Goal: Information Seeking & Learning: Learn about a topic

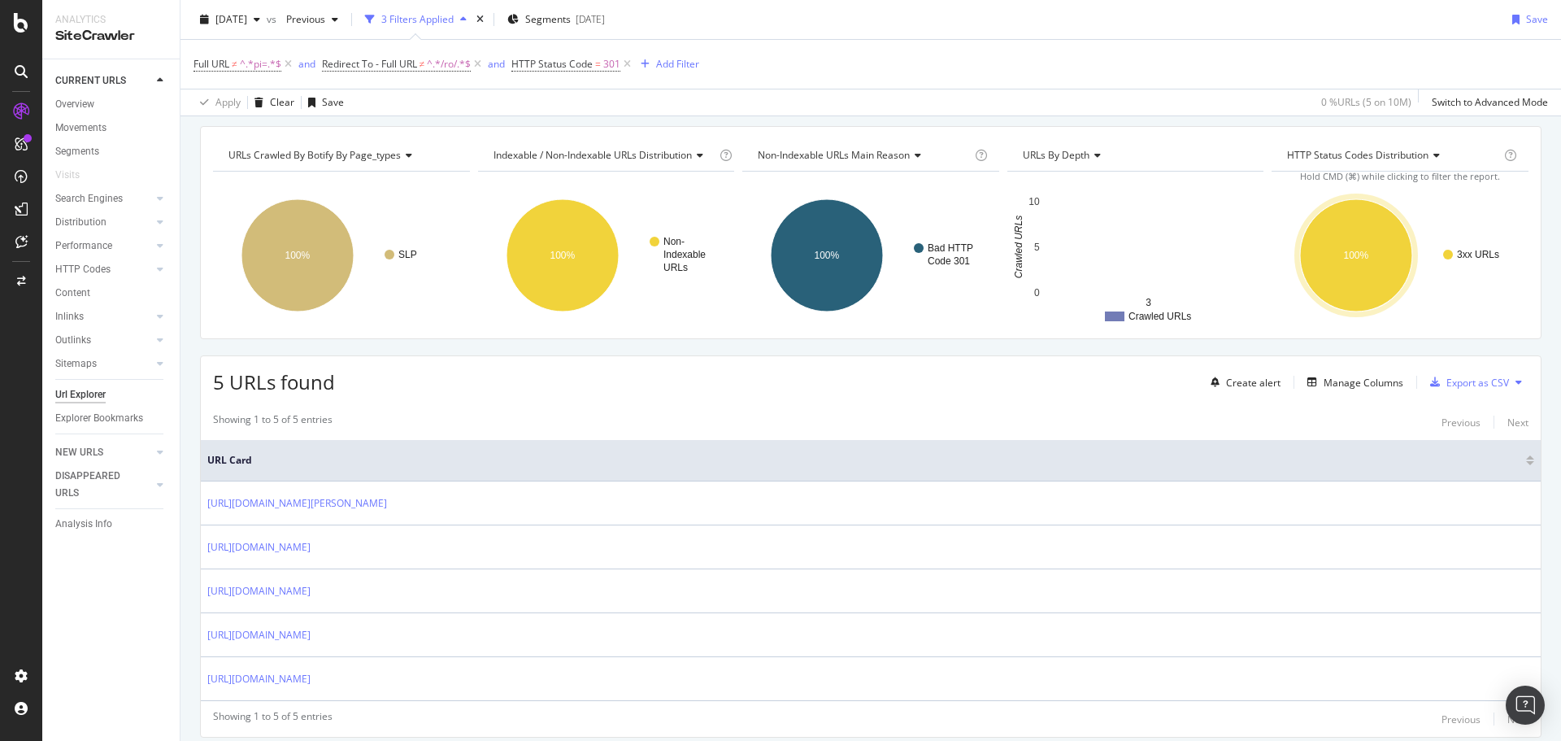
scroll to position [105, 0]
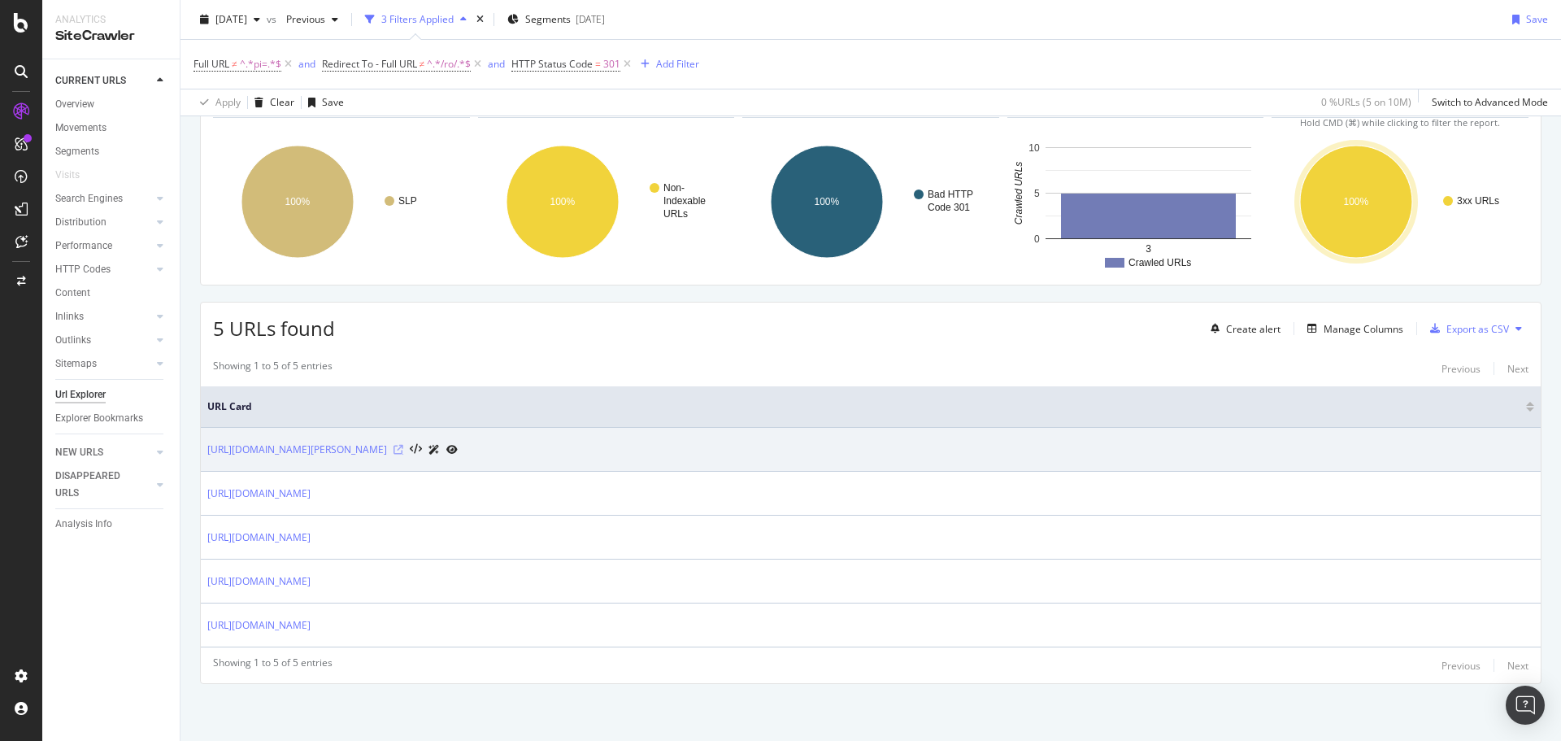
click at [403, 451] on icon at bounding box center [398, 450] width 10 height 10
copy link "https://www.trendyol.com/ro/stanley-cup-y-s356190"
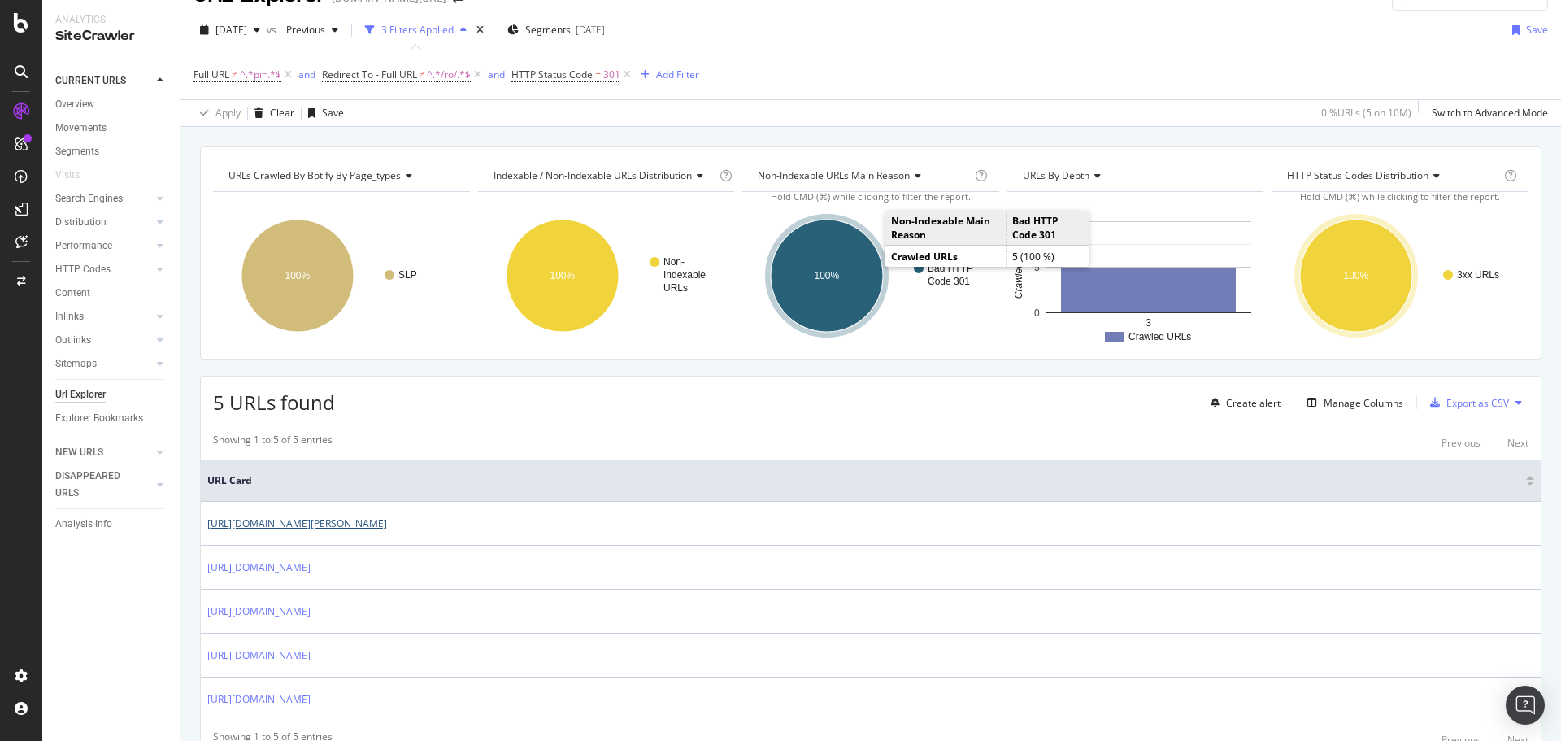
scroll to position [0, 0]
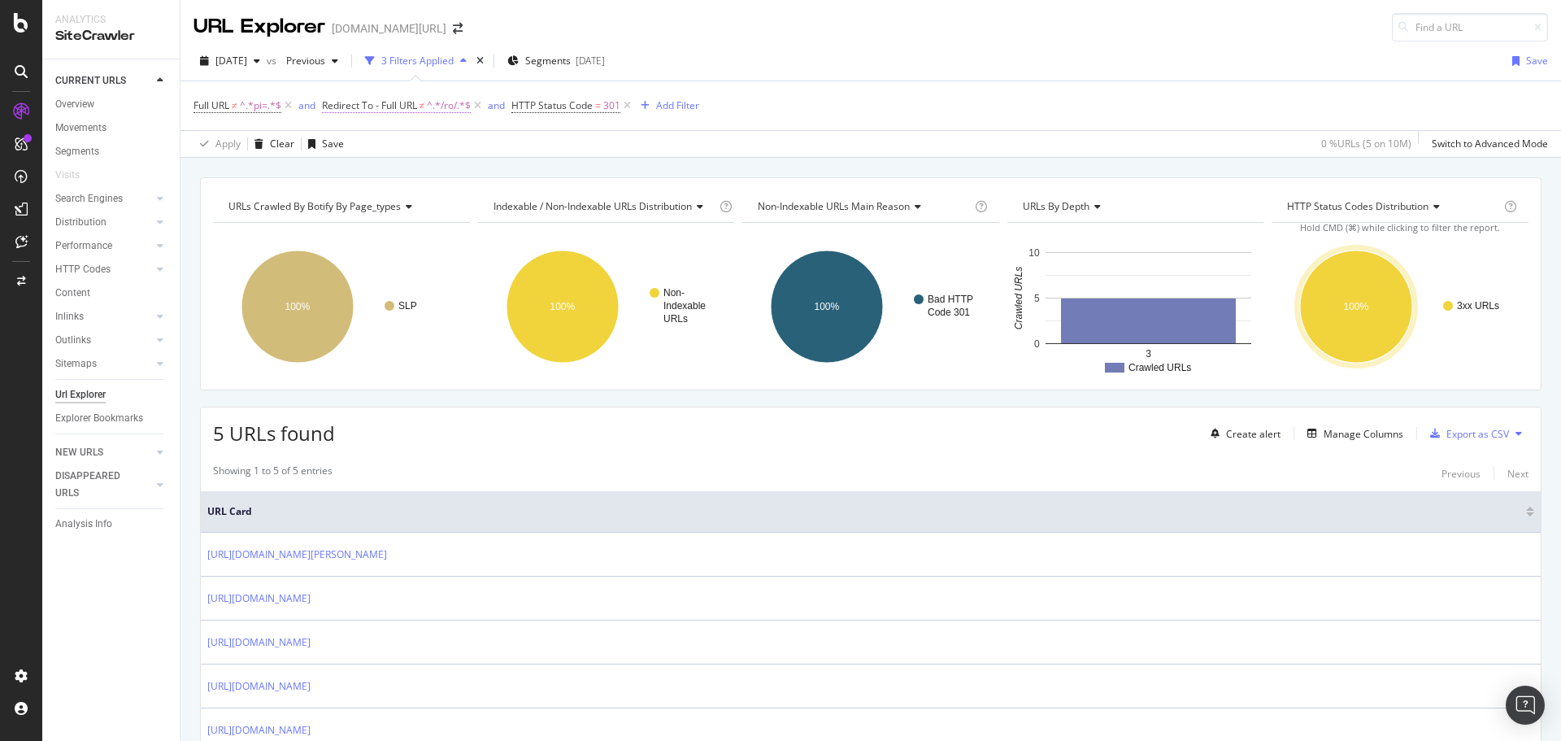
click at [367, 102] on span "Redirect To - Full URL" at bounding box center [369, 105] width 95 height 14
click at [872, 77] on div "2025 Aug. 17th vs Previous 3 Filters Applied Segments 2025-08-07 Save" at bounding box center [870, 64] width 1380 height 33
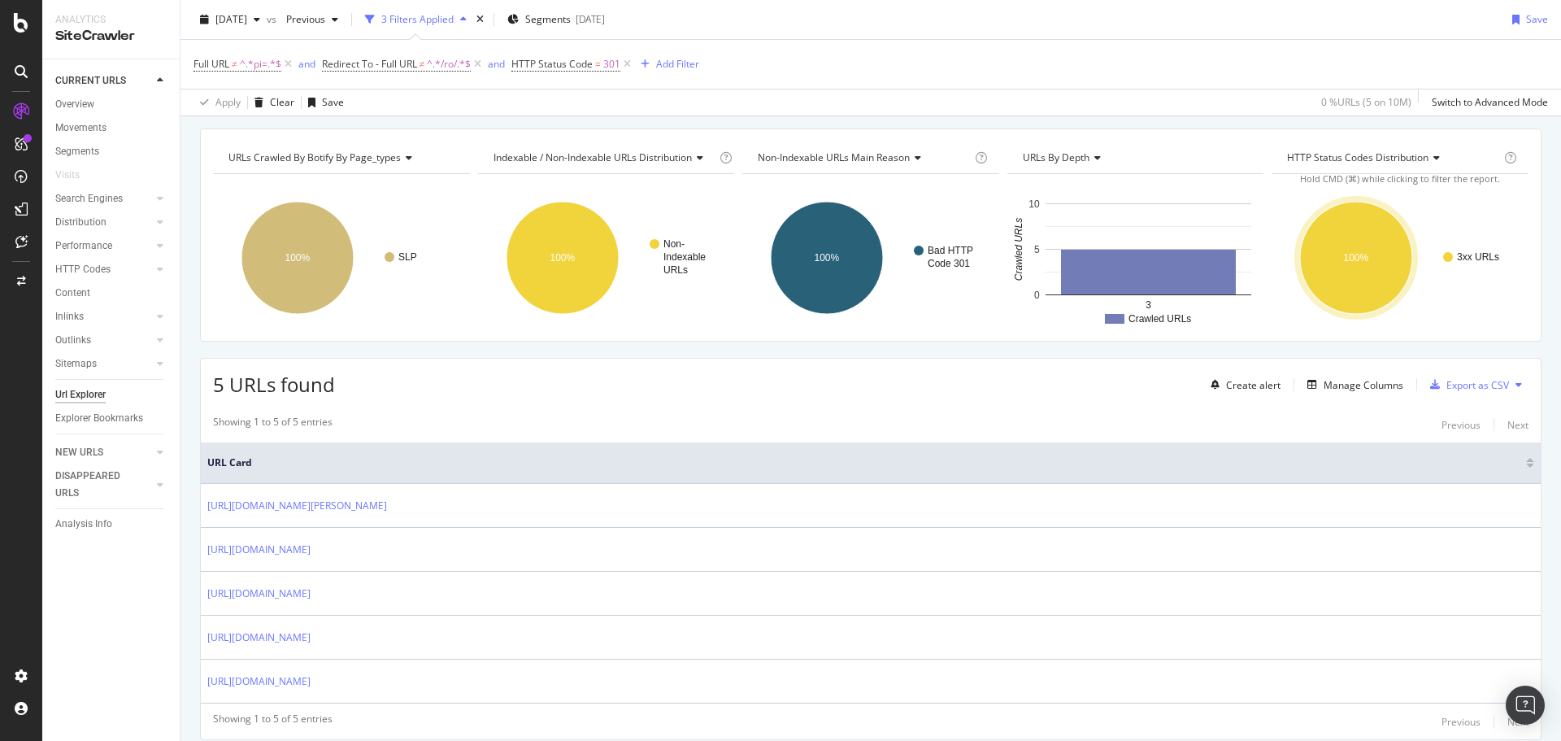
scroll to position [105, 0]
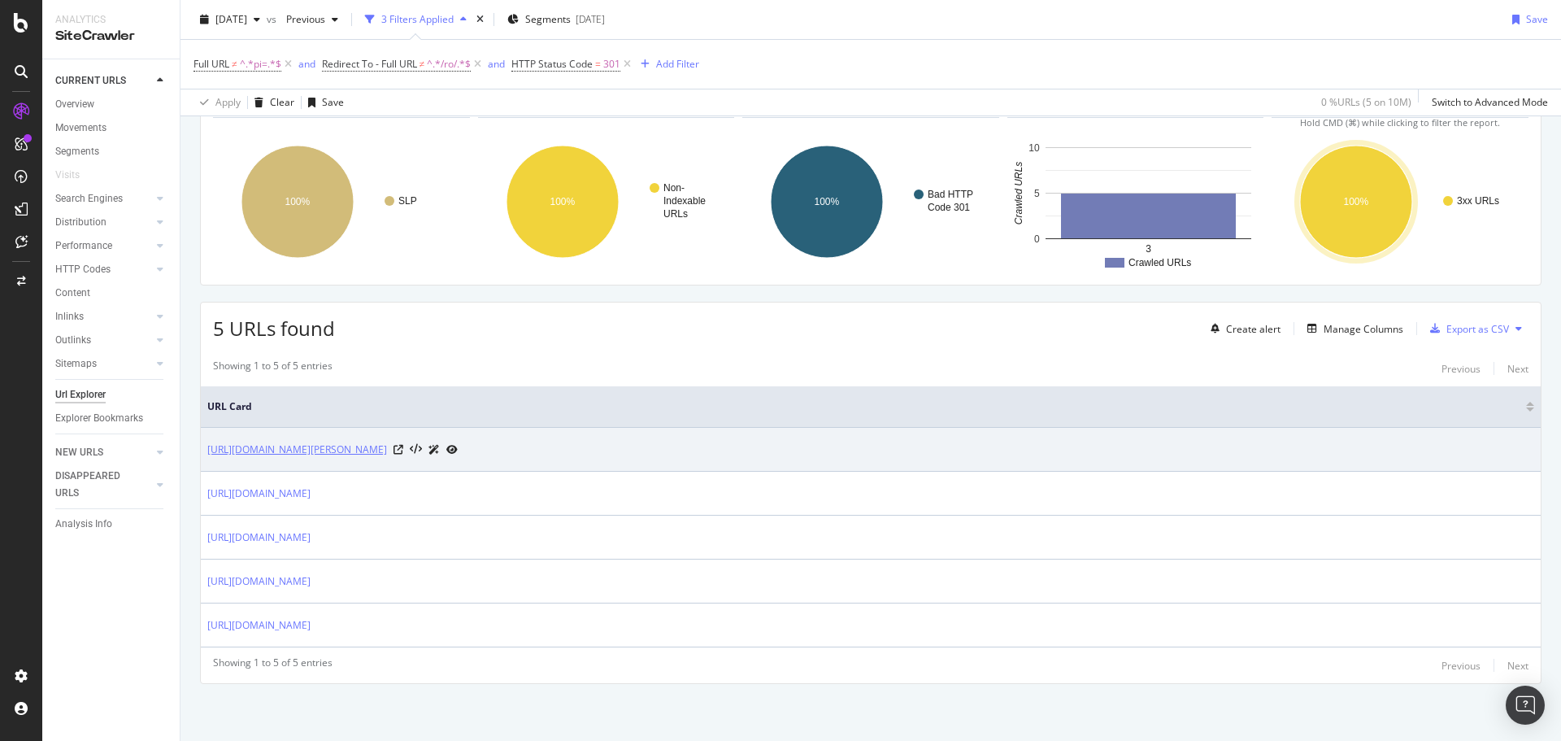
copy link "https://www.trendyol.com/ro/stanley-cup-y-s356190"
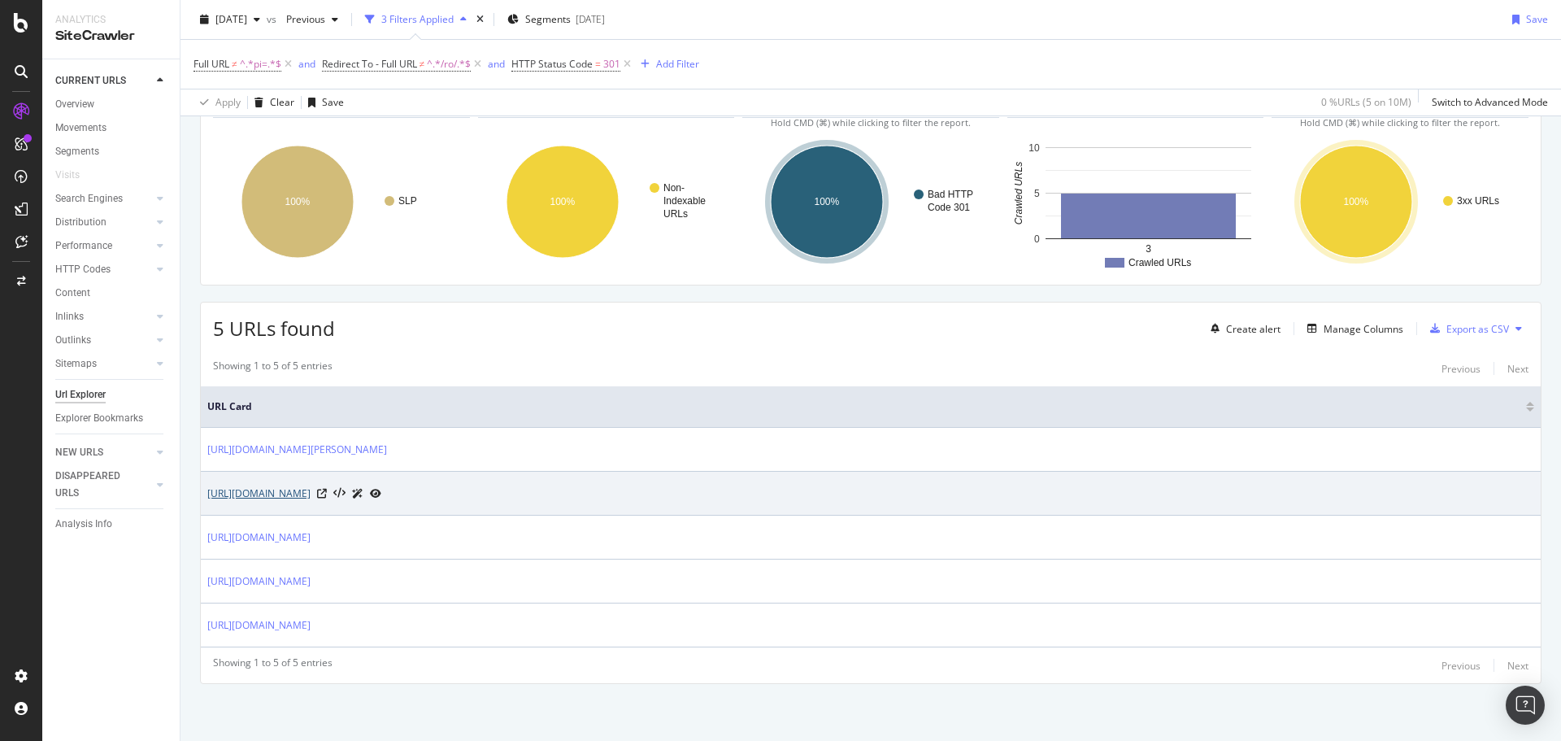
drag, startPoint x: 363, startPoint y: 495, endPoint x: 396, endPoint y: 477, distance: 37.1
click at [327, 496] on icon at bounding box center [322, 494] width 10 height 10
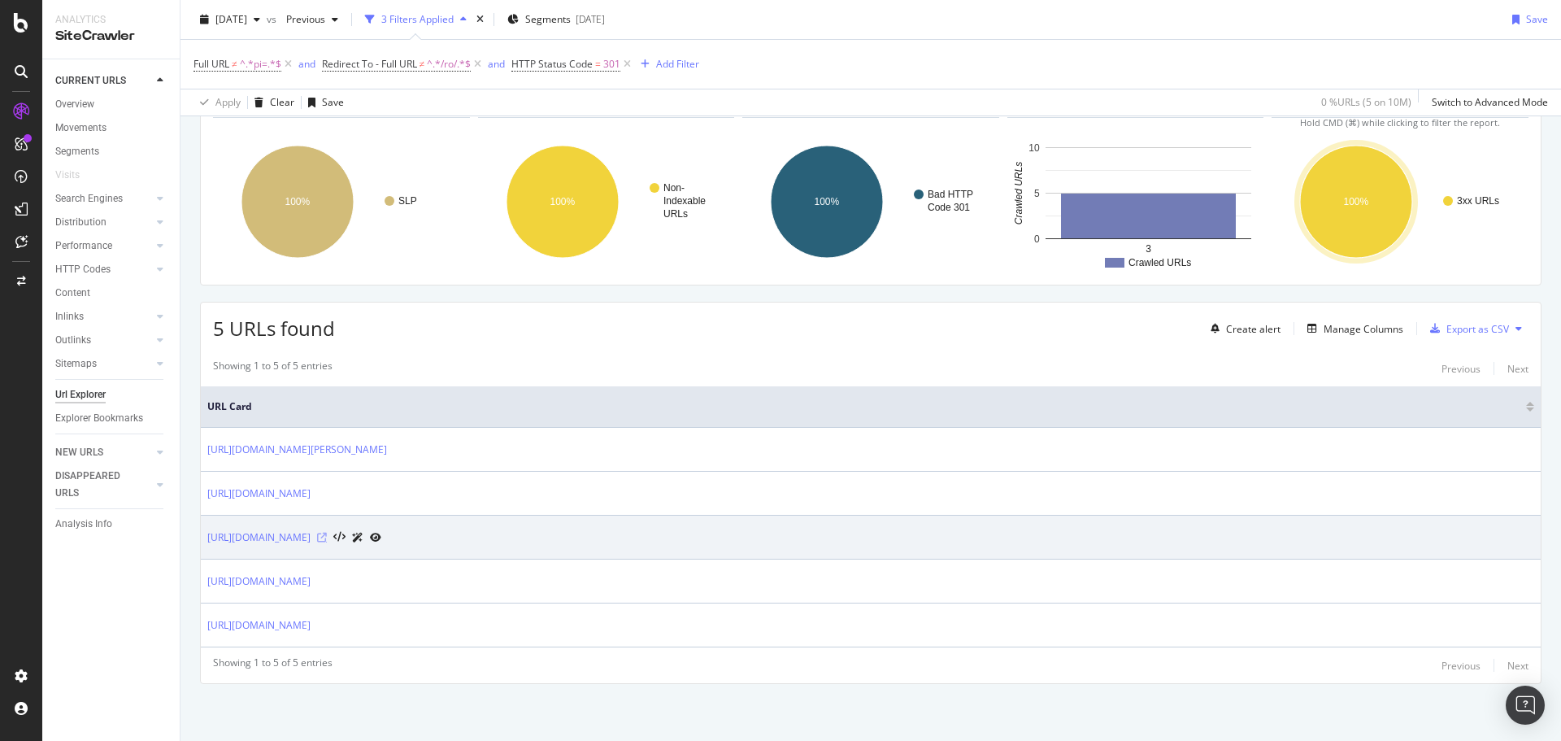
click at [327, 538] on icon at bounding box center [322, 537] width 10 height 10
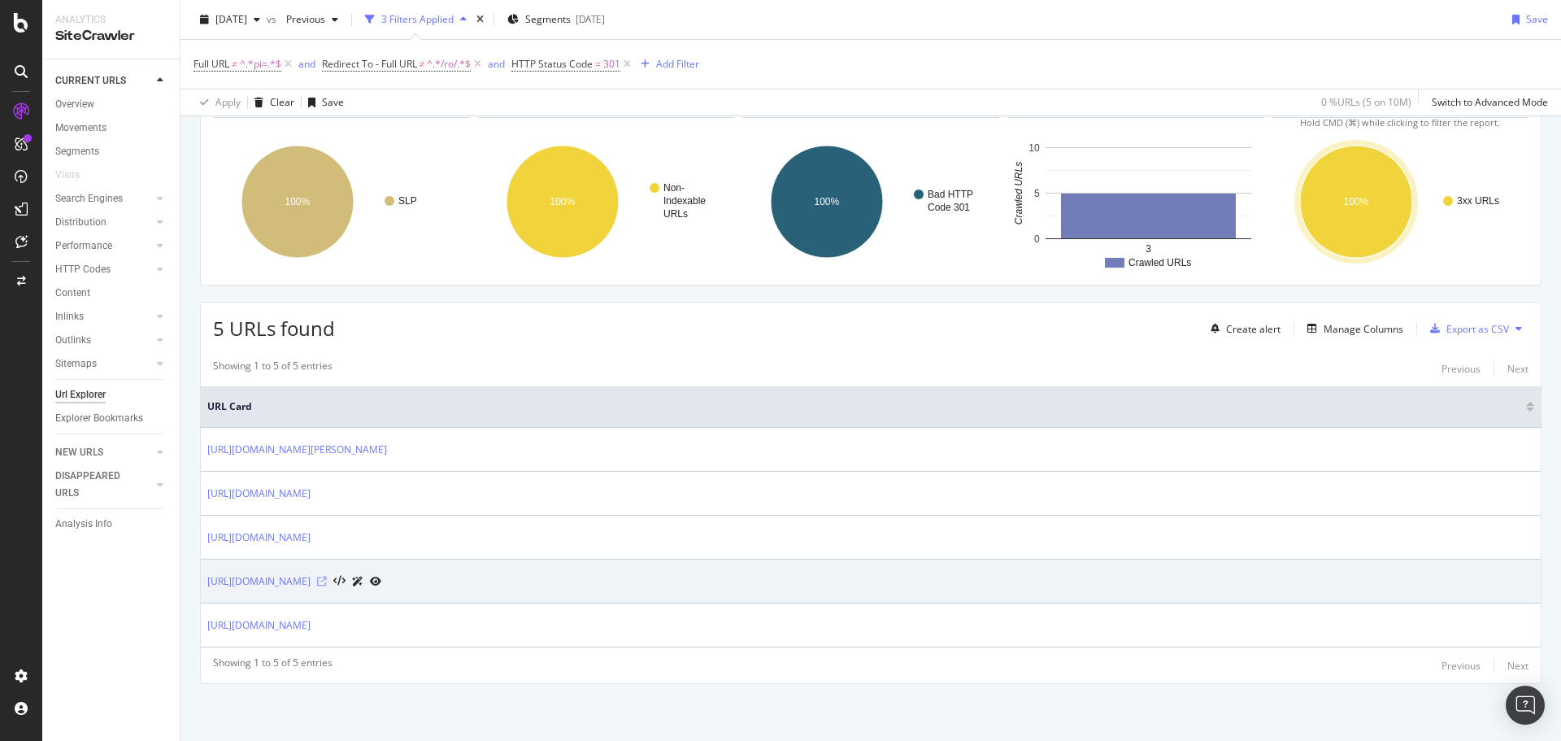
click at [327, 578] on icon at bounding box center [322, 581] width 10 height 10
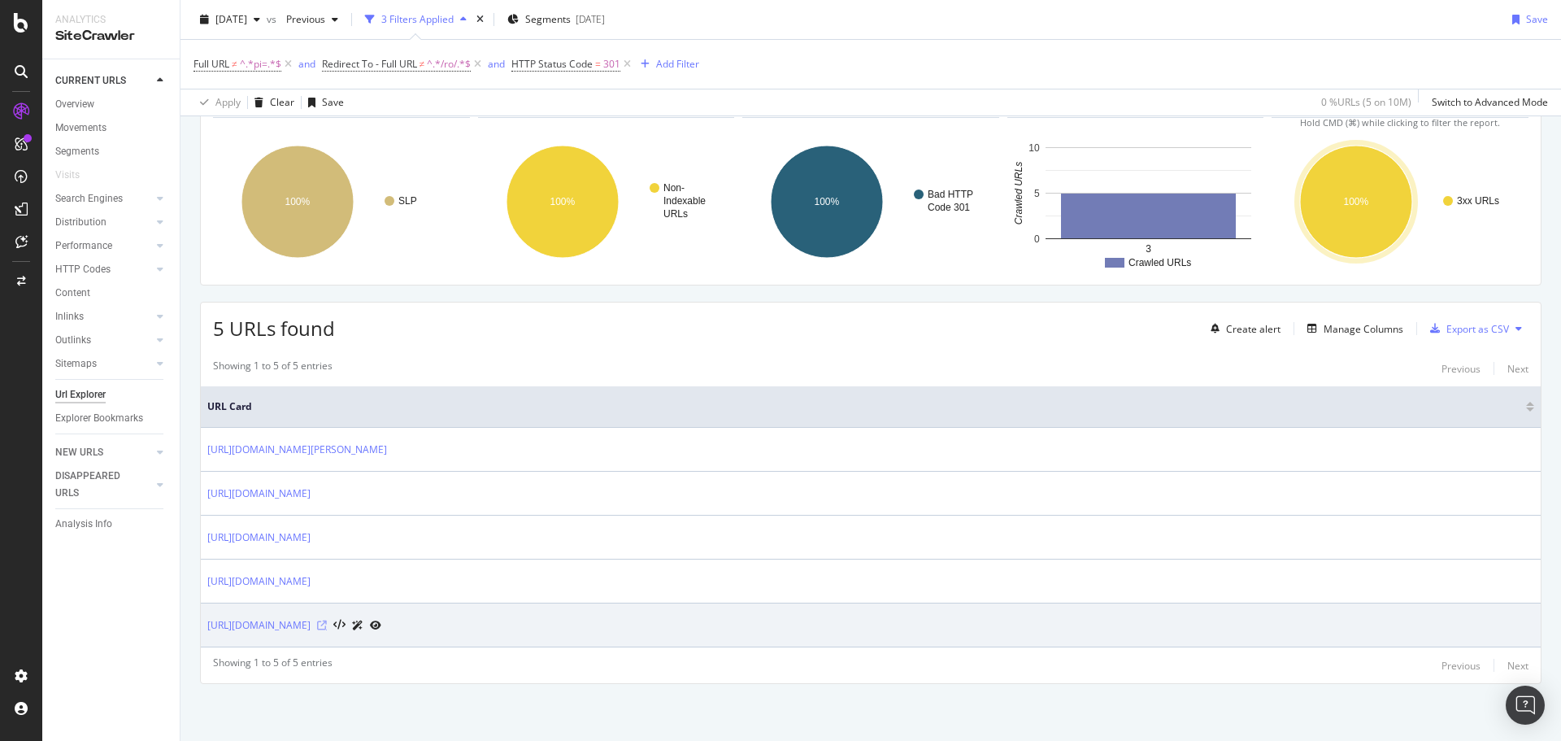
click at [327, 623] on icon at bounding box center [322, 625] width 10 height 10
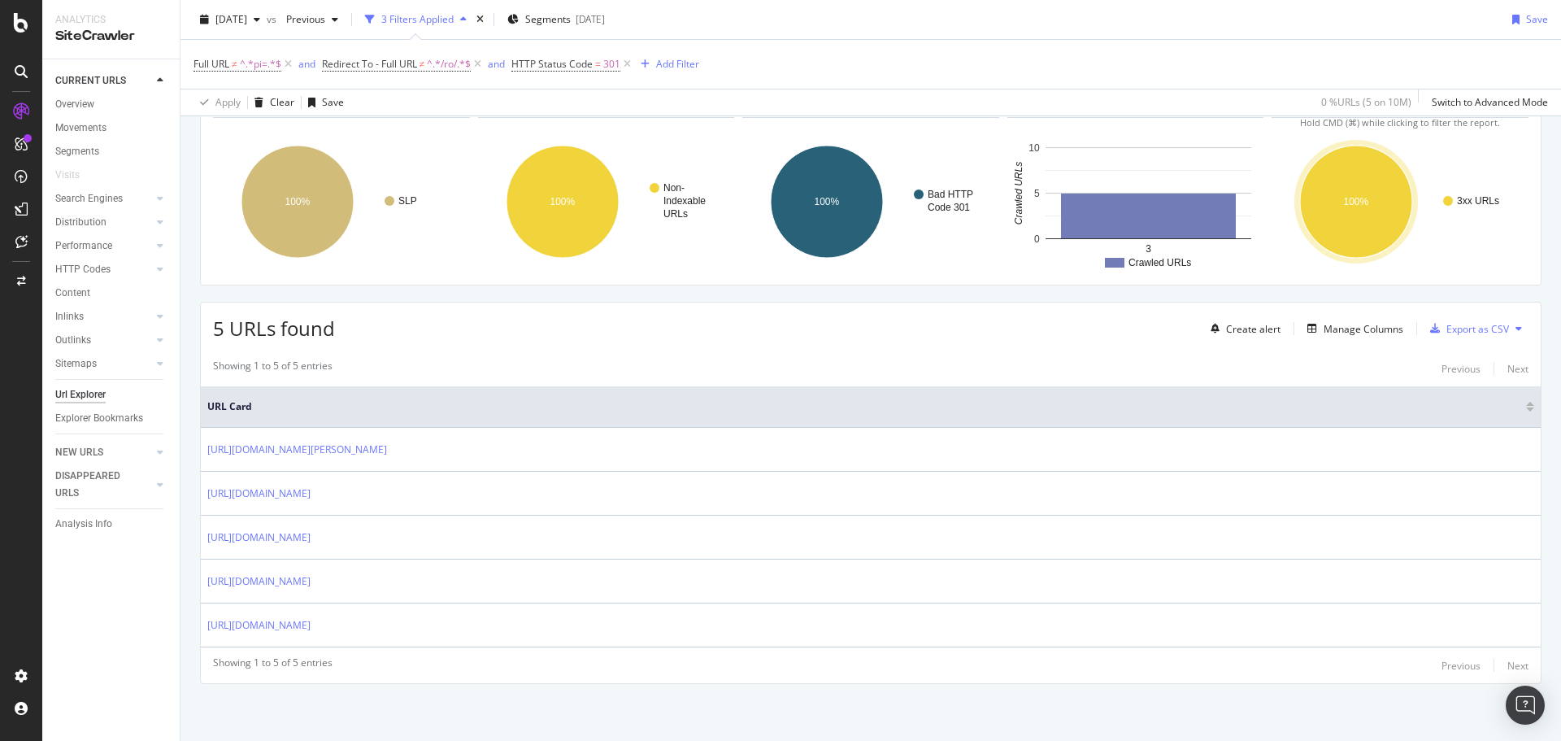
scroll to position [0, 0]
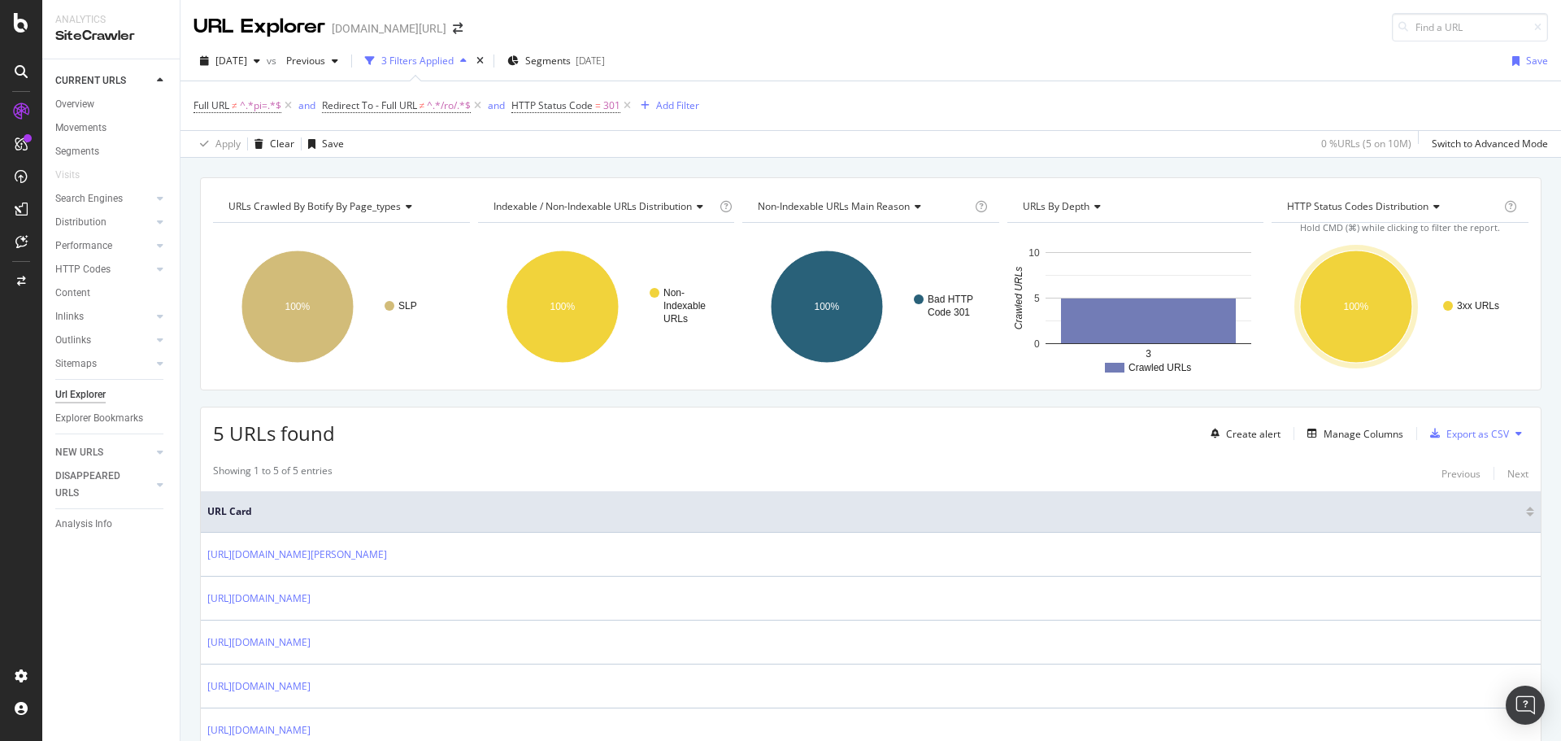
click at [800, 115] on div "Full URL ≠ ^.*pi=.*$ and Redirect To - Full URL ≠ ^.*/ro/.*$ and HTTP Status Co…" at bounding box center [870, 105] width 1354 height 49
click at [247, 63] on span "2025 Aug. 17th" at bounding box center [231, 61] width 32 height 14
click at [866, 46] on div "2025 Aug. 17th vs Previous 3 Filters Applied Segments 2025-08-07 Save Full URL …" at bounding box center [870, 99] width 1380 height 116
click at [91, 104] on div "Overview" at bounding box center [74, 104] width 39 height 17
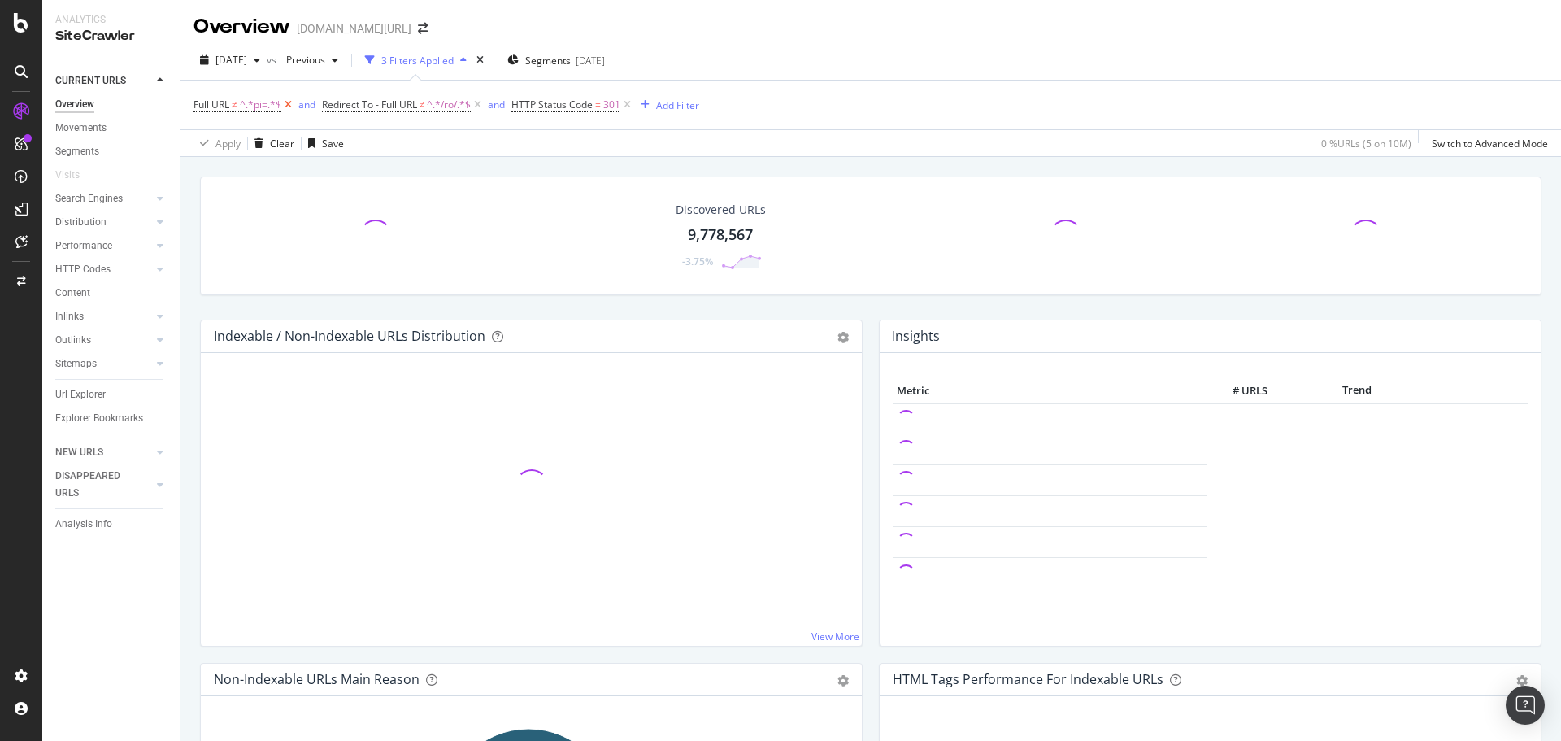
click at [289, 103] on icon at bounding box center [288, 105] width 14 height 16
click at [352, 108] on icon at bounding box center [350, 105] width 14 height 16
click at [309, 106] on icon at bounding box center [309, 105] width 14 height 16
click at [847, 44] on div "2025 Aug. 17th vs Previous Filters Segments 2025-08-07 Add Filter Apply Clear S…" at bounding box center [870, 98] width 1380 height 114
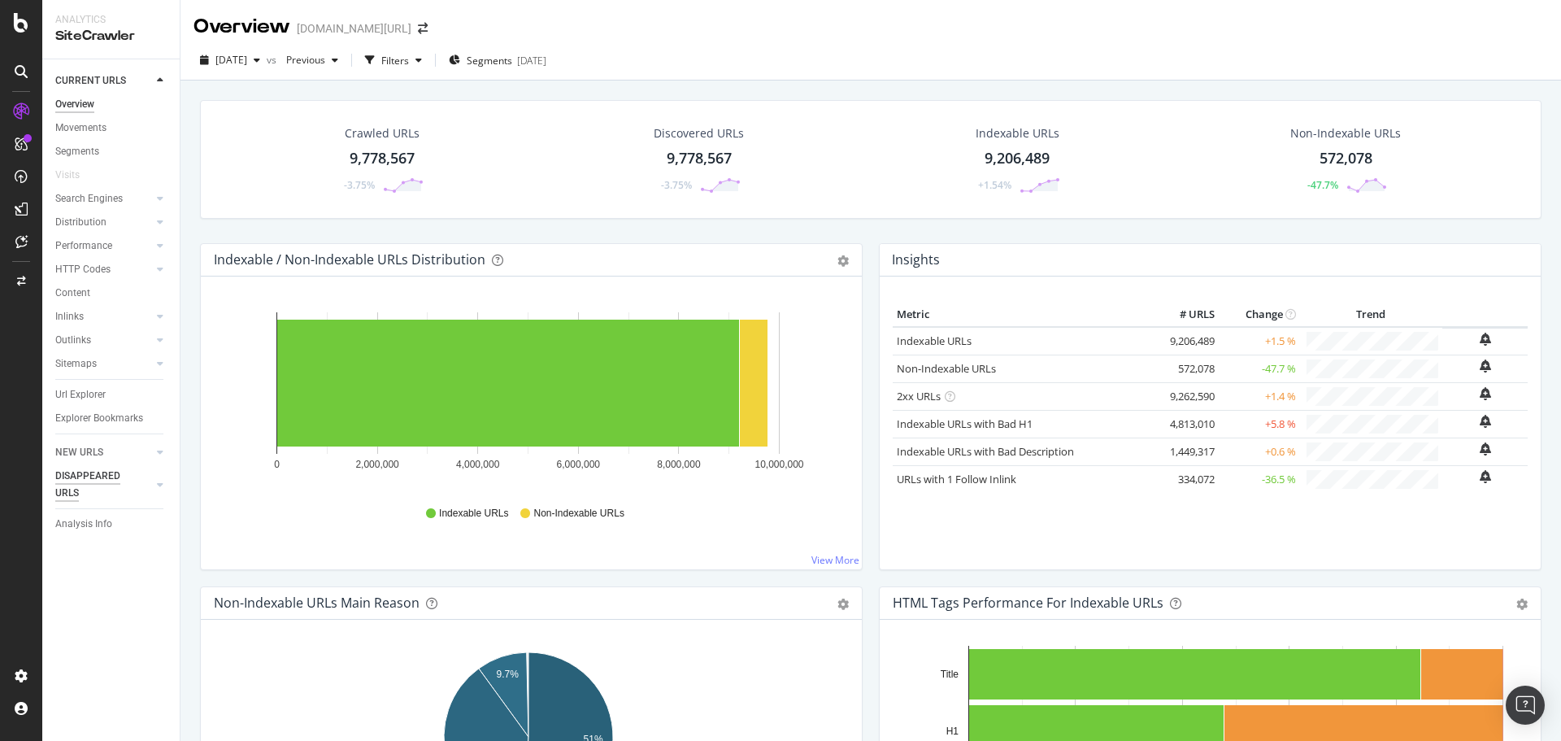
click at [93, 476] on div "DISAPPEARED URLS" at bounding box center [96, 484] width 82 height 34
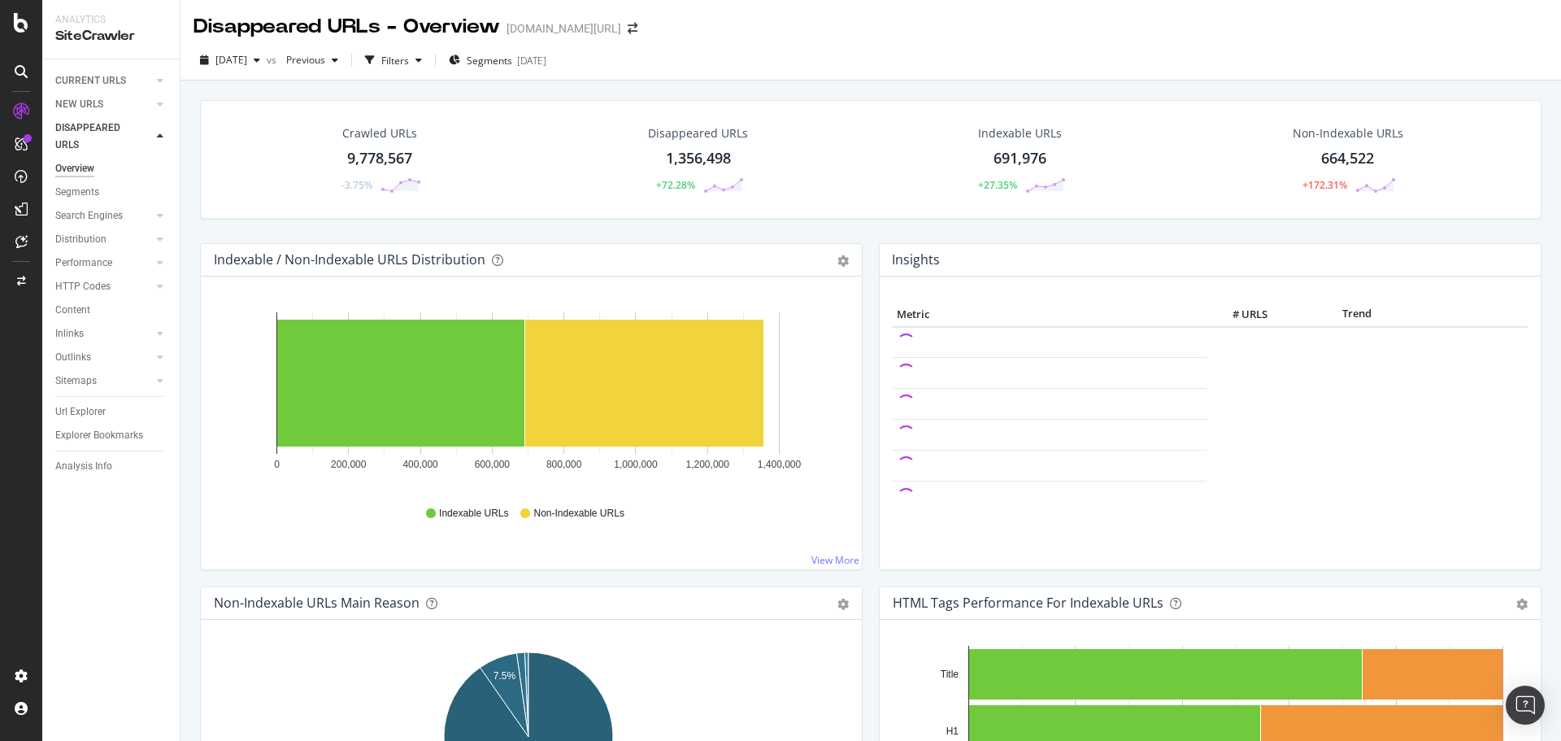
click at [688, 148] on div "1,356,498" at bounding box center [698, 158] width 65 height 21
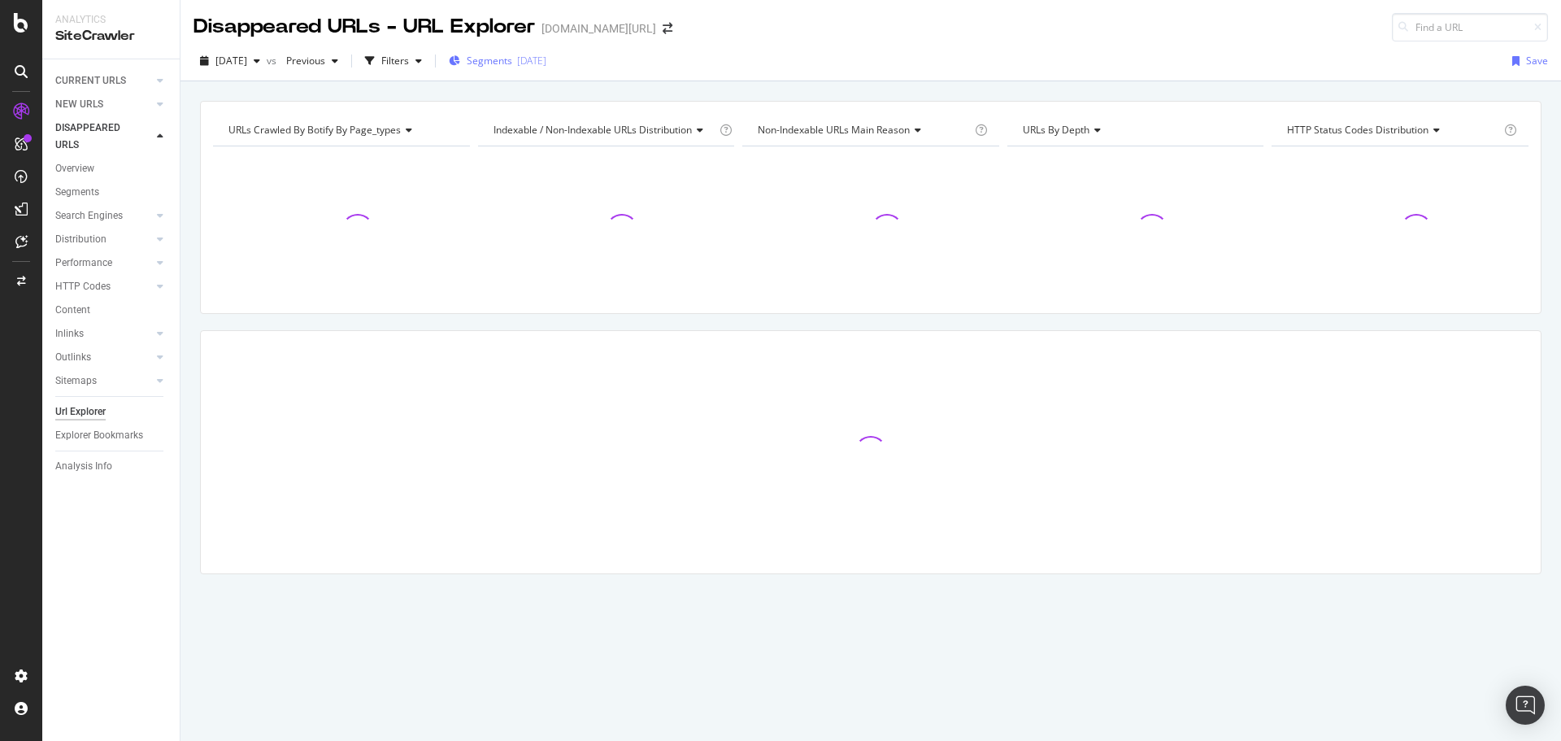
click at [546, 58] on div "[DATE]" at bounding box center [531, 61] width 29 height 14
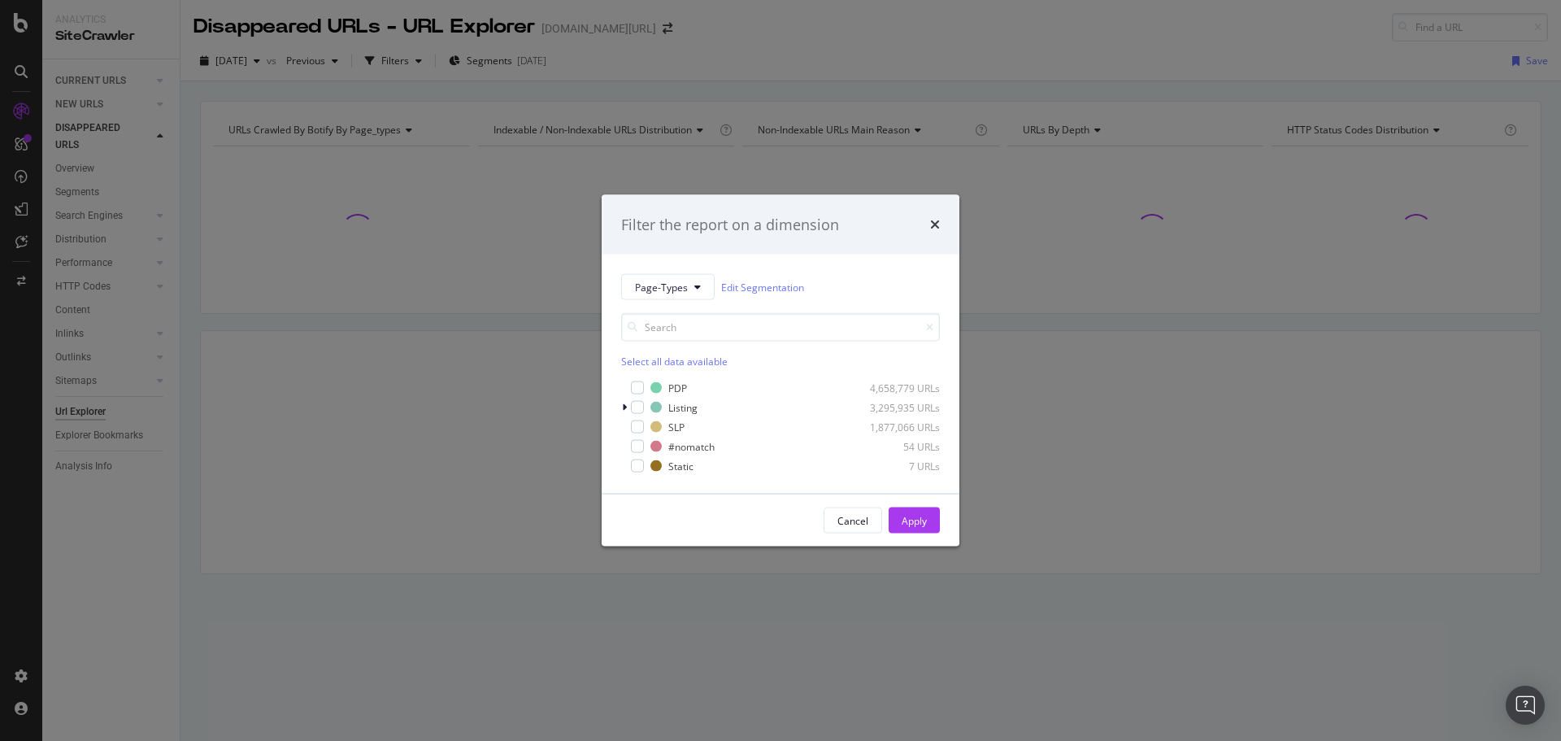
click at [862, 67] on div "Filter the report on a dimension Page-Types Edit Segmentation Select all data a…" at bounding box center [780, 370] width 1561 height 741
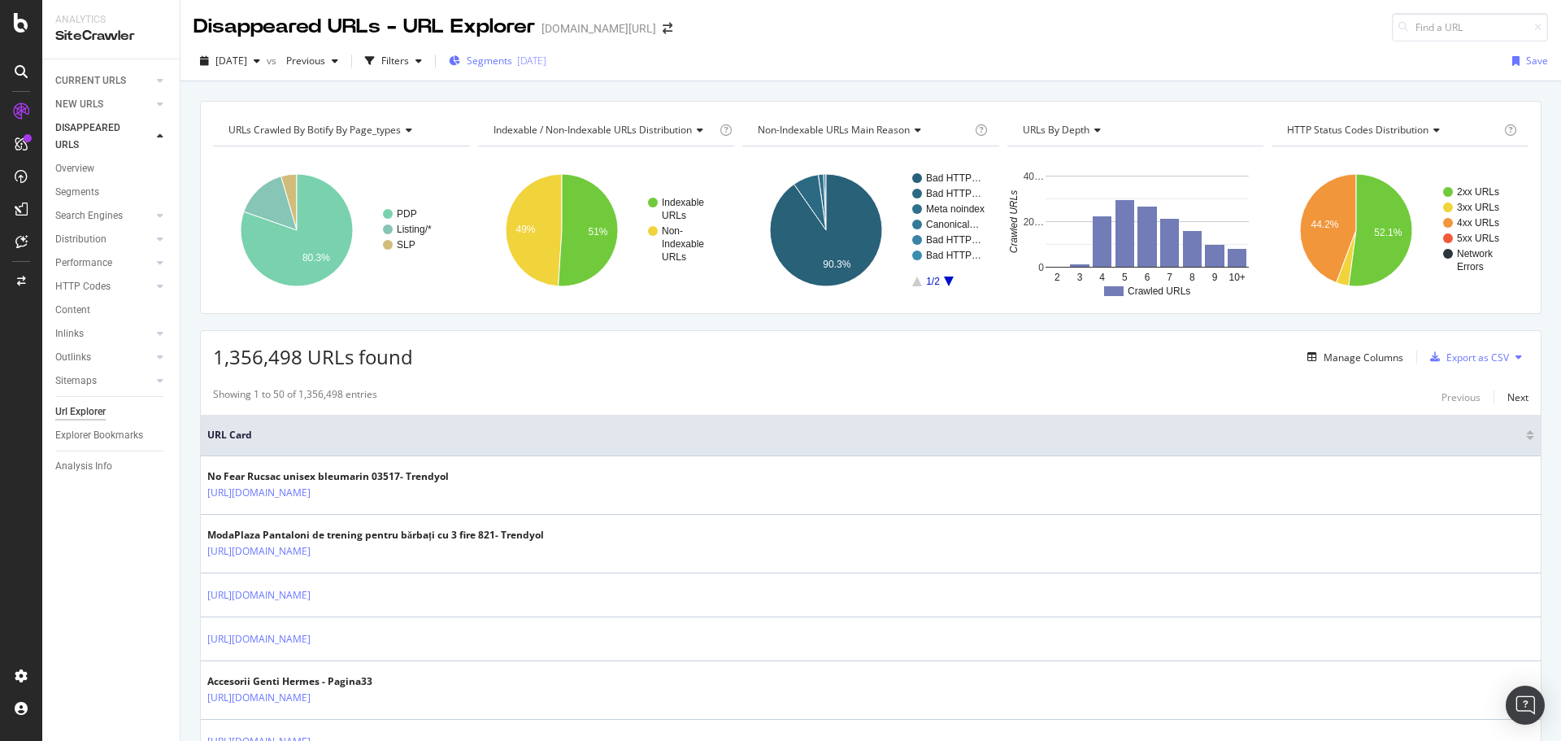
click at [546, 64] on div "[DATE]" at bounding box center [531, 61] width 29 height 14
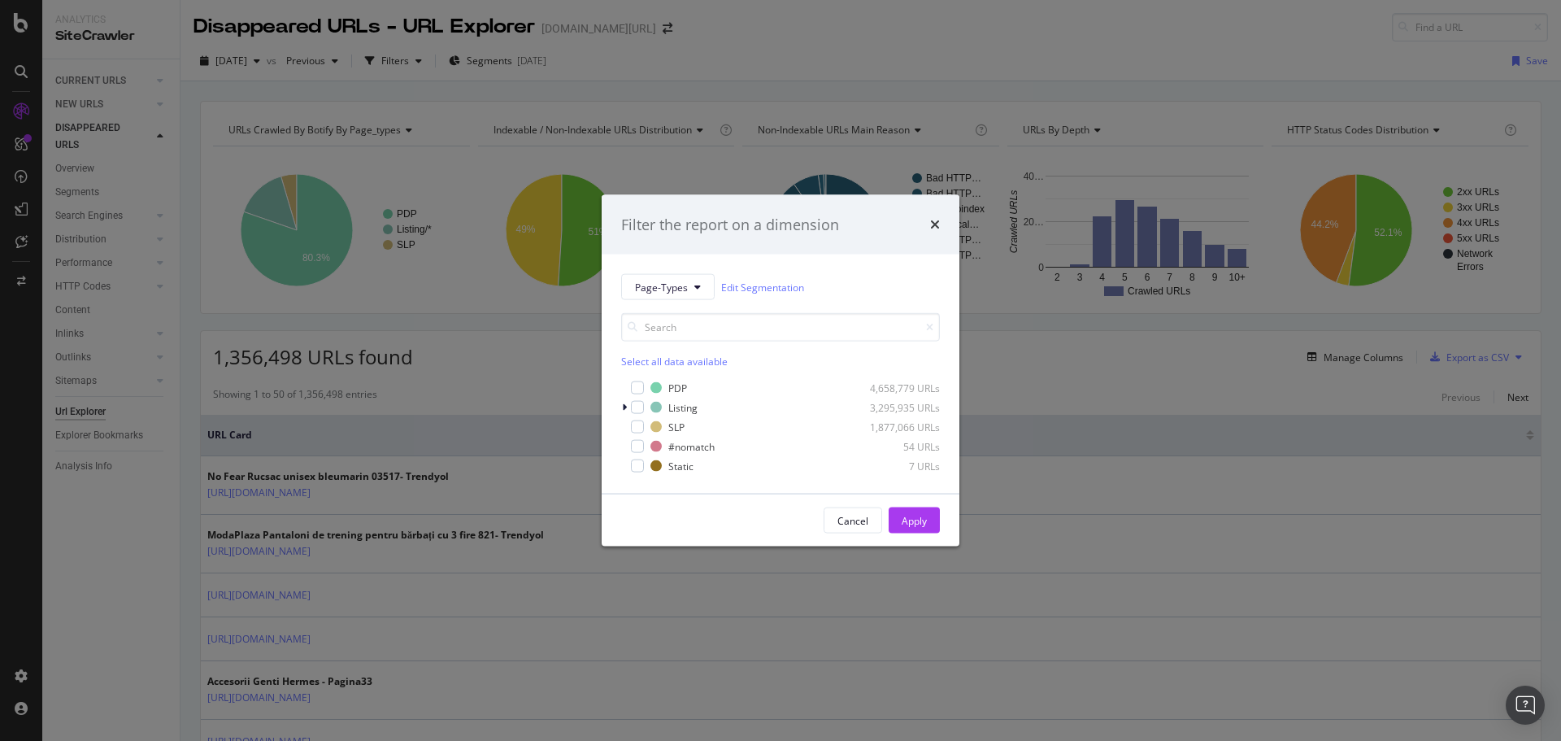
click at [770, 41] on div "Filter the report on a dimension Page-Types Edit Segmentation Select all data a…" at bounding box center [780, 370] width 1561 height 741
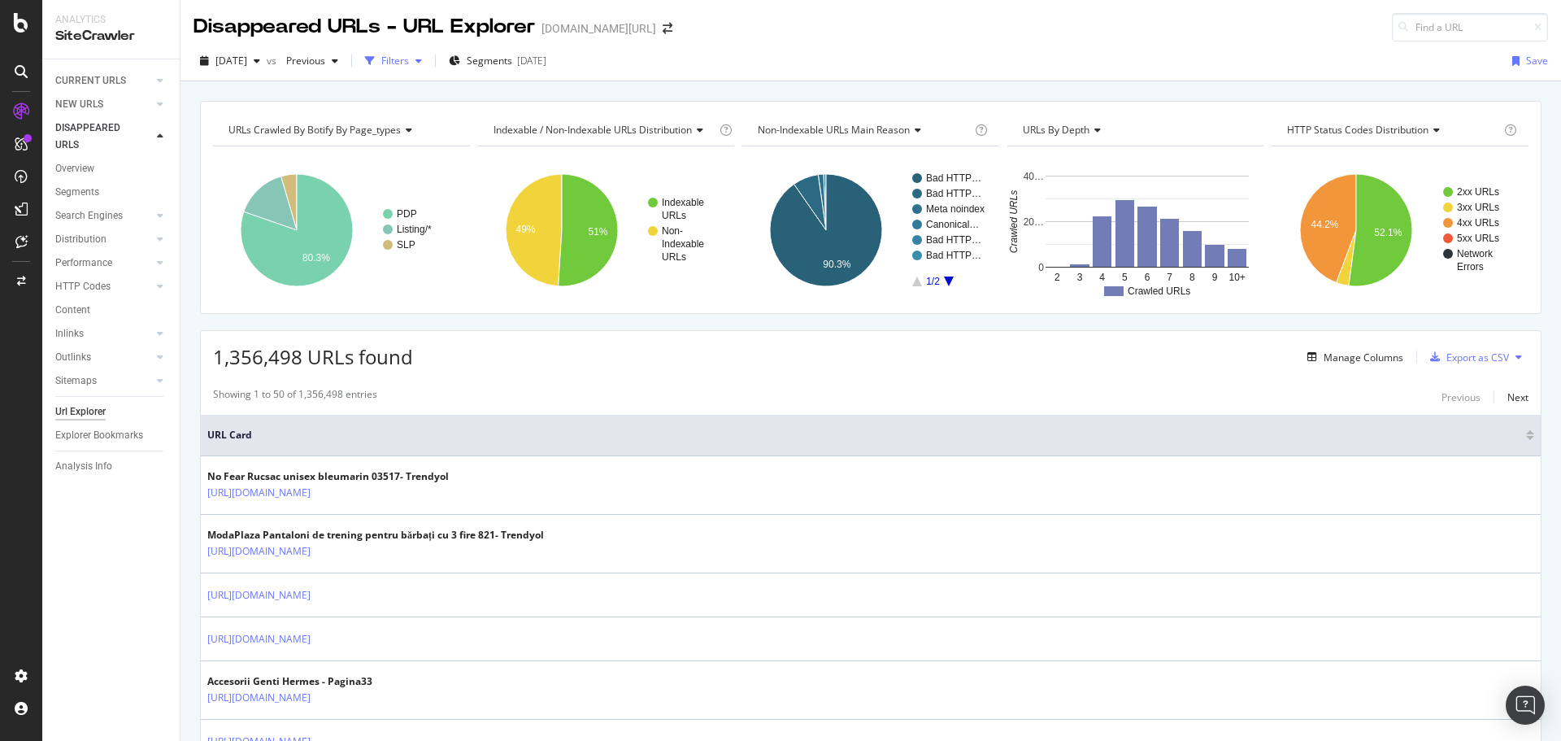
click at [375, 64] on icon "button" at bounding box center [370, 61] width 10 height 10
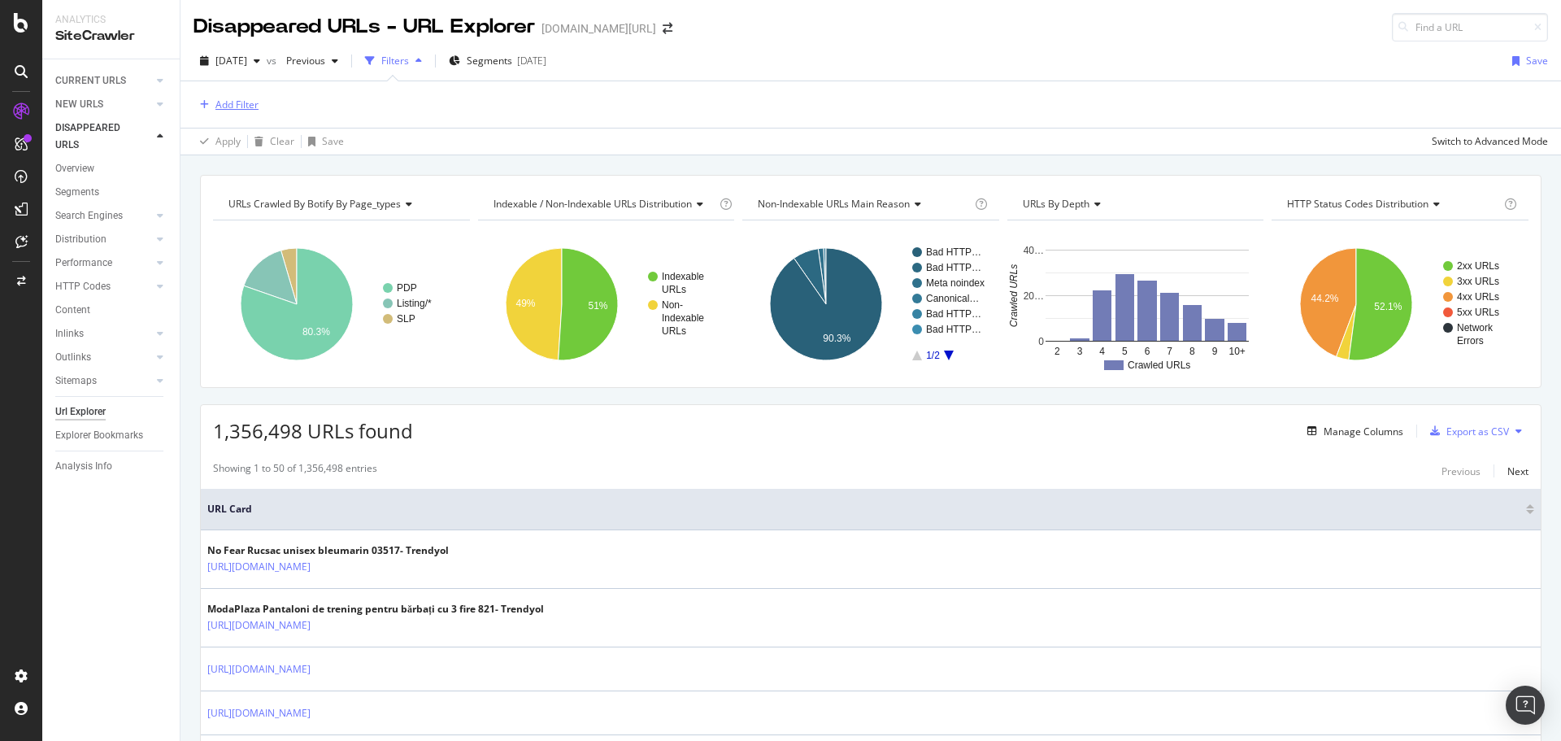
click at [241, 105] on div "Add Filter" at bounding box center [236, 105] width 43 height 14
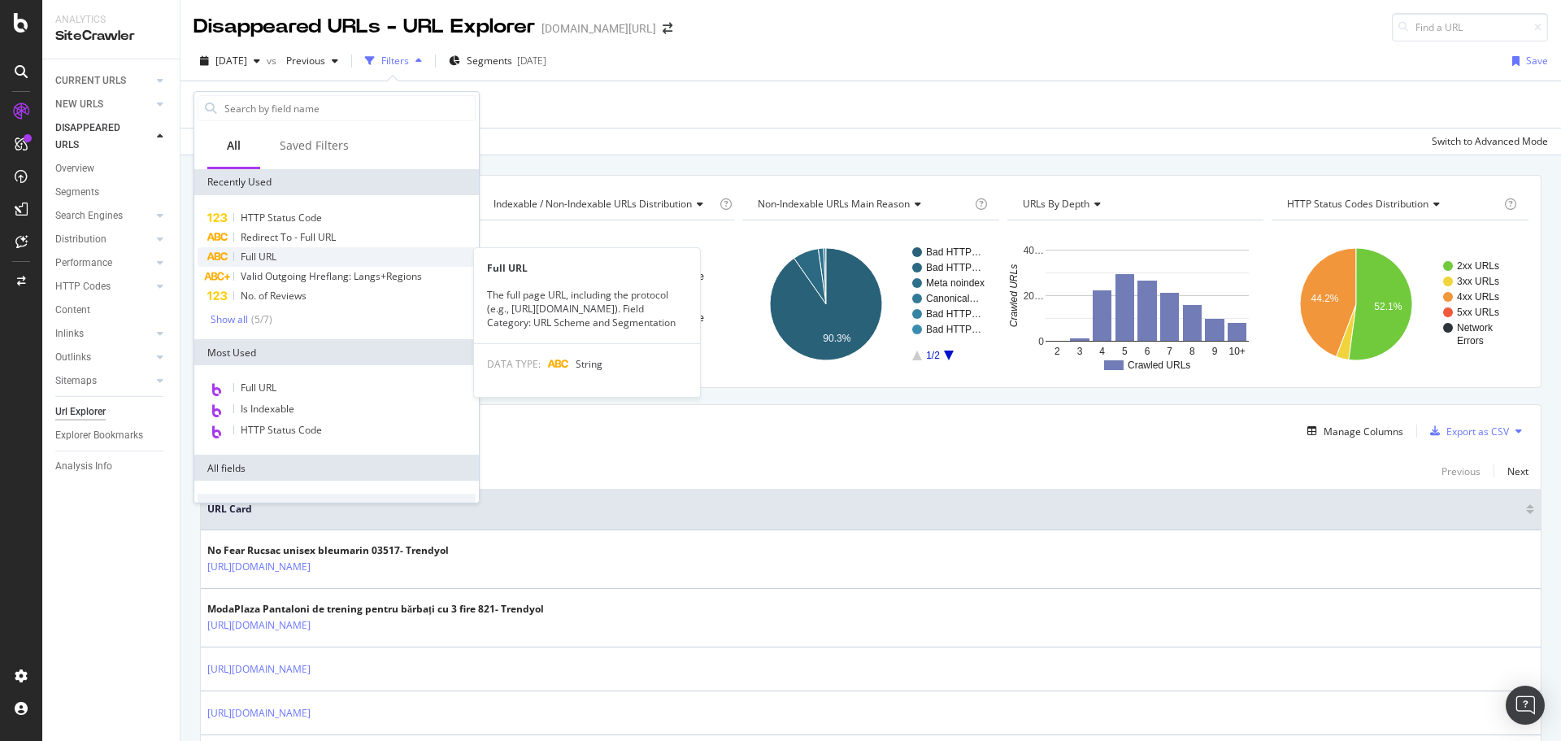
click at [271, 258] on span "Full URL" at bounding box center [259, 257] width 36 height 14
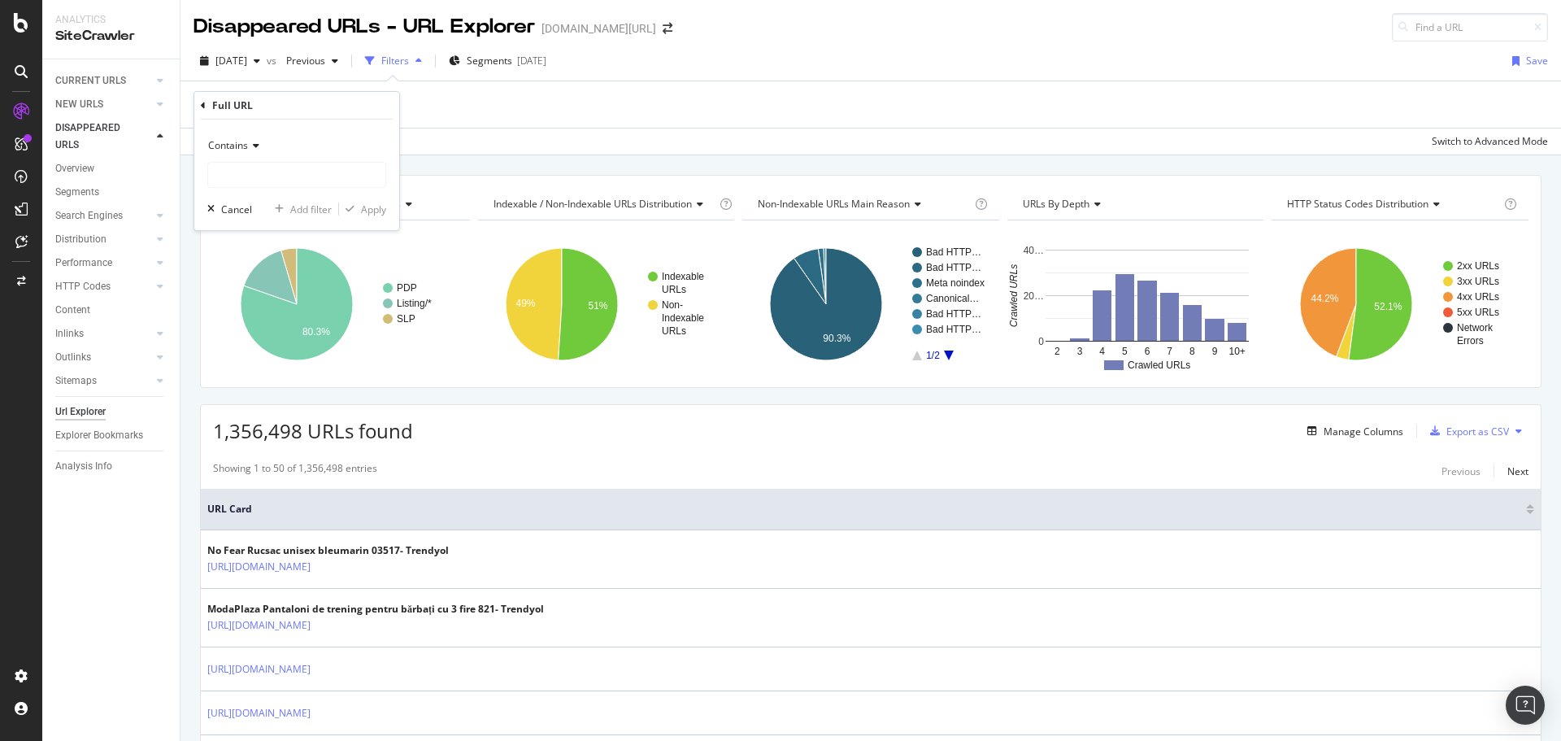
click at [325, 149] on div "Contains" at bounding box center [296, 145] width 179 height 26
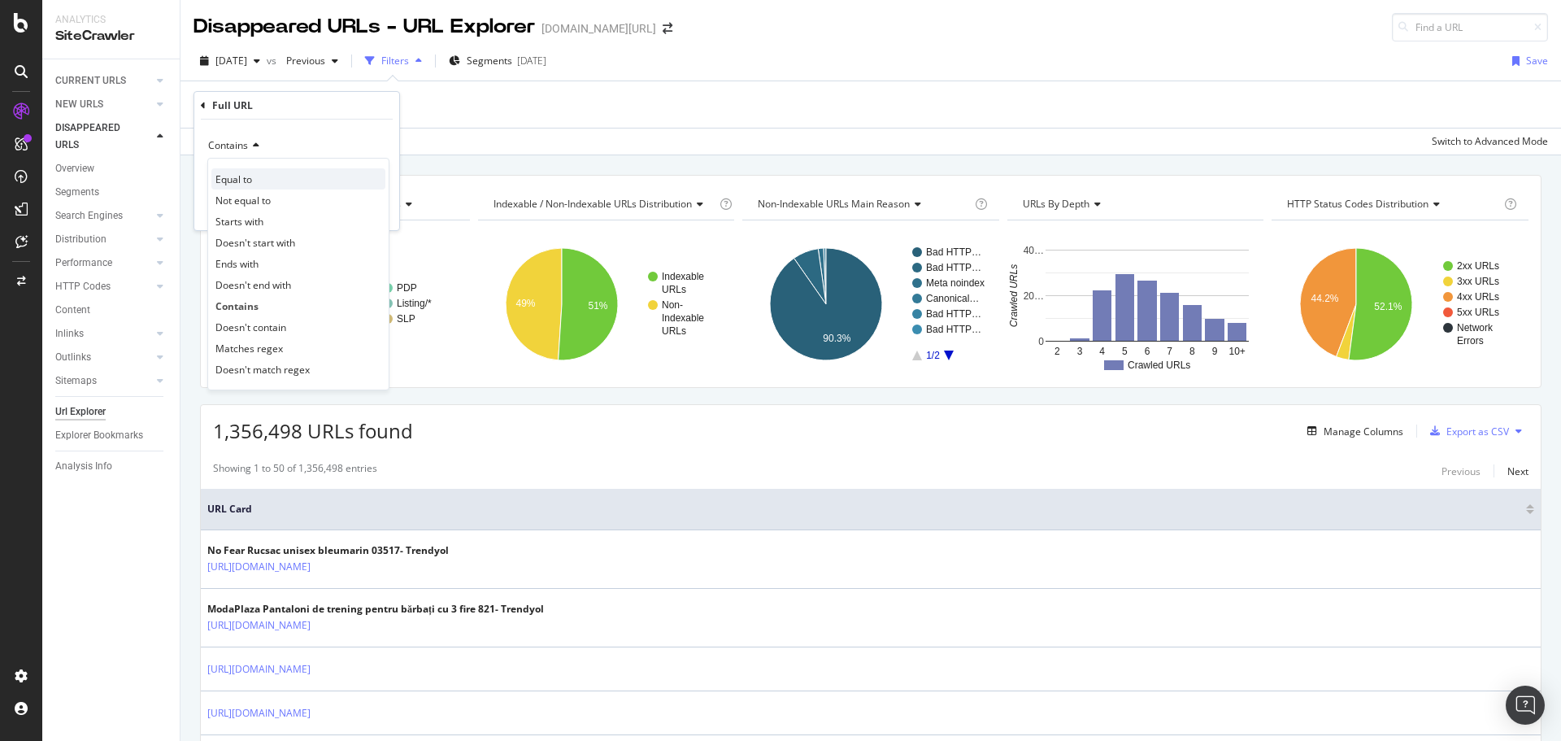
click at [319, 174] on div "Equal to" at bounding box center [298, 178] width 174 height 21
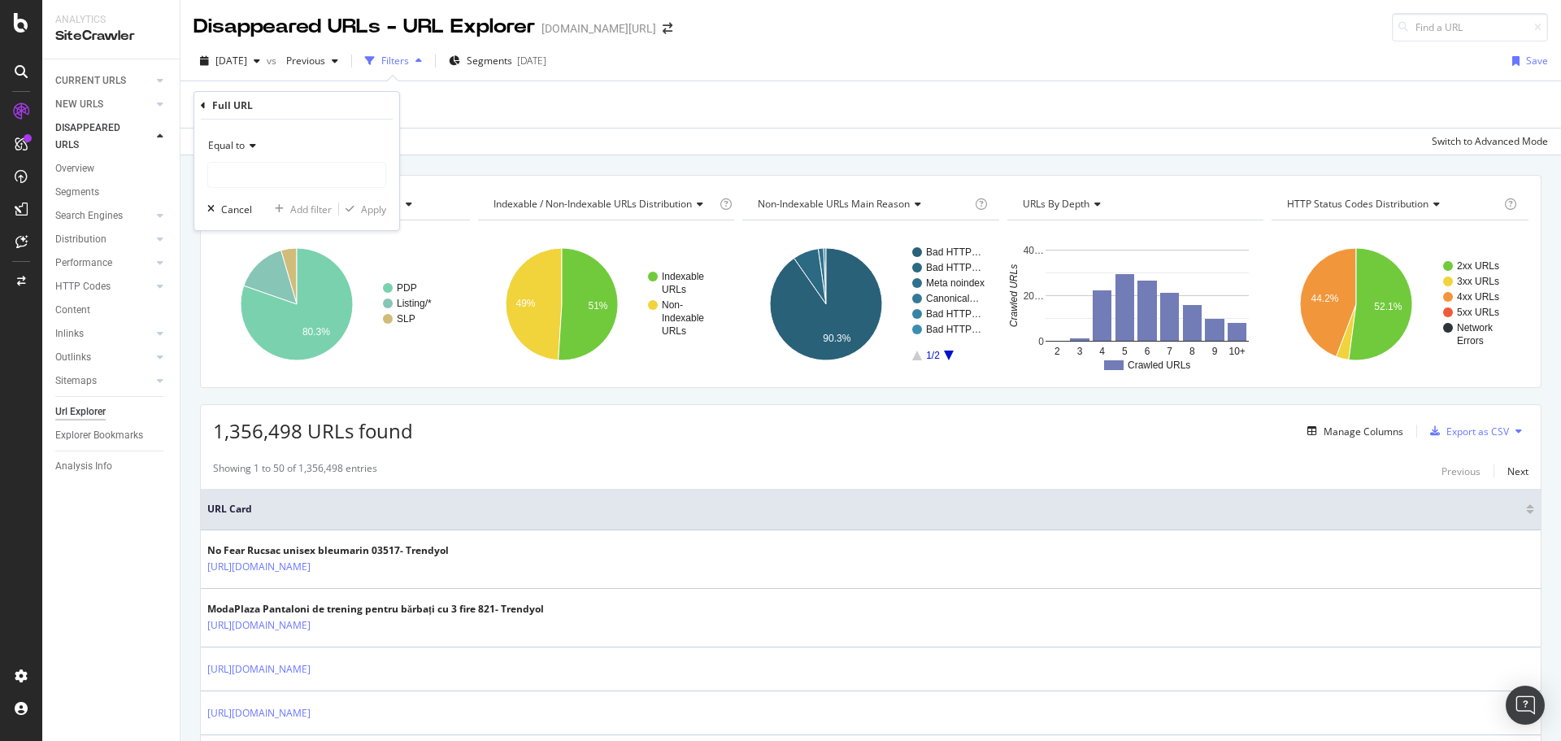
click at [301, 149] on div "Equal to" at bounding box center [296, 145] width 179 height 26
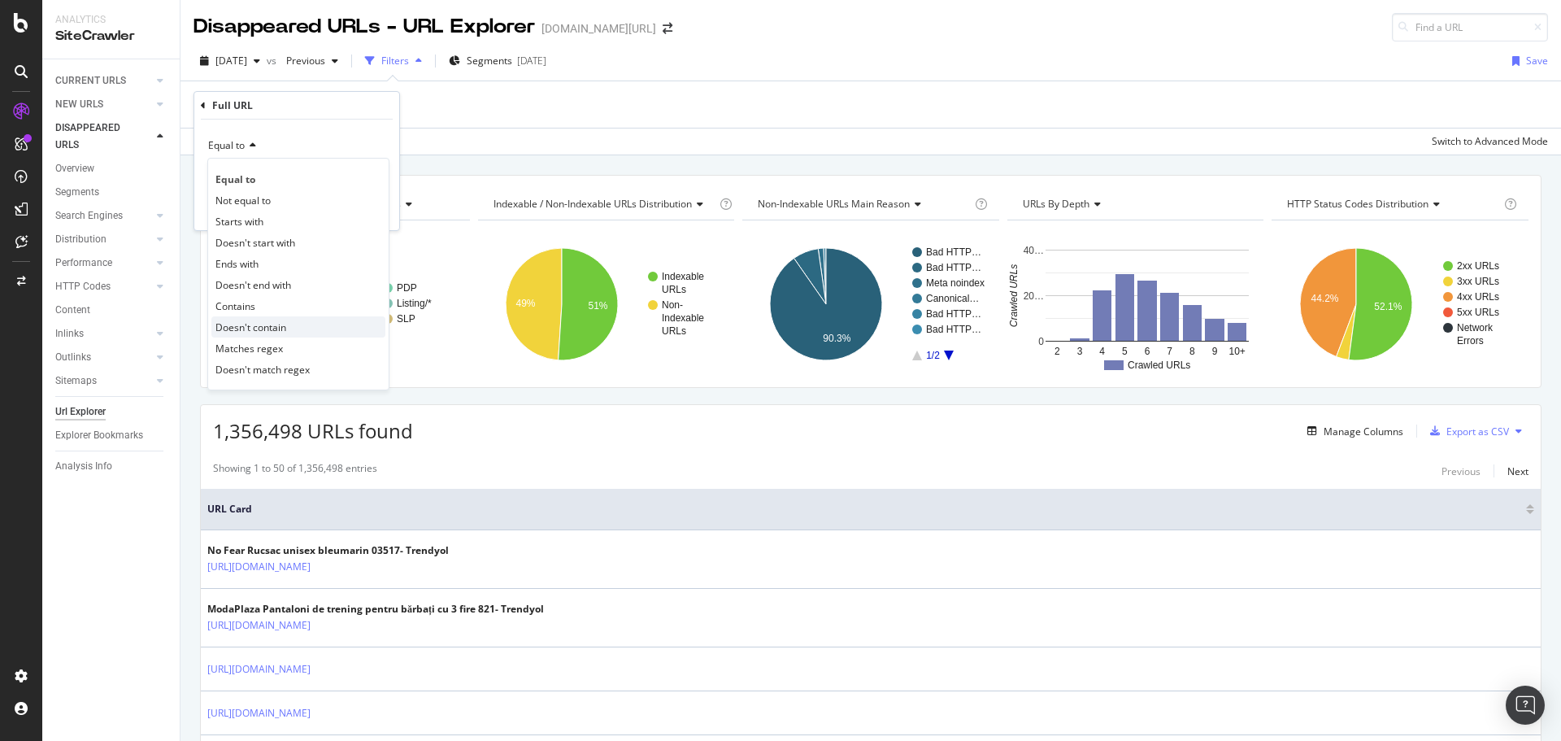
click at [266, 332] on span "Doesn't contain" at bounding box center [250, 327] width 71 height 14
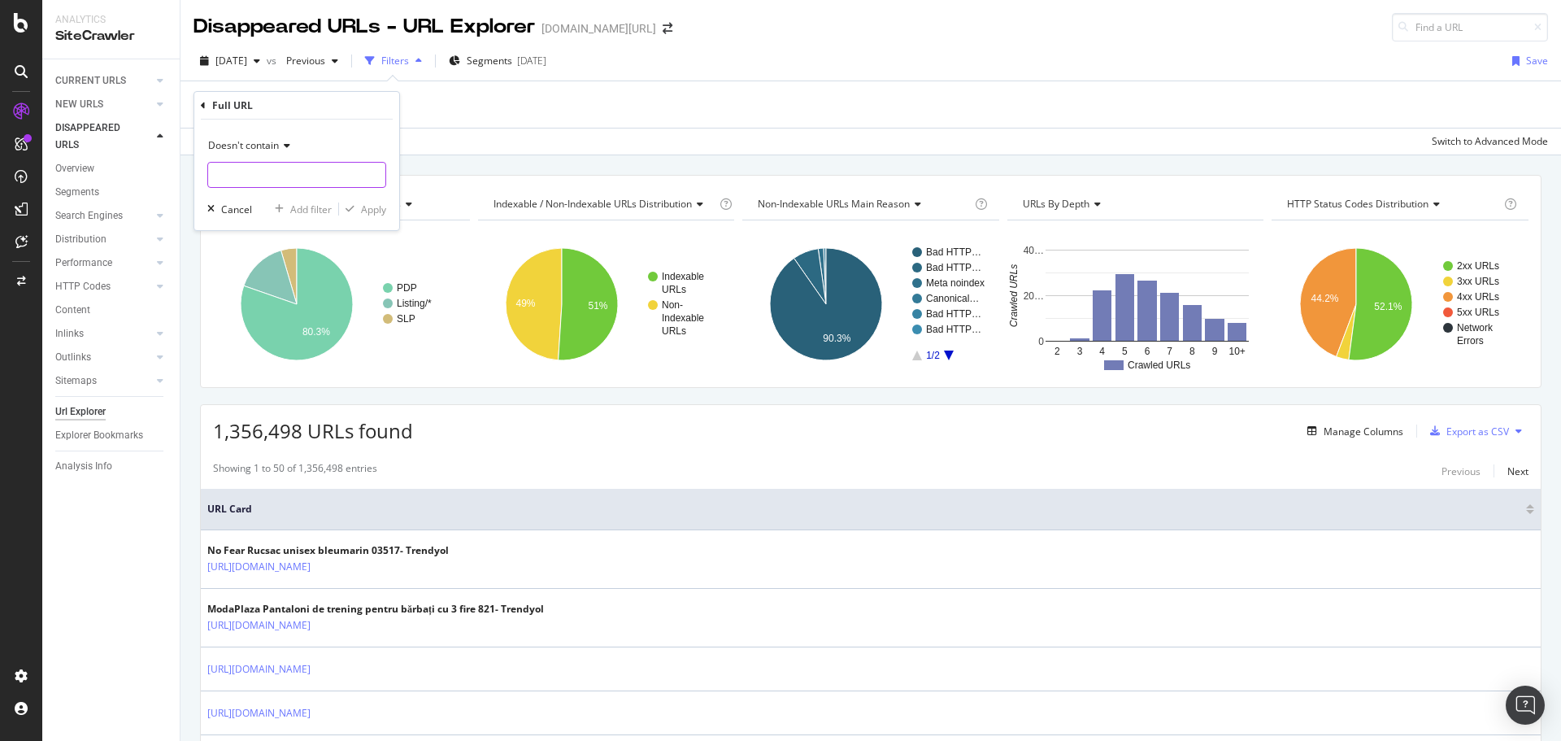
click at [267, 182] on input "text" at bounding box center [296, 175] width 177 height 26
type input "pi="
click at [383, 209] on div "Apply" at bounding box center [373, 209] width 25 height 14
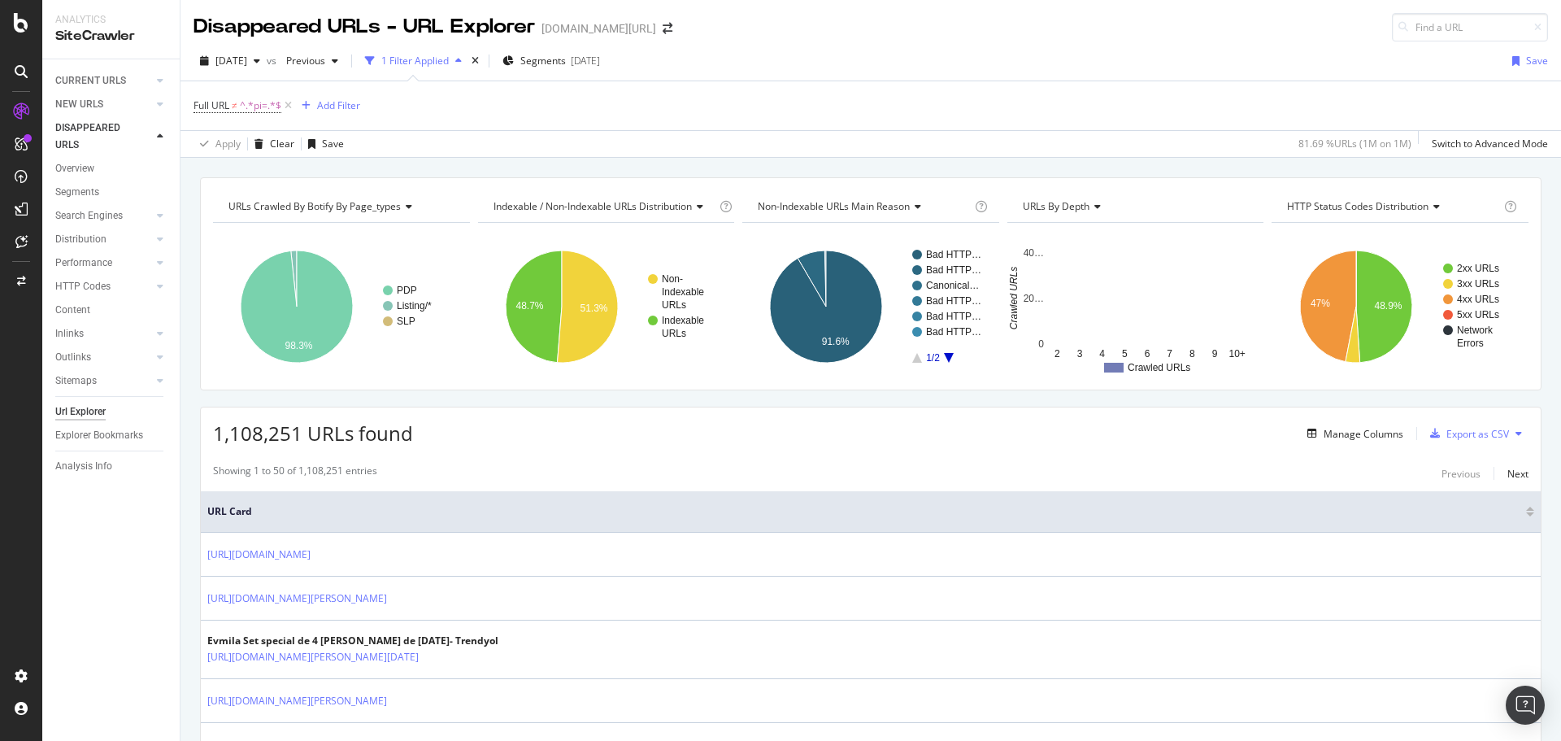
scroll to position [332, 0]
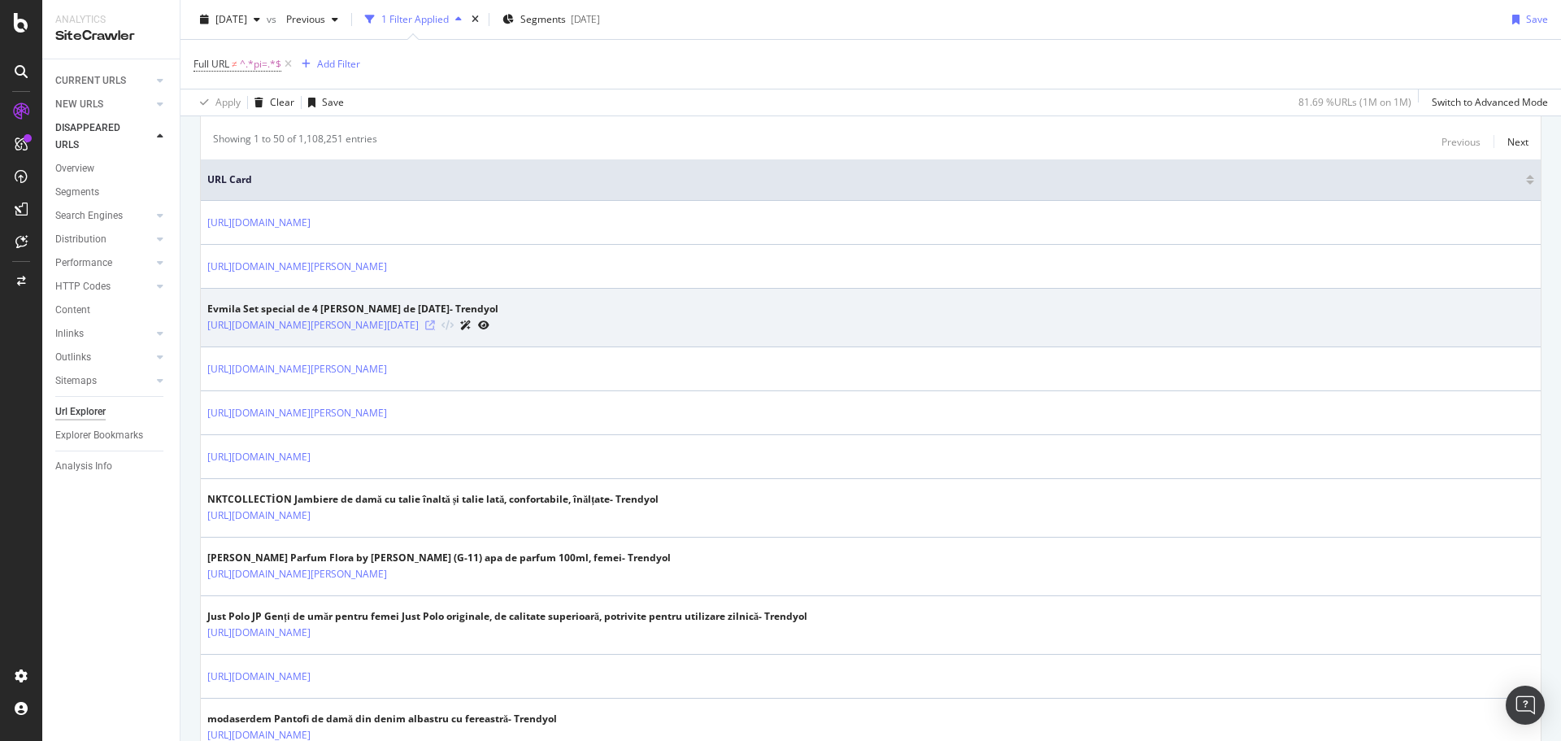
click at [435, 326] on icon at bounding box center [430, 325] width 10 height 10
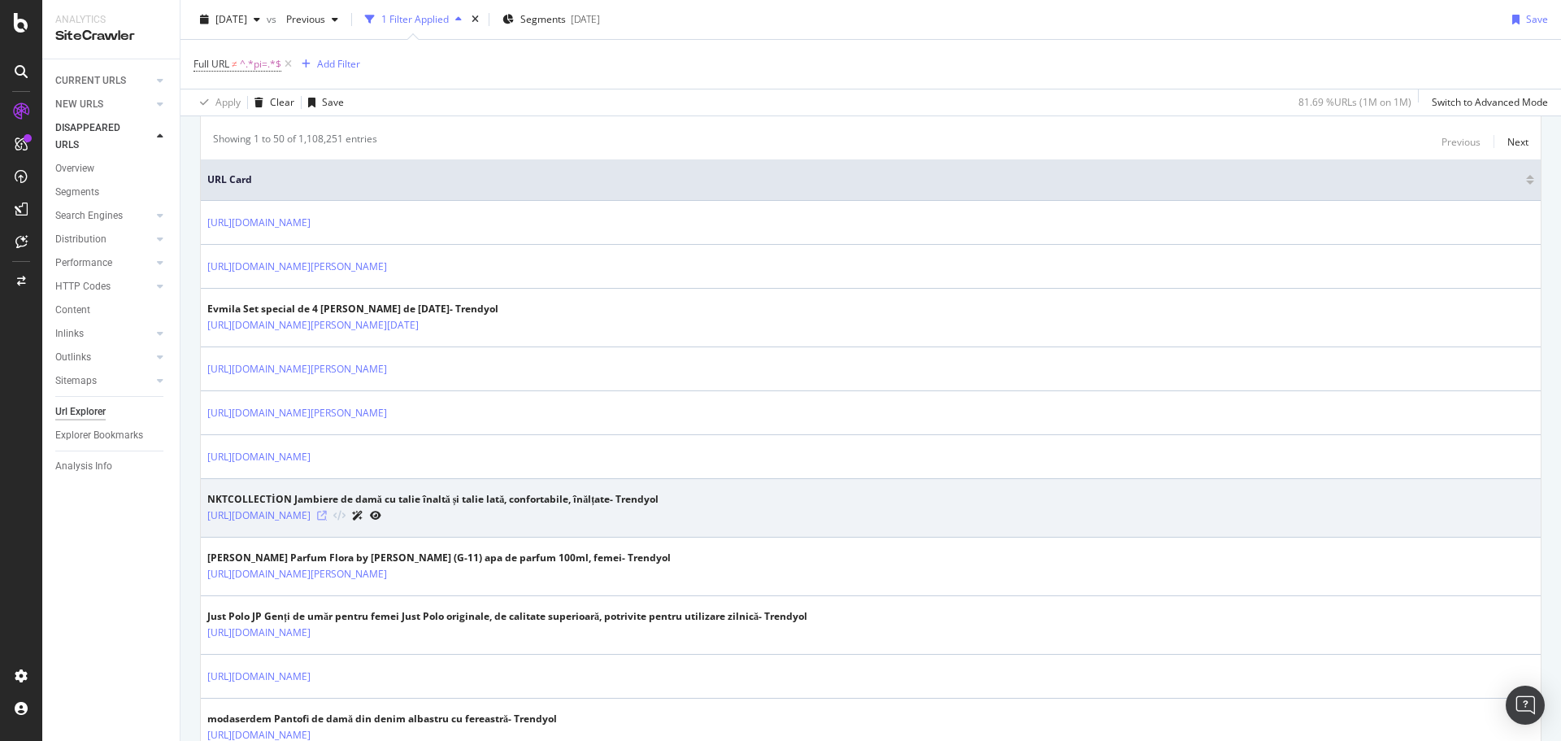
click at [327, 517] on icon at bounding box center [322, 515] width 10 height 10
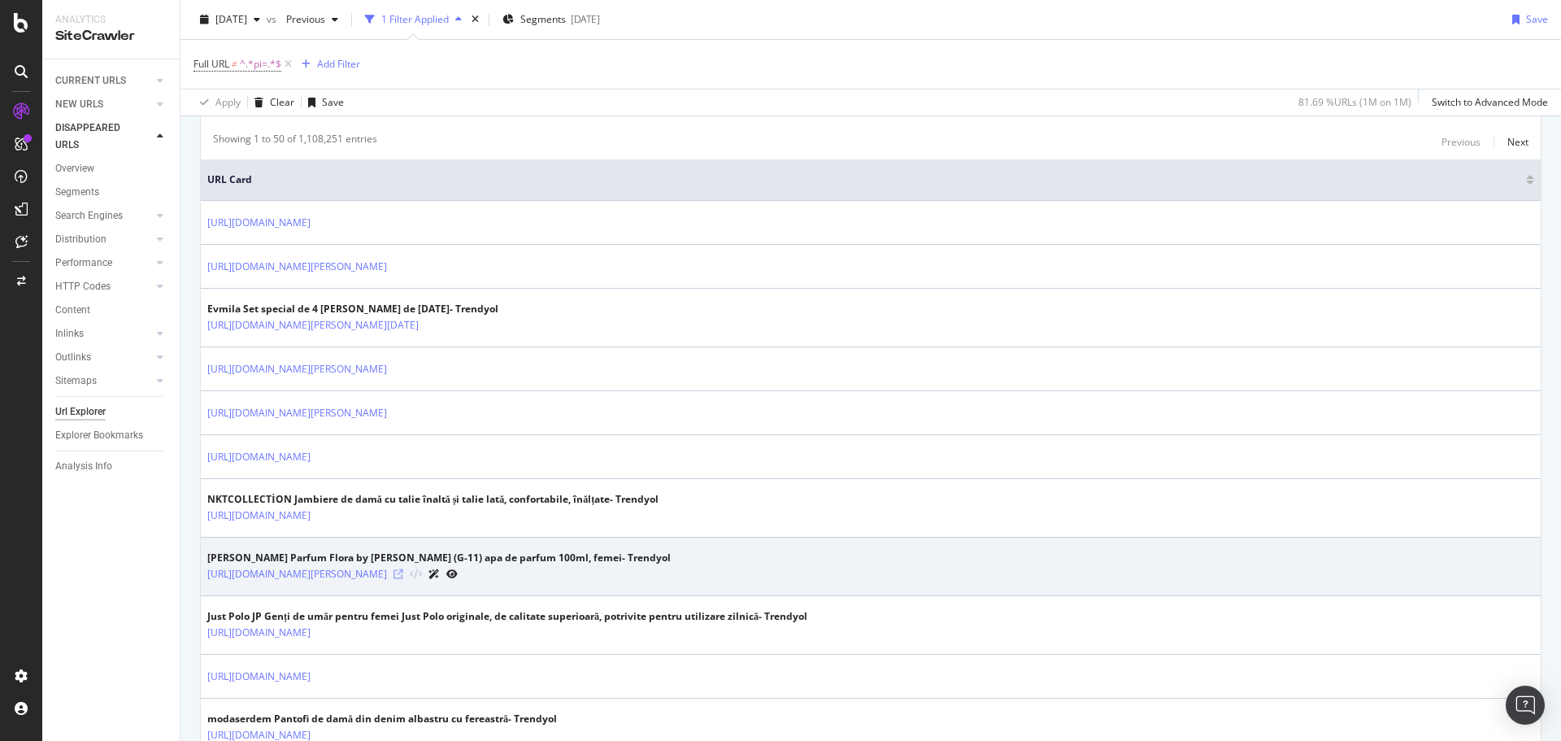
click at [403, 573] on icon at bounding box center [398, 574] width 10 height 10
click at [671, 574] on div "https://www.trendyol.com/ro/frederic-patric-parfum/flora-by-patric-g-11-apa-de-…" at bounding box center [438, 573] width 463 height 17
click at [403, 575] on icon at bounding box center [398, 574] width 10 height 10
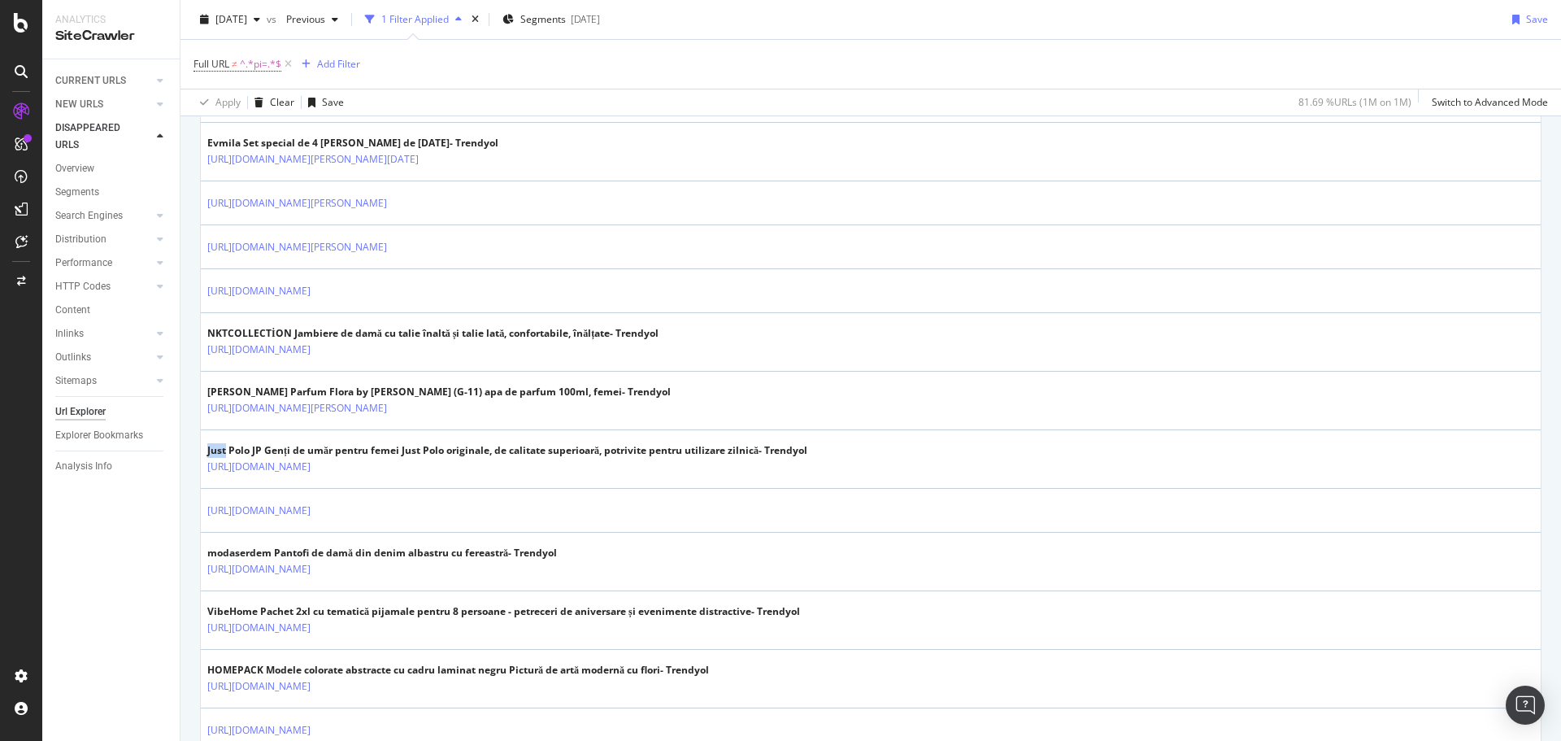
scroll to position [652, 0]
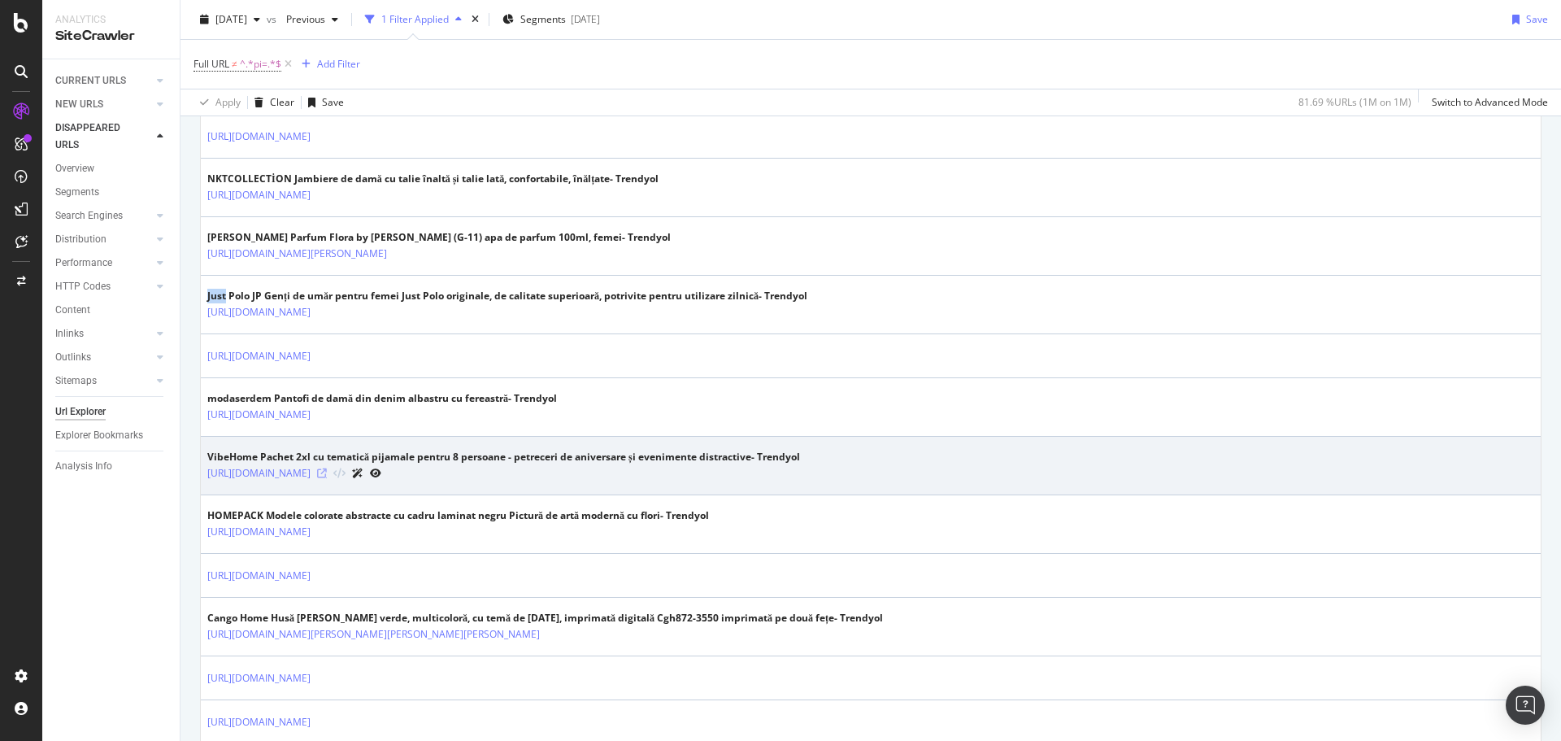
click at [327, 476] on icon at bounding box center [322, 473] width 10 height 10
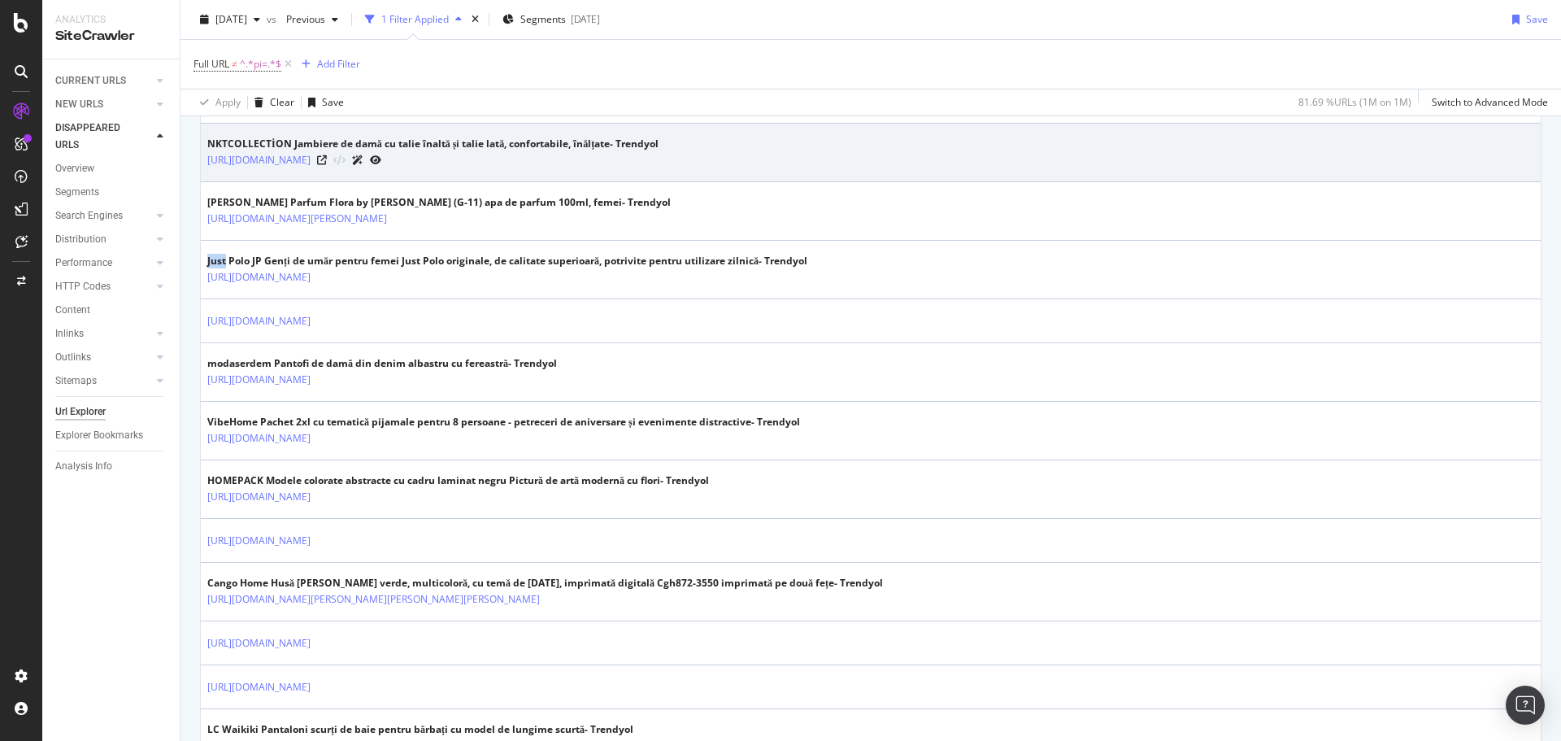
scroll to position [0, 0]
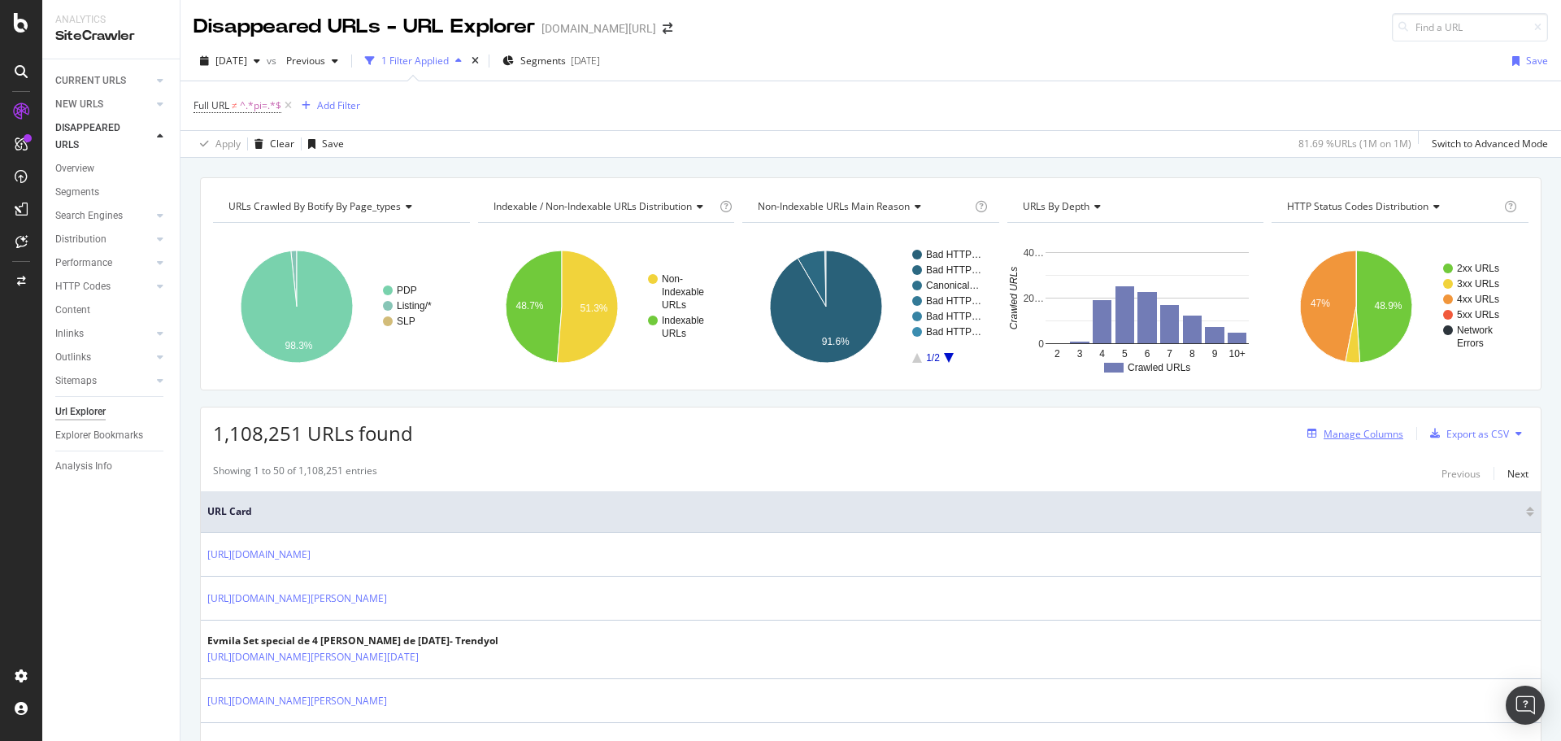
click at [1366, 435] on div "Manage Columns" at bounding box center [1363, 434] width 80 height 14
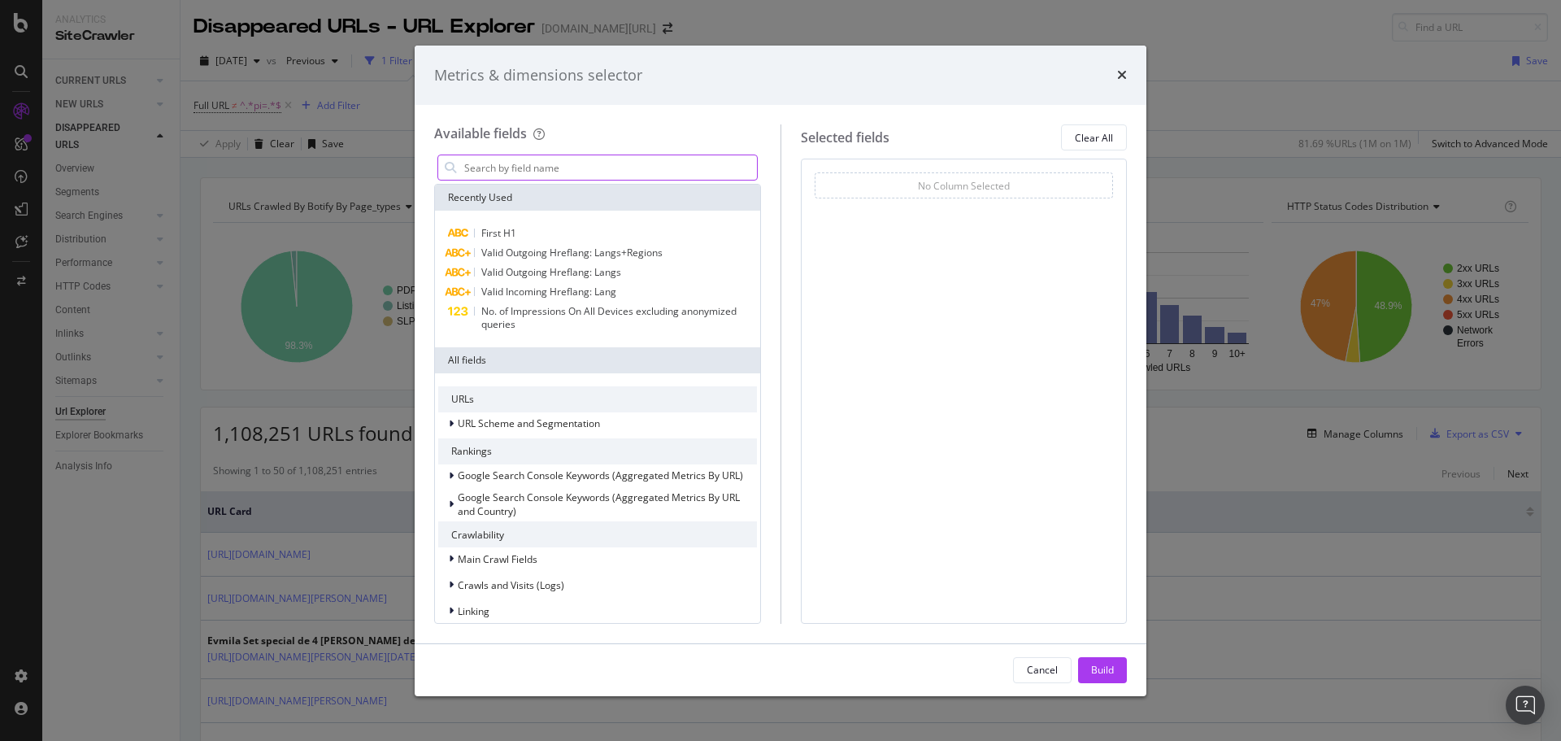
click at [527, 159] on input "modal" at bounding box center [610, 167] width 294 height 24
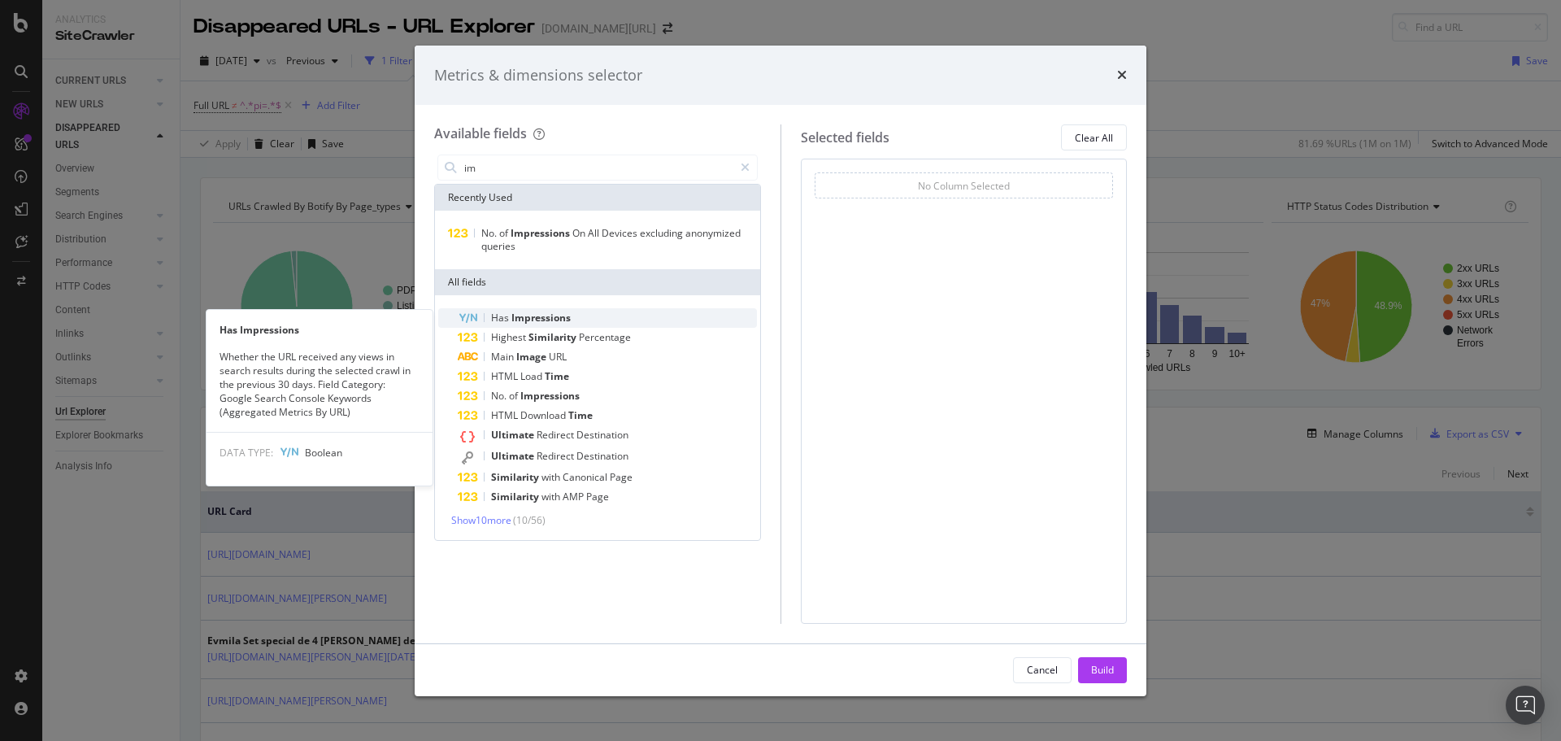
type input "im"
click at [532, 317] on span "Impressions" at bounding box center [540, 318] width 59 height 14
click at [564, 319] on span "Impressions" at bounding box center [540, 318] width 59 height 14
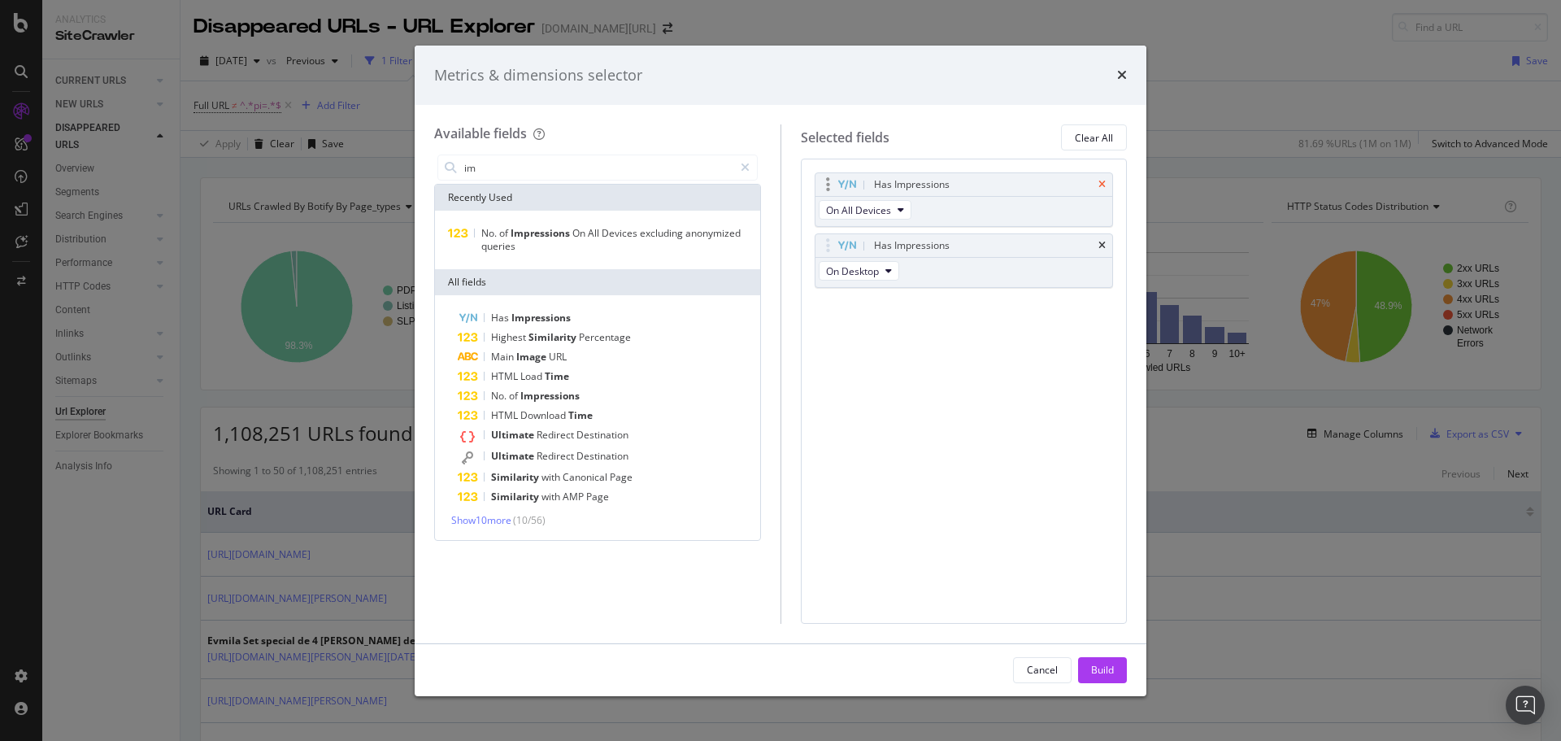
click at [1103, 189] on div "Has Impressions" at bounding box center [964, 184] width 298 height 23
click at [1104, 185] on icon "times" at bounding box center [1101, 185] width 7 height 10
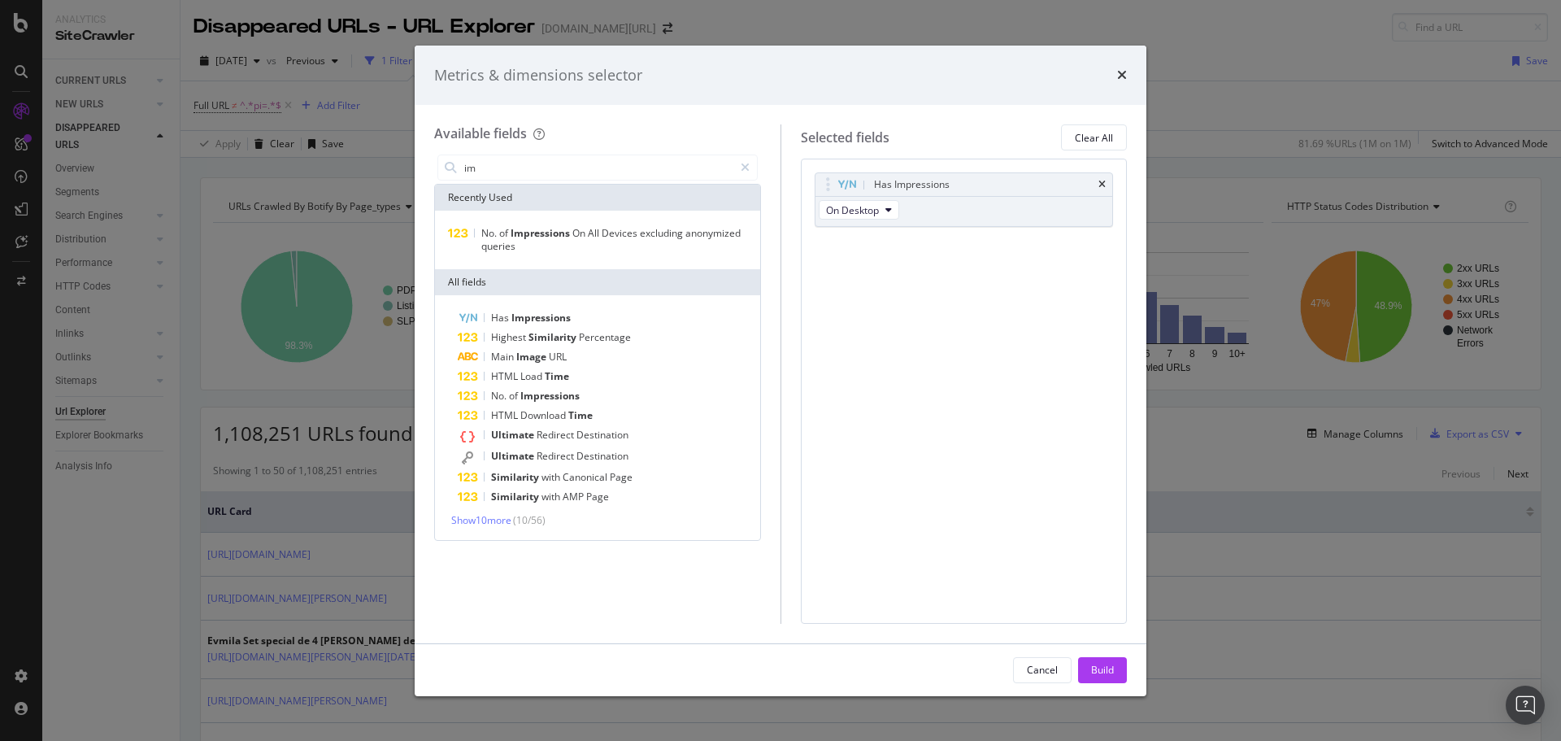
click at [1104, 185] on icon "times" at bounding box center [1101, 185] width 7 height 10
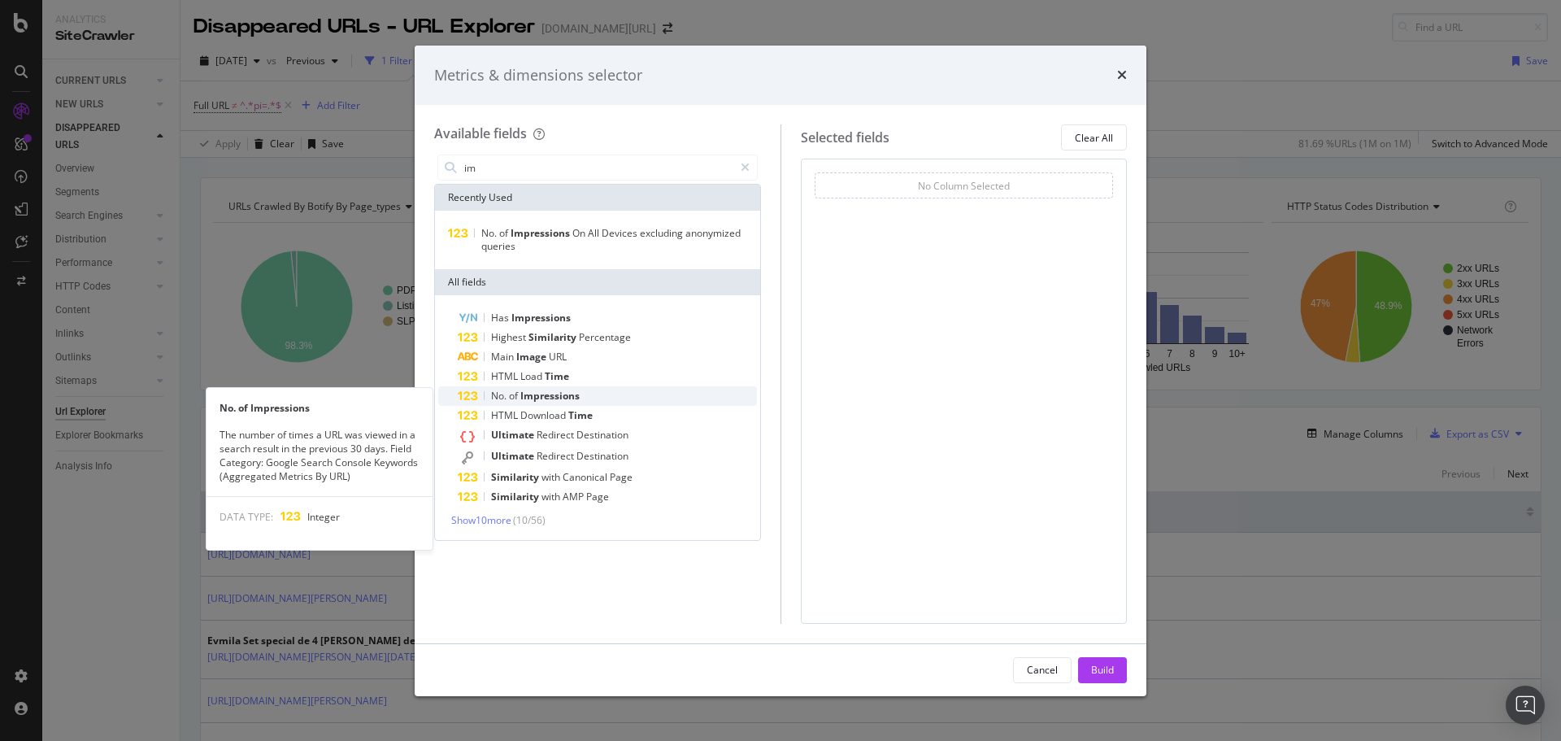
click at [566, 393] on span "Impressions" at bounding box center [549, 396] width 59 height 14
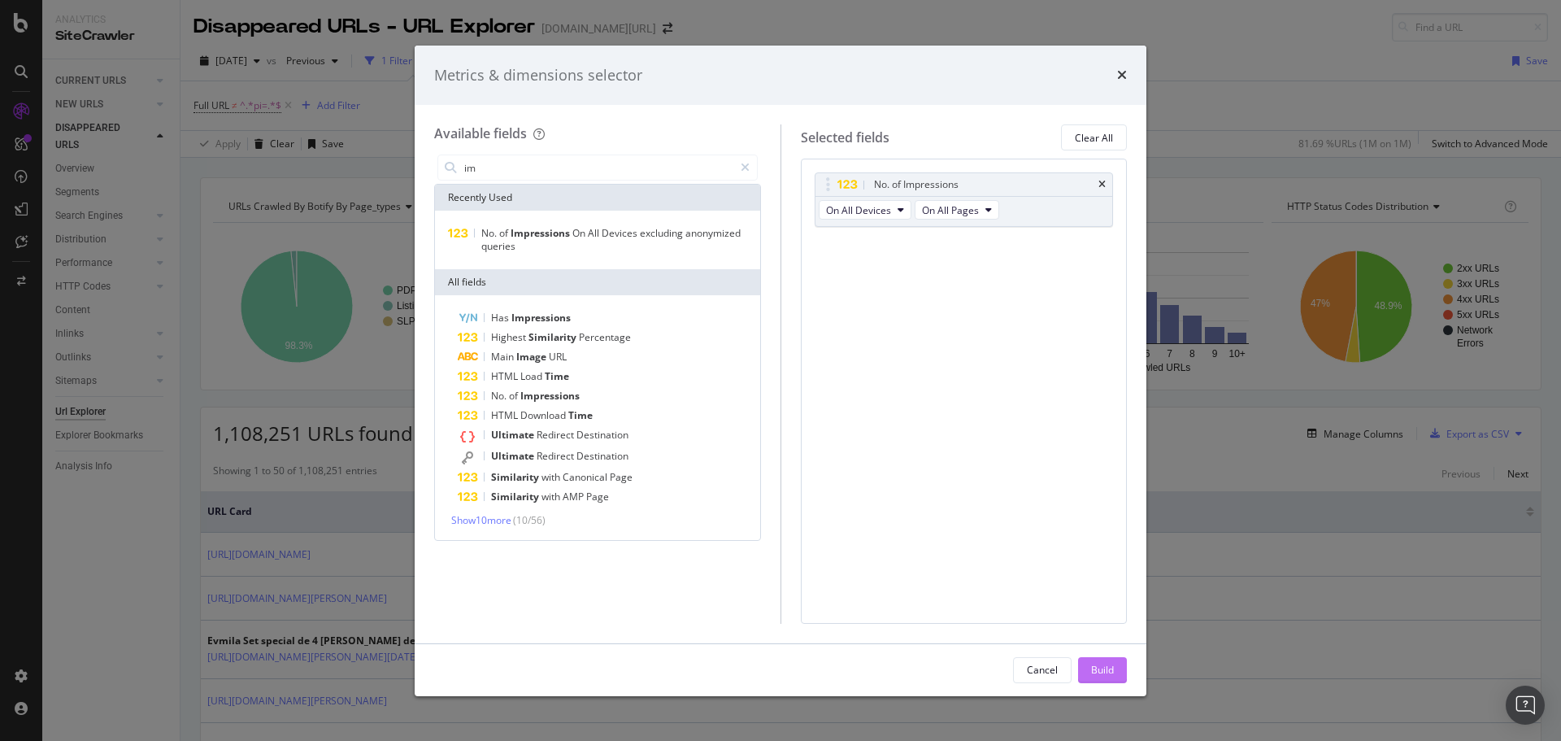
click at [1087, 664] on button "Build" at bounding box center [1102, 670] width 49 height 26
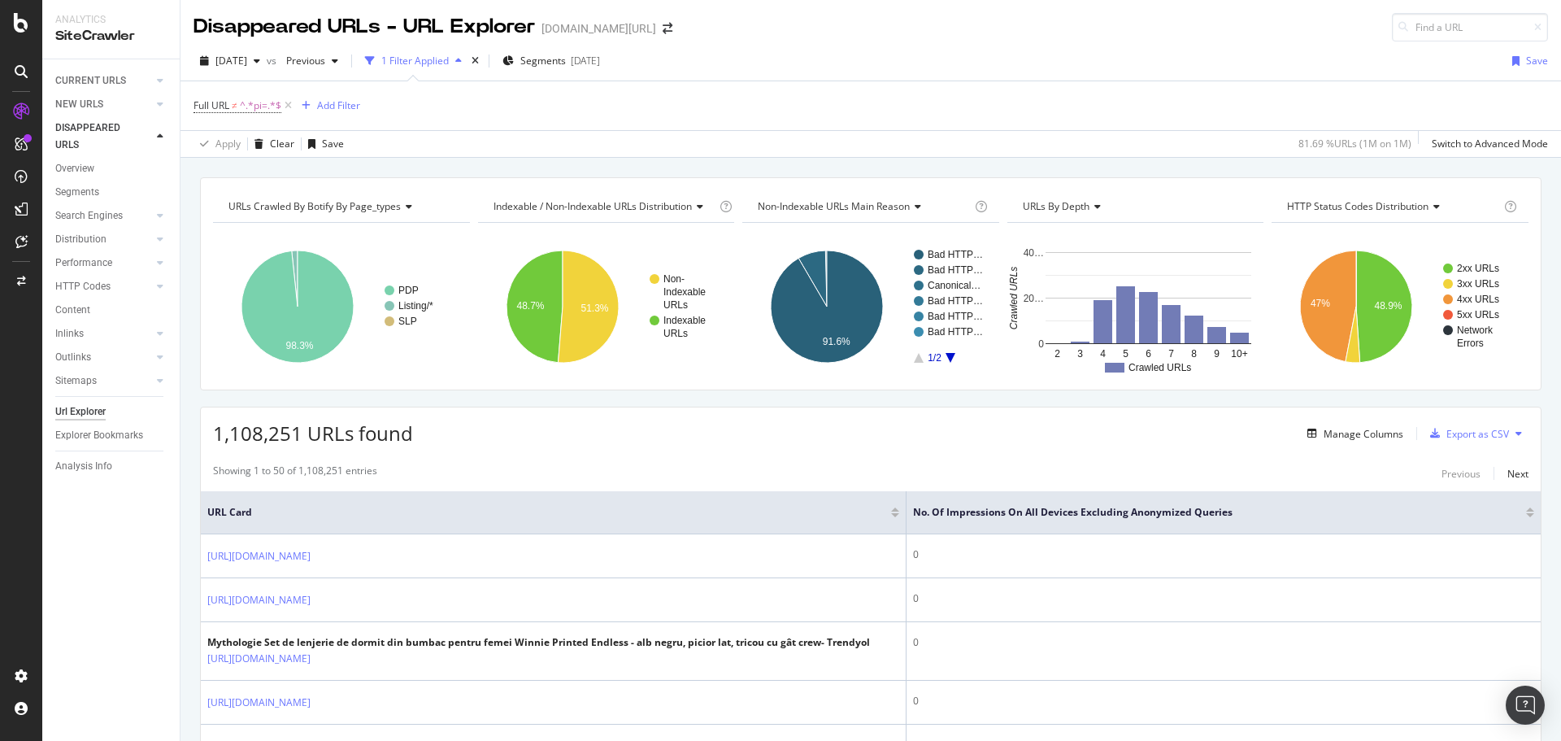
click at [1526, 509] on div at bounding box center [1530, 509] width 8 height 4
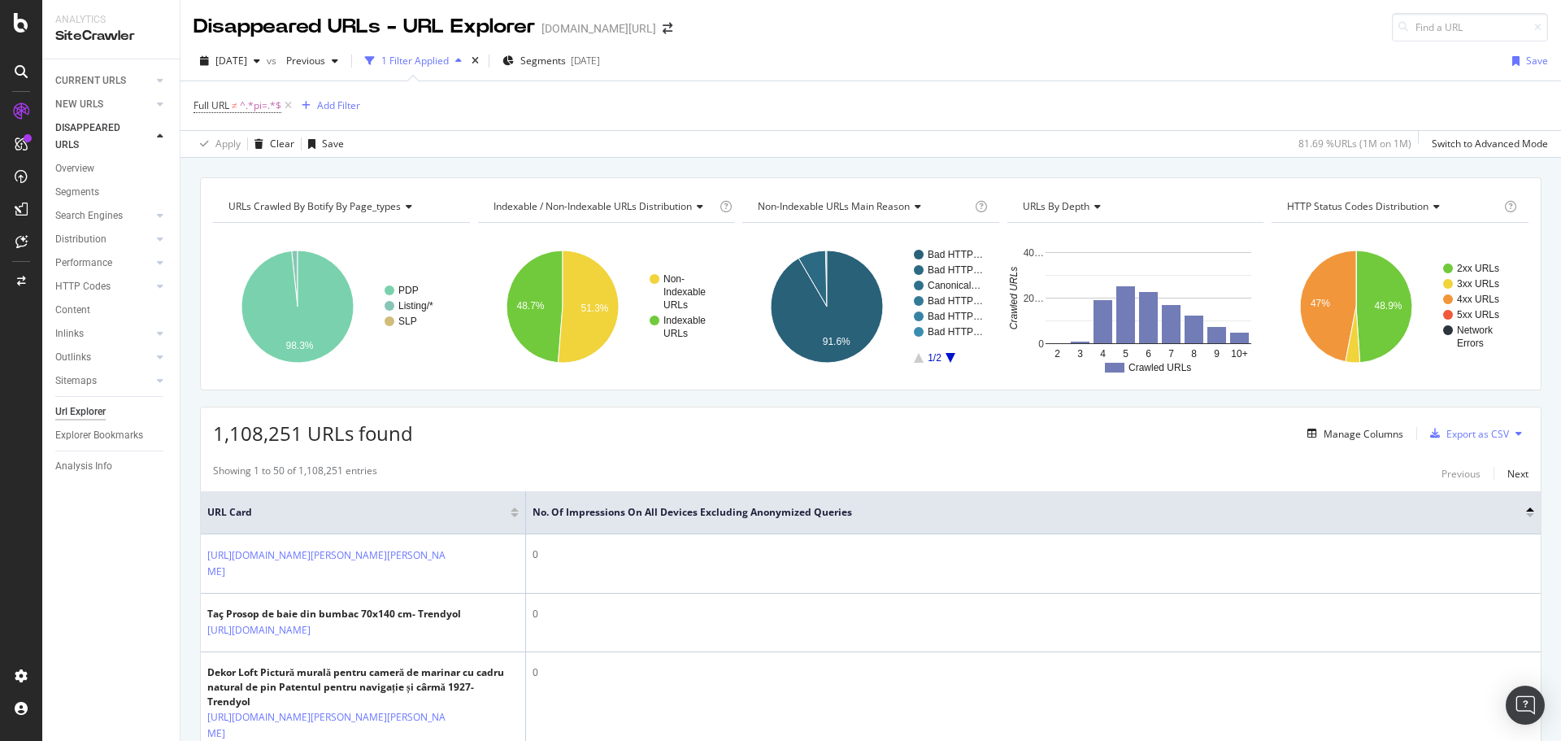
click at [1519, 518] on div "No. of Impressions On All Devices excluding anonymized queries" at bounding box center [1032, 512] width 1001 height 16
click at [1526, 514] on div at bounding box center [1530, 515] width 8 height 4
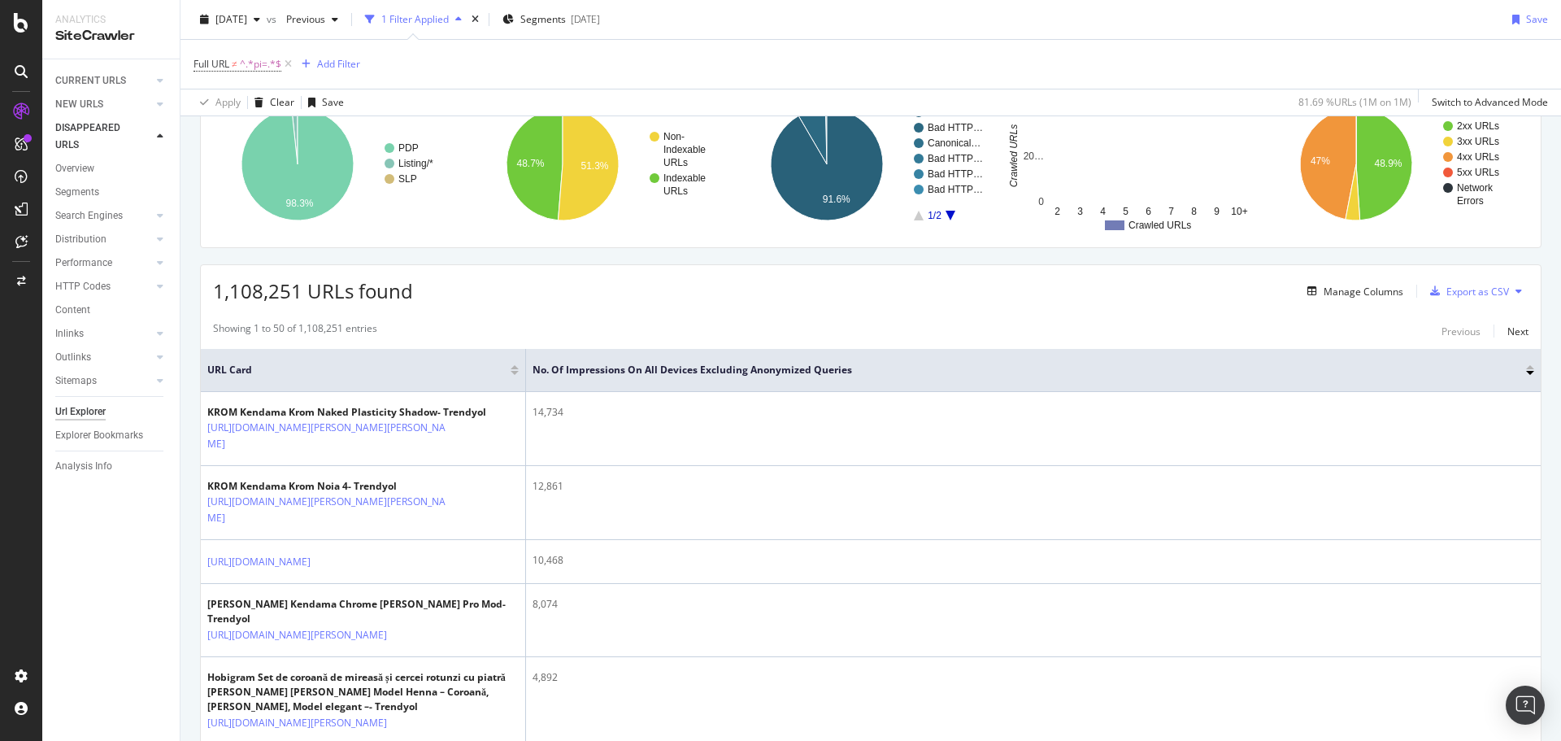
scroll to position [83, 0]
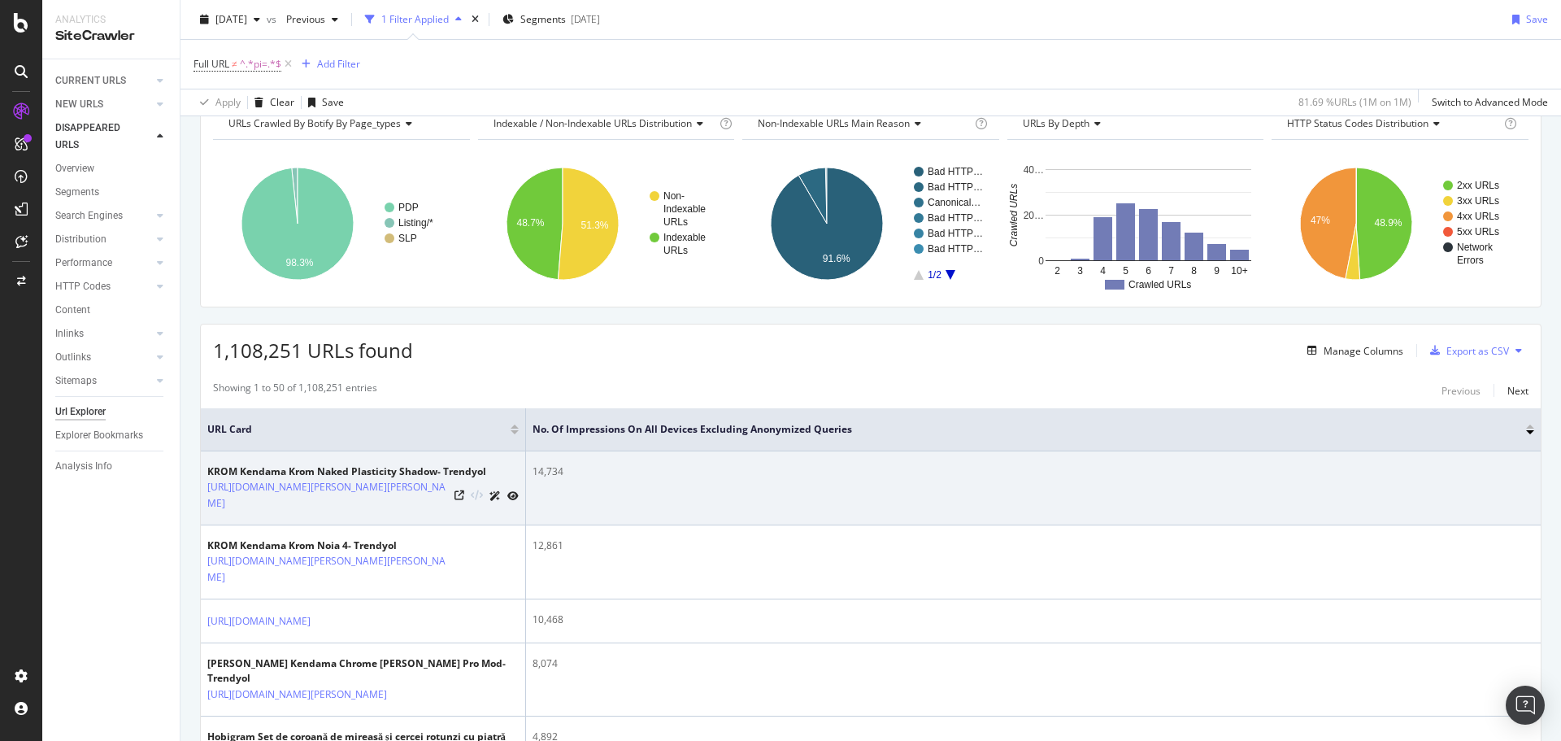
click at [460, 502] on div at bounding box center [486, 495] width 64 height 17
click at [463, 496] on icon at bounding box center [459, 495] width 10 height 10
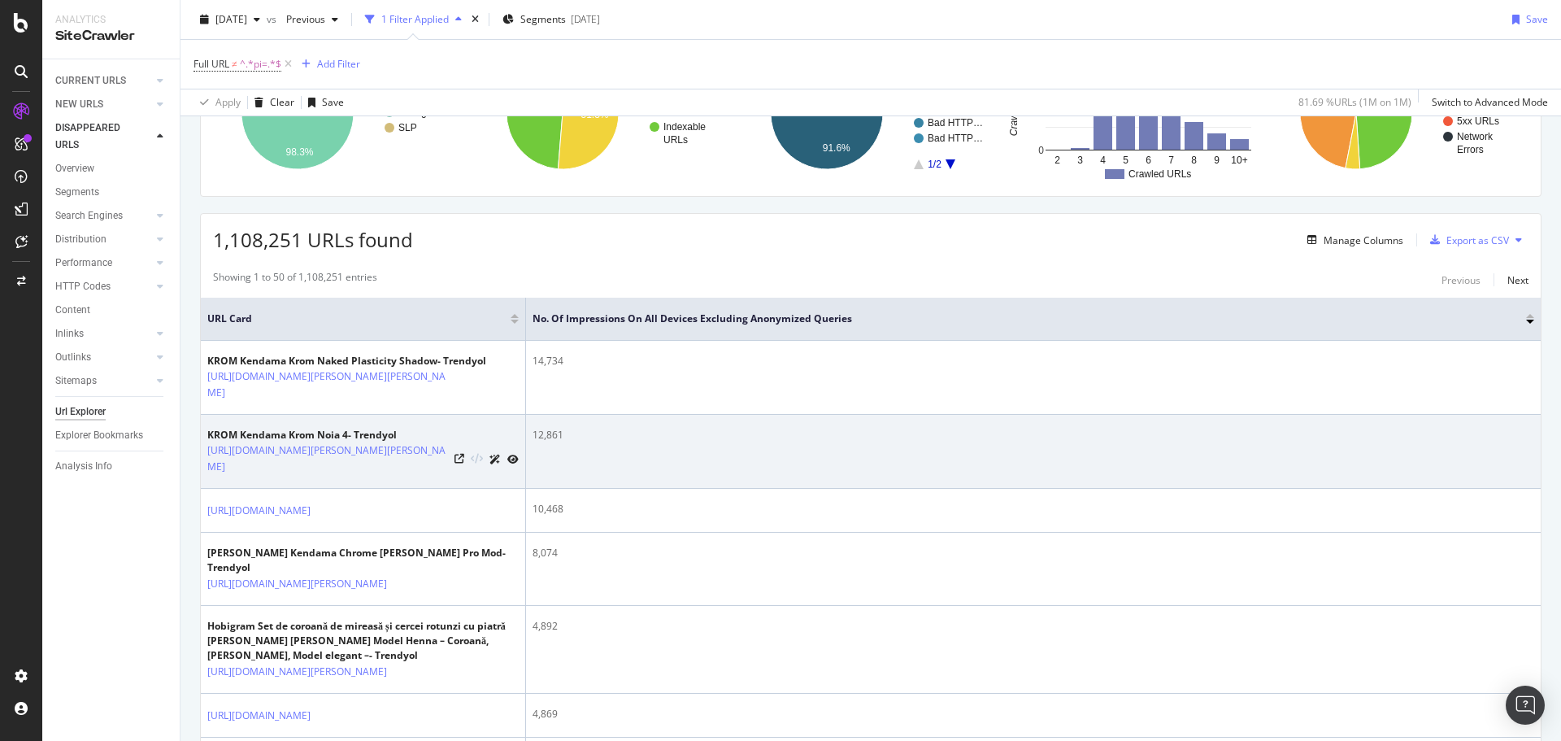
scroll to position [244, 0]
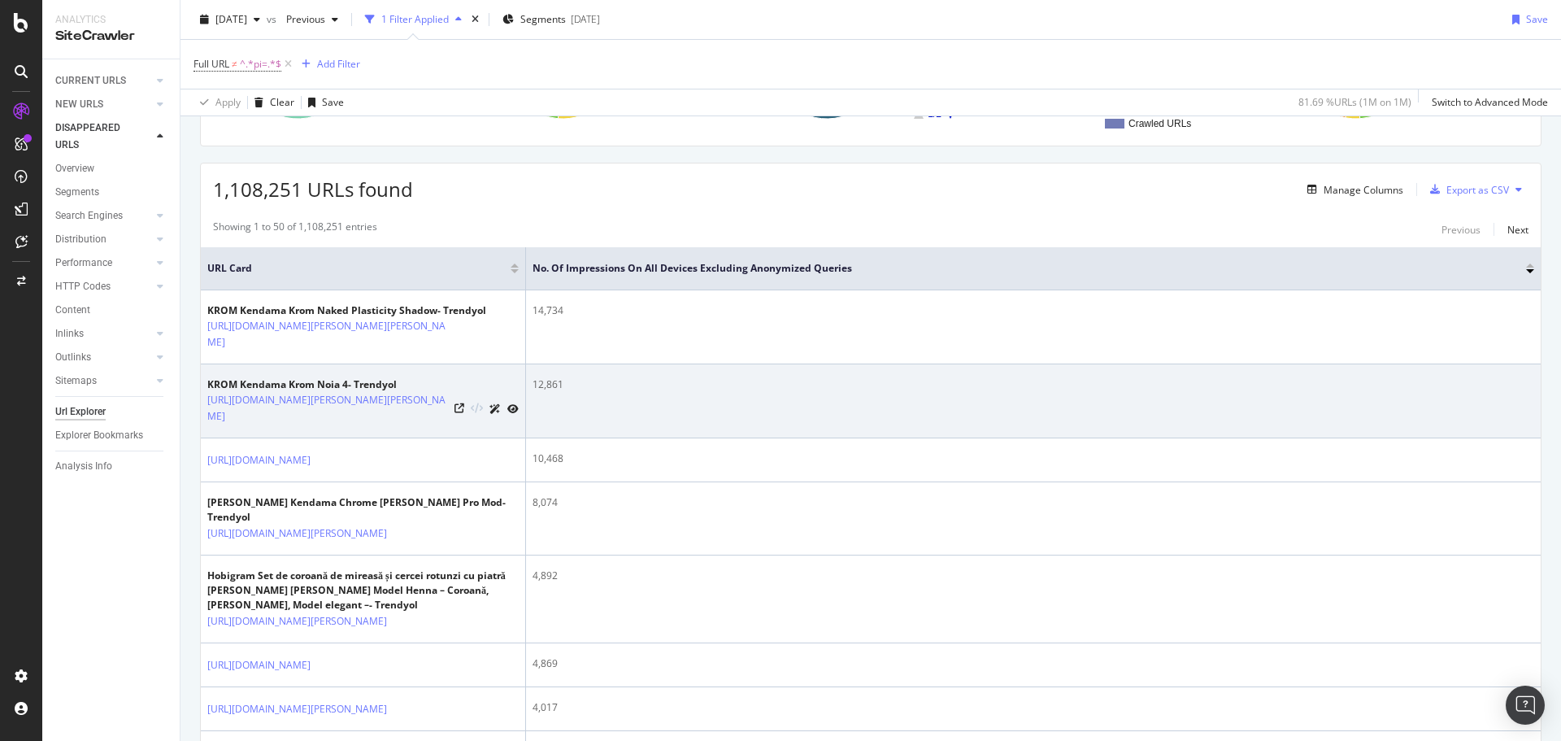
click at [467, 407] on div at bounding box center [486, 408] width 64 height 17
click at [463, 409] on icon at bounding box center [459, 408] width 10 height 10
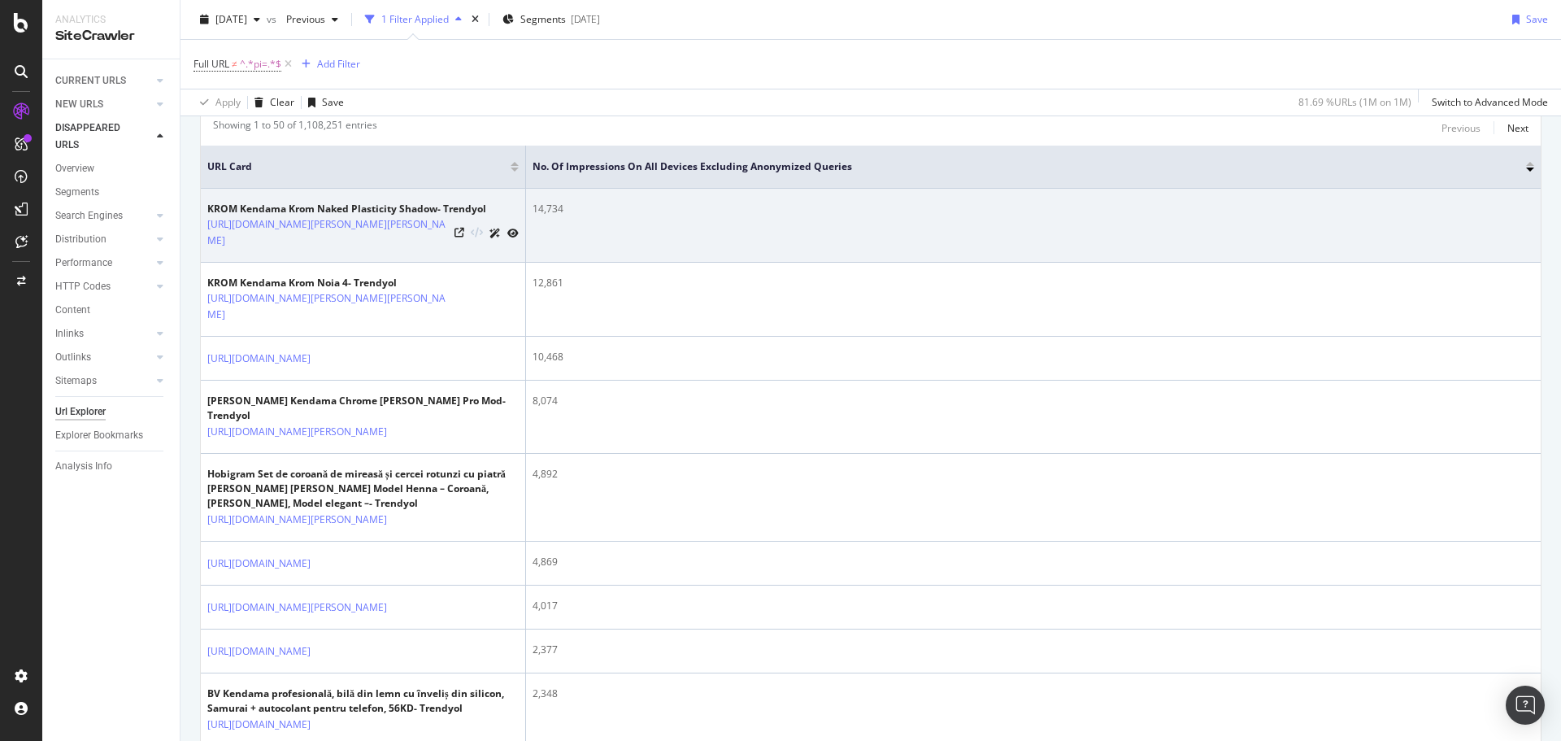
scroll to position [407, 0]
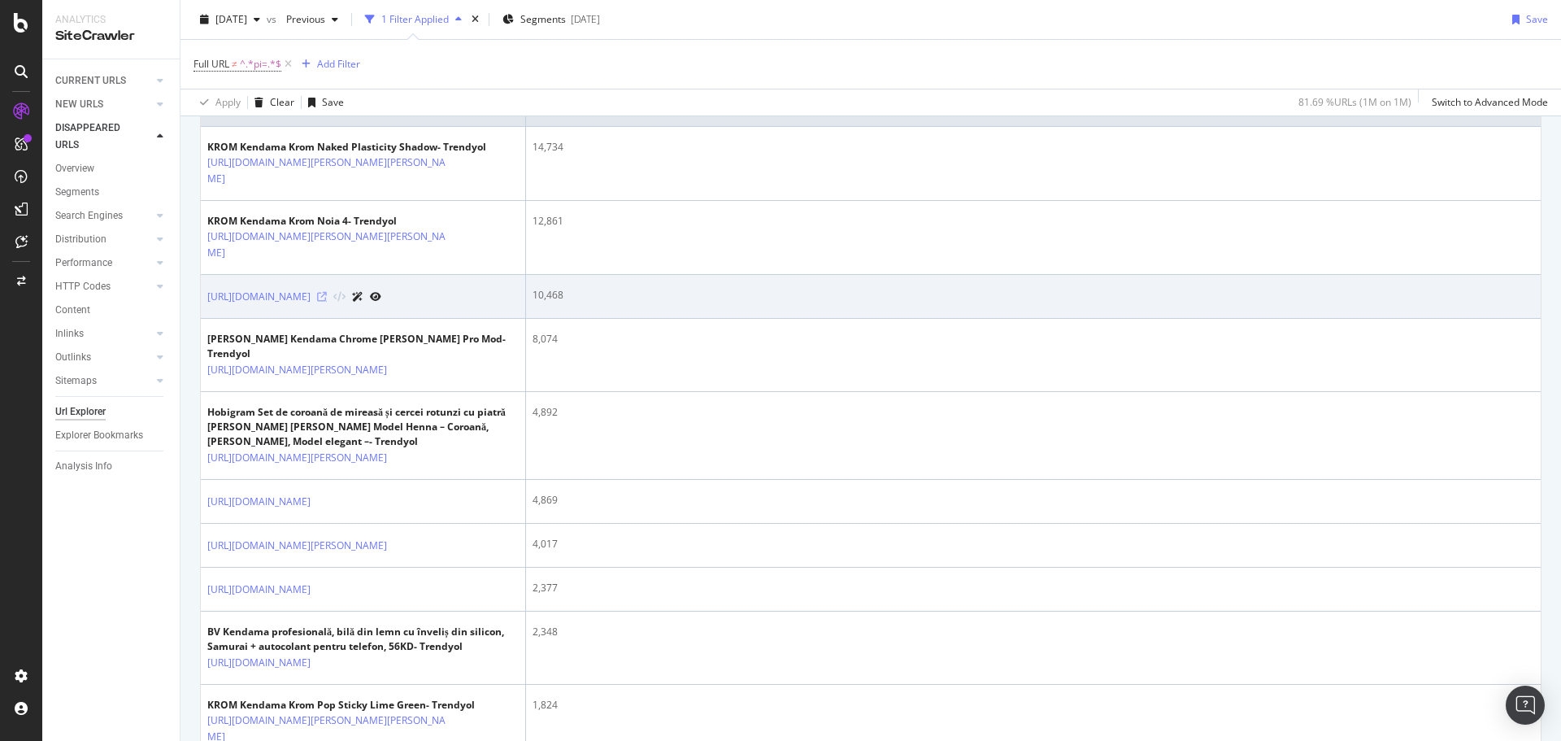
click at [327, 302] on icon at bounding box center [322, 297] width 10 height 10
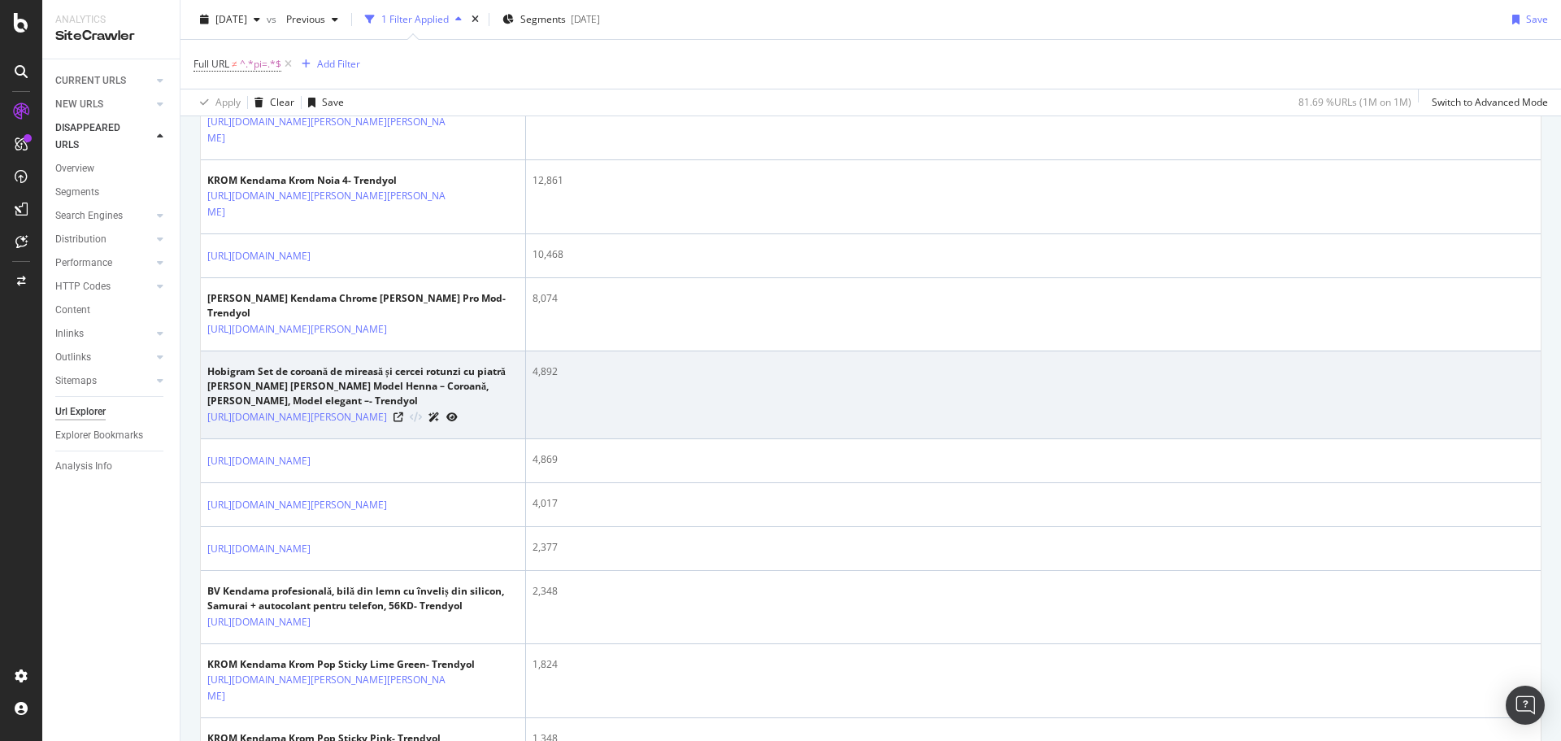
scroll to position [560, 0]
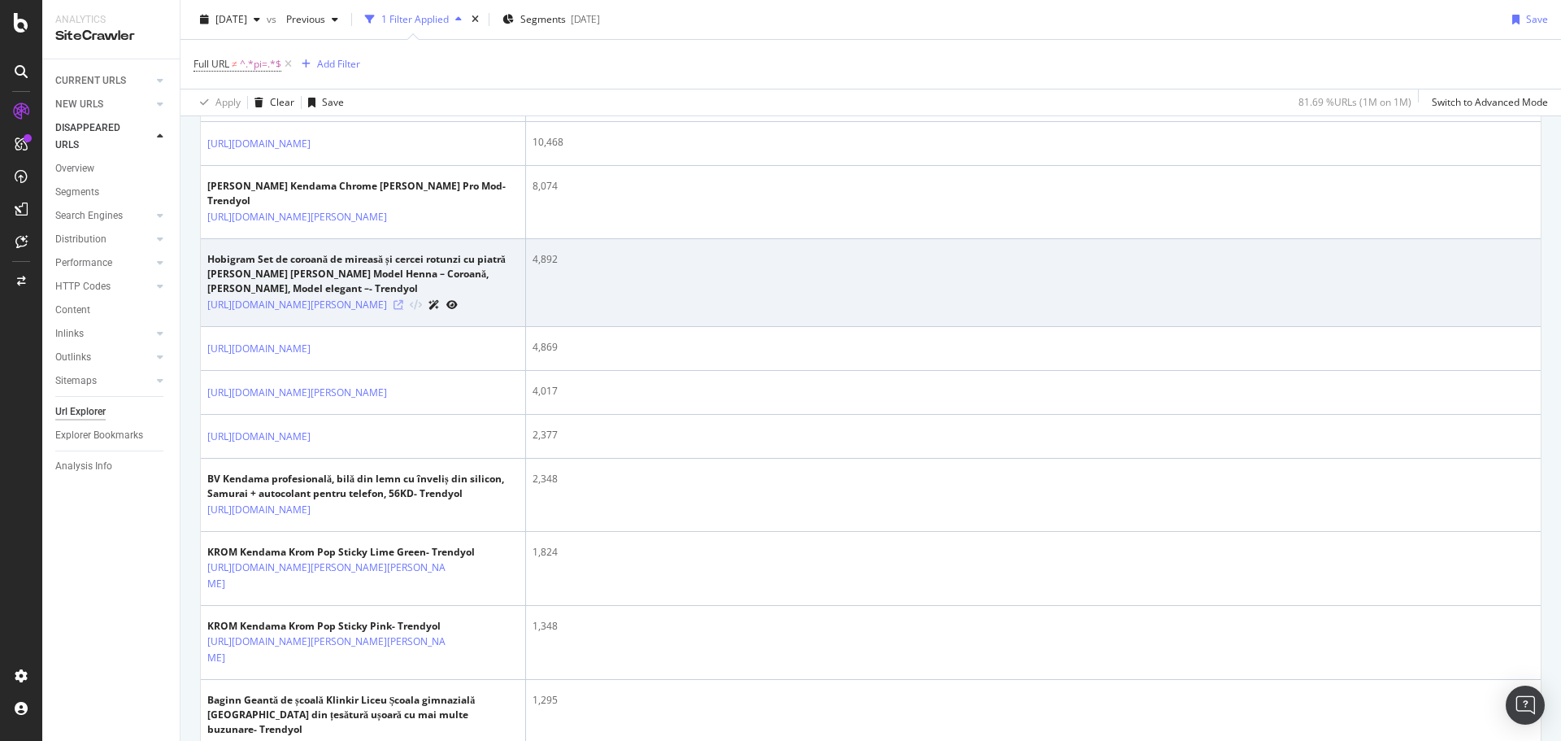
click at [403, 310] on icon at bounding box center [398, 305] width 10 height 10
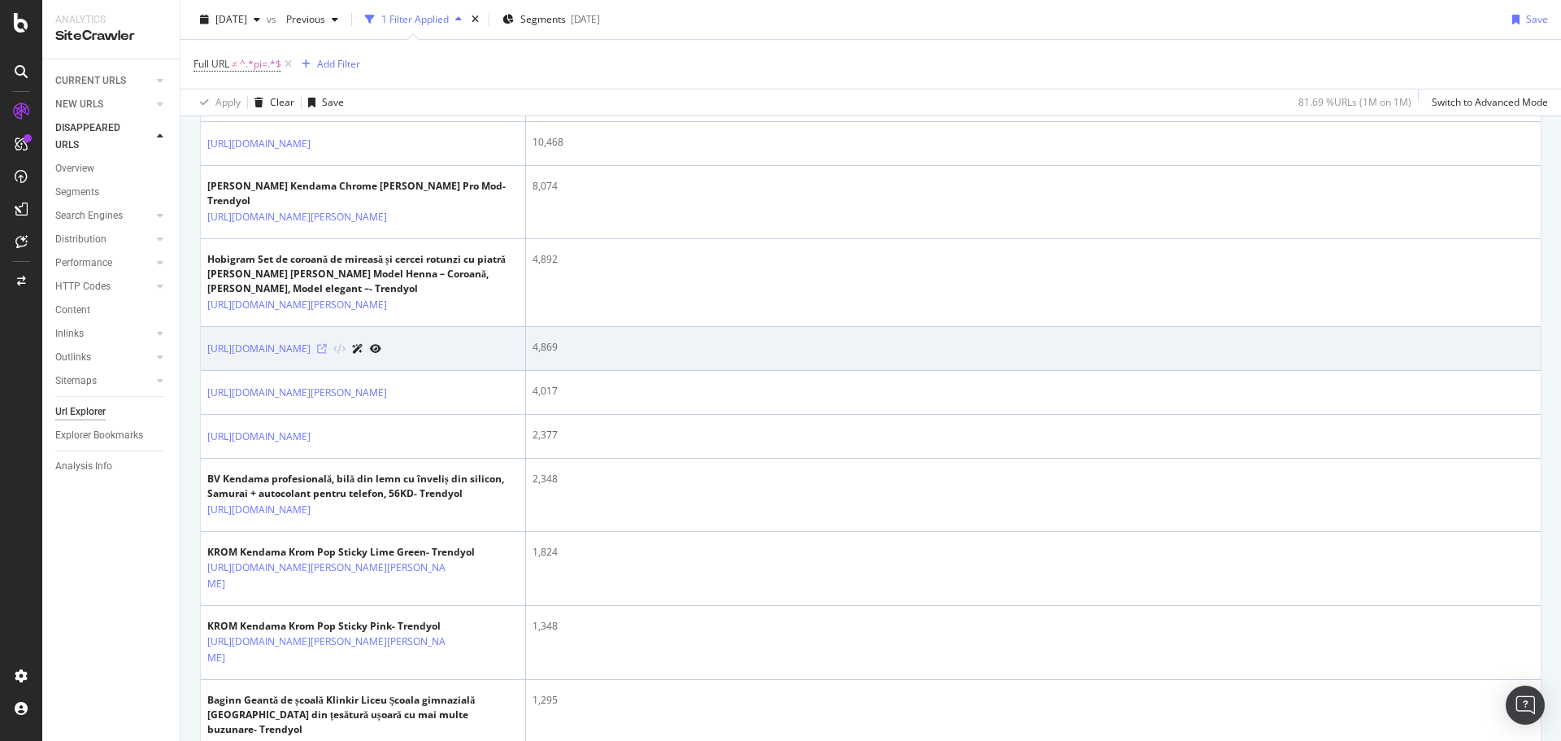
click at [327, 354] on icon at bounding box center [322, 349] width 10 height 10
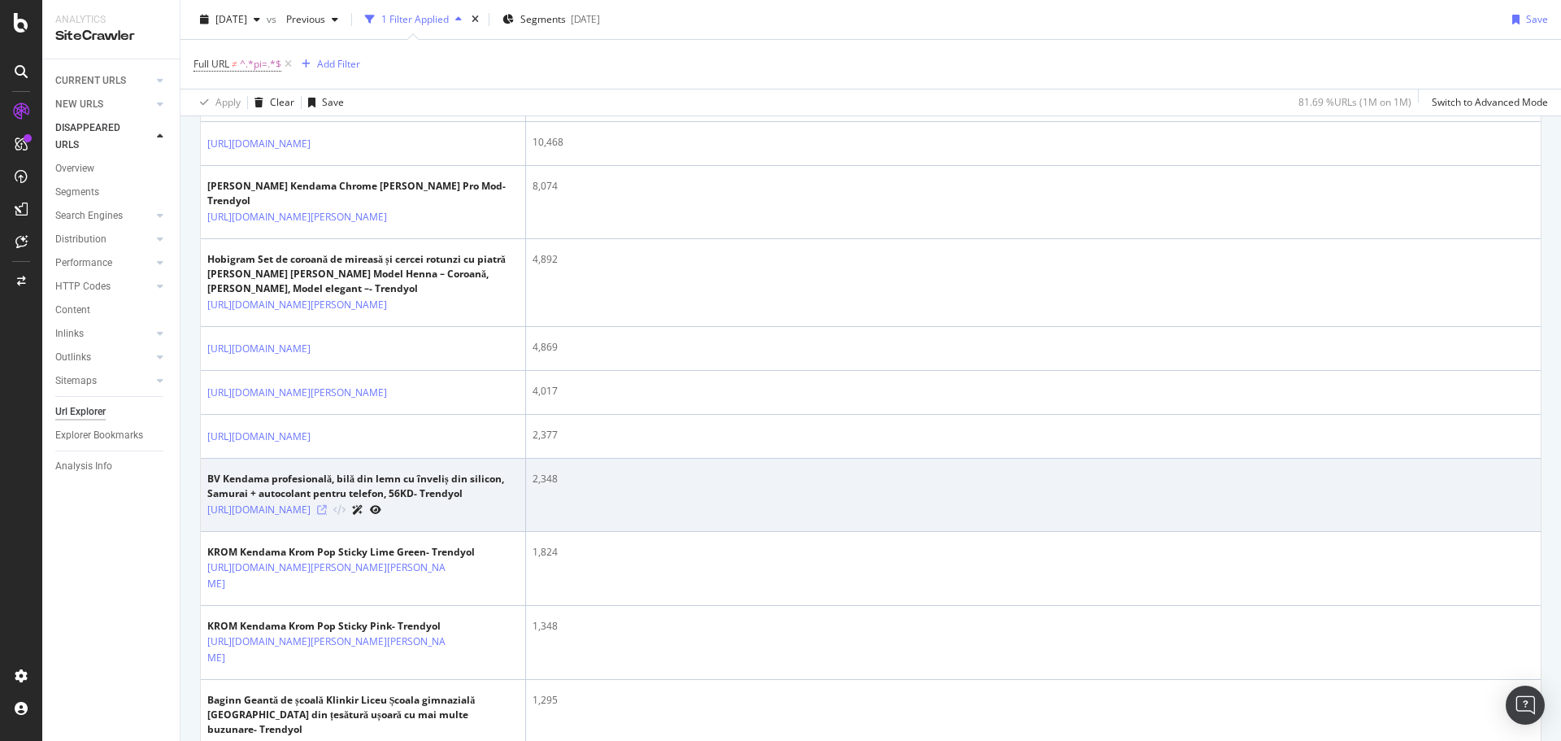
click at [327, 515] on icon at bounding box center [322, 510] width 10 height 10
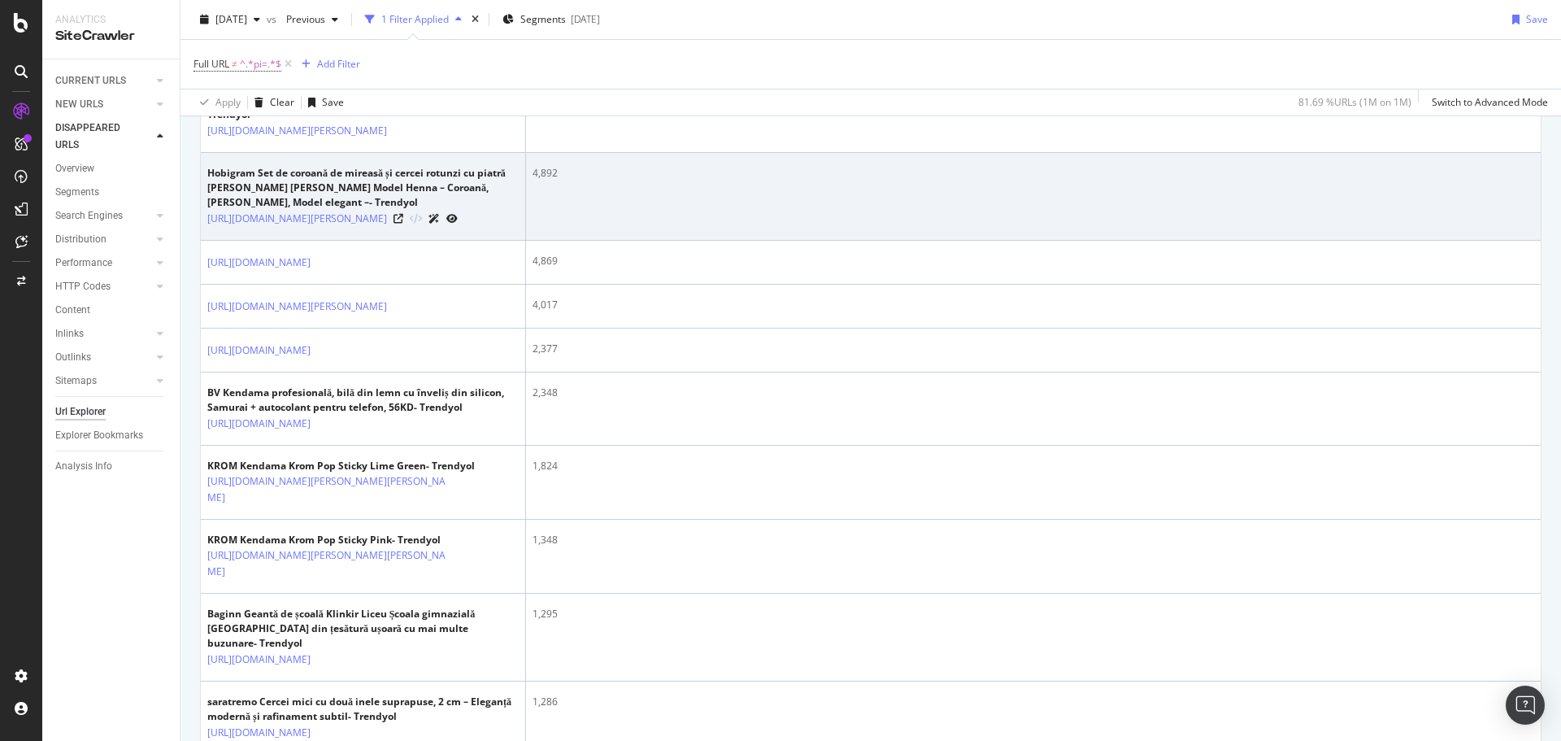
scroll to position [725, 0]
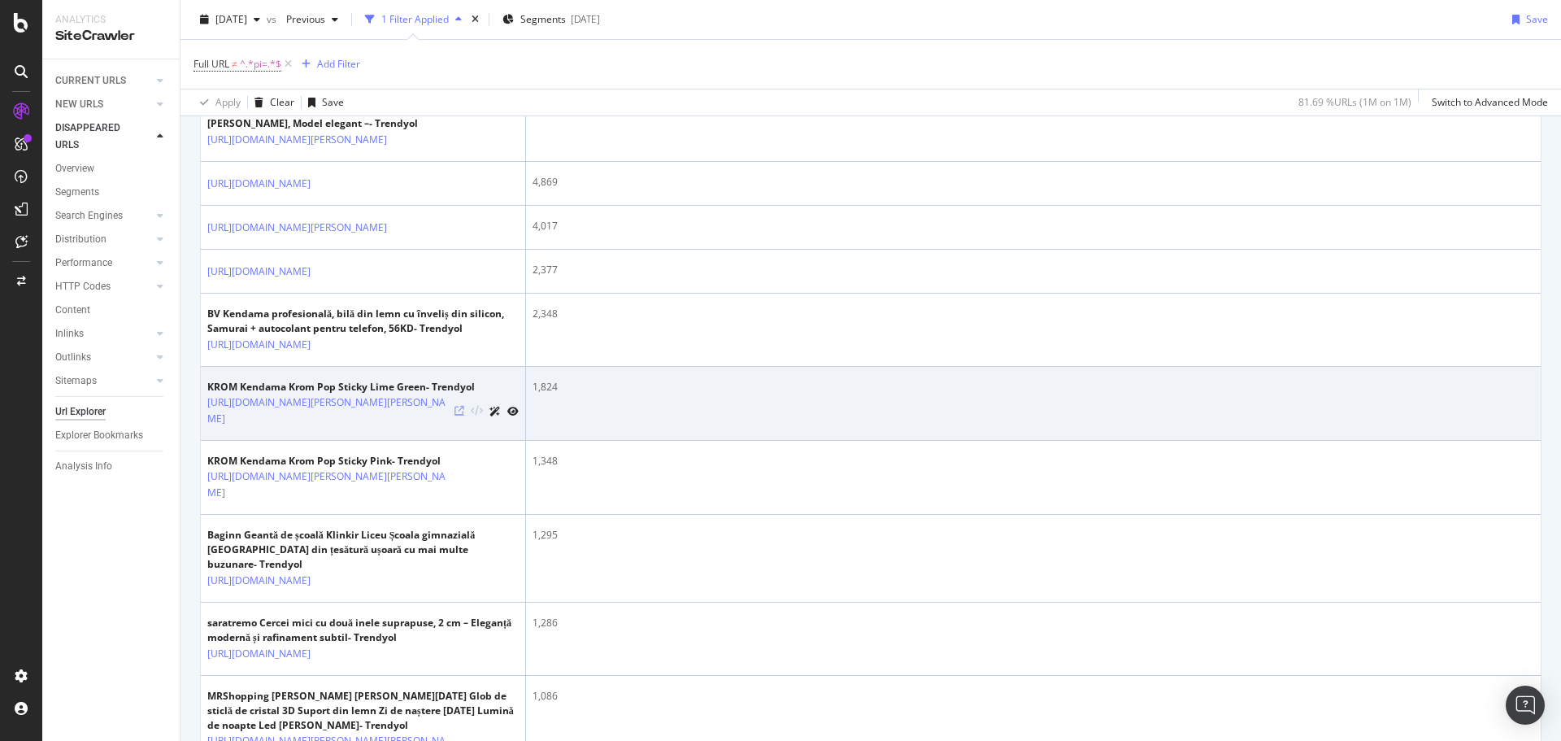
click at [454, 415] on icon at bounding box center [459, 411] width 10 height 10
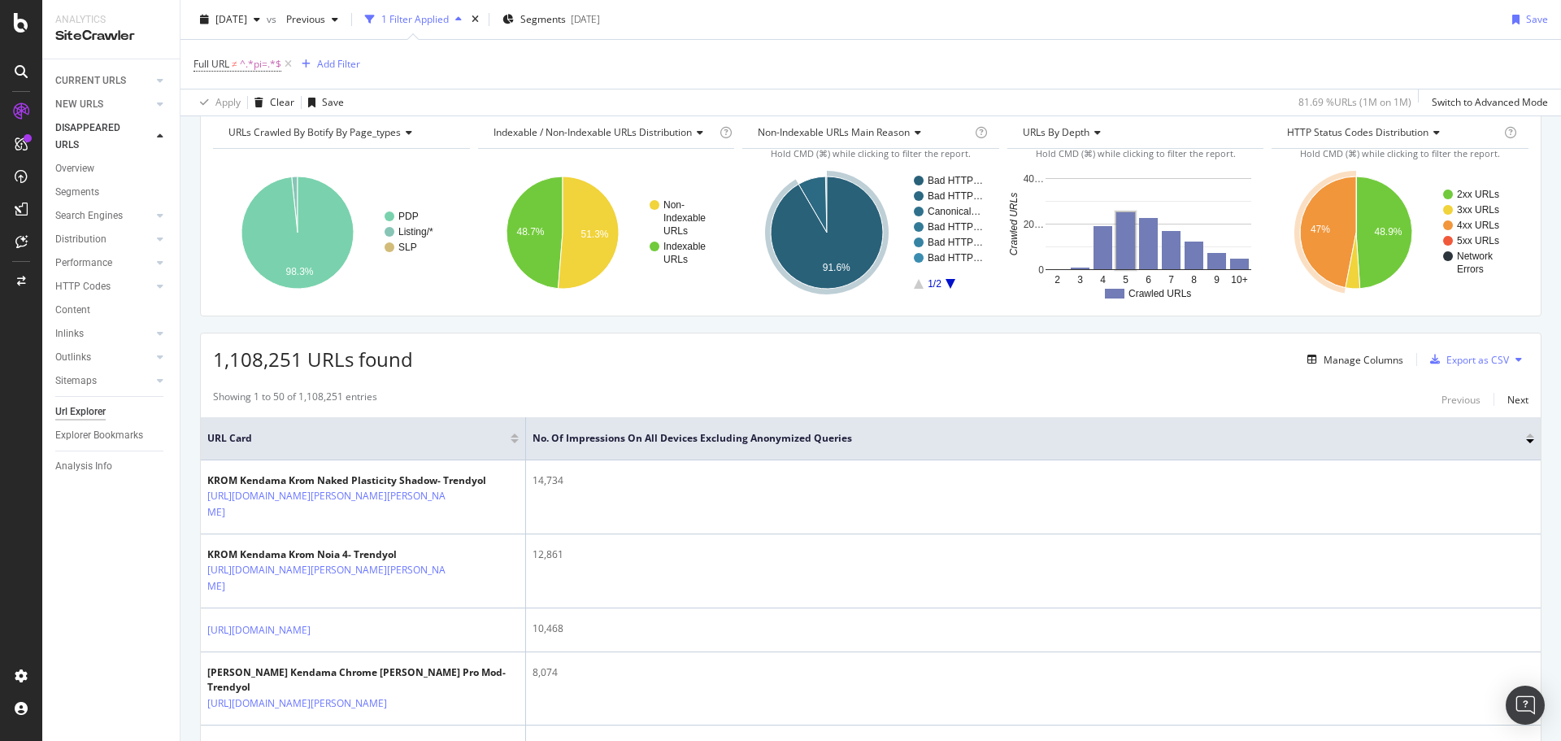
scroll to position [0, 0]
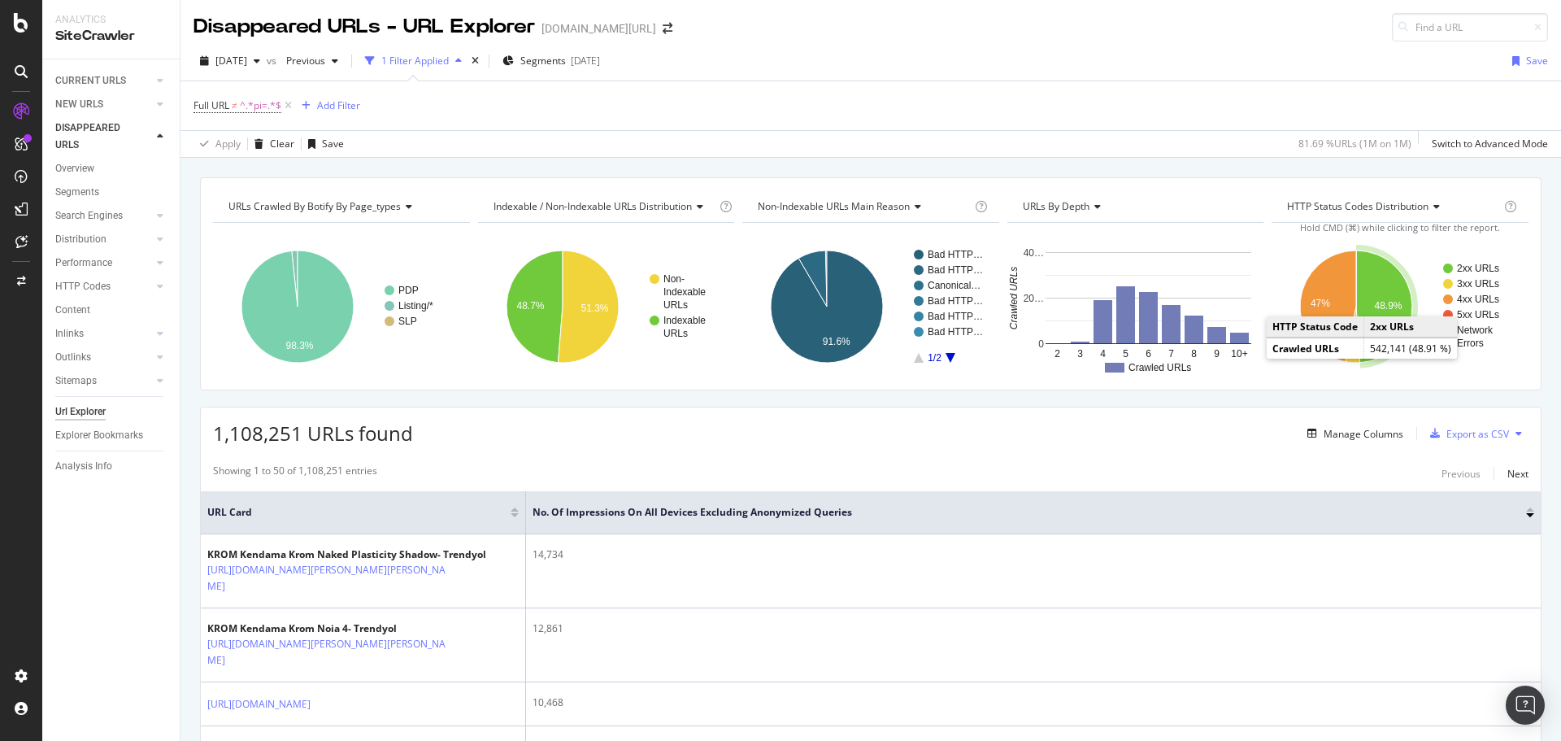
drag, startPoint x: 1367, startPoint y: 301, endPoint x: 1358, endPoint y: 292, distance: 12.6
click at [1378, 292] on icon "A chart." at bounding box center [1384, 306] width 56 height 112
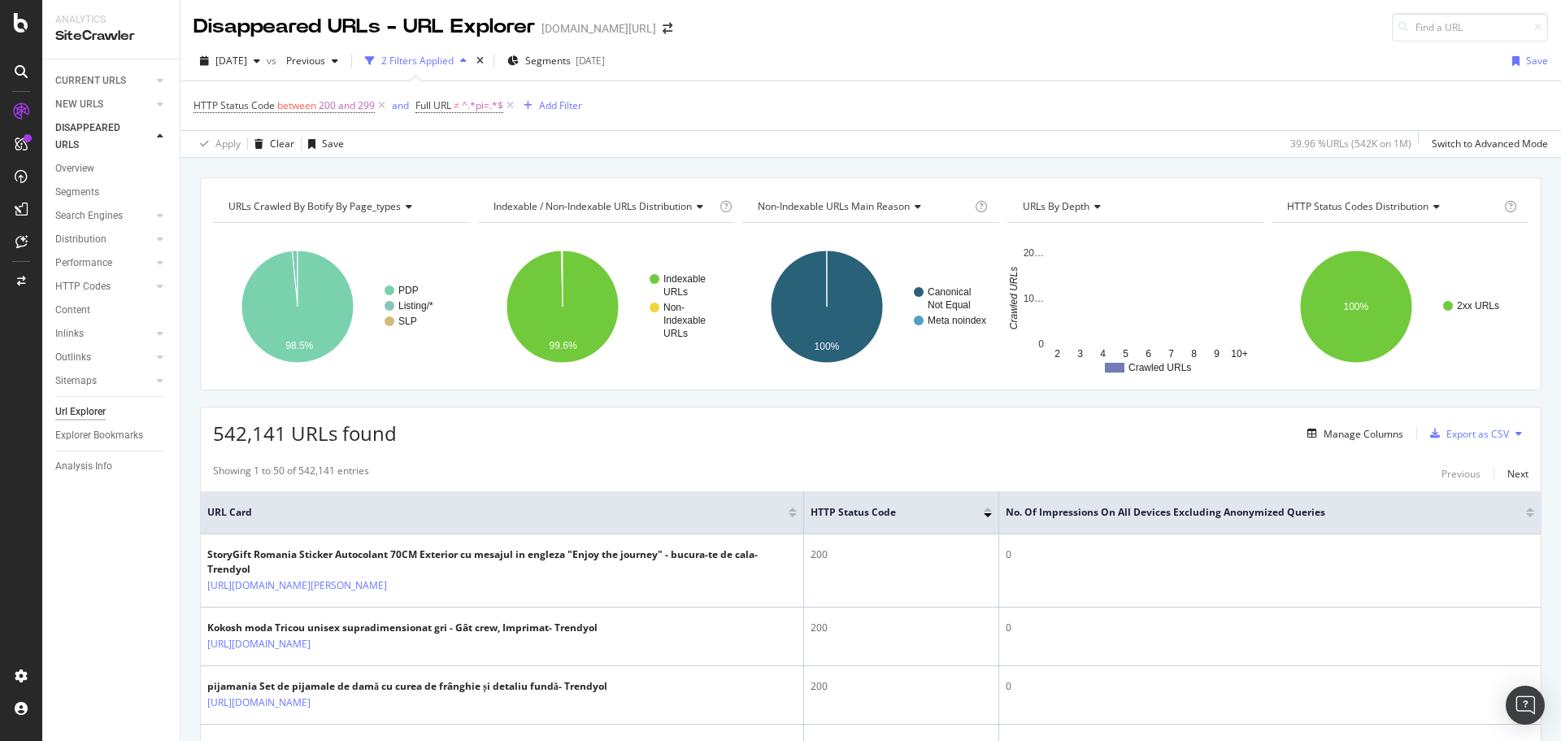
scroll to position [154, 0]
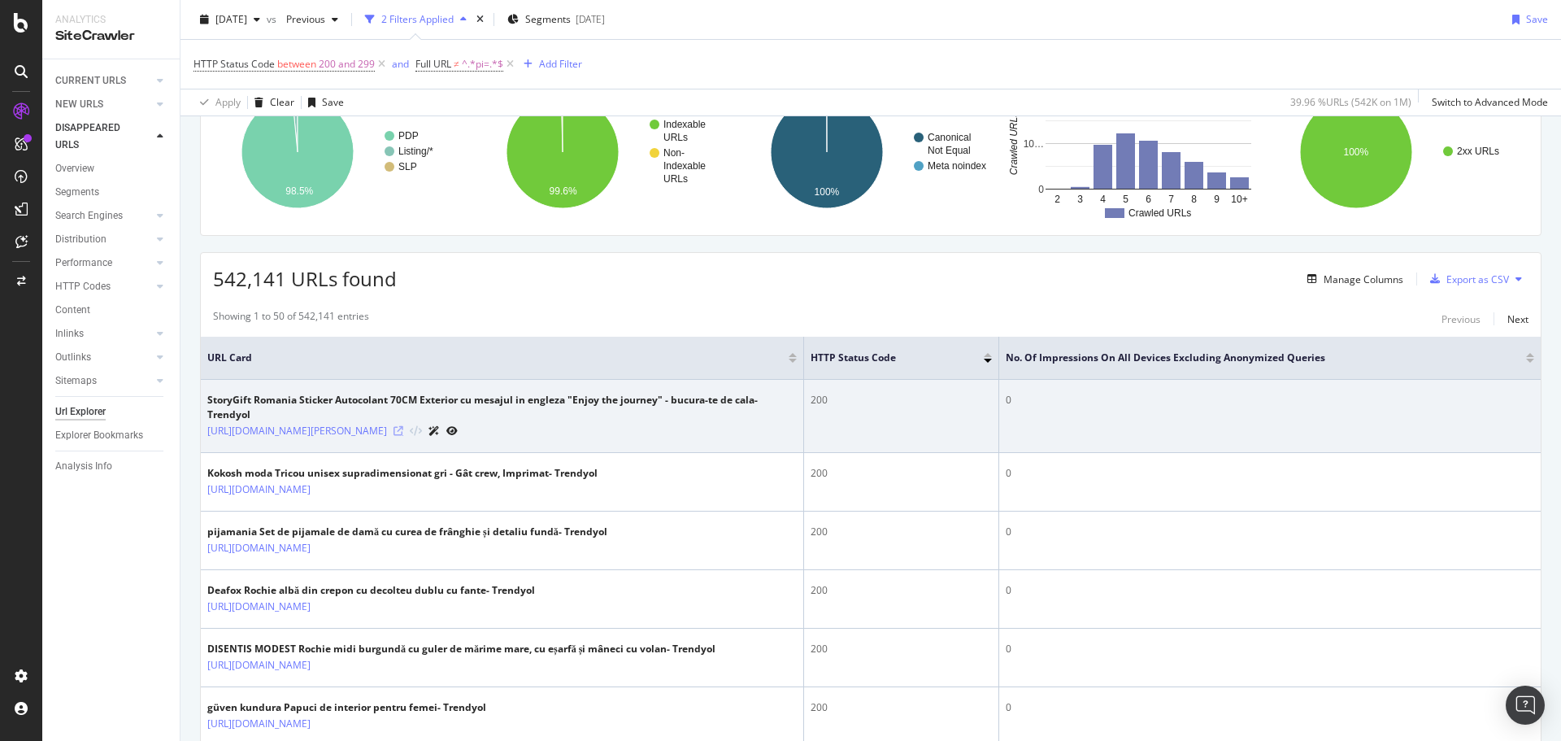
click at [403, 436] on icon at bounding box center [398, 431] width 10 height 10
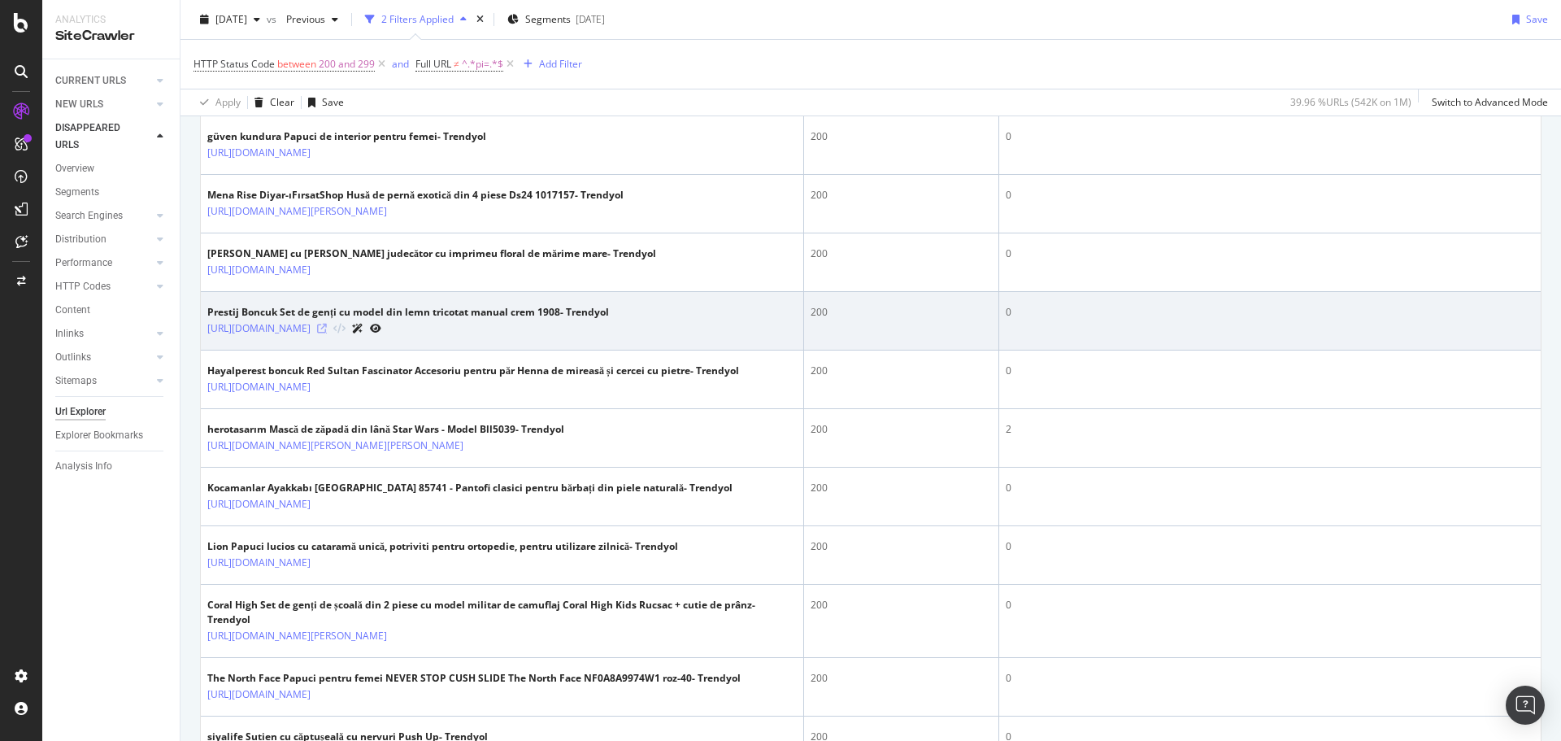
click at [327, 333] on icon at bounding box center [322, 329] width 10 height 10
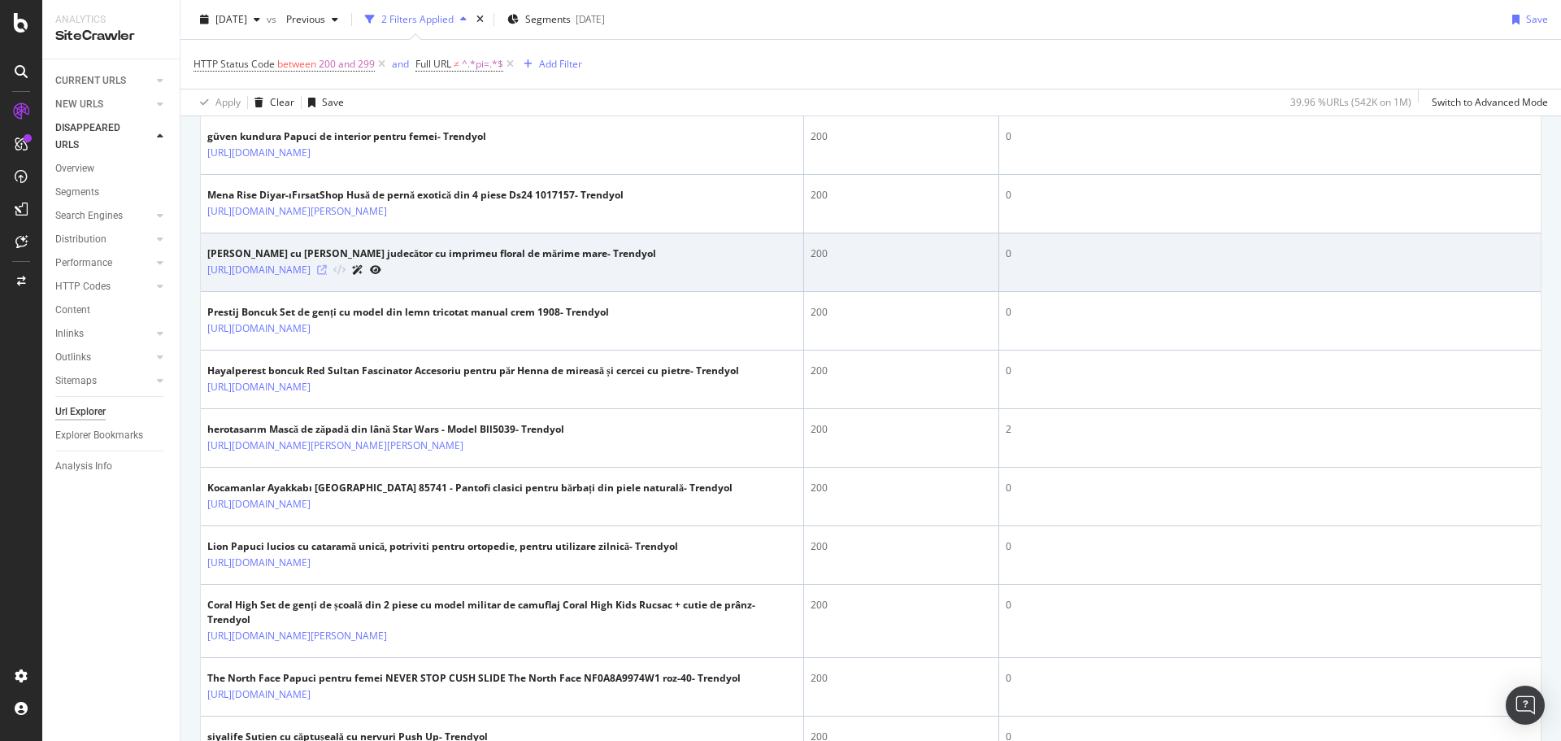
click at [327, 275] on icon at bounding box center [322, 270] width 10 height 10
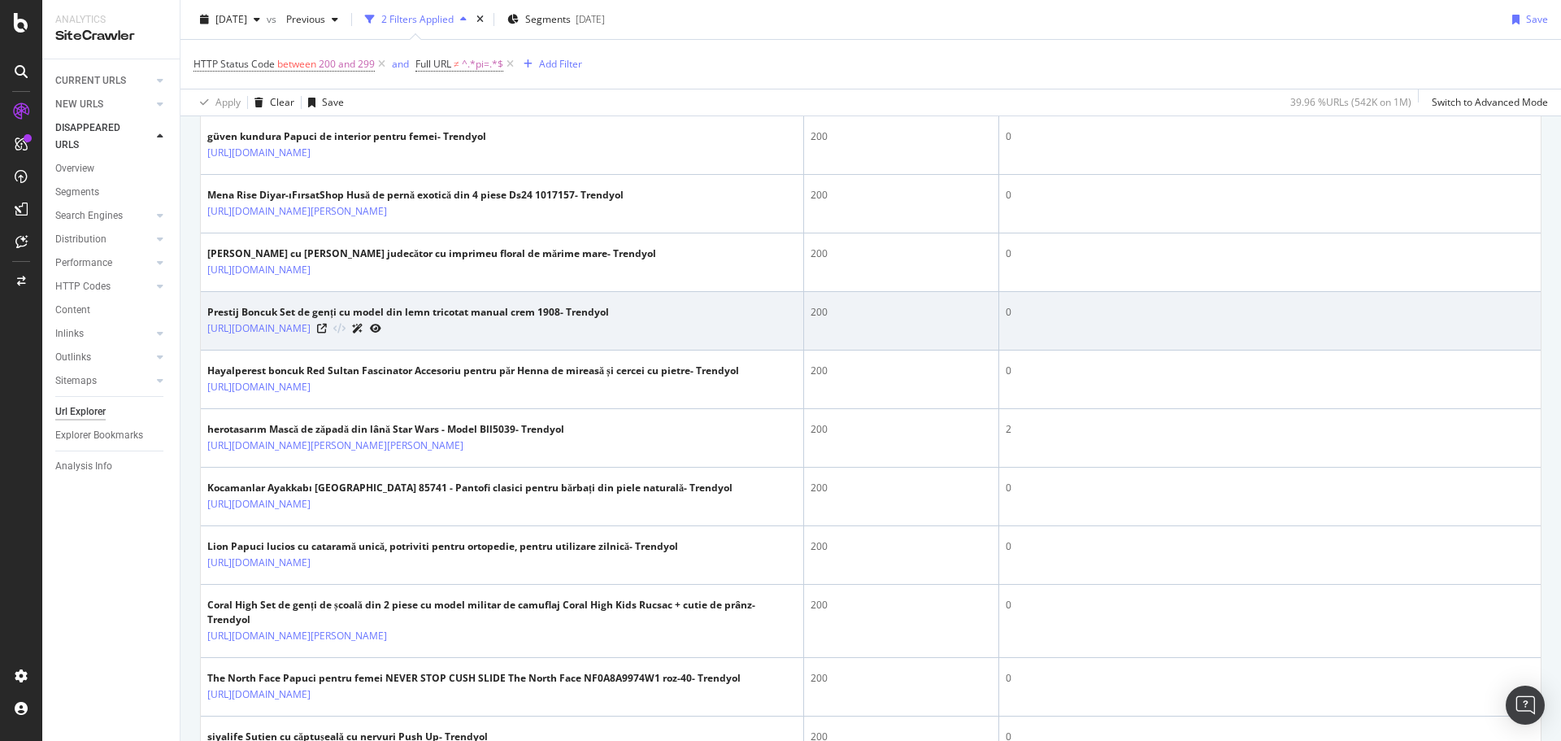
scroll to position [889, 0]
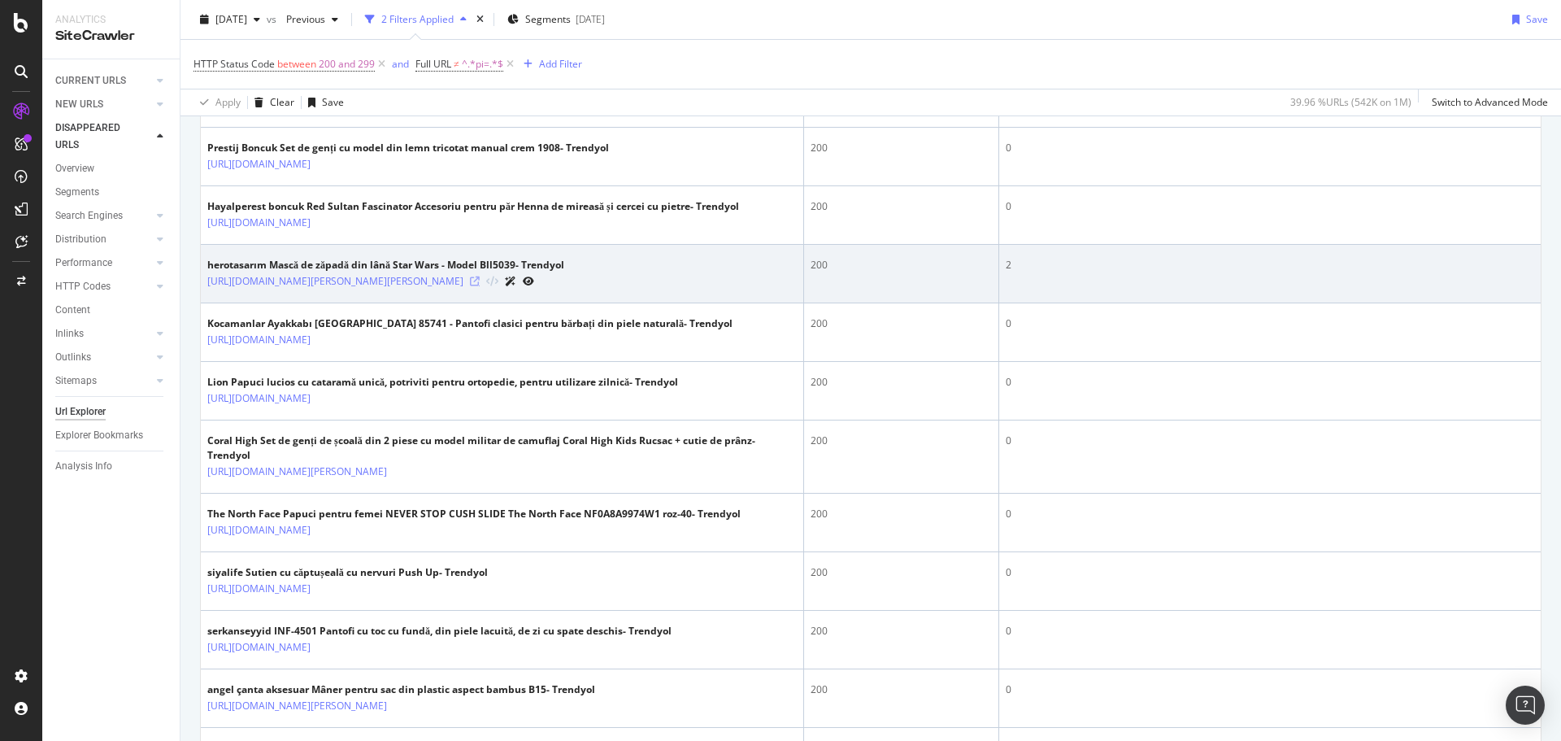
click at [480, 286] on icon at bounding box center [475, 281] width 10 height 10
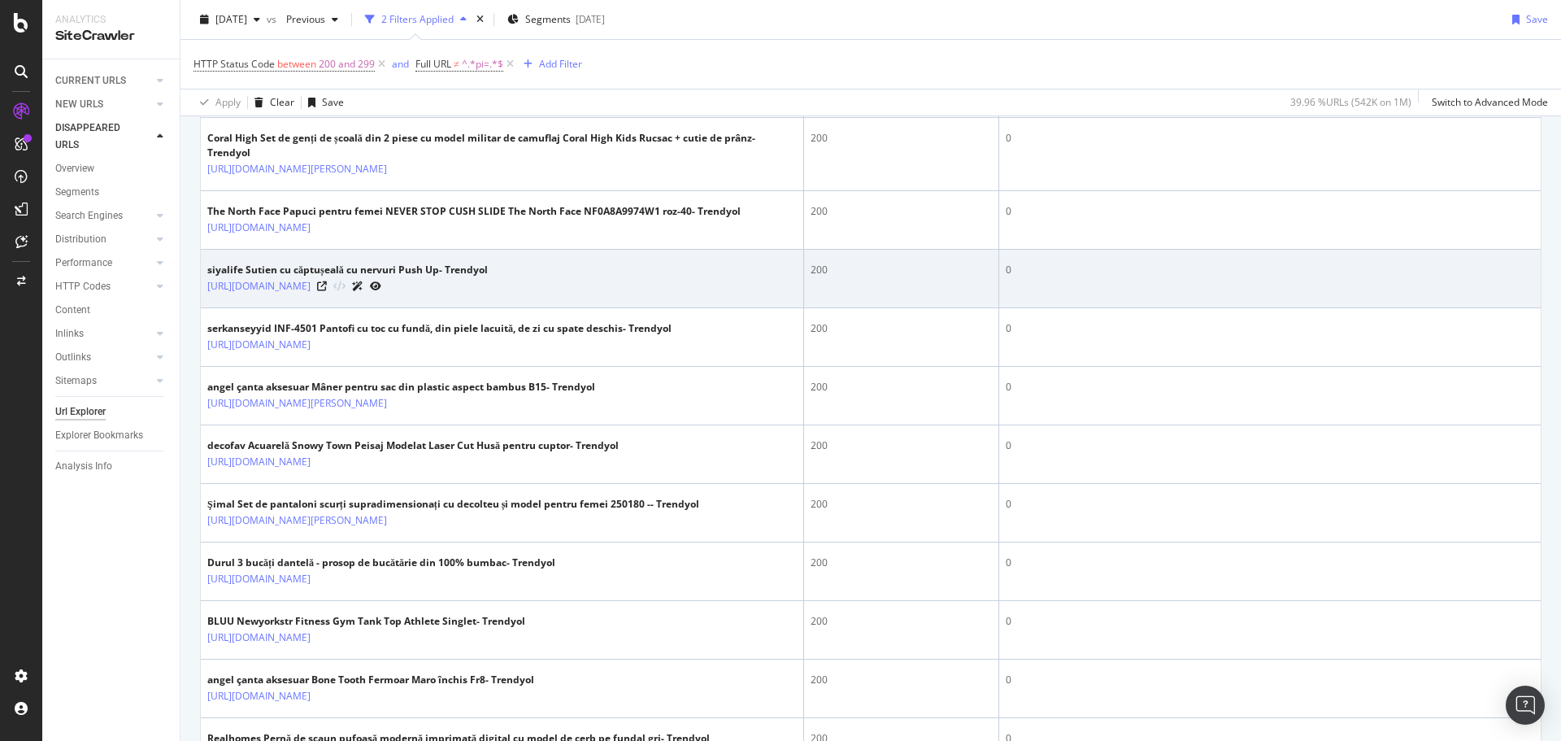
scroll to position [1241, 0]
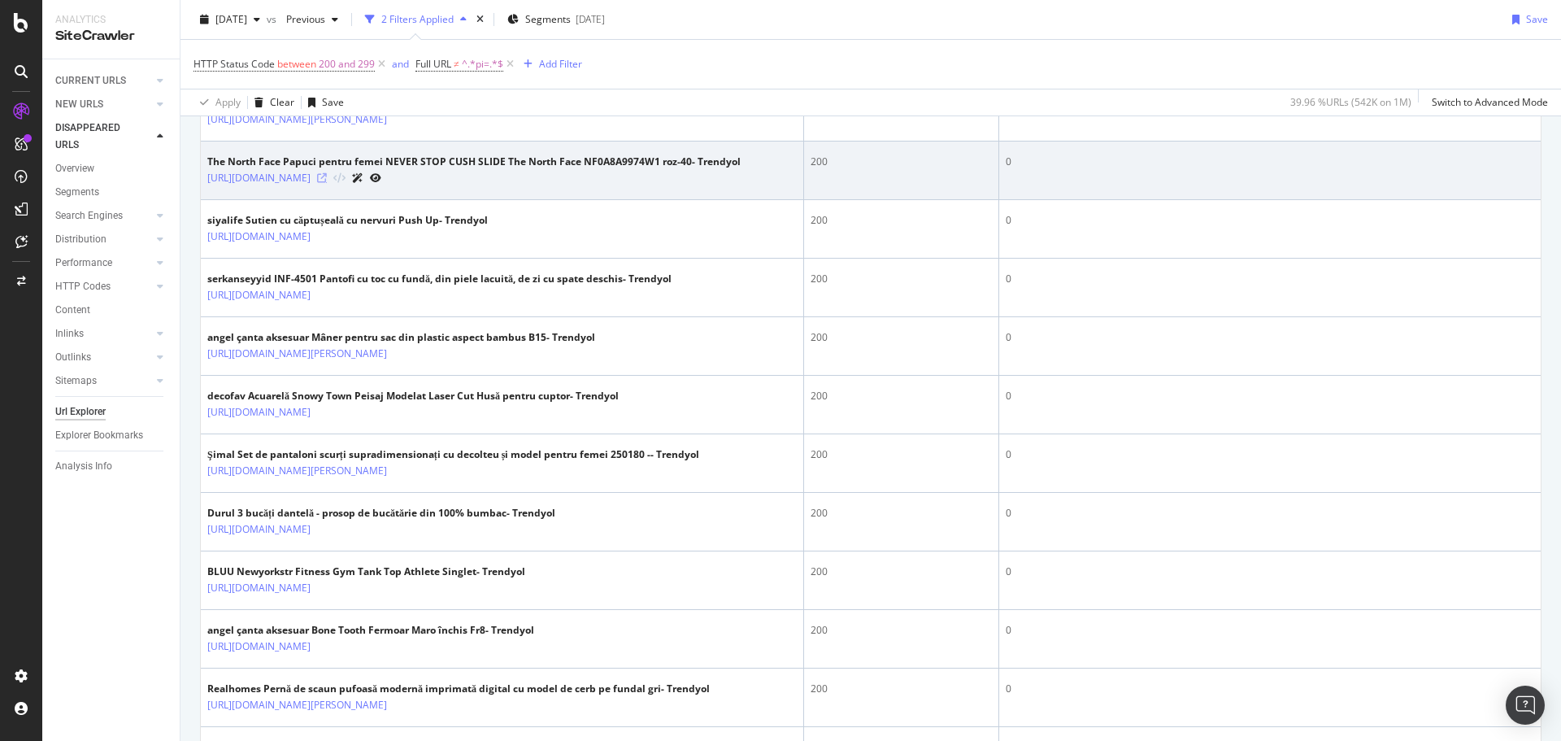
click at [327, 183] on icon at bounding box center [322, 178] width 10 height 10
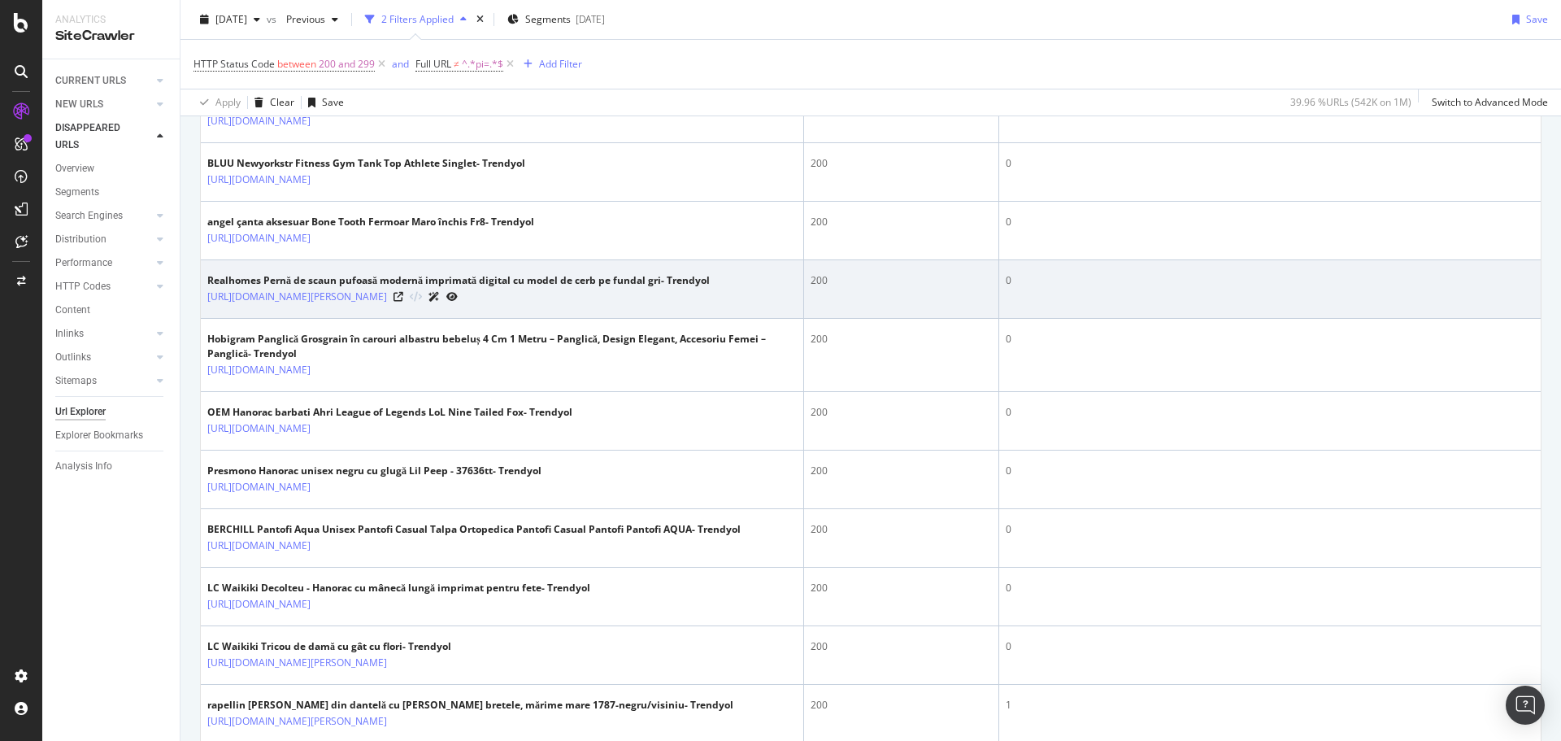
scroll to position [1809, 0]
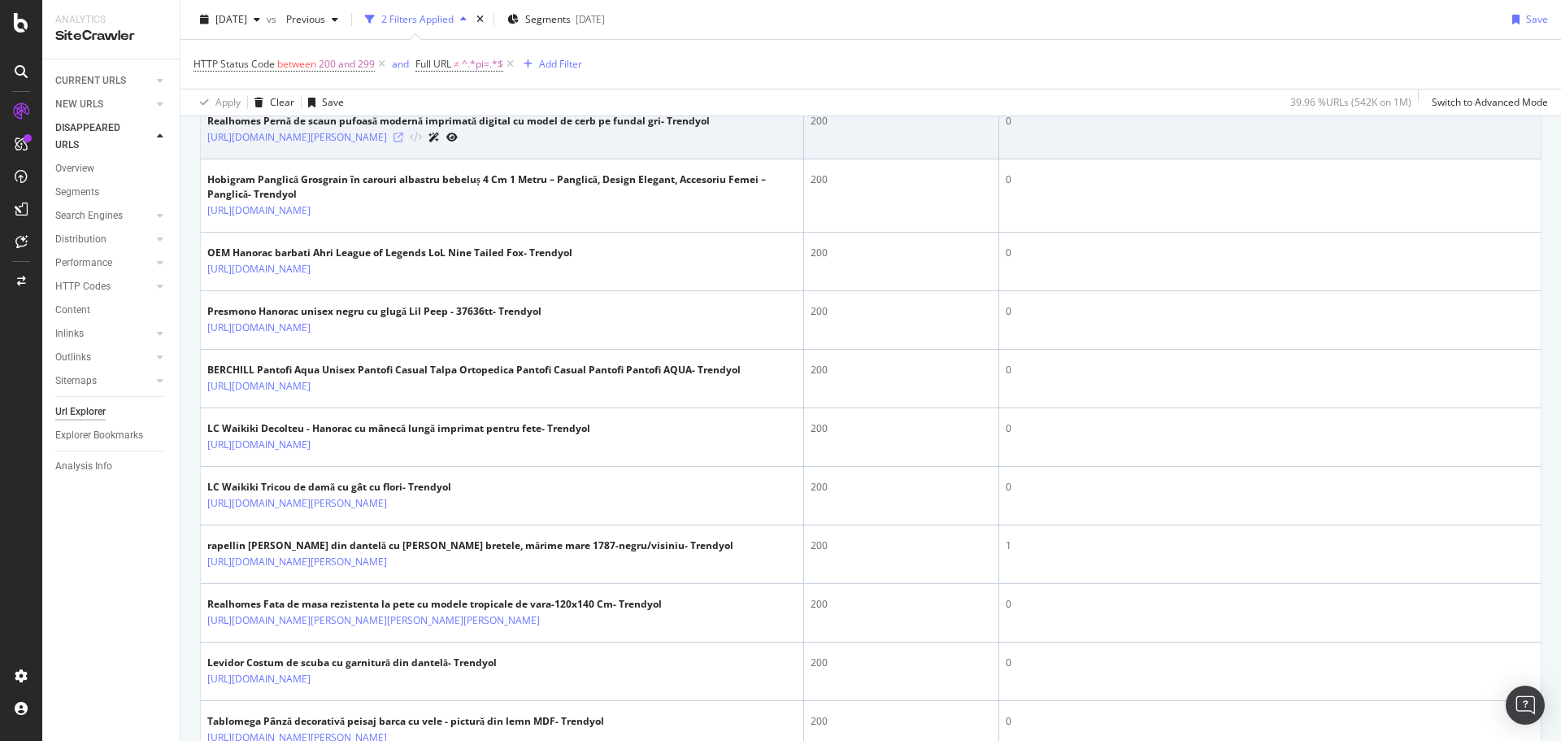
click at [403, 142] on icon at bounding box center [398, 137] width 10 height 10
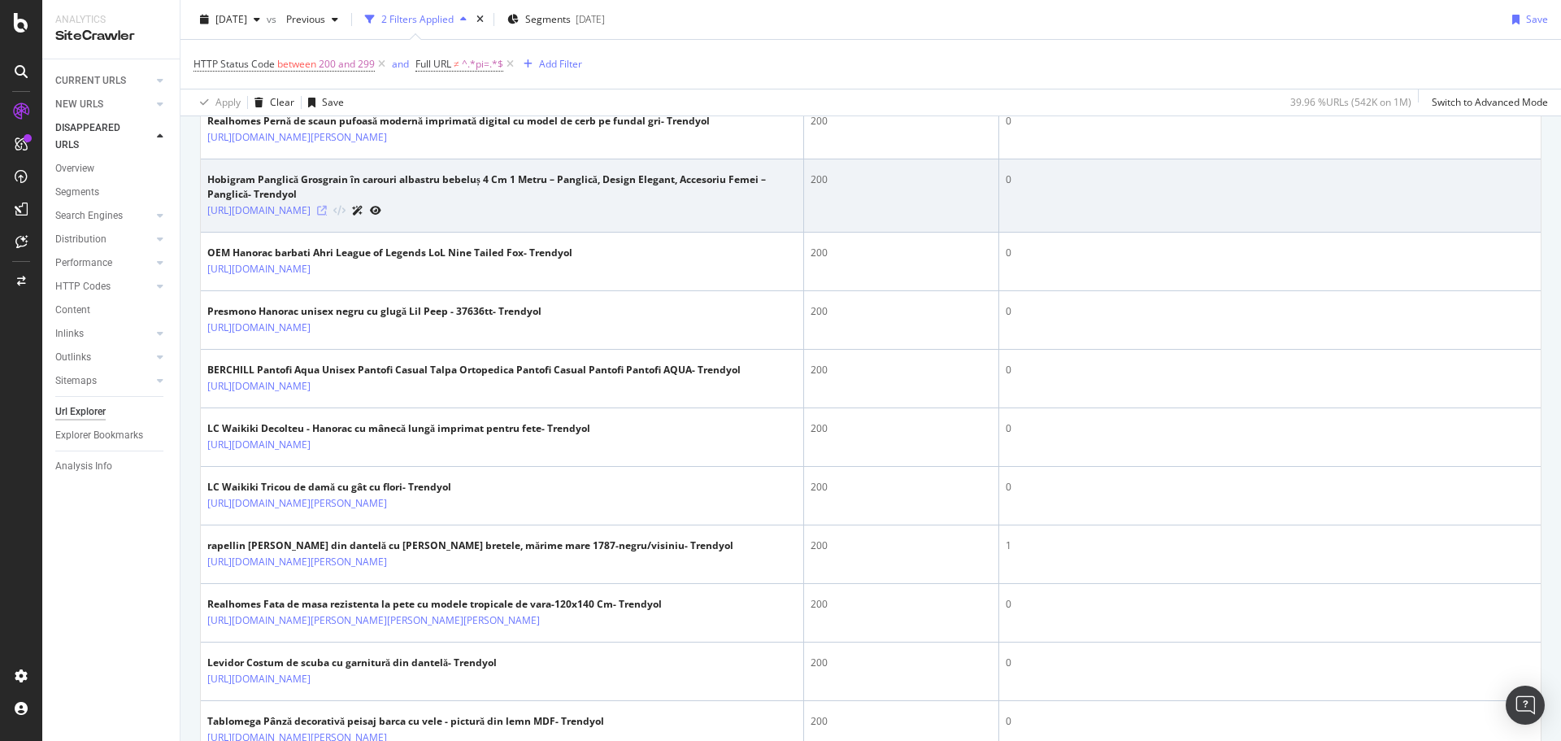
click at [327, 215] on icon at bounding box center [322, 211] width 10 height 10
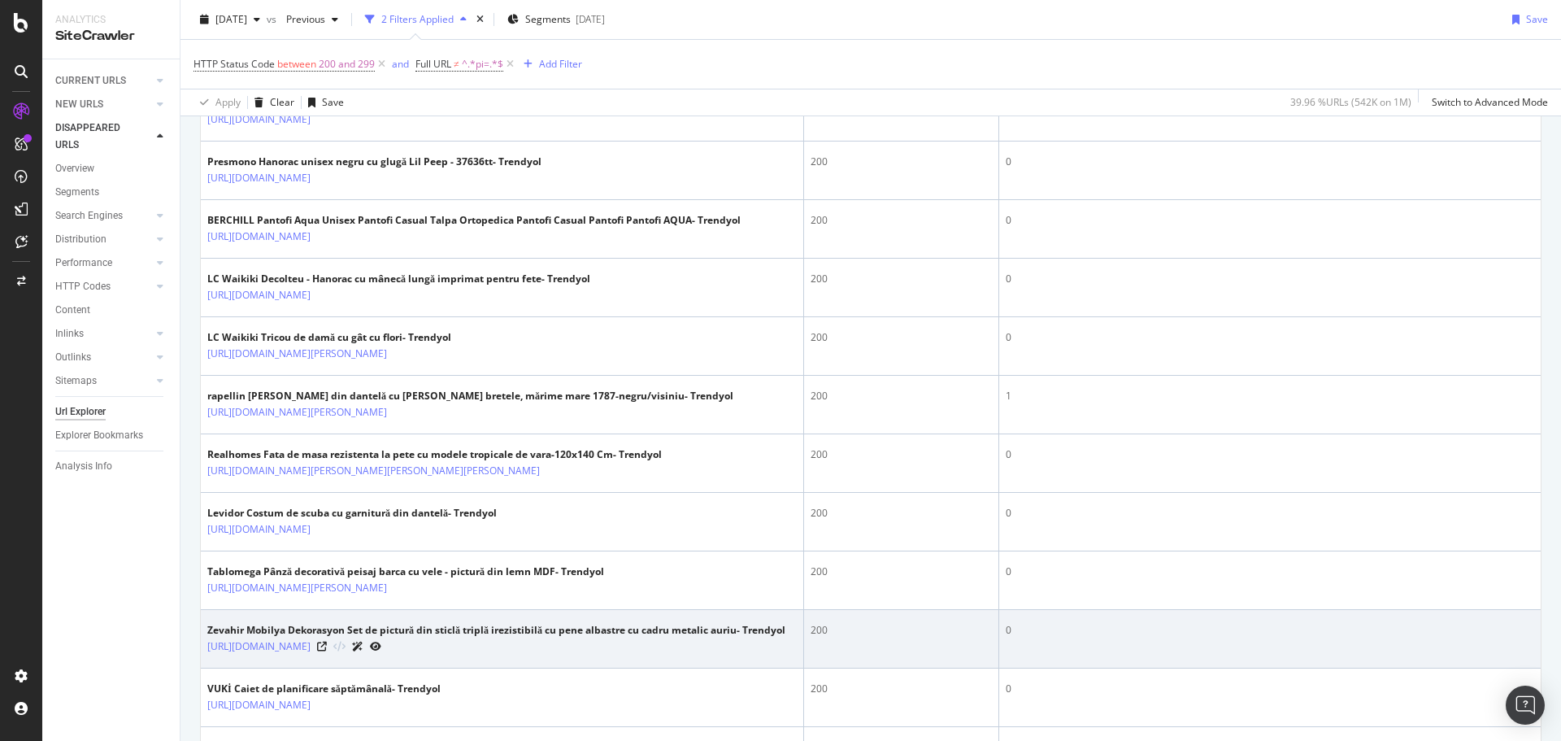
scroll to position [2599, 0]
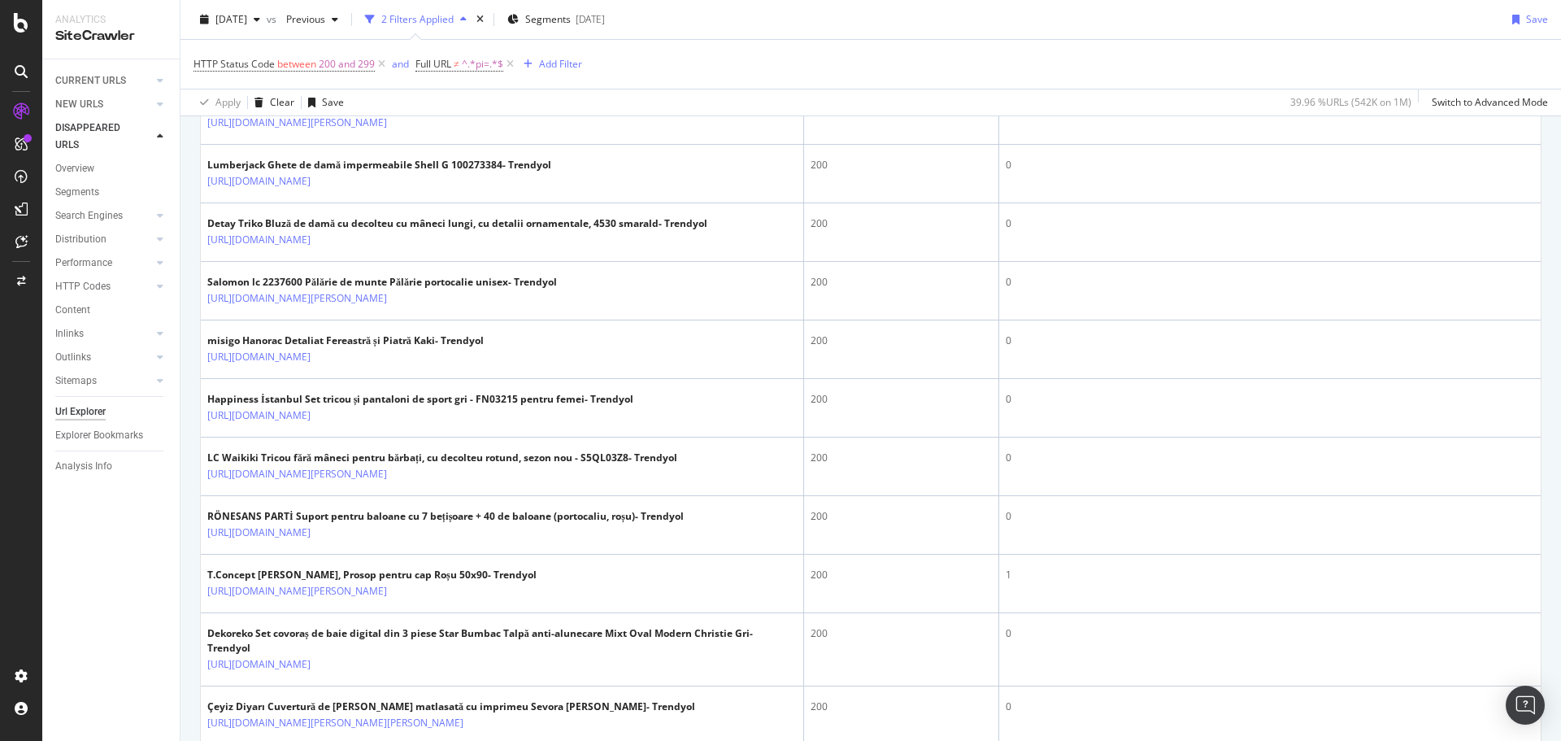
click at [327, 11] on icon at bounding box center [322, 6] width 10 height 10
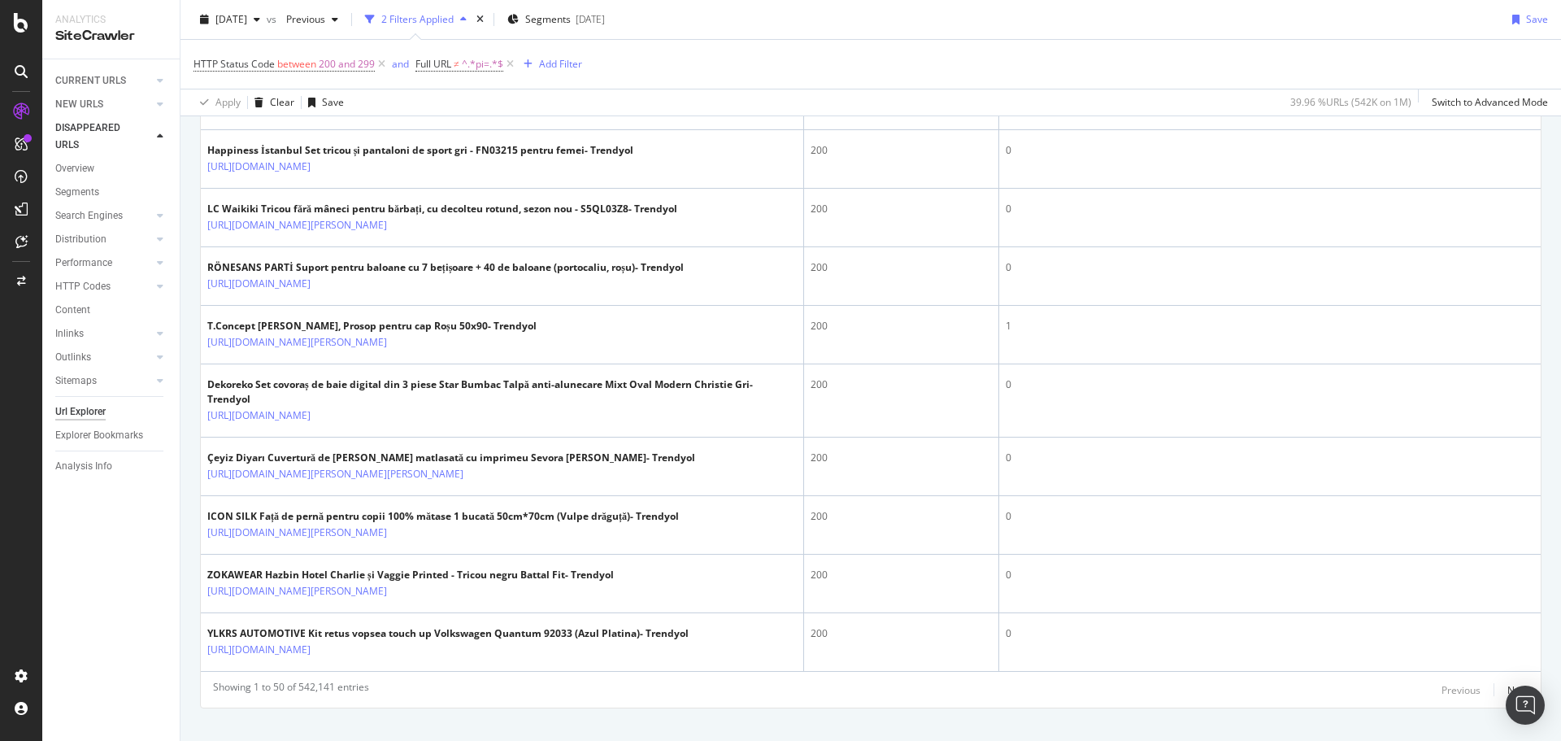
scroll to position [2960, 0]
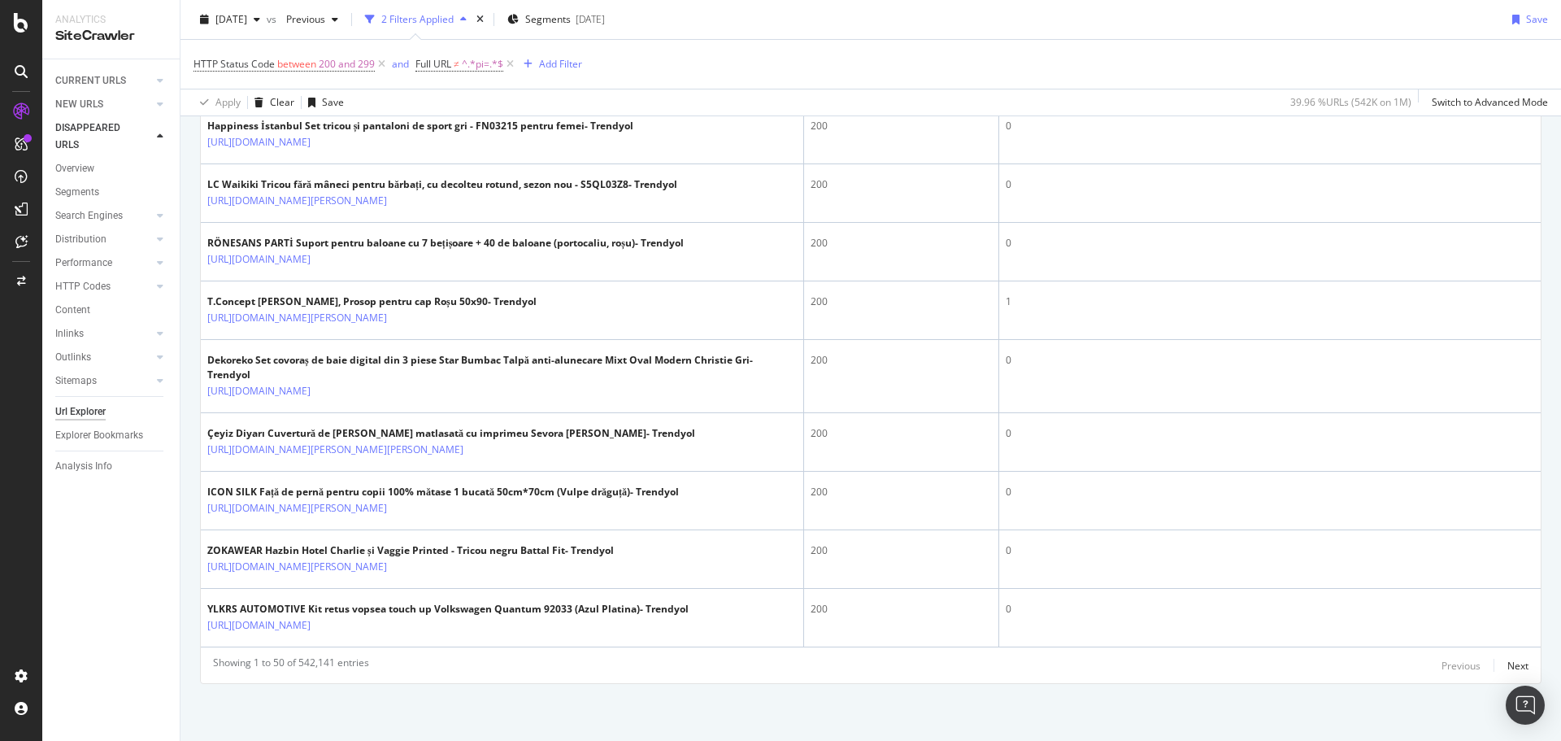
click at [403, 30] on icon at bounding box center [398, 25] width 10 height 10
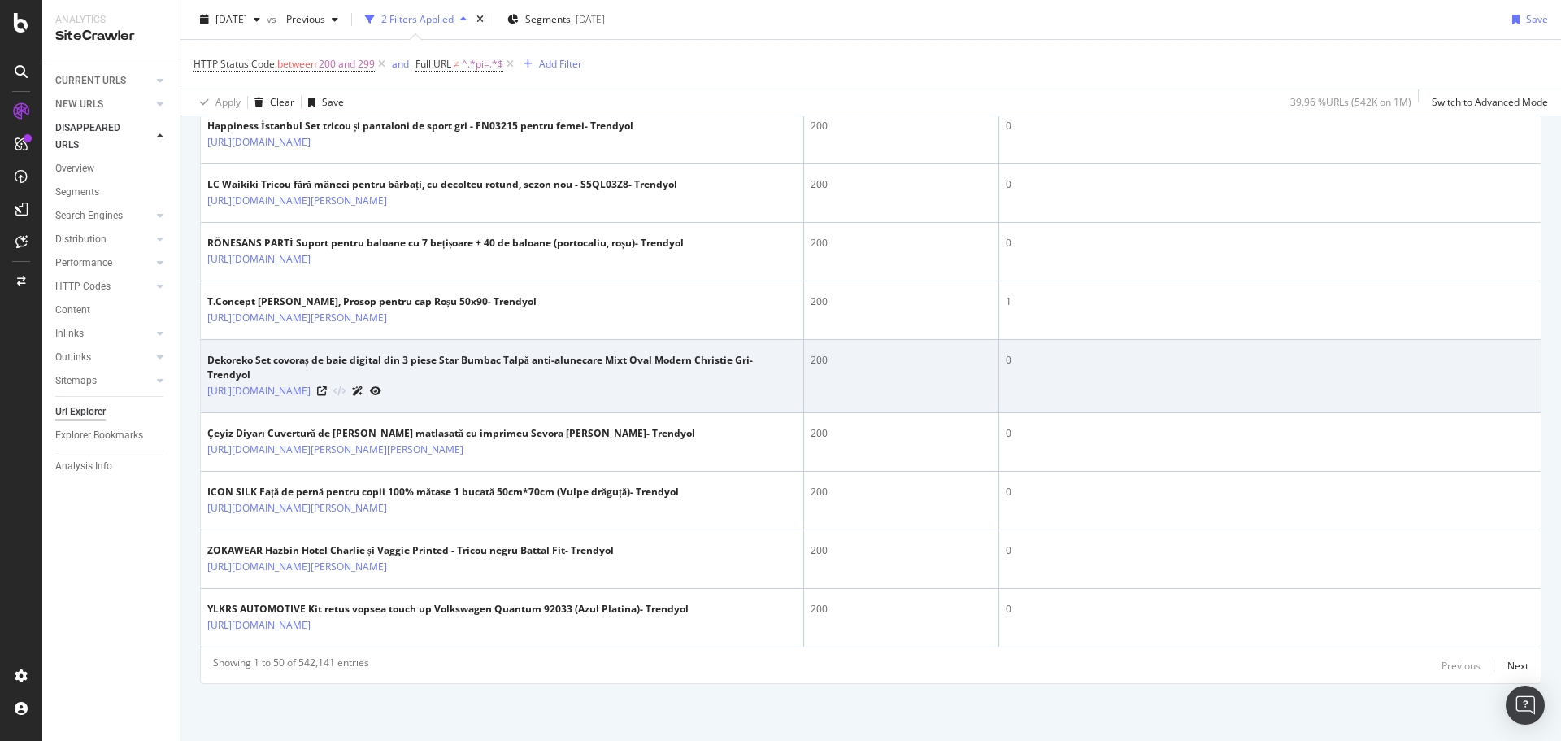
scroll to position [3335, 0]
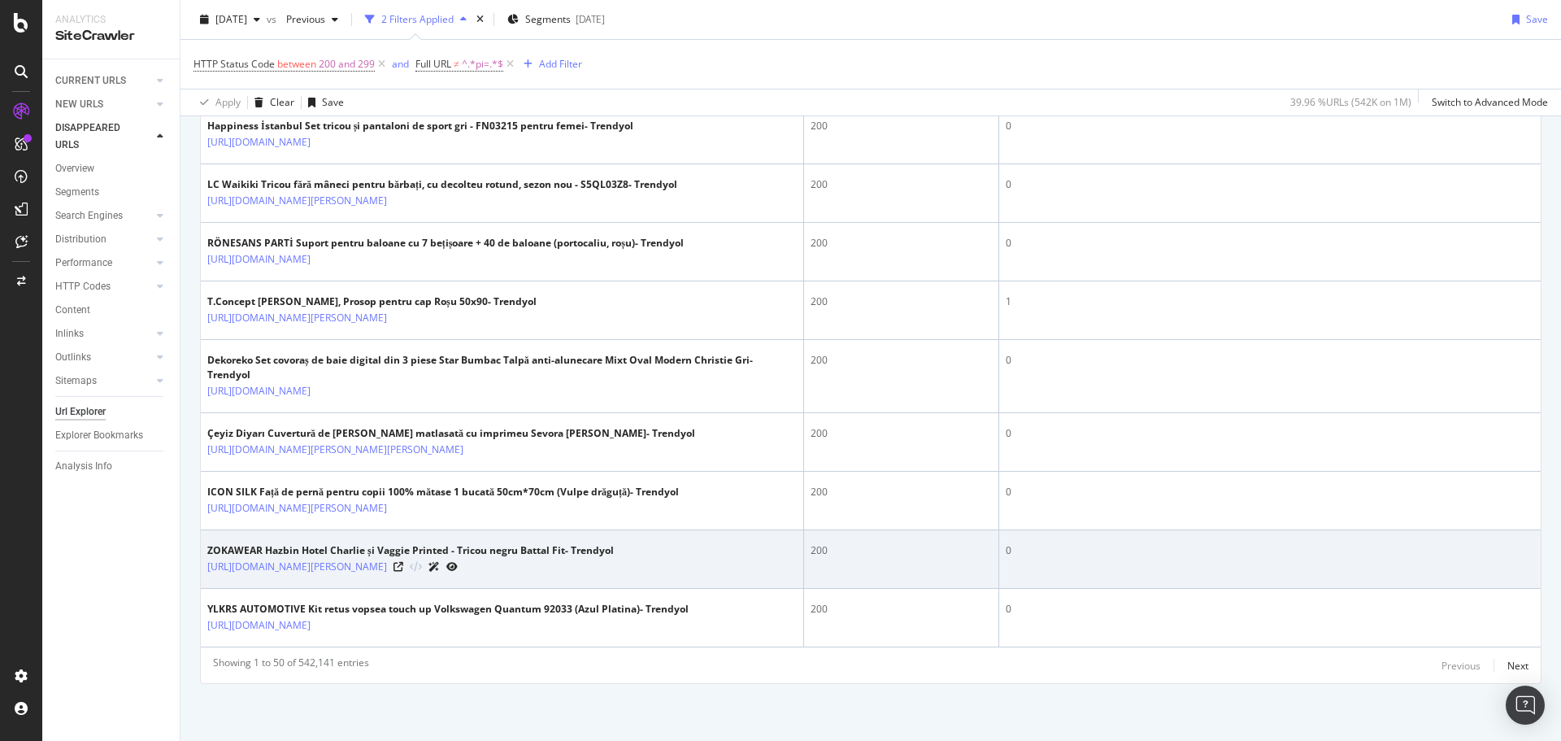
click at [614, 543] on div "ZOKAWEAR Hazbin Hotel Charlie și Vaggie Printed - Tricou negru Battal Fit- Tren…" at bounding box center [410, 550] width 406 height 15
click at [458, 558] on div at bounding box center [425, 566] width 64 height 17
click at [403, 562] on icon at bounding box center [398, 567] width 10 height 10
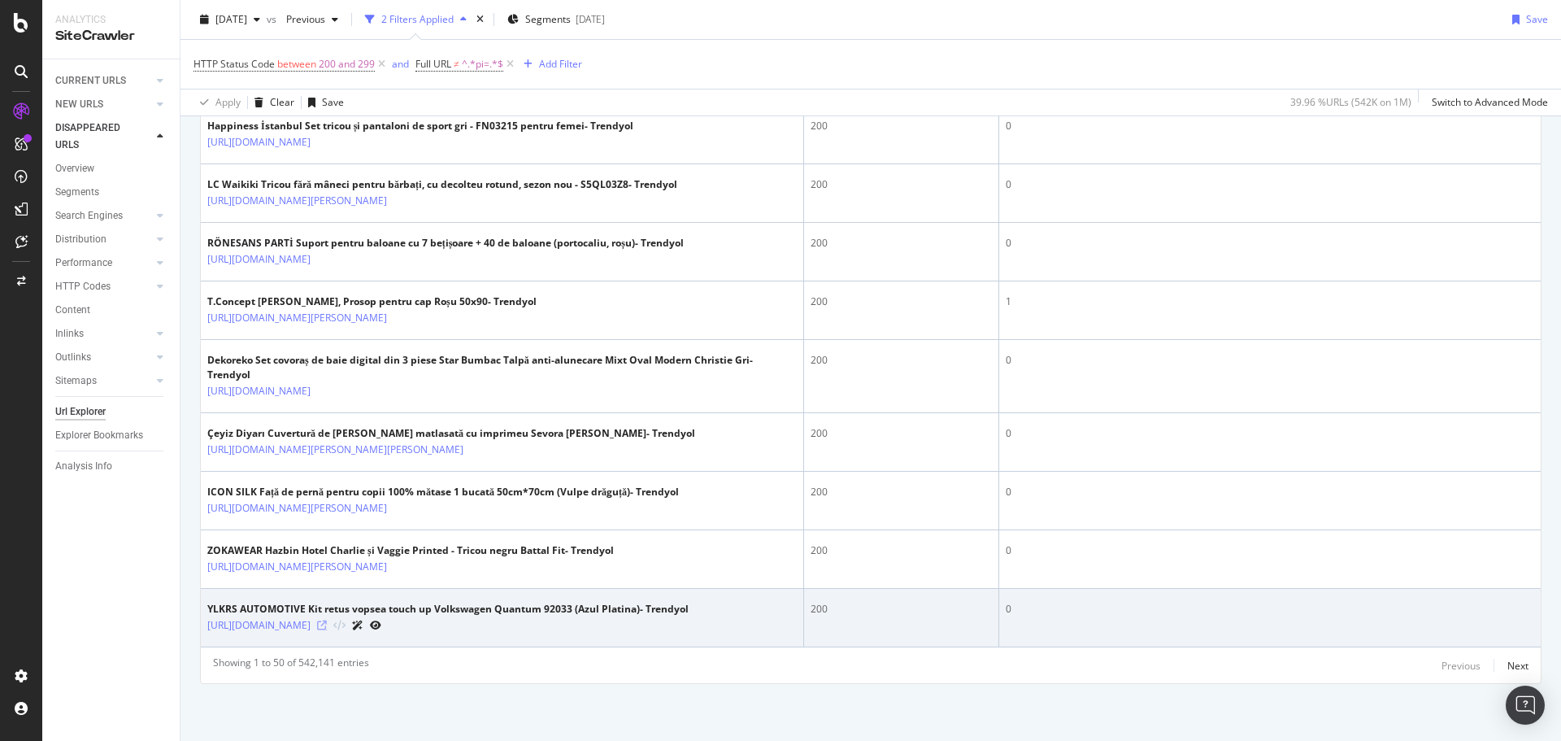
click at [327, 620] on icon at bounding box center [322, 625] width 10 height 10
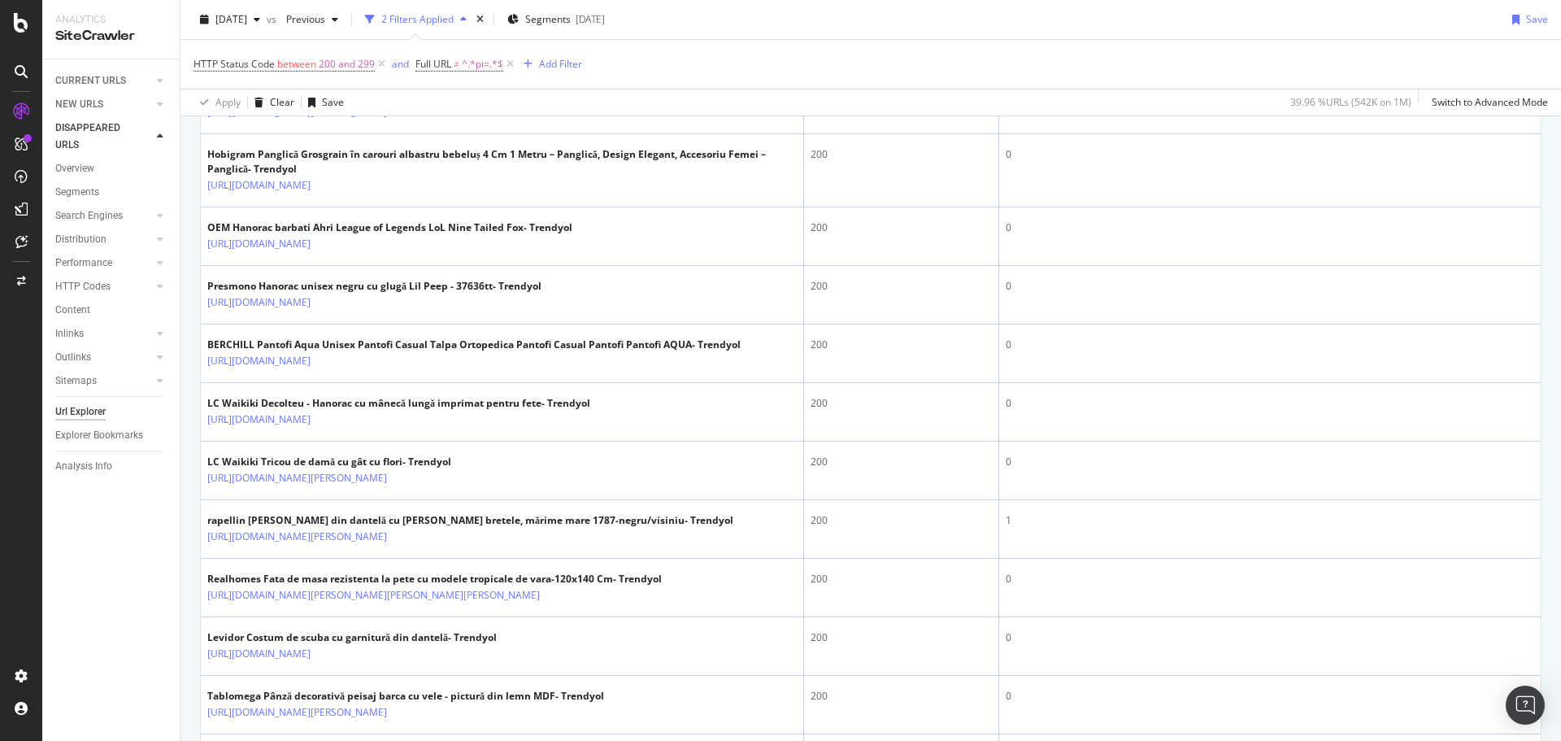
scroll to position [1700, 0]
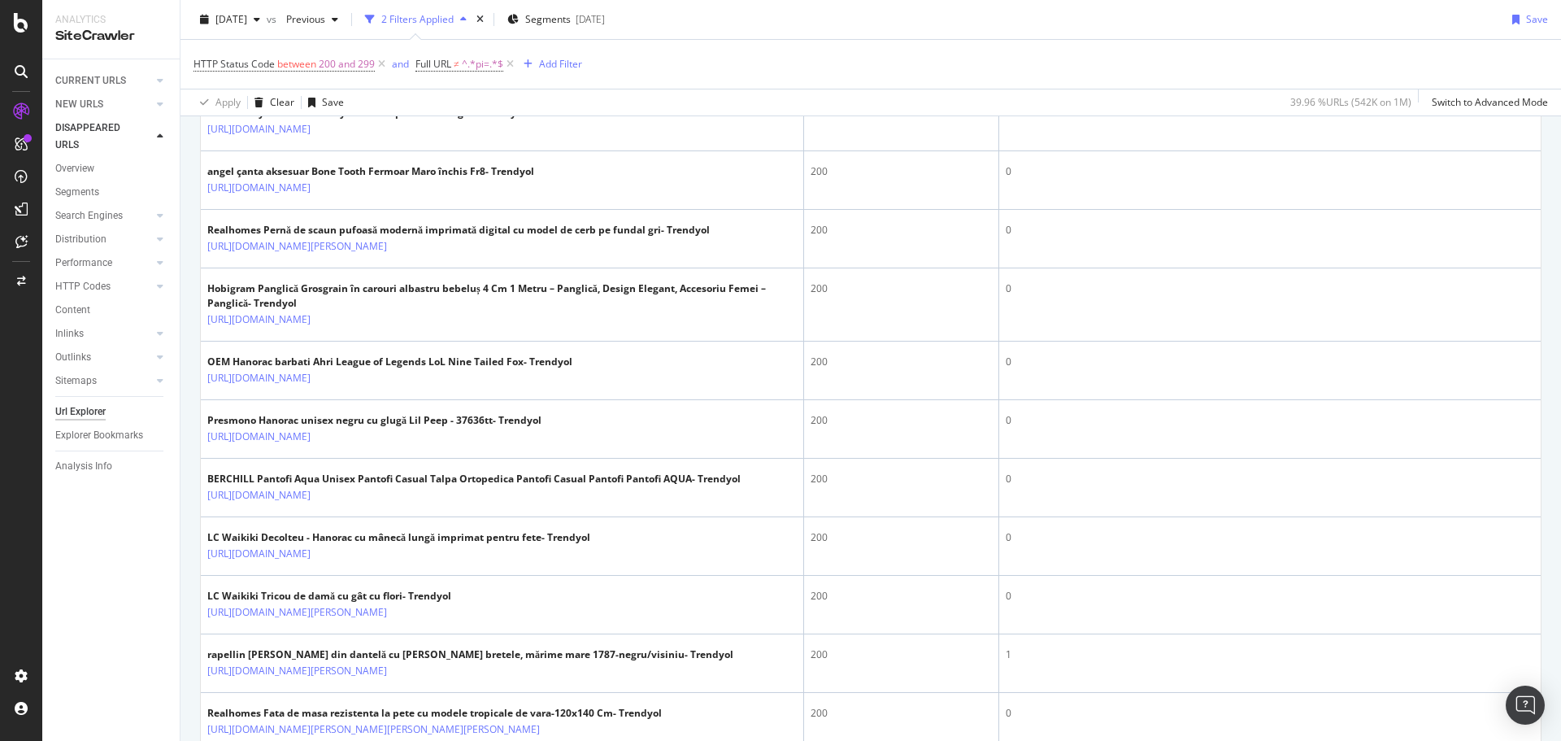
click at [327, 76] on icon at bounding box center [322, 71] width 10 height 10
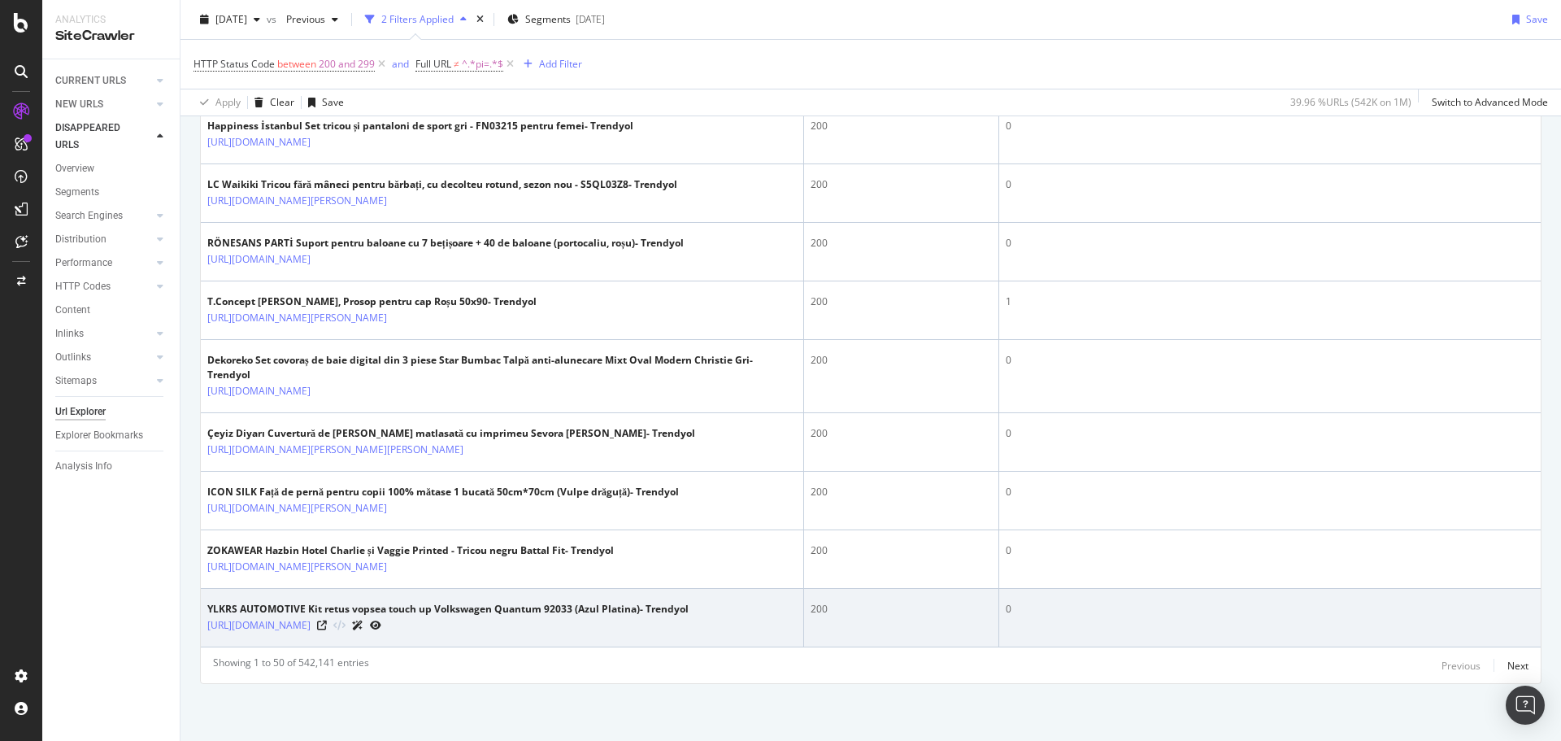
scroll to position [3335, 0]
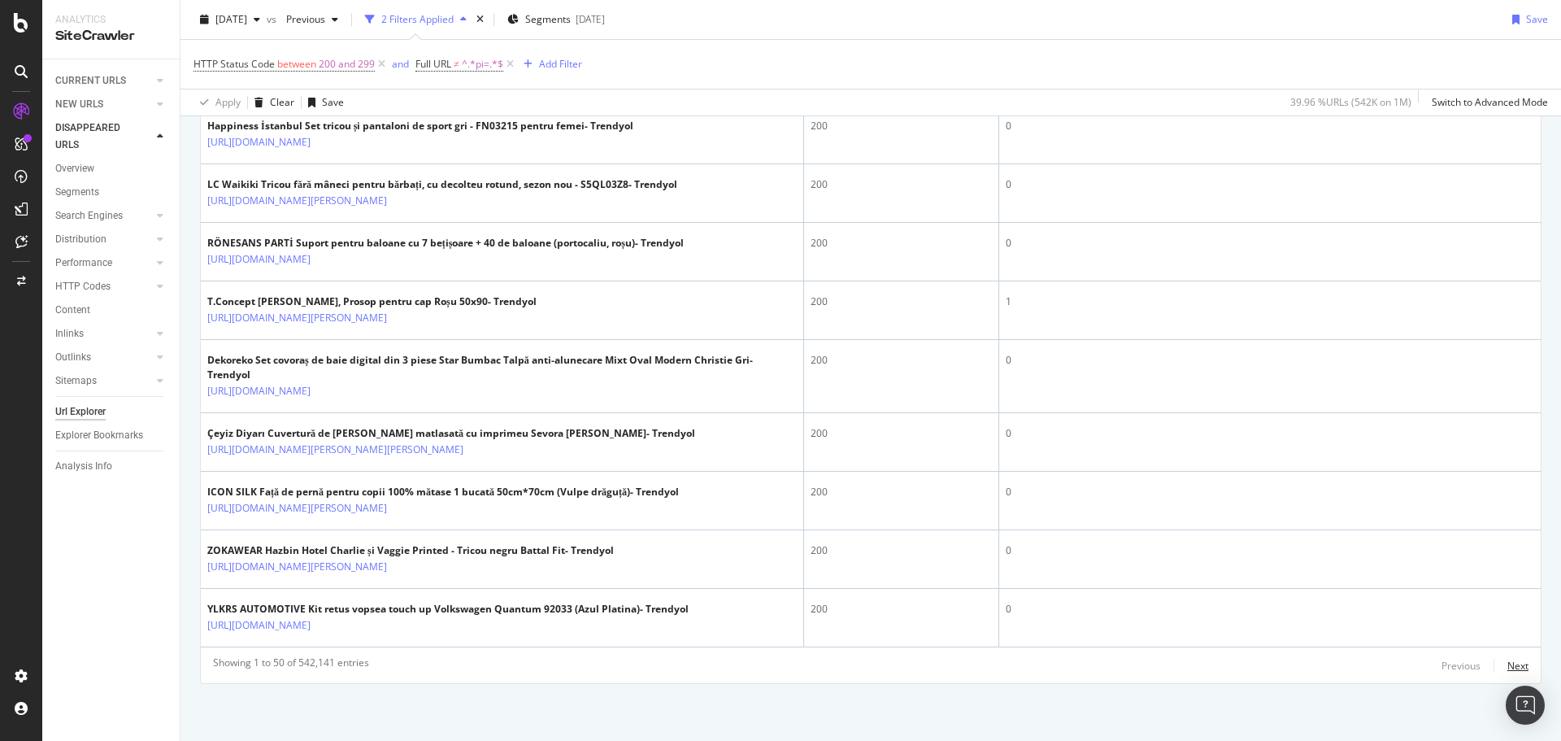
click at [1509, 670] on div "Next" at bounding box center [1517, 665] width 21 height 14
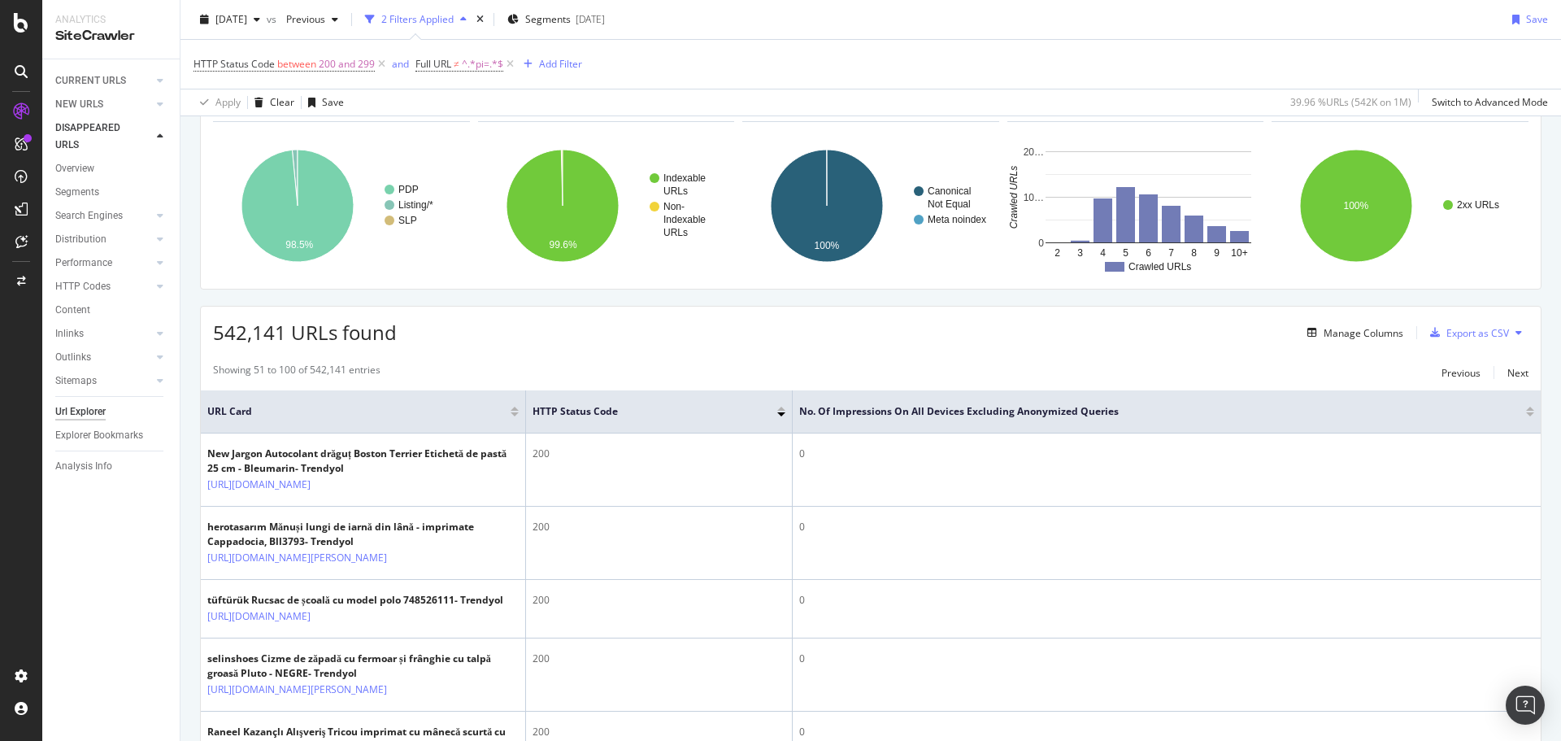
scroll to position [172, 0]
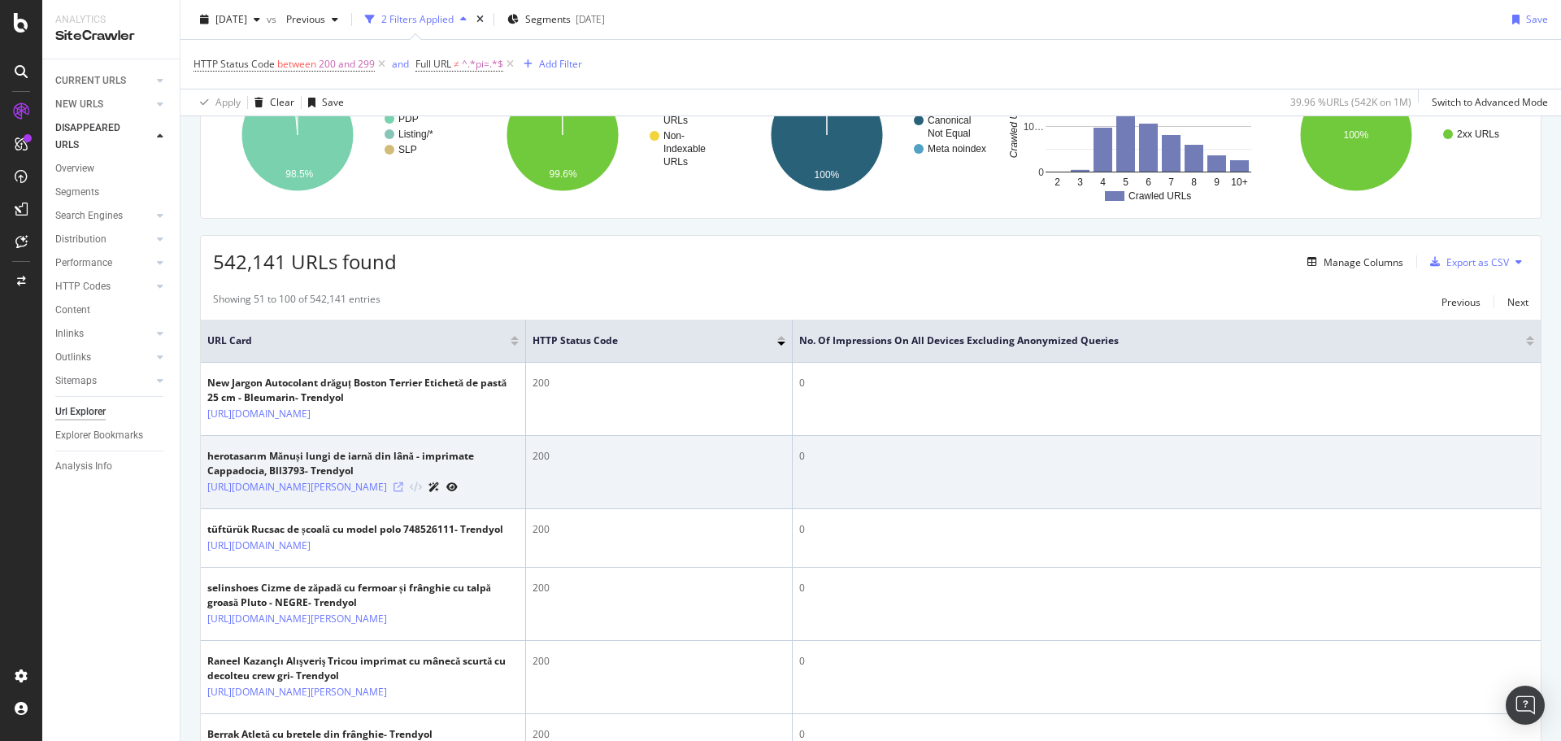
click at [403, 492] on icon at bounding box center [398, 487] width 10 height 10
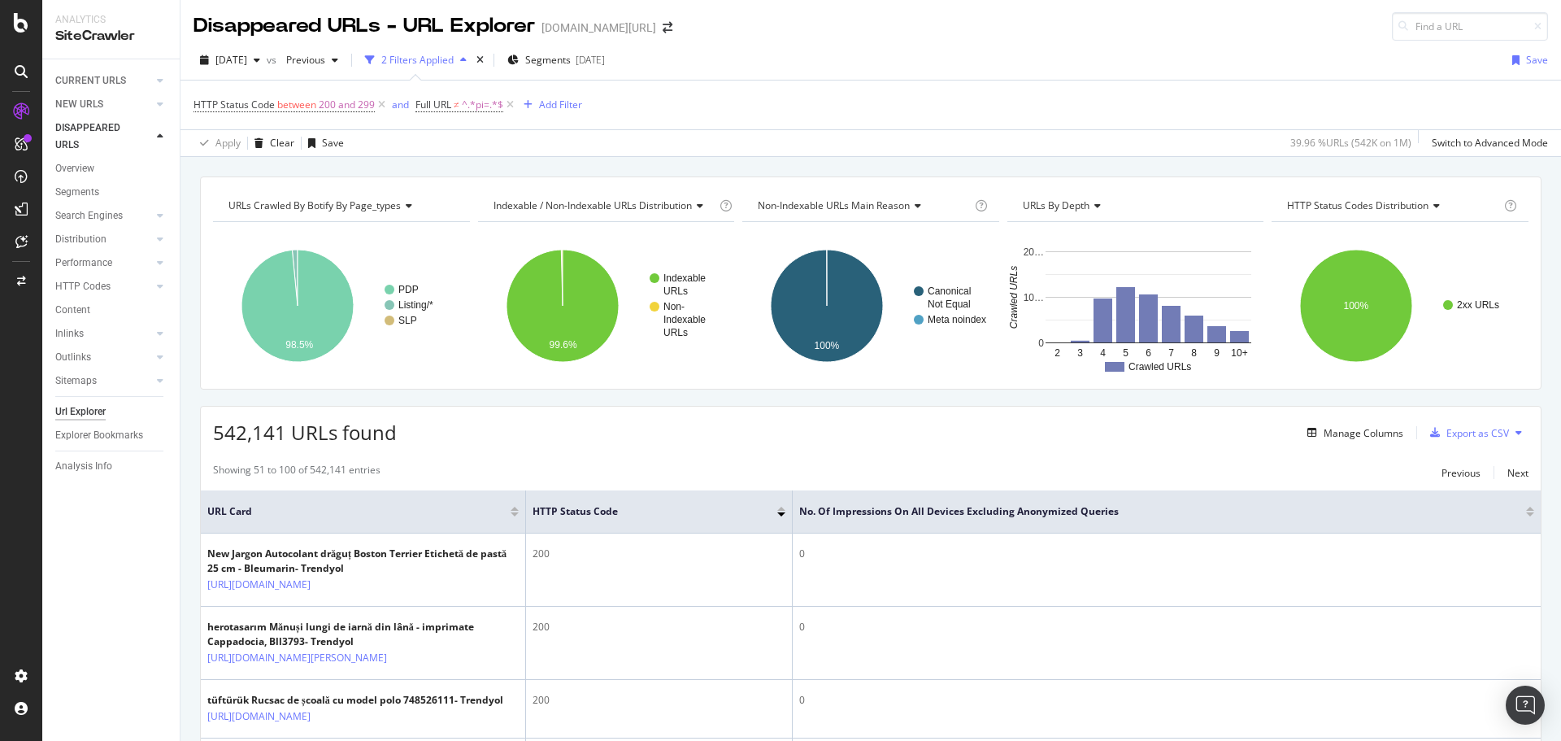
scroll to position [0, 0]
drag, startPoint x: 797, startPoint y: 101, endPoint x: 781, endPoint y: 97, distance: 16.8
click at [798, 101] on div "HTTP Status Code between 200 and 299 and Full URL ≠ ^.*pi=.*$ Add Filter" at bounding box center [870, 105] width 1354 height 49
click at [379, 102] on icon at bounding box center [382, 106] width 14 height 16
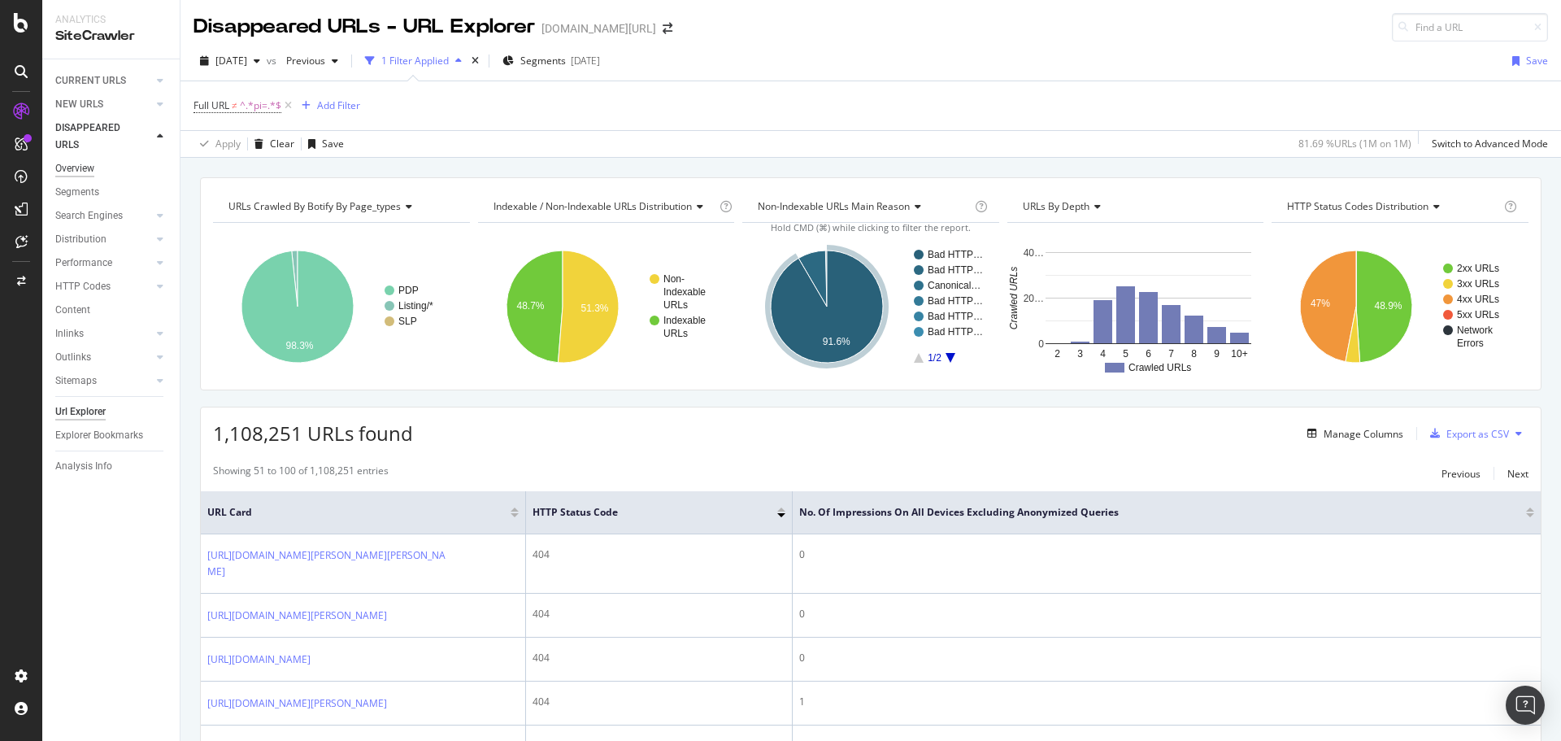
click at [76, 165] on div "Overview" at bounding box center [74, 168] width 39 height 17
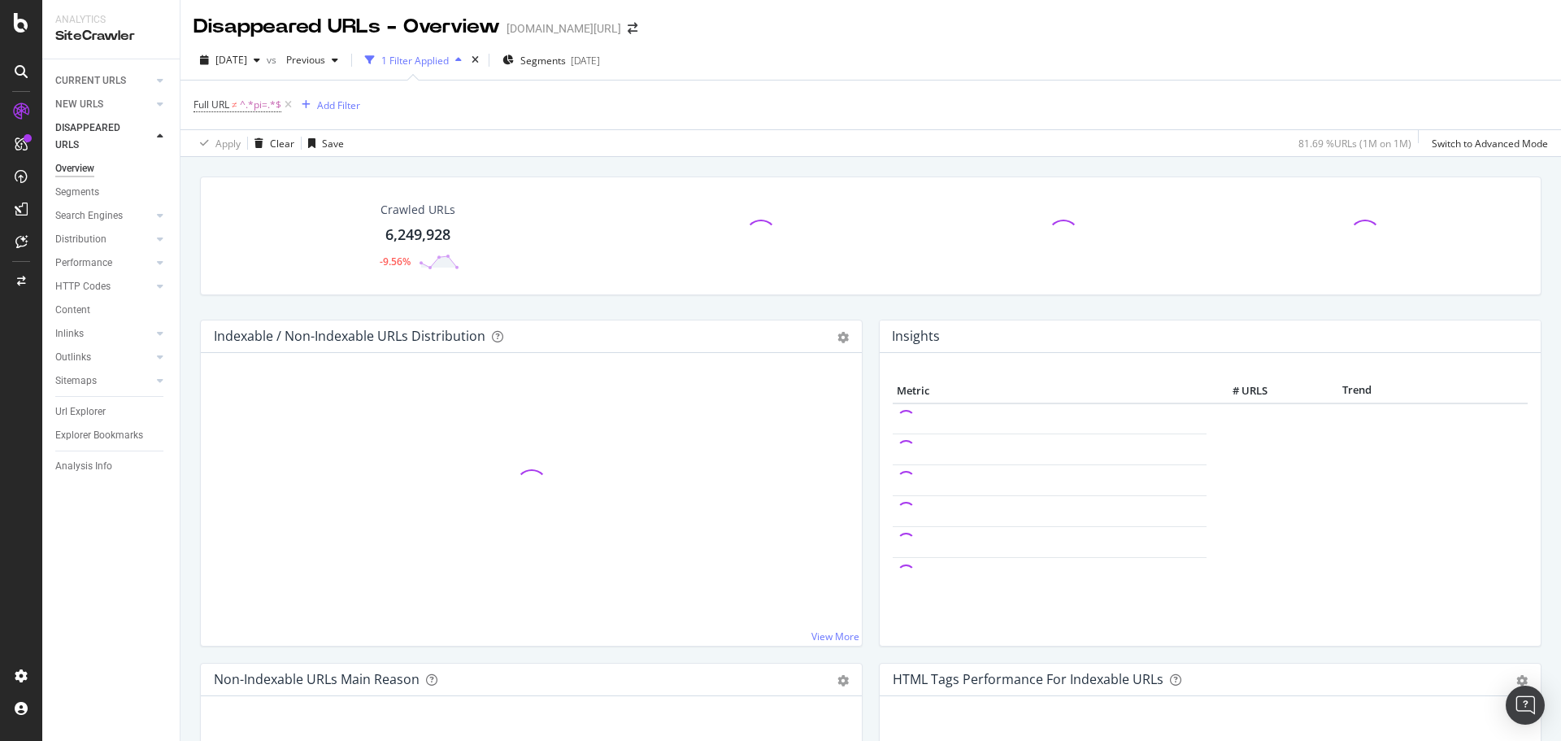
click at [861, 80] on div "Full URL ≠ ^.*pi=.*$ Add Filter" at bounding box center [870, 104] width 1354 height 49
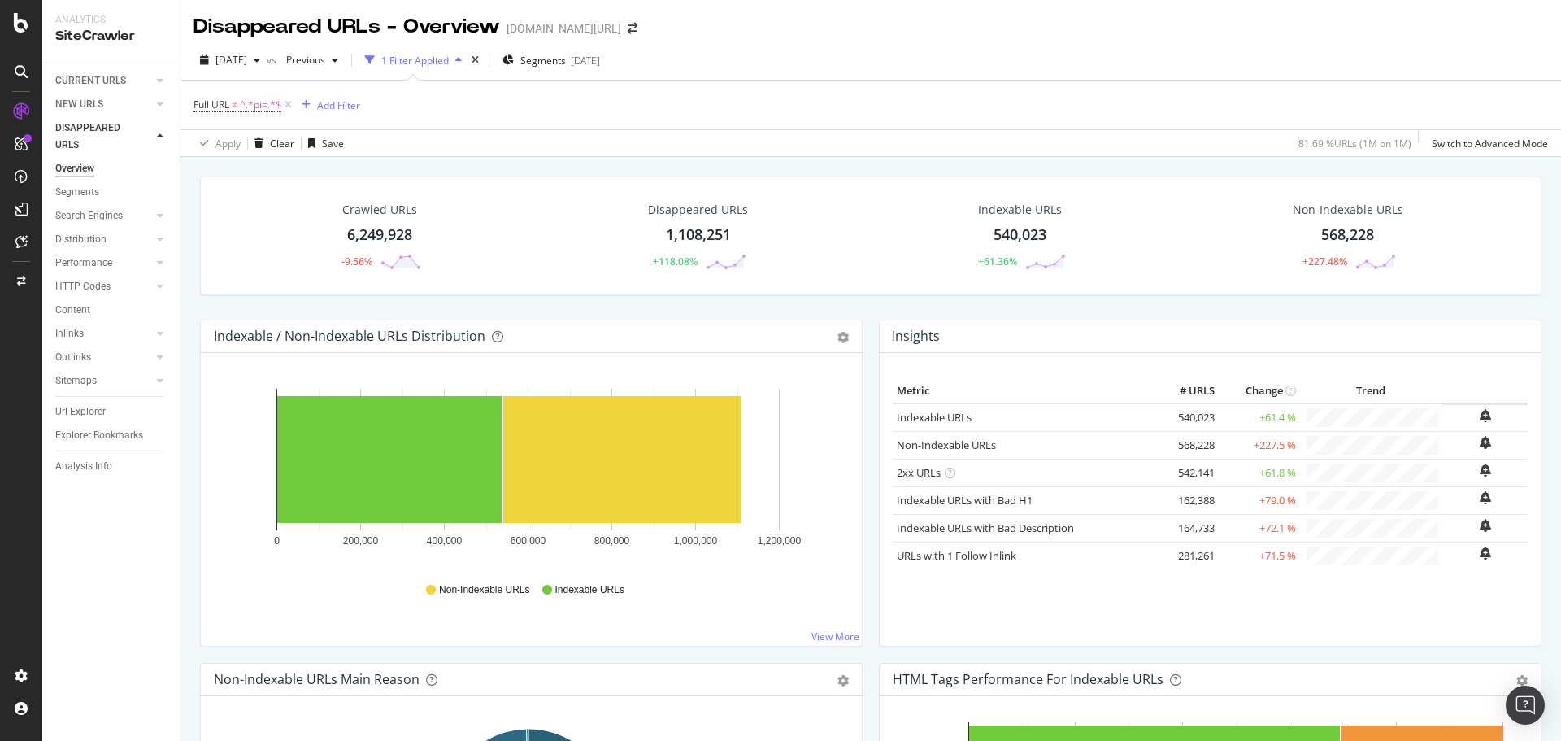
click at [817, 70] on div "2025 Aug. 17th vs Previous 1 Filter Applied Segments 2025-08-07" at bounding box center [870, 63] width 1380 height 33
drag, startPoint x: 377, startPoint y: 28, endPoint x: 426, endPoint y: 28, distance: 48.8
click at [410, 25] on div "Disappeared URLs - Overview" at bounding box center [346, 27] width 306 height 28
click at [814, 68] on div "2025 Aug. 17th vs Previous 1 Filter Applied Segments 2025-08-07" at bounding box center [870, 63] width 1380 height 33
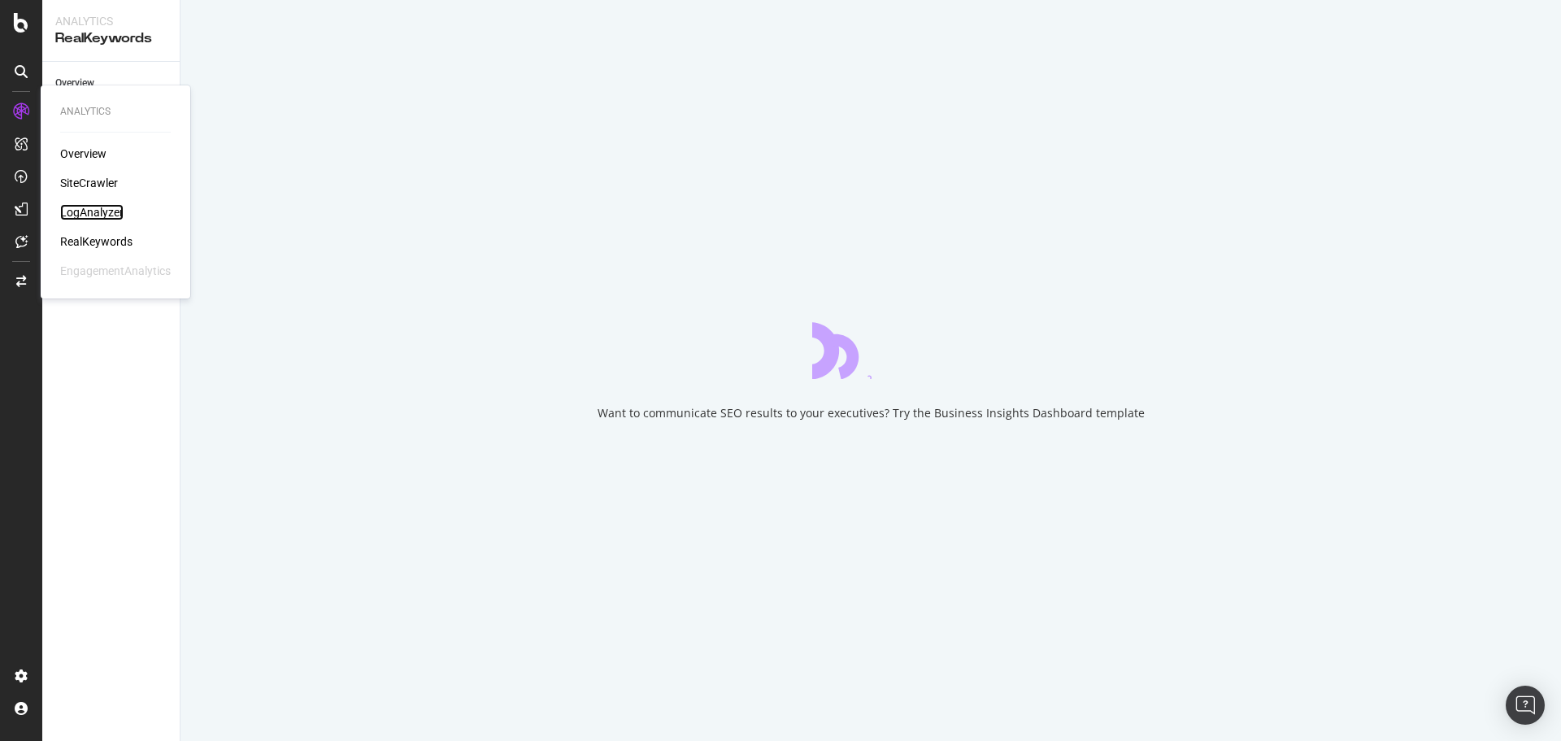
click at [74, 204] on div "LogAnalyzer" at bounding box center [91, 212] width 63 height 16
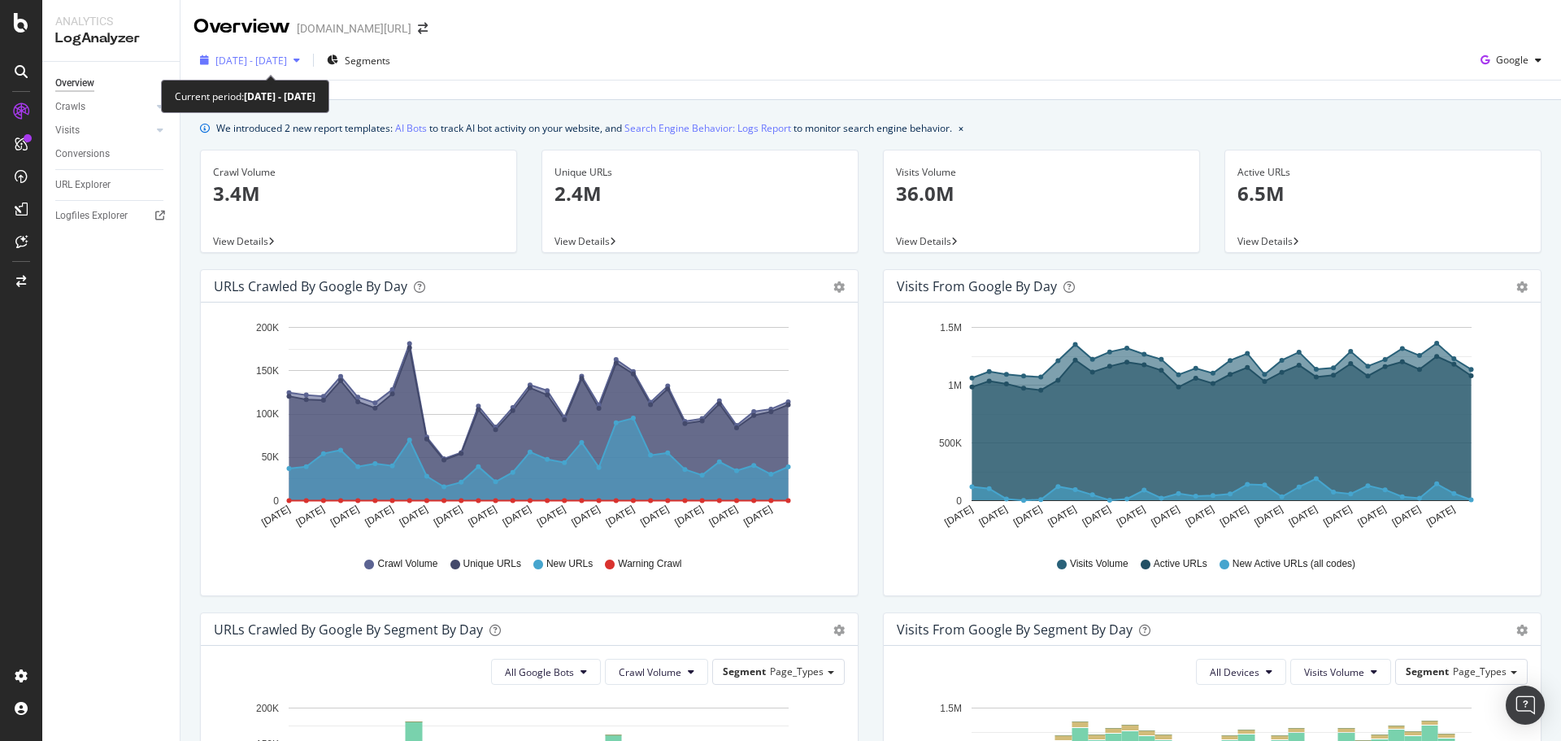
click at [287, 64] on span "2025 Jul. 18th - Aug. 16th" at bounding box center [251, 61] width 72 height 14
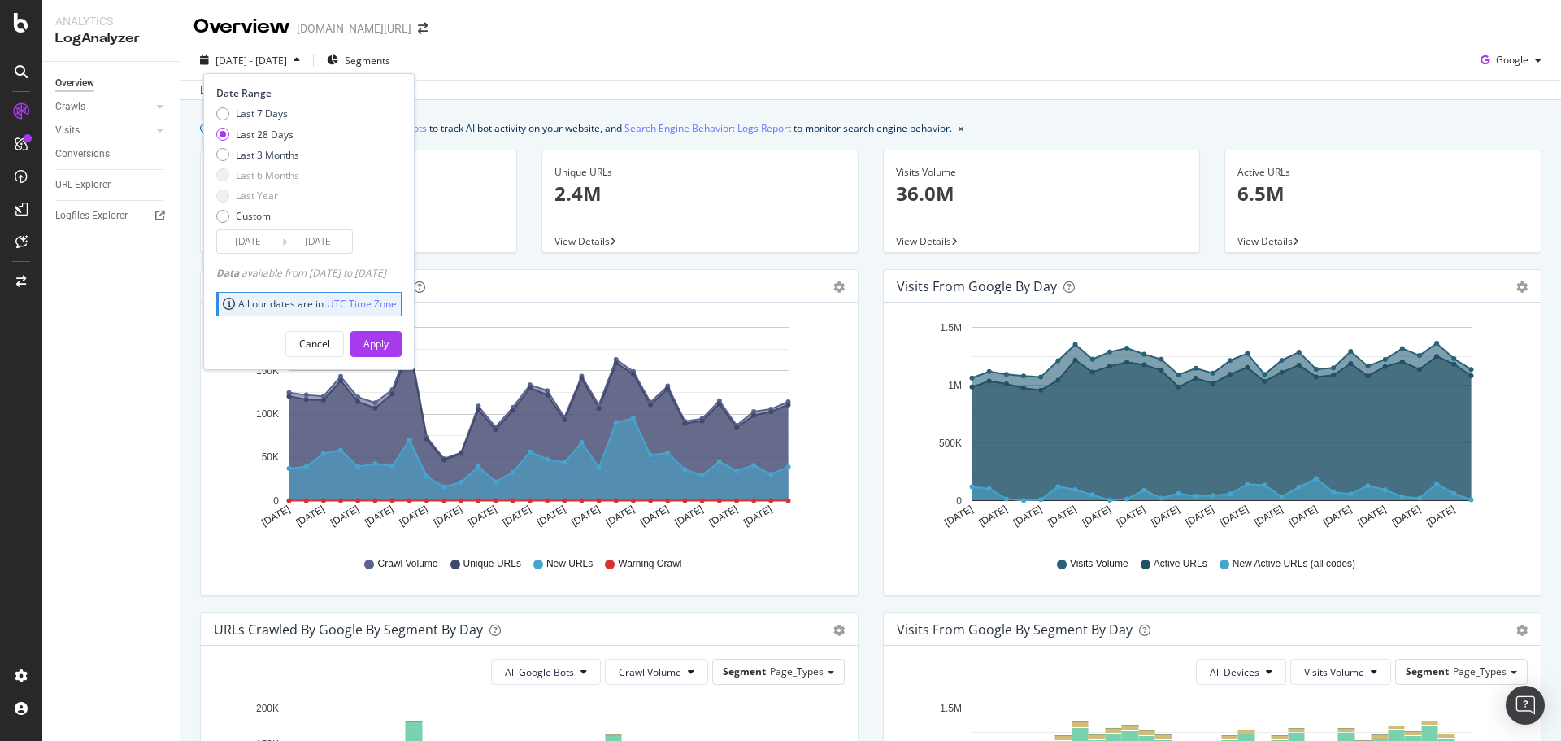
click at [548, 54] on div "2025 Jul. 18th - Aug. 16th Segments Date Range Last 7 Days Last 28 Days Last 3 …" at bounding box center [870, 63] width 1380 height 33
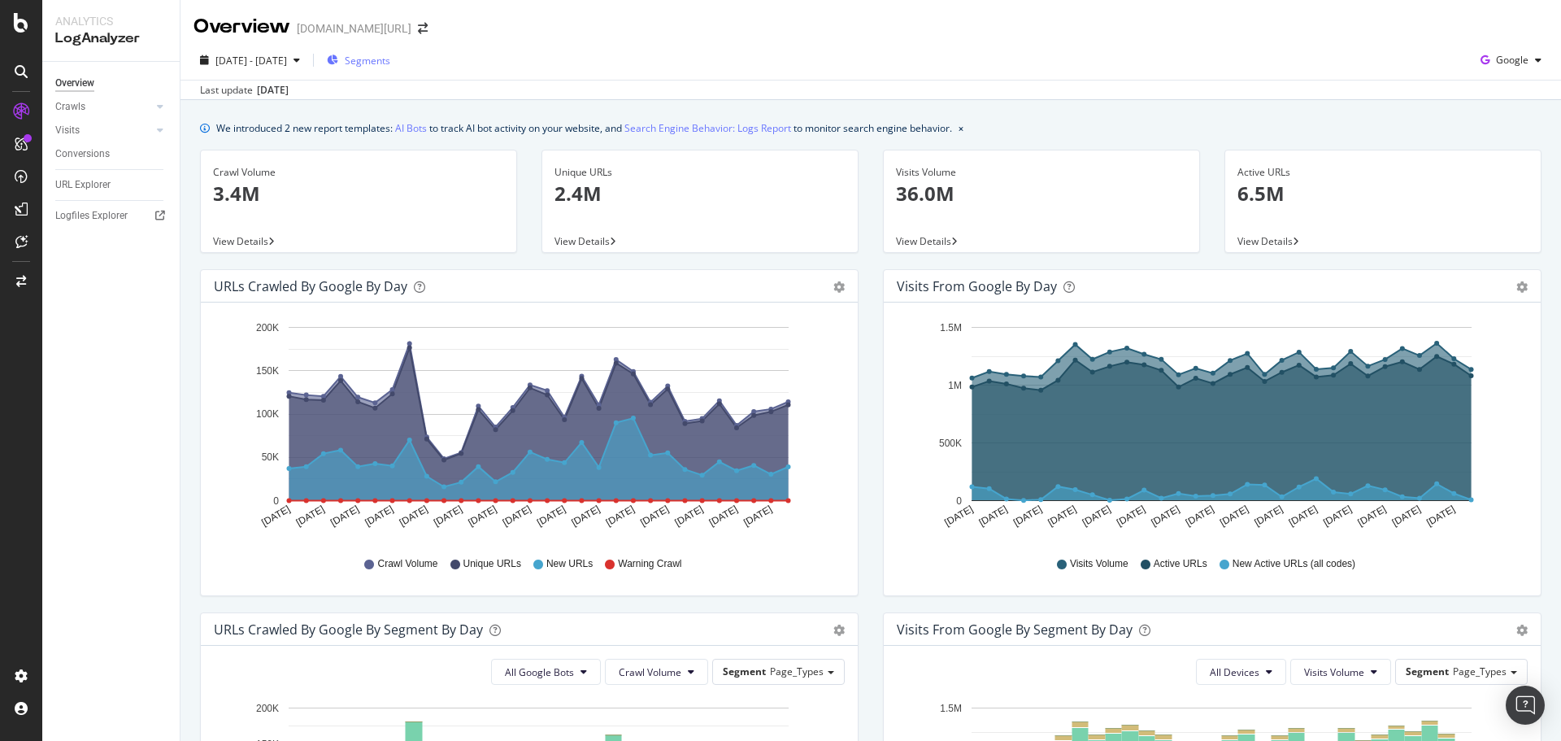
click at [390, 67] on span "Segments" at bounding box center [368, 61] width 46 height 14
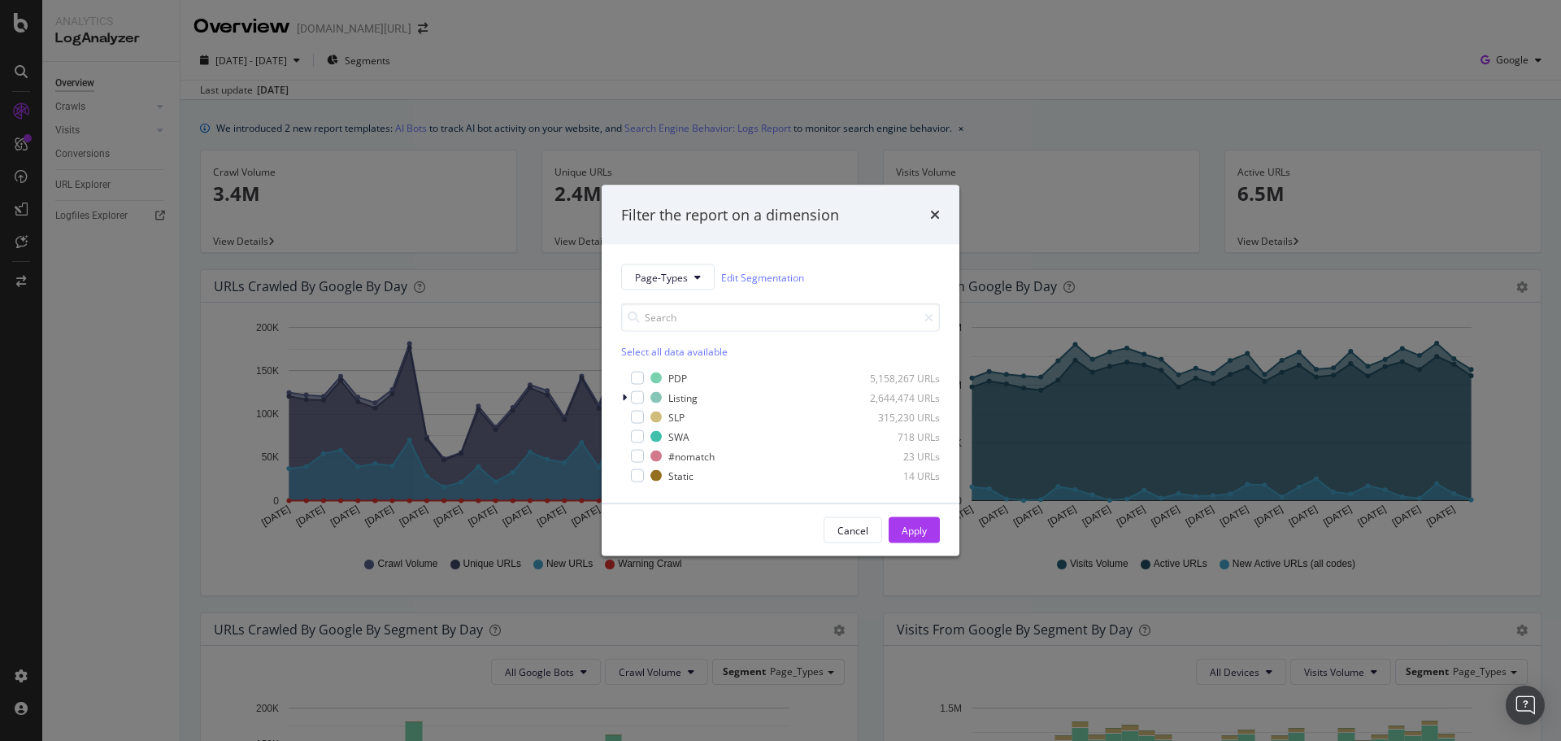
click at [597, 64] on div "Filter the report on a dimension Page-Types Edit Segmentation Select all data a…" at bounding box center [780, 370] width 1561 height 741
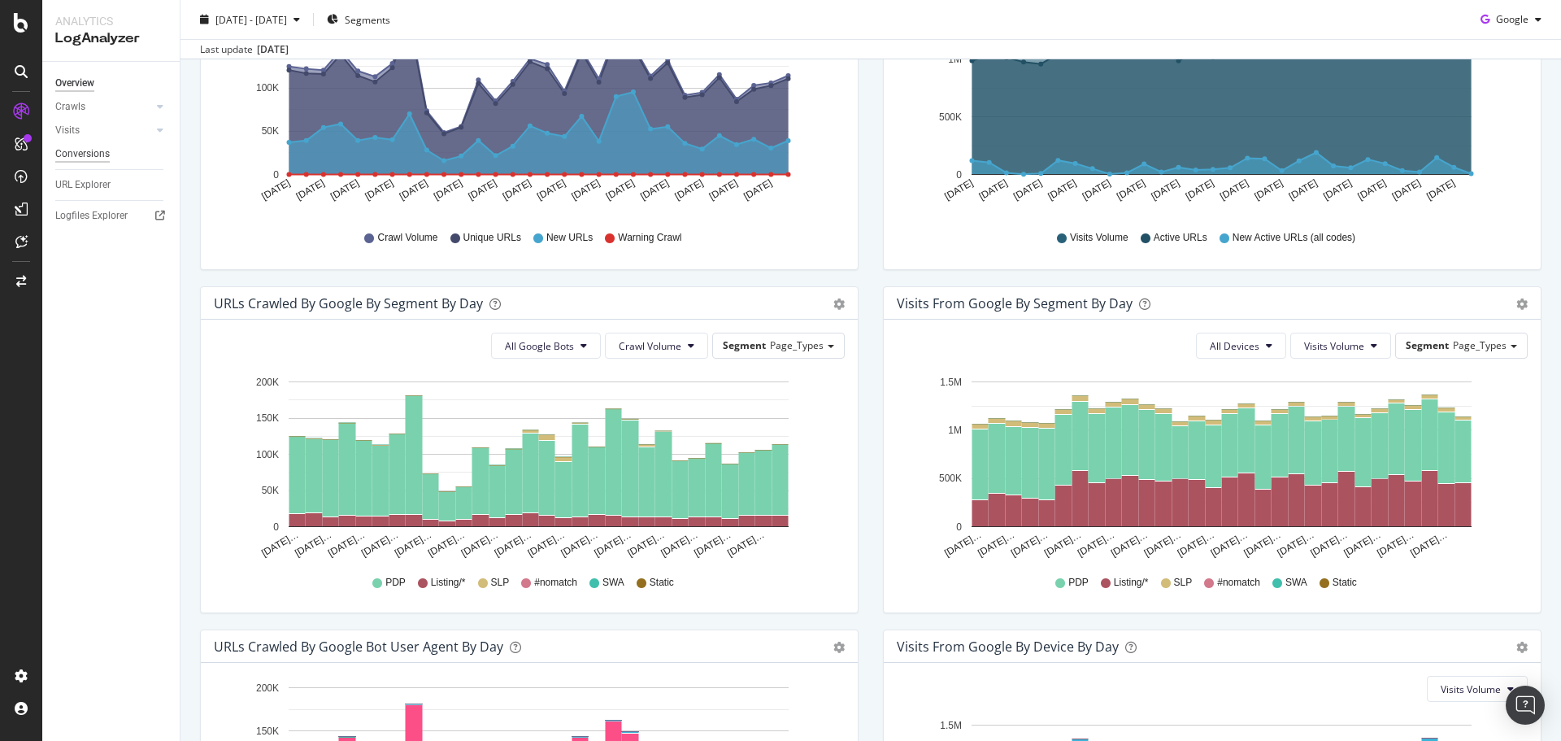
scroll to position [319, 0]
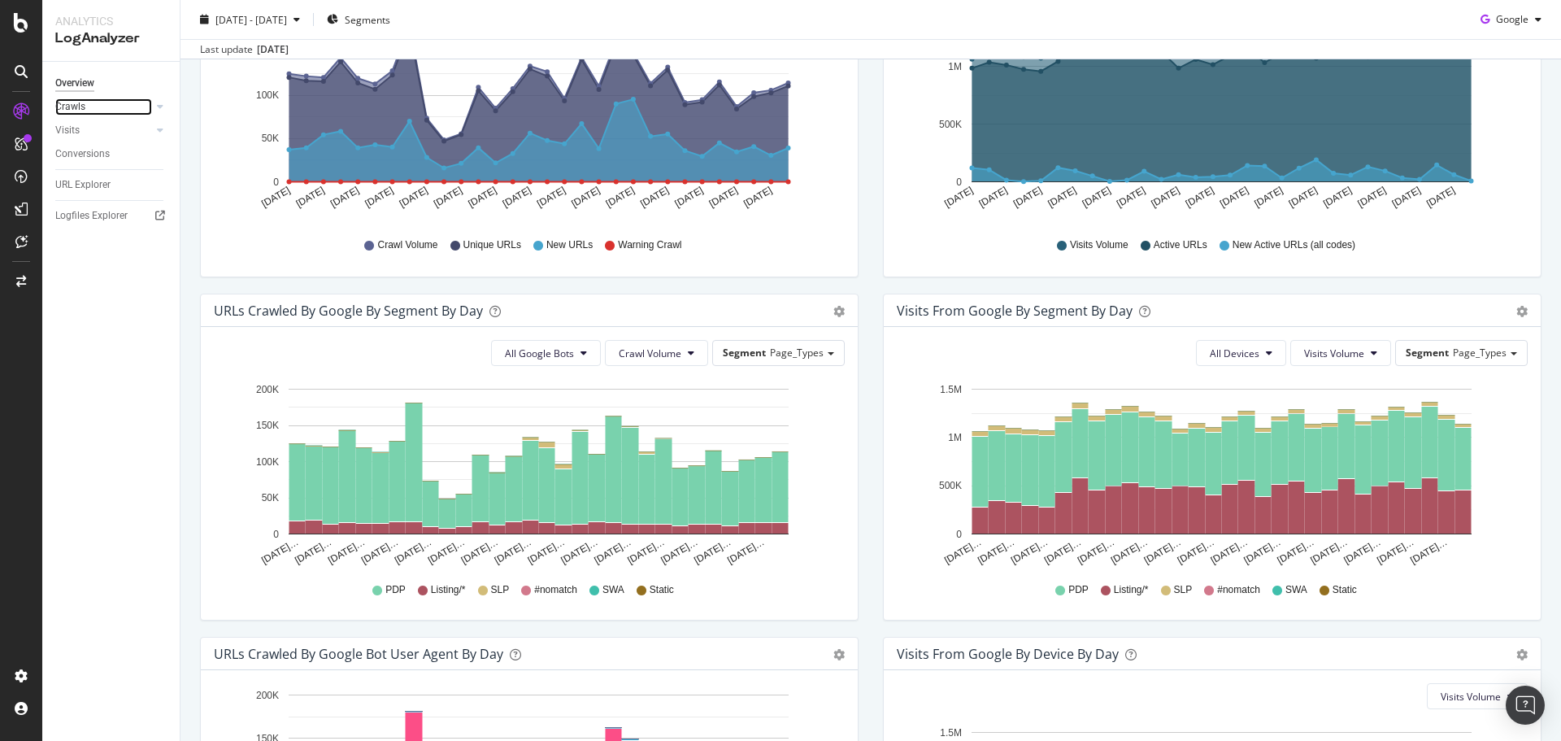
click at [90, 104] on link "Crawls" at bounding box center [103, 106] width 97 height 17
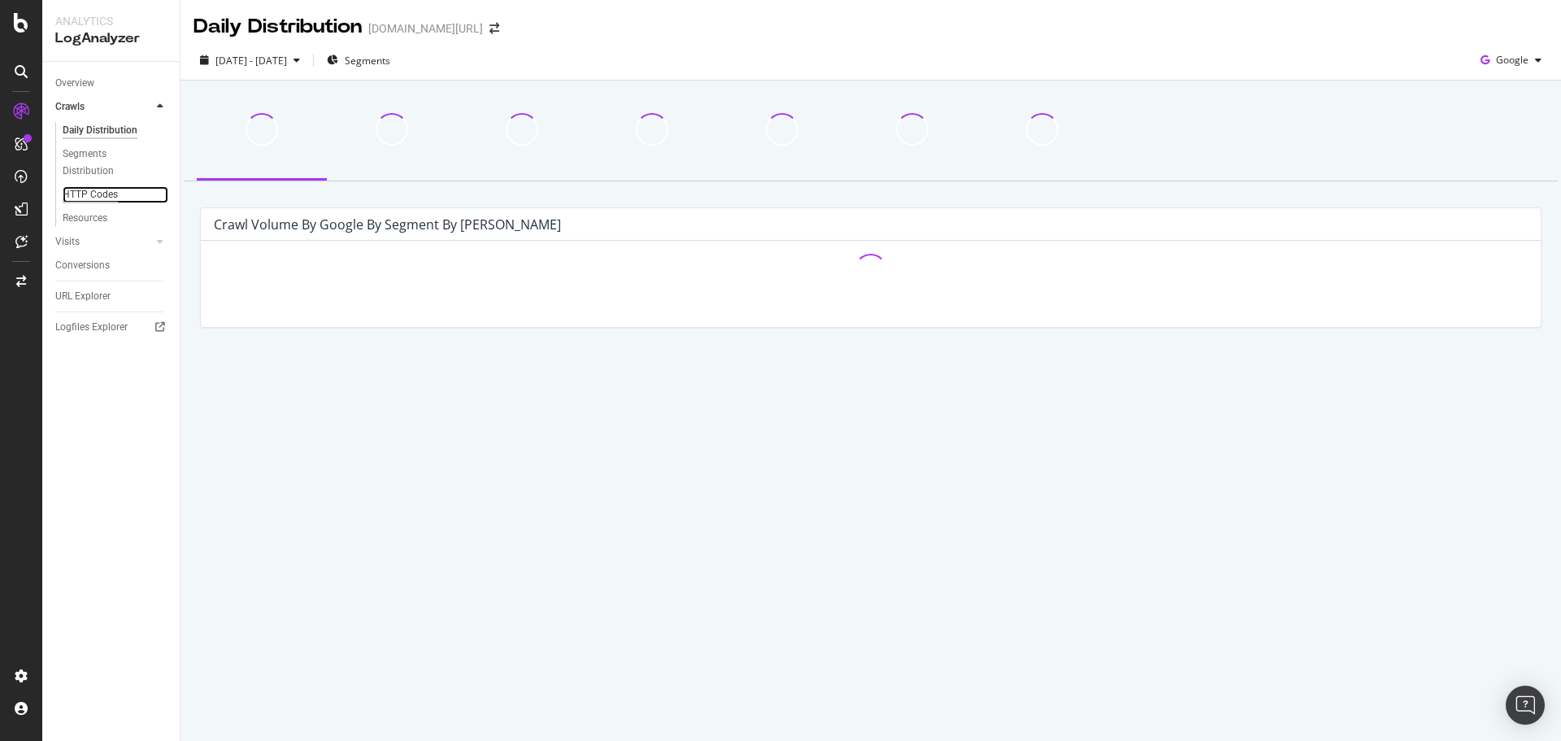
click at [100, 187] on div "HTTP Codes" at bounding box center [90, 194] width 55 height 17
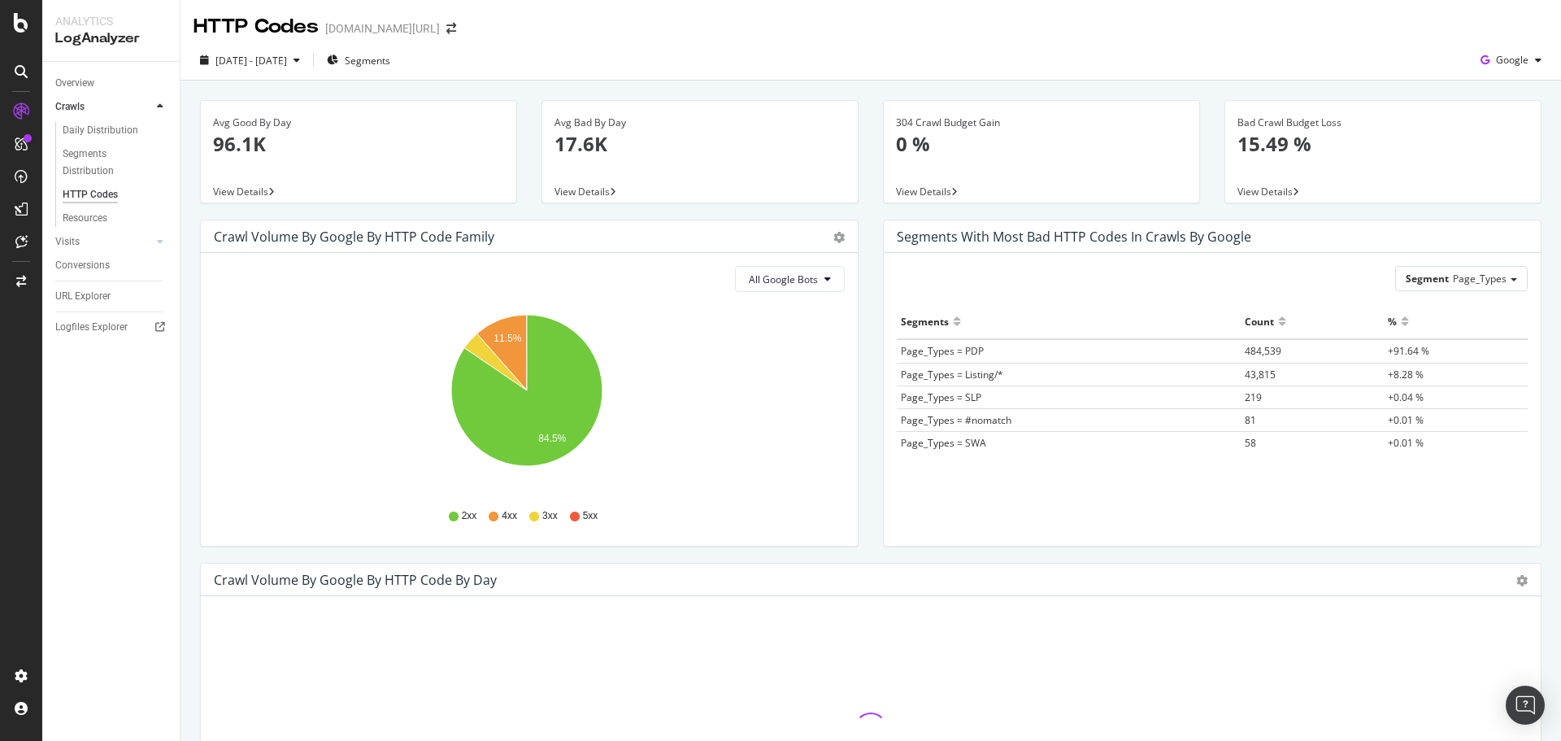
click at [886, 50] on div "2025 Jul. 18th - Aug. 16th Segments Google" at bounding box center [870, 63] width 1380 height 33
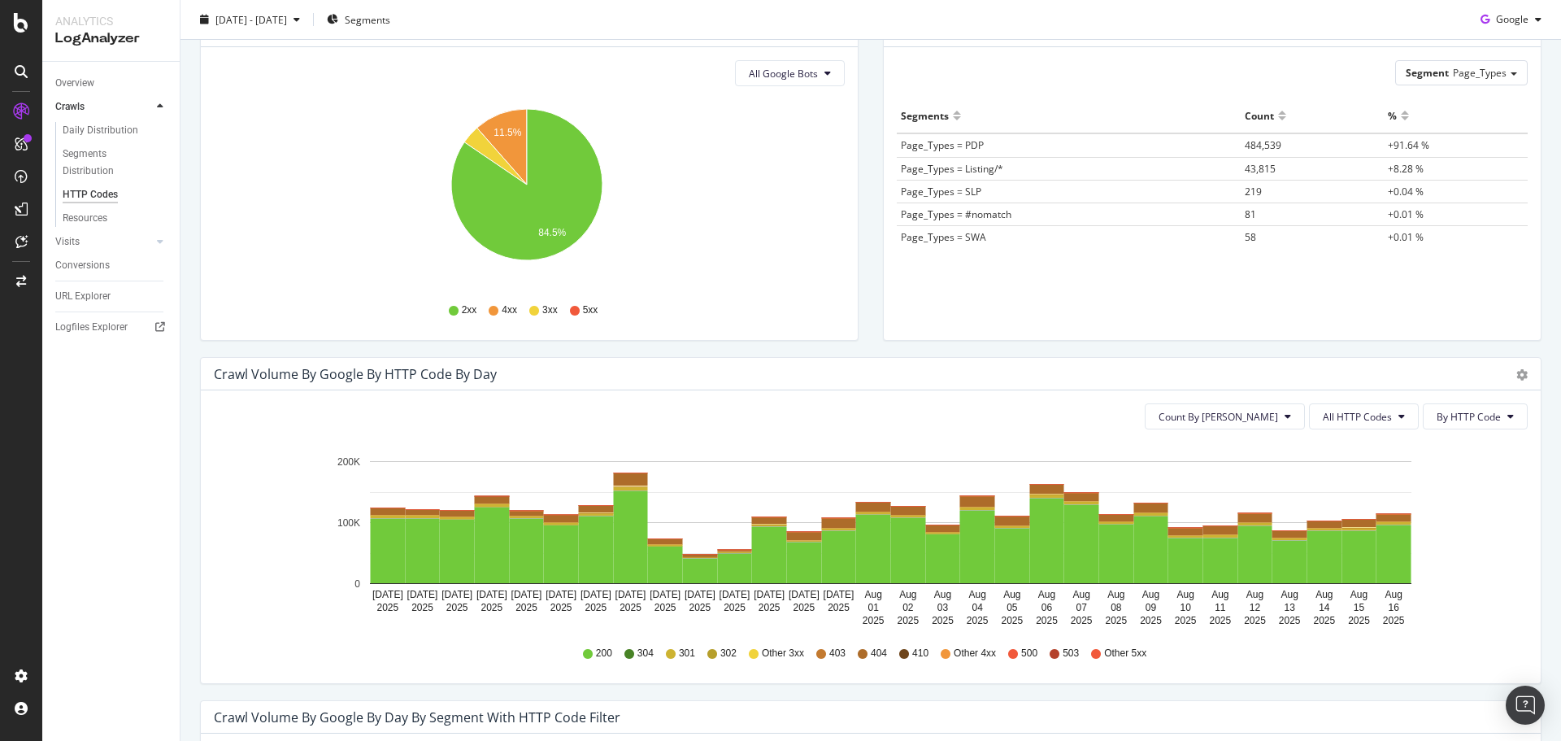
scroll to position [361, 0]
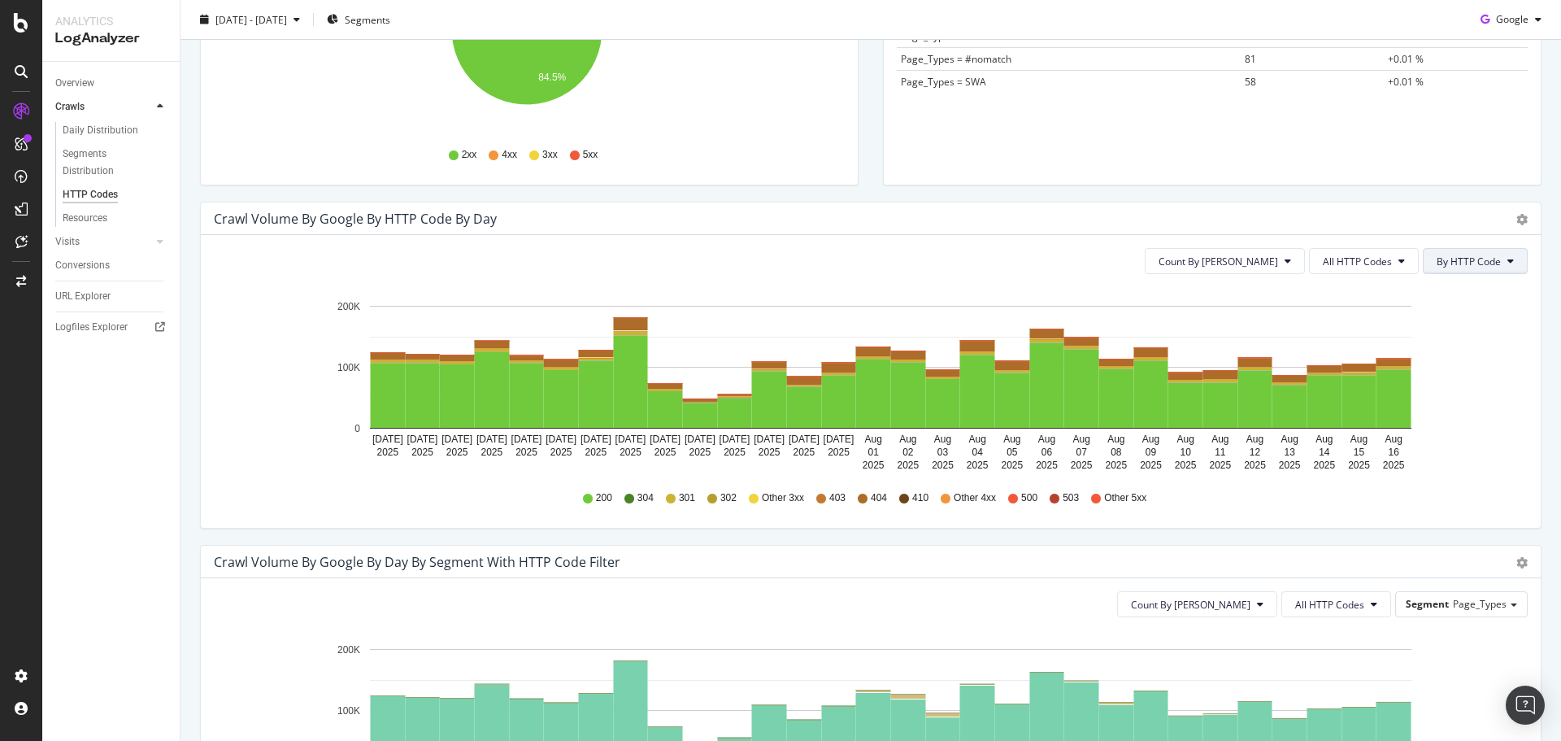
click at [1467, 273] on button "By HTTP Code" at bounding box center [1475, 261] width 105 height 26
click at [1266, 261] on span "Count By Day" at bounding box center [1217, 261] width 119 height 14
click at [1353, 260] on span "All HTTP Codes" at bounding box center [1357, 261] width 69 height 14
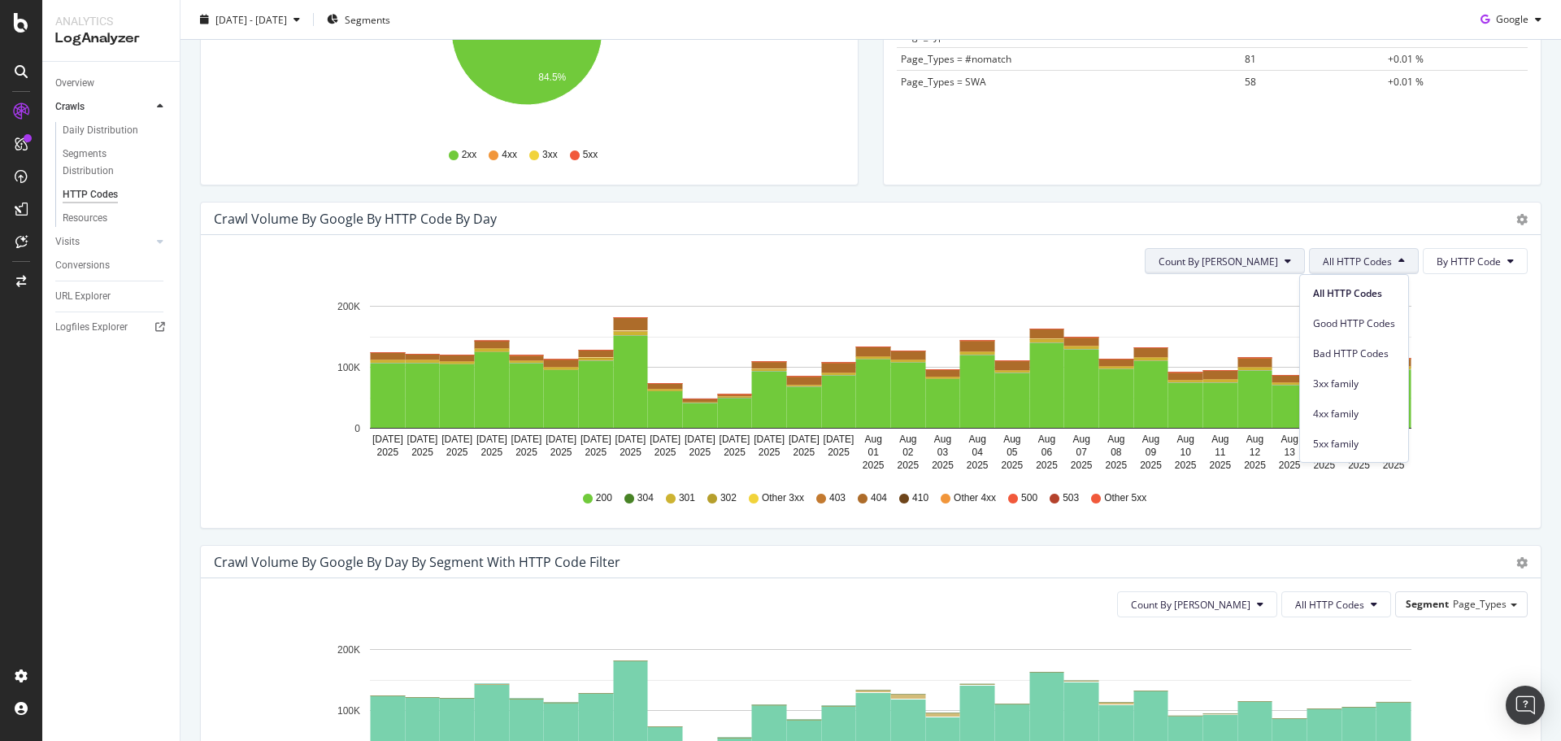
click at [1233, 268] on button "Count By Day" at bounding box center [1225, 261] width 160 height 26
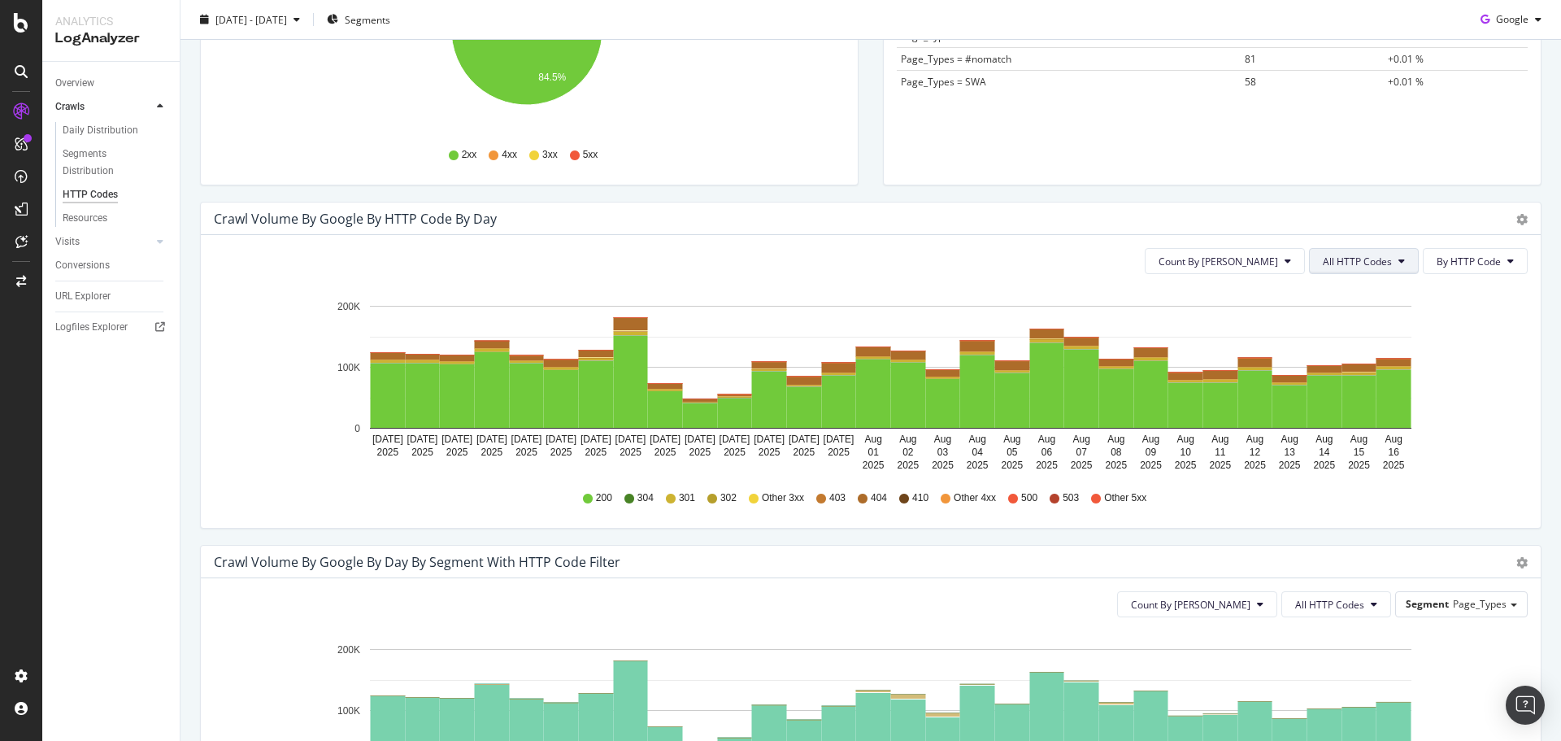
click at [1345, 262] on span "All HTTP Codes" at bounding box center [1357, 261] width 69 height 14
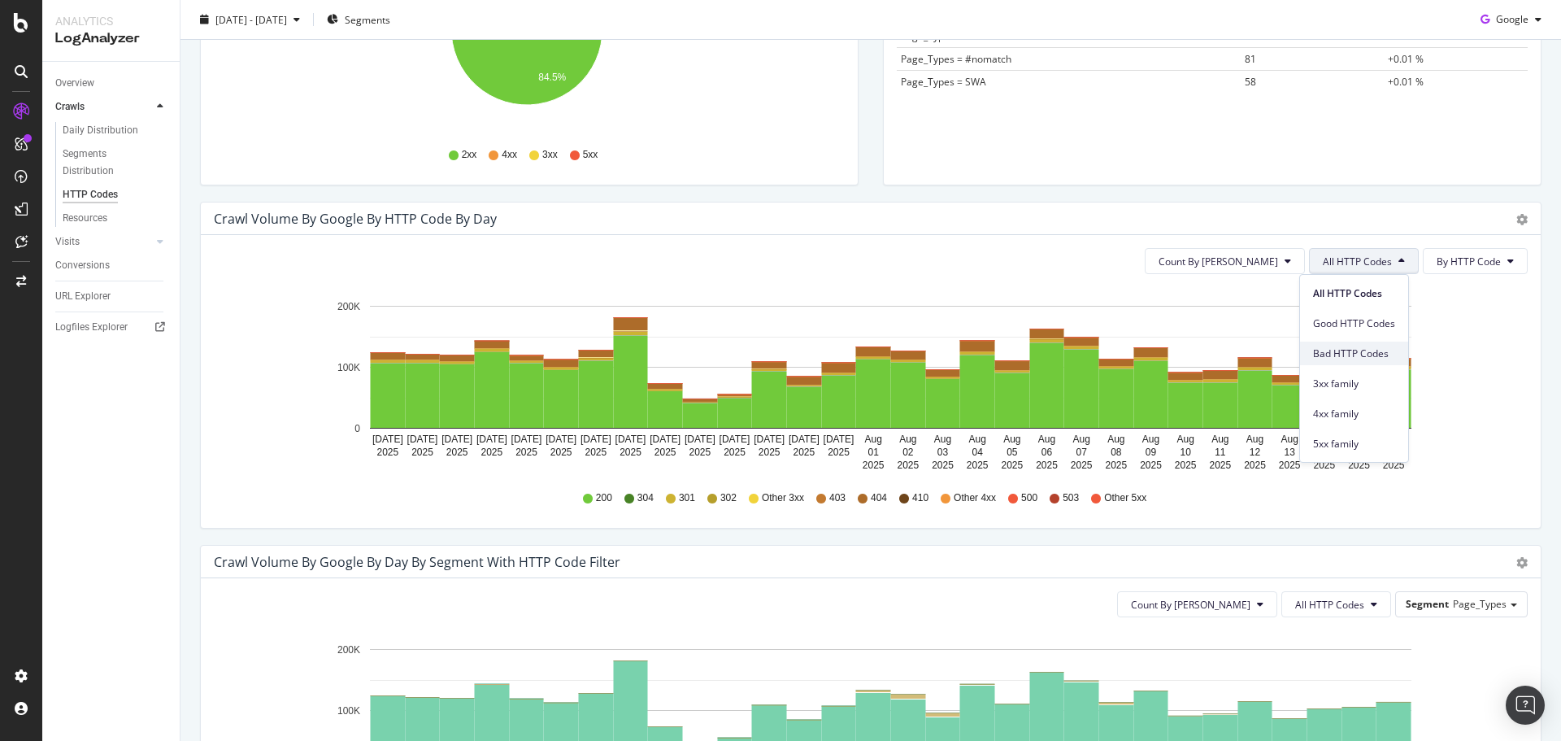
click at [1354, 349] on span "Bad HTTP Codes" at bounding box center [1354, 353] width 82 height 15
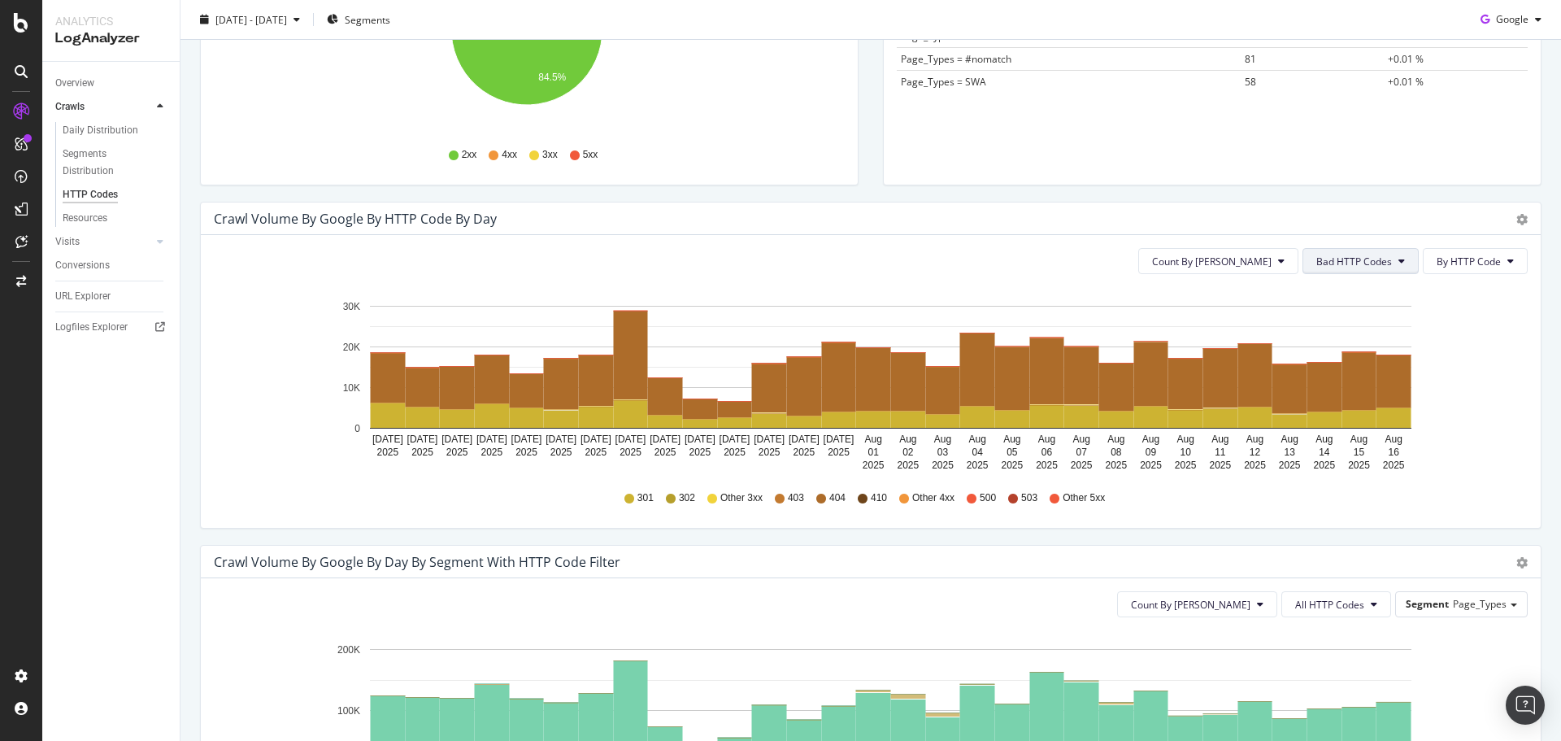
click at [1359, 267] on span "Bad HTTP Codes" at bounding box center [1354, 261] width 76 height 14
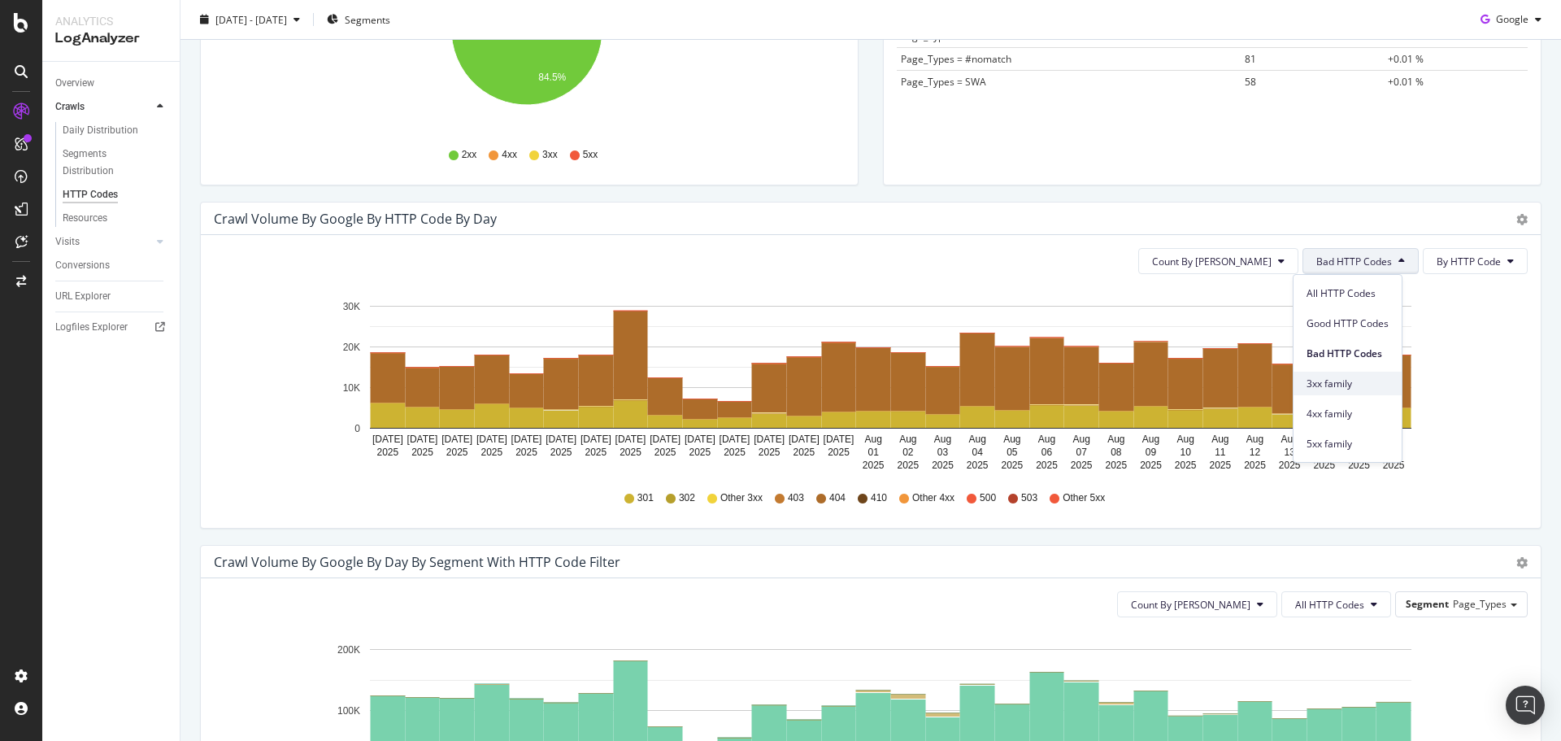
click at [1344, 376] on span "3xx family" at bounding box center [1347, 383] width 82 height 15
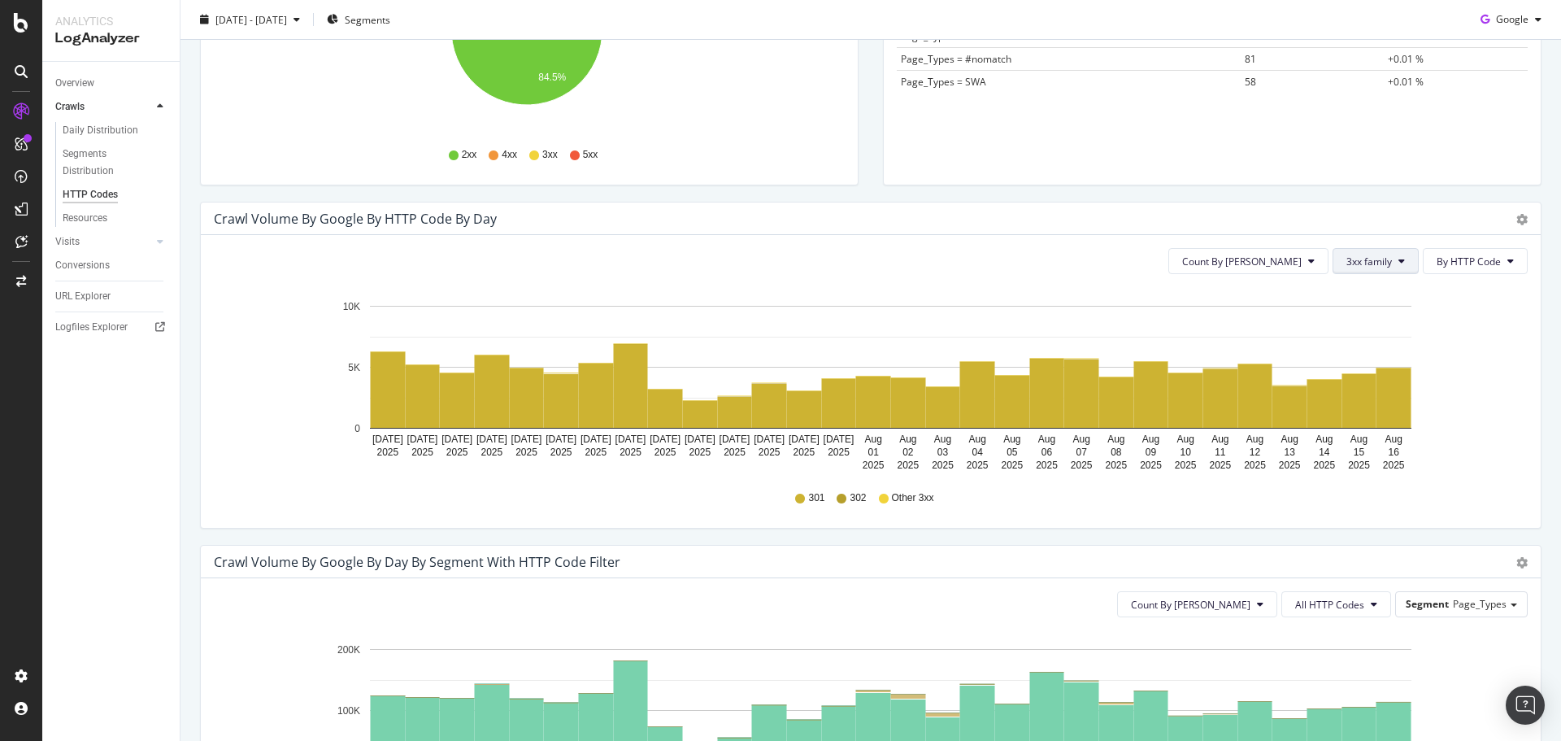
click at [1362, 267] on span "3xx family" at bounding box center [1369, 261] width 46 height 14
click at [1353, 418] on span "4xx family" at bounding box center [1376, 413] width 82 height 15
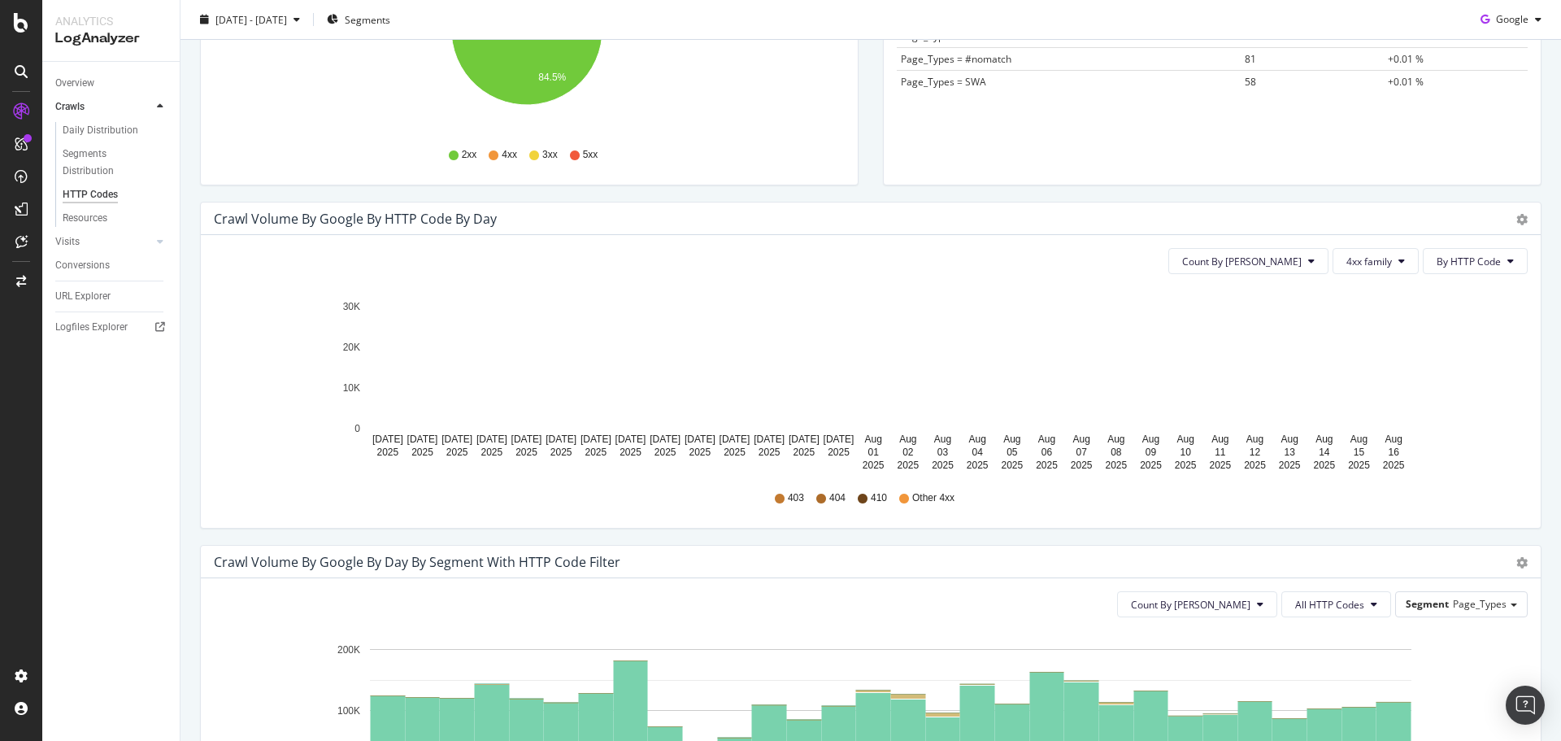
click at [1367, 246] on div "Count By Day 4xx family By HTTP Code Hold CMD (⌘) while clicking to filter the …" at bounding box center [871, 381] width 1340 height 293
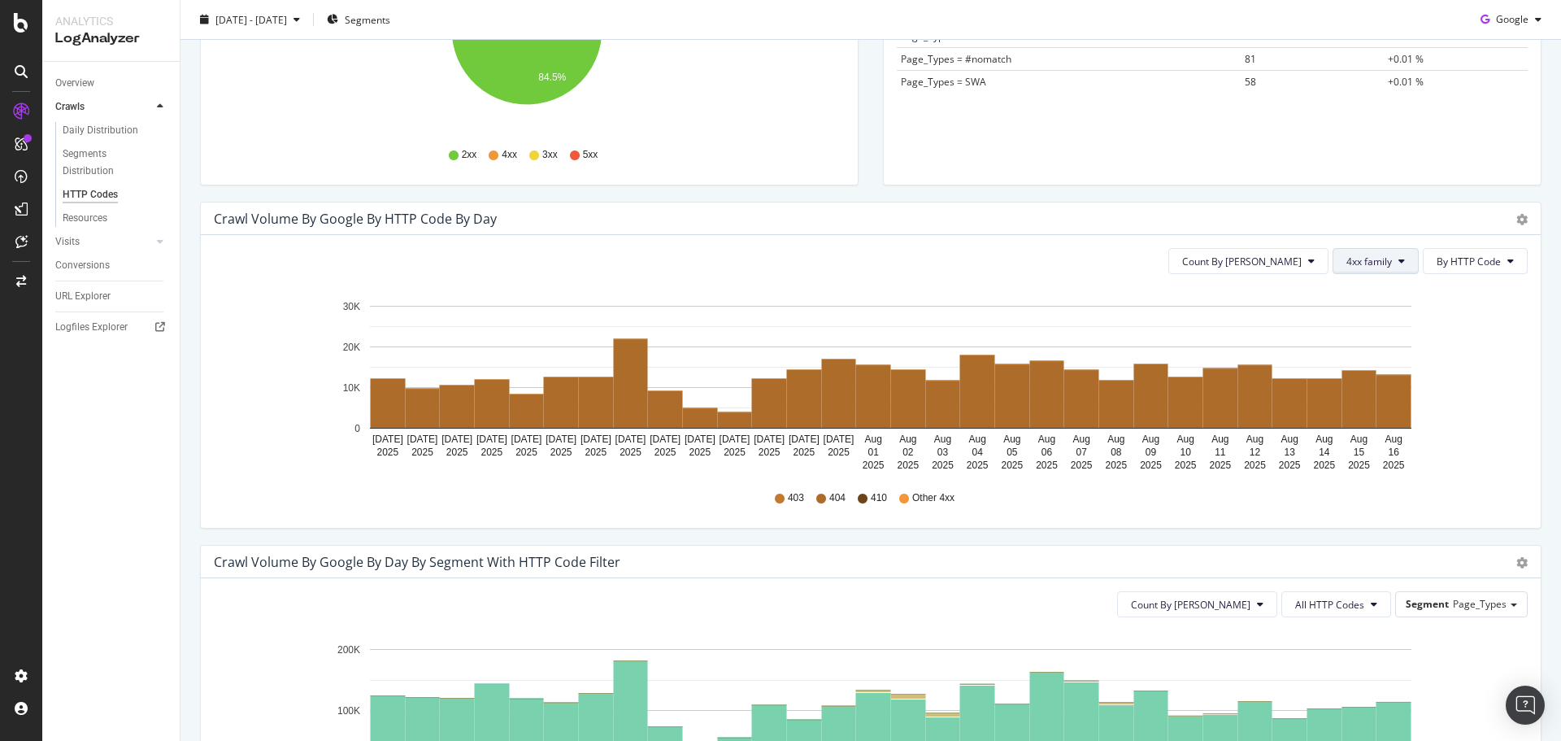
click at [1372, 253] on button "4xx family" at bounding box center [1375, 261] width 86 height 26
click at [1365, 444] on span "5xx family" at bounding box center [1376, 444] width 82 height 15
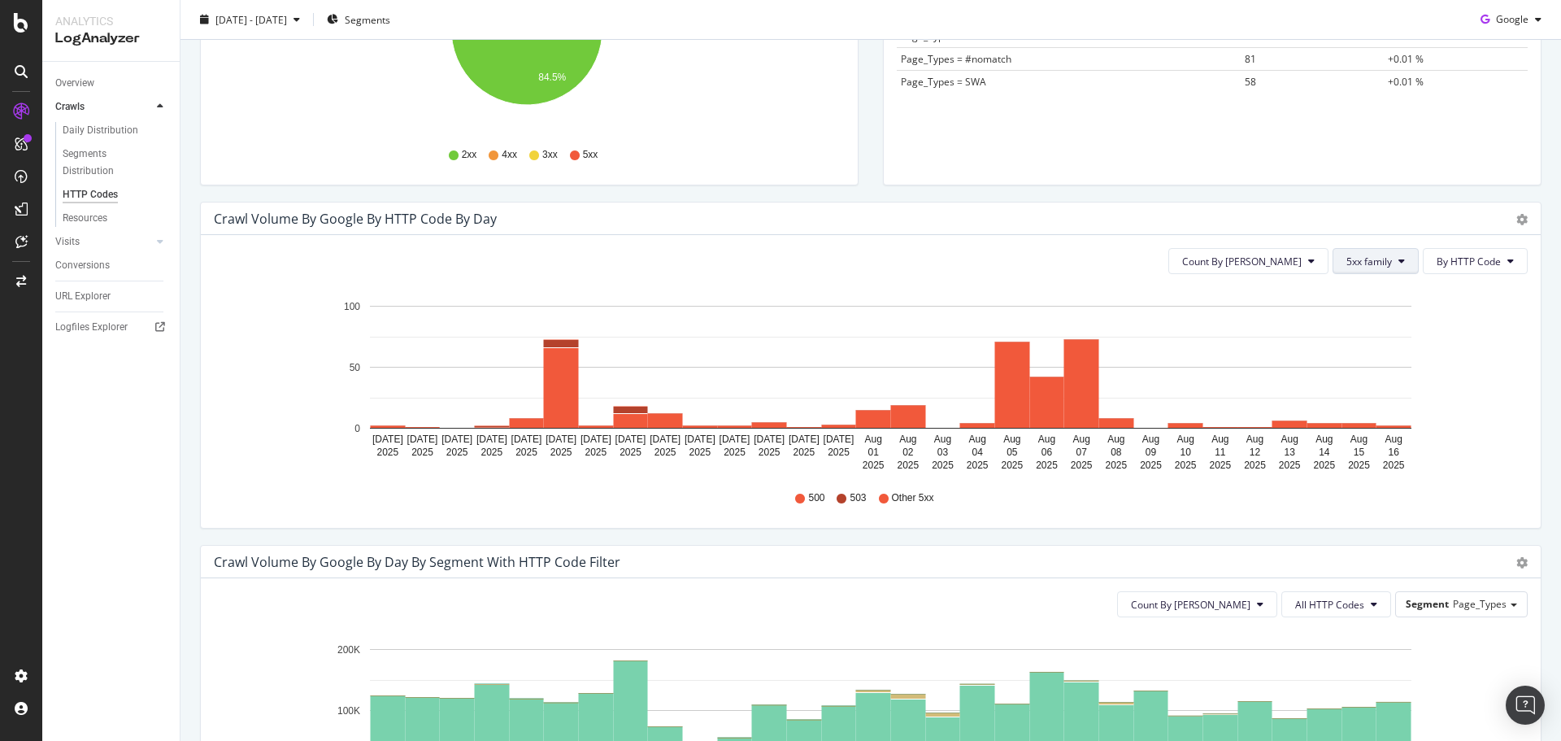
click at [1366, 269] on button "5xx family" at bounding box center [1375, 261] width 86 height 26
click at [1355, 327] on span "Good HTTP Codes" at bounding box center [1376, 323] width 82 height 15
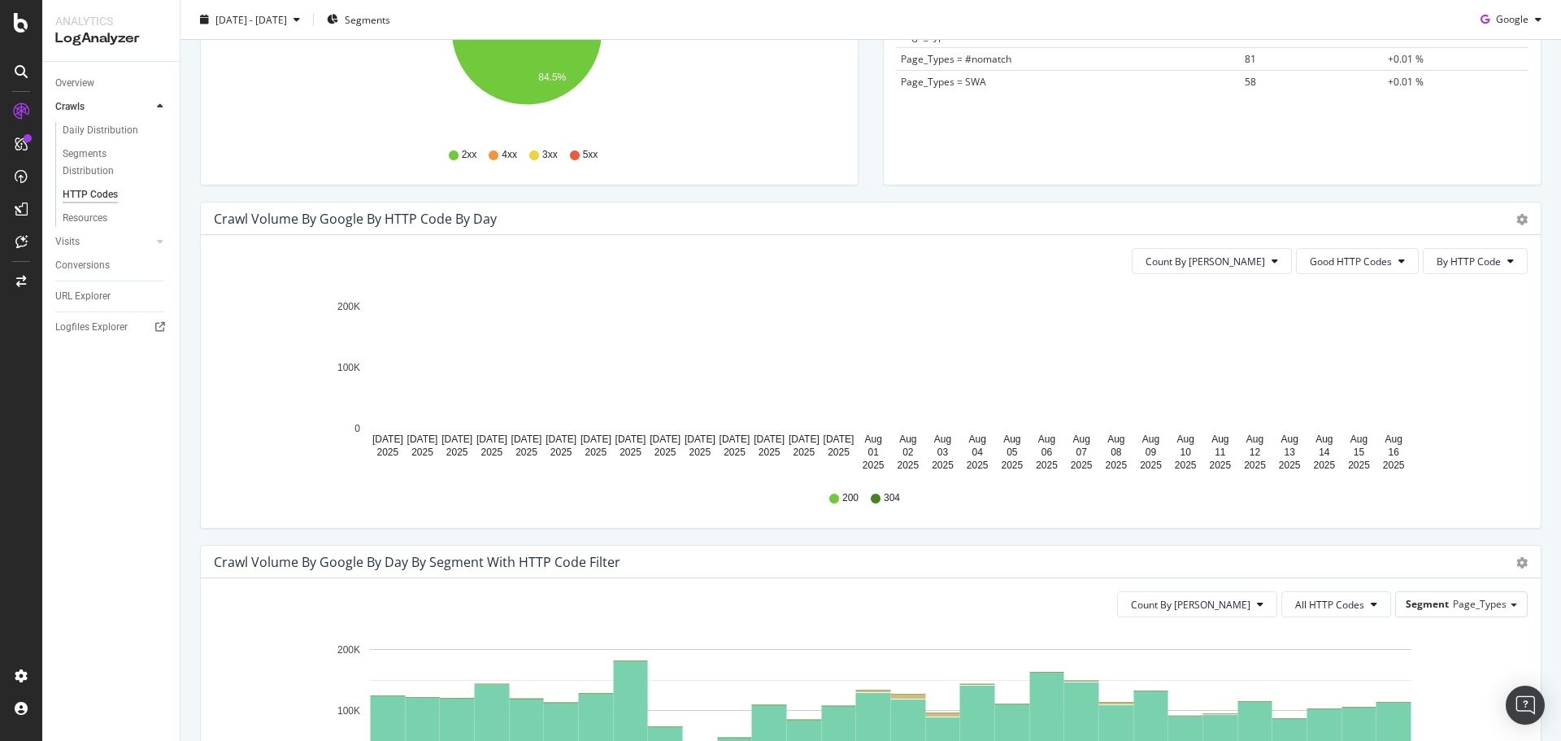
click at [1344, 283] on div "Count By Day Good HTTP Codes By HTTP Code Hold CMD (⌘) while clicking to filter…" at bounding box center [871, 381] width 1340 height 293
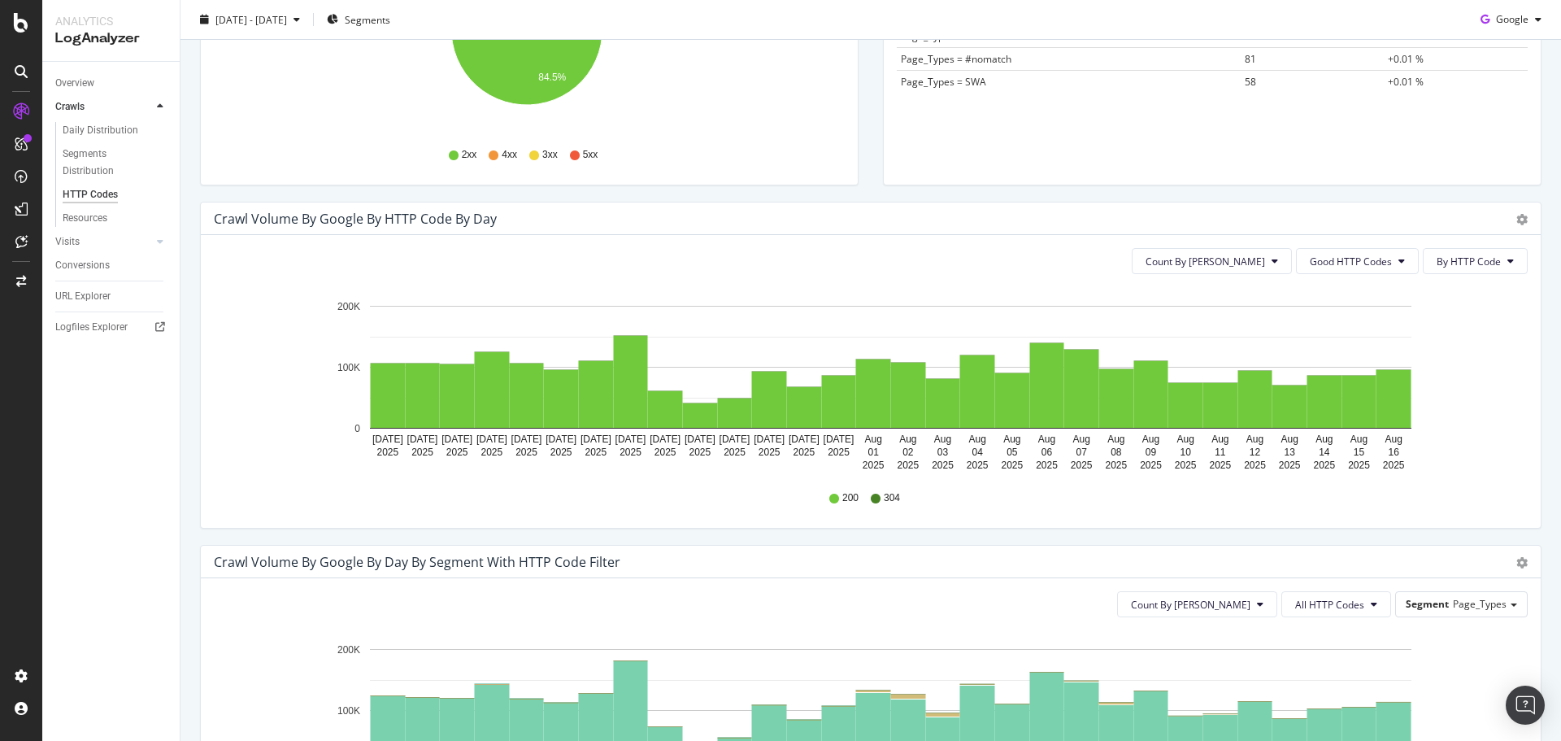
click at [1343, 276] on div "Count By Day Good HTTP Codes By HTTP Code Hold CMD (⌘) while clicking to filter…" at bounding box center [871, 381] width 1340 height 293
click at [1345, 272] on button "Good HTTP Codes" at bounding box center [1357, 261] width 123 height 26
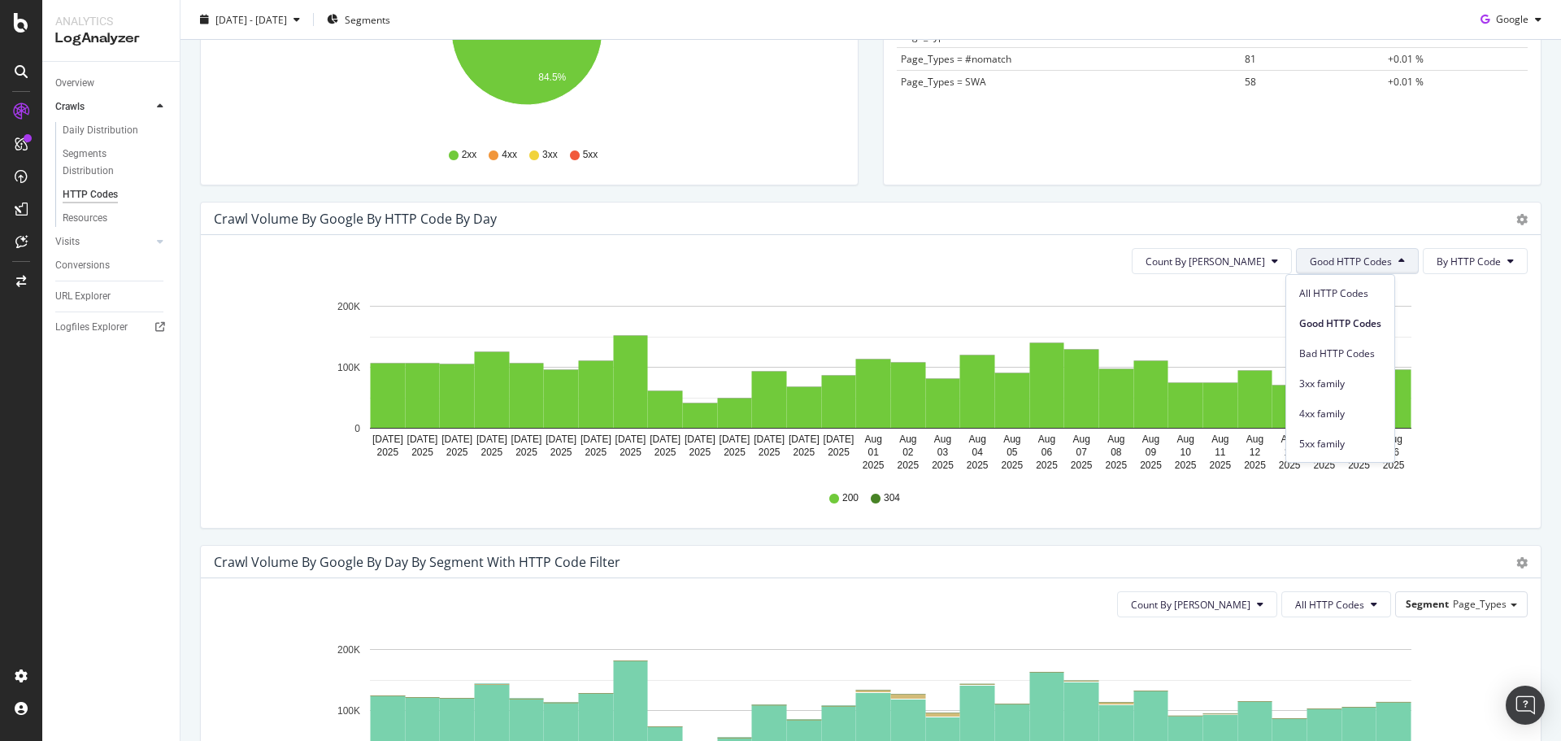
click at [1342, 202] on div "Crawl Volume by google by HTTP Code by Day Timeline (by Value) Timeline (by Per…" at bounding box center [871, 218] width 1340 height 33
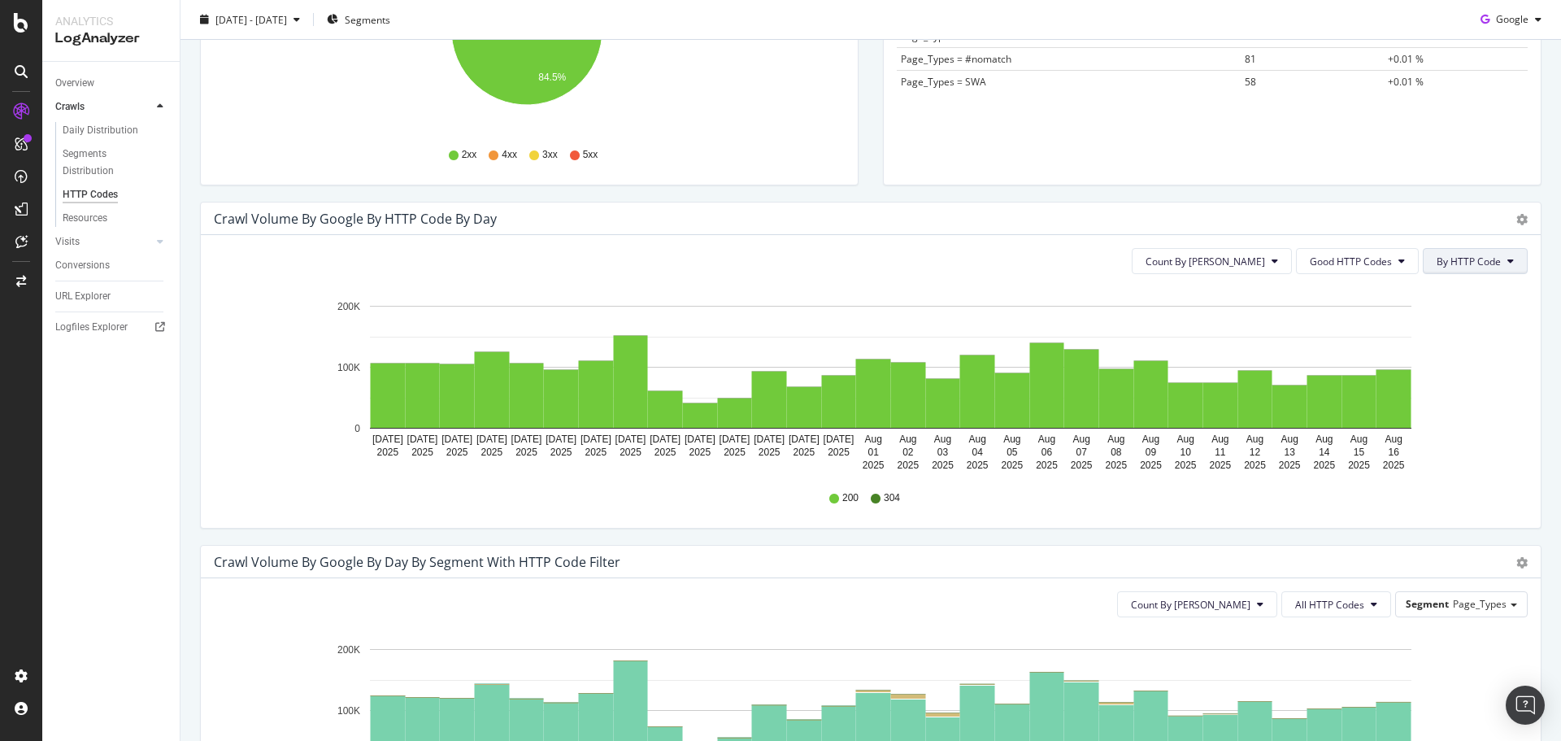
click at [1446, 260] on span "By HTTP Code" at bounding box center [1468, 261] width 64 height 14
drag, startPoint x: 1392, startPoint y: 227, endPoint x: 1376, endPoint y: 245, distance: 23.6
click at [1392, 228] on div "Crawl Volume by google by HTTP Code by Day Timeline (by Value) Timeline (by Per…" at bounding box center [871, 218] width 1340 height 33
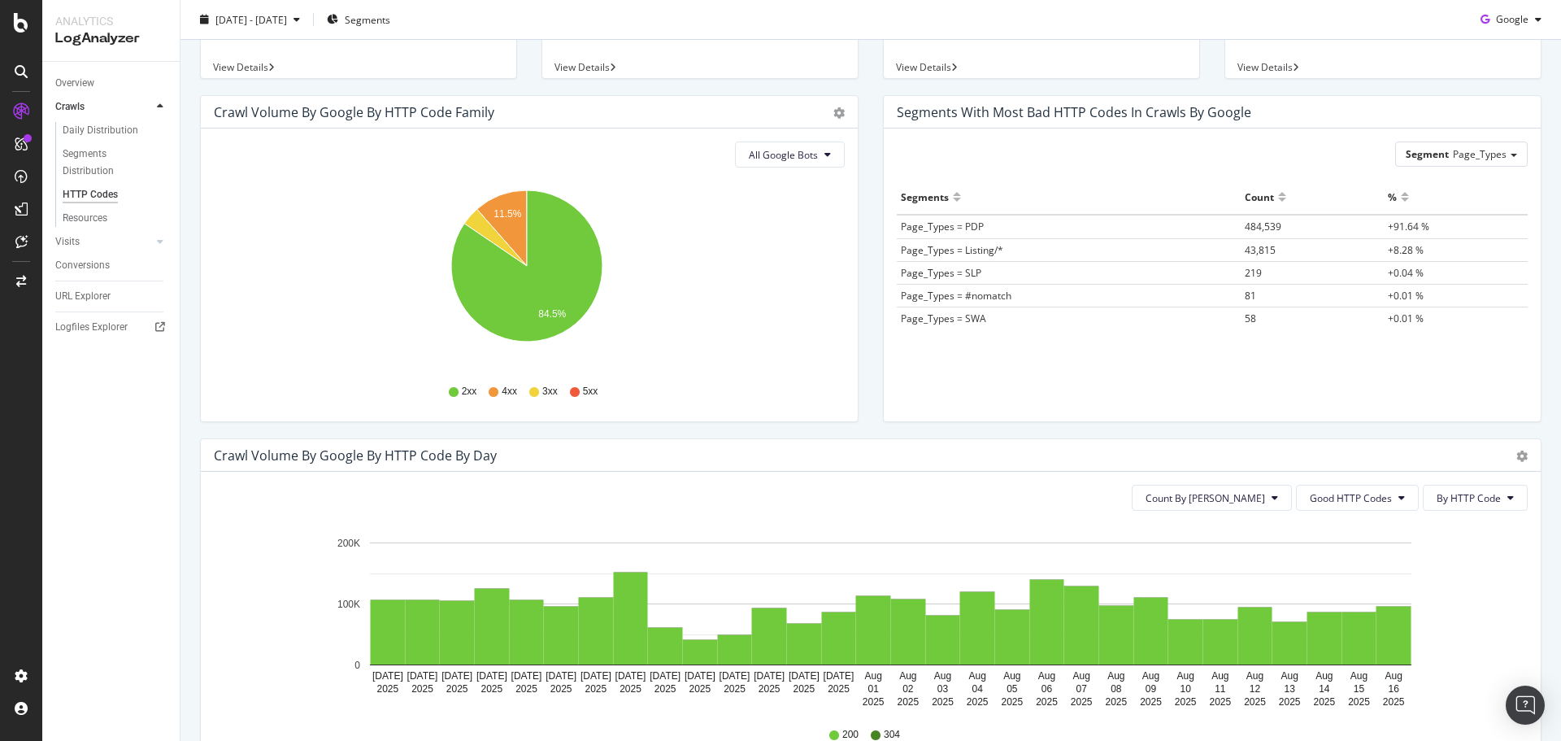
scroll to position [0, 0]
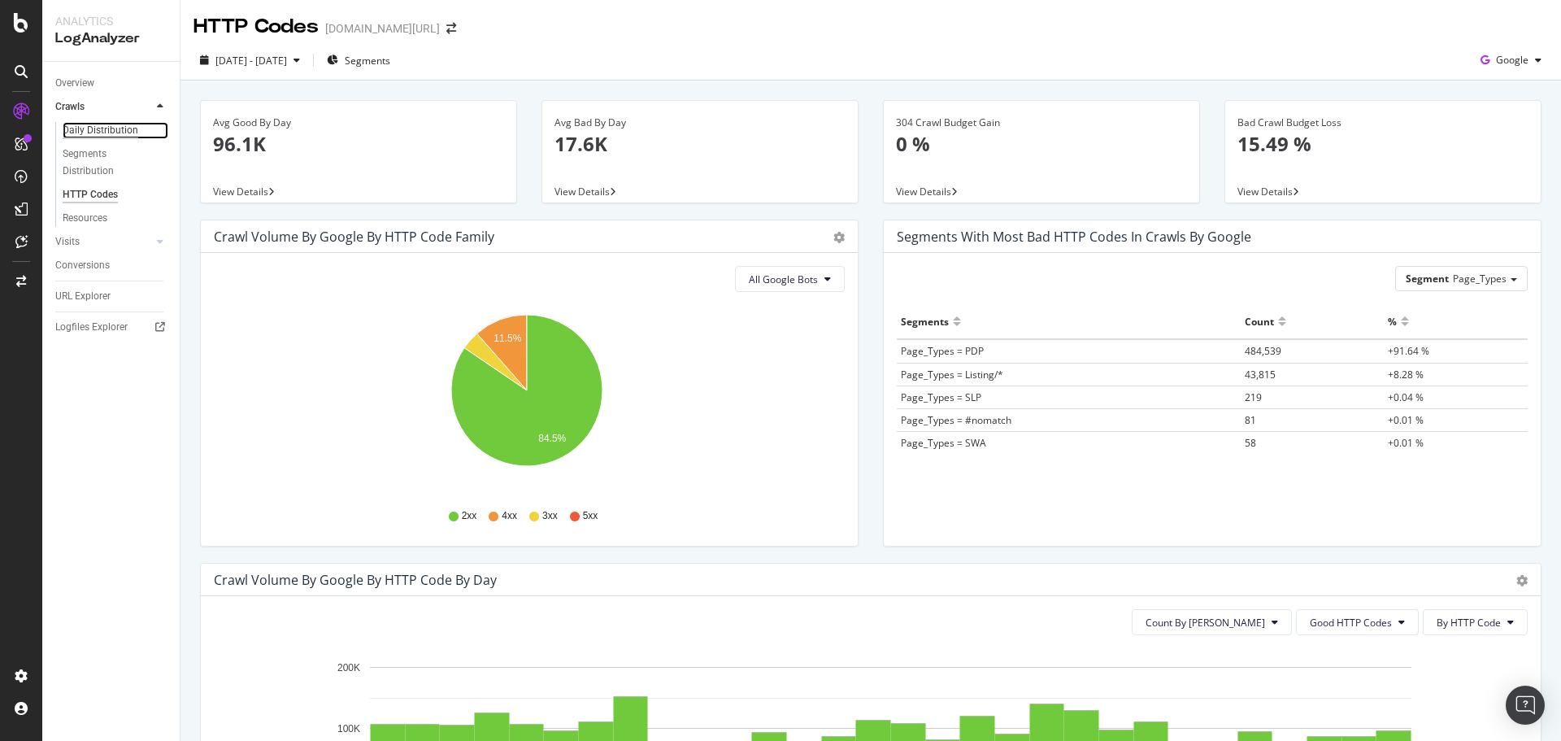
click at [83, 130] on div "Daily Distribution" at bounding box center [101, 130] width 76 height 17
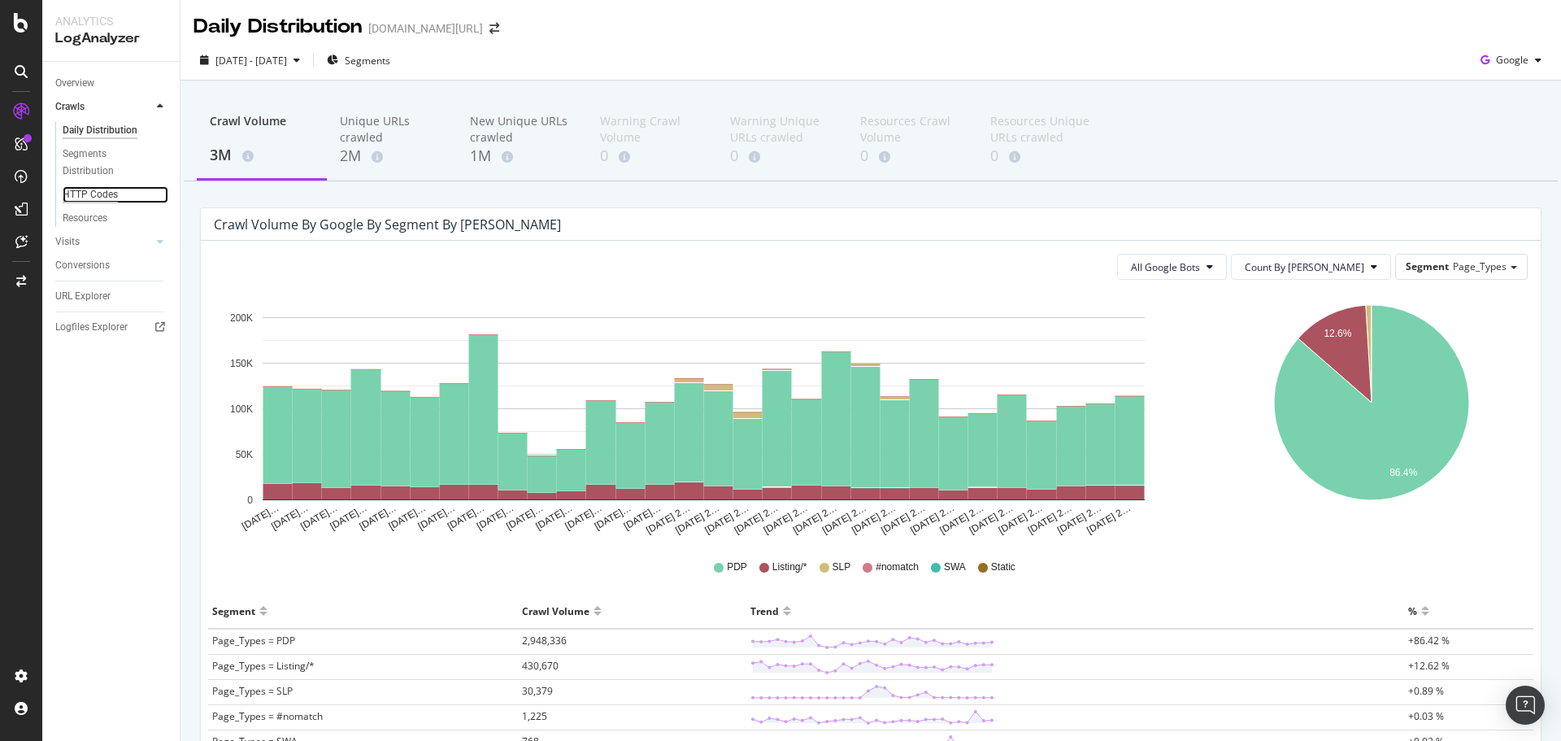
click at [102, 193] on div "HTTP Codes" at bounding box center [90, 194] width 55 height 17
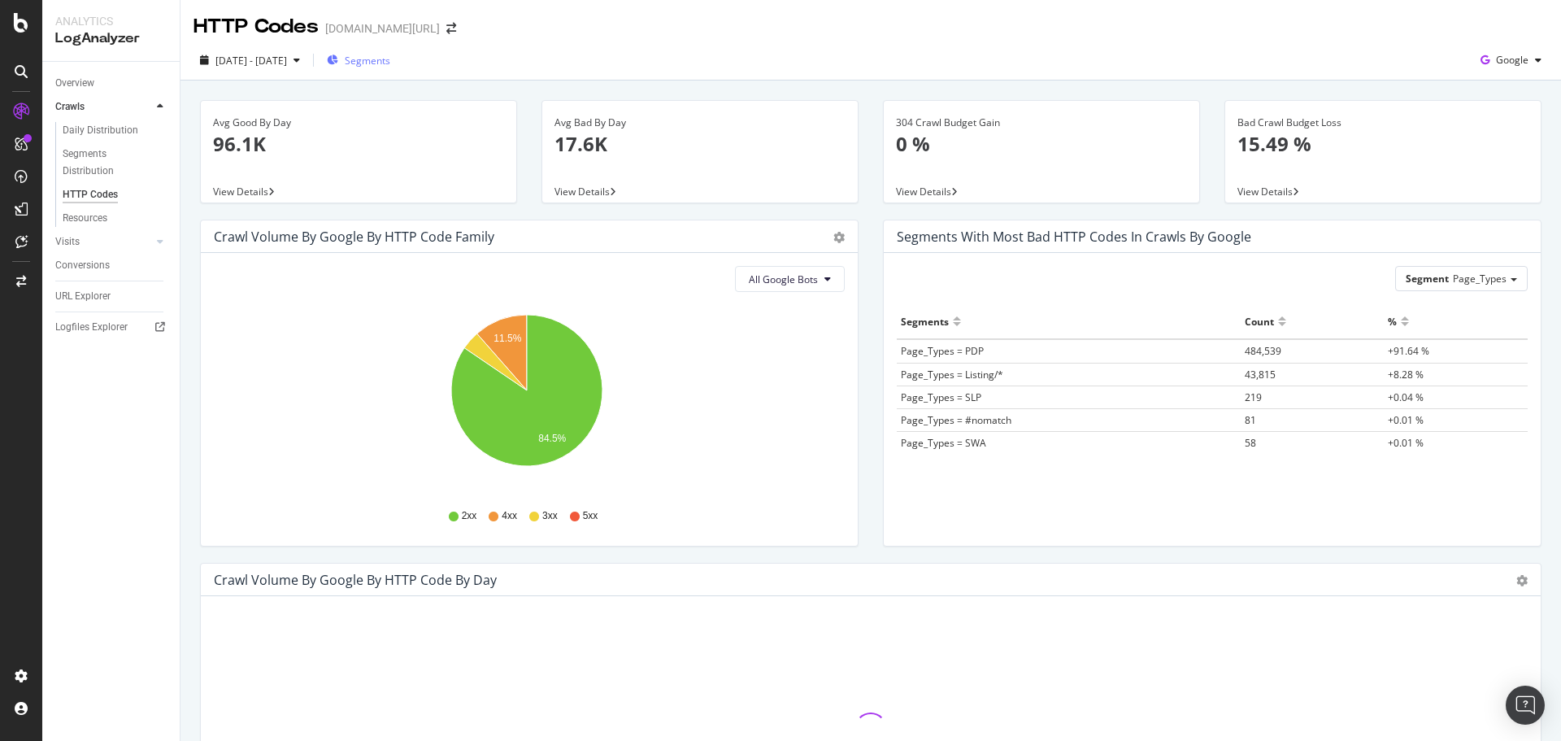
click at [390, 63] on span "Segments" at bounding box center [368, 61] width 46 height 14
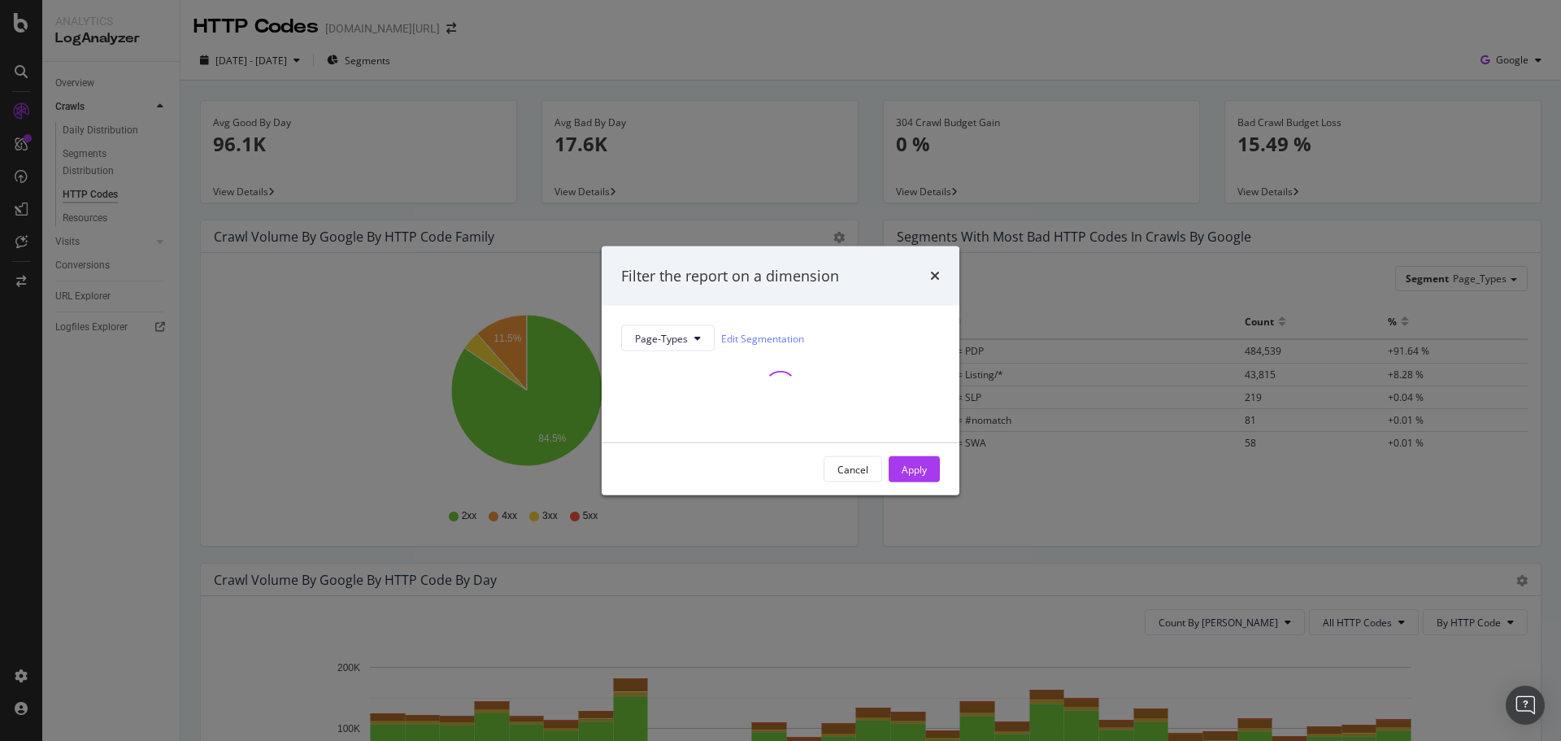
click at [589, 64] on div "Filter the report on a dimension Page-Types Edit Segmentation Cancel Apply" at bounding box center [780, 370] width 1561 height 741
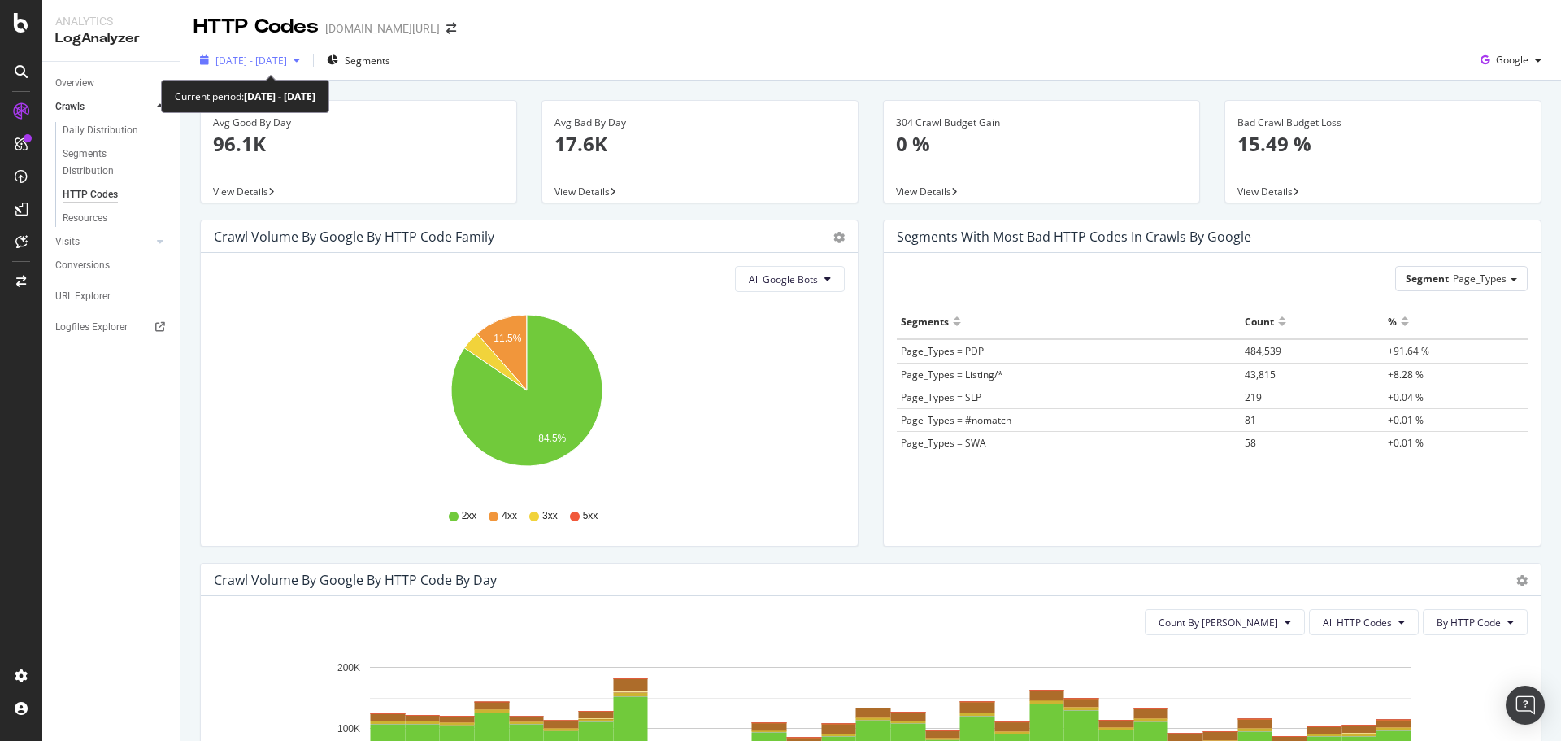
click at [279, 72] on button "2025 Jul. 18th - Aug. 16th" at bounding box center [249, 60] width 113 height 26
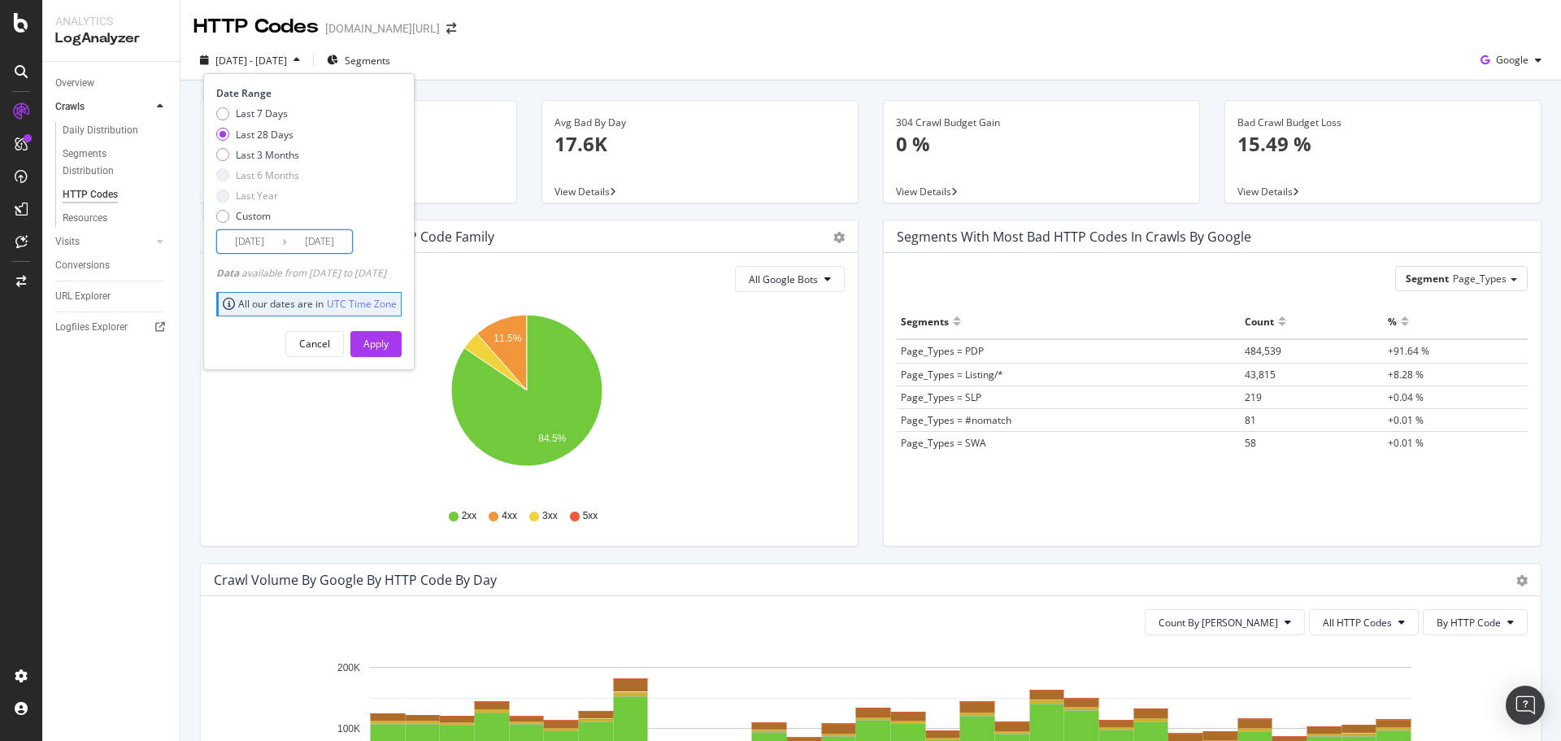
click at [252, 249] on input "2025/07/20" at bounding box center [249, 241] width 65 height 23
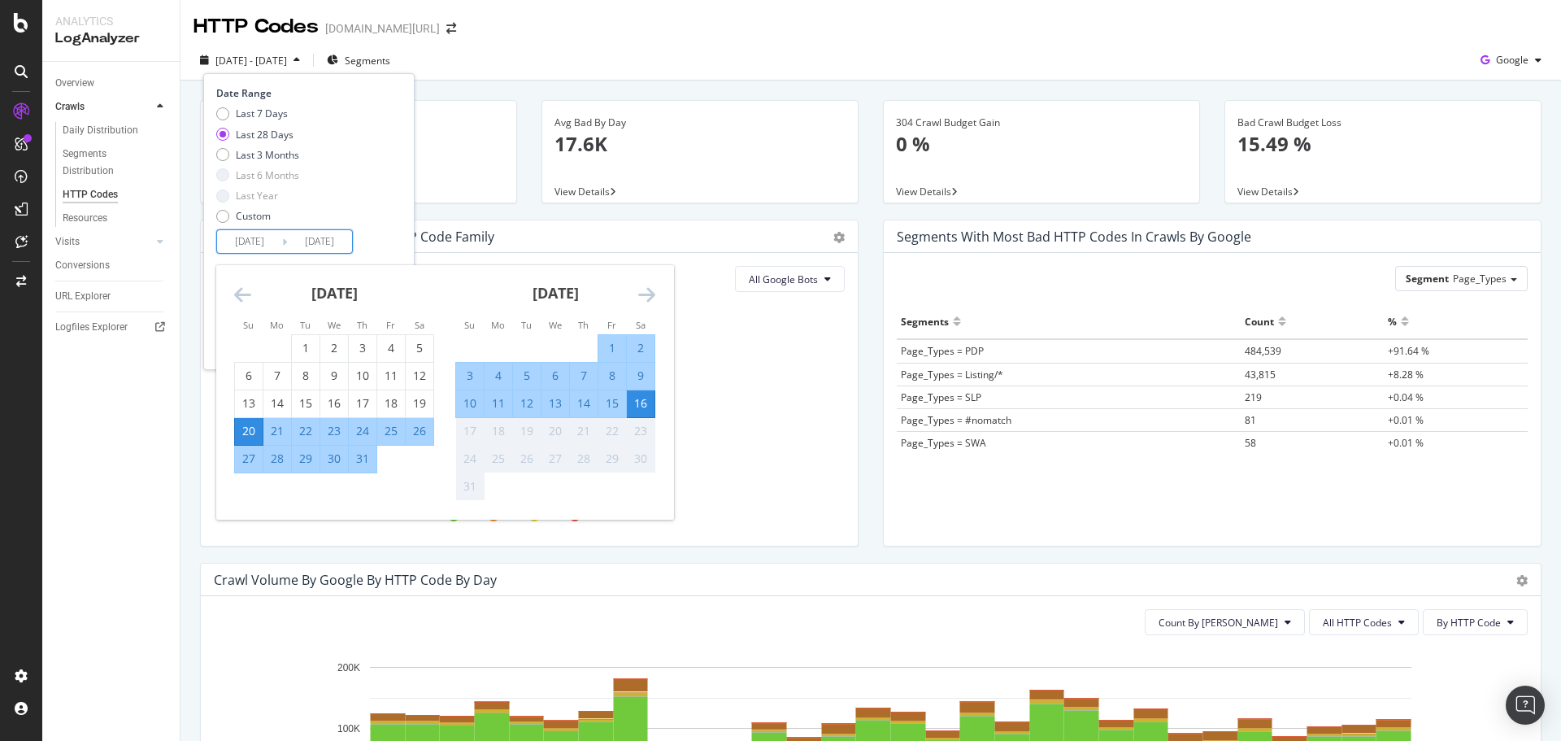
click at [241, 298] on icon "Move backward to switch to the previous month." at bounding box center [242, 295] width 17 height 20
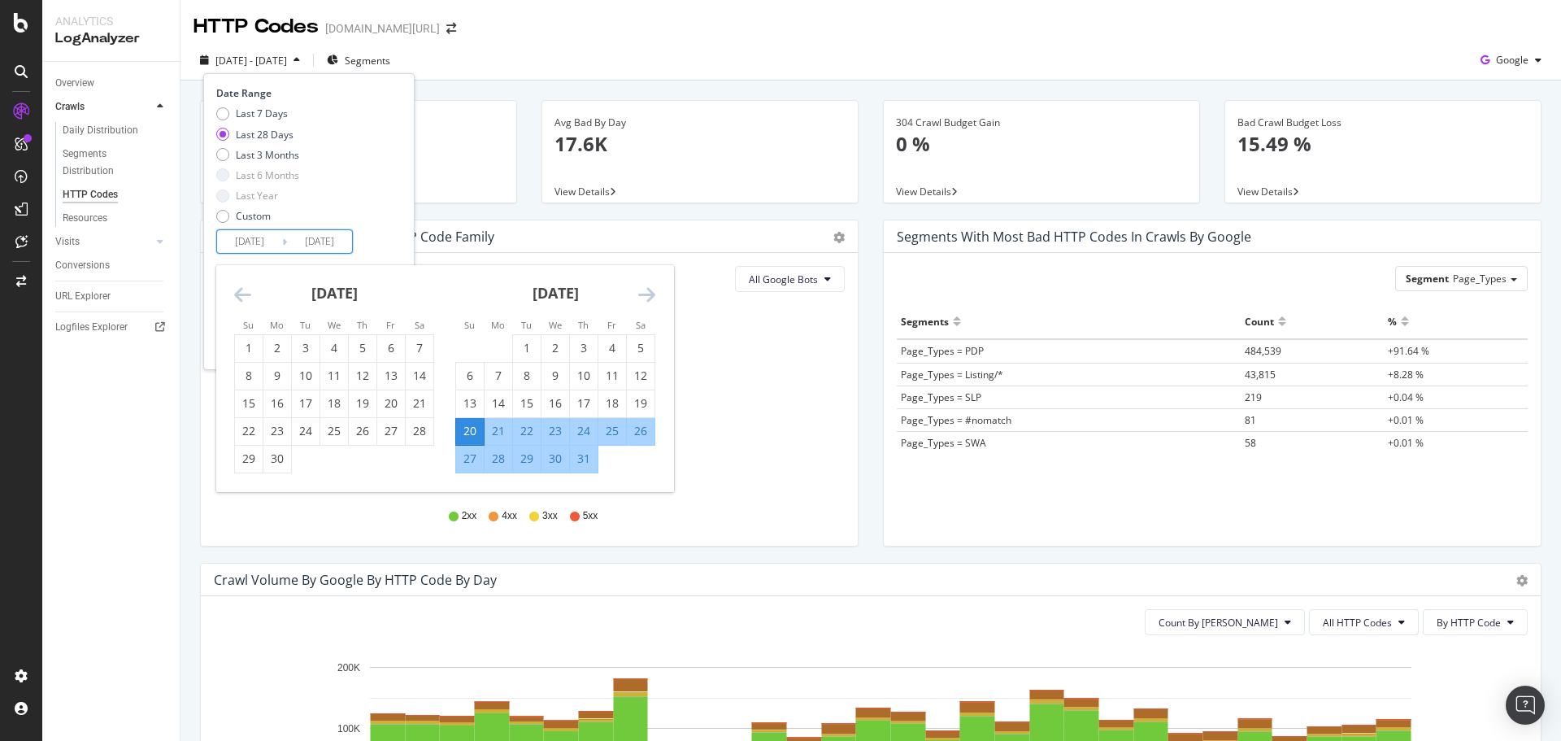
click at [241, 298] on icon "Move backward to switch to the previous month." at bounding box center [242, 295] width 17 height 20
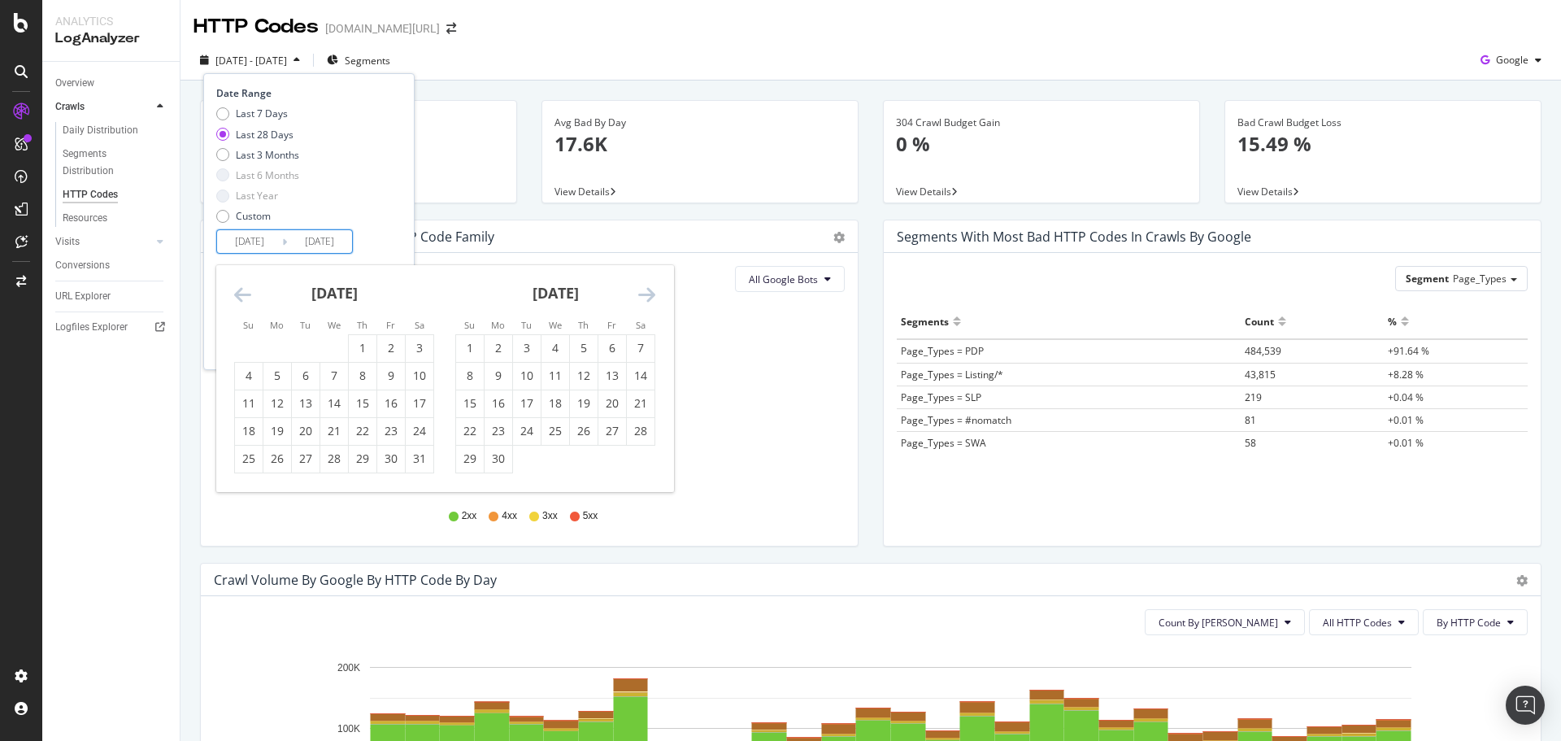
click at [241, 298] on icon "Move backward to switch to the previous month." at bounding box center [242, 295] width 17 height 20
drag, startPoint x: 241, startPoint y: 298, endPoint x: 271, endPoint y: 325, distance: 41.4
click at [241, 298] on icon "Move backward to switch to the previous month." at bounding box center [242, 295] width 17 height 20
click at [241, 378] on div "2" at bounding box center [249, 375] width 28 height 16
type input "2025/03/02"
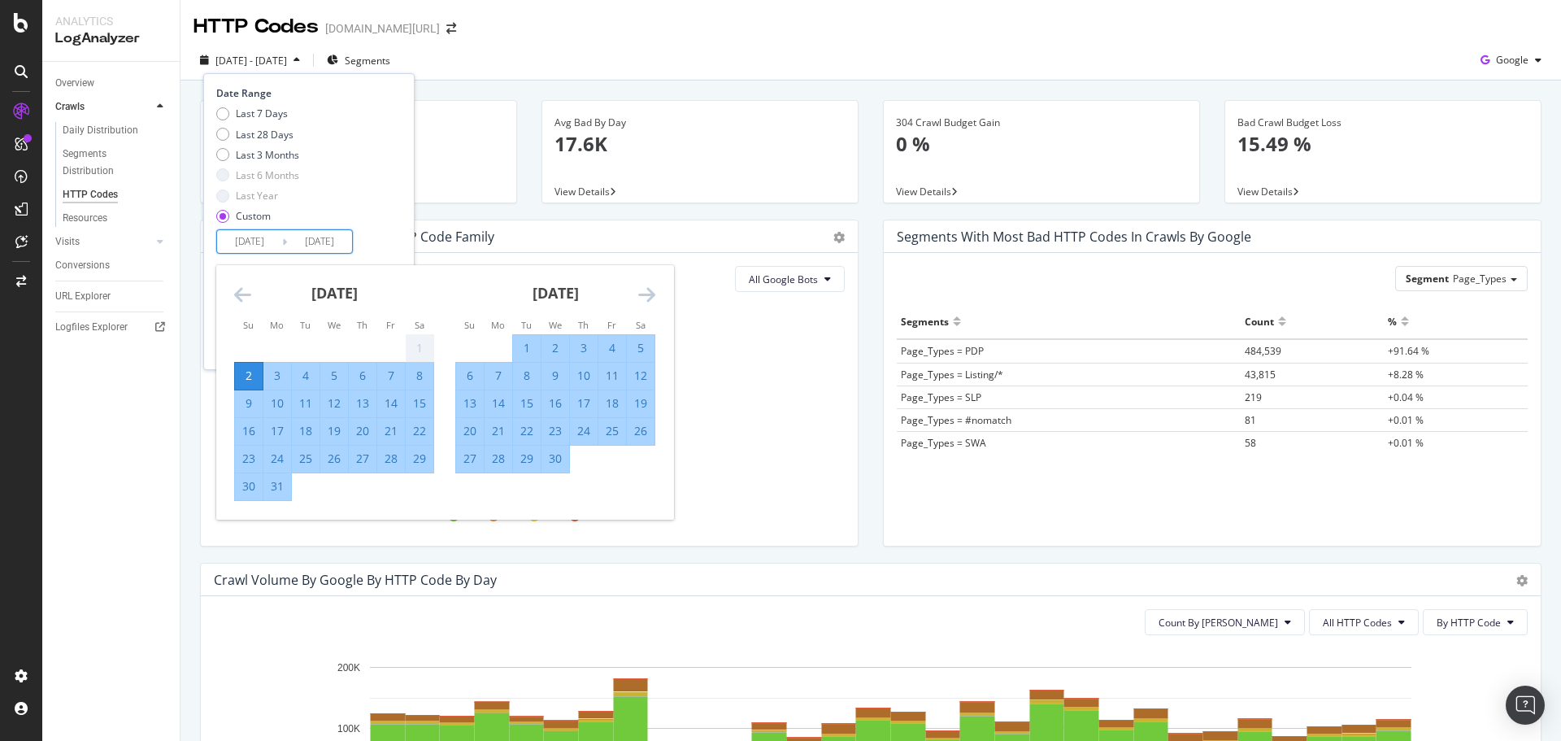
click at [397, 237] on div "Date Range Last 7 Days Last 28 Days Last 3 Months Last 6 Months Last Year Custo…" at bounding box center [306, 169] width 181 height 167
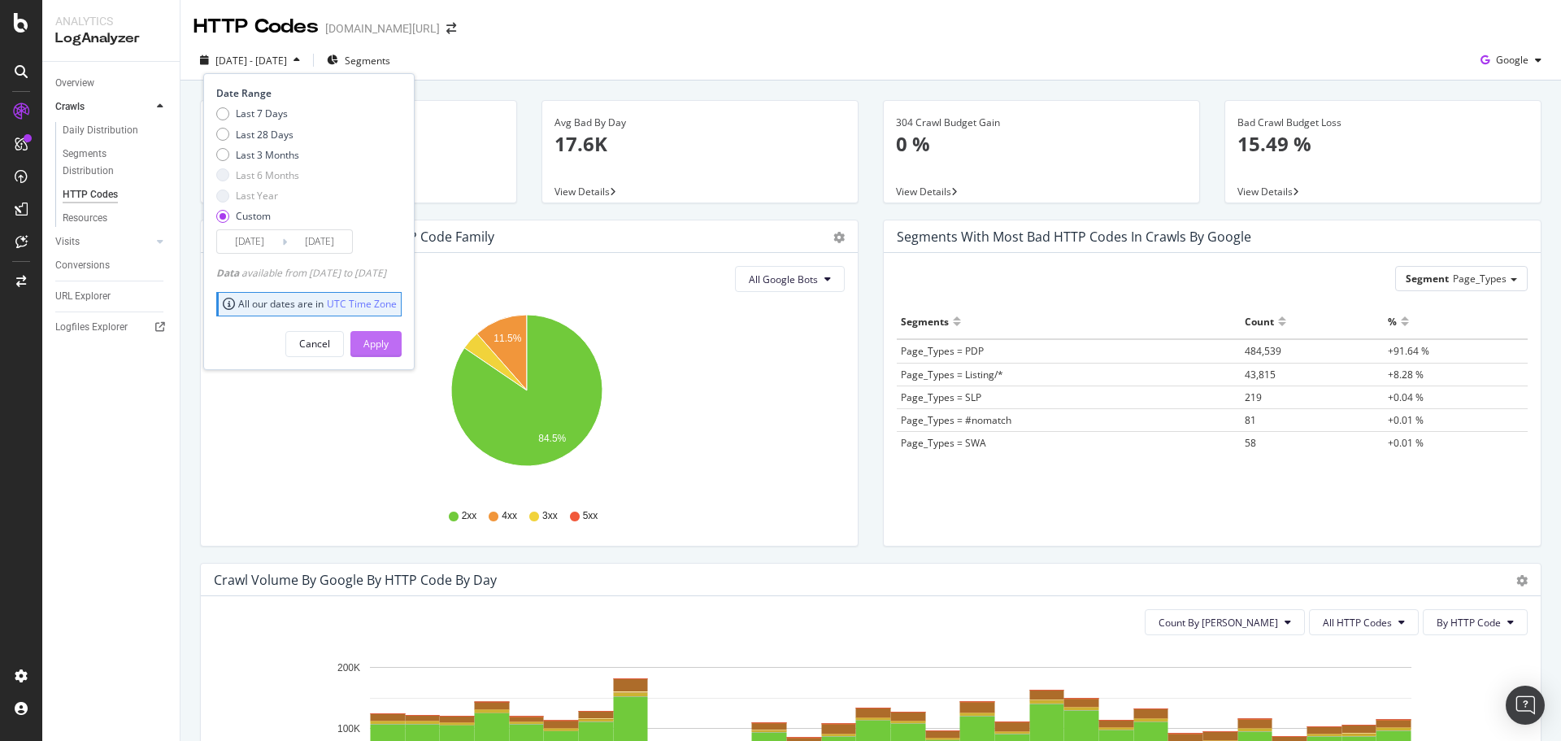
click at [389, 334] on div "Apply" at bounding box center [375, 344] width 25 height 24
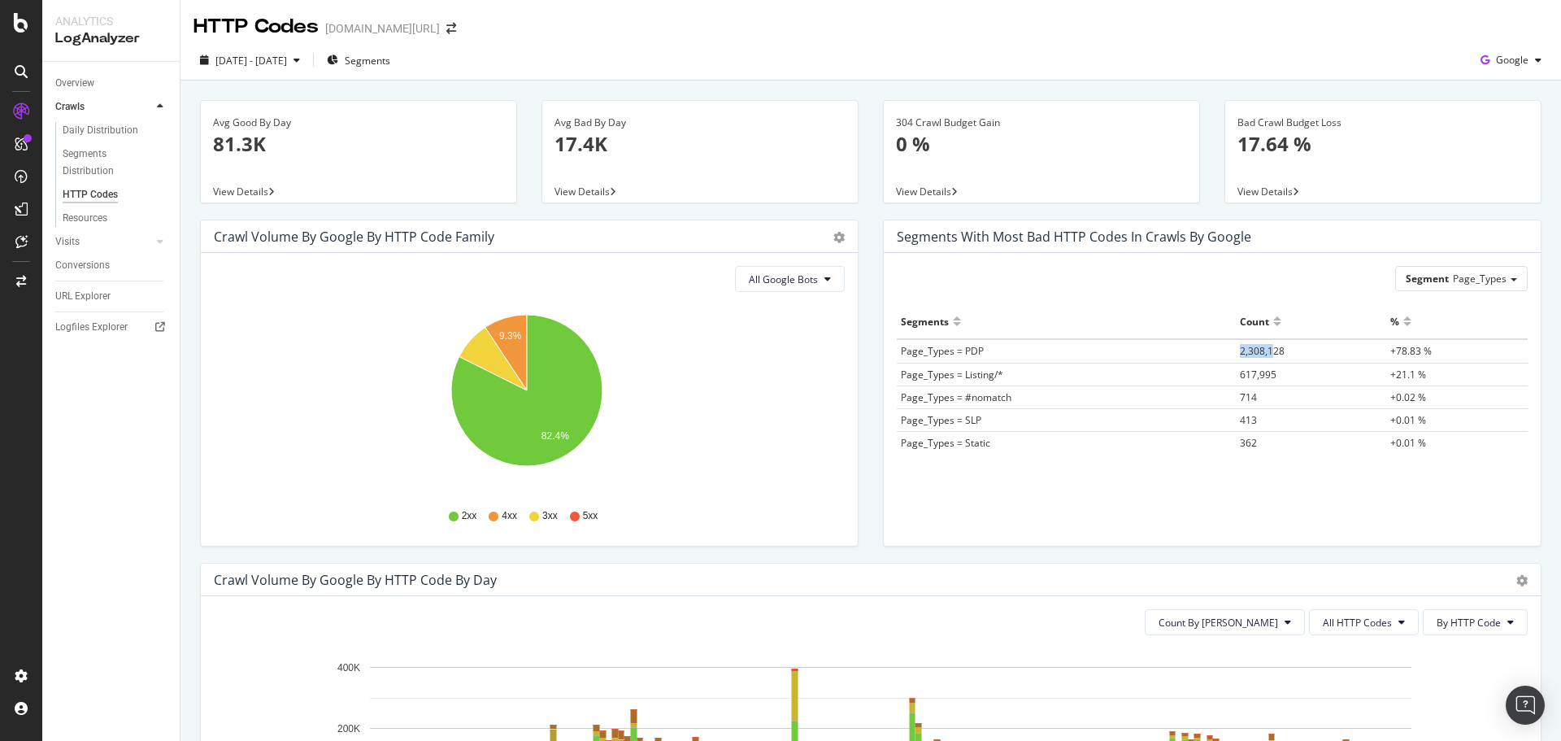
click at [1269, 356] on td "2,308,128" at bounding box center [1311, 351] width 150 height 24
drag, startPoint x: 1281, startPoint y: 366, endPoint x: 1253, endPoint y: 369, distance: 28.6
click at [1281, 367] on td "617,995" at bounding box center [1311, 374] width 150 height 23
click at [1240, 369] on span "617,995" at bounding box center [1258, 374] width 37 height 14
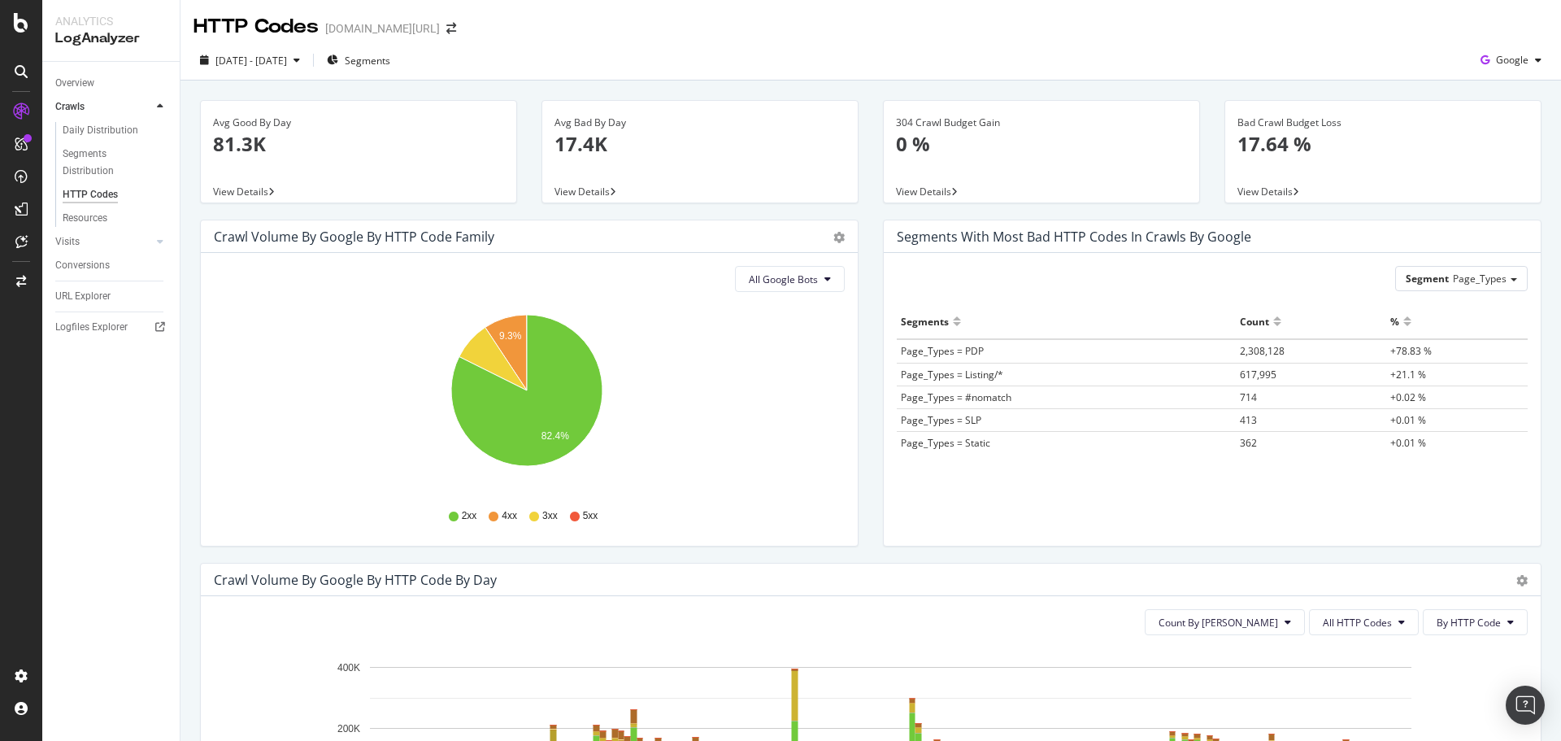
click at [1284, 388] on td "714" at bounding box center [1311, 396] width 150 height 23
drag, startPoint x: 1260, startPoint y: 359, endPoint x: 1418, endPoint y: 458, distance: 187.0
click at [1418, 458] on div "Segments Count % Page_Types = PDP 2,308,128 +78.83 % Page_Types = Listing/* 617…" at bounding box center [1212, 404] width 631 height 201
drag, startPoint x: 1232, startPoint y: 334, endPoint x: 1392, endPoint y: 428, distance: 184.7
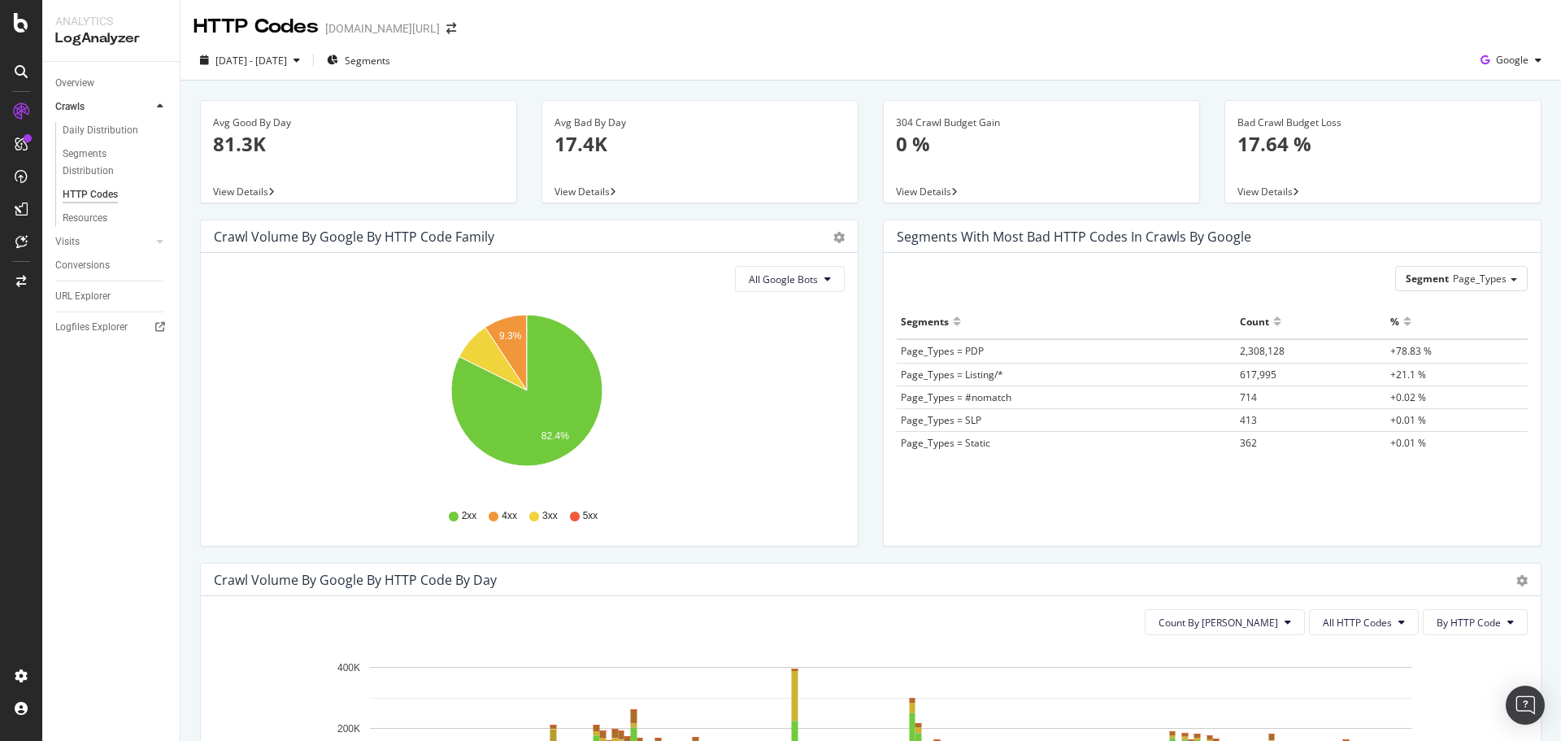
click at [1392, 428] on table "Segments Count % Page_Types = PDP 2,308,128 +78.83 % Page_Types = Listing/* 617…" at bounding box center [1212, 379] width 631 height 150
click at [1392, 428] on td "+0.01 %" at bounding box center [1456, 419] width 141 height 23
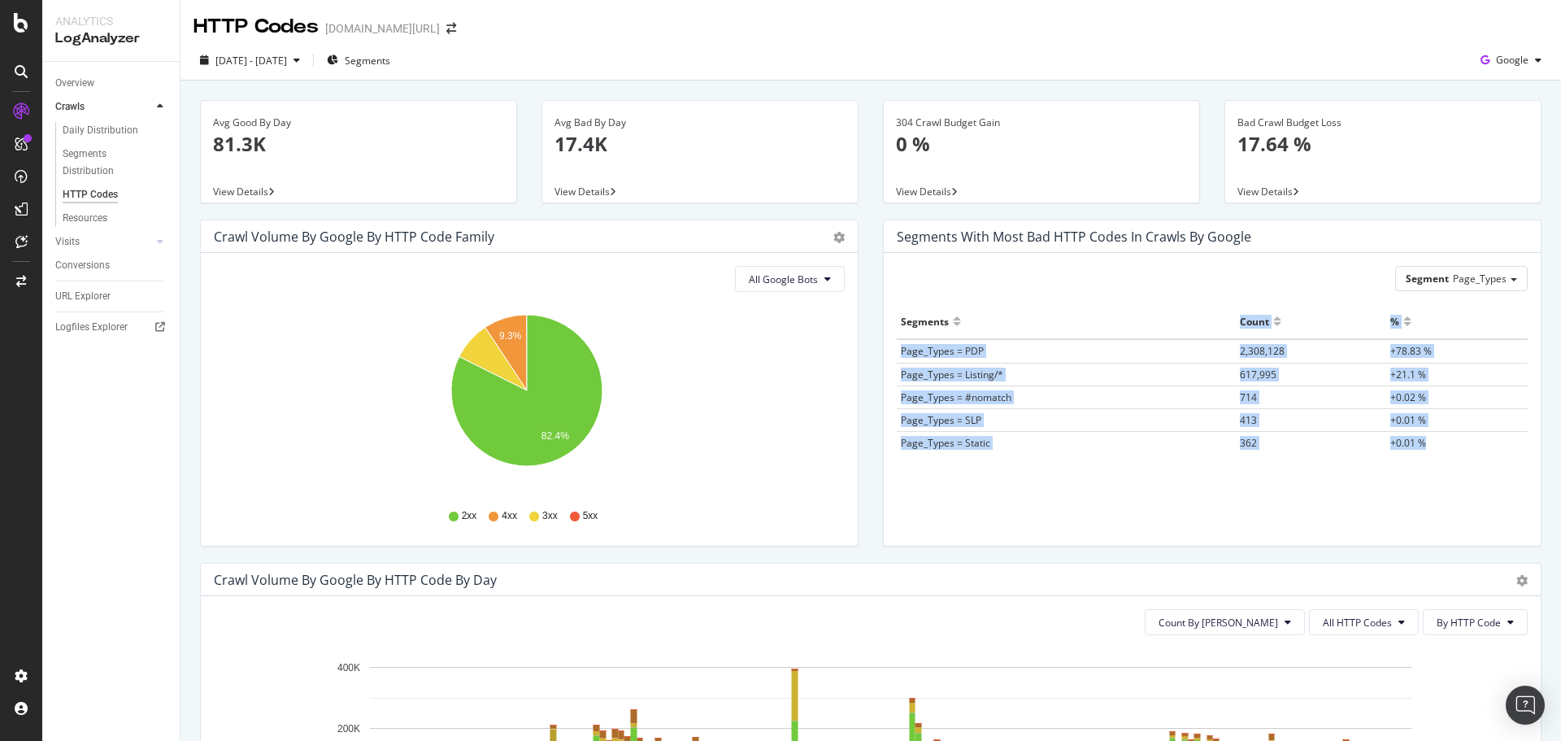
drag, startPoint x: 1400, startPoint y: 436, endPoint x: 1101, endPoint y: 306, distance: 325.4
click at [1101, 306] on table "Segments Count % Page_Types = PDP 2,308,128 +78.83 % Page_Types = Listing/* 617…" at bounding box center [1212, 379] width 631 height 150
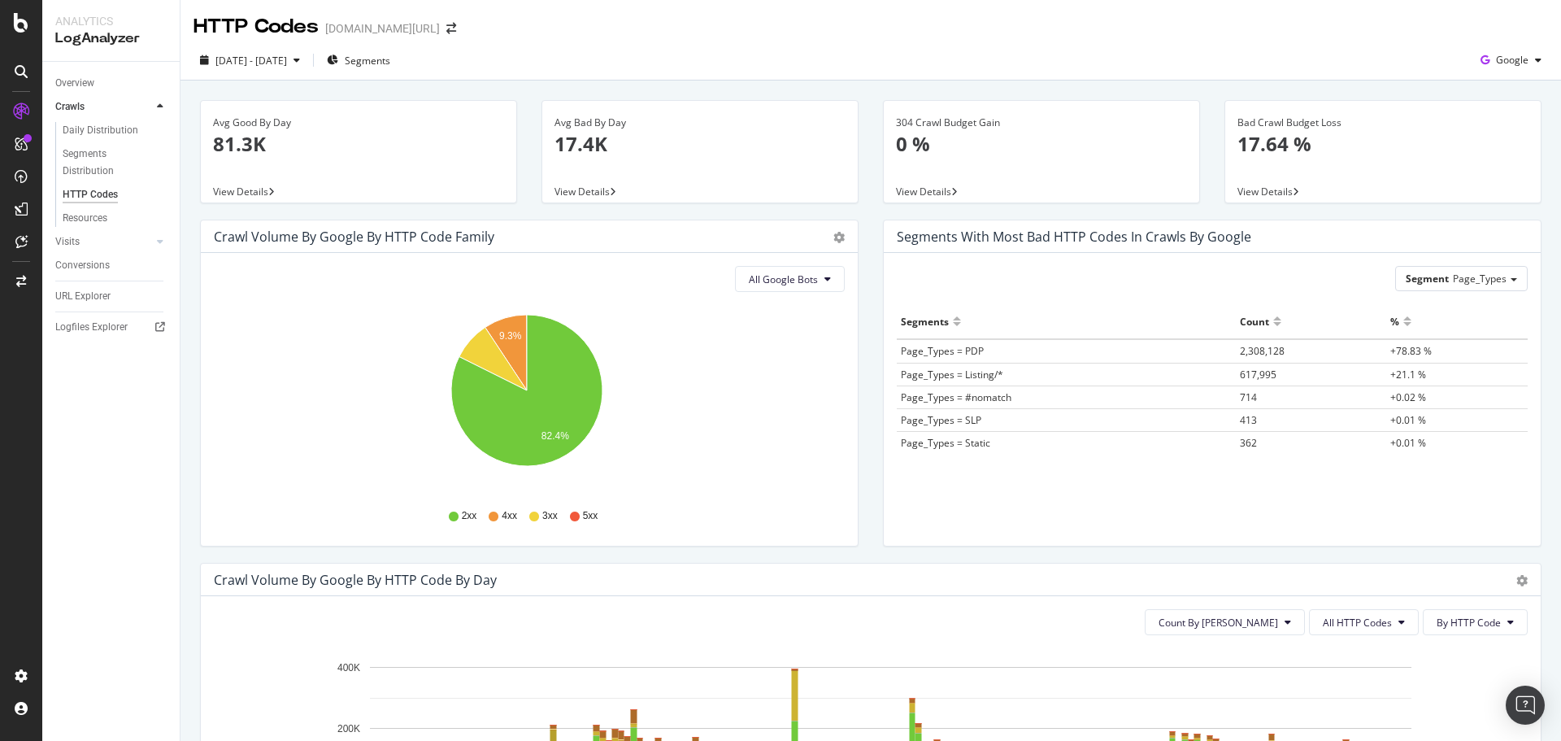
click at [1197, 390] on td "Page_Types = #nomatch" at bounding box center [1066, 396] width 339 height 23
click at [1453, 280] on span "Page_Types" at bounding box center [1480, 278] width 54 height 14
click at [1418, 345] on div "Advanced selector >" at bounding box center [1454, 347] width 130 height 23
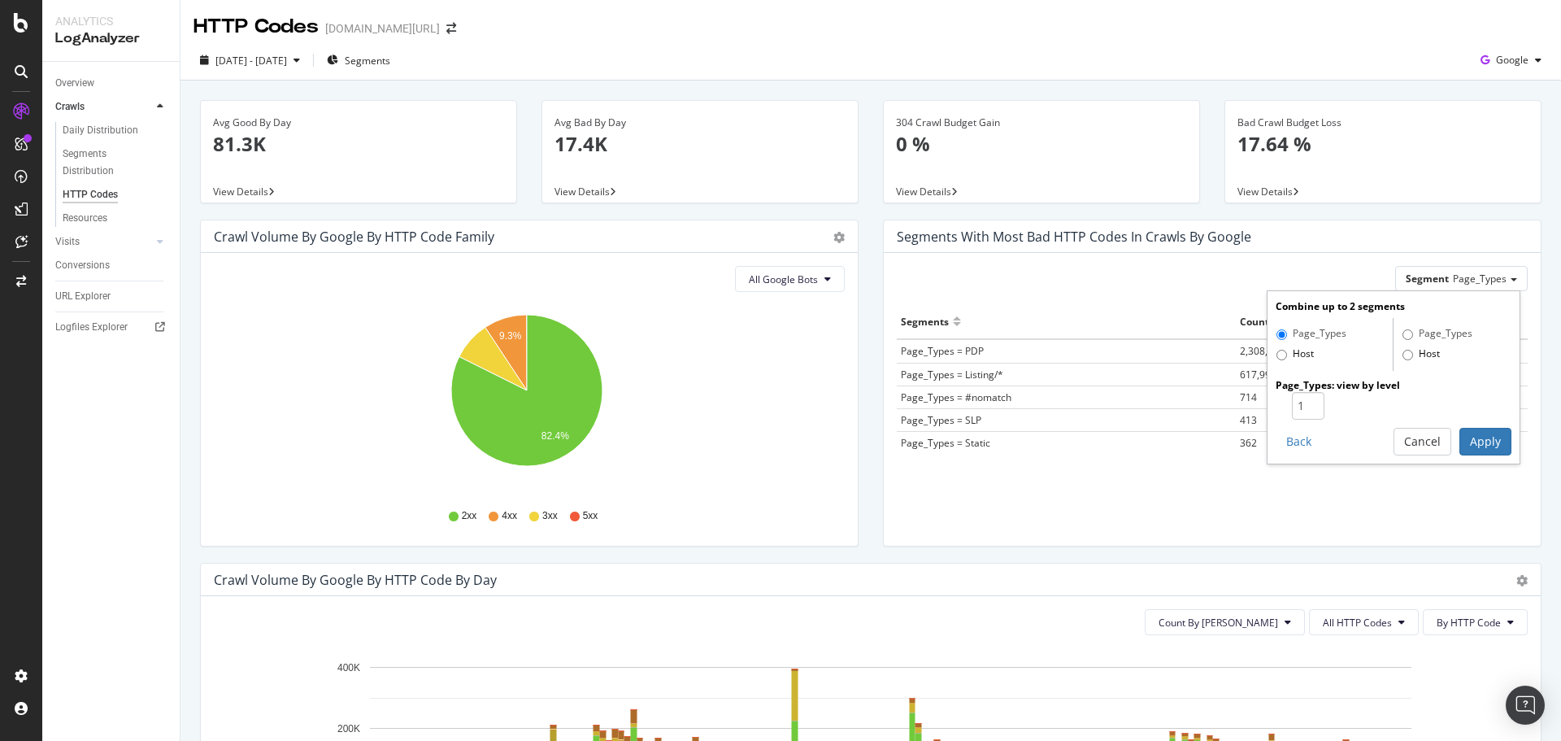
click at [1115, 282] on div "Segment Page_Types Combine up to 2 segments Page_Types Host Page_Types Host Pag…" at bounding box center [1212, 278] width 631 height 25
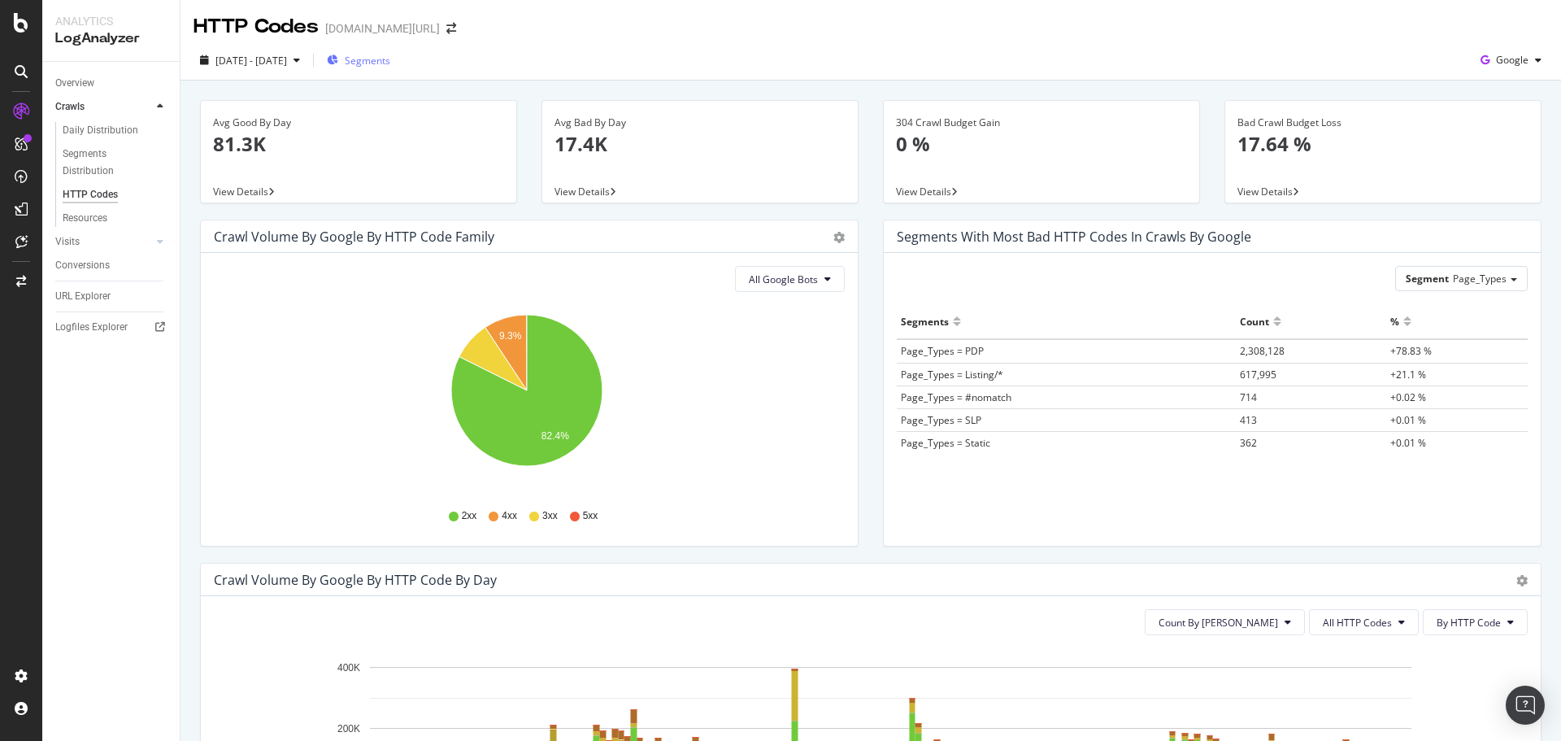
click at [390, 52] on div "Segments" at bounding box center [358, 60] width 63 height 24
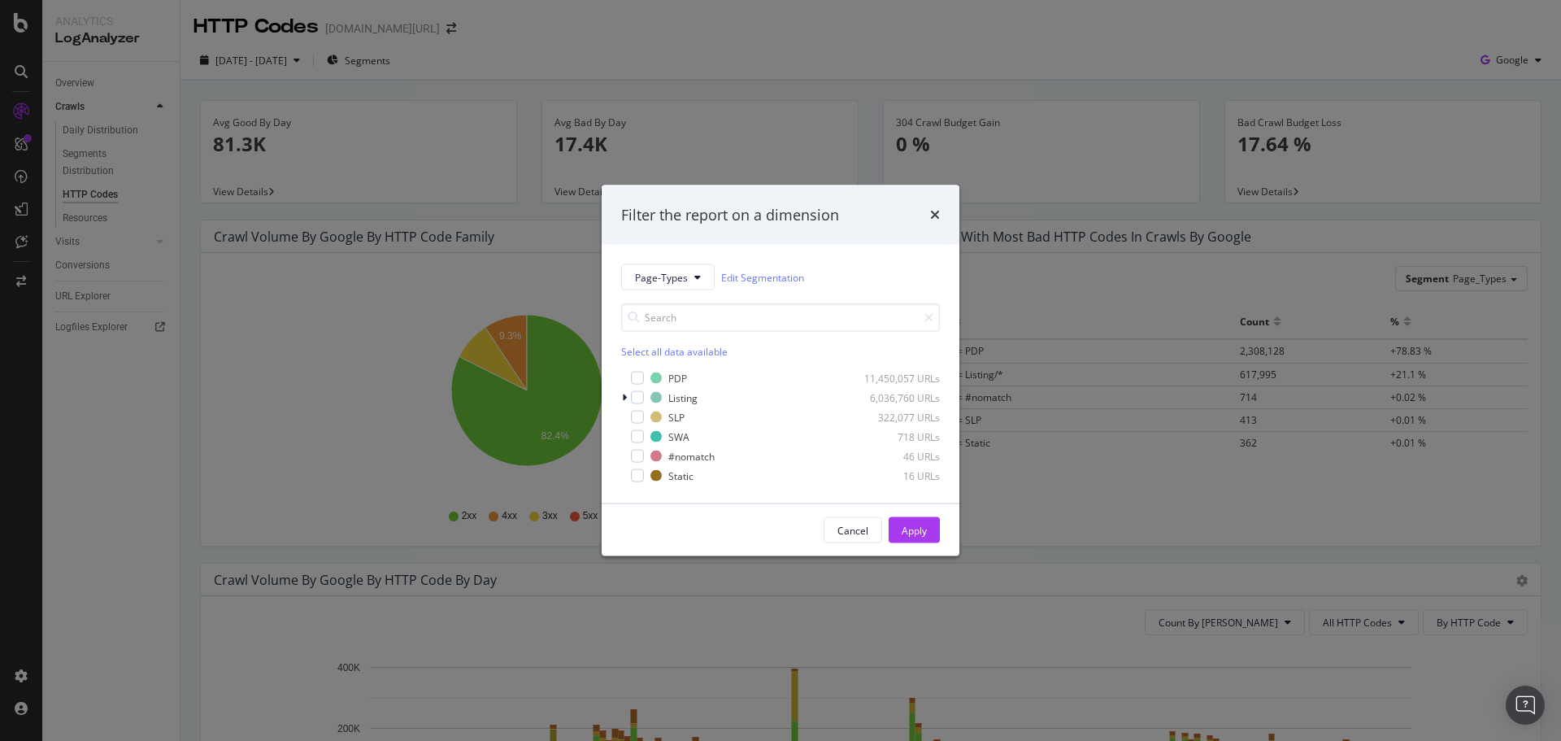
click at [696, 72] on div "Filter the report on a dimension Page-Types Edit Segmentation Select all data a…" at bounding box center [780, 370] width 1561 height 741
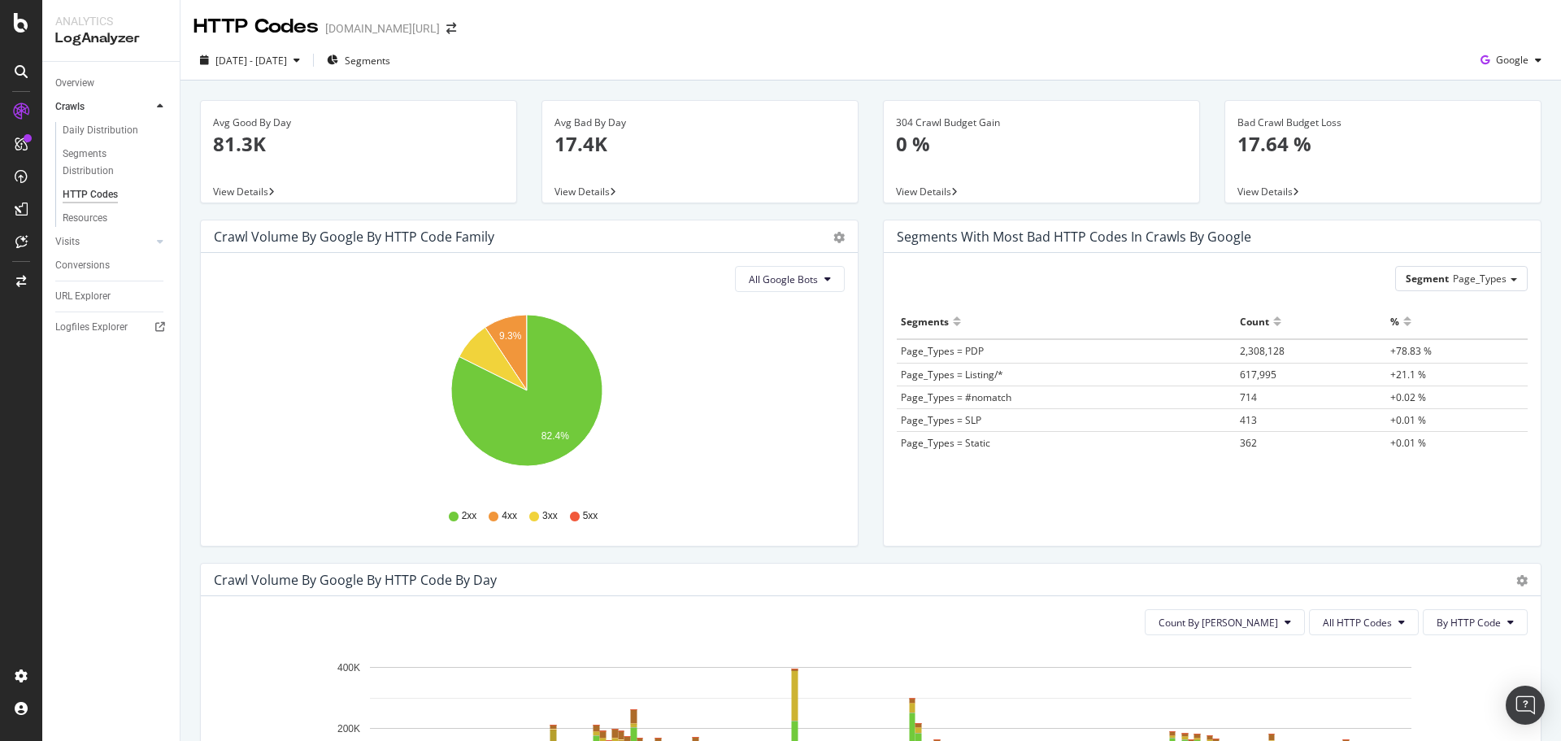
click at [441, 72] on div "2025 Mar. 2nd - Aug. 16th Segments Google" at bounding box center [870, 63] width 1380 height 33
click at [390, 67] on span "Segments" at bounding box center [368, 61] width 46 height 14
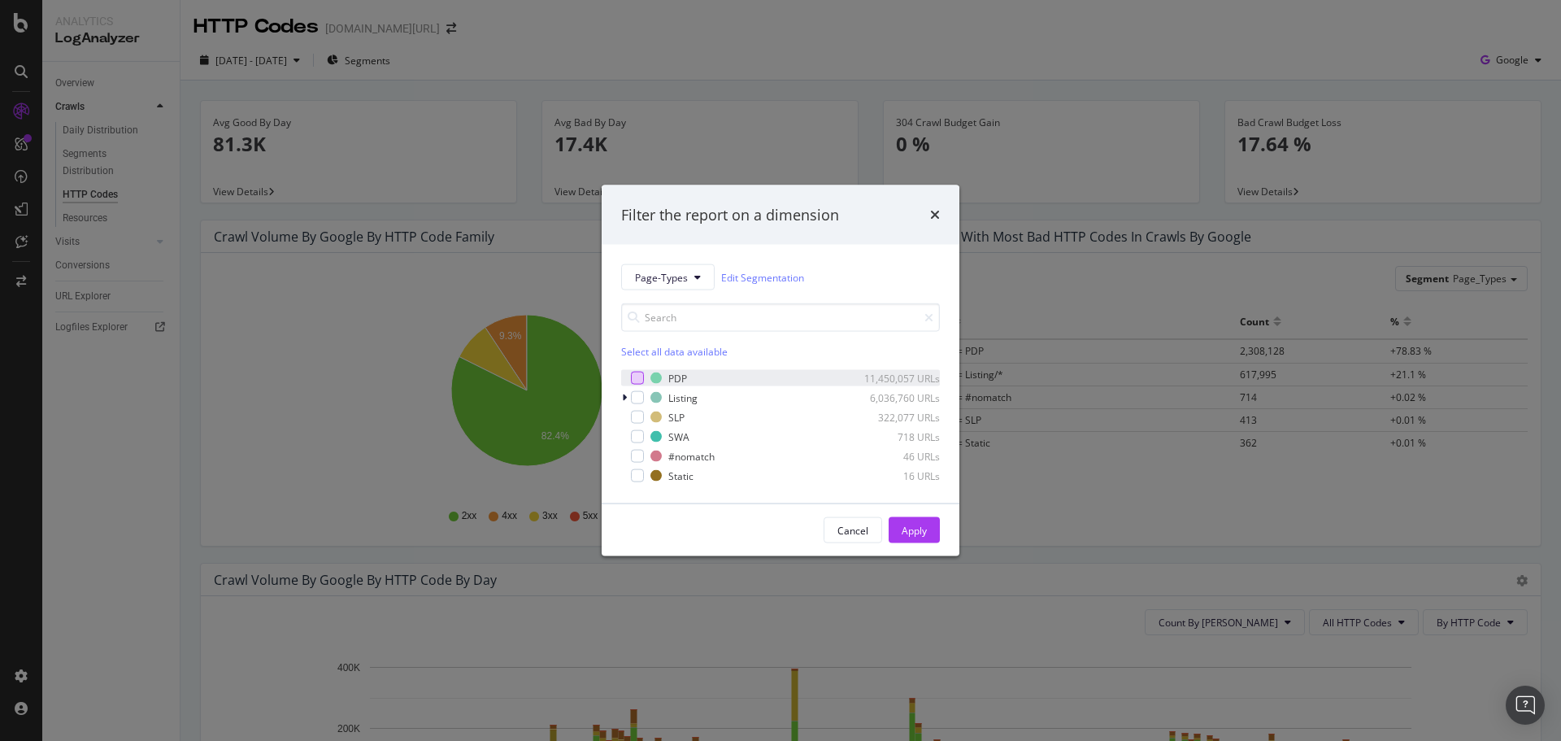
click at [642, 374] on div "modal" at bounding box center [637, 377] width 13 height 13
click at [913, 526] on div "Apply" at bounding box center [913, 530] width 25 height 14
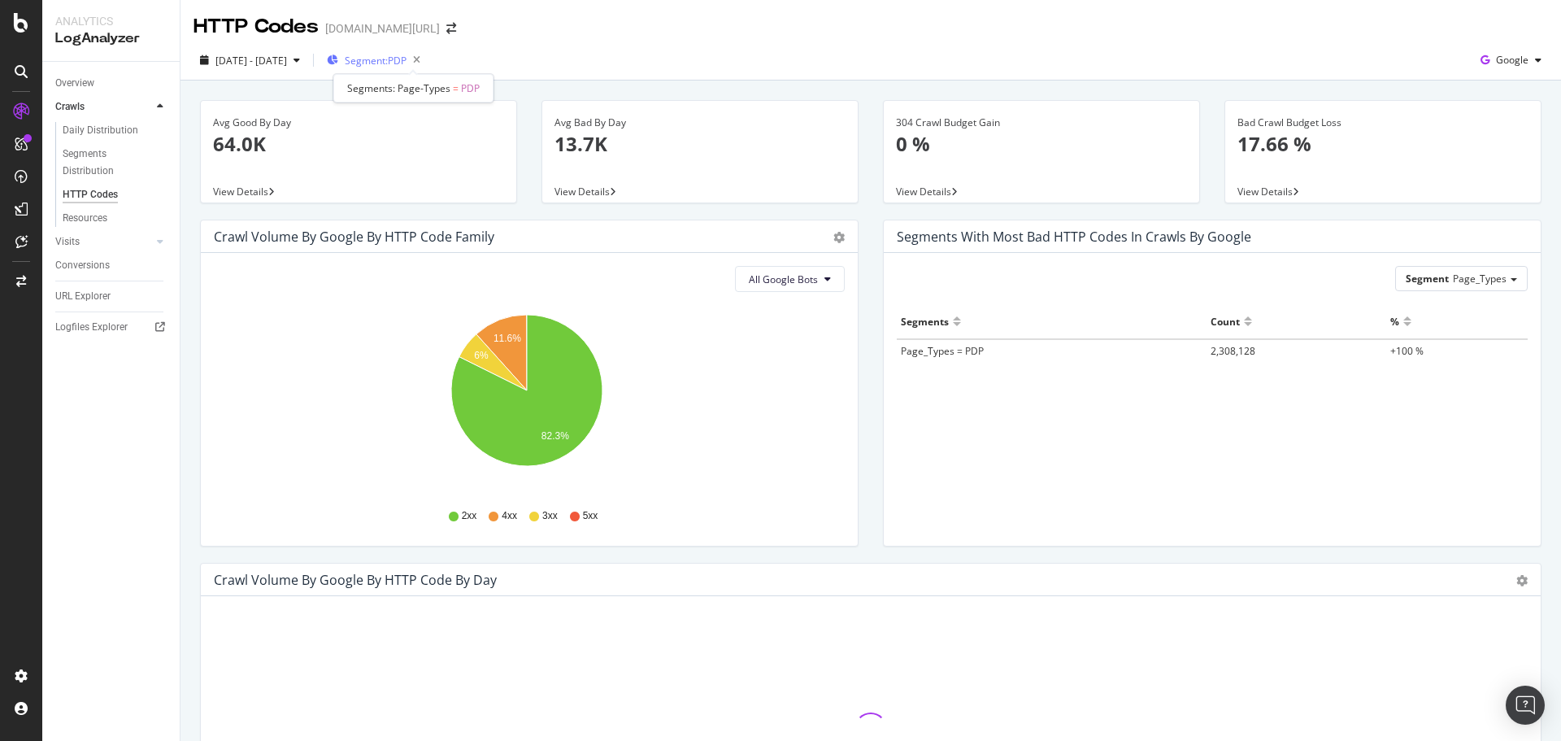
click at [401, 59] on span "Segment: PDP" at bounding box center [376, 61] width 62 height 14
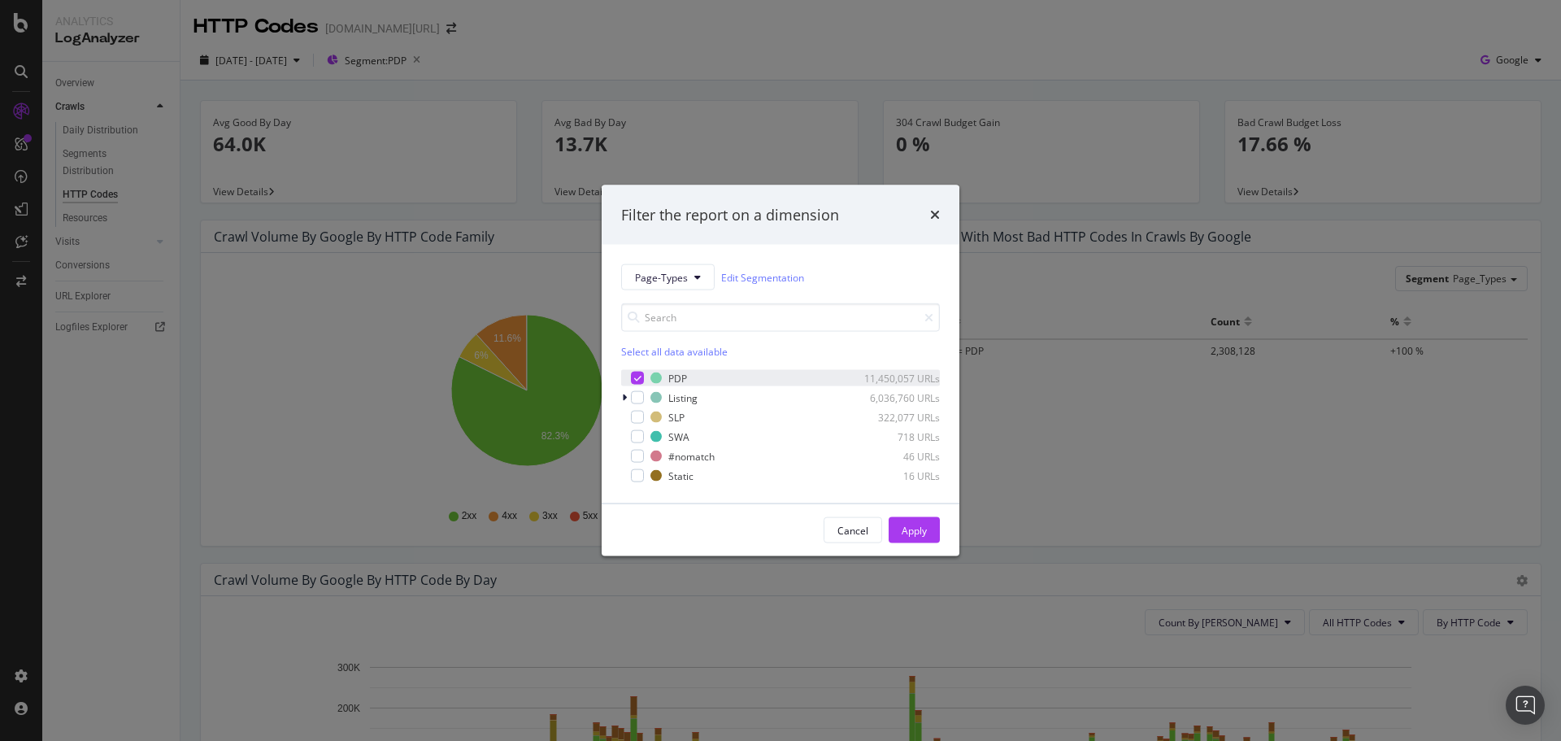
drag, startPoint x: 632, startPoint y: 379, endPoint x: 646, endPoint y: 404, distance: 28.7
click at [632, 379] on div "modal" at bounding box center [637, 377] width 13 height 13
click at [646, 404] on div "Listing 6,036,760 URLs" at bounding box center [780, 397] width 319 height 16
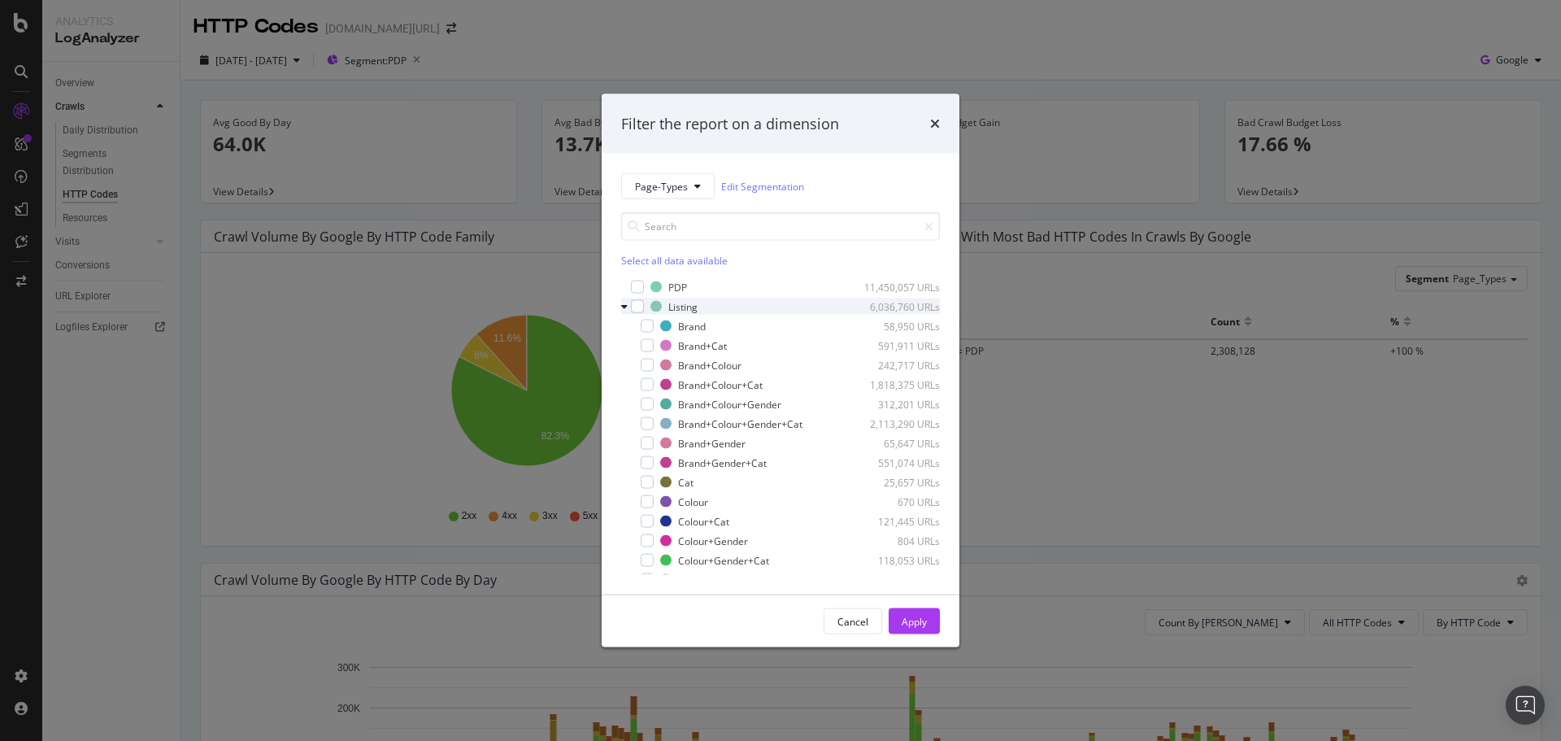
click at [625, 311] on icon "modal" at bounding box center [624, 307] width 7 height 10
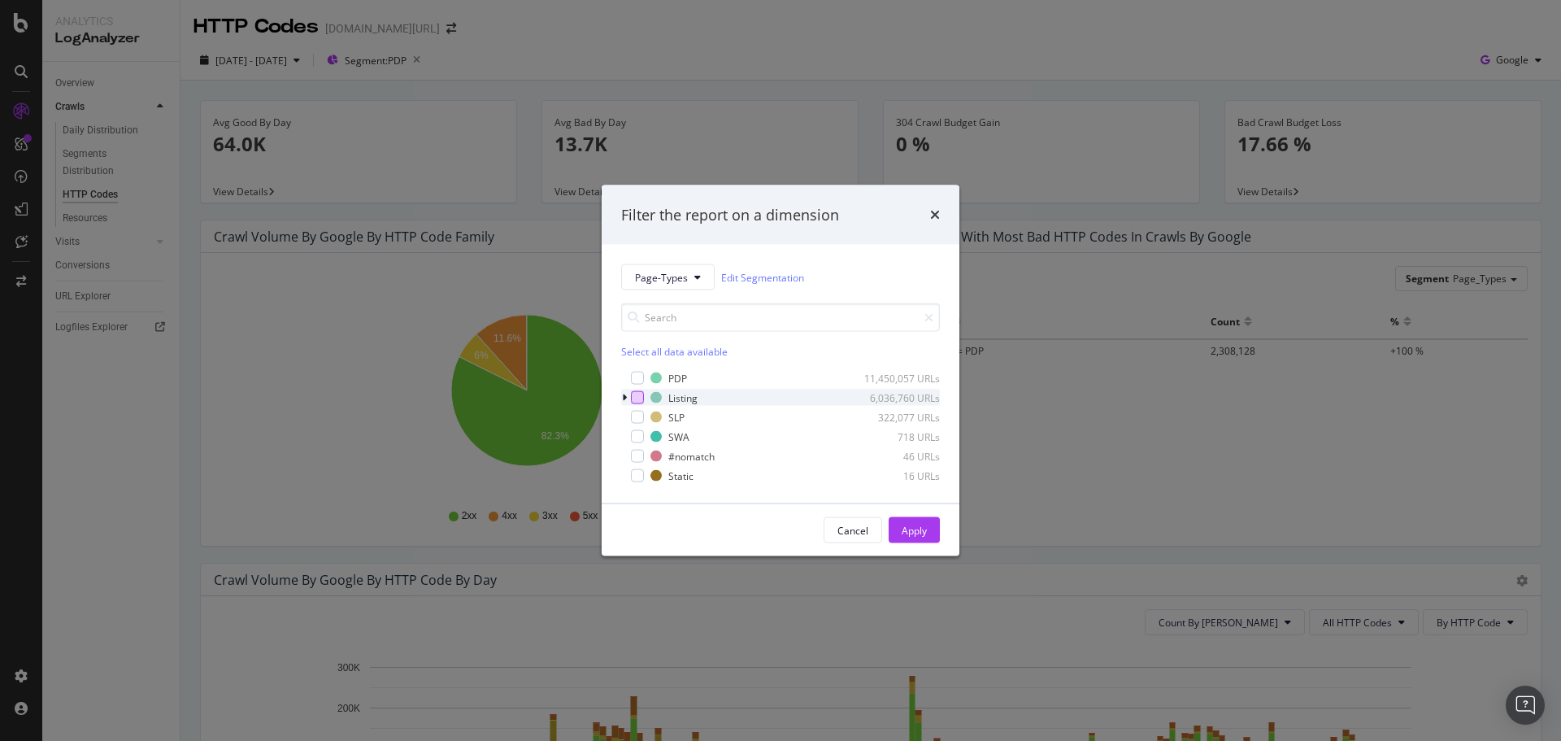
click at [638, 395] on div "modal" at bounding box center [637, 397] width 13 height 13
click at [917, 527] on div "Apply" at bounding box center [913, 530] width 25 height 14
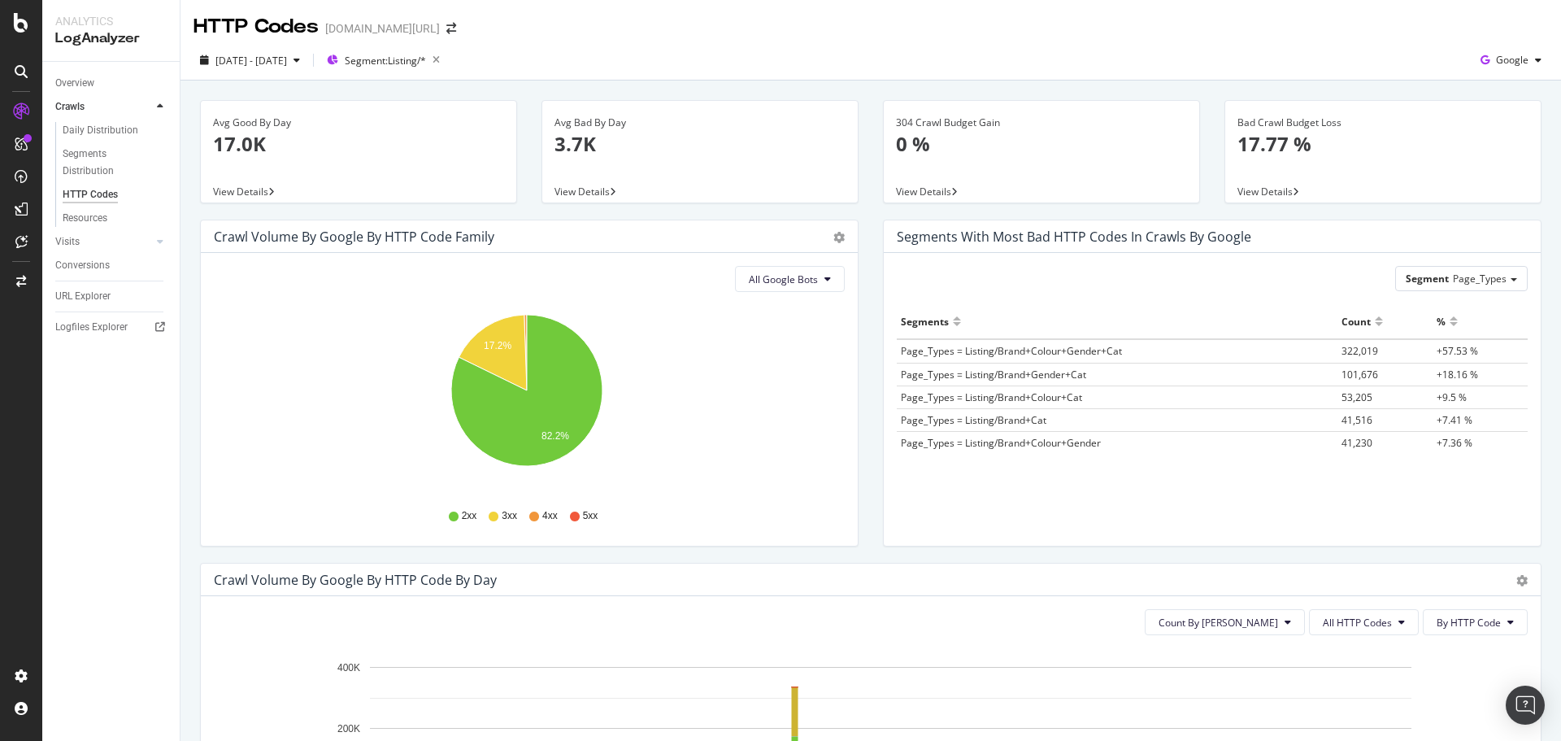
click at [442, 78] on div "2025 Mar. 2nd - Aug. 16th Segment: Listing/* Google" at bounding box center [870, 63] width 1380 height 33
click at [426, 59] on span "Segment: Listing/*" at bounding box center [385, 61] width 81 height 14
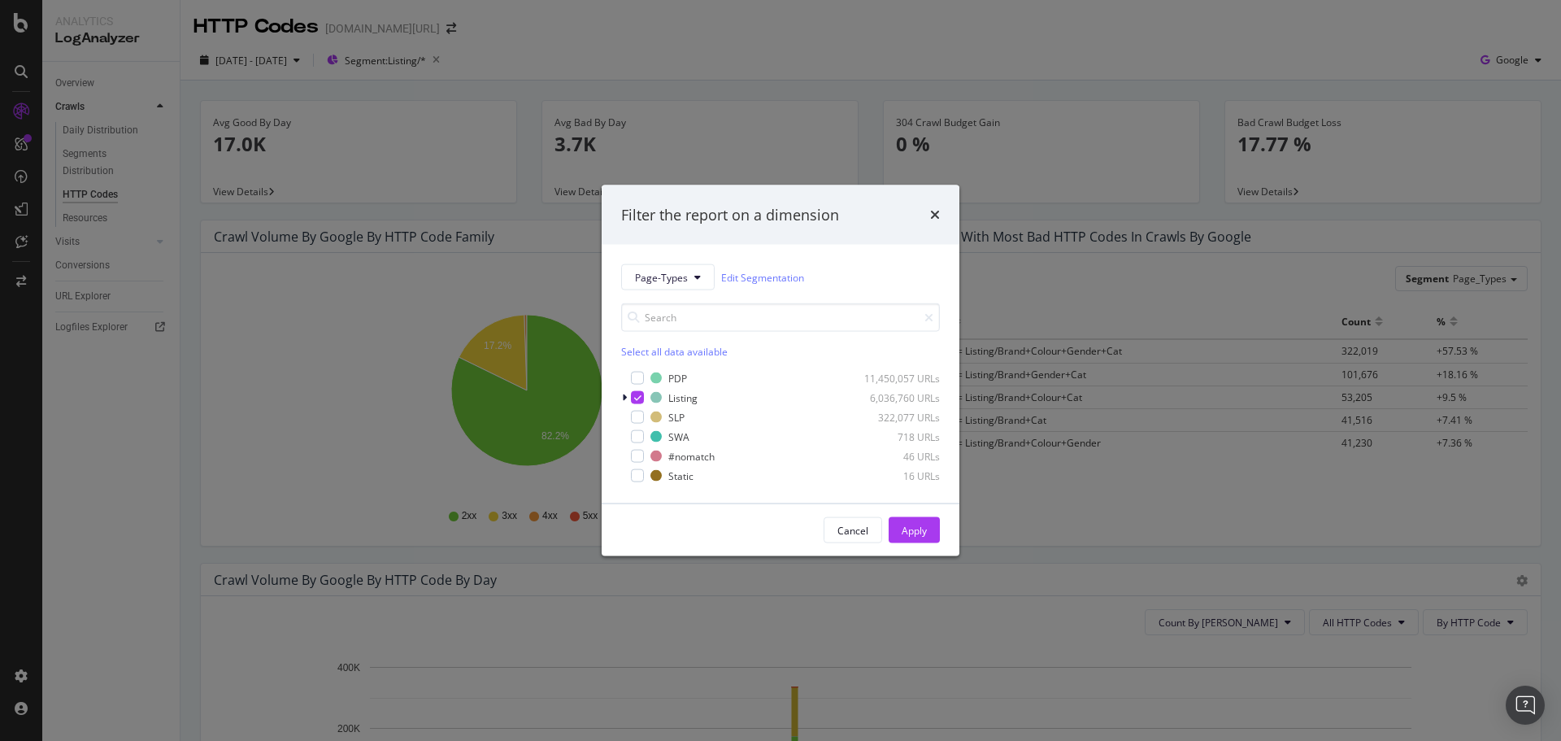
drag, startPoint x: 506, startPoint y: 47, endPoint x: 481, endPoint y: 63, distance: 29.3
click at [504, 48] on div "Filter the report on a dimension Page-Types Edit Segmentation Select all data a…" at bounding box center [780, 370] width 1561 height 741
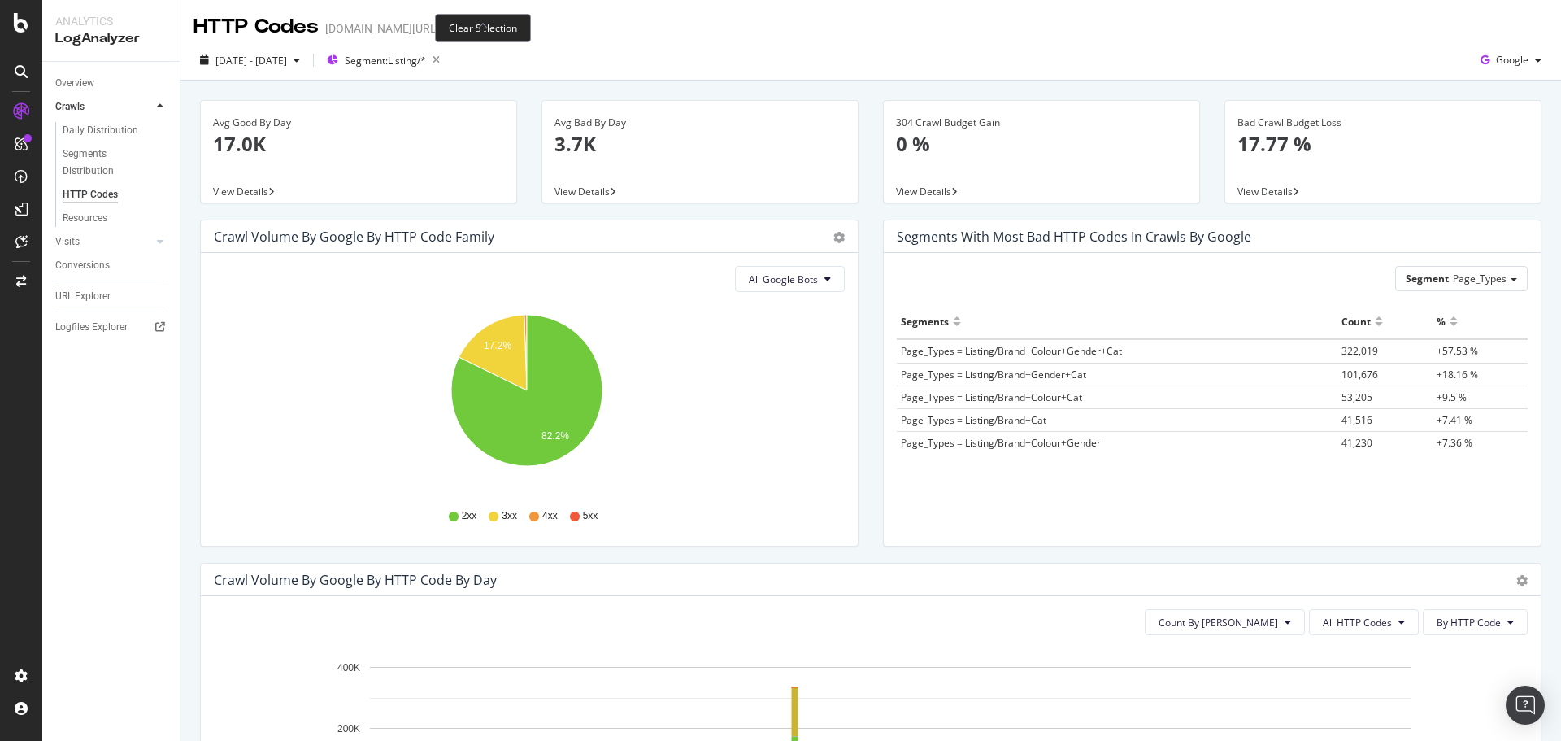
click at [446, 63] on icon "button" at bounding box center [436, 60] width 20 height 23
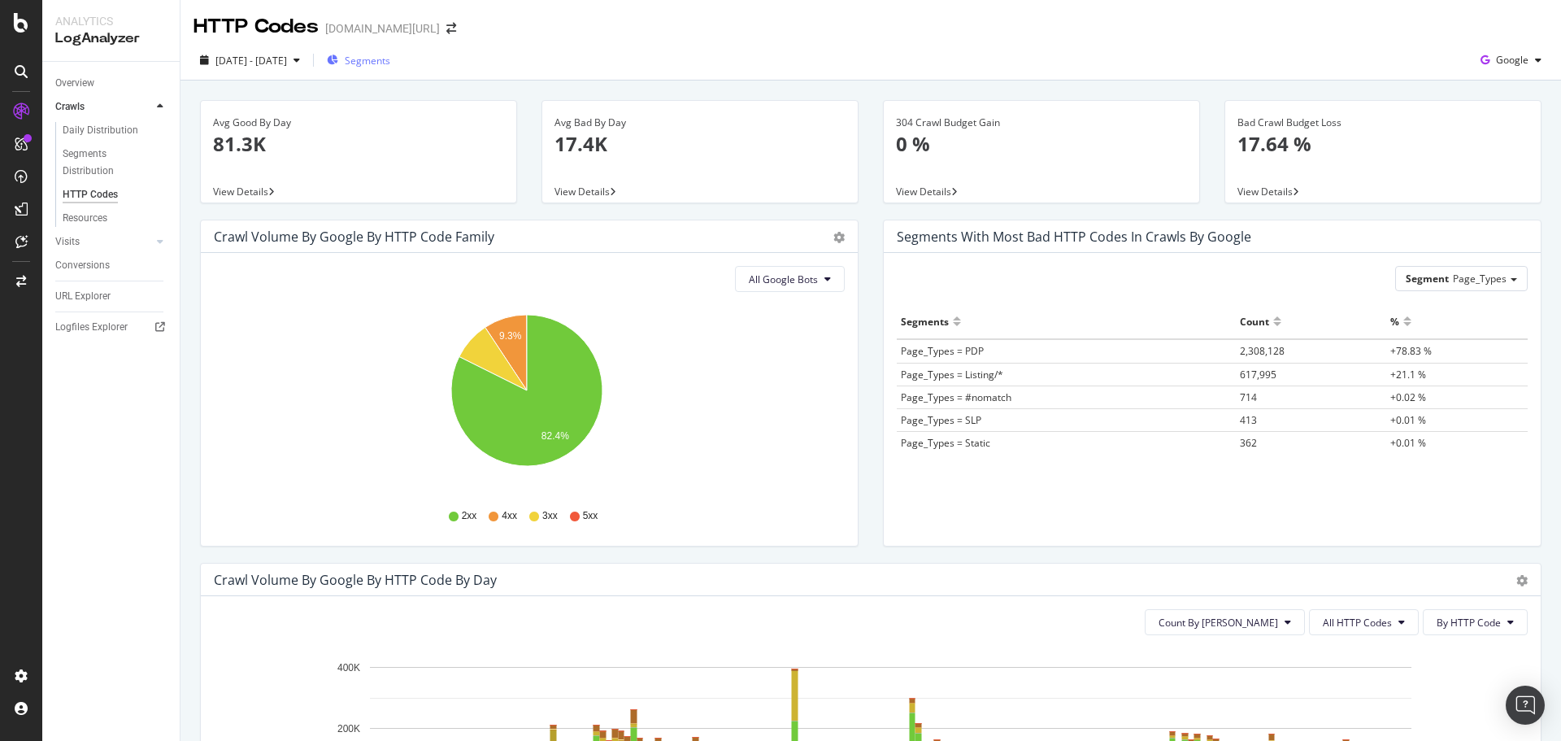
click at [411, 72] on div "2025 Mar. 2nd - Aug. 16th Segments Google" at bounding box center [870, 63] width 1380 height 33
click at [390, 63] on span "Segments" at bounding box center [368, 61] width 46 height 14
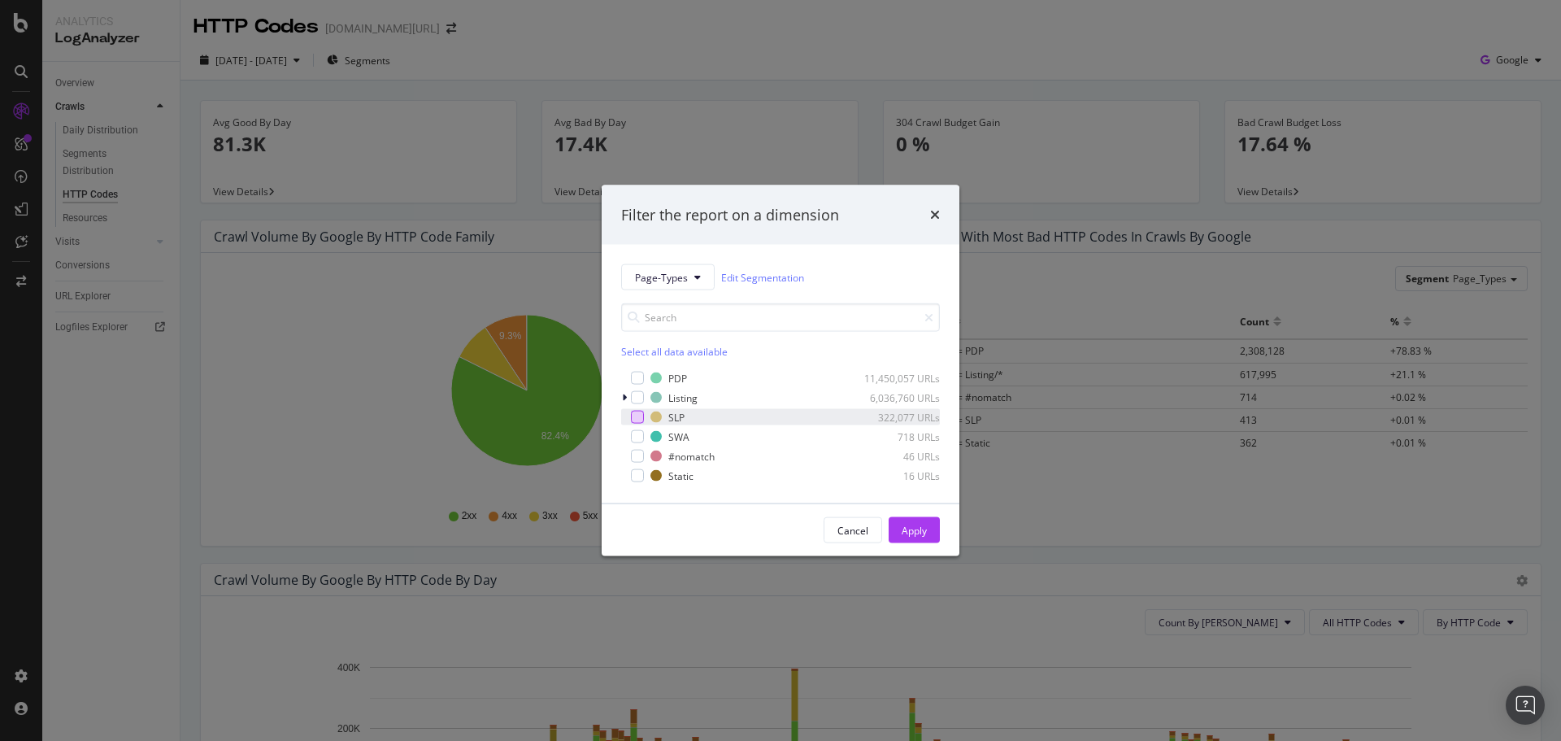
click at [641, 419] on div "modal" at bounding box center [637, 416] width 13 height 13
click at [909, 528] on div "Apply" at bounding box center [913, 530] width 25 height 14
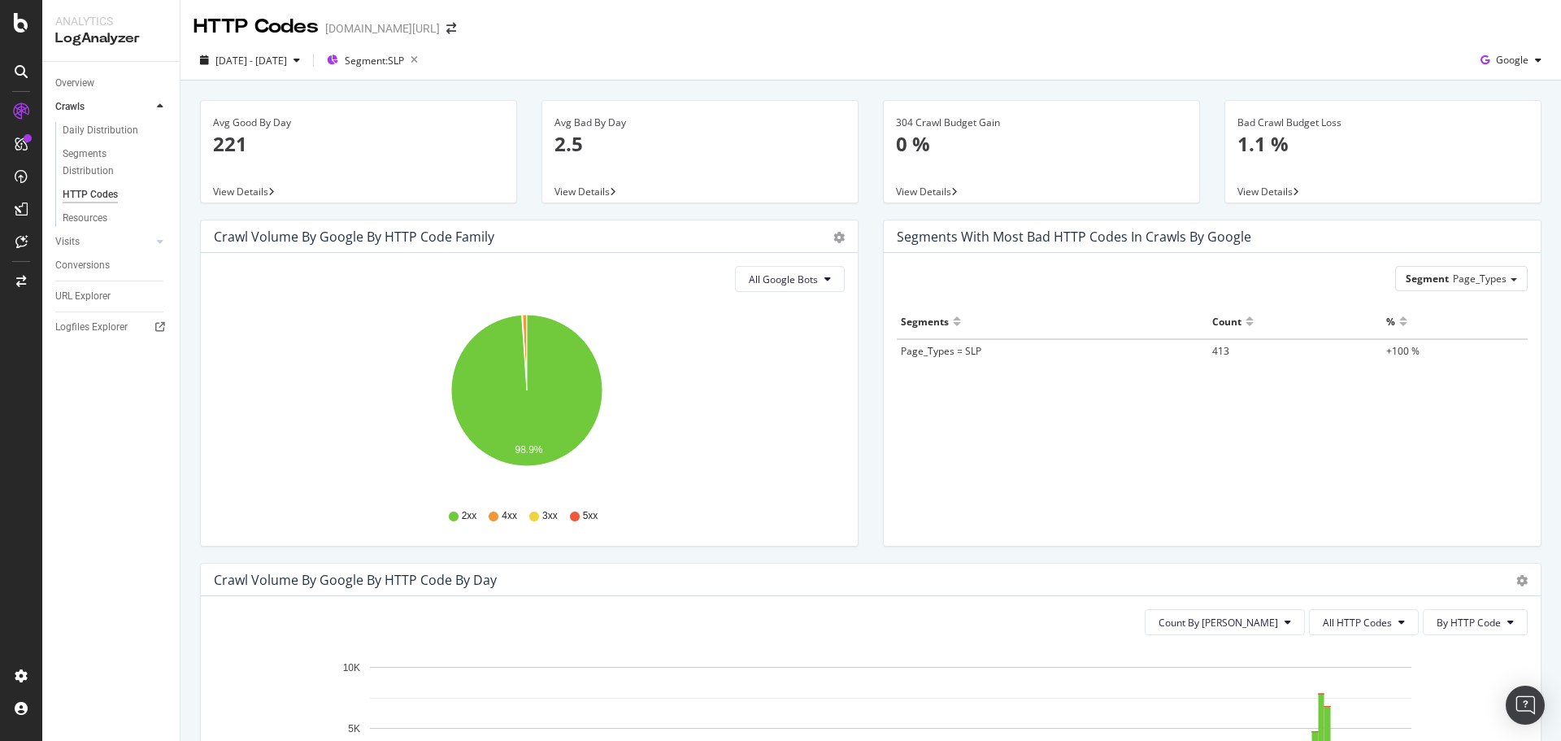
click at [78, 228] on div "Daily Distribution Segments Distribution HTTP Codes Resources" at bounding box center [117, 174] width 124 height 111
click at [80, 223] on div "Resources" at bounding box center [85, 218] width 45 height 17
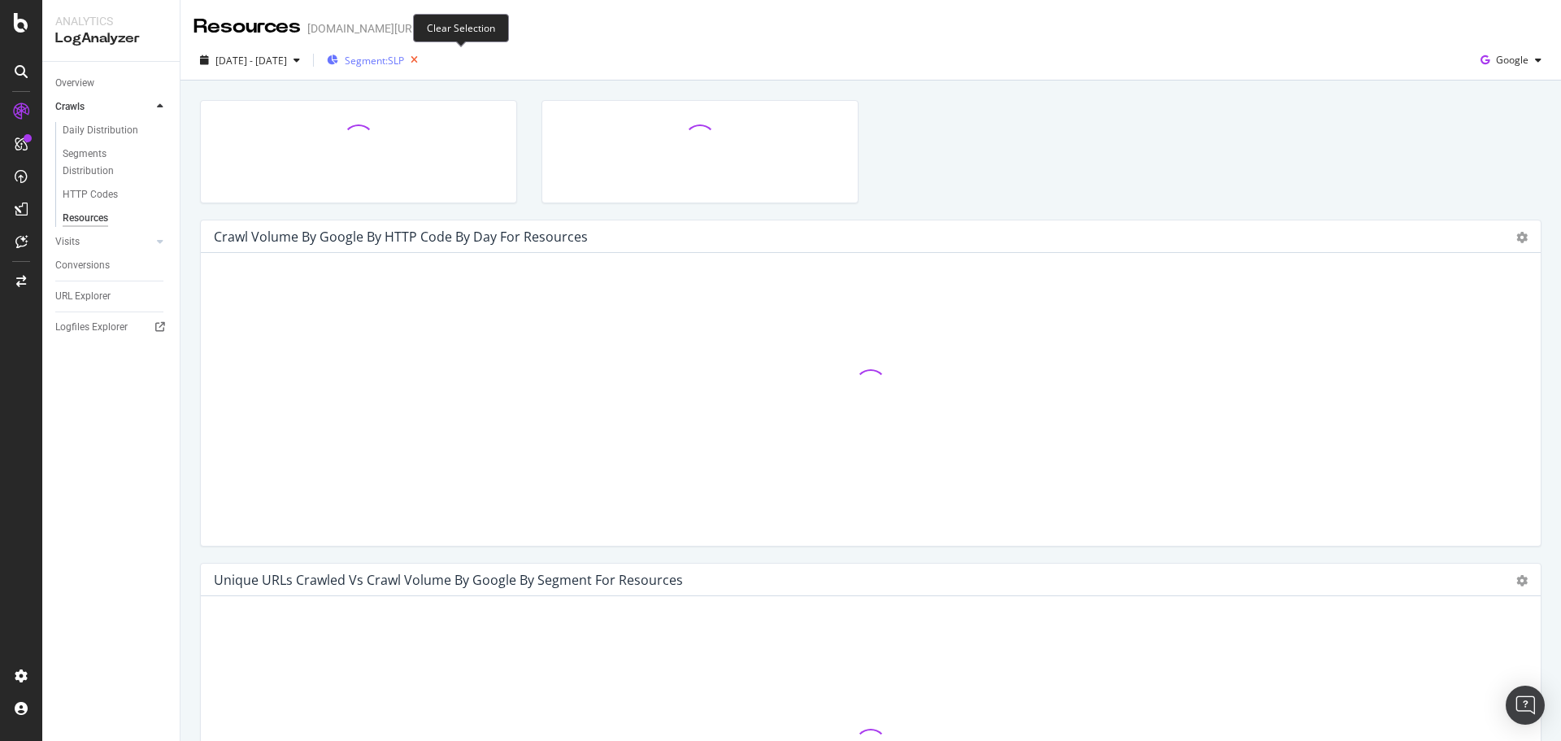
click at [424, 54] on icon "button" at bounding box center [414, 60] width 20 height 23
click at [847, 71] on div "2025 Mar. 2nd - Aug. 16th Segments Google" at bounding box center [870, 63] width 1380 height 33
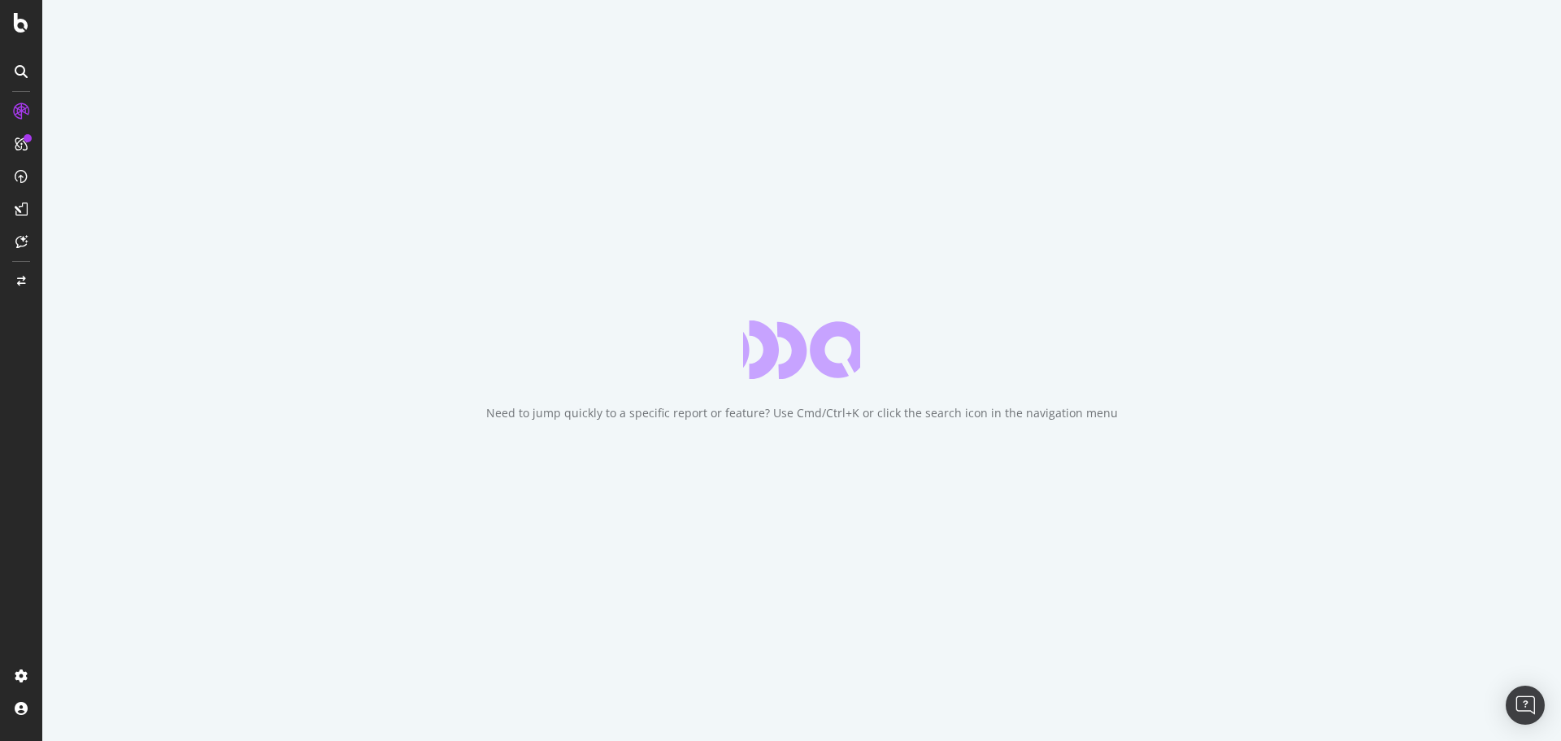
click at [23, 9] on div at bounding box center [21, 370] width 42 height 741
click at [20, 16] on icon at bounding box center [21, 23] width 15 height 20
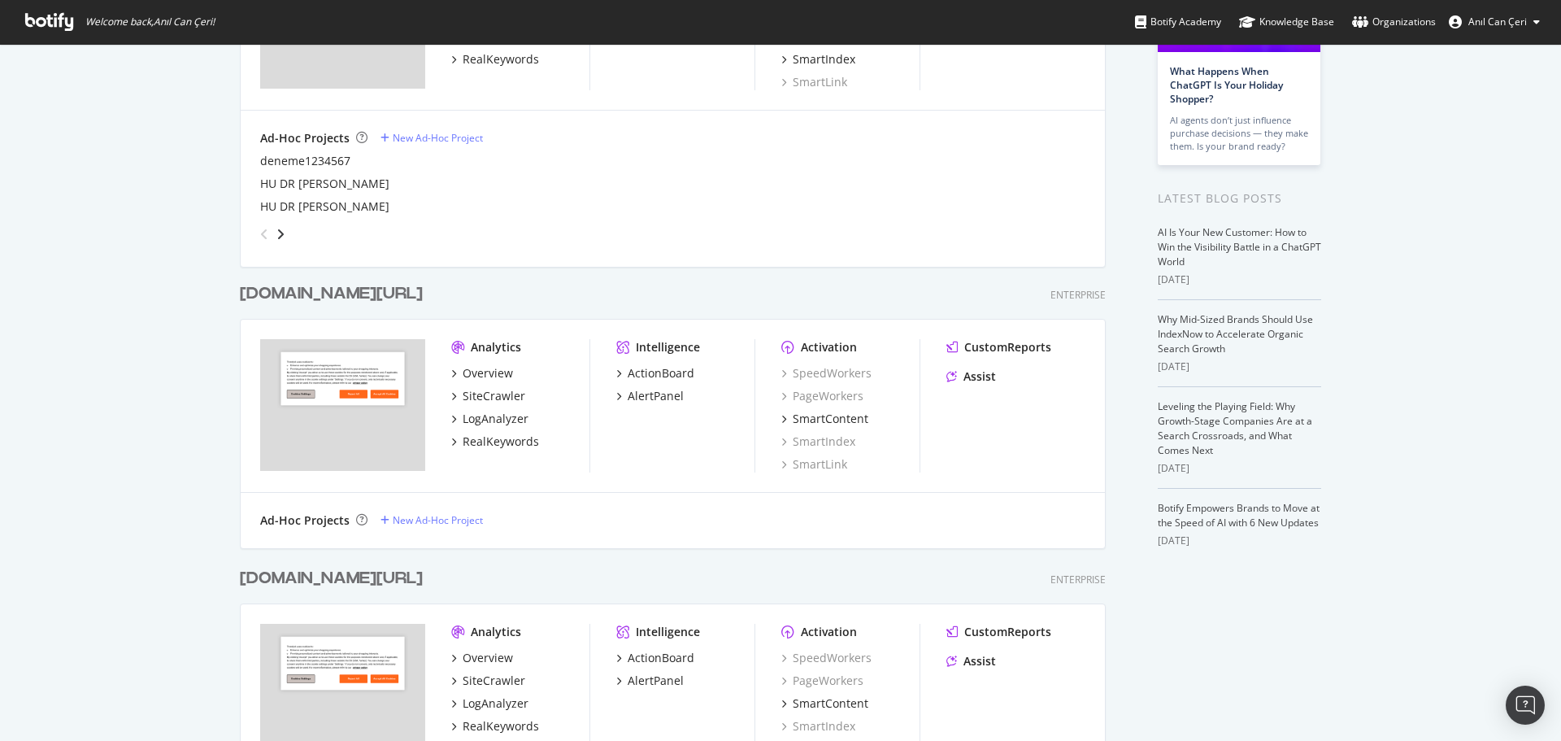
scroll to position [344, 0]
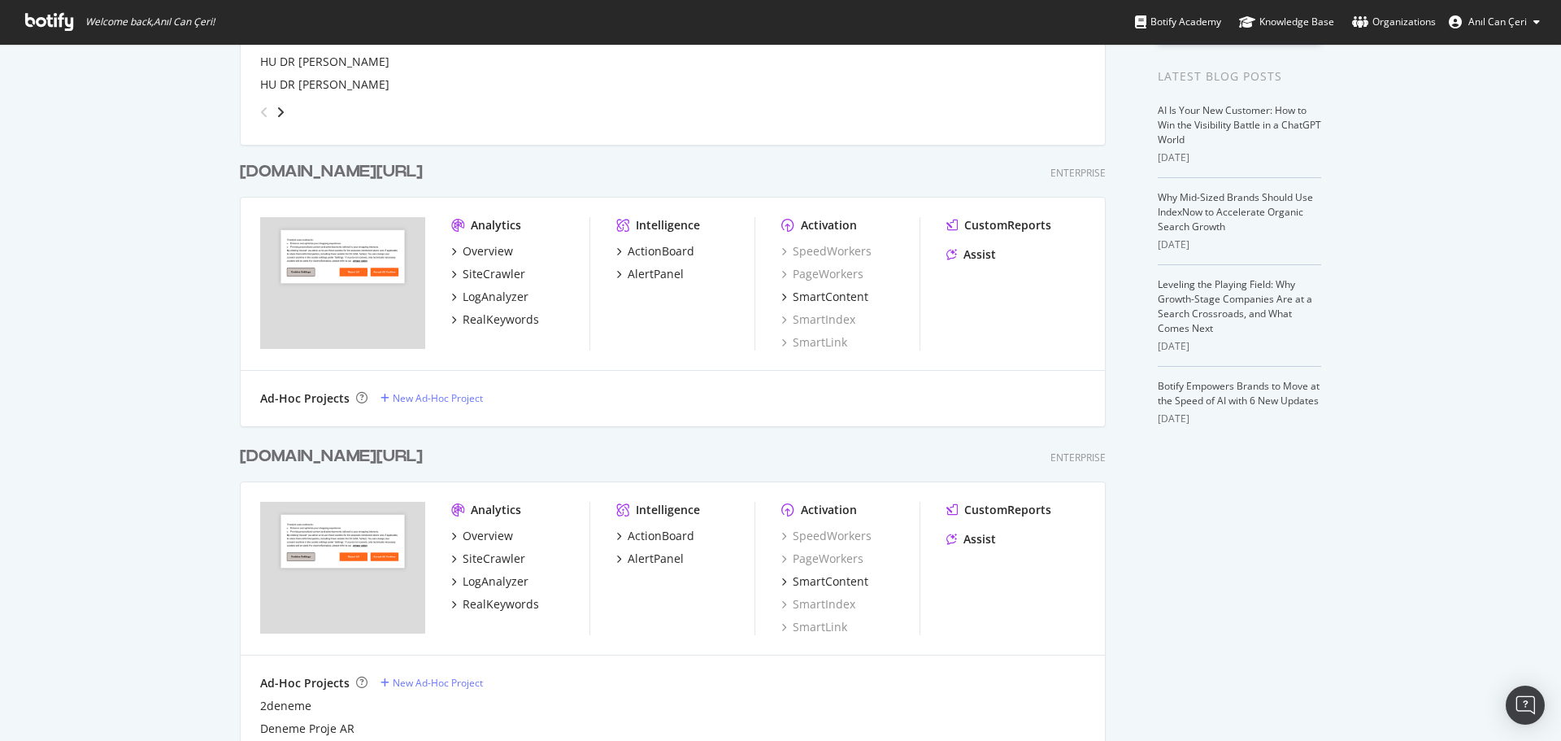
click at [328, 168] on div "[DOMAIN_NAME][URL]" at bounding box center [331, 172] width 183 height 24
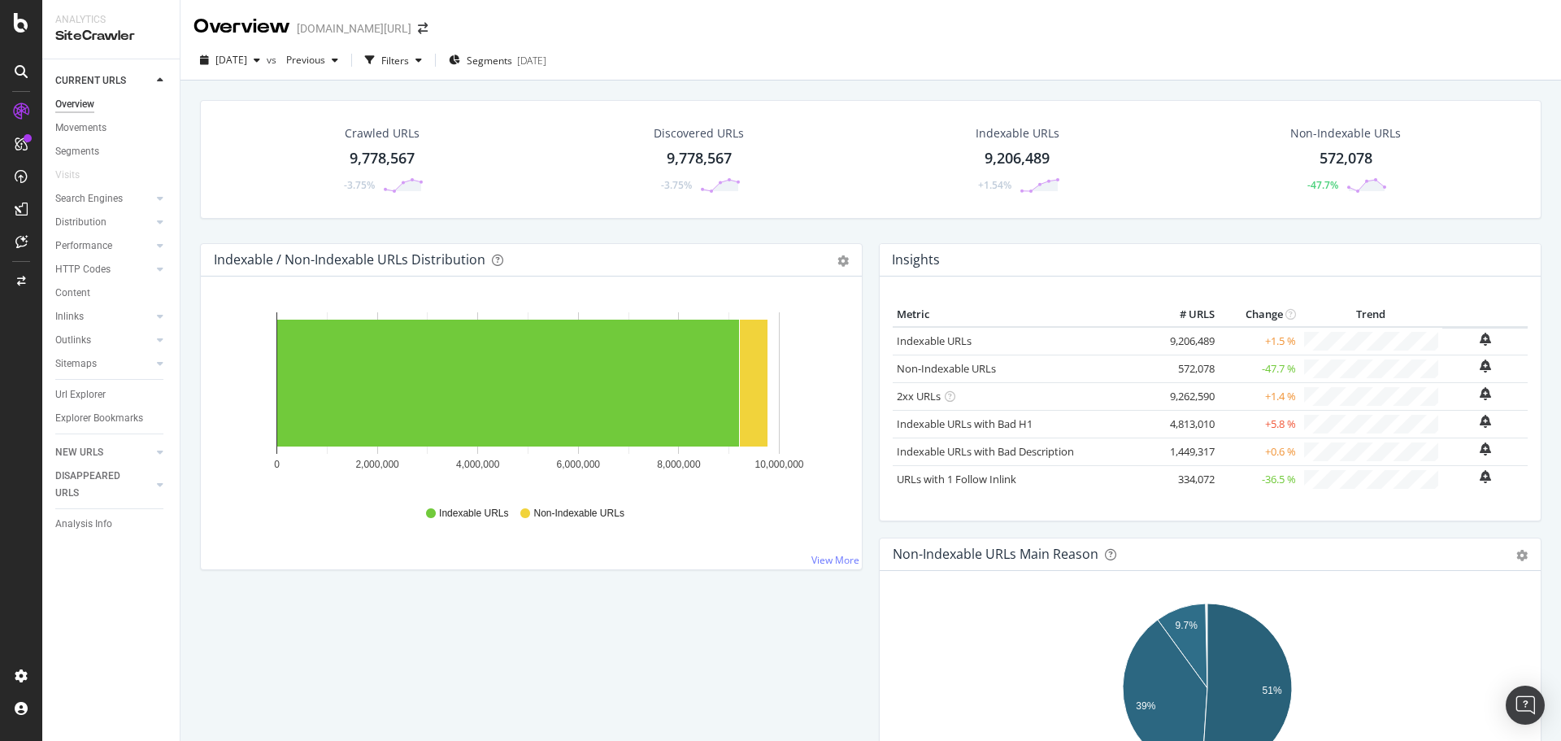
click at [85, 103] on div "Overview" at bounding box center [74, 104] width 39 height 17
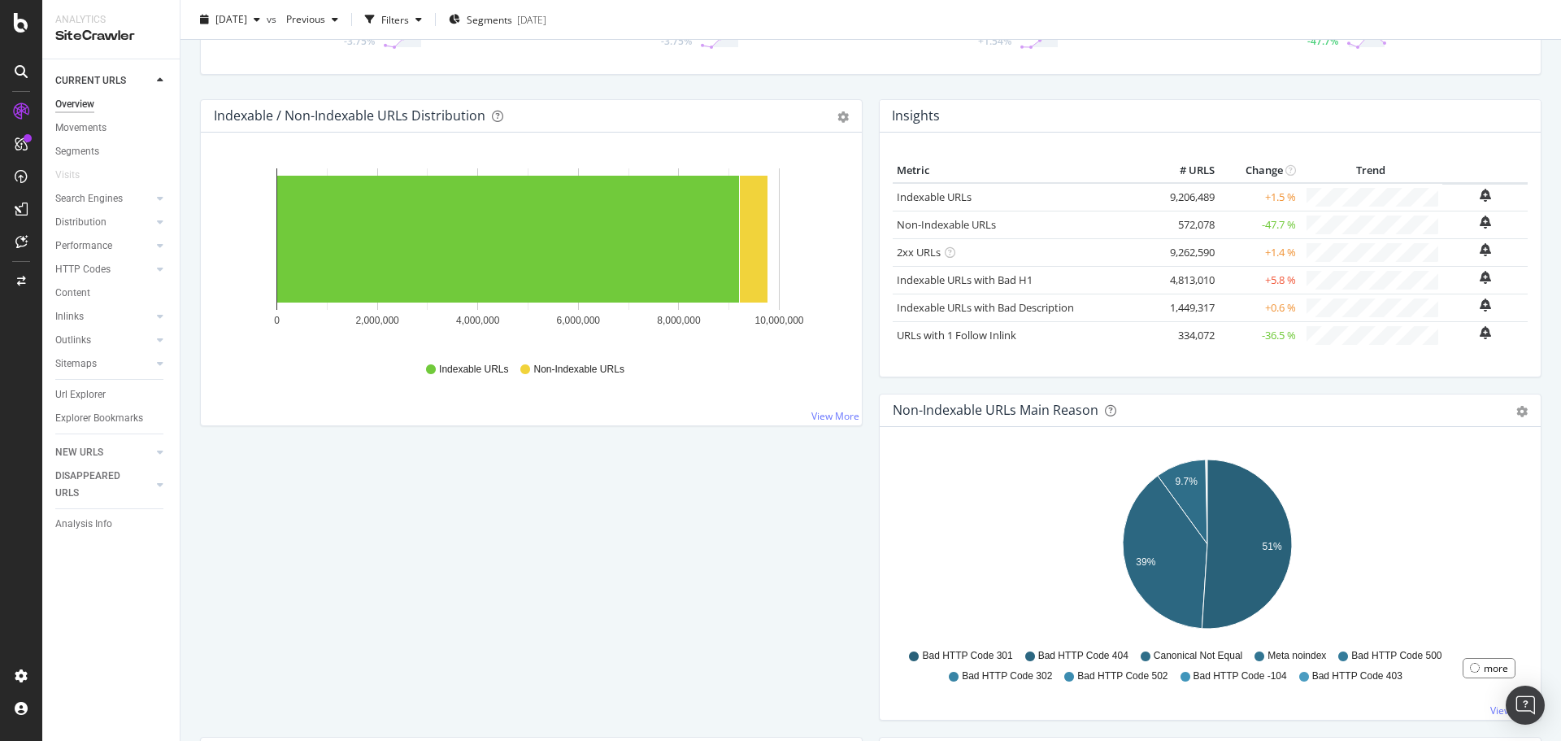
scroll to position [8, 0]
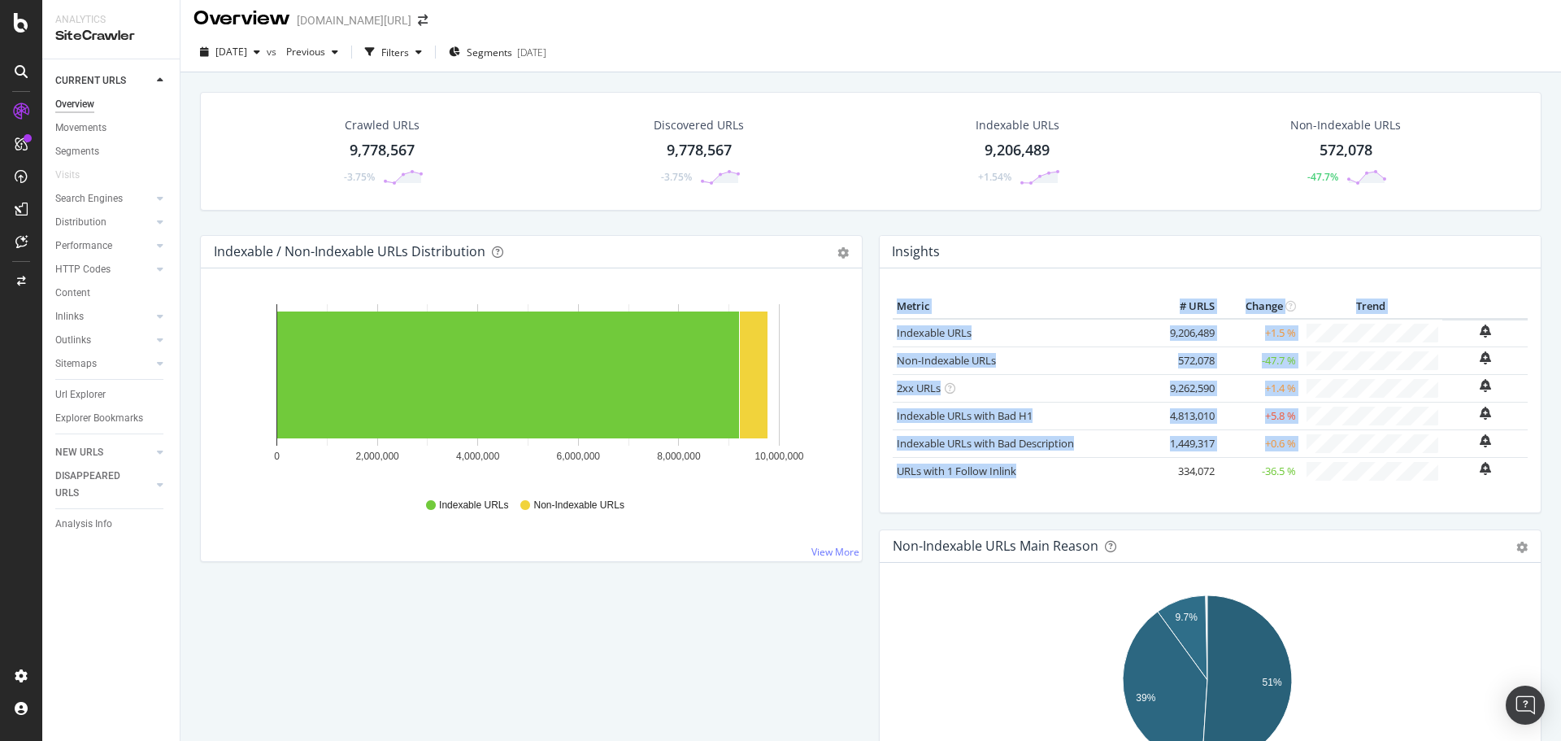
drag, startPoint x: 884, startPoint y: 290, endPoint x: 1013, endPoint y: 464, distance: 216.7
click at [1013, 464] on div "Metric # URLS Change Trend Indexable URLs 9,206,489 +1.5 % Non-Indexable URLs 5…" at bounding box center [1210, 390] width 661 height 244
click at [995, 275] on div "Metric # URLS Change Trend Indexable URLs 9,206,489 +1.5 % Non-Indexable URLs 5…" at bounding box center [1210, 390] width 661 height 244
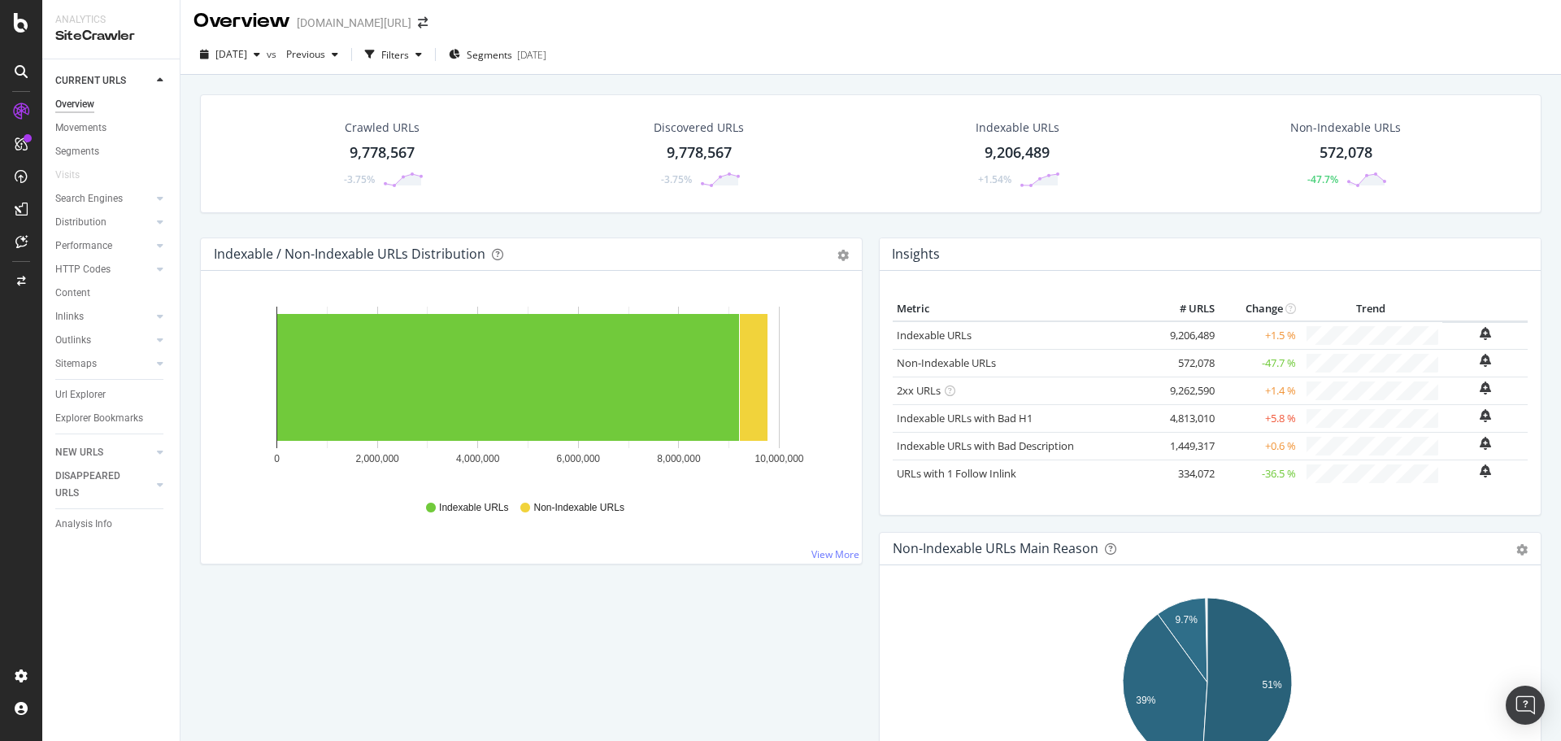
scroll to position [0, 0]
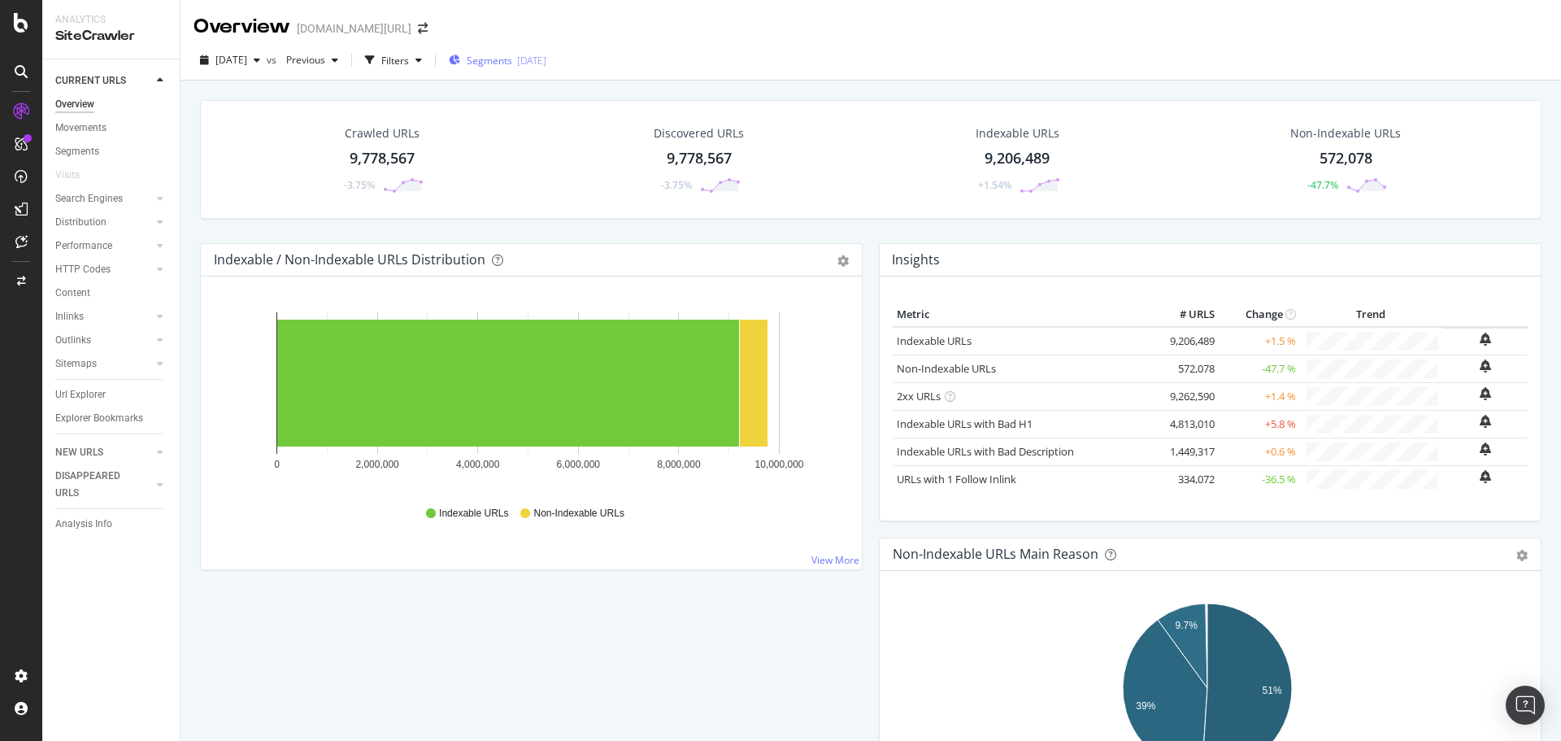
click at [512, 65] on span "Segments" at bounding box center [490, 61] width 46 height 14
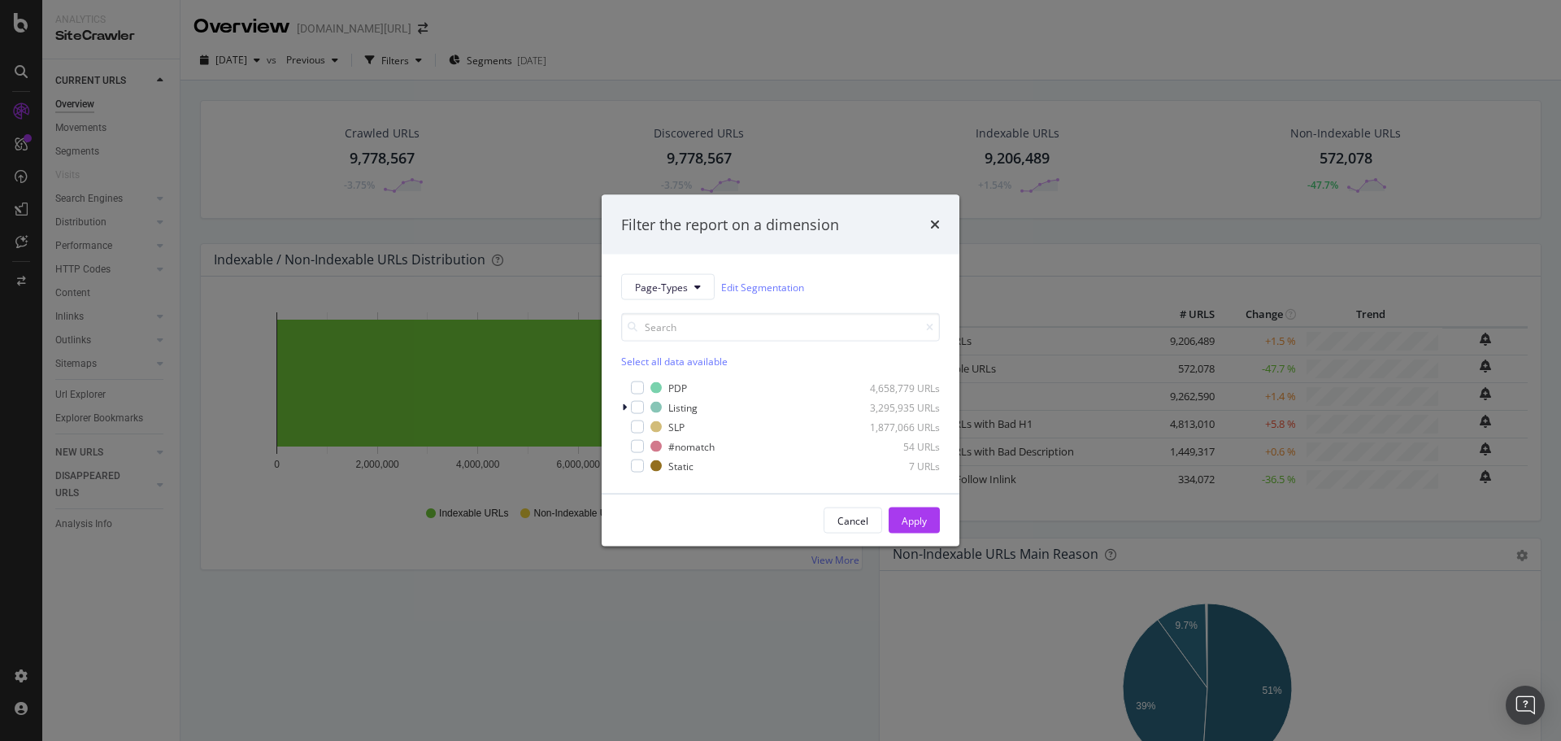
click at [656, 38] on div "Filter the report on a dimension Page-Types Edit Segmentation Select all data a…" at bounding box center [780, 370] width 1561 height 741
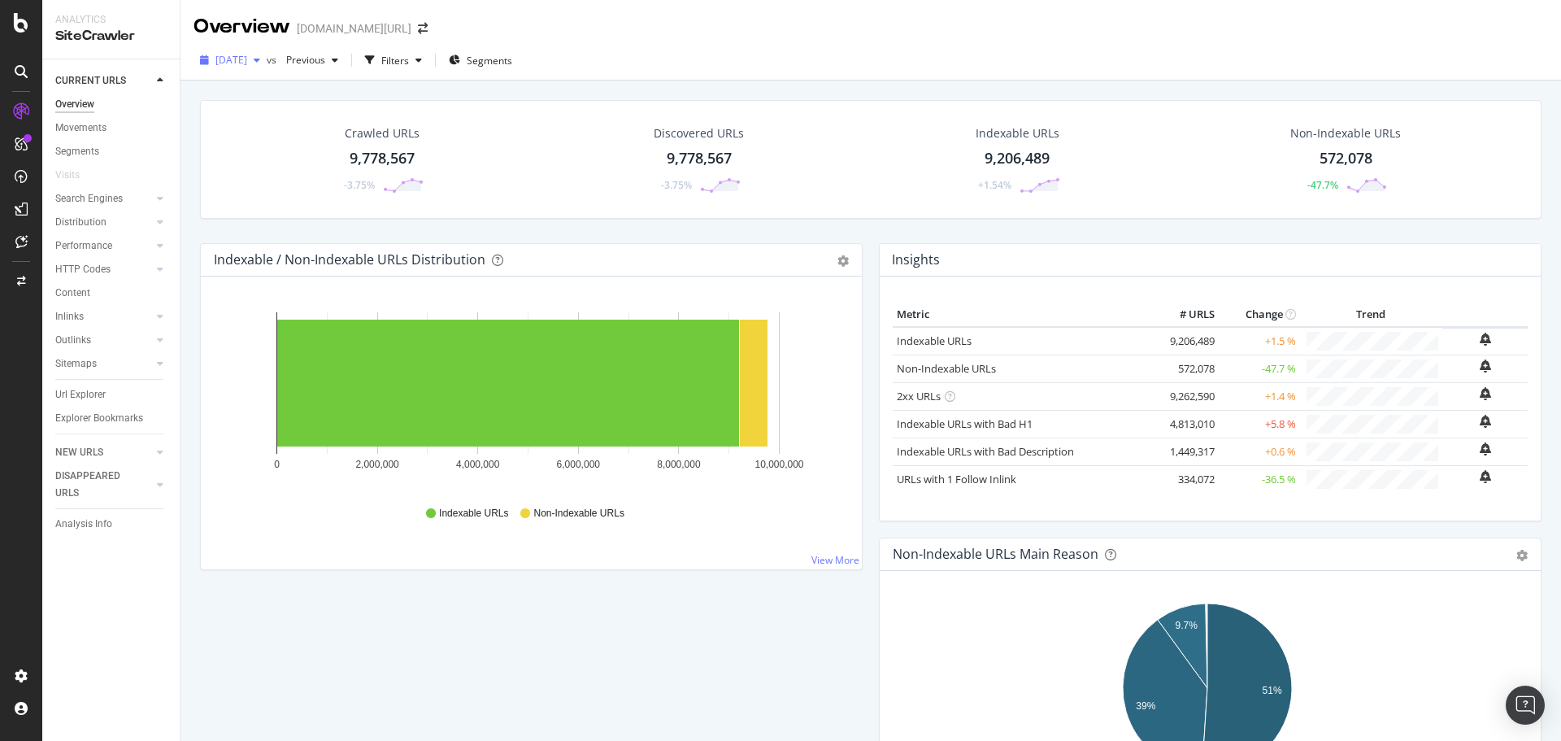
click at [234, 62] on span "[DATE]" at bounding box center [231, 60] width 32 height 14
click at [599, 51] on div "2025 Aug. 17th vs Previous Filters Segments" at bounding box center [870, 63] width 1380 height 33
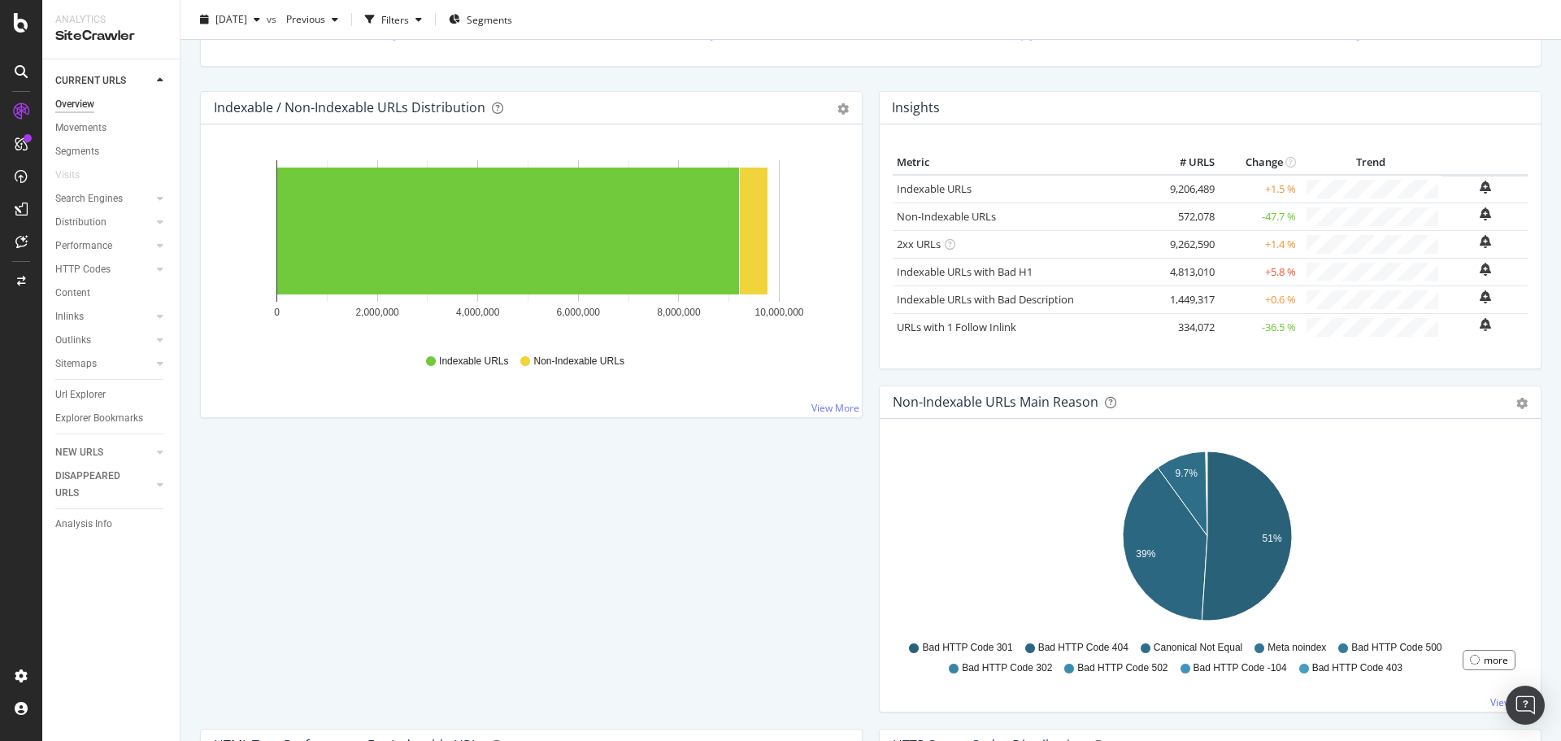
scroll to position [502, 0]
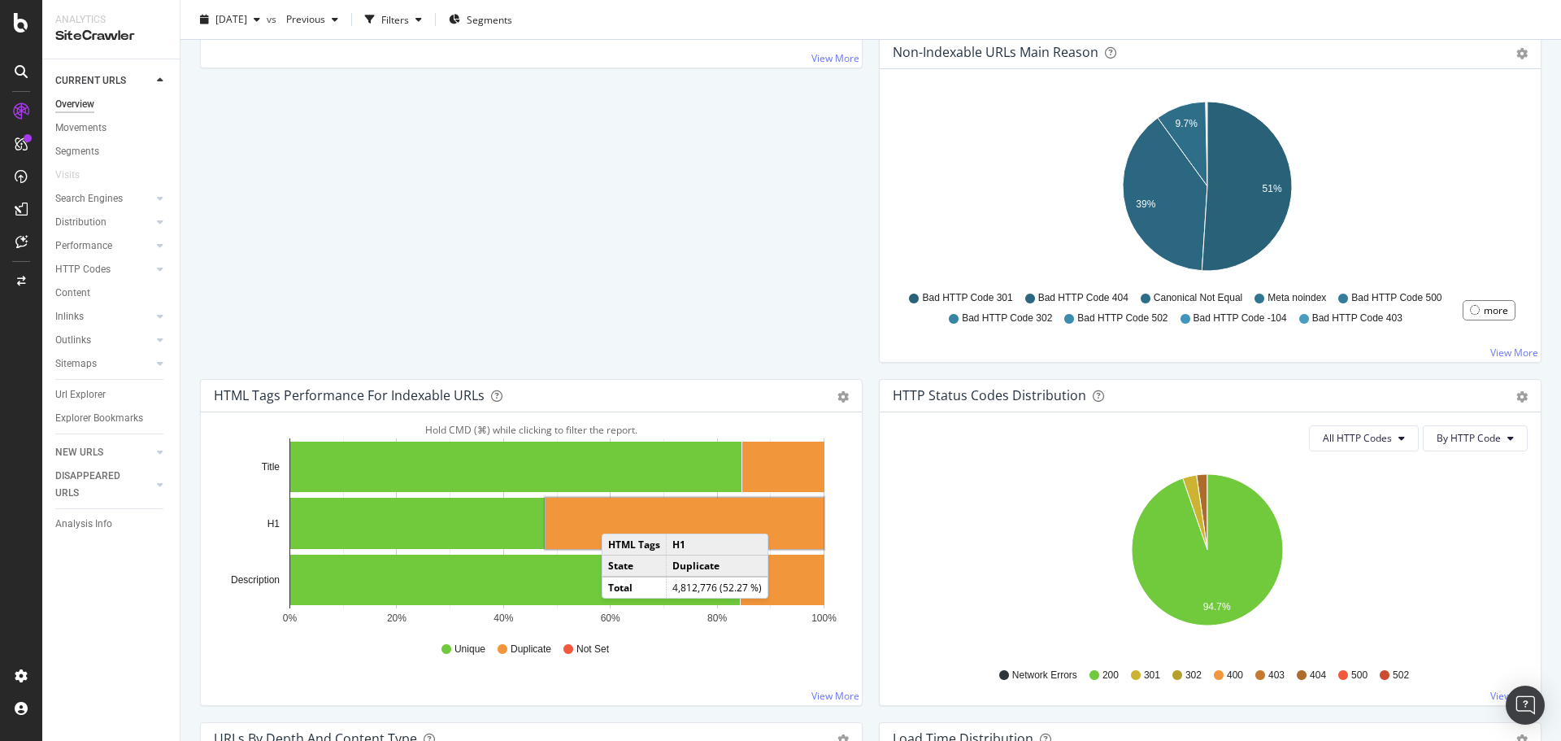
click at [619, 516] on rect "A chart." at bounding box center [684, 522] width 278 height 51
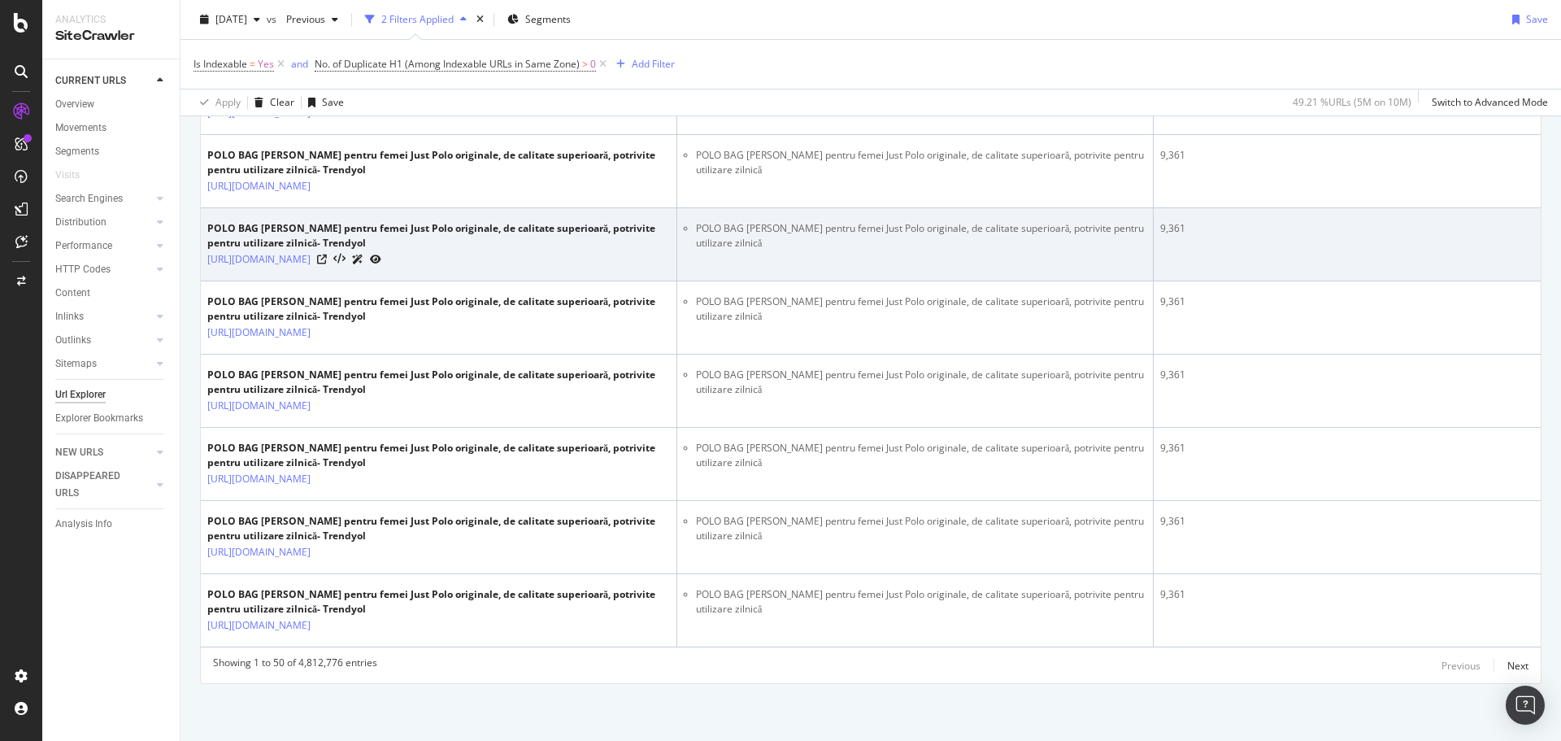
scroll to position [4317, 0]
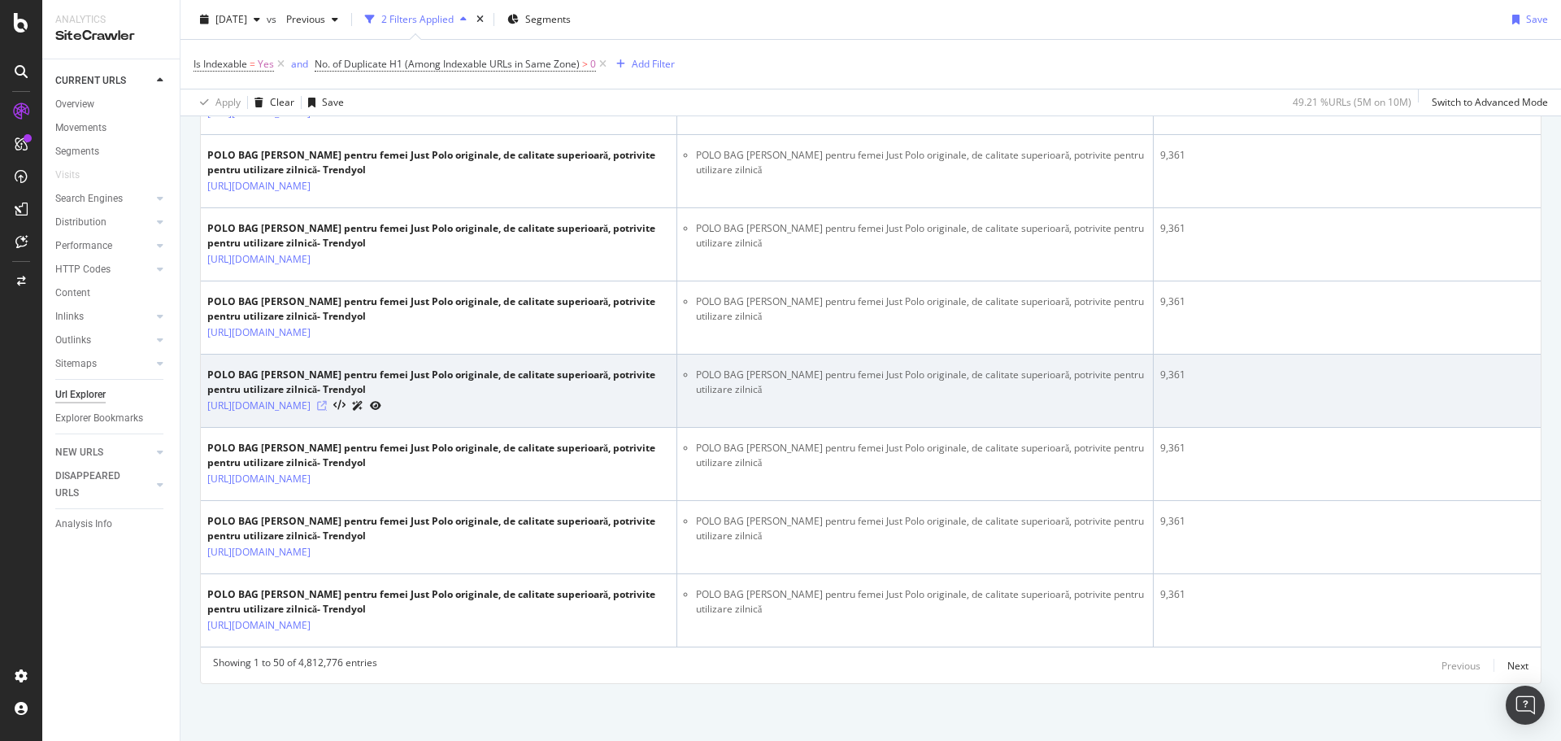
click at [327, 401] on icon at bounding box center [322, 406] width 10 height 10
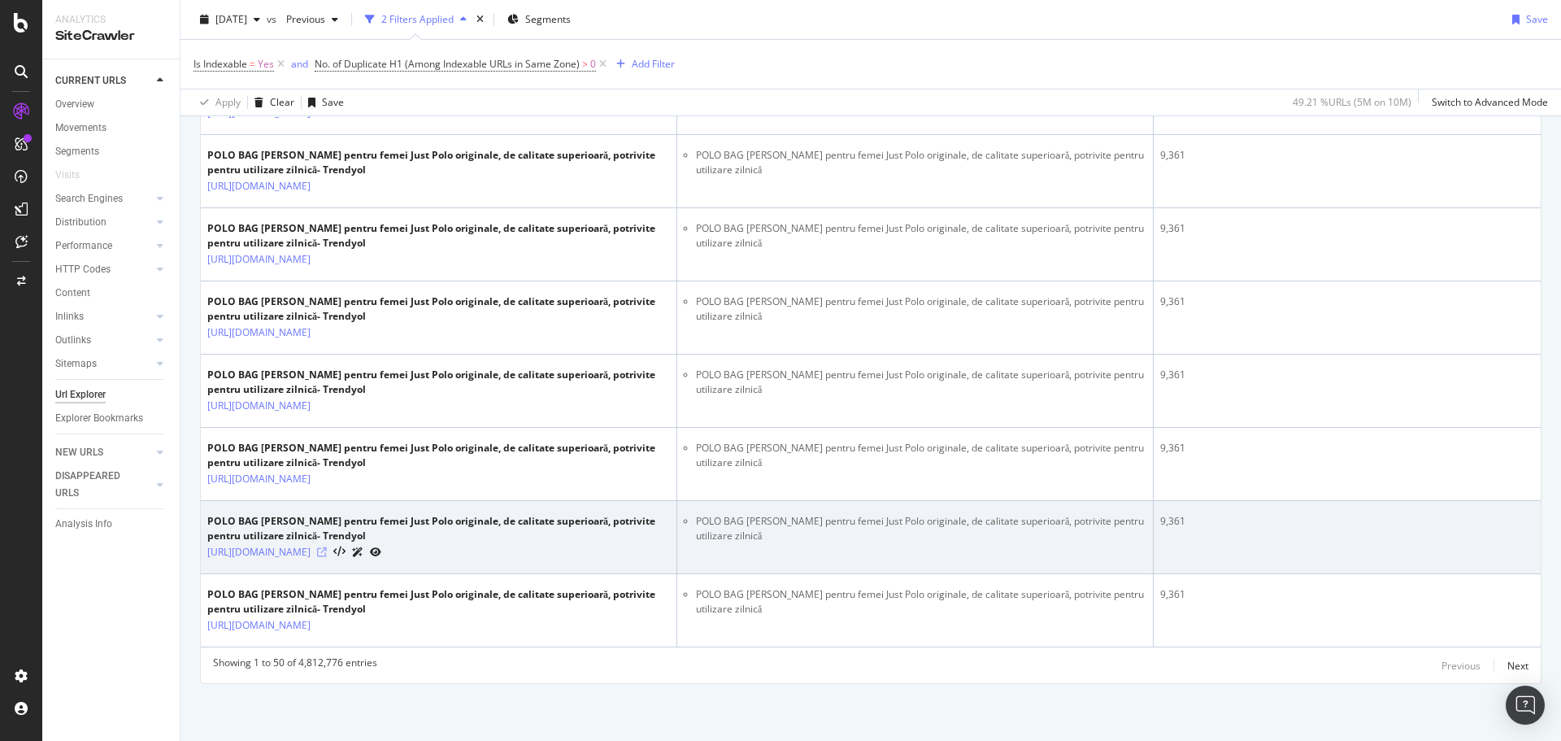
click at [327, 547] on icon at bounding box center [322, 552] width 10 height 10
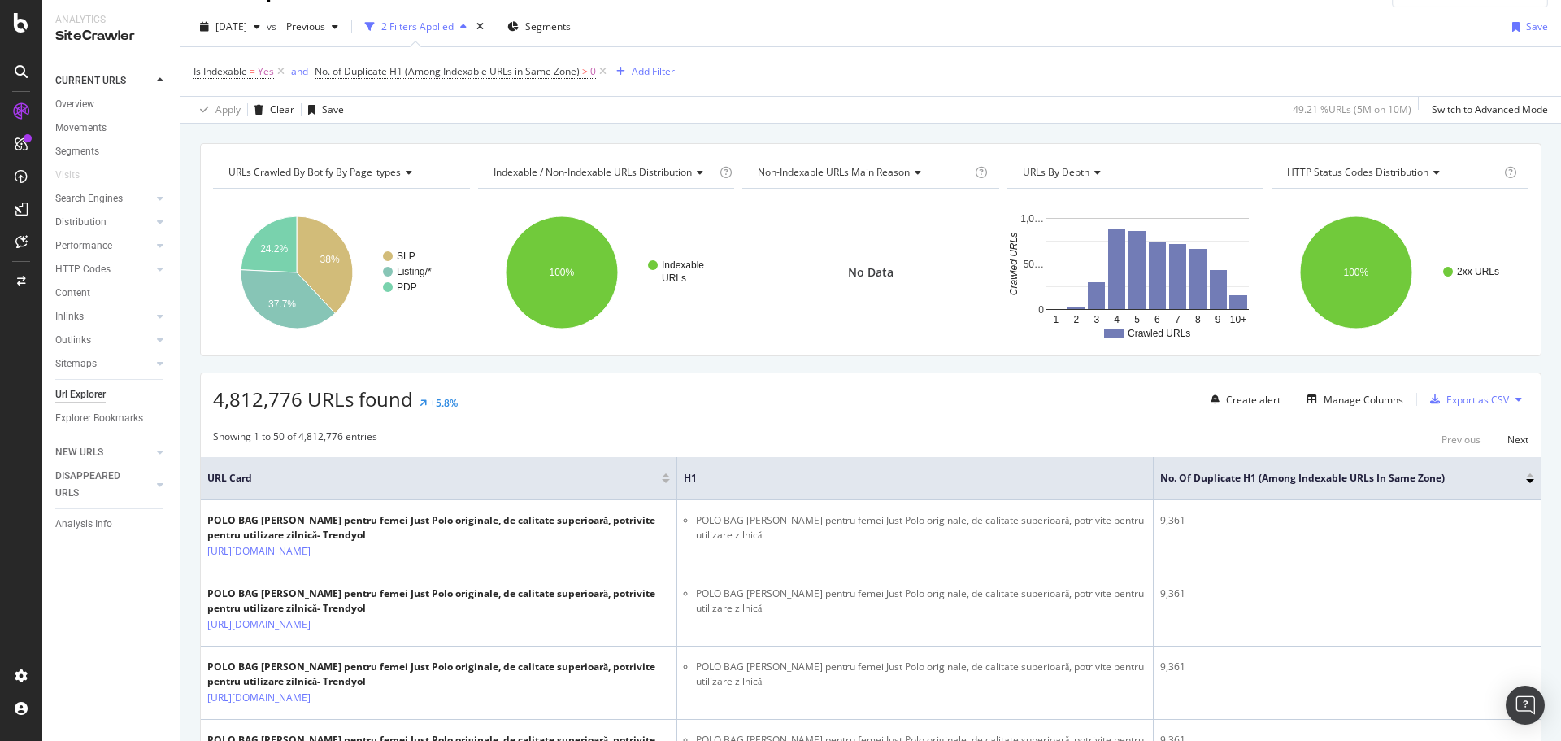
scroll to position [0, 0]
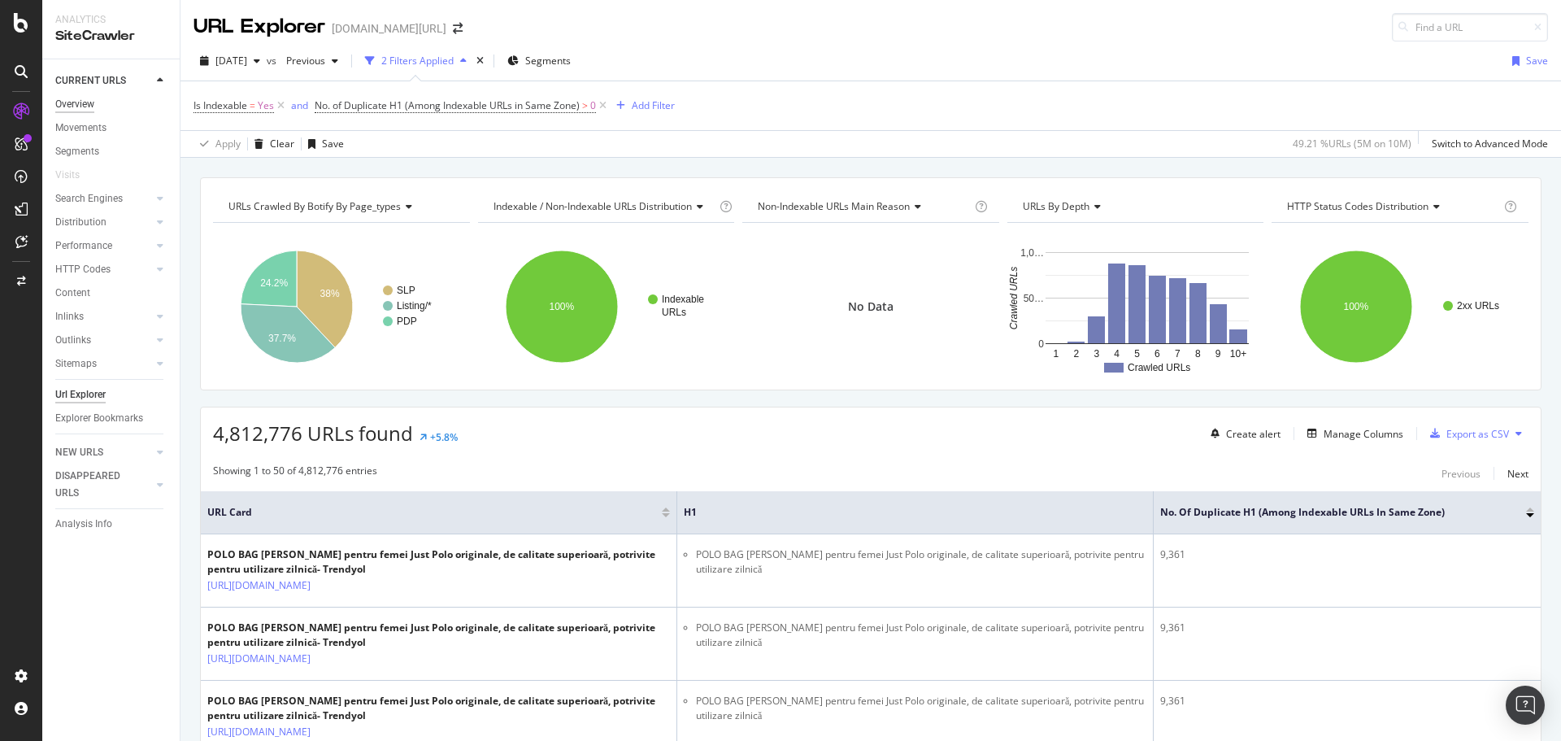
click at [85, 106] on div "Overview" at bounding box center [74, 104] width 39 height 17
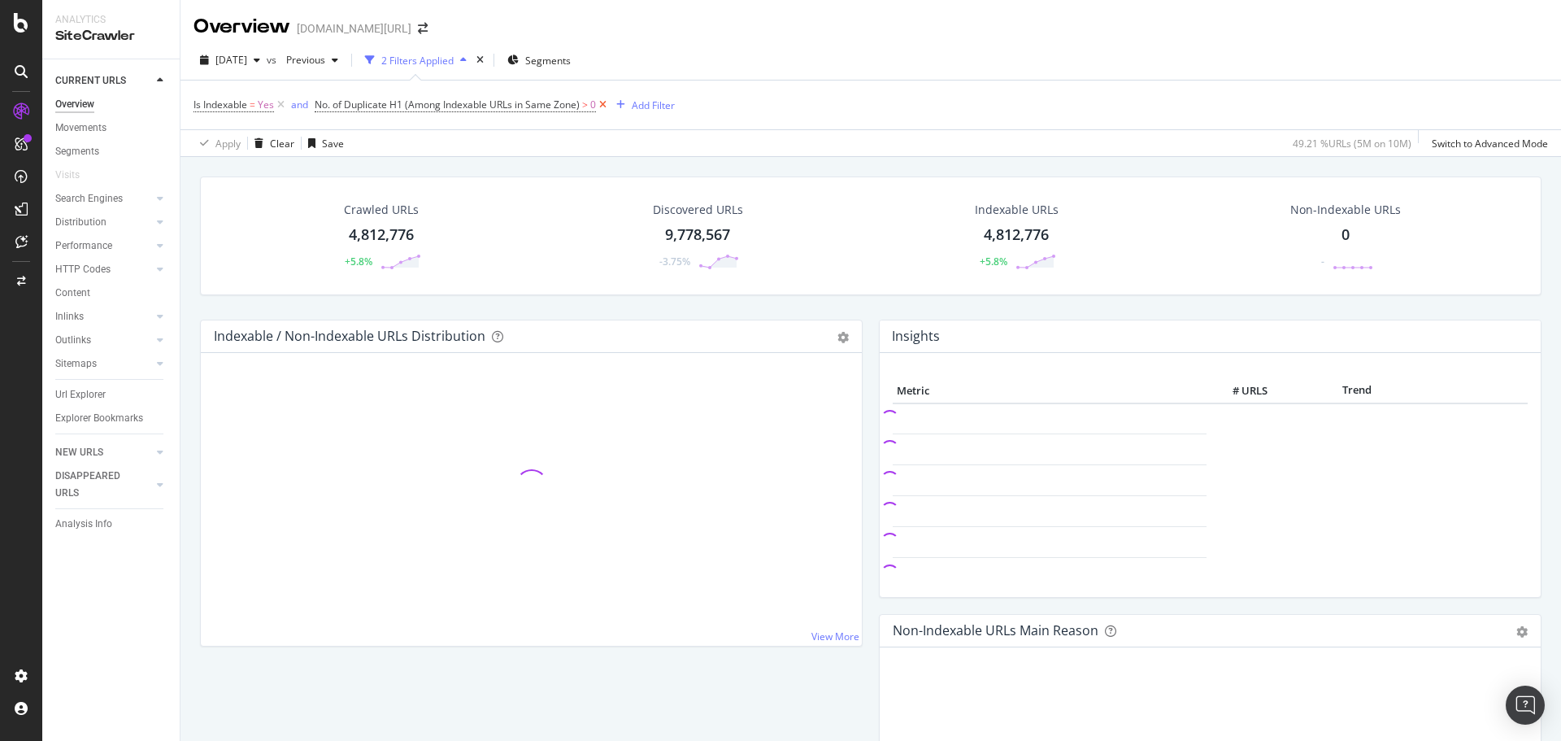
click at [599, 102] on icon at bounding box center [603, 105] width 14 height 16
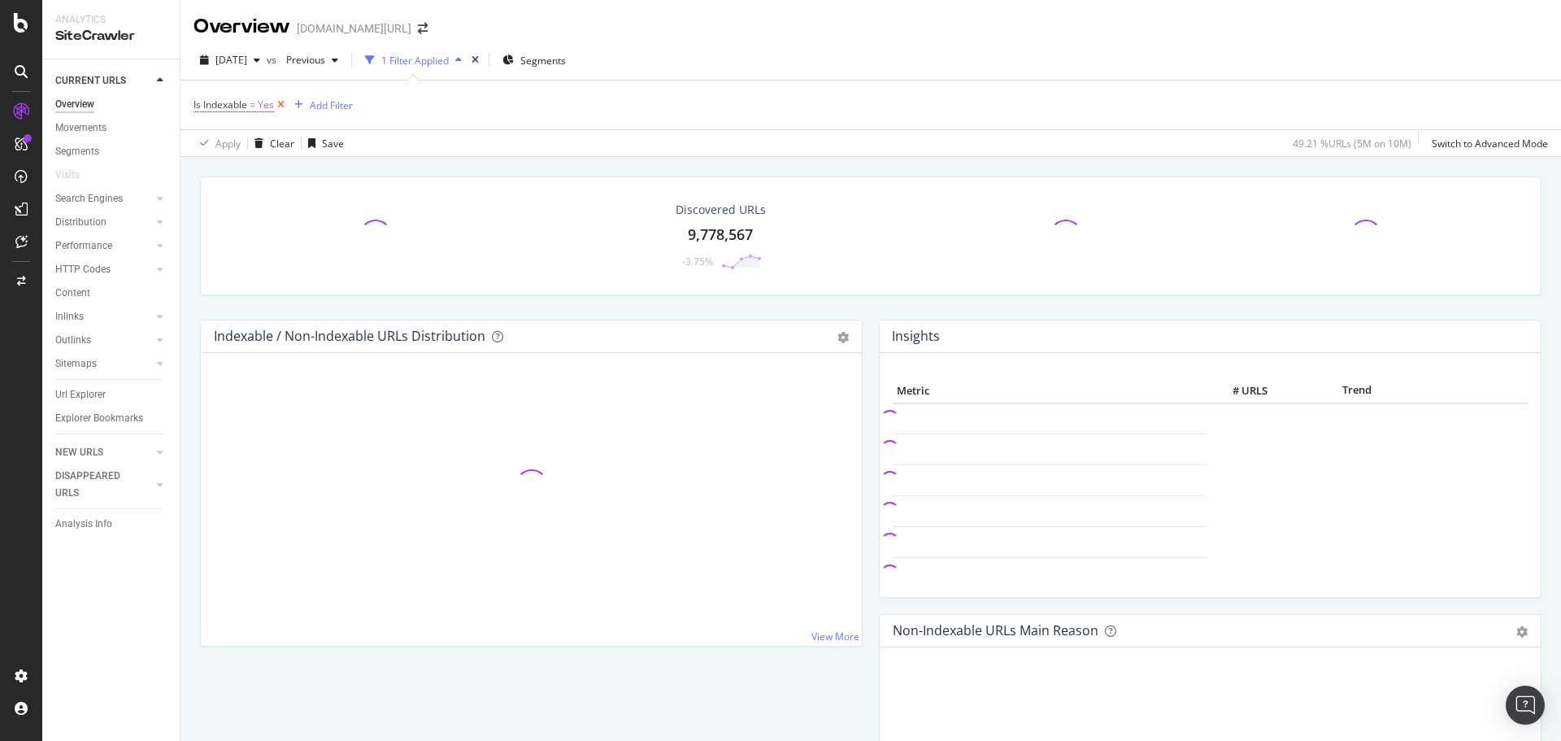
click at [275, 105] on icon at bounding box center [281, 105] width 14 height 16
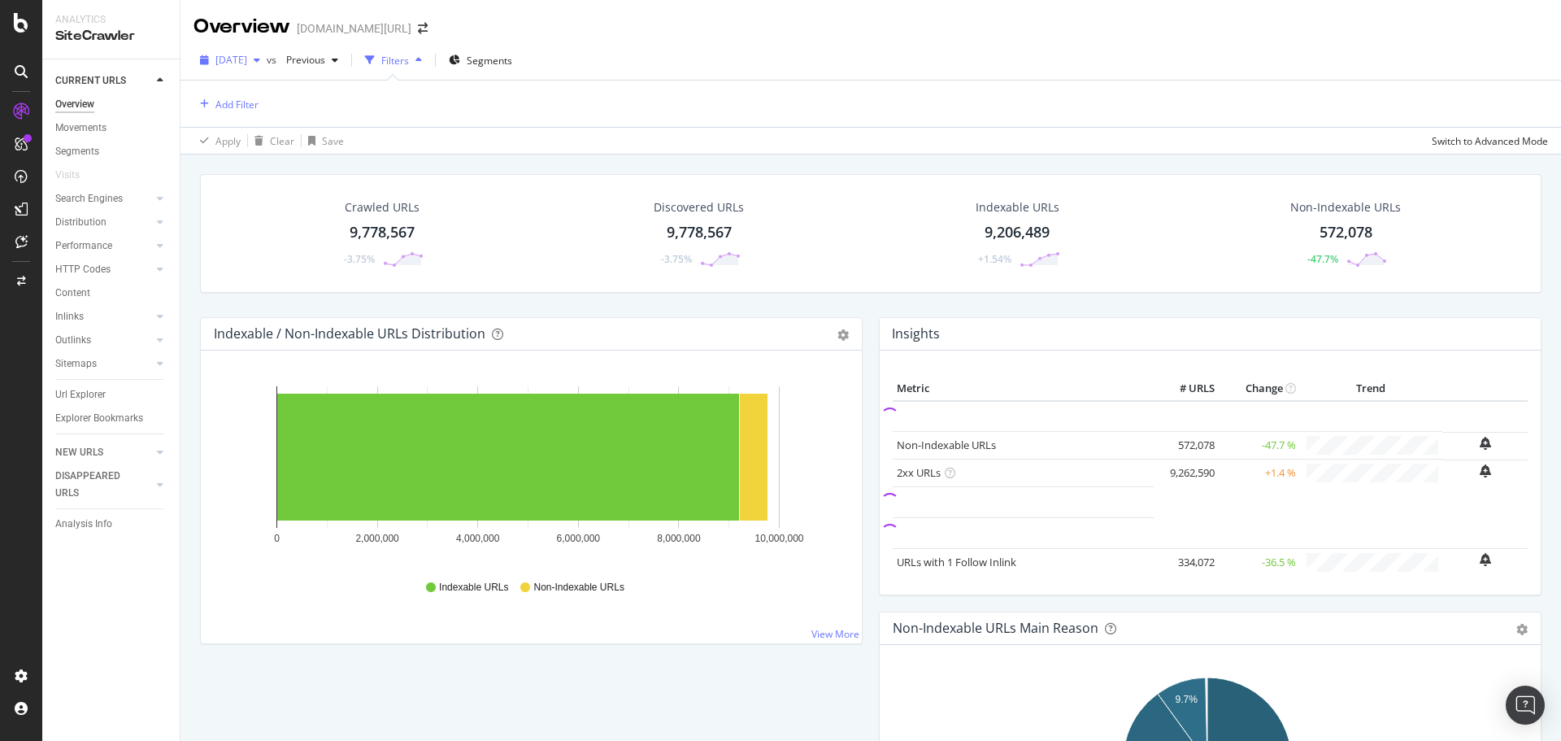
click at [247, 60] on span "2025 Aug. 17th" at bounding box center [231, 60] width 32 height 14
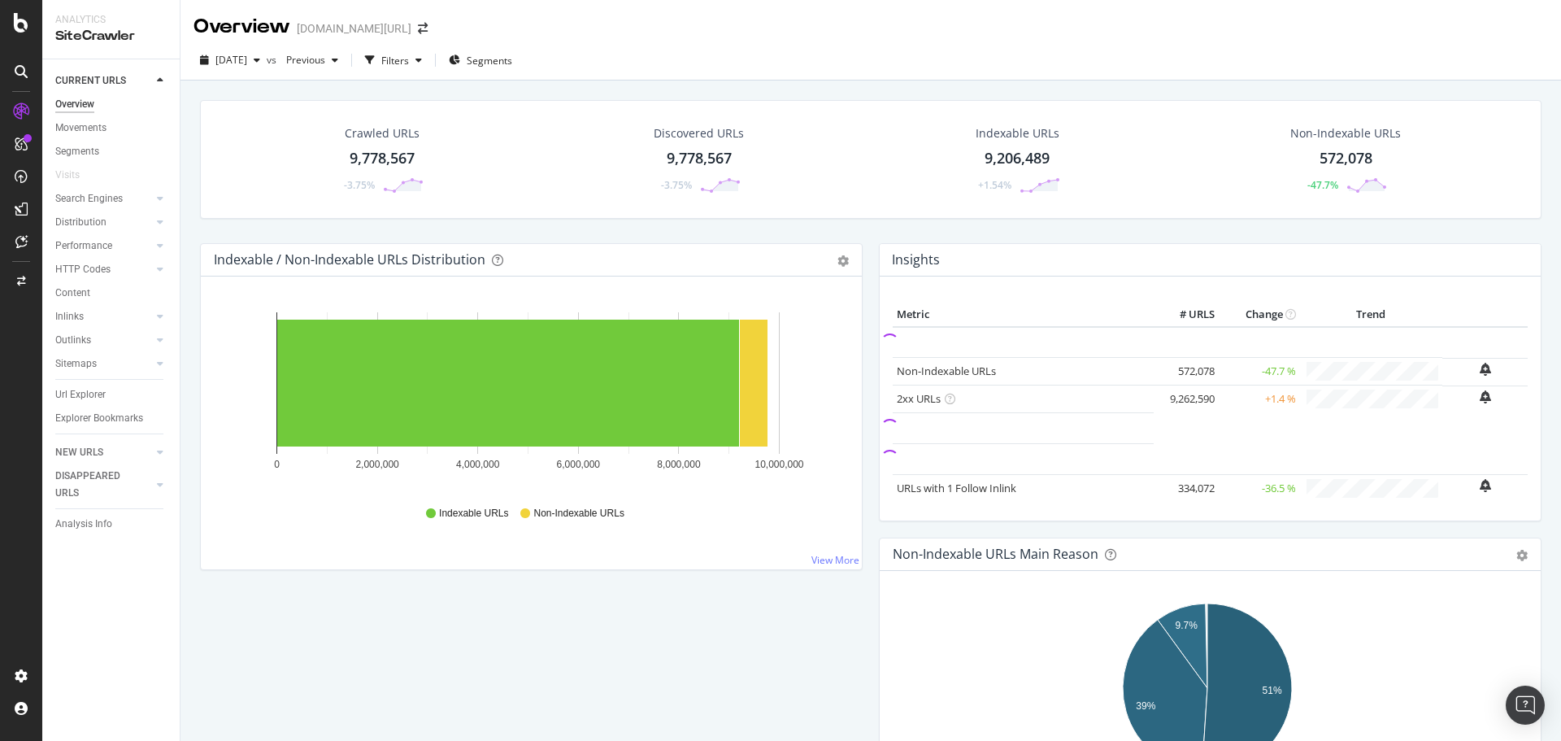
click at [771, 46] on div "2025 Aug. 17th vs Previous Filters Segments" at bounding box center [870, 61] width 1380 height 40
click at [95, 268] on div "HTTP Codes" at bounding box center [82, 269] width 55 height 17
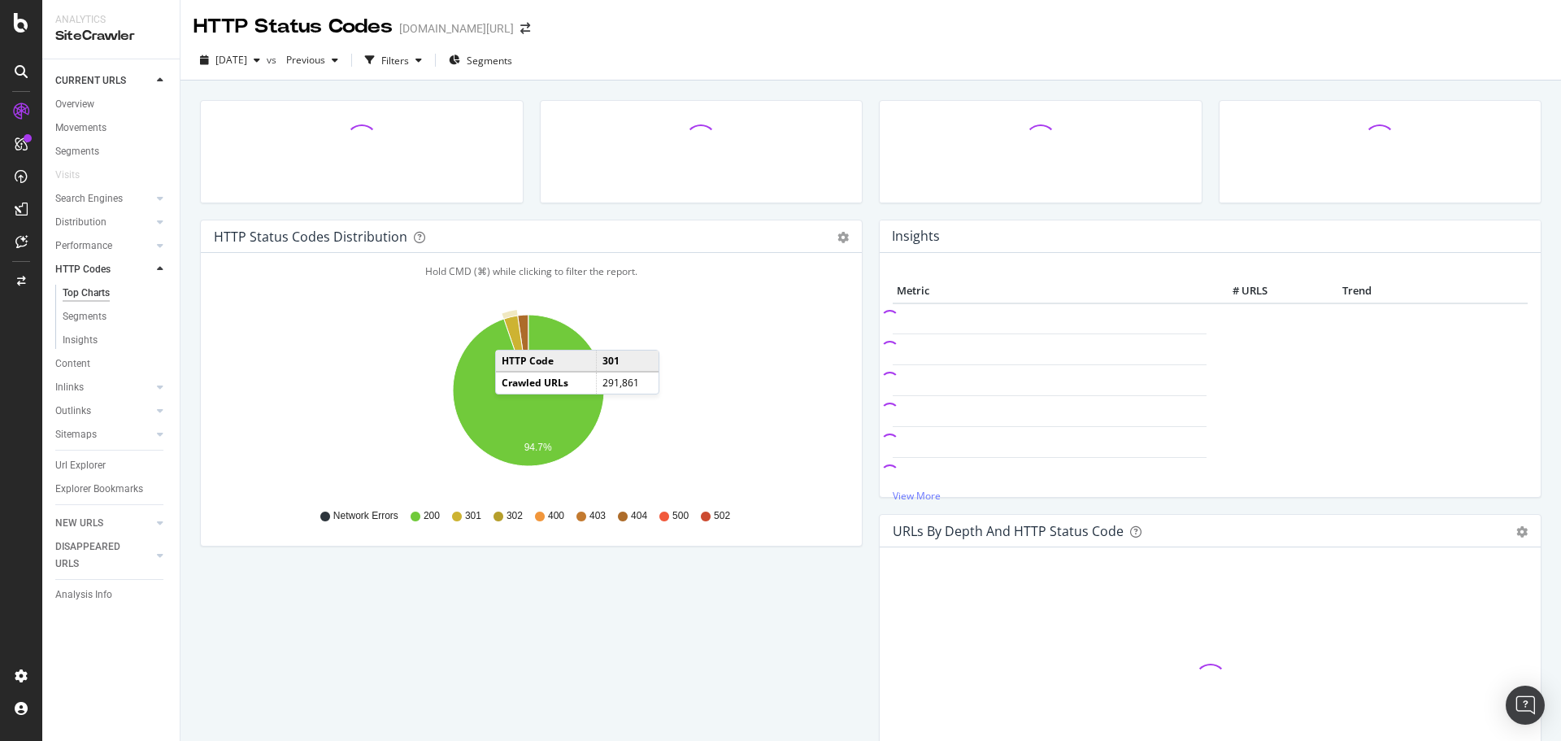
click at [511, 333] on icon "A chart." at bounding box center [516, 352] width 24 height 75
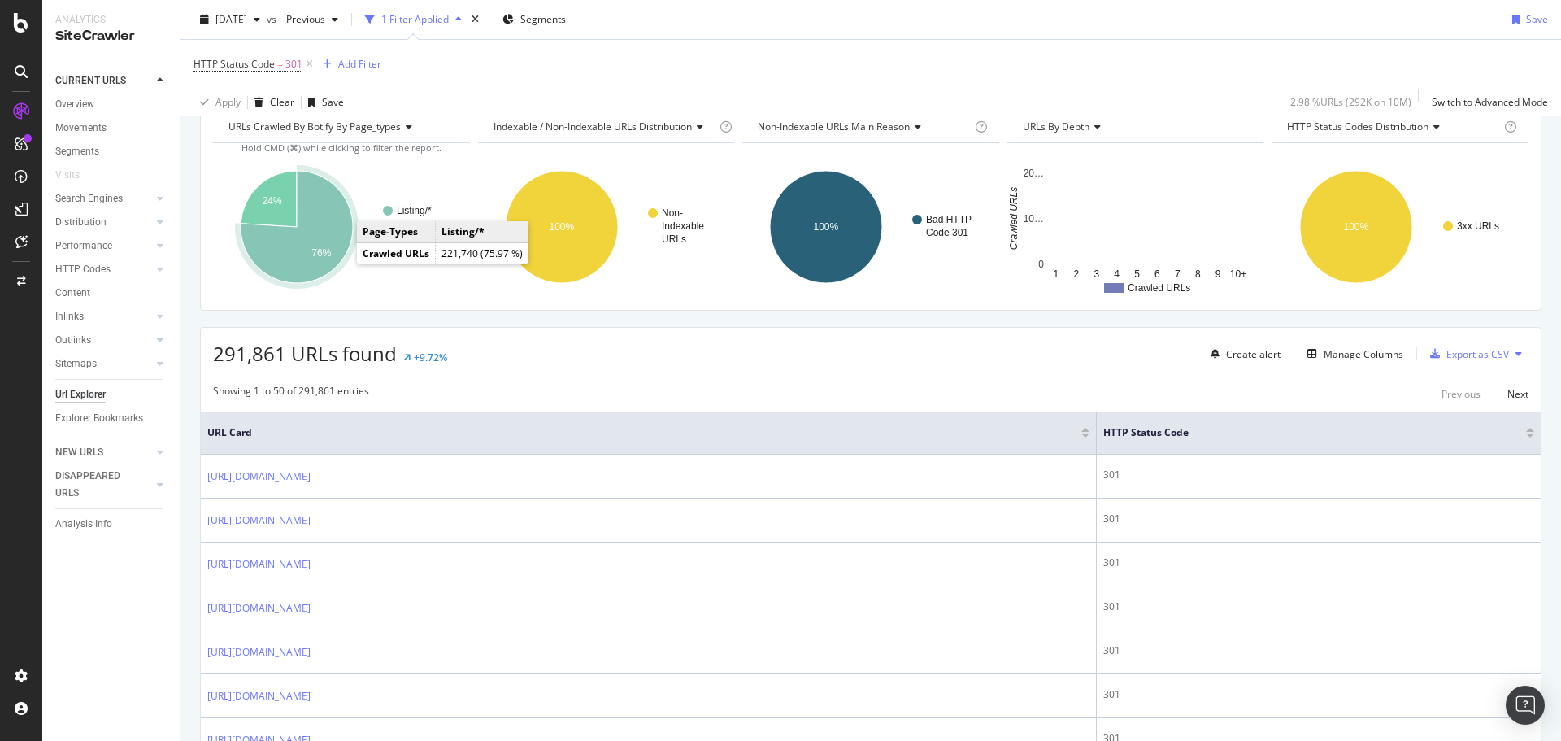
scroll to position [7, 0]
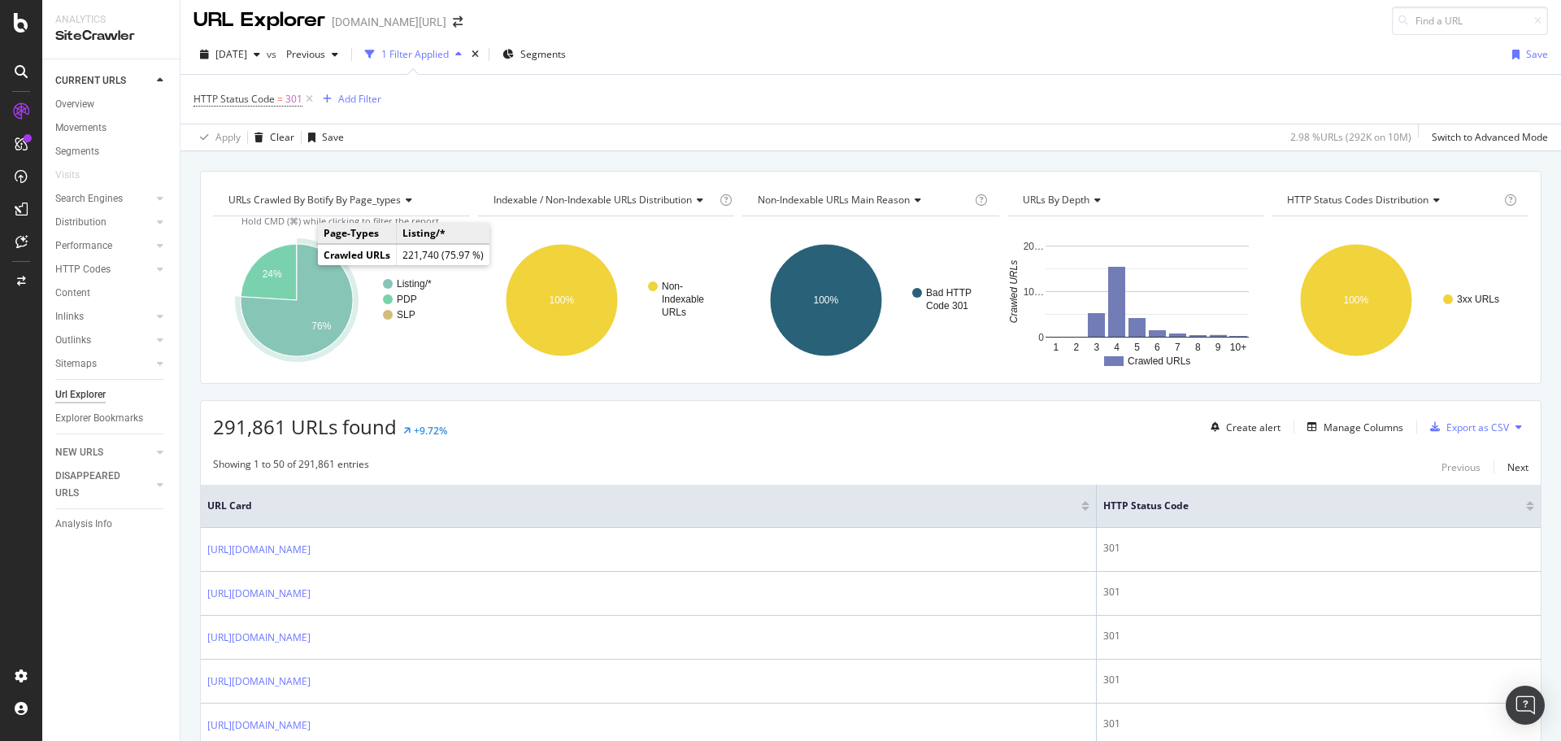
click at [307, 265] on icon "A chart." at bounding box center [297, 300] width 112 height 112
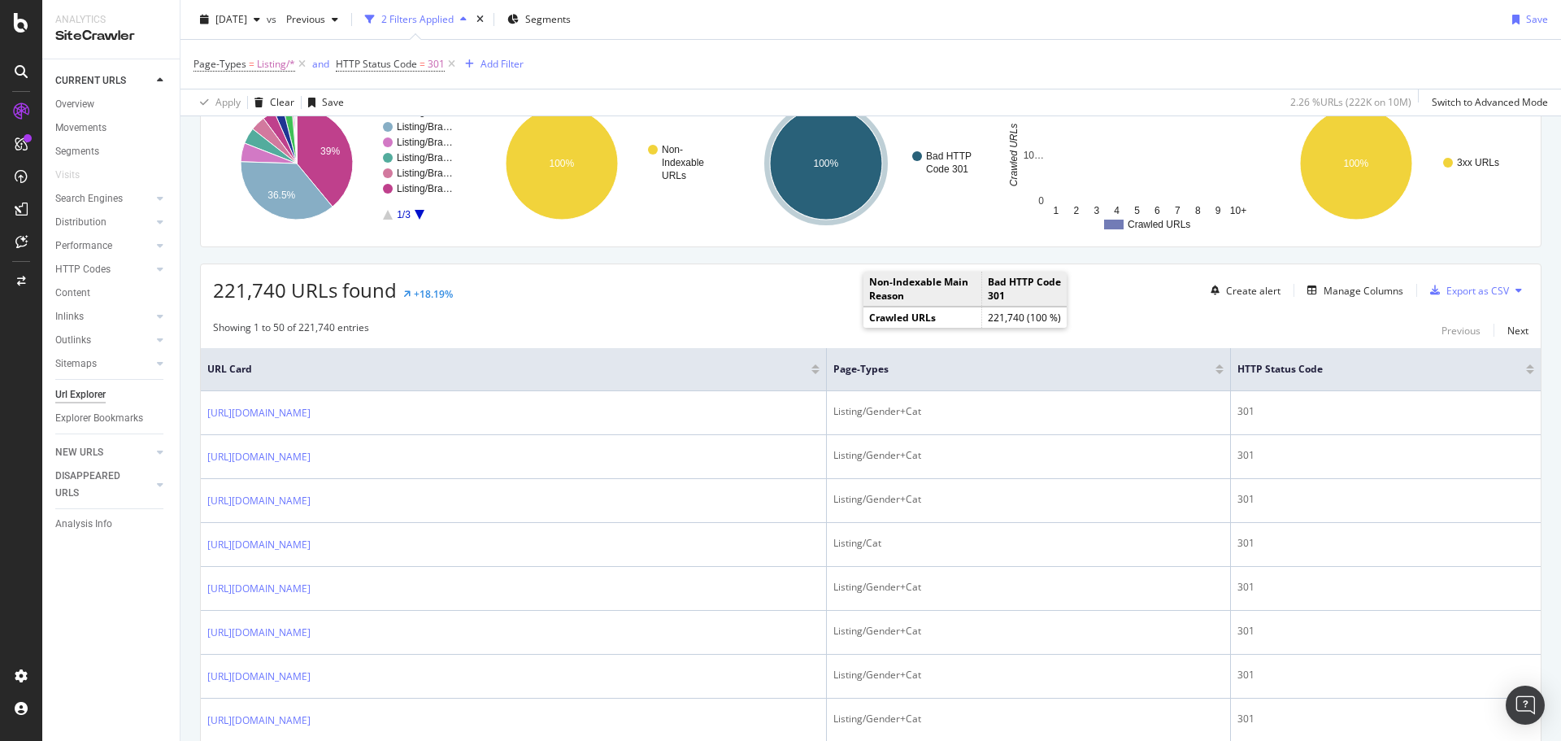
scroll to position [146, 0]
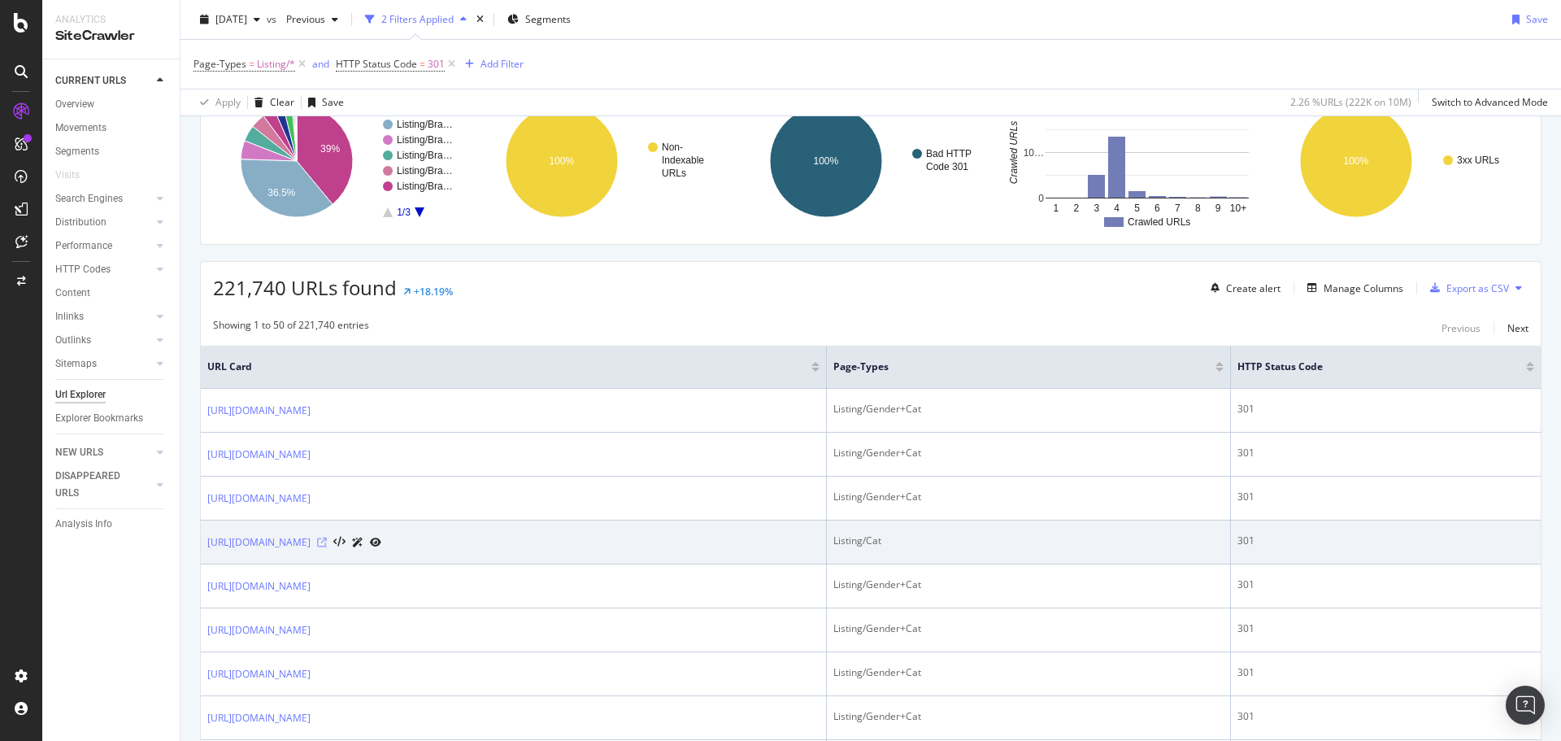
click at [327, 540] on icon at bounding box center [322, 542] width 10 height 10
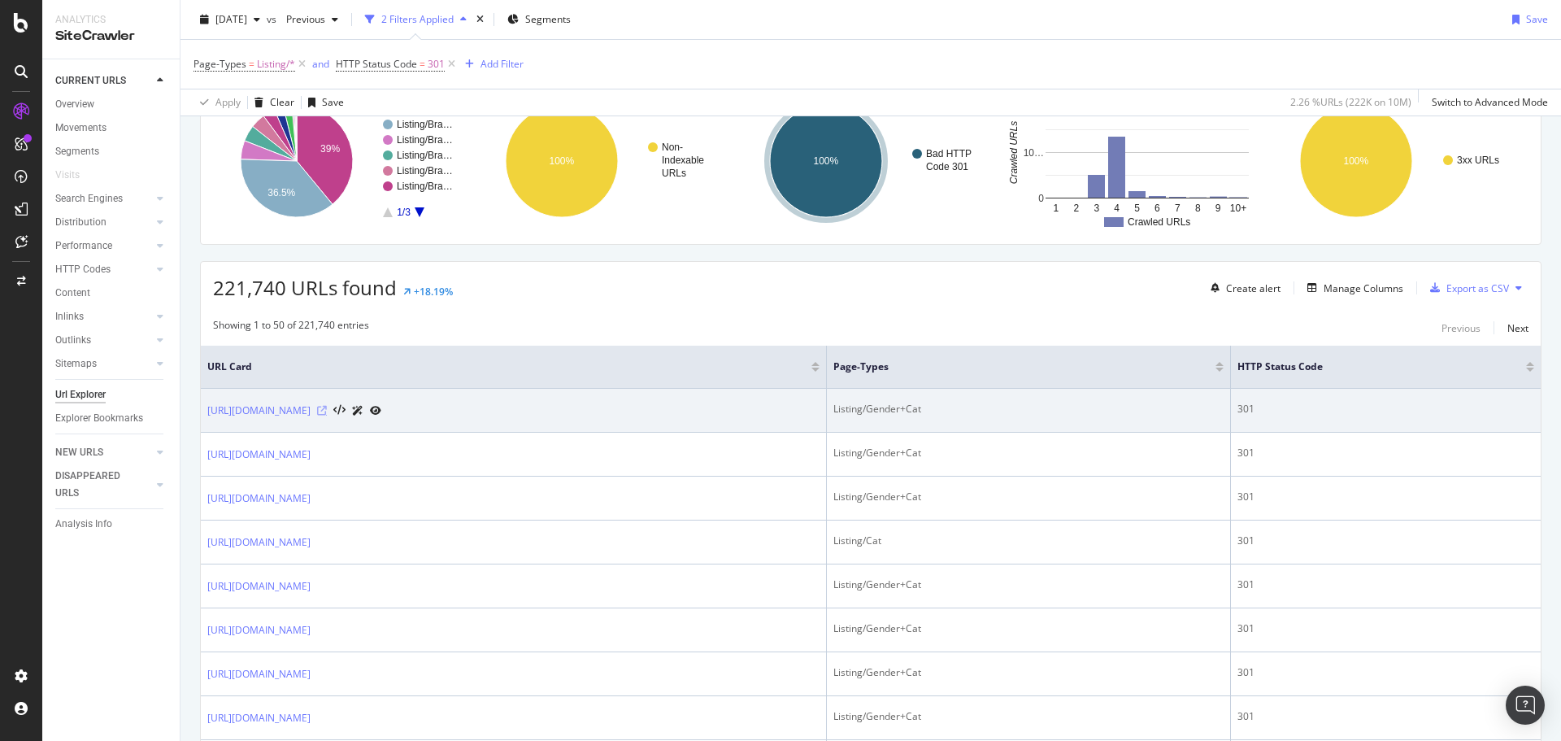
click at [327, 409] on icon at bounding box center [322, 411] width 10 height 10
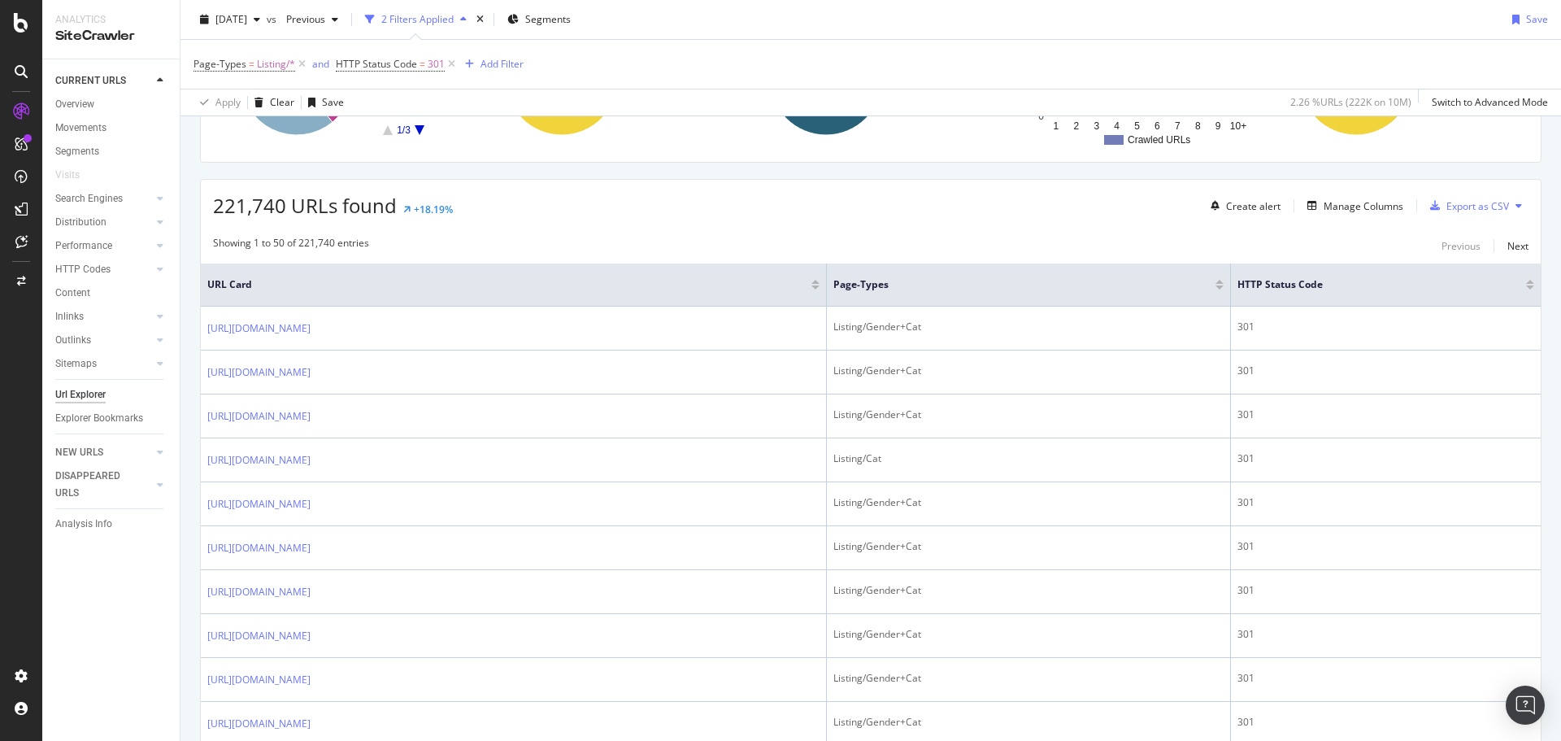
scroll to position [0, 0]
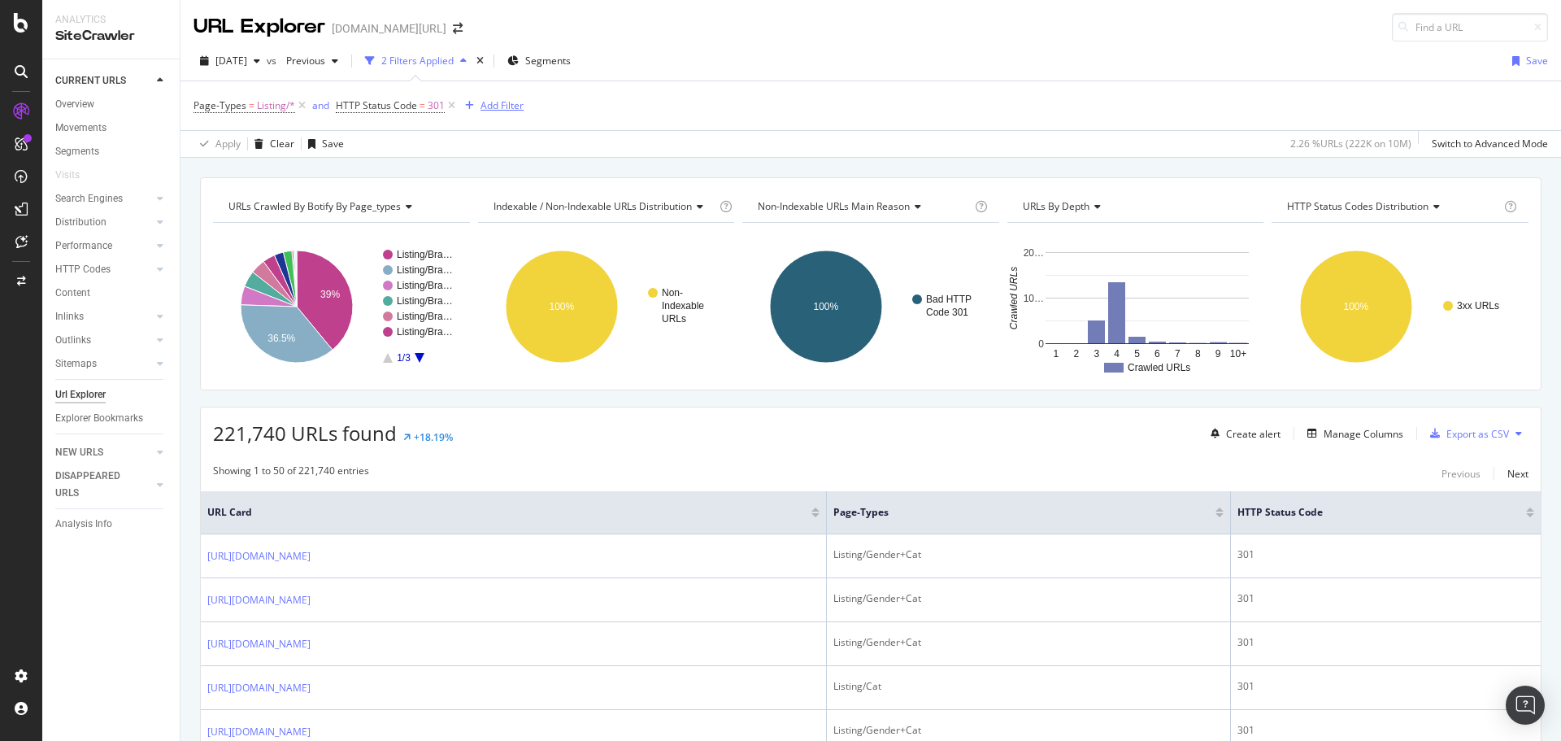
click at [489, 105] on div "Add Filter" at bounding box center [501, 105] width 43 height 14
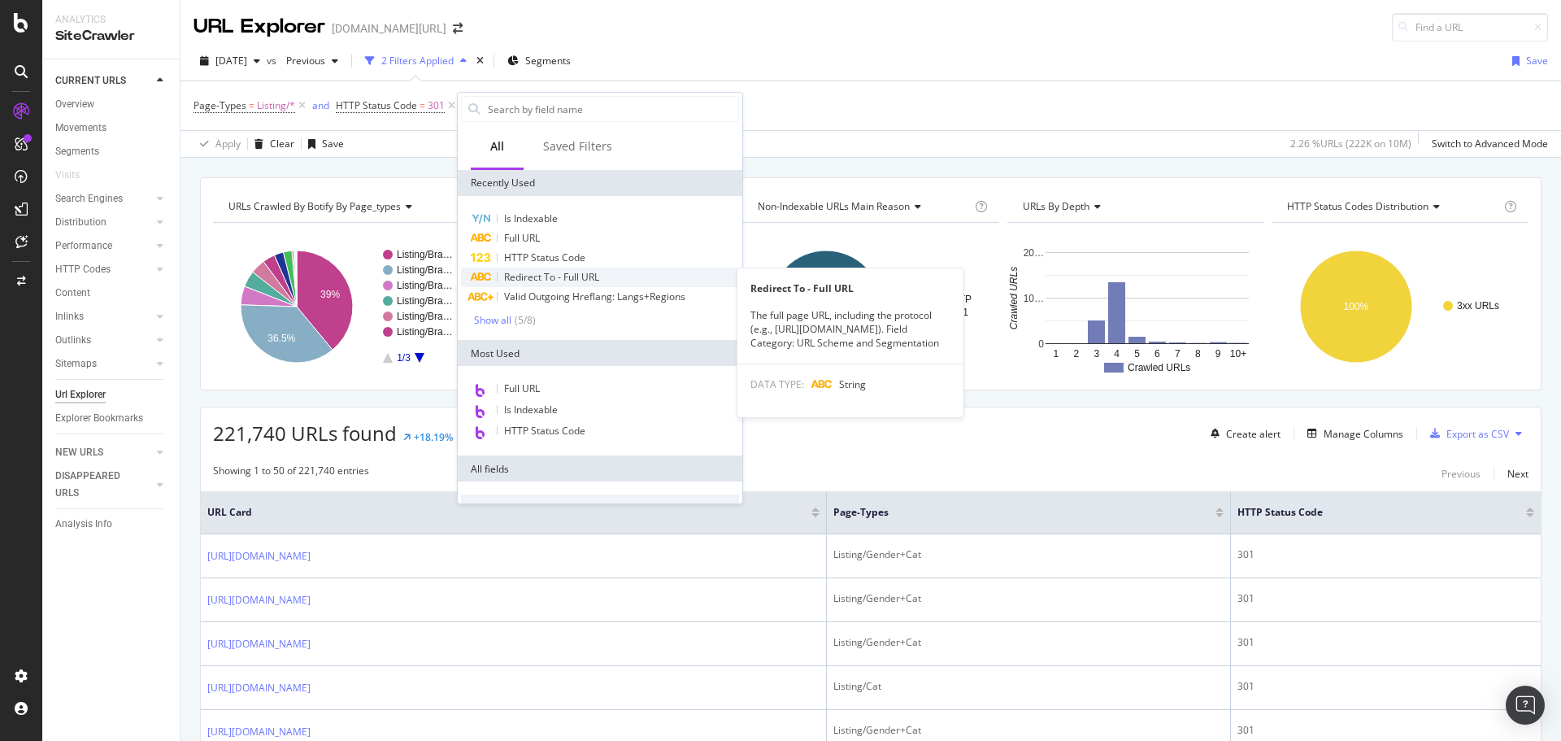
click at [546, 281] on span "Redirect To - Full URL" at bounding box center [551, 277] width 95 height 14
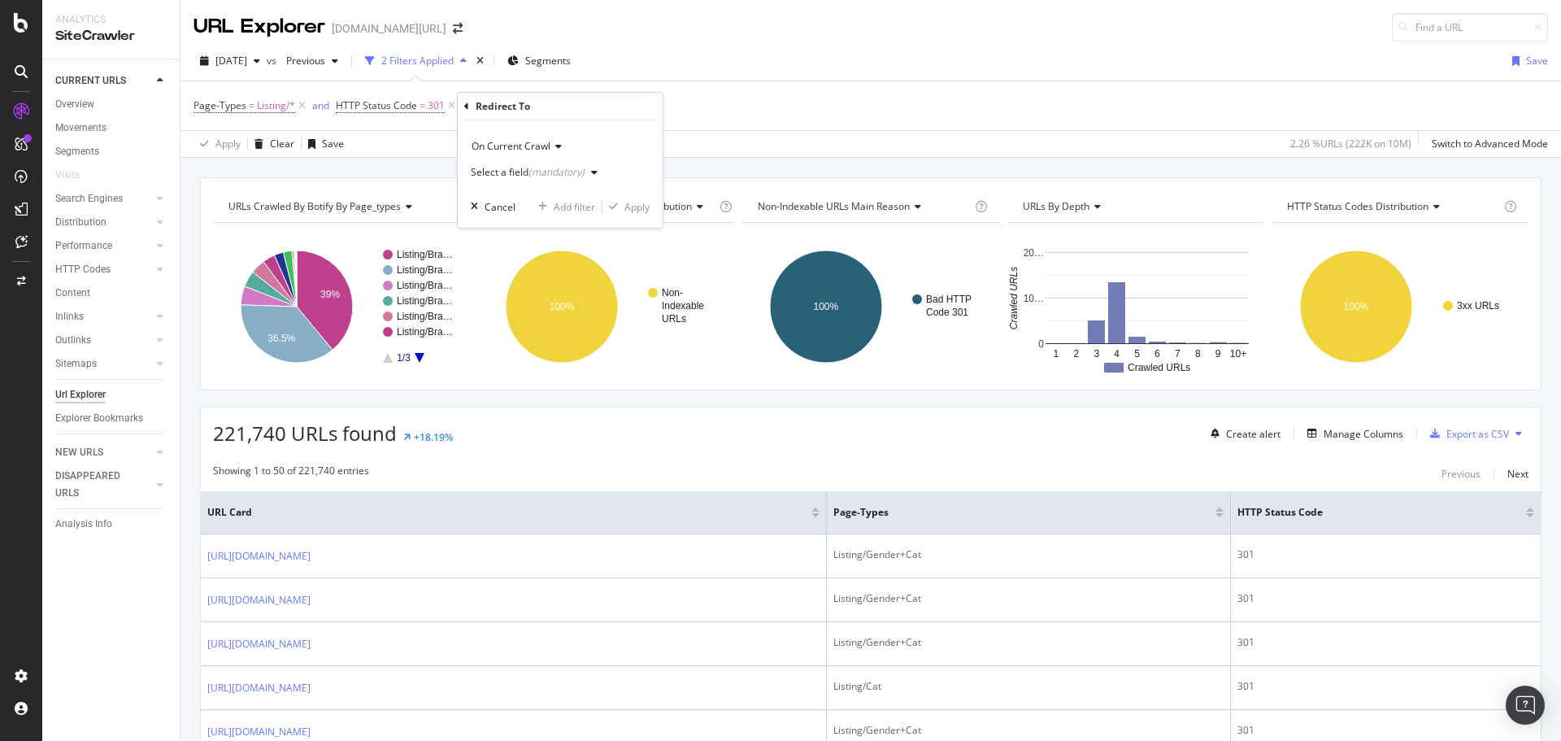
click at [551, 178] on div "Select a field (mandatory)" at bounding box center [537, 172] width 133 height 24
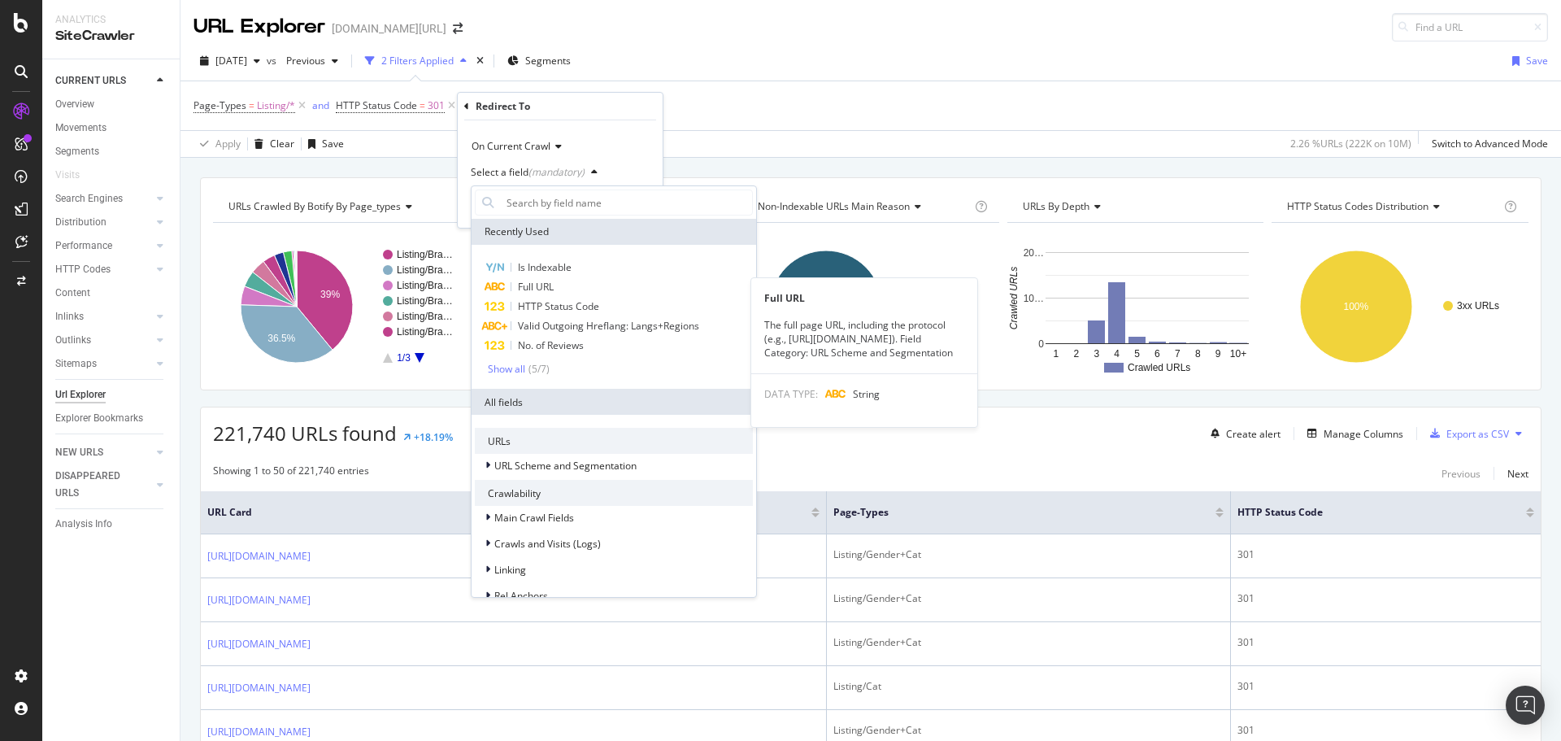
click at [544, 285] on span "Full URL" at bounding box center [536, 287] width 36 height 14
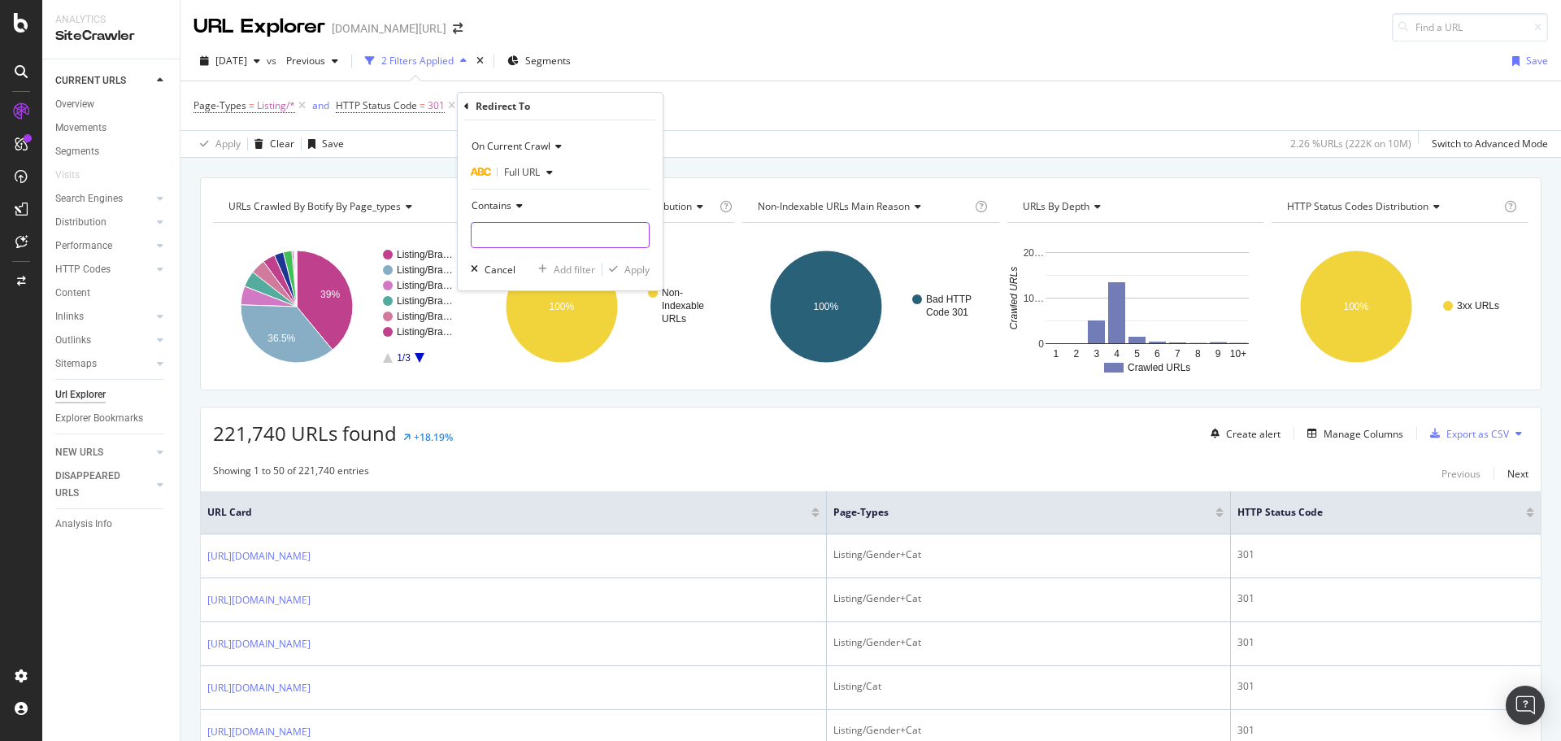
click at [546, 235] on input "text" at bounding box center [559, 235] width 177 height 26
type input "/sr/"
click at [632, 276] on div "Apply" at bounding box center [625, 269] width 47 height 15
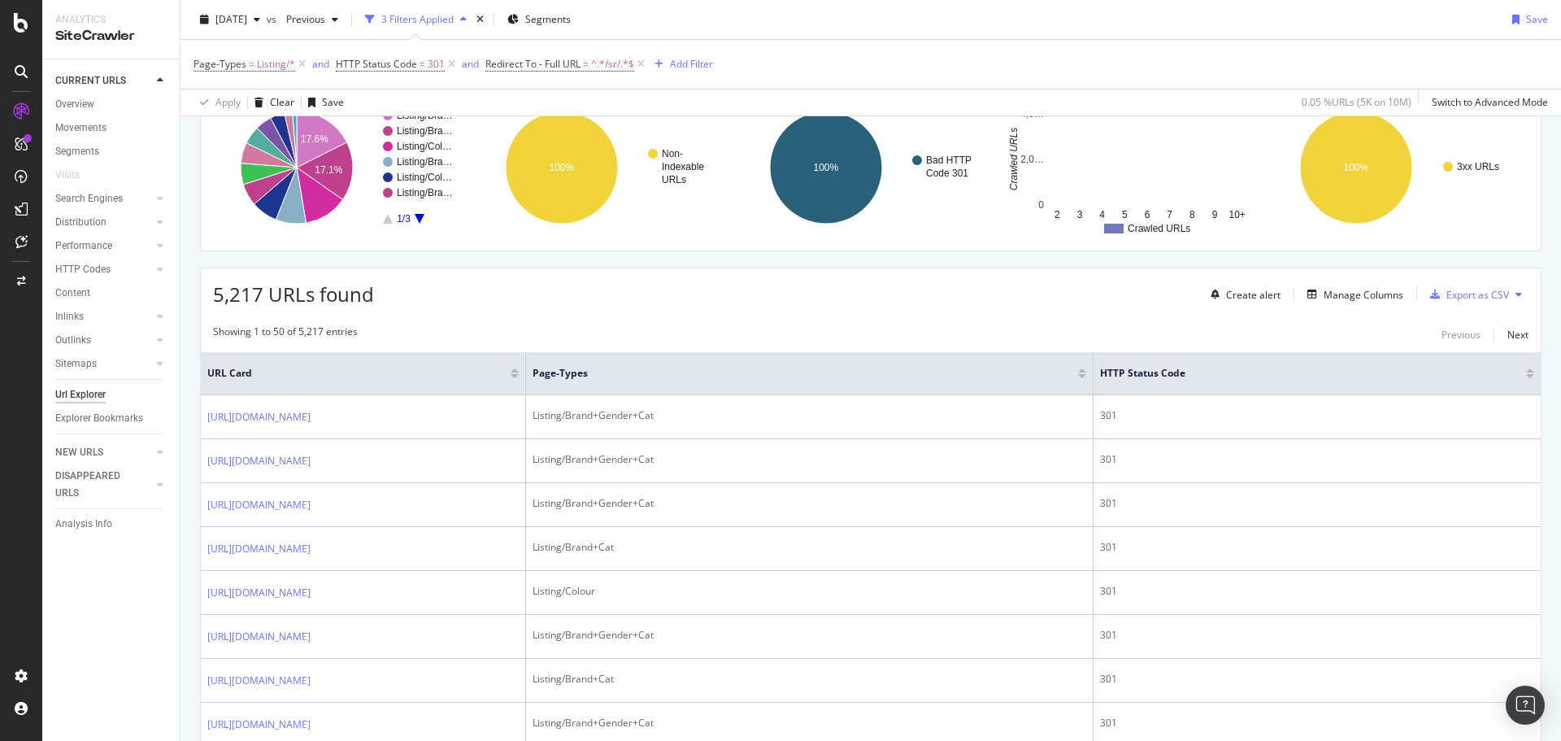
scroll to position [141, 0]
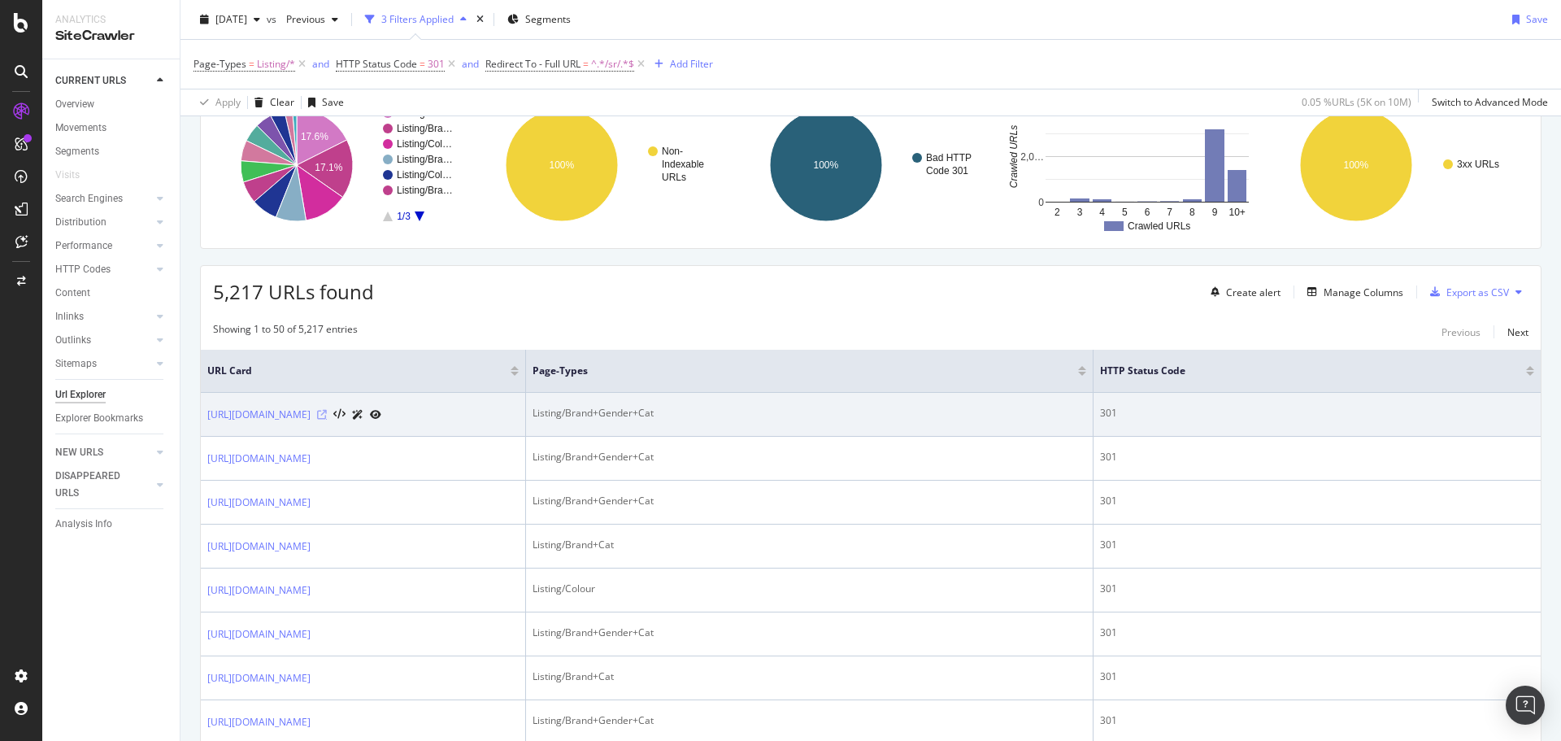
click at [327, 419] on icon at bounding box center [322, 415] width 10 height 10
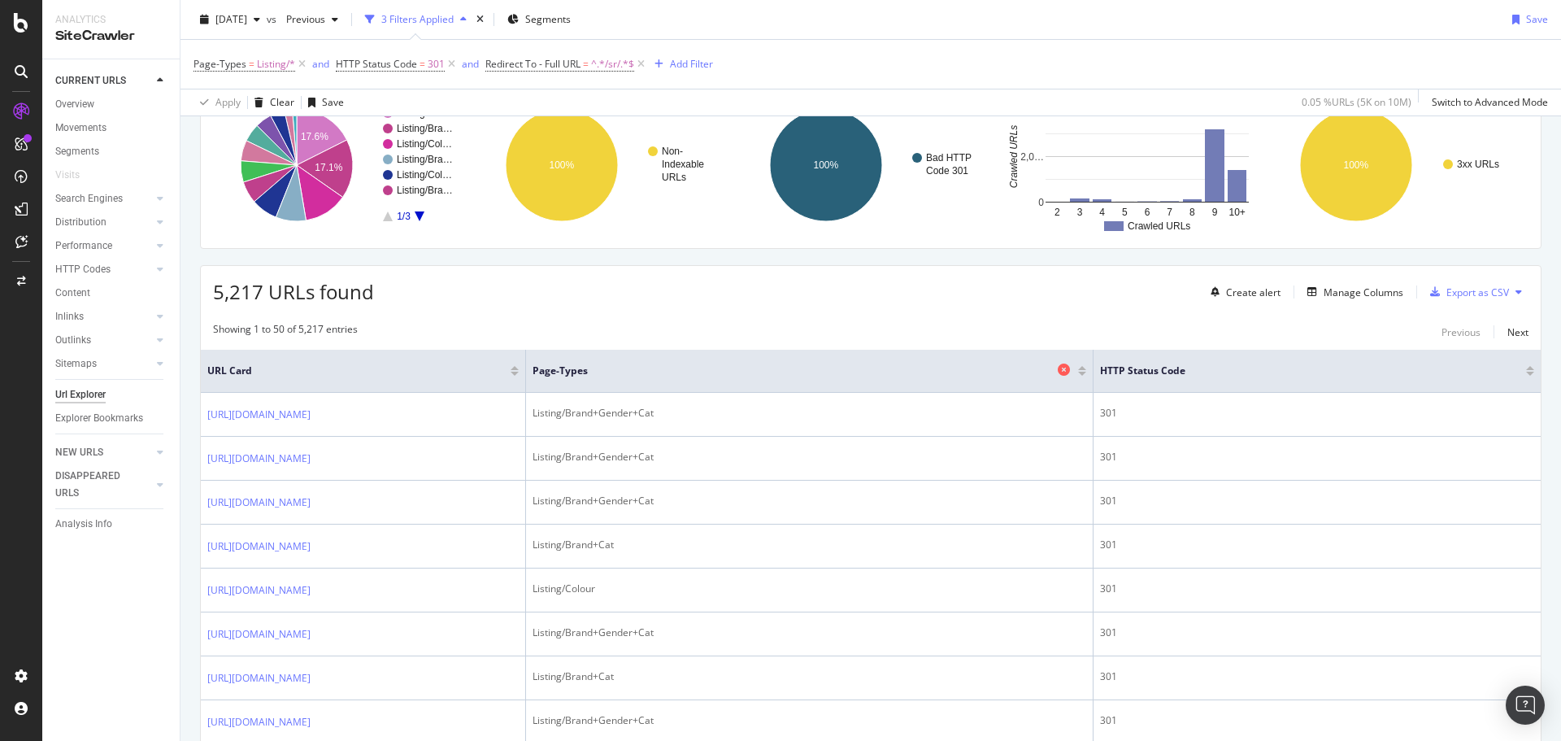
scroll to position [302, 0]
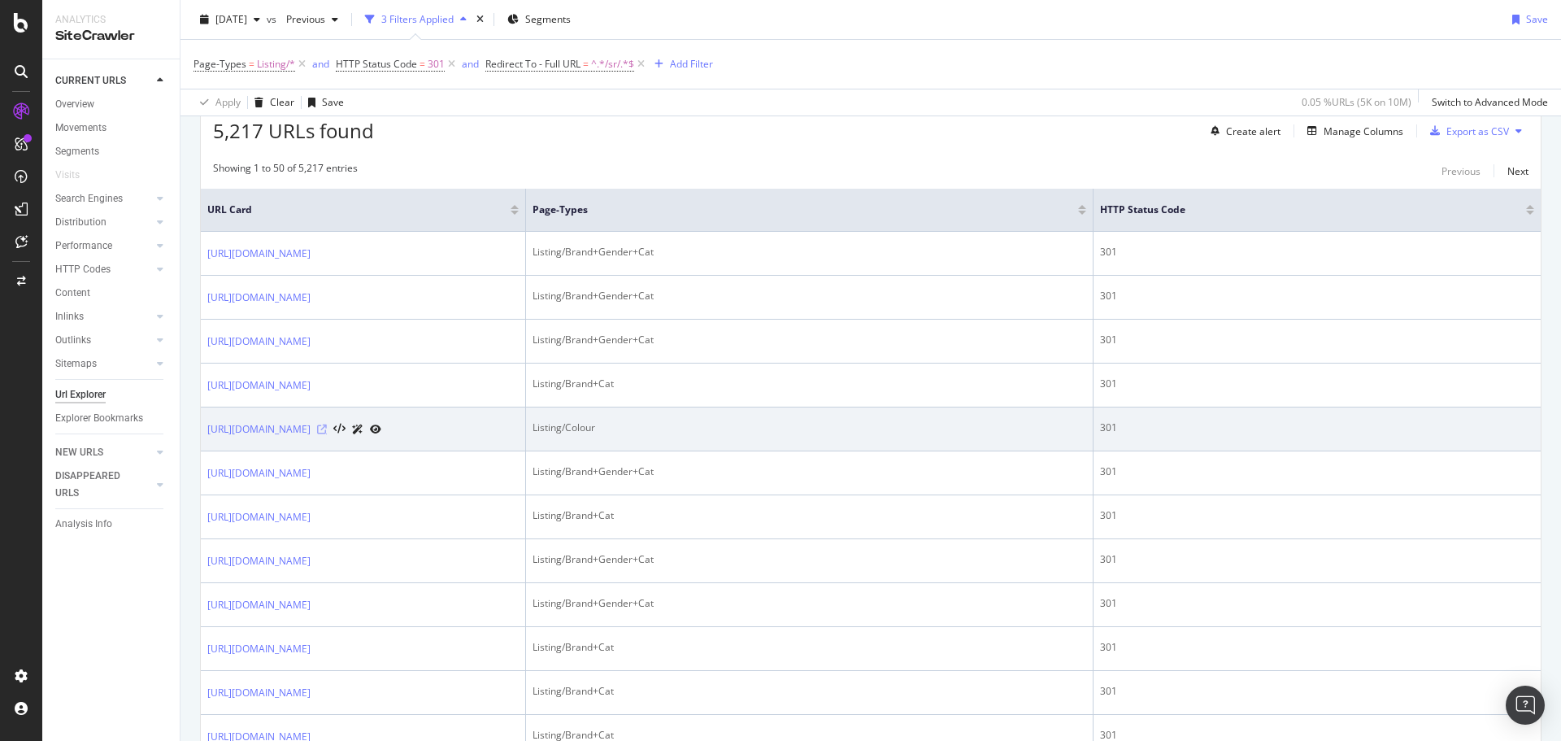
click at [327, 434] on icon at bounding box center [322, 429] width 10 height 10
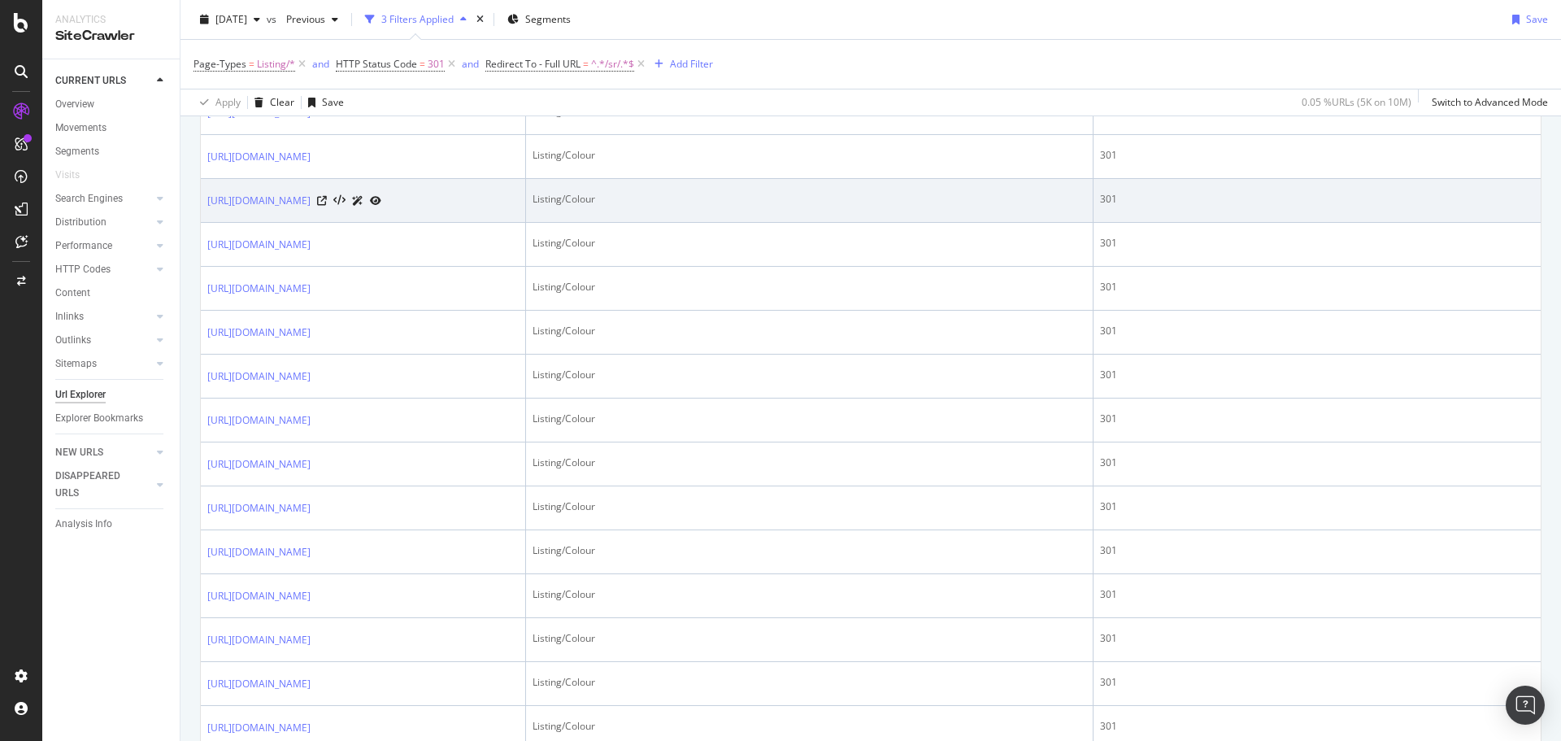
scroll to position [1038, 0]
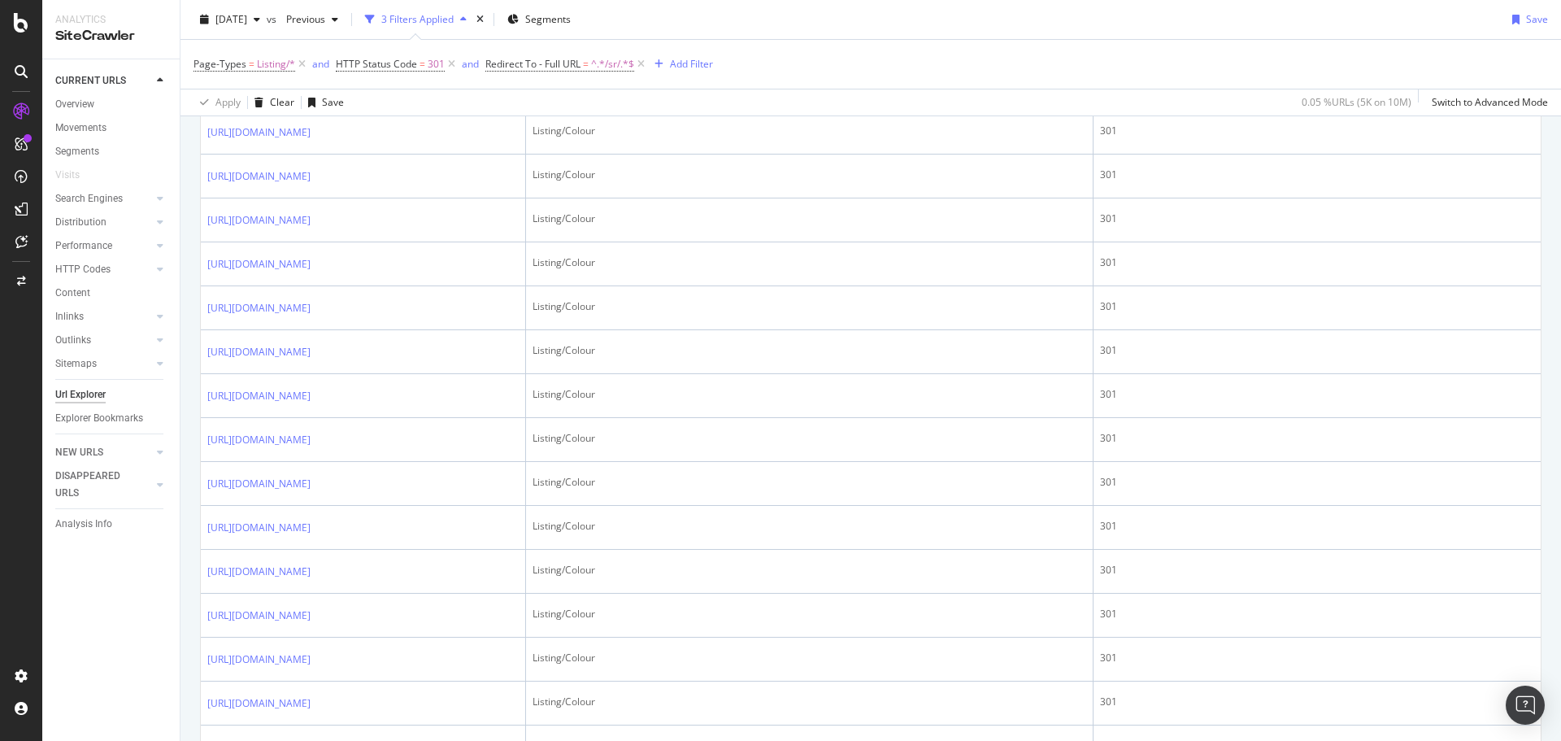
click at [327, 50] on icon at bounding box center [322, 45] width 10 height 10
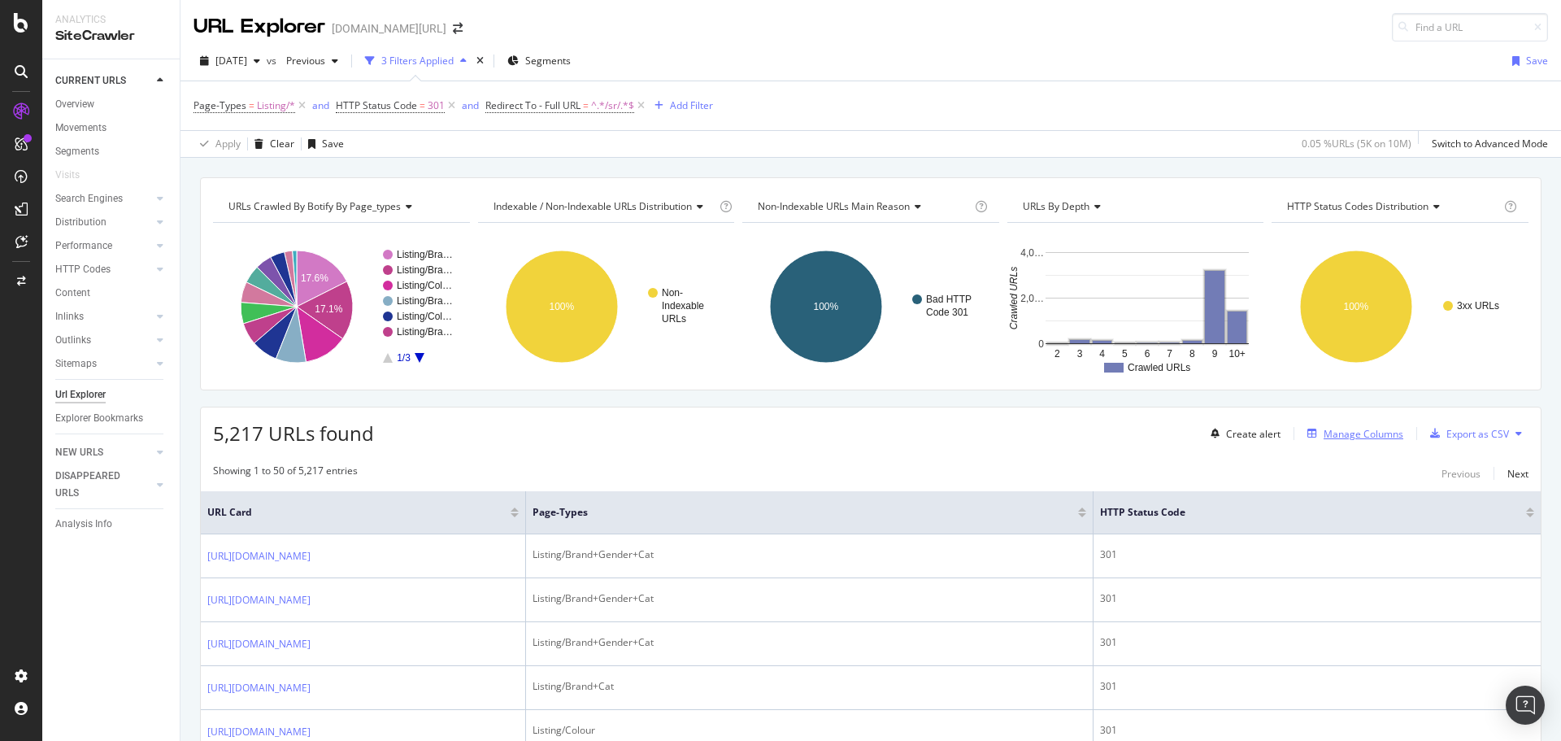
scroll to position [3, 0]
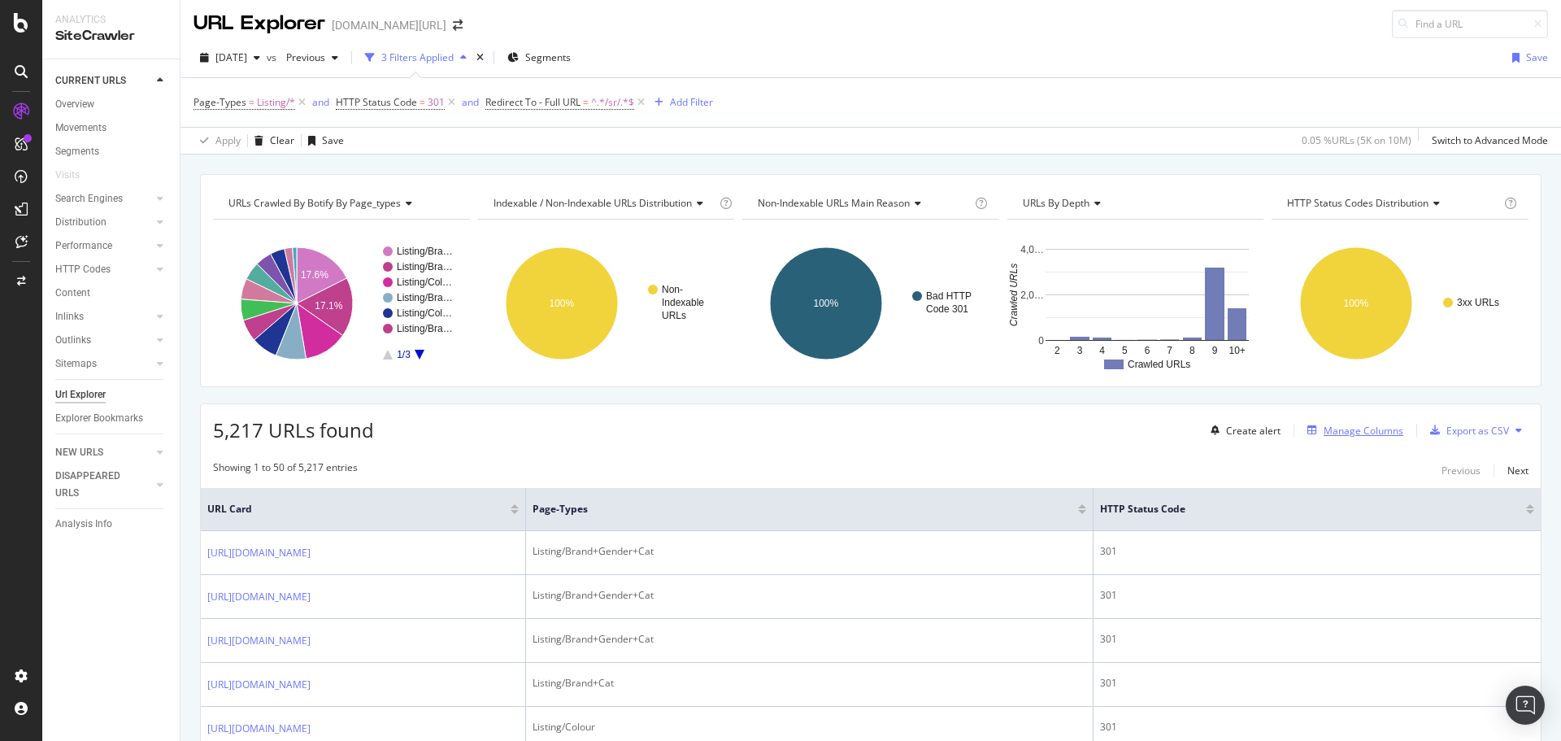
click at [1354, 428] on div "Manage Columns" at bounding box center [1363, 430] width 80 height 14
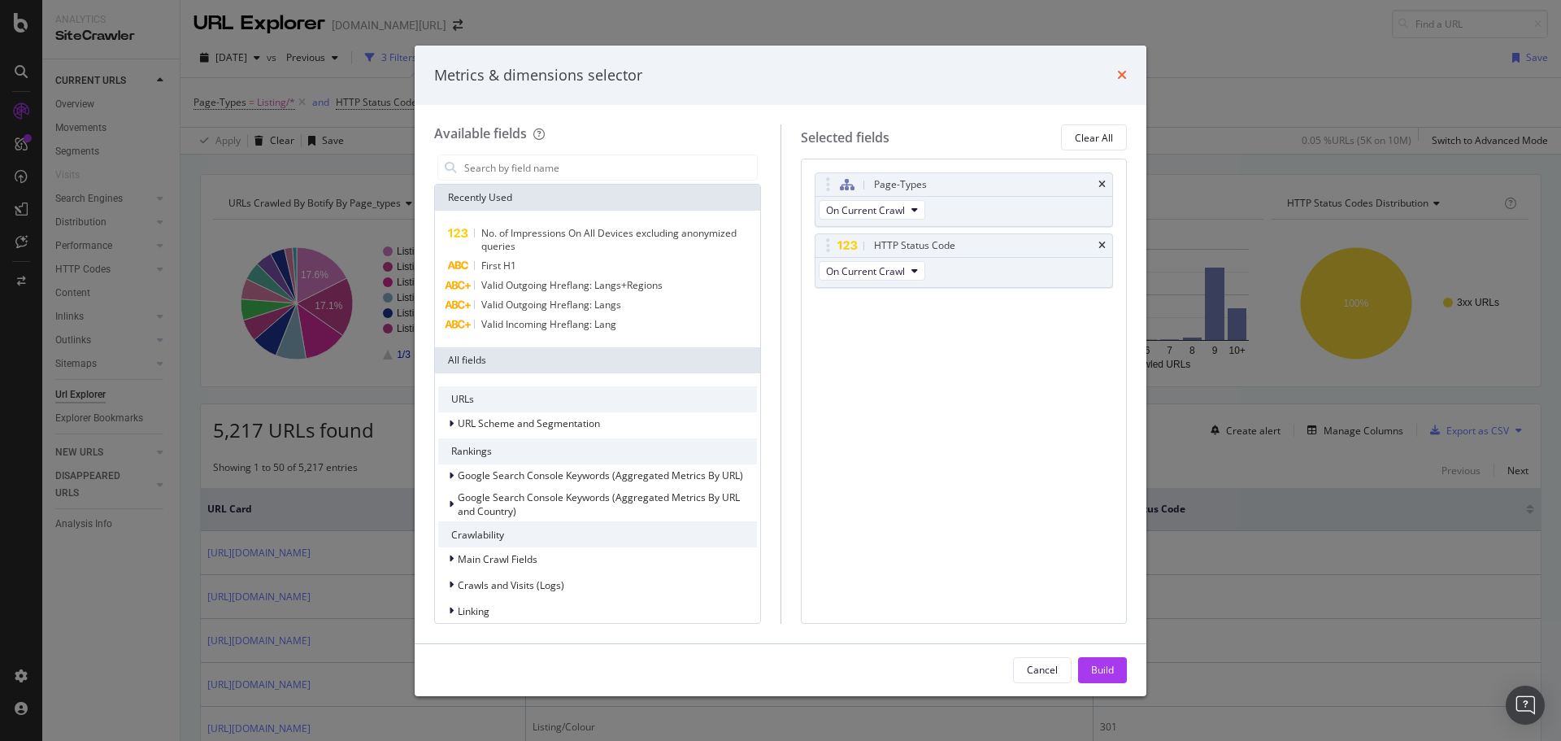
drag, startPoint x: 1120, startPoint y: 76, endPoint x: 1095, endPoint y: 74, distance: 25.3
click at [1119, 75] on icon "times" at bounding box center [1122, 74] width 10 height 13
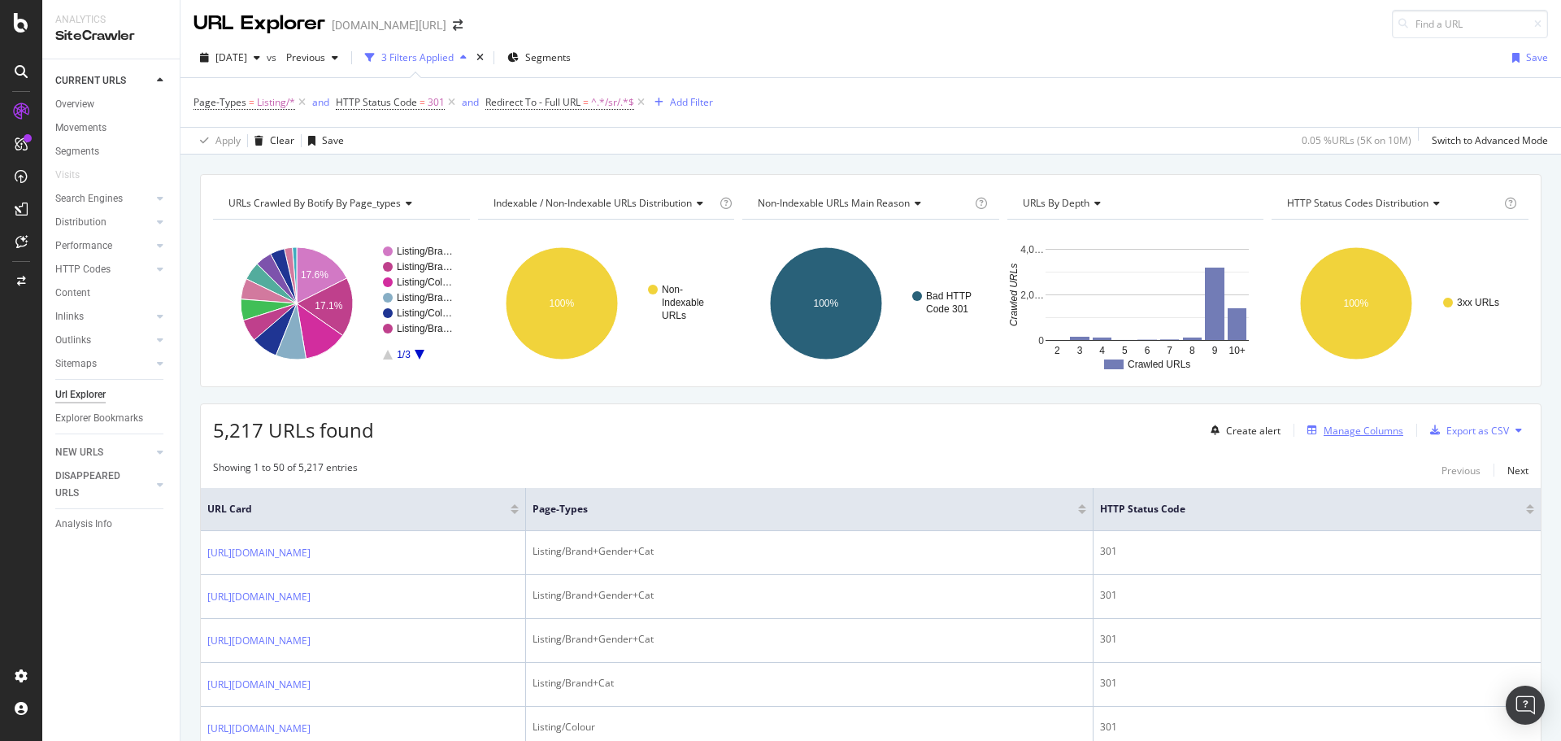
click at [1340, 430] on div "Manage Columns" at bounding box center [1363, 430] width 80 height 14
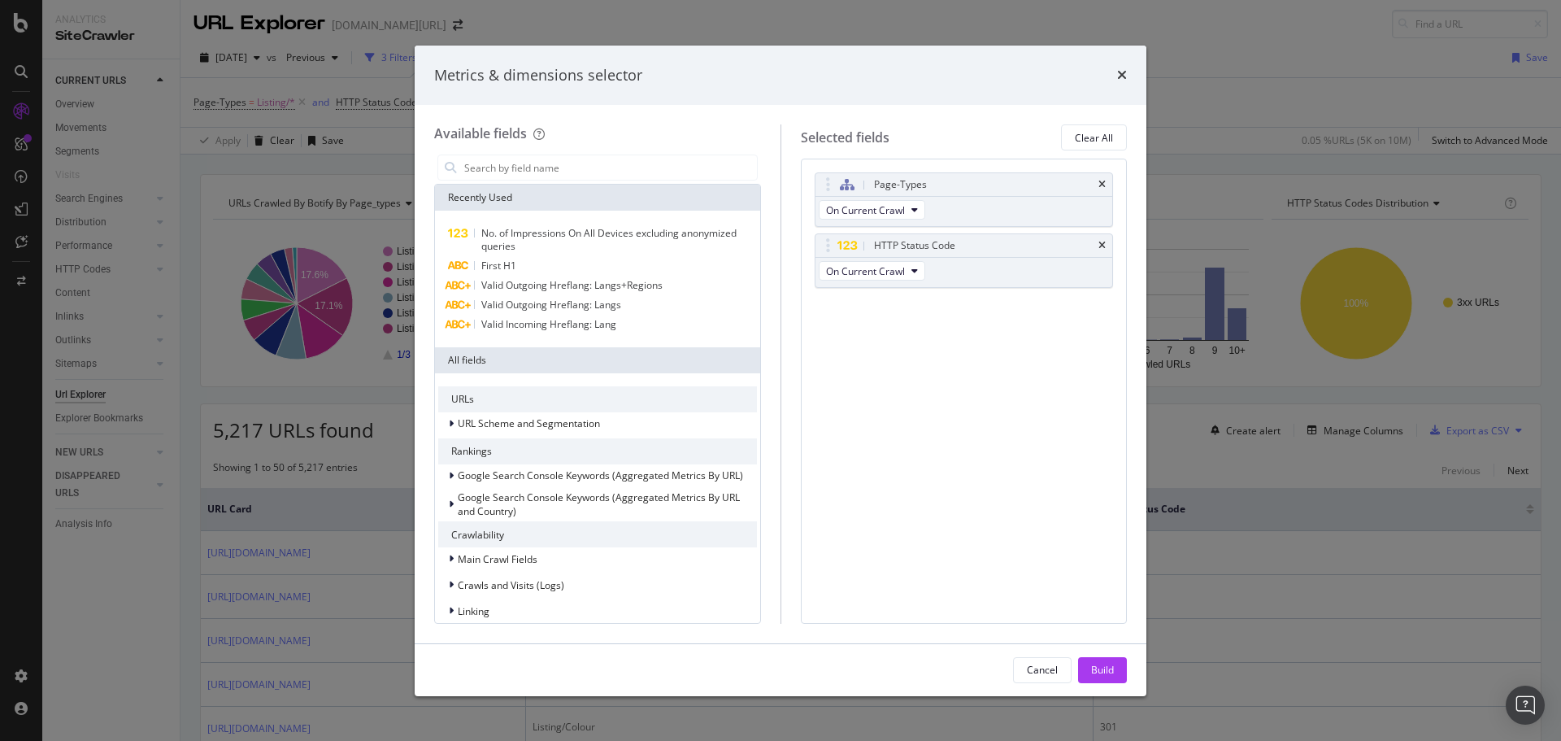
click at [587, 189] on div "Recently Used" at bounding box center [597, 198] width 325 height 26
click at [590, 172] on input "modal" at bounding box center [610, 167] width 294 height 24
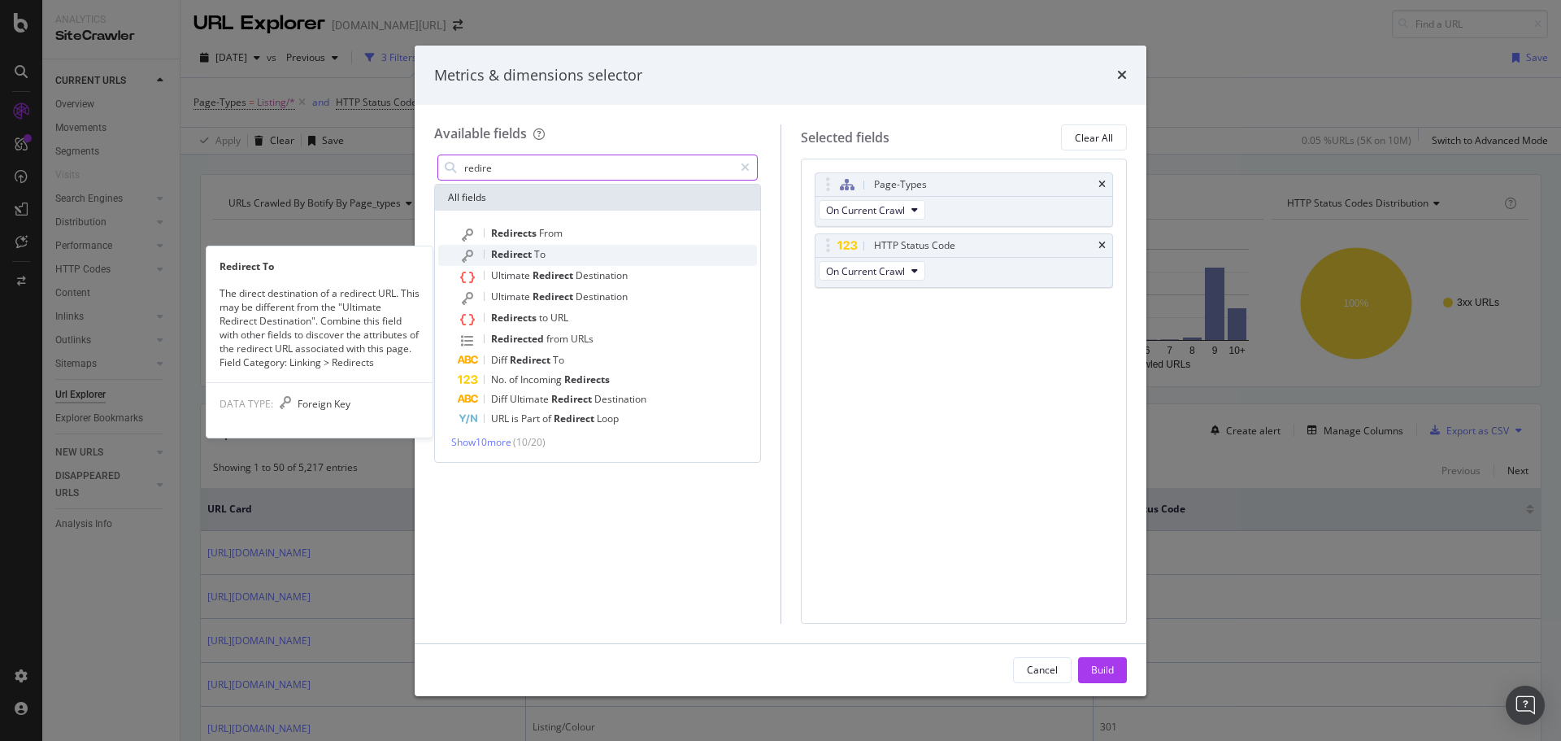
type input "redire"
click at [541, 252] on span "To" at bounding box center [539, 254] width 11 height 14
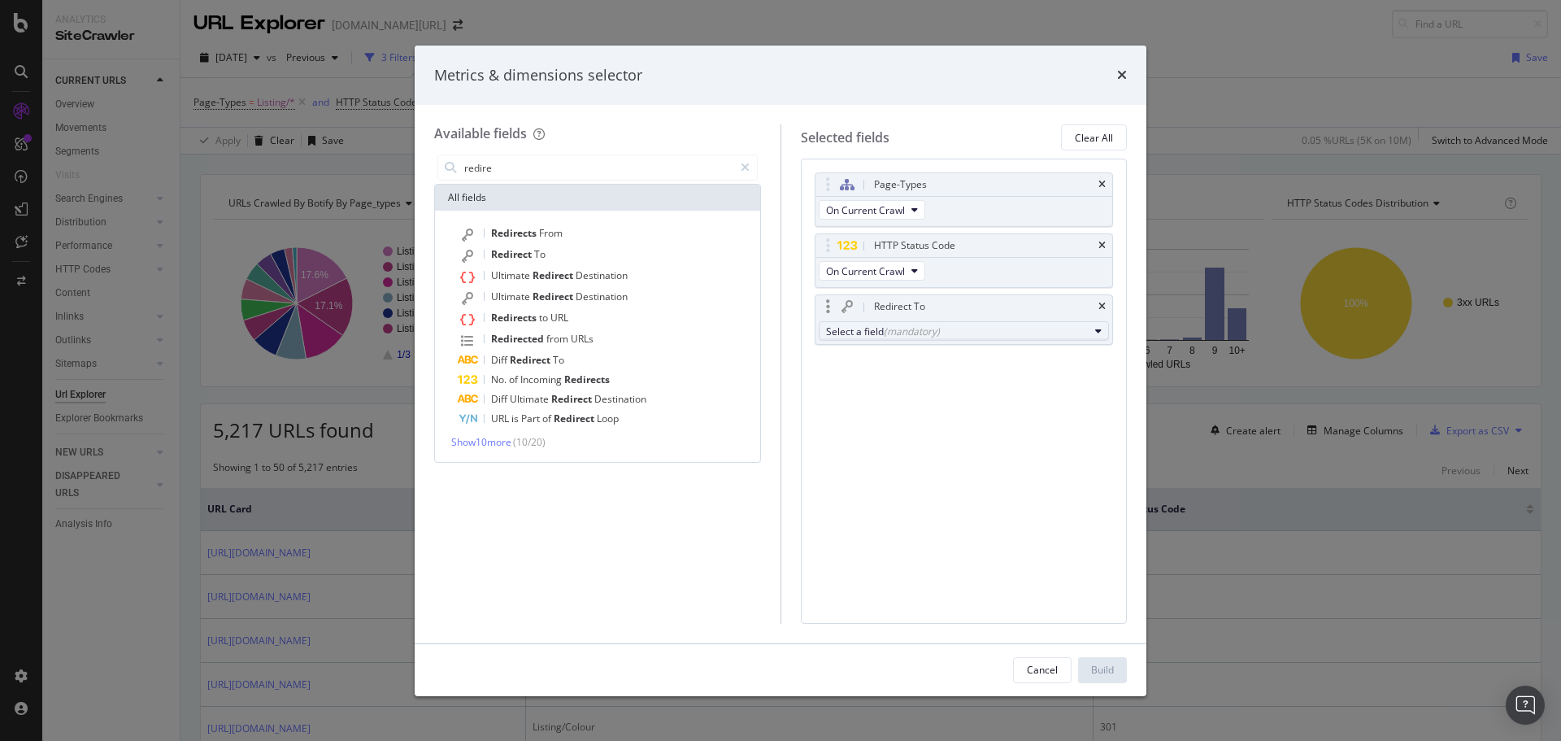
click at [934, 329] on div "(mandatory)" at bounding box center [912, 331] width 56 height 14
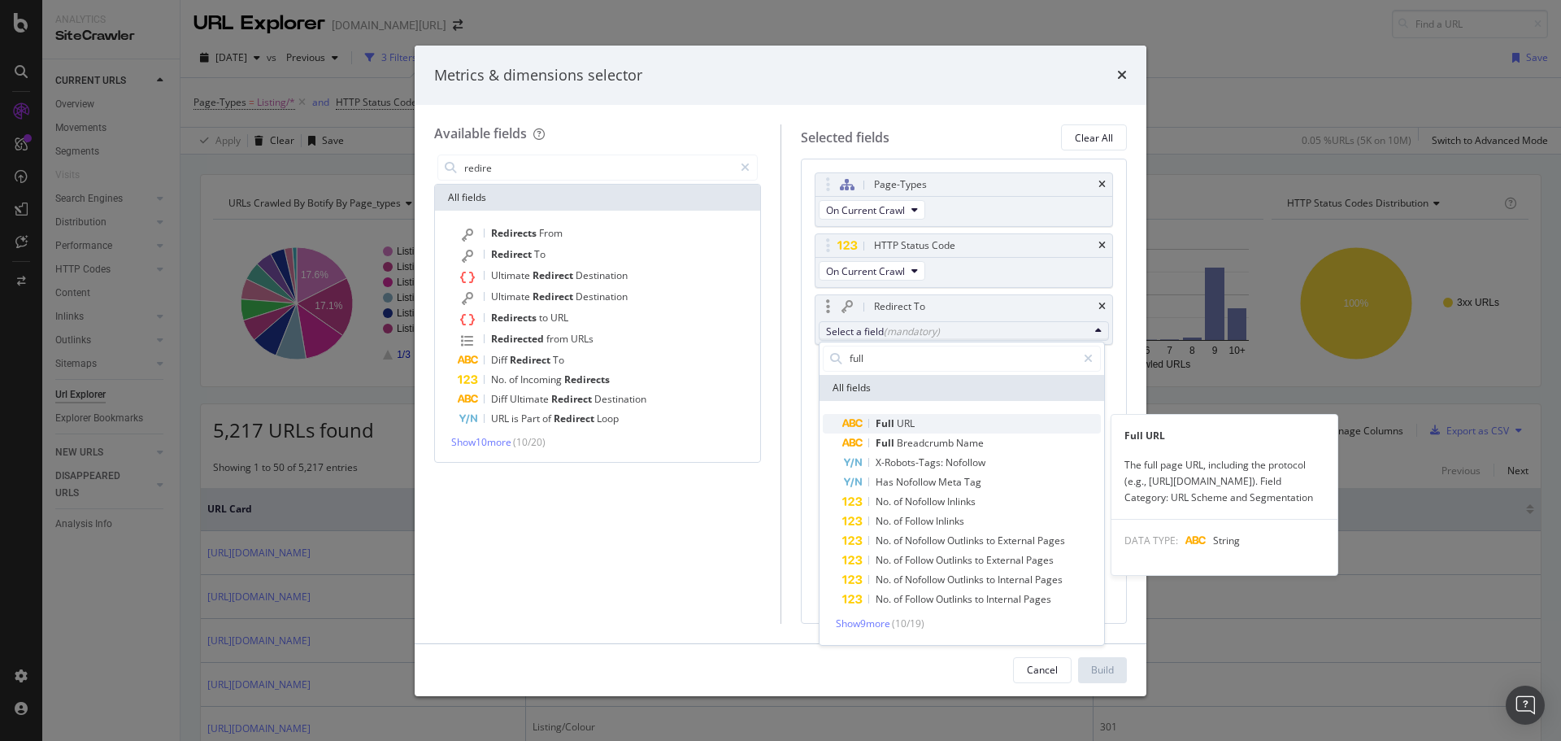
type input "full"
click at [915, 425] on span "Full URL" at bounding box center [971, 424] width 258 height 20
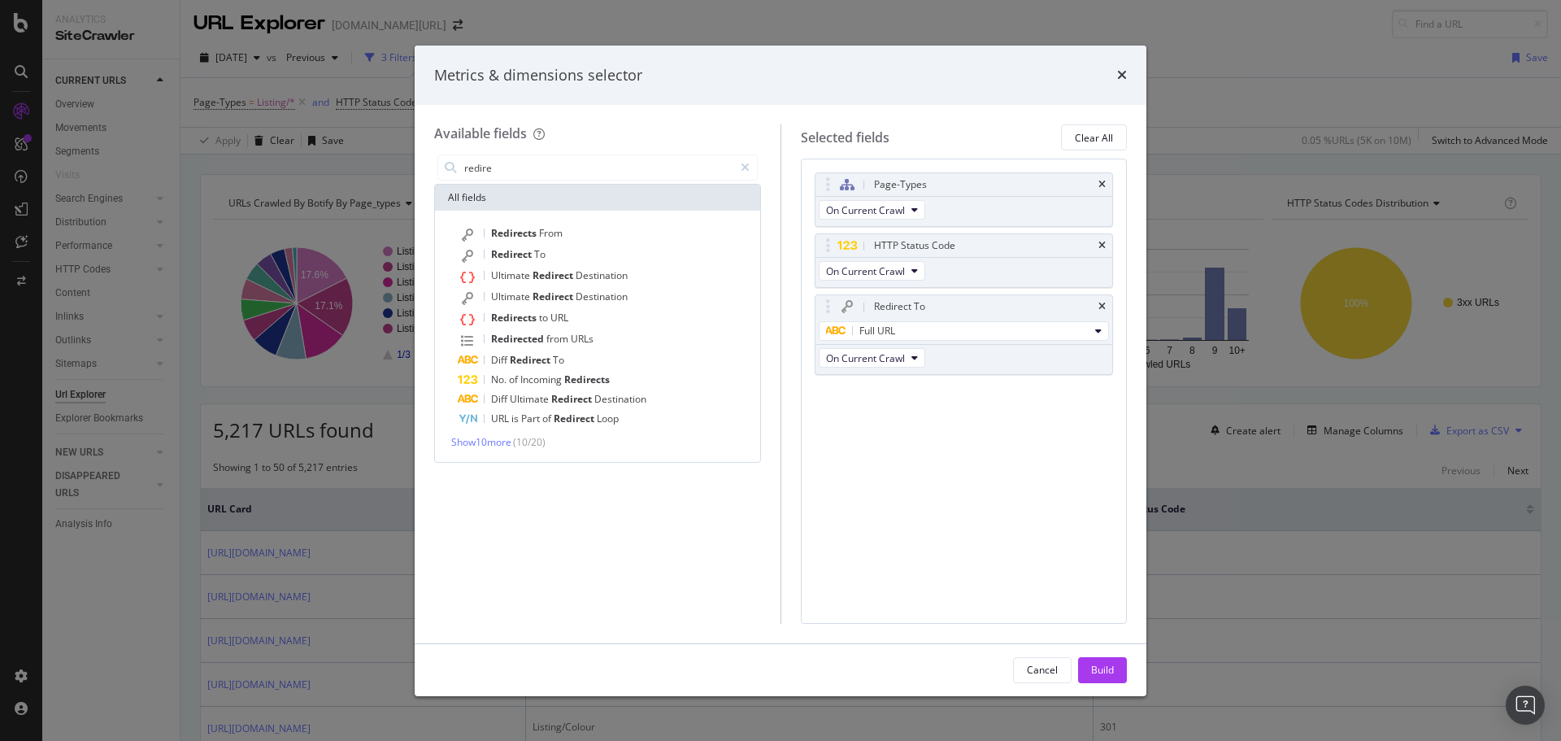
click at [1124, 680] on button "Build" at bounding box center [1102, 670] width 49 height 26
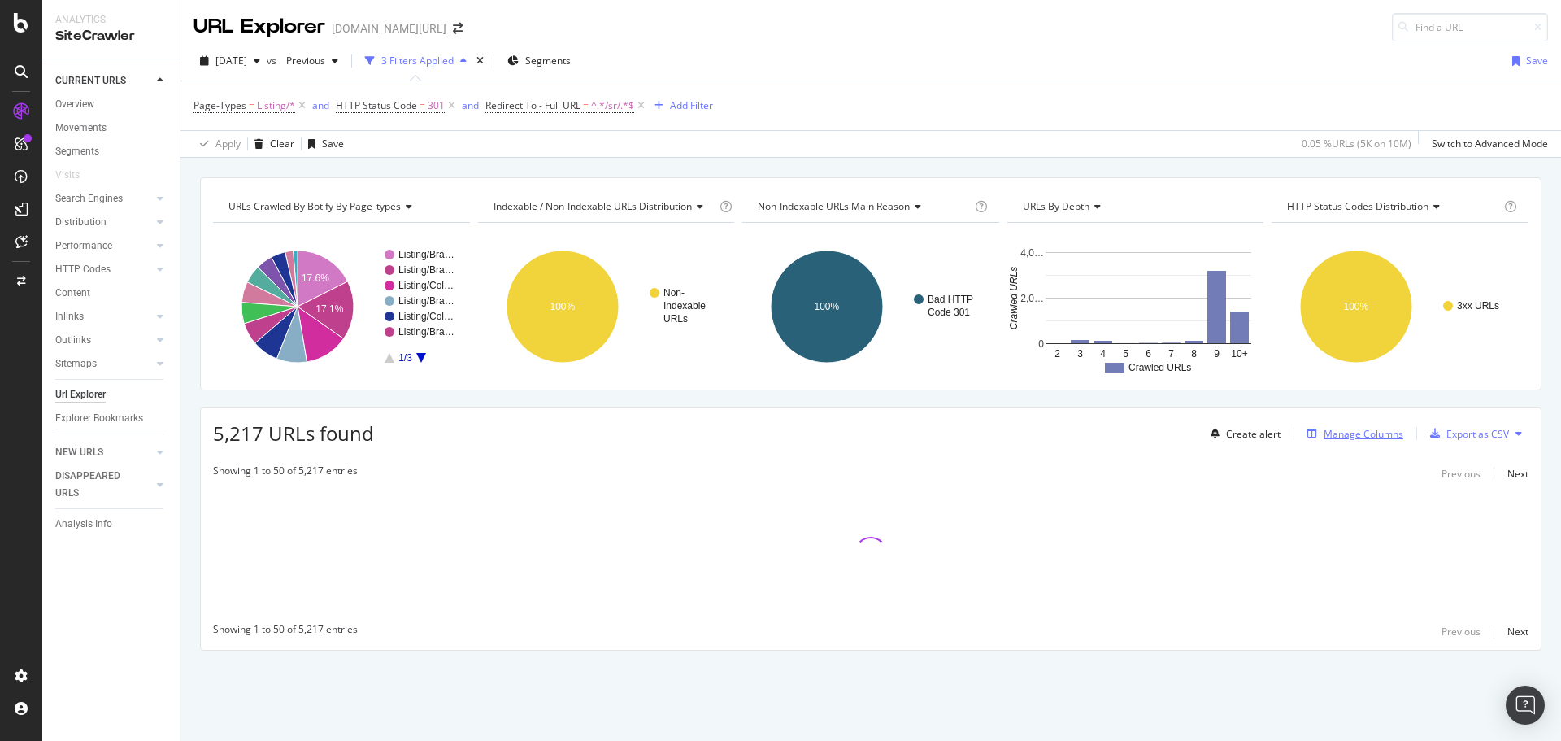
click at [1327, 437] on div "Manage Columns" at bounding box center [1363, 434] width 80 height 14
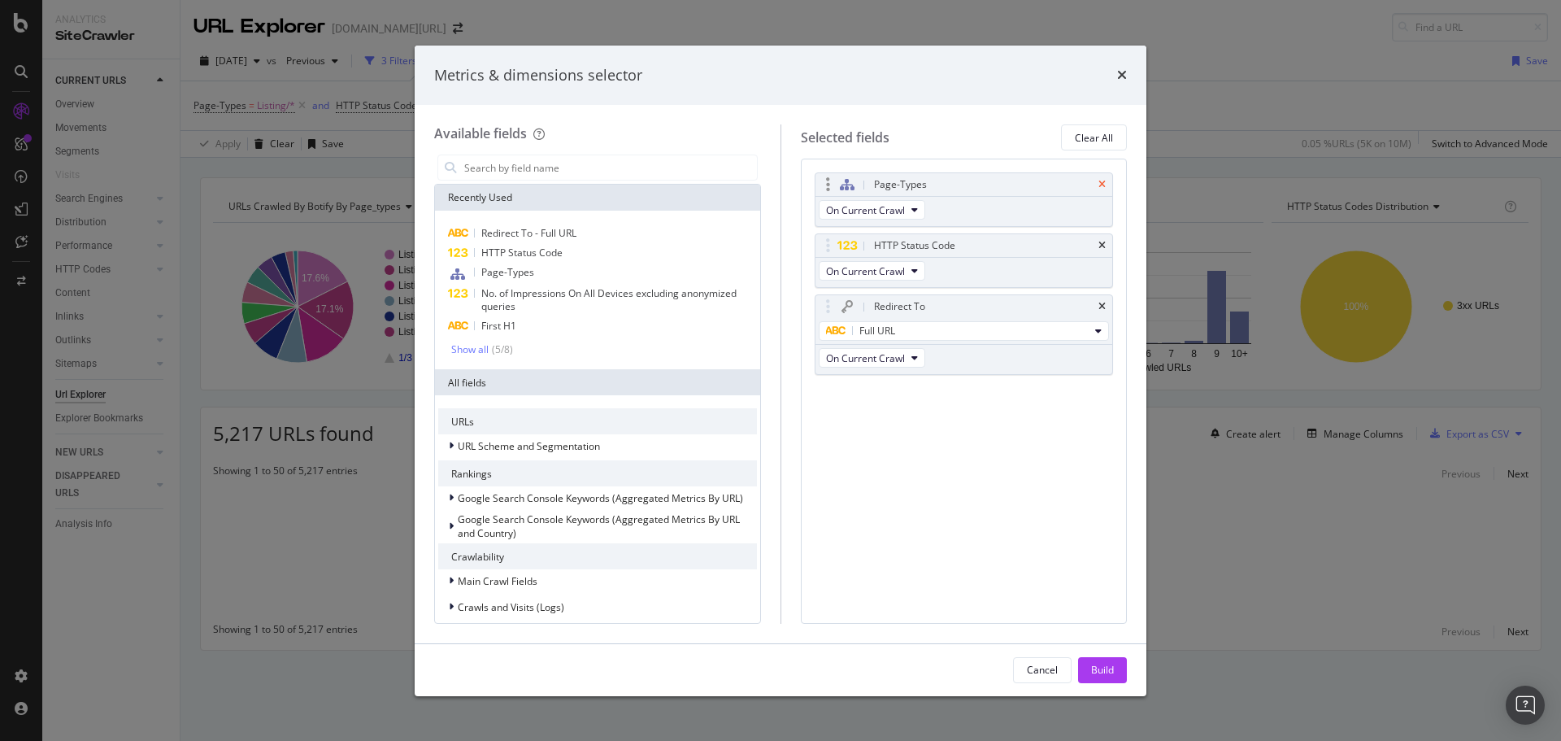
click at [1099, 187] on icon "times" at bounding box center [1101, 185] width 7 height 10
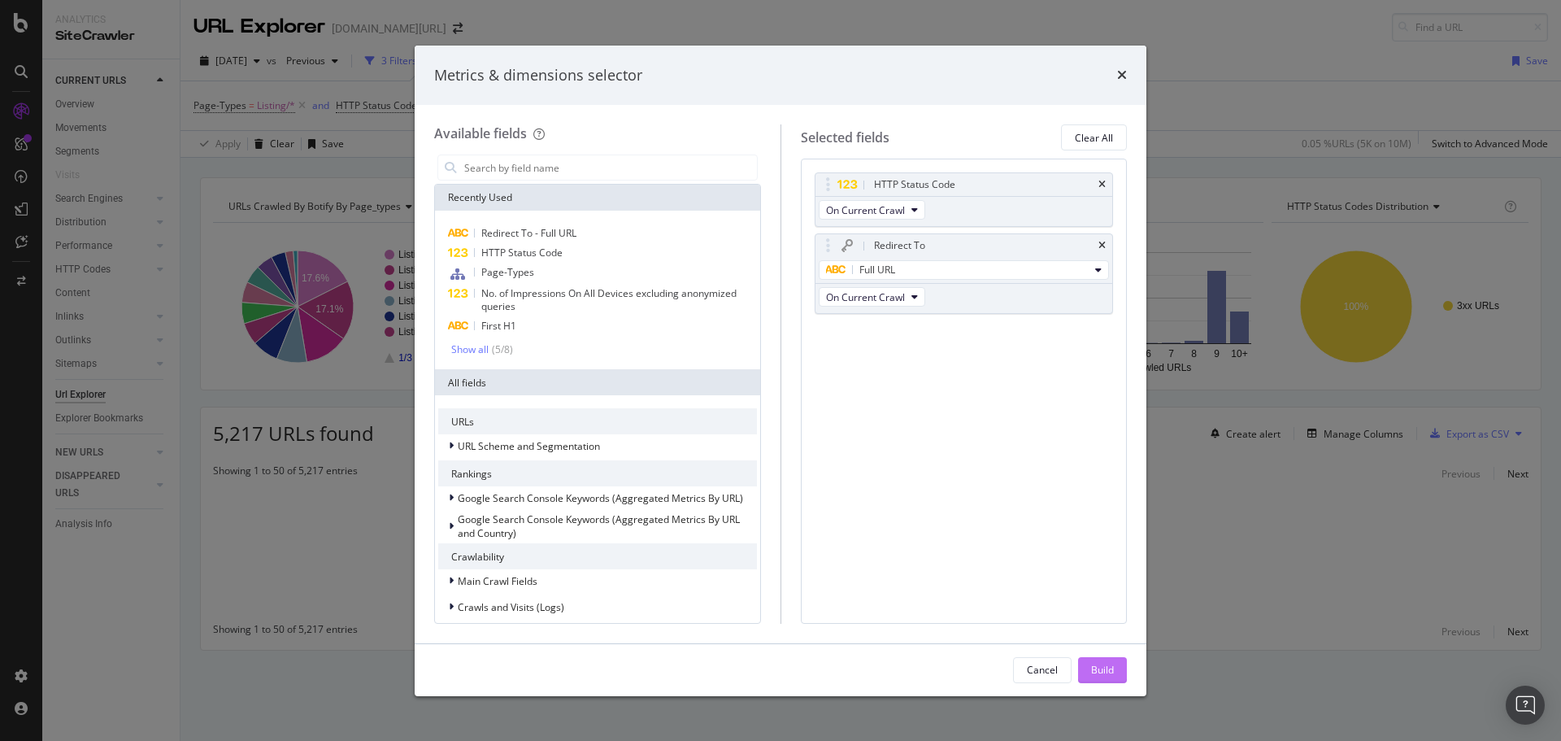
click at [1098, 666] on div "Build" at bounding box center [1102, 669] width 23 height 14
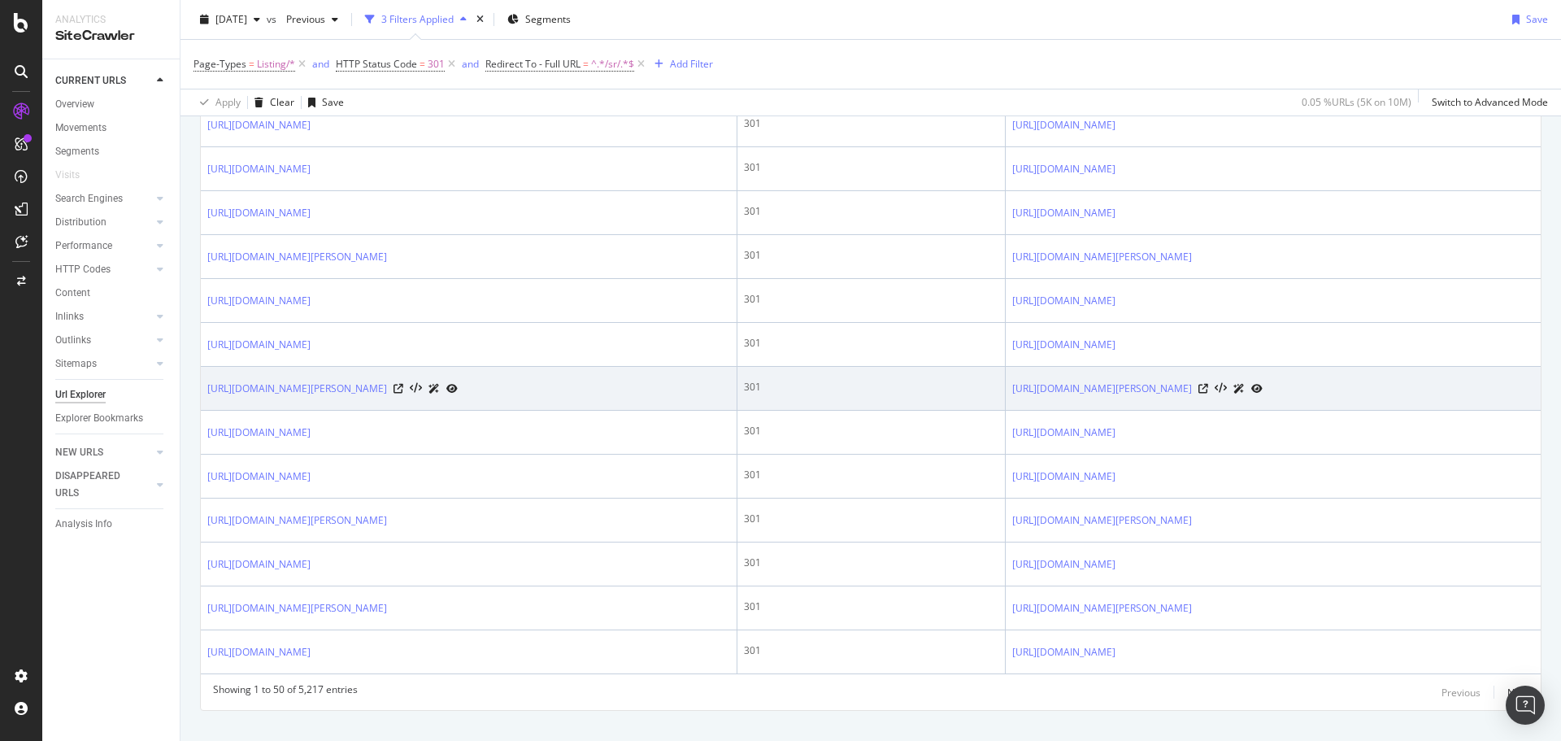
scroll to position [2082, 0]
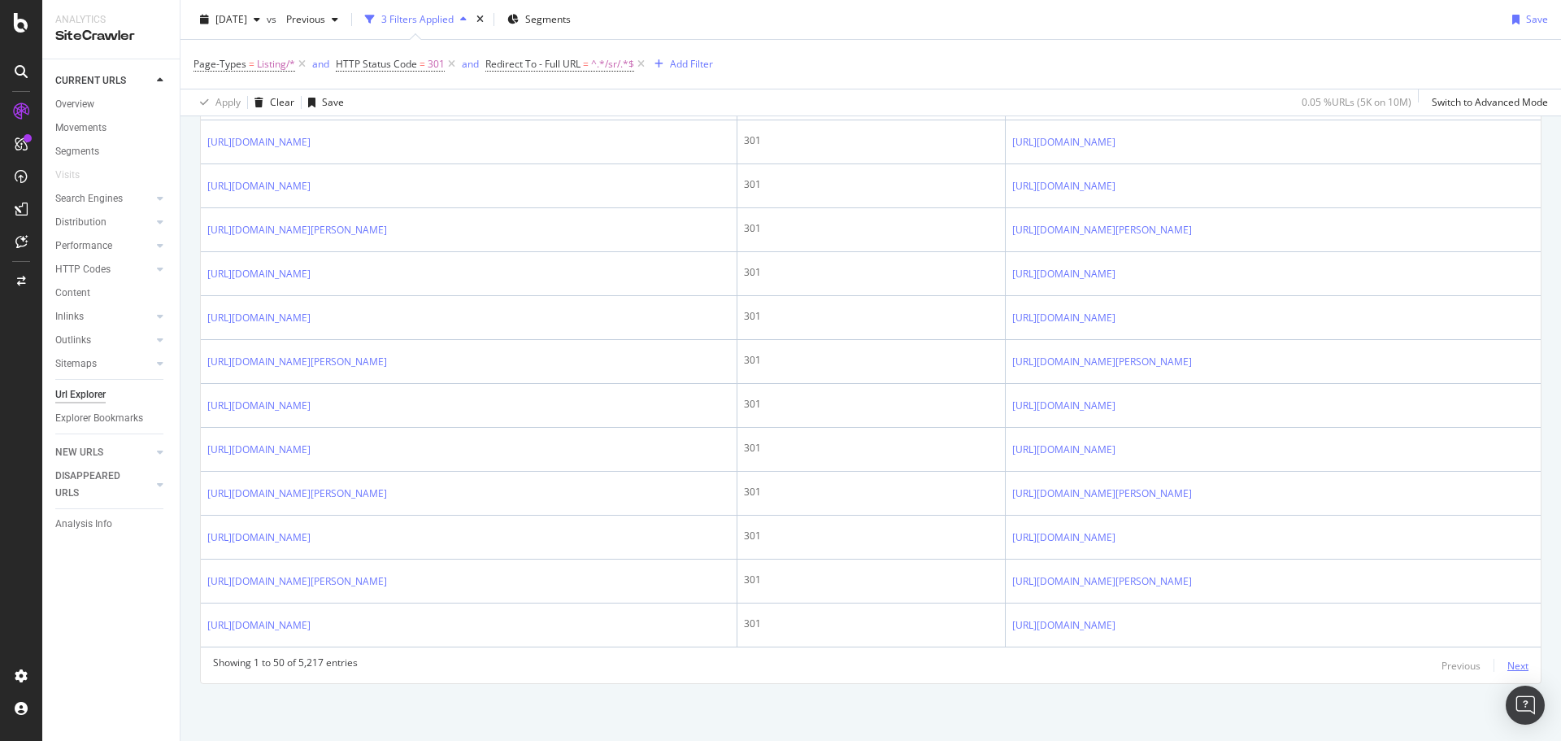
click at [1507, 664] on div "Next" at bounding box center [1517, 665] width 21 height 14
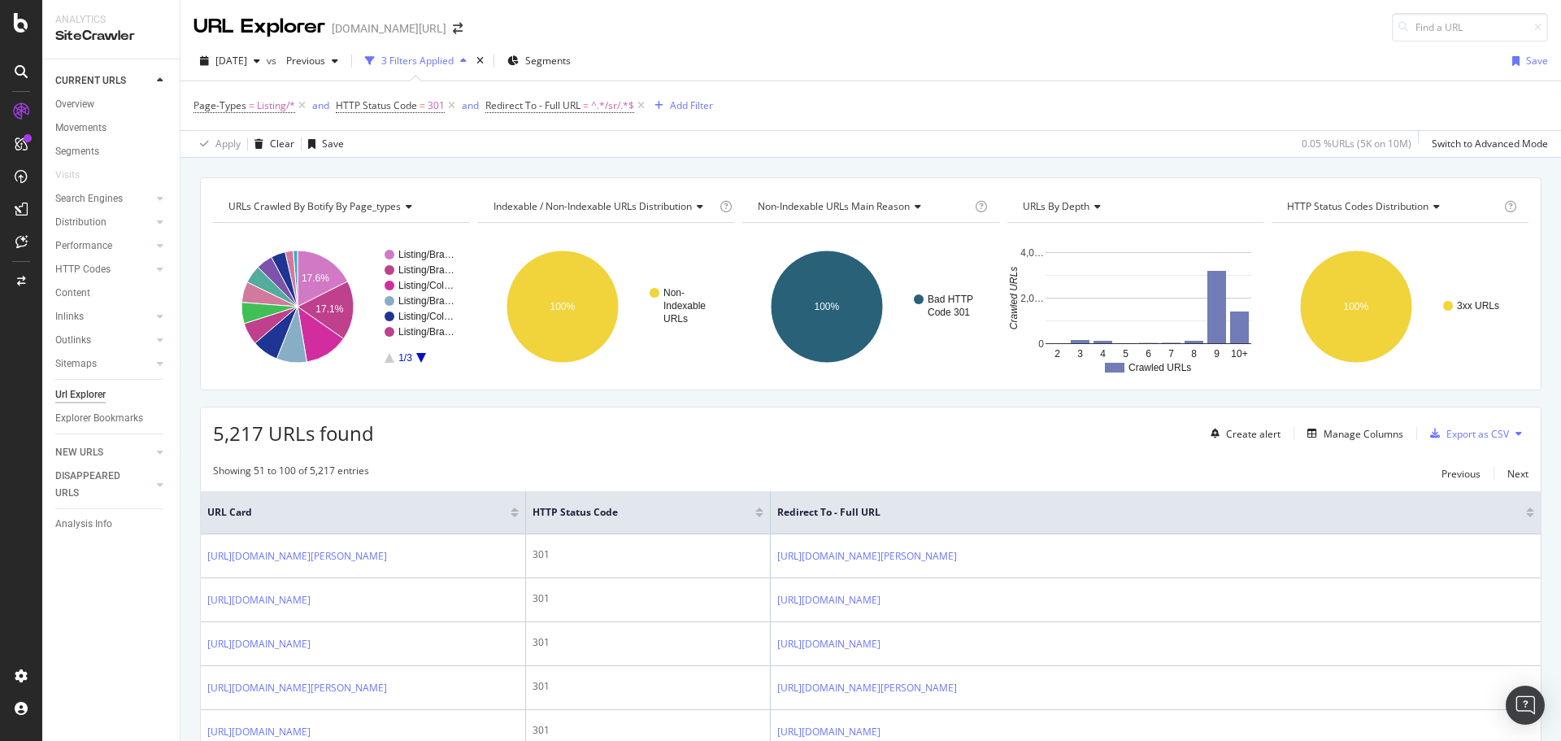
click at [893, 128] on div "Page-Types = Listing/* and HTTP Status Code = 301 and Redirect To - Full URL = …" at bounding box center [870, 105] width 1354 height 49
click at [643, 107] on icon at bounding box center [641, 106] width 14 height 16
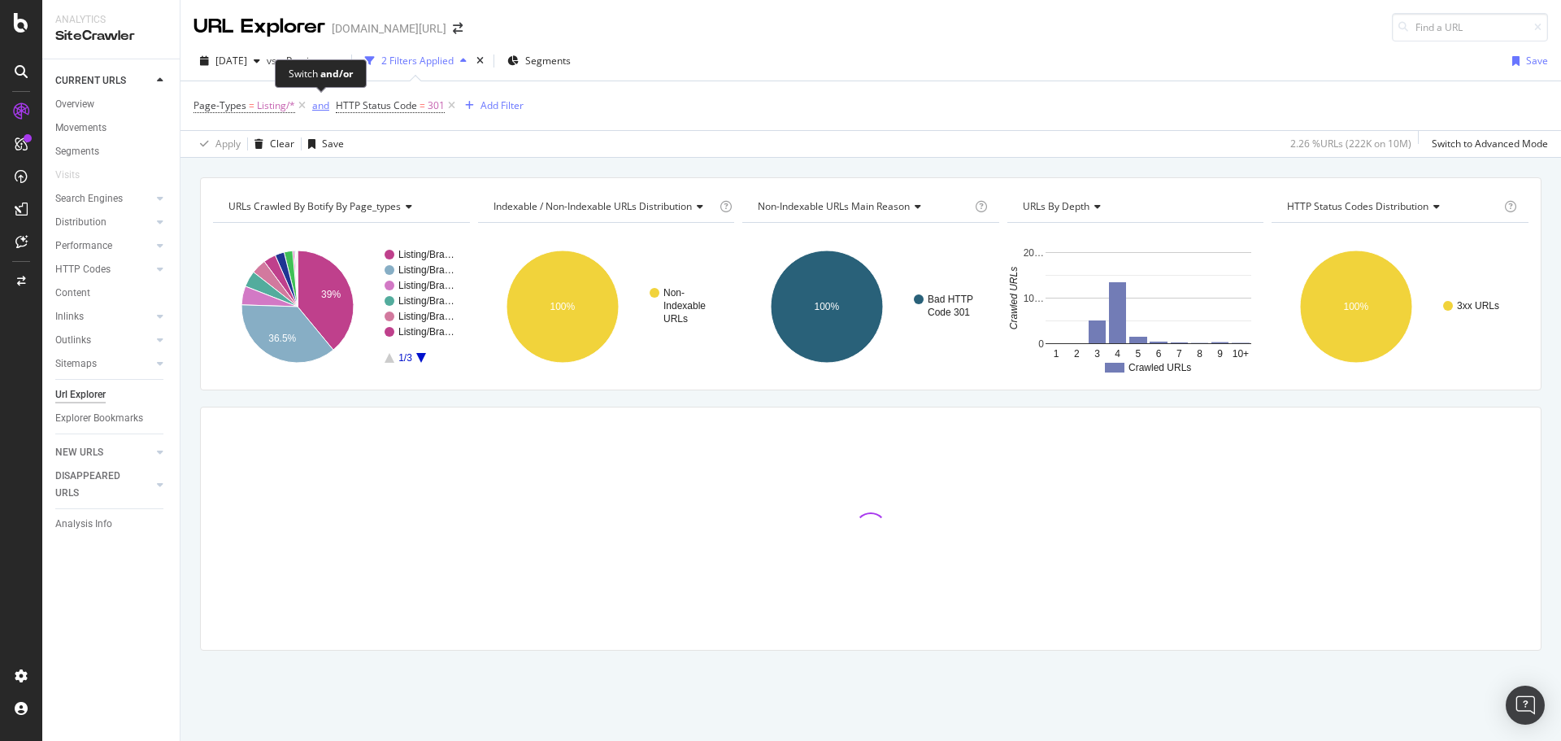
click at [312, 104] on div "and" at bounding box center [320, 105] width 17 height 14
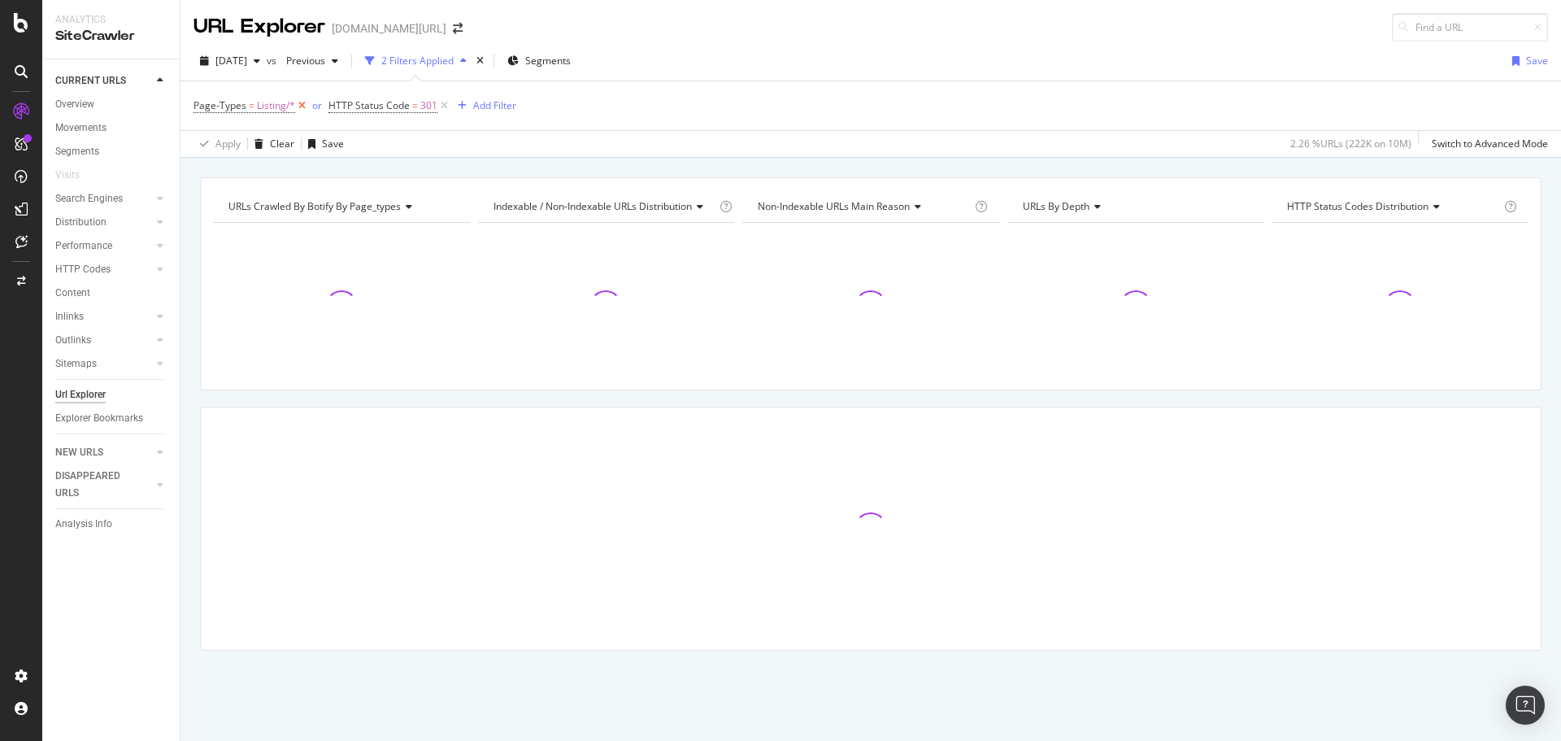
click at [302, 105] on icon at bounding box center [302, 106] width 14 height 16
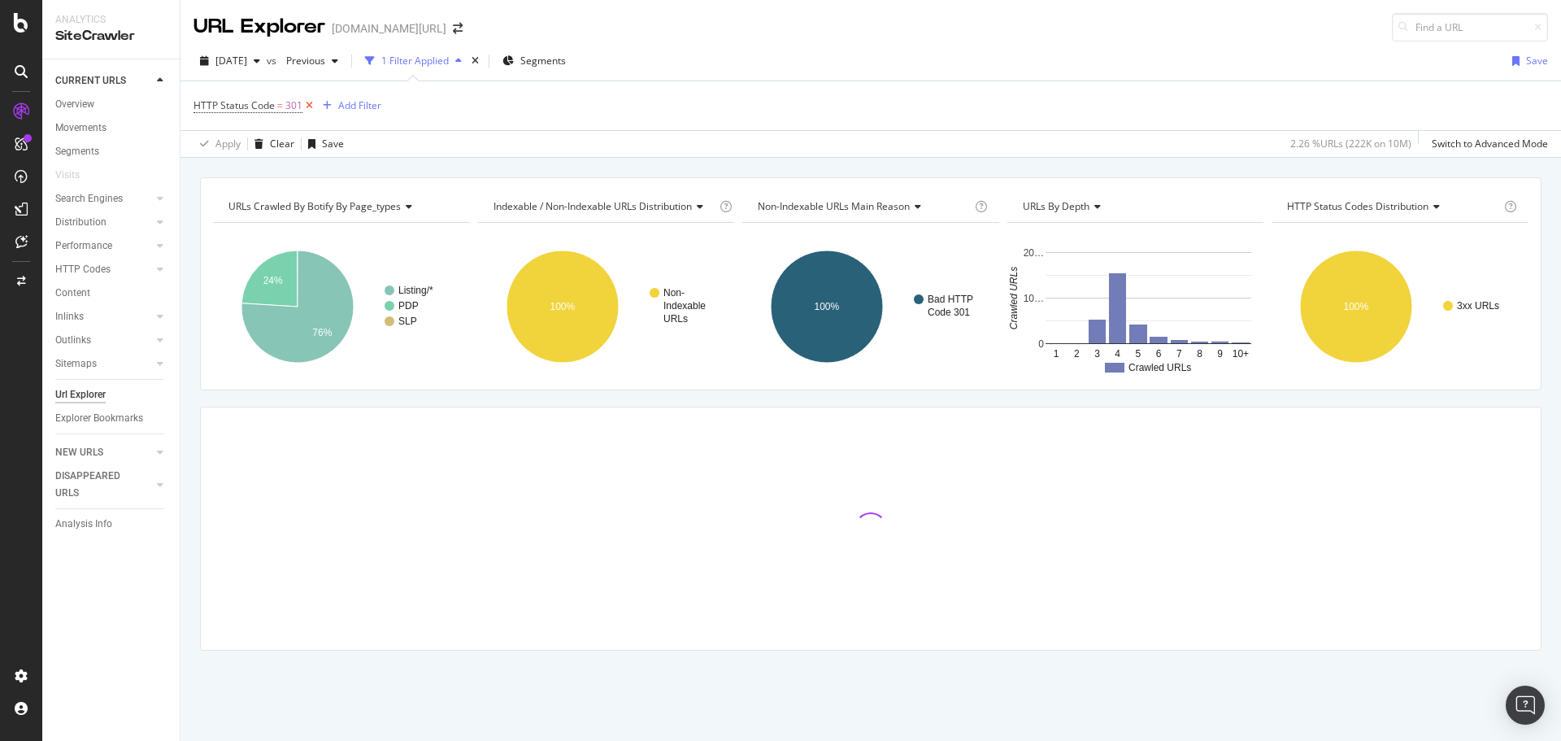
click at [302, 105] on icon at bounding box center [309, 106] width 14 height 16
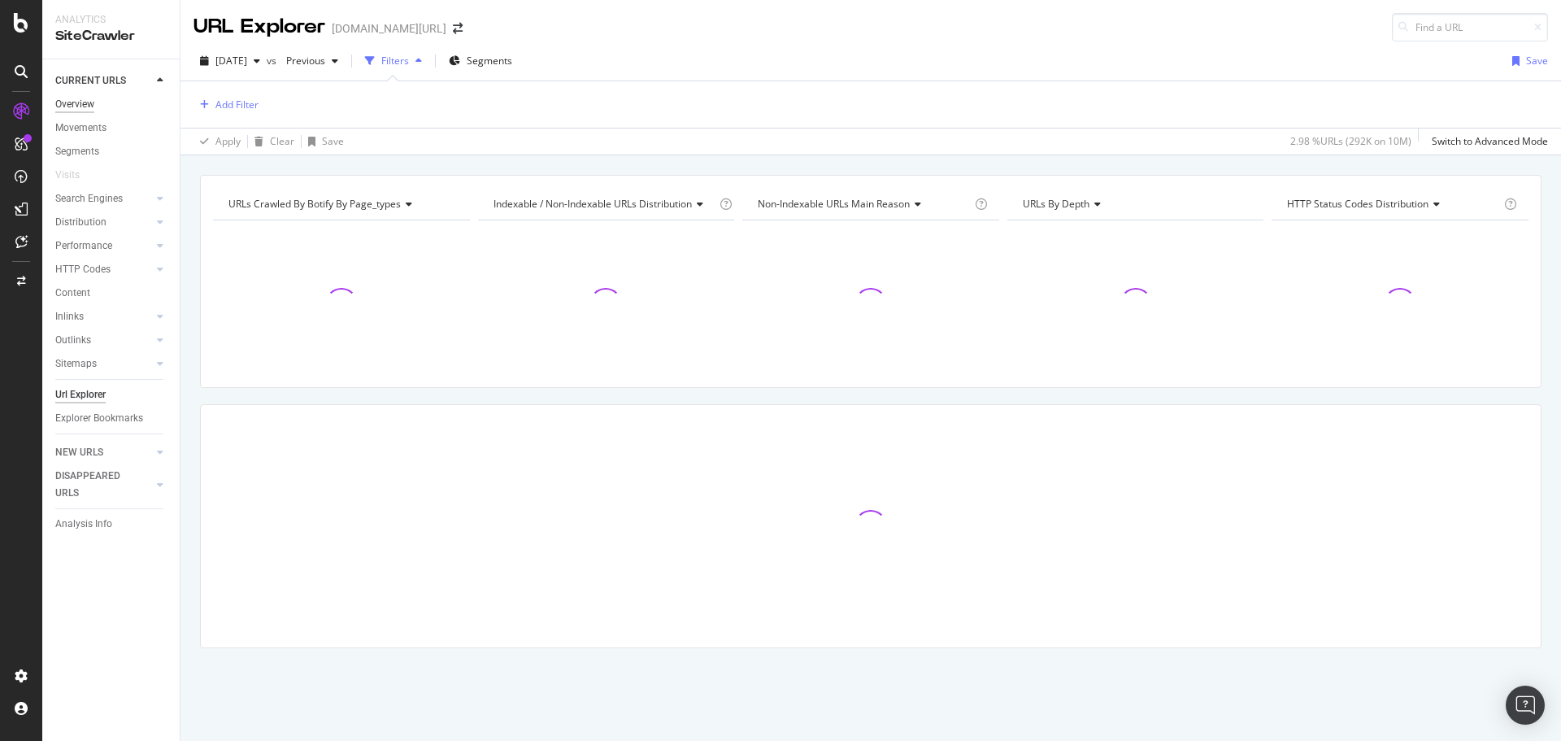
click at [93, 105] on div "Overview" at bounding box center [74, 104] width 39 height 17
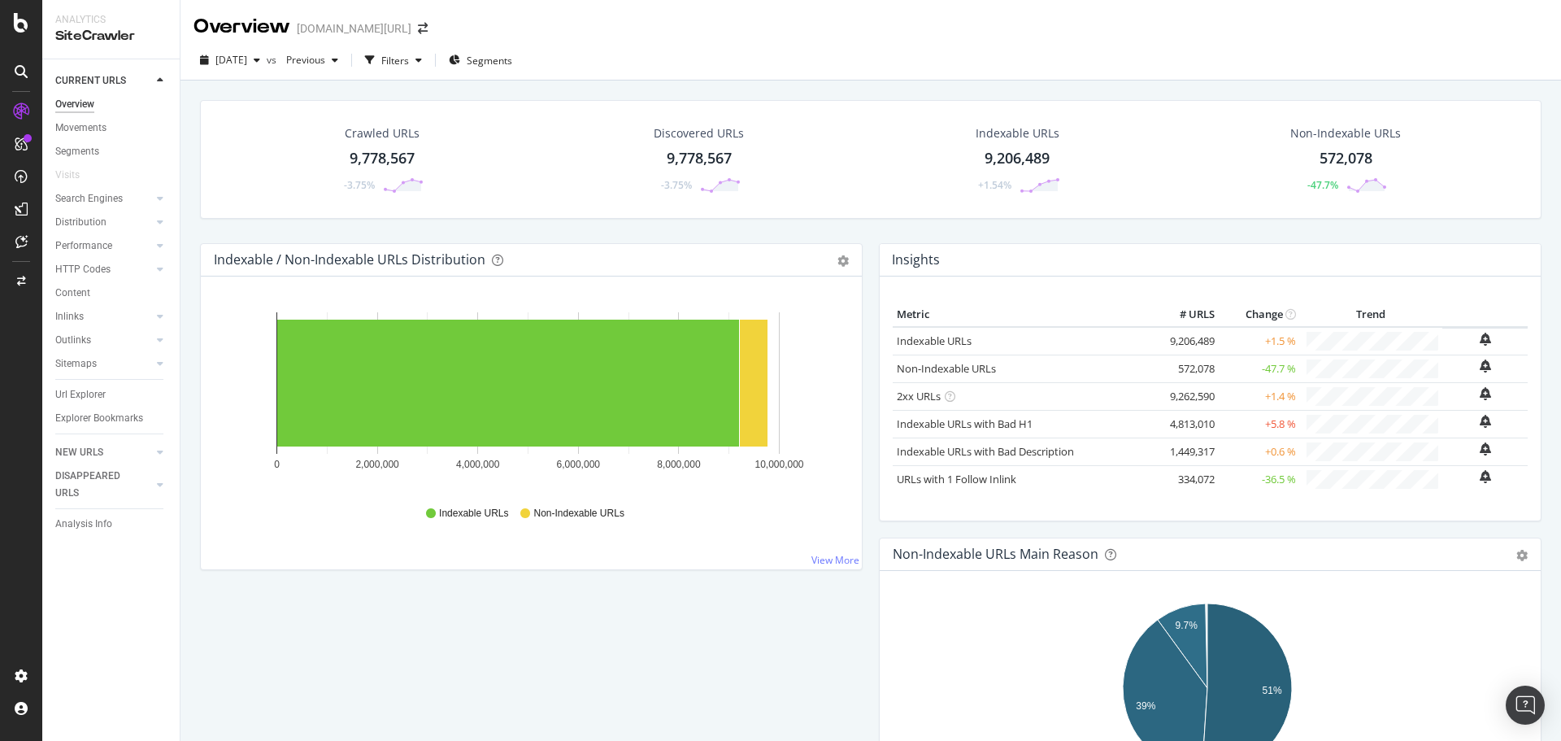
click at [1071, 62] on div "2025 Aug. 17th vs Previous Filters Segments" at bounding box center [870, 63] width 1380 height 33
click at [774, 35] on div "Overview trendyol.com/ro" at bounding box center [870, 20] width 1380 height 41
click at [1036, 22] on div "Overview trendyol.com/ro" at bounding box center [870, 20] width 1380 height 41
click at [817, 83] on div "Crawled URLs 9,778,567 -3.75% Discovered URLs 9,778,567 -3.75% Indexable URLs 9…" at bounding box center [870, 450] width 1380 height 741
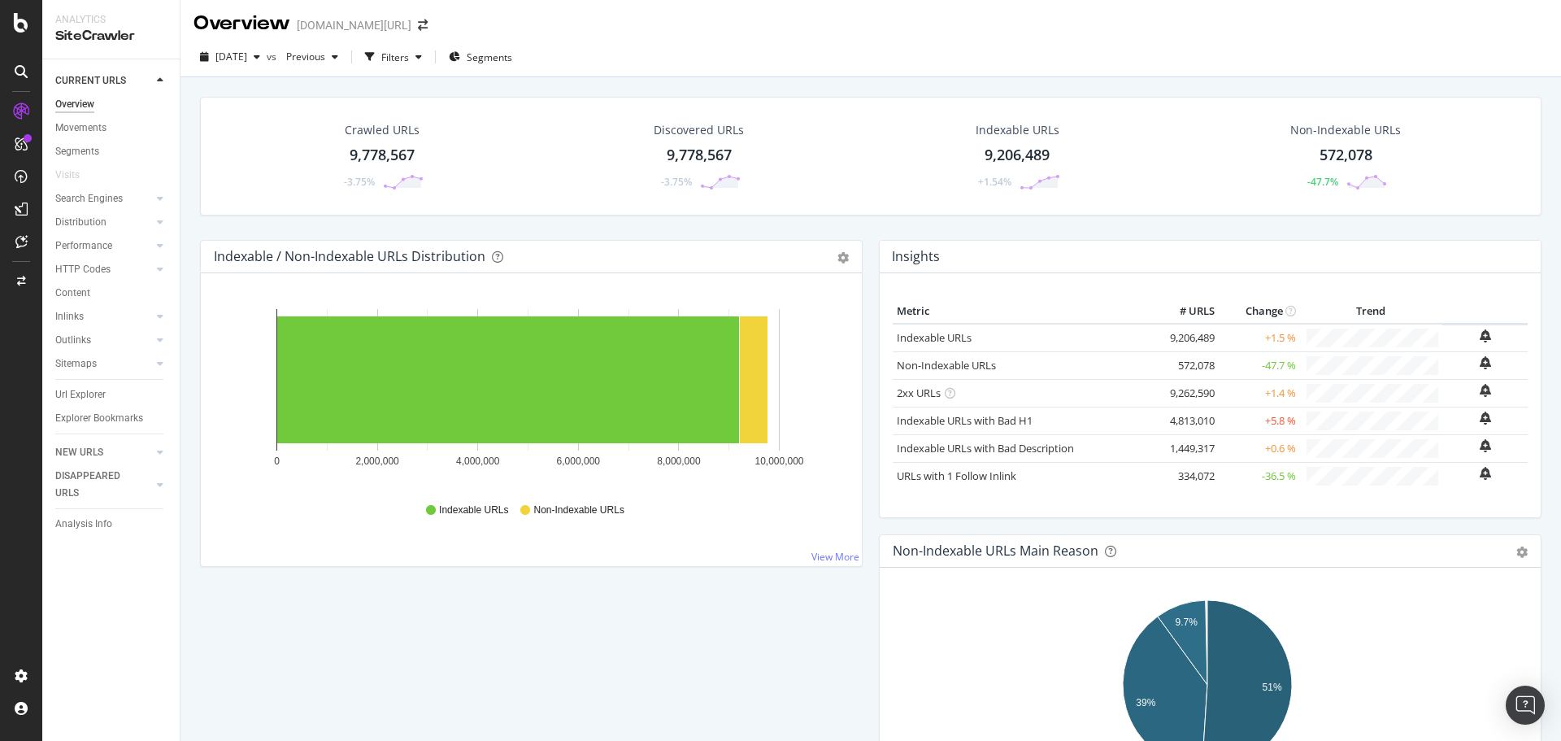
click at [1256, 37] on div "Overview trendyol.com/ro 2025 Aug. 17th vs Previous Filters Segments Crawled UR…" at bounding box center [870, 370] width 1380 height 741
click at [991, 38] on div "2025 Aug. 17th vs Previous Filters Segments" at bounding box center [870, 57] width 1380 height 40
click at [163, 200] on icon at bounding box center [160, 198] width 7 height 10
drag, startPoint x: 117, startPoint y: 315, endPoint x: 342, endPoint y: 236, distance: 238.6
click at [1049, 50] on div "2025 Aug. 17th vs Previous Filters Segments" at bounding box center [870, 60] width 1380 height 33
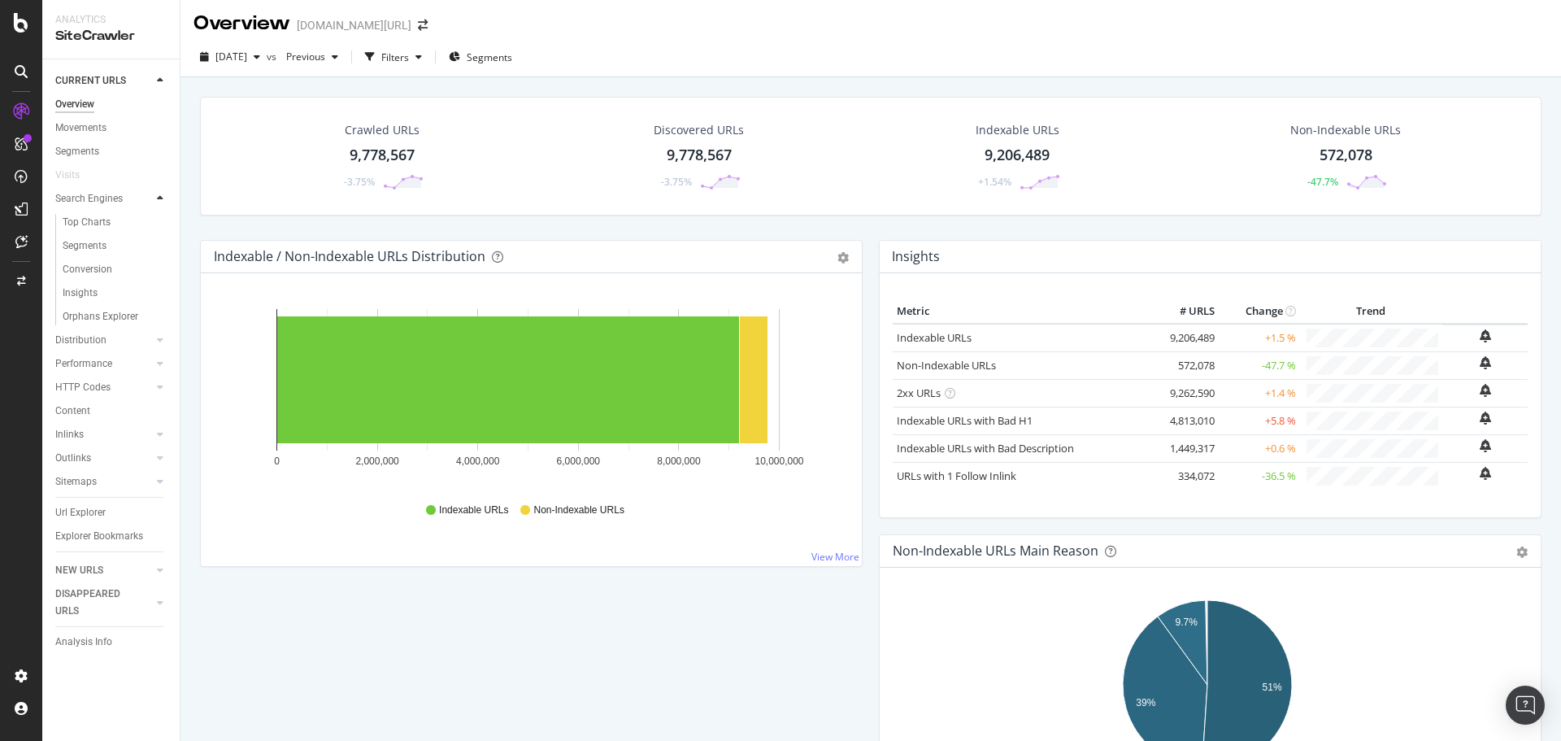
click at [164, 196] on div at bounding box center [160, 198] width 16 height 16
click at [163, 226] on icon at bounding box center [160, 222] width 7 height 10
click at [165, 245] on div at bounding box center [160, 245] width 16 height 16
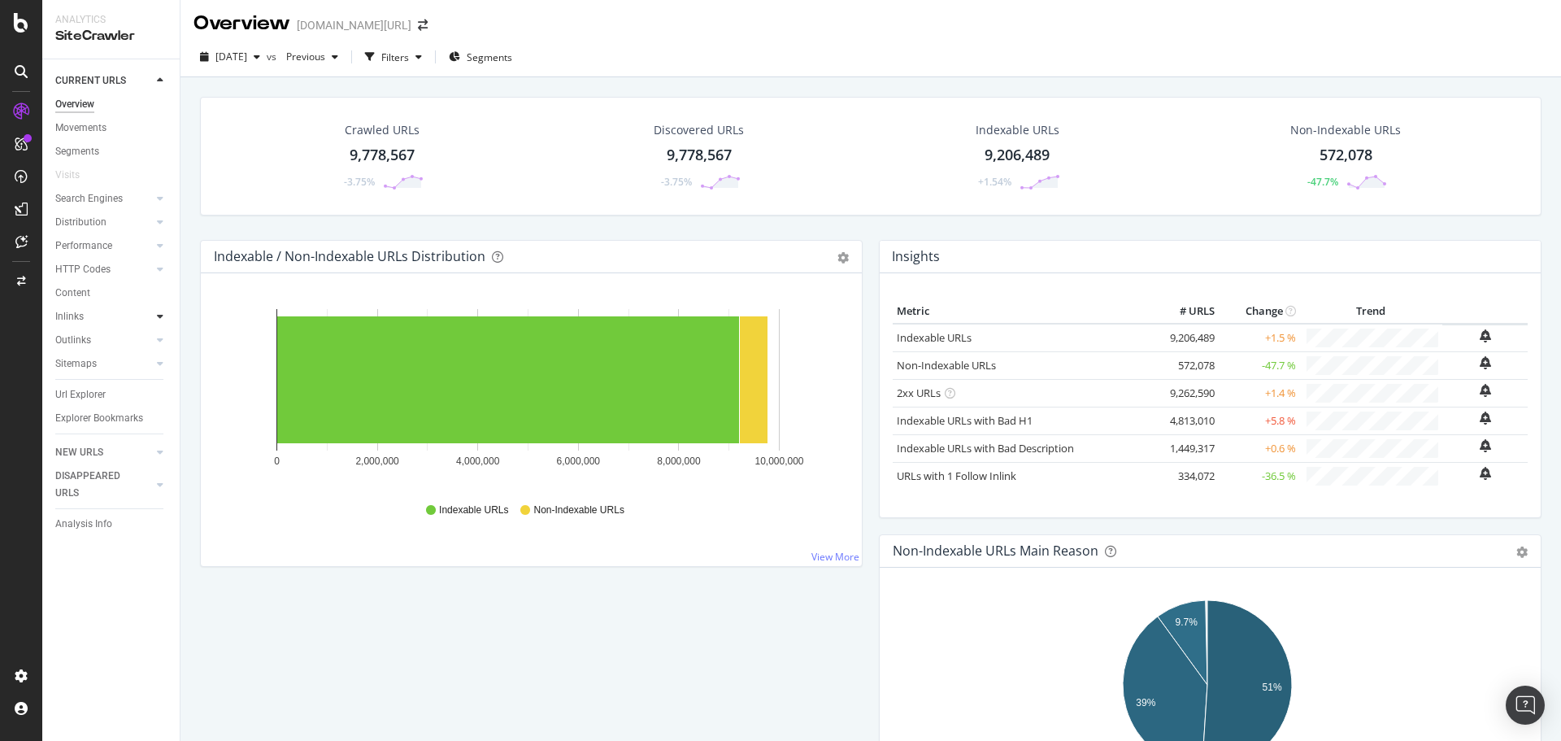
click at [159, 315] on icon at bounding box center [160, 316] width 7 height 10
click at [159, 316] on icon at bounding box center [160, 316] width 7 height 10
click at [164, 334] on div at bounding box center [160, 340] width 16 height 16
click at [163, 339] on icon at bounding box center [160, 340] width 7 height 10
click at [162, 358] on icon at bounding box center [160, 363] width 7 height 10
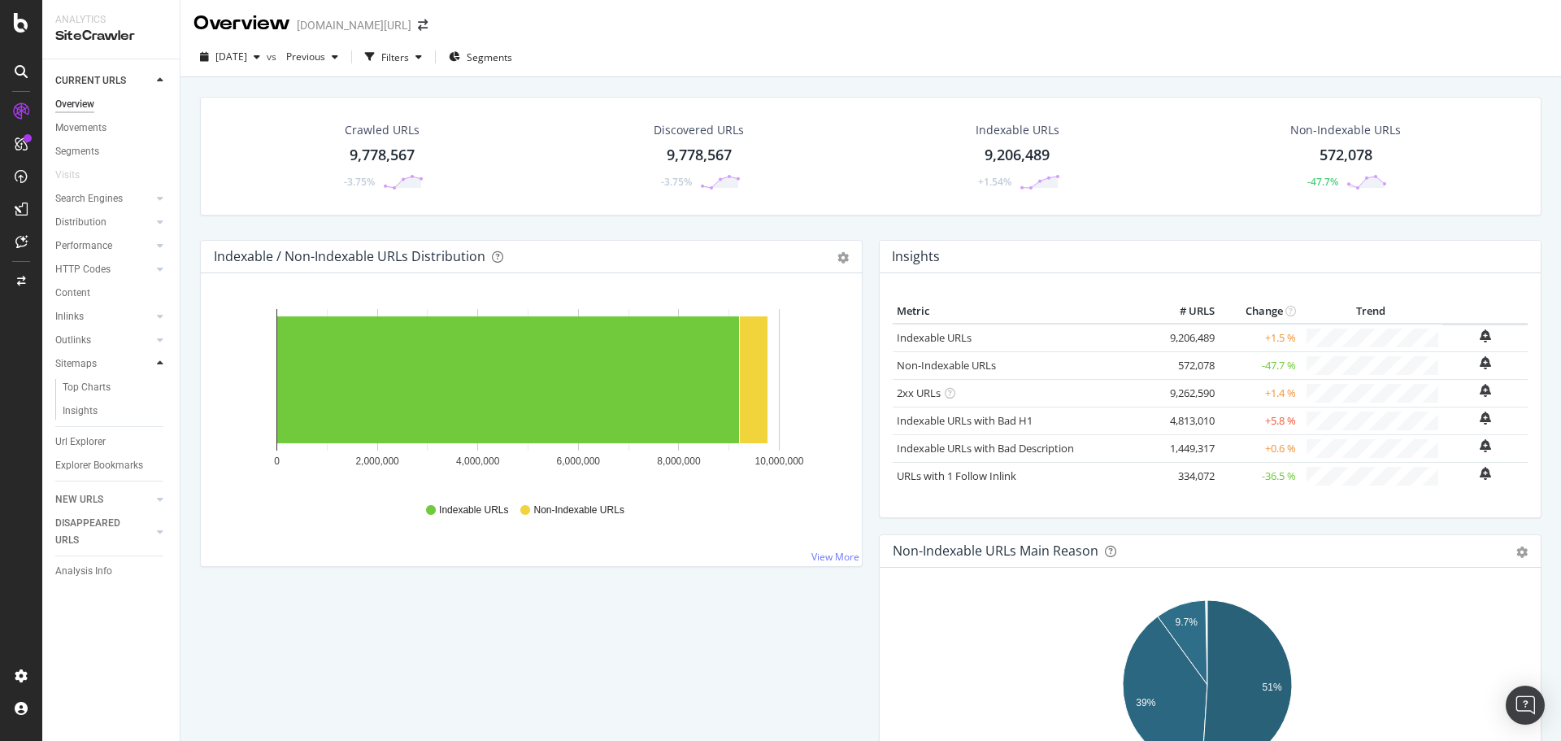
click at [162, 358] on icon at bounding box center [160, 363] width 7 height 10
click at [155, 451] on div at bounding box center [160, 452] width 16 height 16
click at [155, 451] on div "DISAPPEARED URLS" at bounding box center [117, 437] width 124 height 41
click at [160, 79] on icon at bounding box center [160, 81] width 7 height 10
drag, startPoint x: 80, startPoint y: 270, endPoint x: 812, endPoint y: 110, distance: 749.7
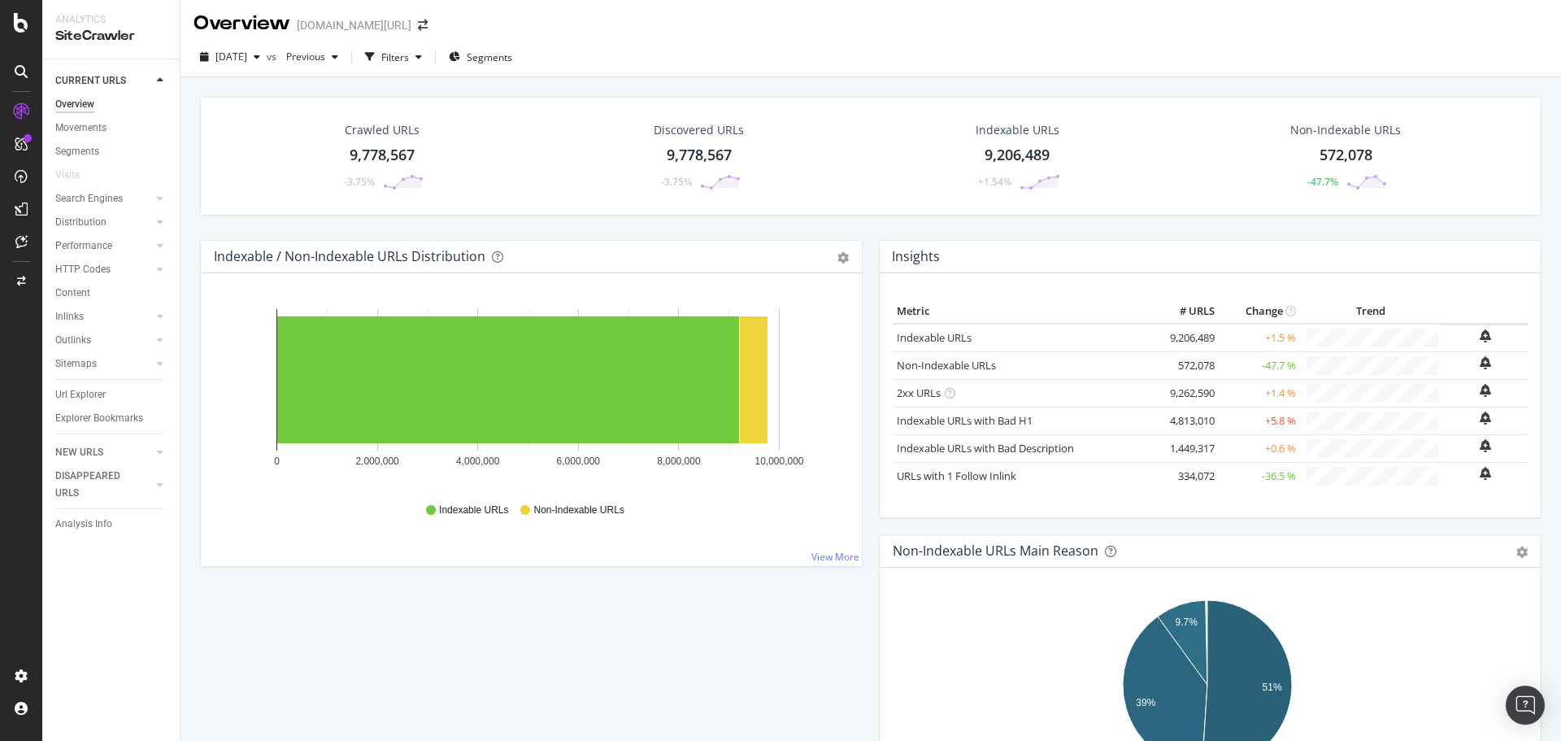
click at [80, 270] on div "HTTP Codes" at bounding box center [82, 269] width 55 height 17
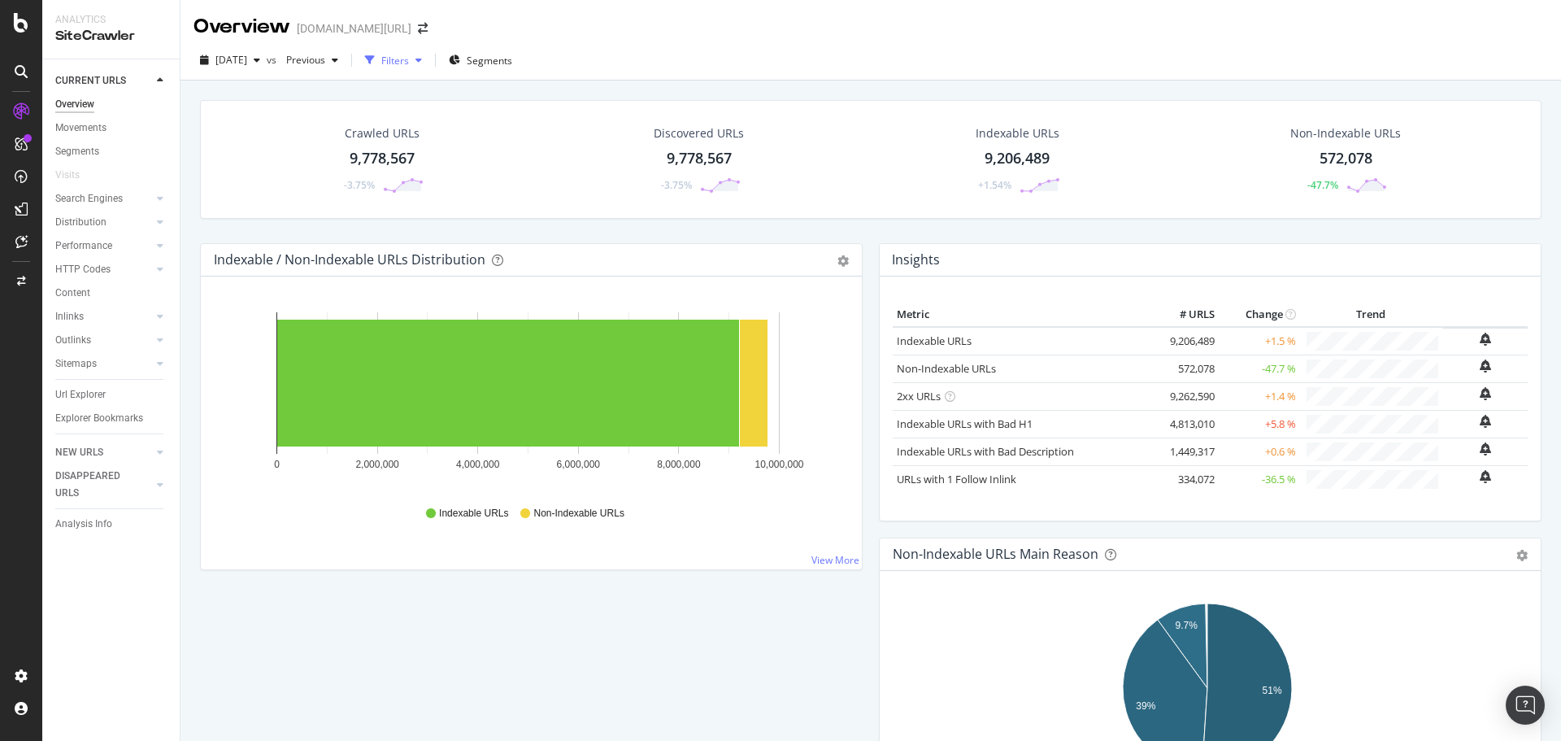
click at [409, 61] on div "Filters" at bounding box center [395, 61] width 28 height 14
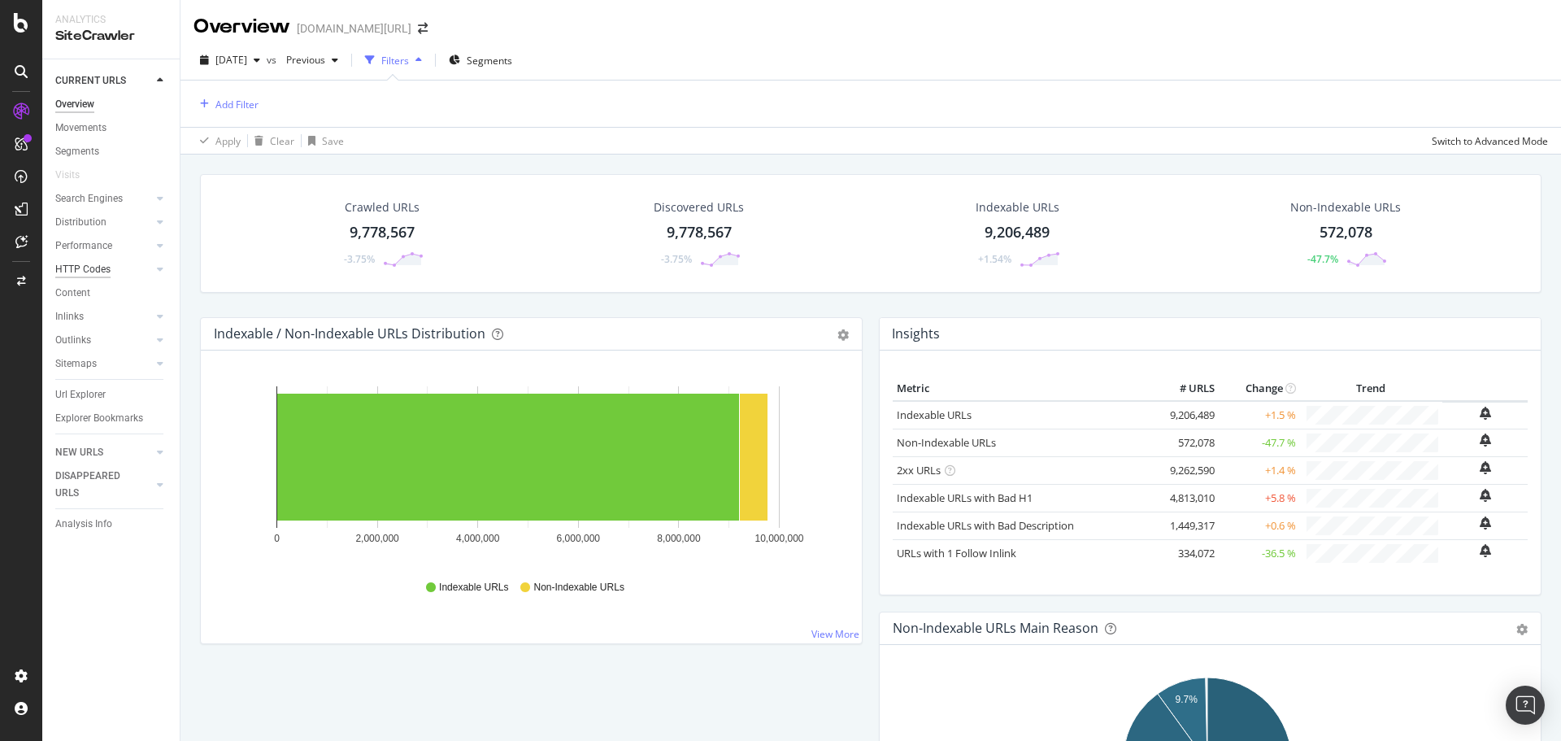
click at [98, 272] on div "HTTP Codes" at bounding box center [82, 269] width 55 height 17
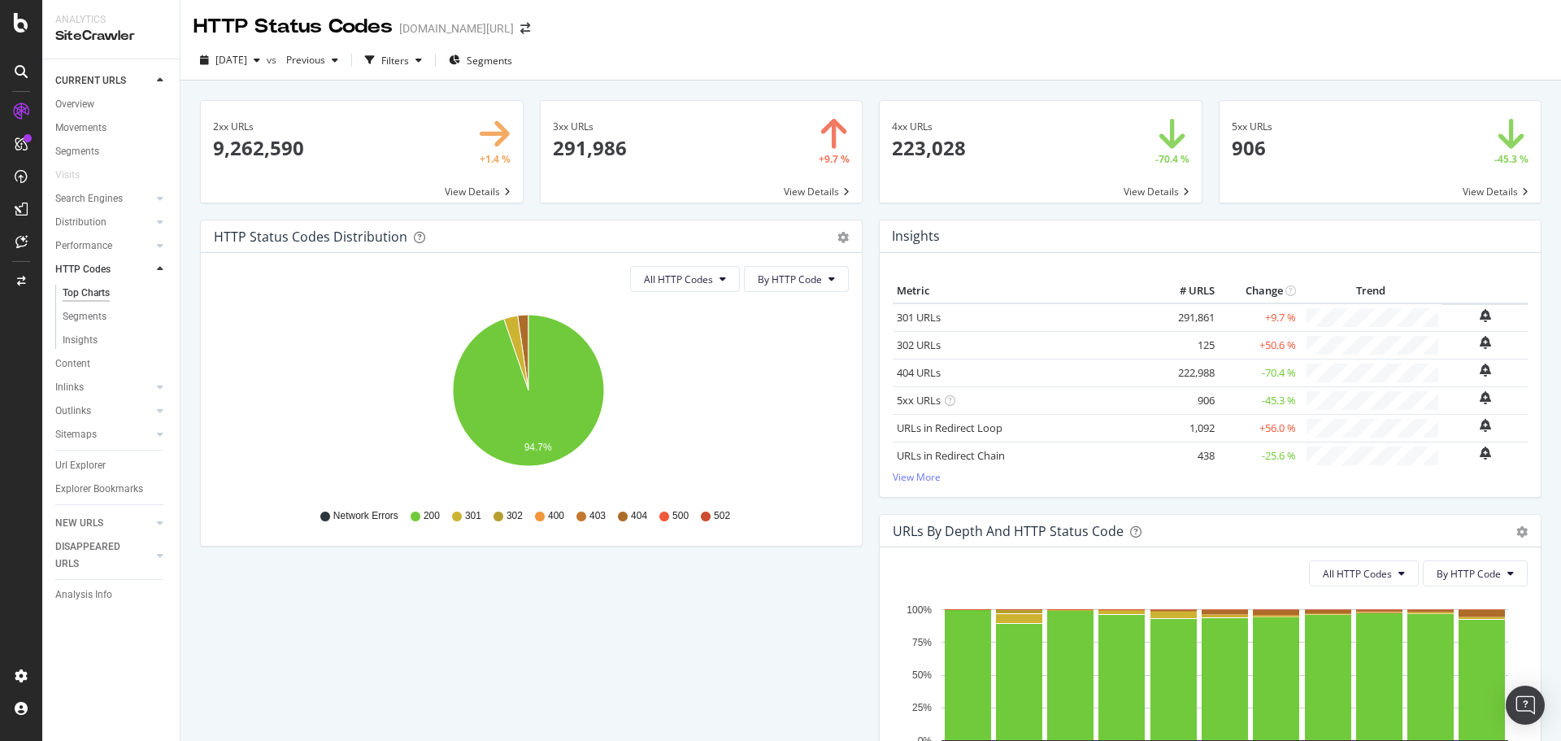
click at [649, 136] on span at bounding box center [702, 152] width 322 height 102
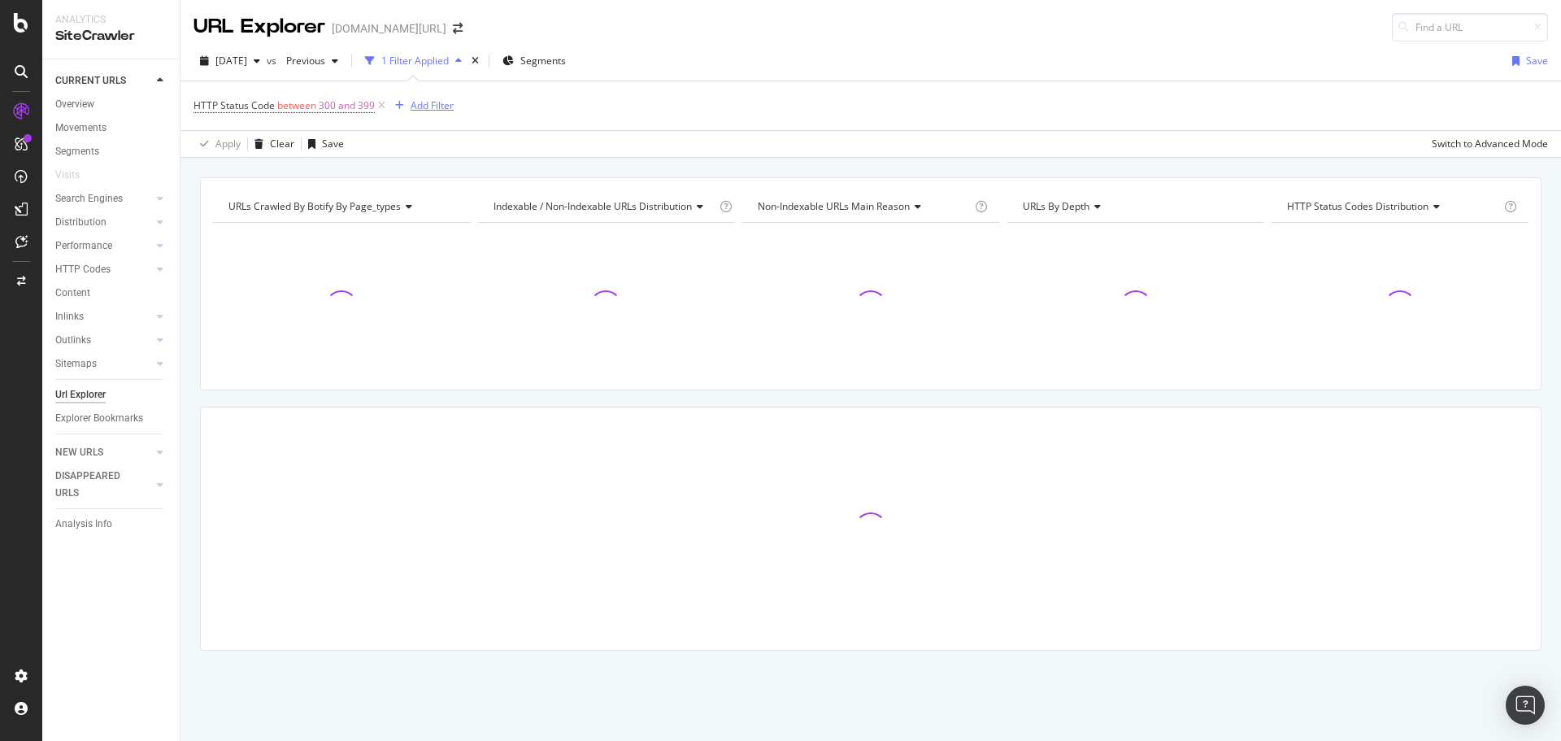
click at [416, 106] on div "Add Filter" at bounding box center [431, 105] width 43 height 14
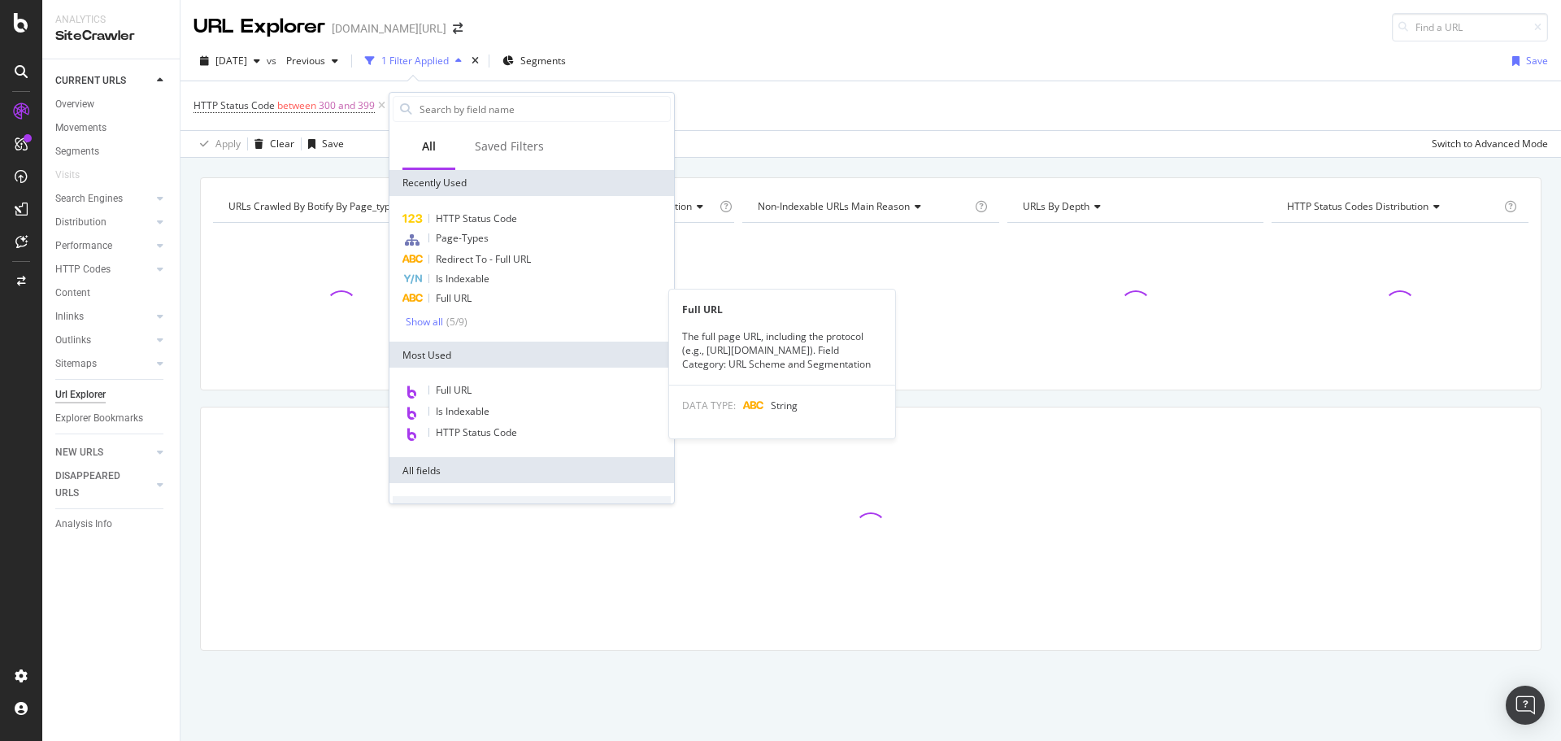
click at [467, 299] on span "Full URL" at bounding box center [454, 298] width 36 height 14
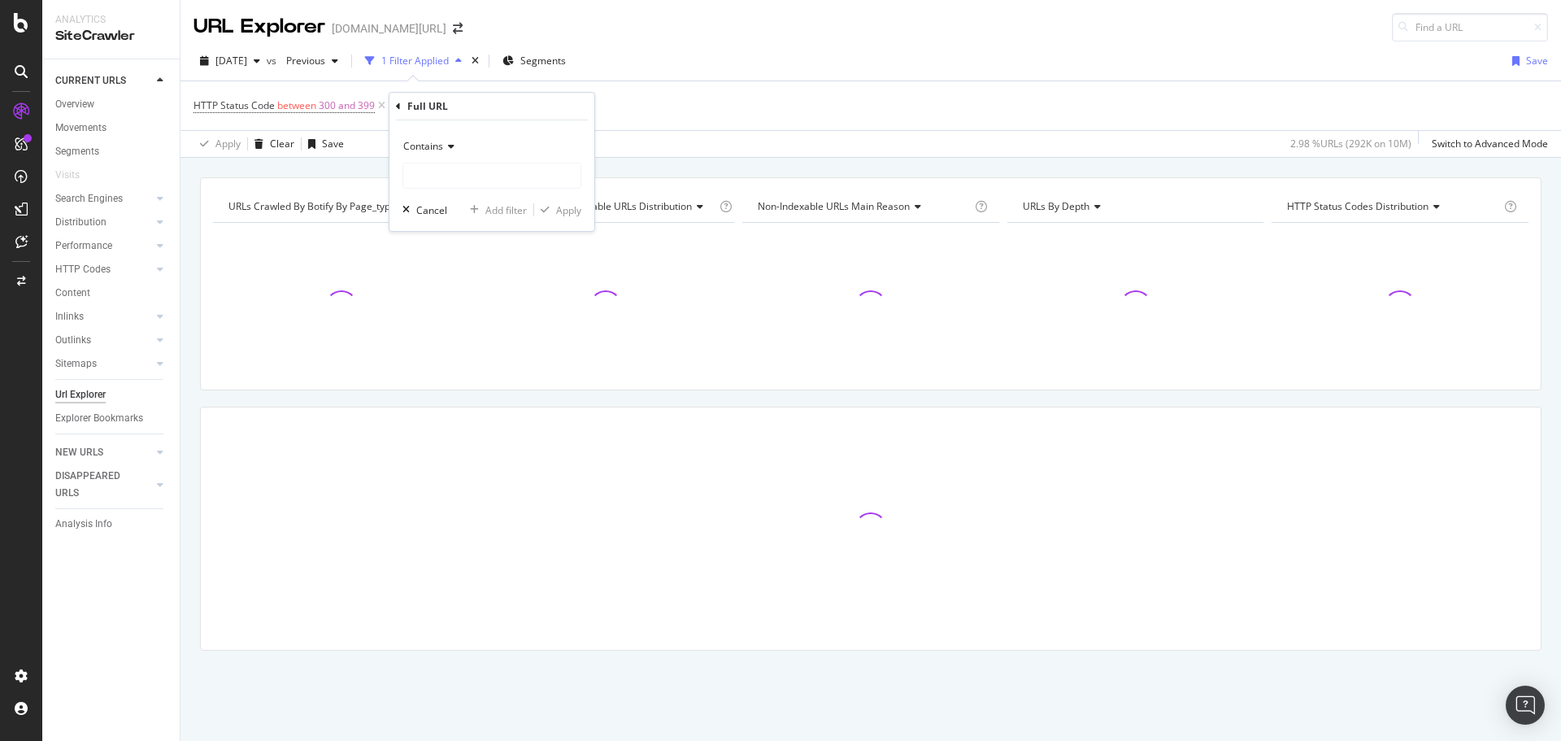
click at [466, 189] on div "Contains Cancel Add filter Apply" at bounding box center [491, 175] width 205 height 111
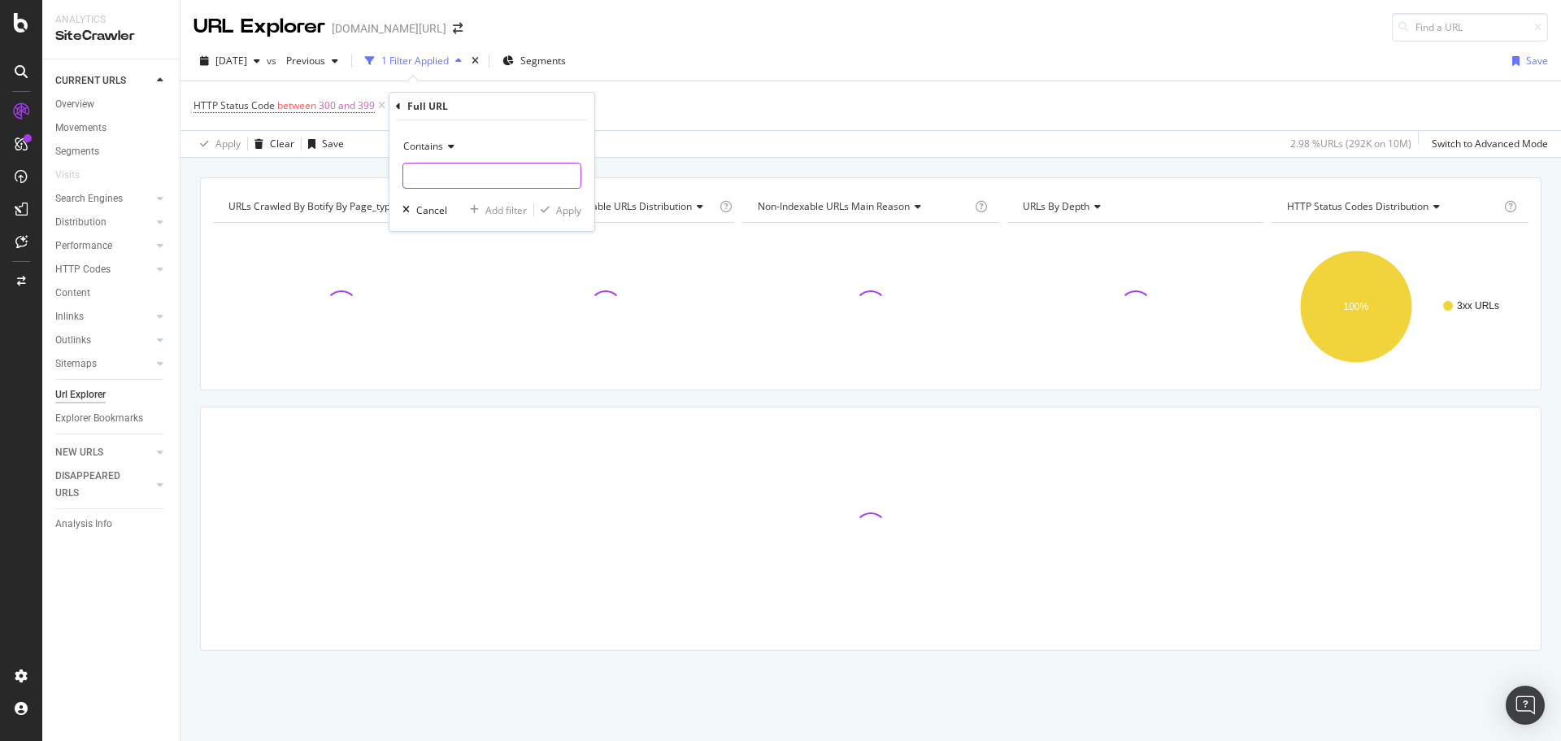
click at [458, 171] on input "text" at bounding box center [491, 176] width 177 height 26
type input "pi="
click at [463, 143] on div "Contains" at bounding box center [491, 146] width 179 height 26
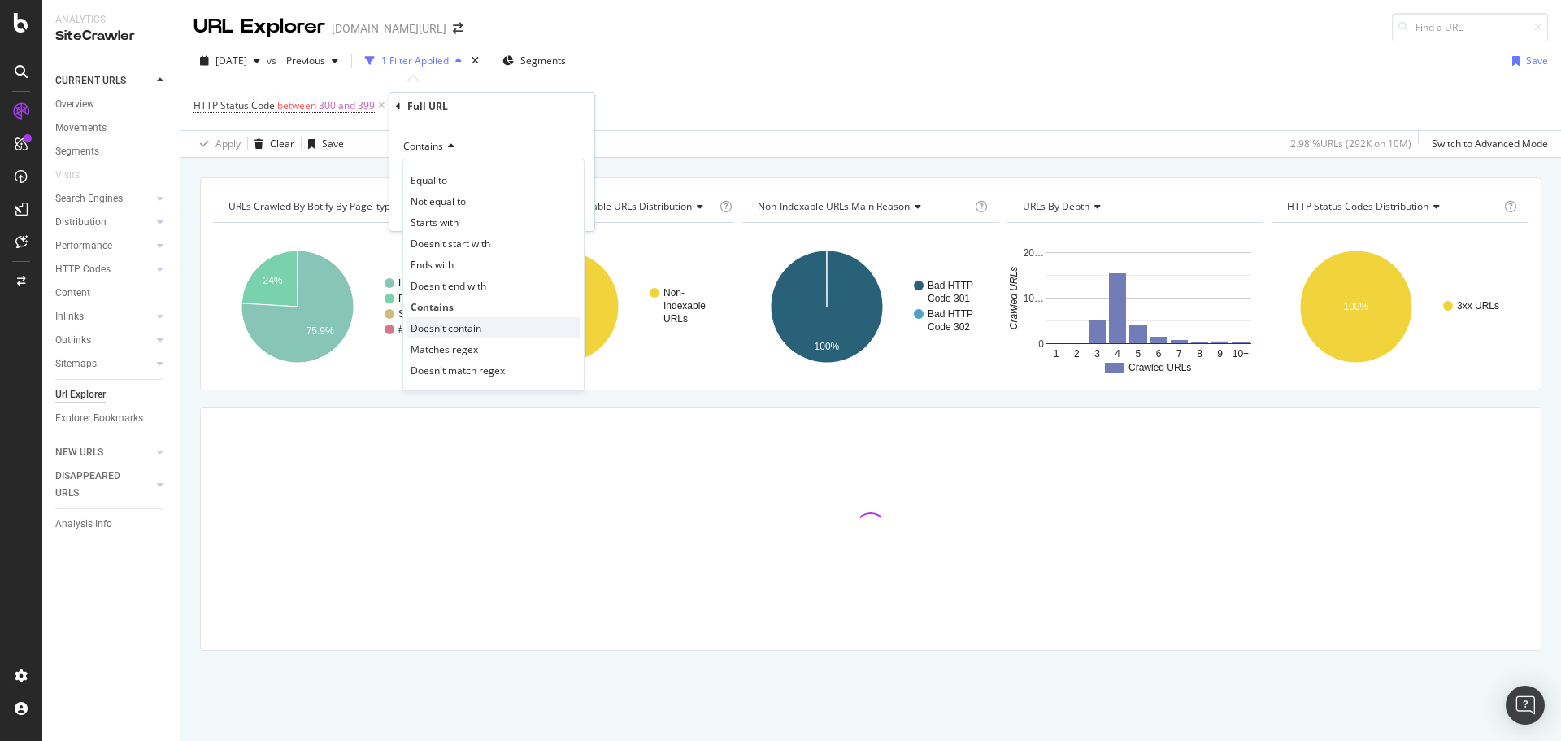
click at [467, 322] on span "Doesn't contain" at bounding box center [445, 328] width 71 height 14
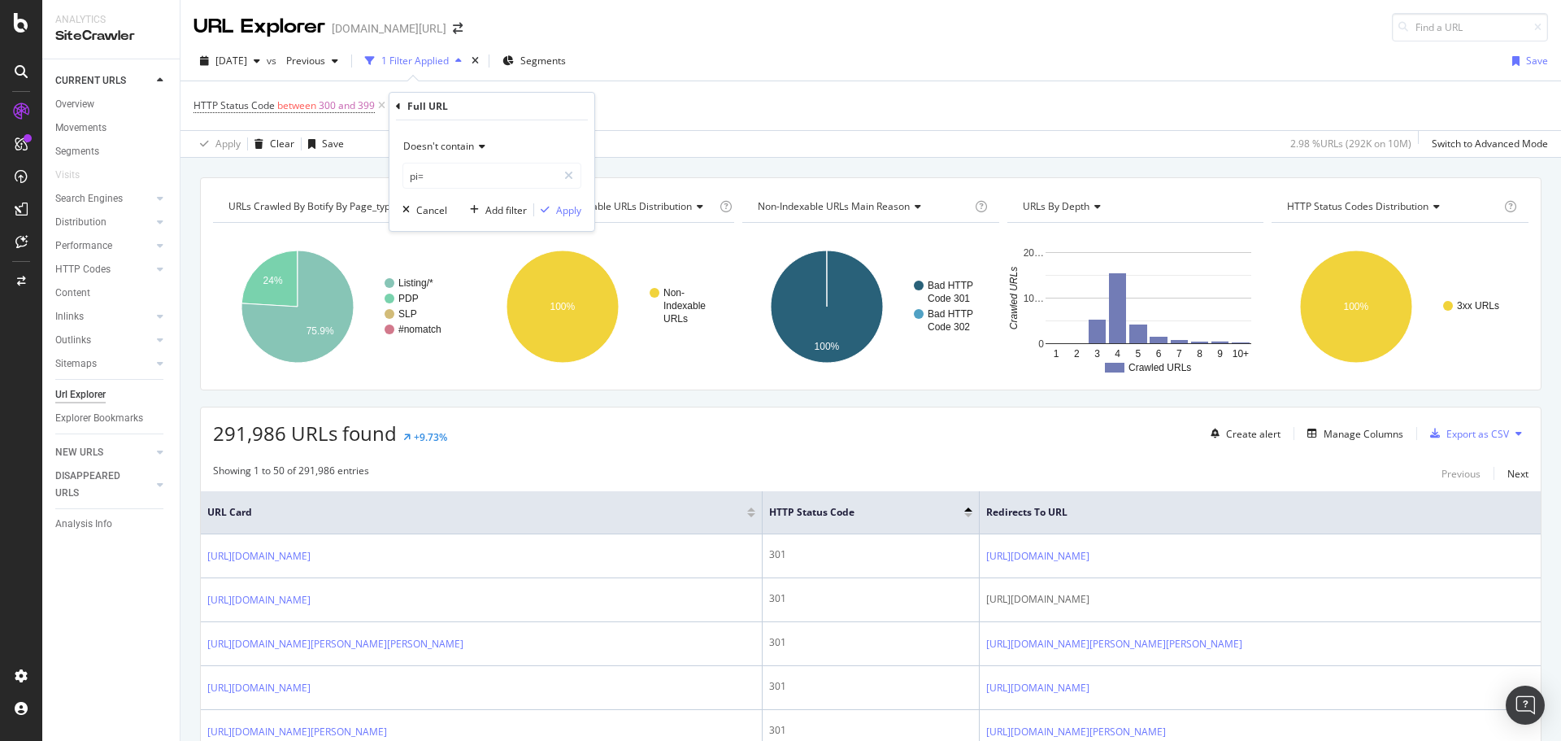
click at [568, 218] on div "Doesn't contain pi= Cancel Add filter Apply" at bounding box center [491, 175] width 205 height 111
click at [567, 217] on button "Apply" at bounding box center [557, 210] width 47 height 16
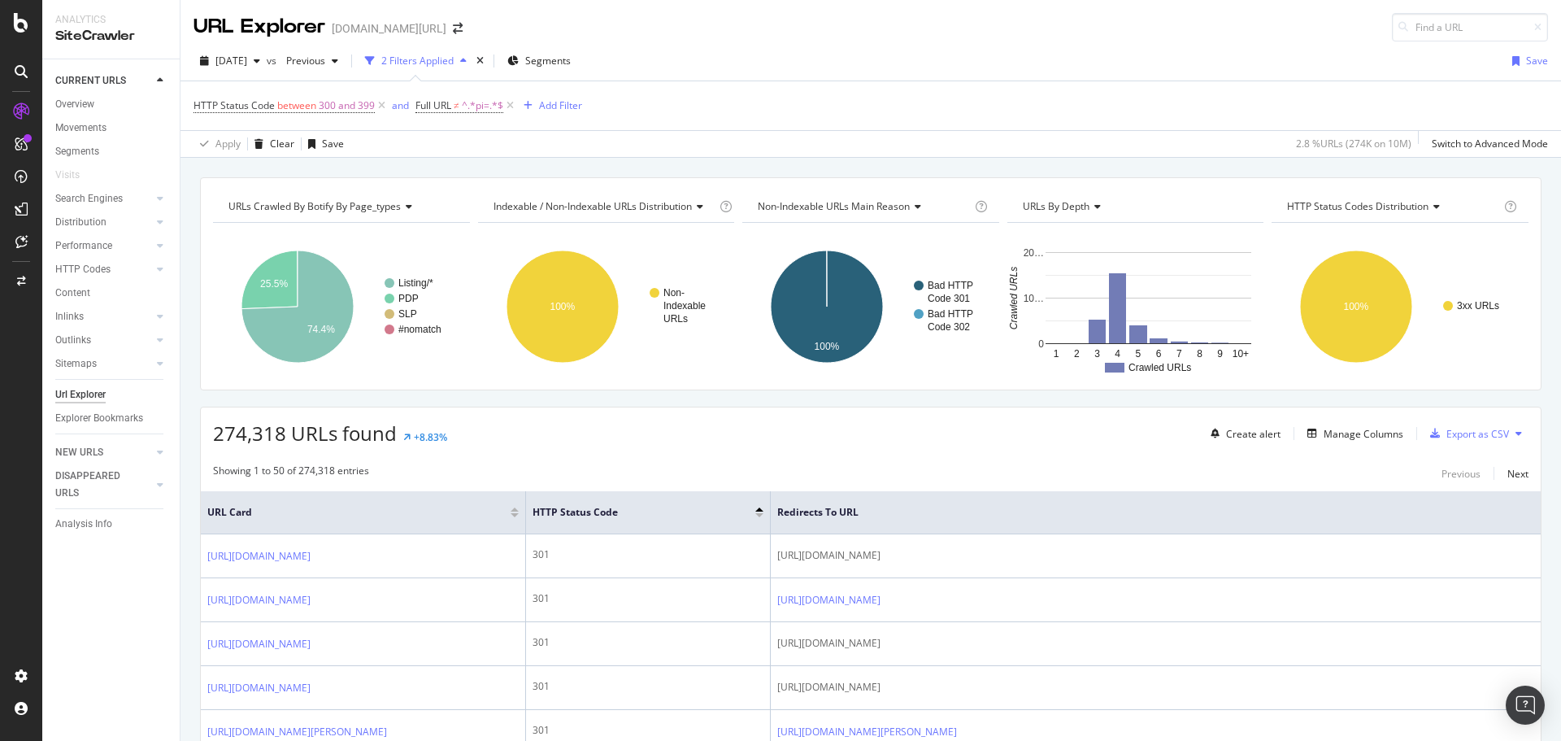
click at [893, 46] on div "2025 Aug. 17th vs Previous 2 Filters Applied Segments Save HTTP Status Code bet…" at bounding box center [870, 99] width 1380 height 116
click at [332, 303] on icon "A chart." at bounding box center [297, 306] width 112 height 112
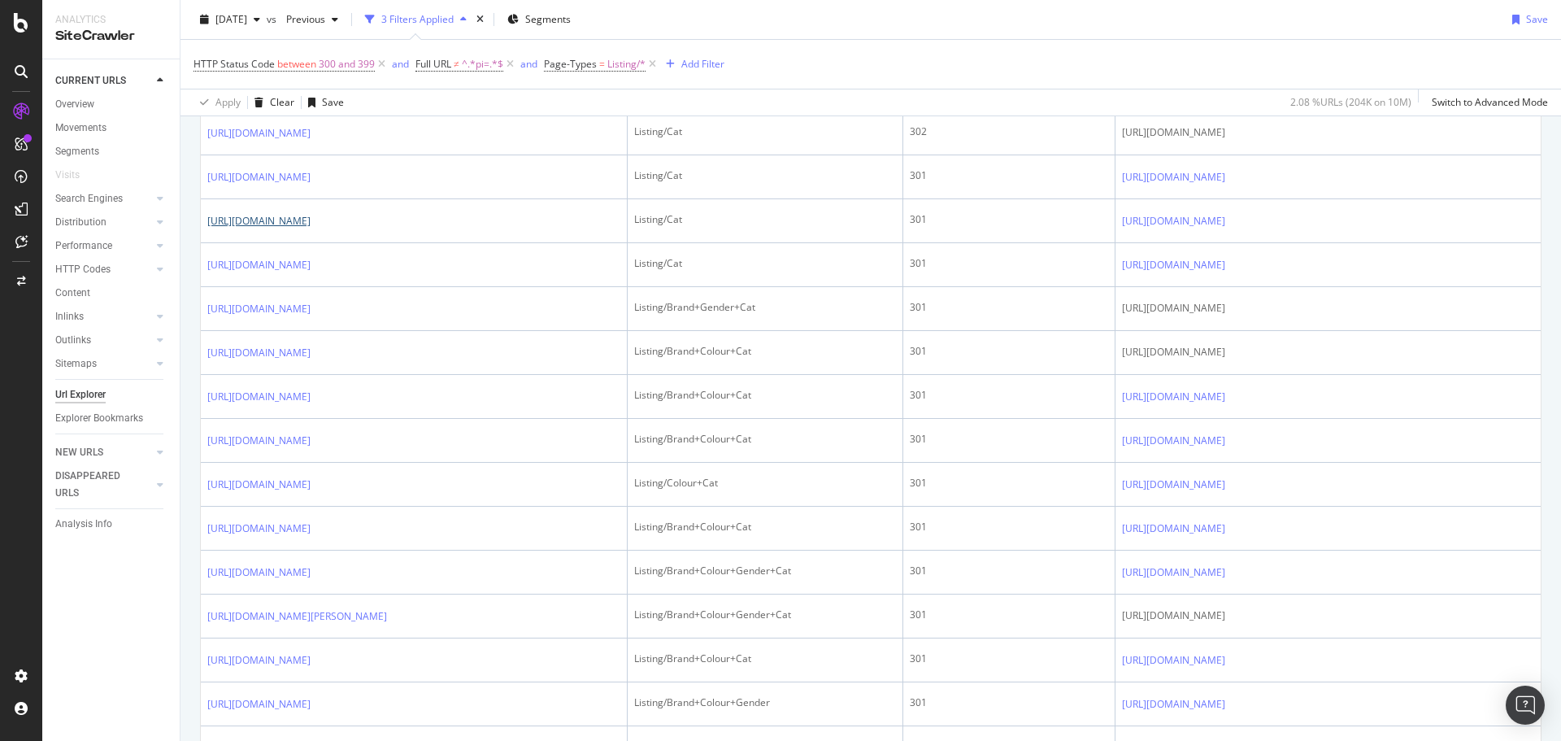
scroll to position [862, 0]
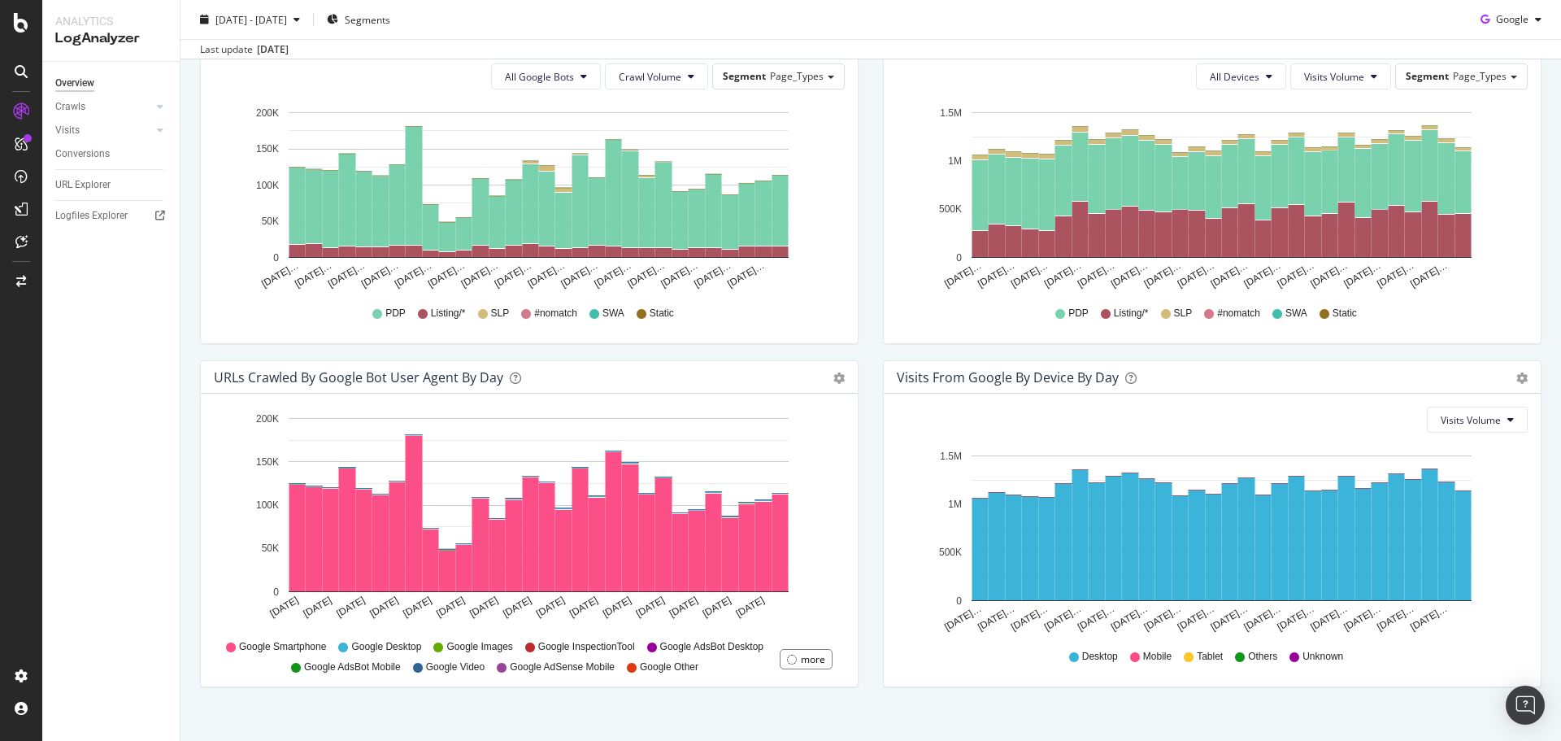
scroll to position [615, 0]
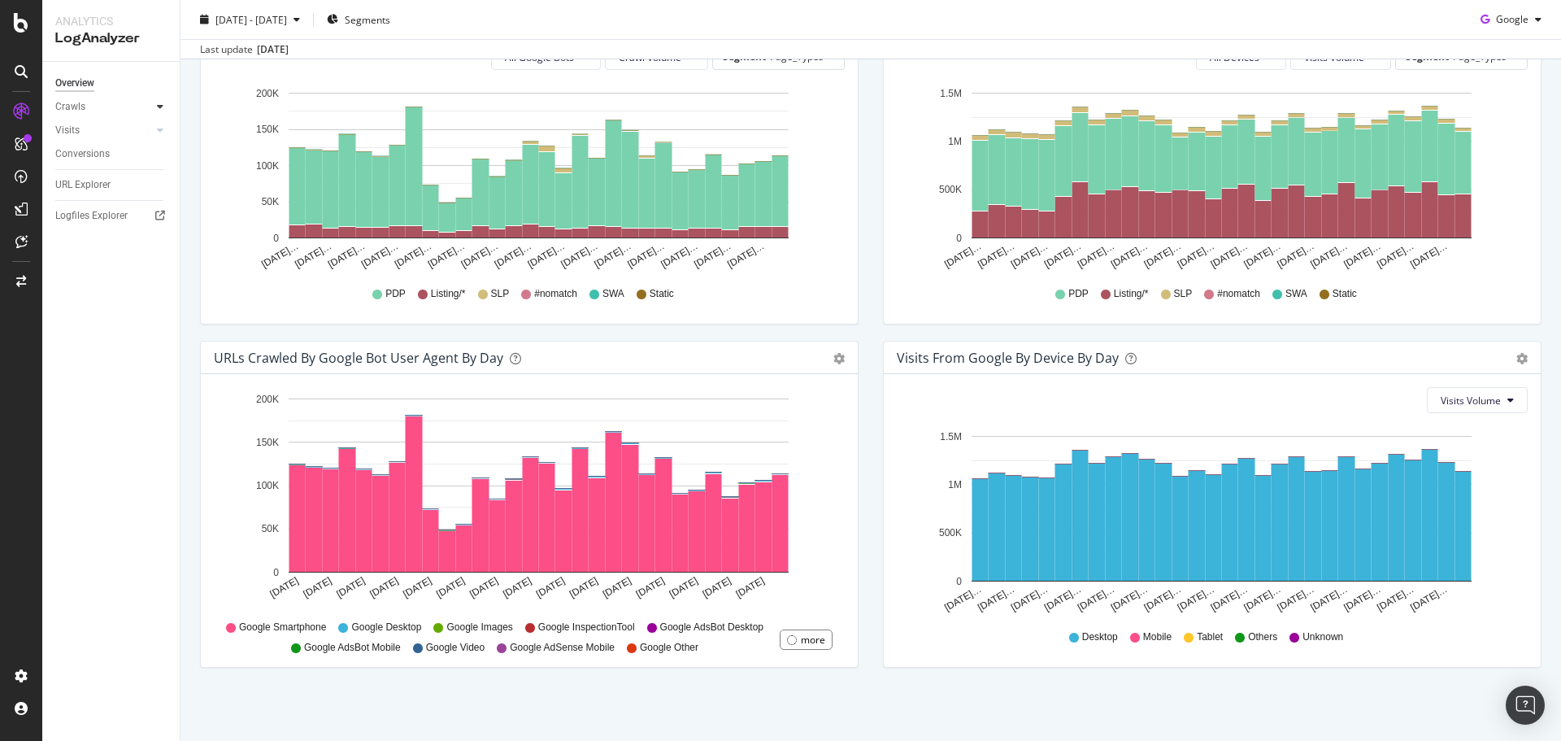
click at [161, 108] on icon at bounding box center [160, 107] width 7 height 10
click at [163, 137] on div "Visits" at bounding box center [117, 131] width 124 height 24
click at [163, 130] on icon at bounding box center [160, 130] width 7 height 10
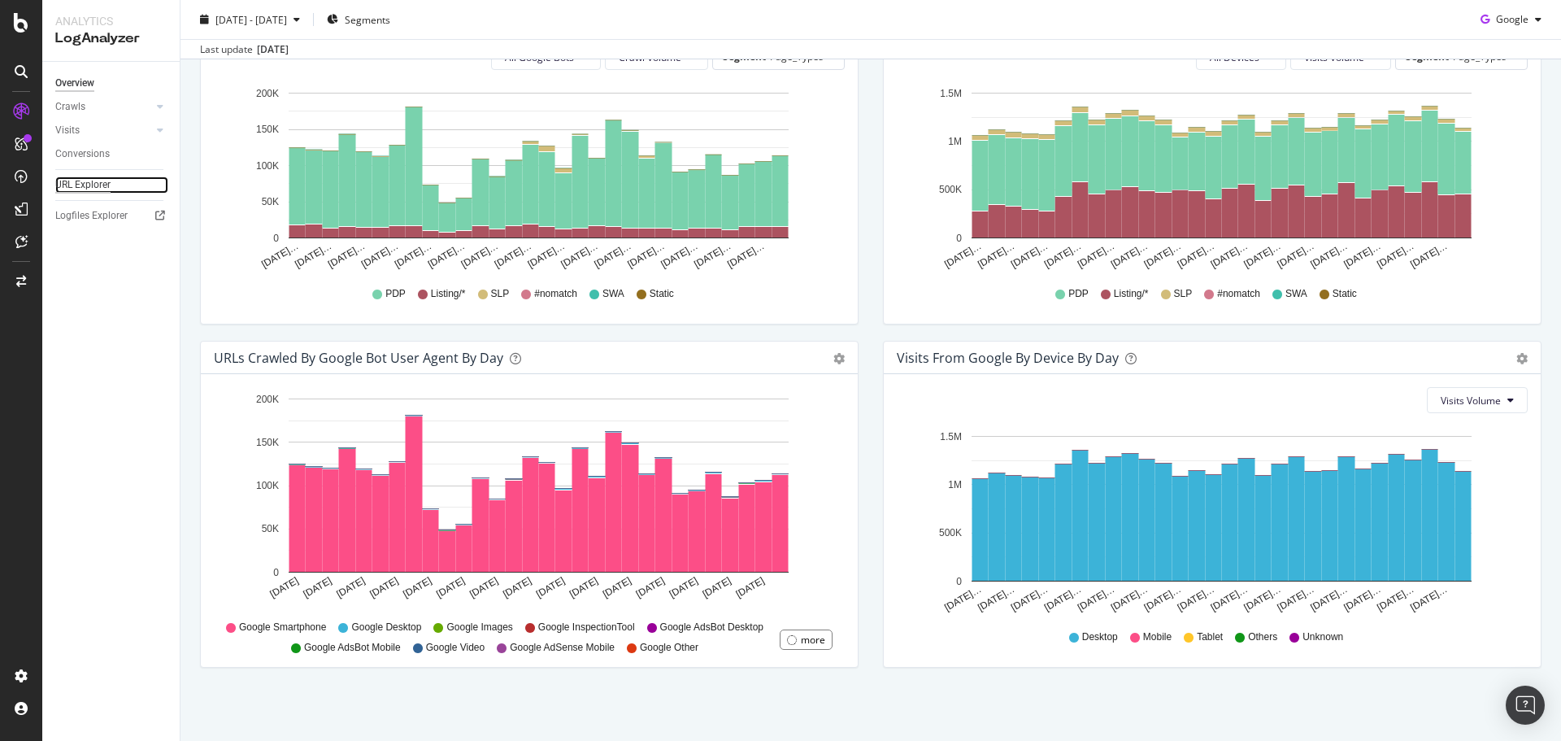
click at [83, 176] on div "URL Explorer" at bounding box center [82, 184] width 55 height 17
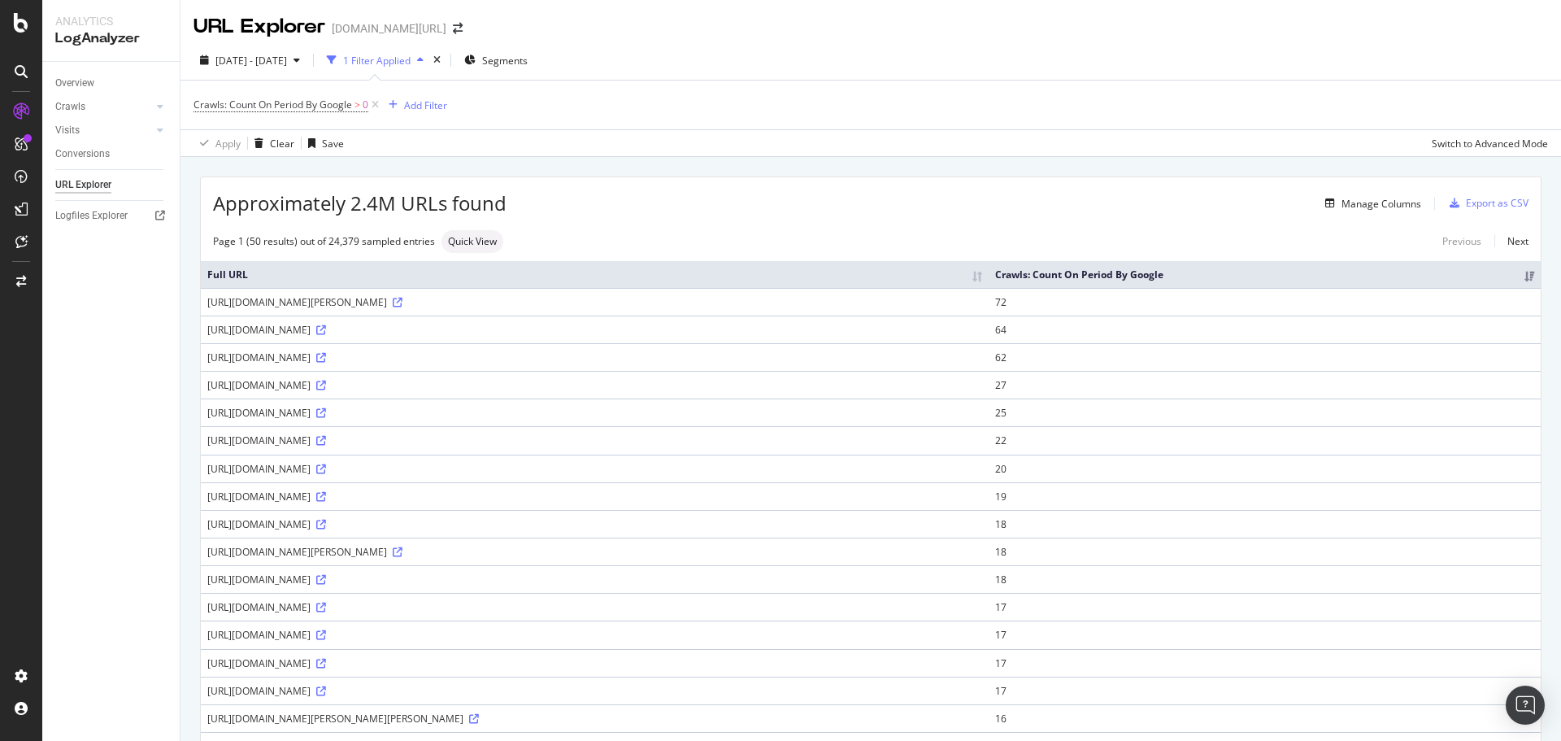
drag, startPoint x: 327, startPoint y: 333, endPoint x: 432, endPoint y: 333, distance: 104.9
click at [395, 332] on div "https://www.trendyol.com/ro/carcase-telefon-x-c109349" at bounding box center [594, 330] width 775 height 14
click at [597, 336] on div "https://www.trendyol.com/ro/carcase-telefon-x-c109349" at bounding box center [594, 330] width 775 height 14
click at [326, 332] on icon at bounding box center [321, 330] width 10 height 10
click at [326, 441] on icon at bounding box center [321, 441] width 10 height 10
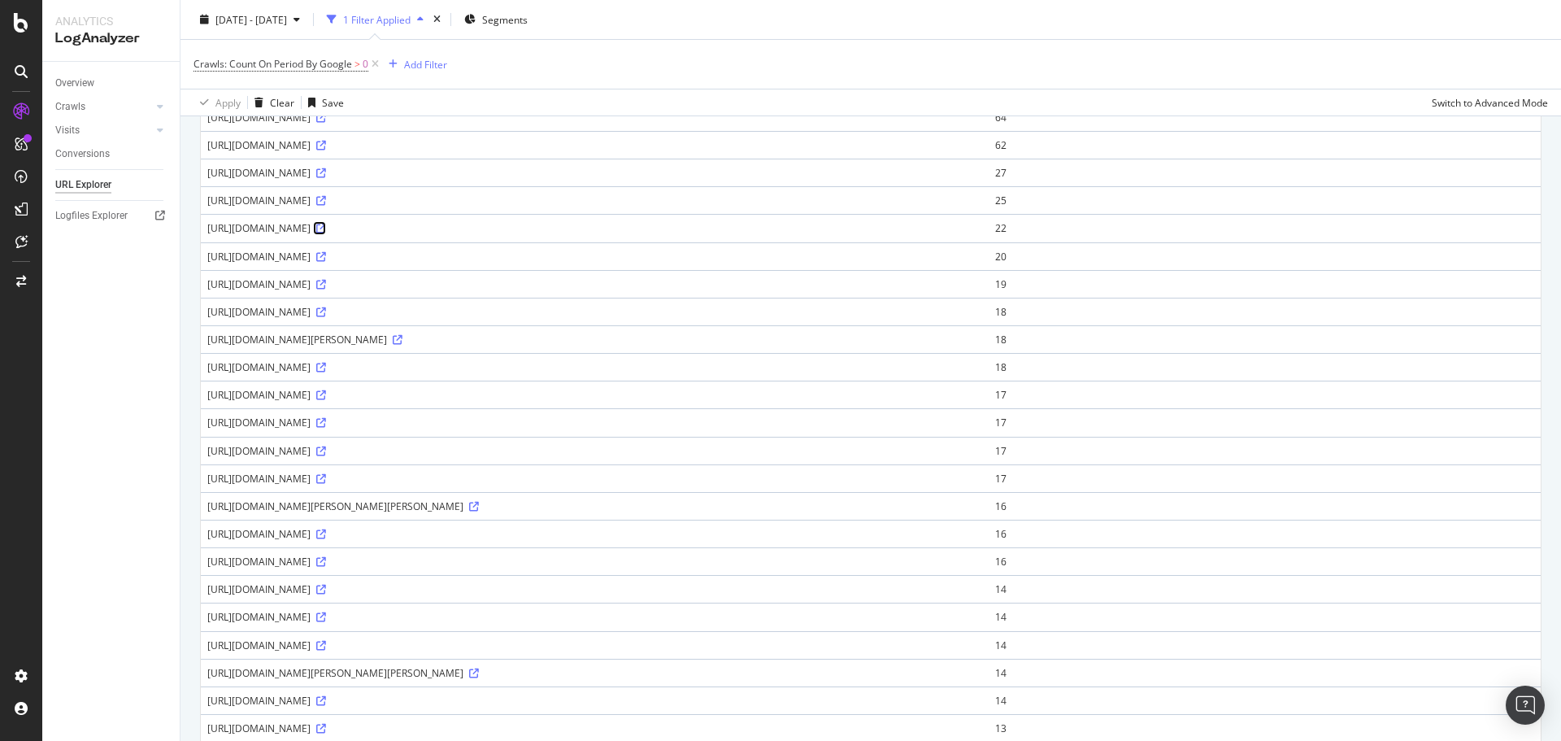
scroll to position [259, 0]
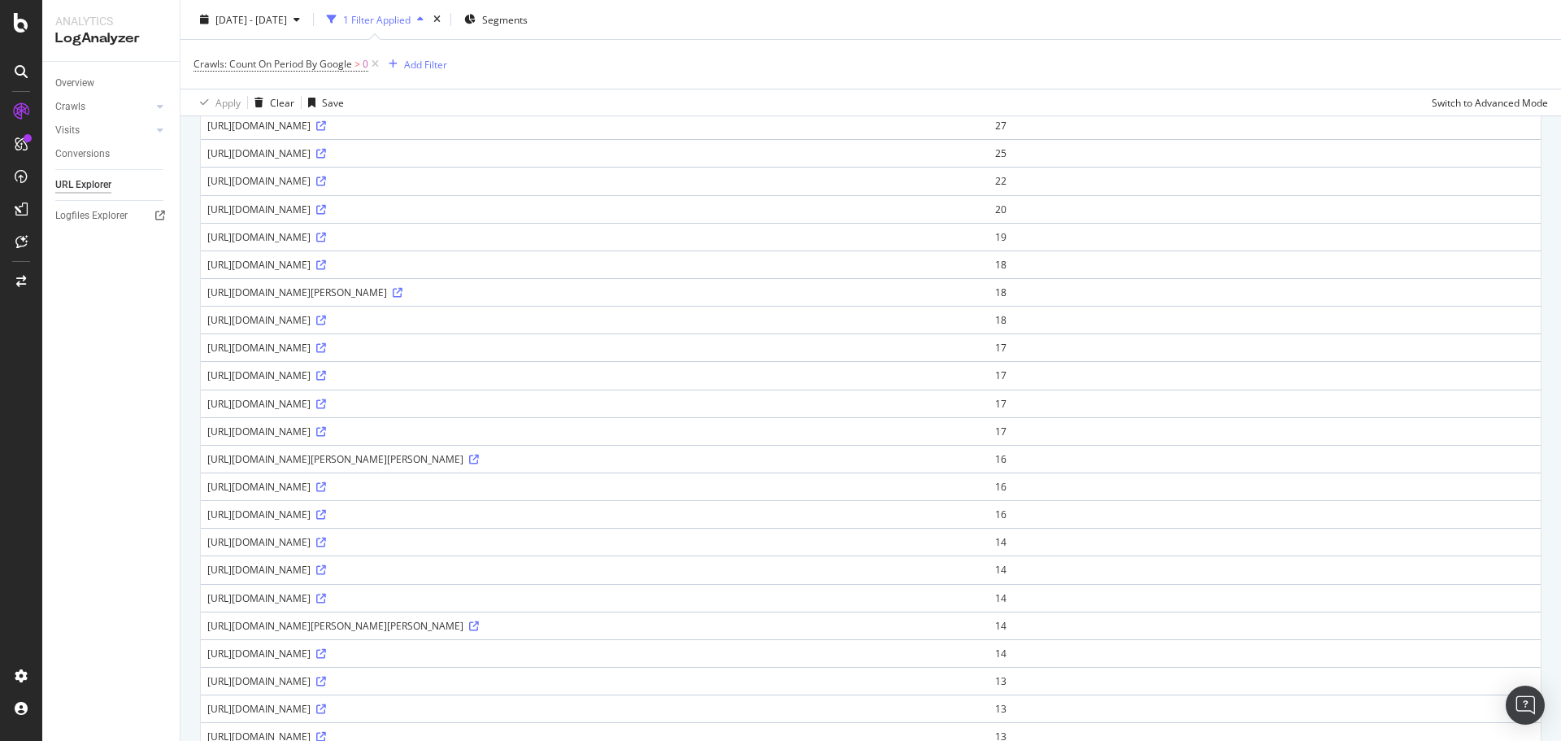
click at [447, 212] on div "https://www.trendyol.com/ro/balenciaga-x-b1234" at bounding box center [594, 209] width 775 height 14
click at [326, 211] on icon at bounding box center [321, 210] width 10 height 10
click at [326, 265] on icon at bounding box center [321, 265] width 10 height 10
click at [521, 373] on div "https://www.trendyol.com/ro/colin-s-barbati-blugi-x-b124-g2-c120" at bounding box center [594, 375] width 775 height 14
click at [326, 374] on icon at bounding box center [321, 376] width 10 height 10
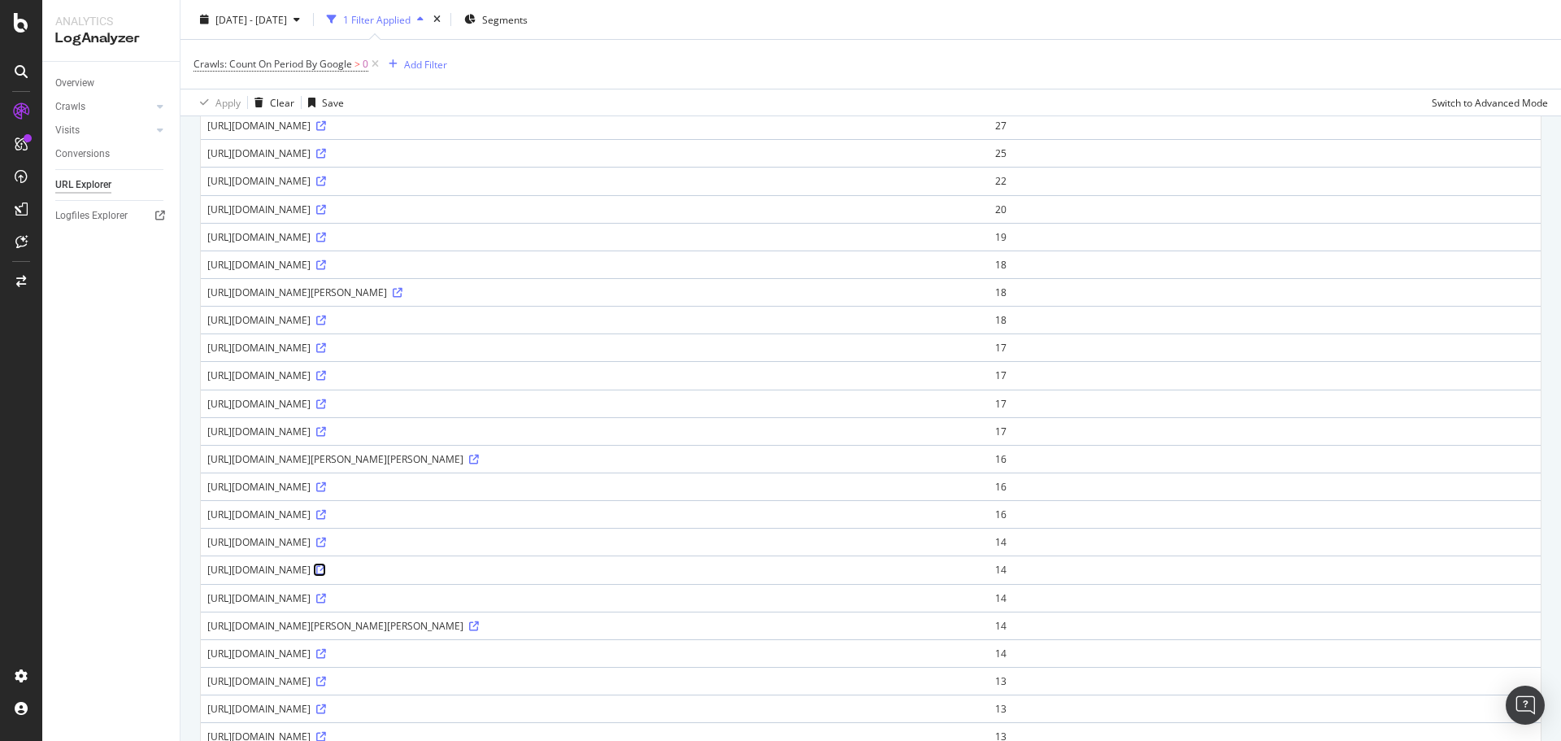
click at [326, 572] on icon at bounding box center [321, 570] width 10 height 10
click at [326, 597] on icon at bounding box center [321, 598] width 10 height 10
click at [326, 679] on icon at bounding box center [321, 681] width 10 height 10
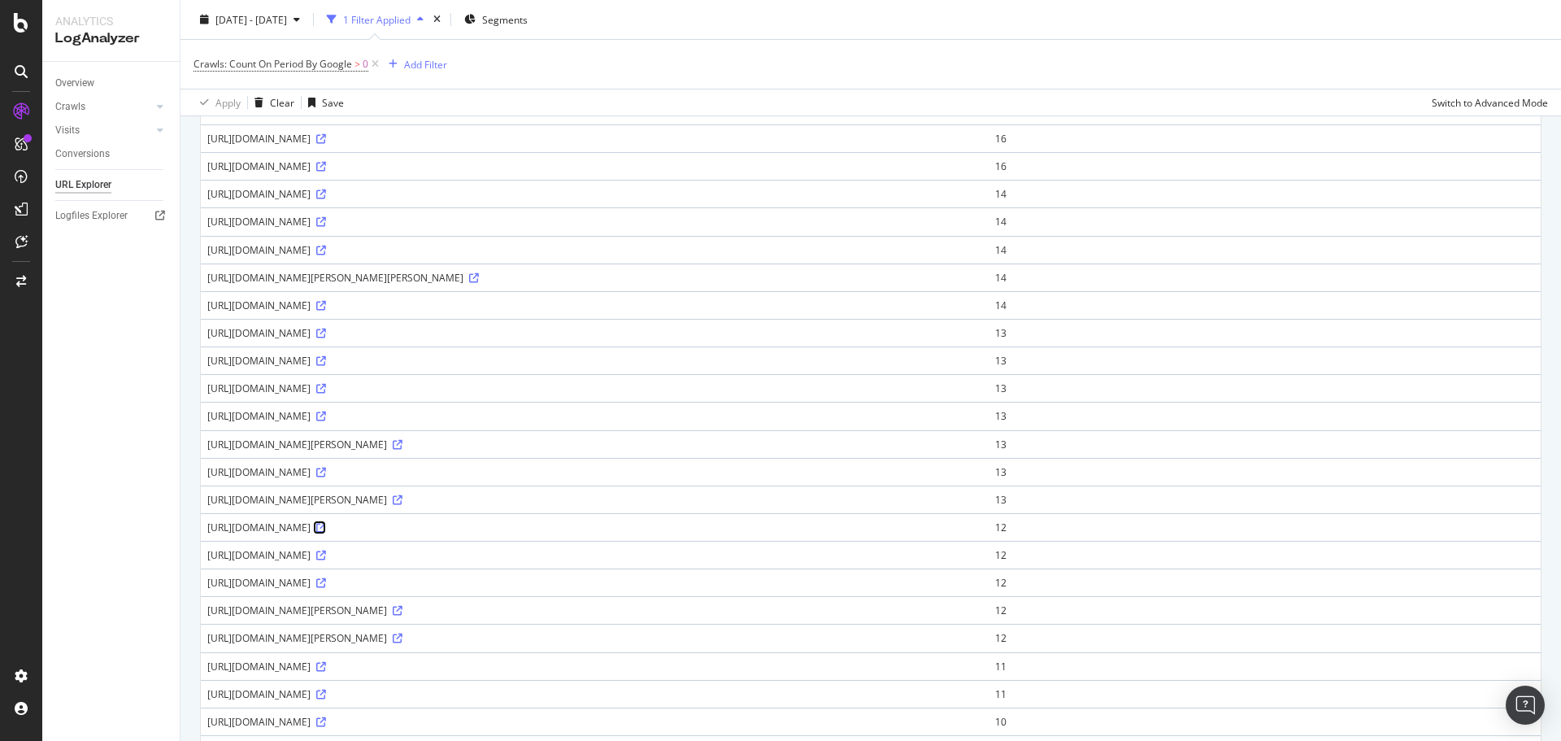
click at [326, 529] on icon at bounding box center [321, 528] width 10 height 10
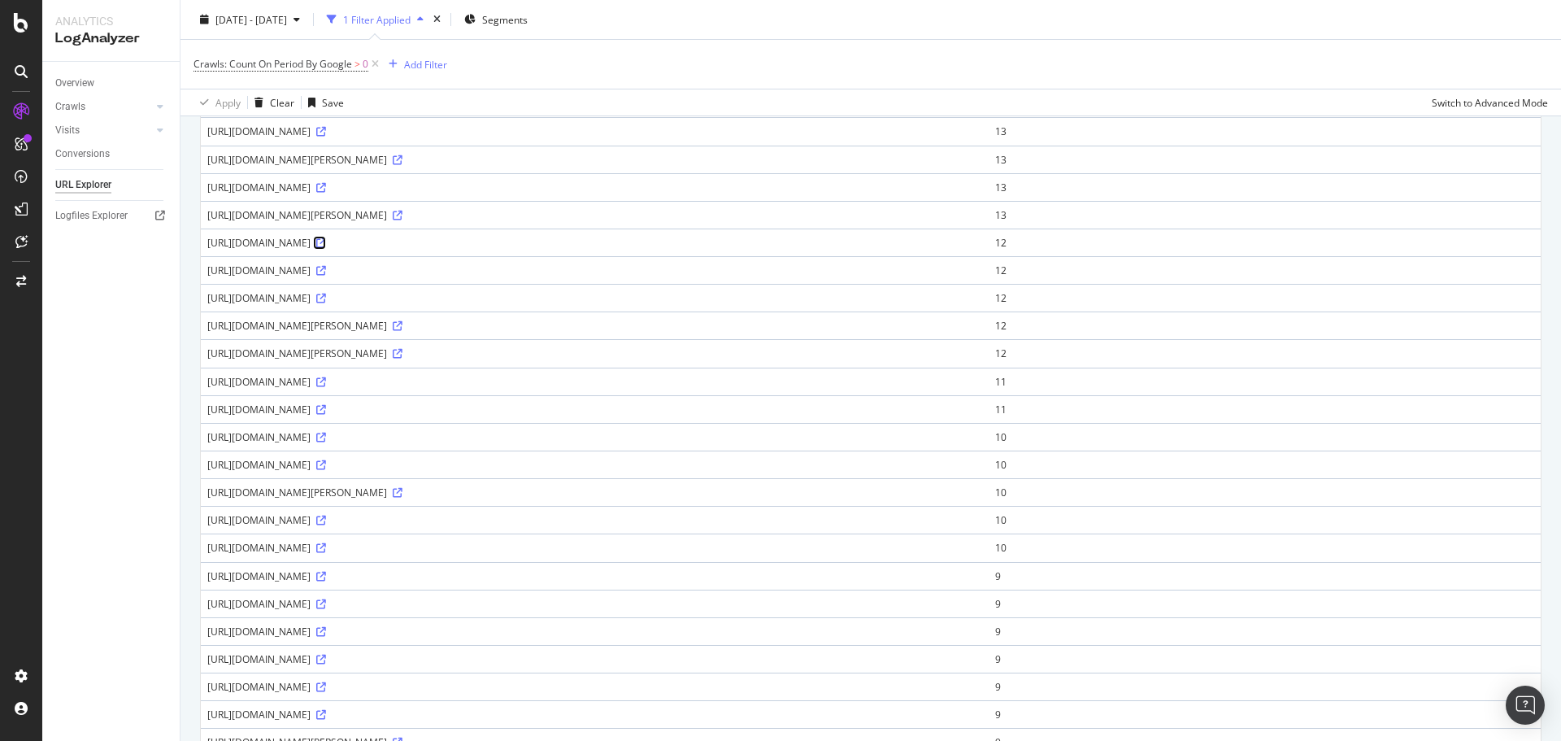
scroll to position [1023, 0]
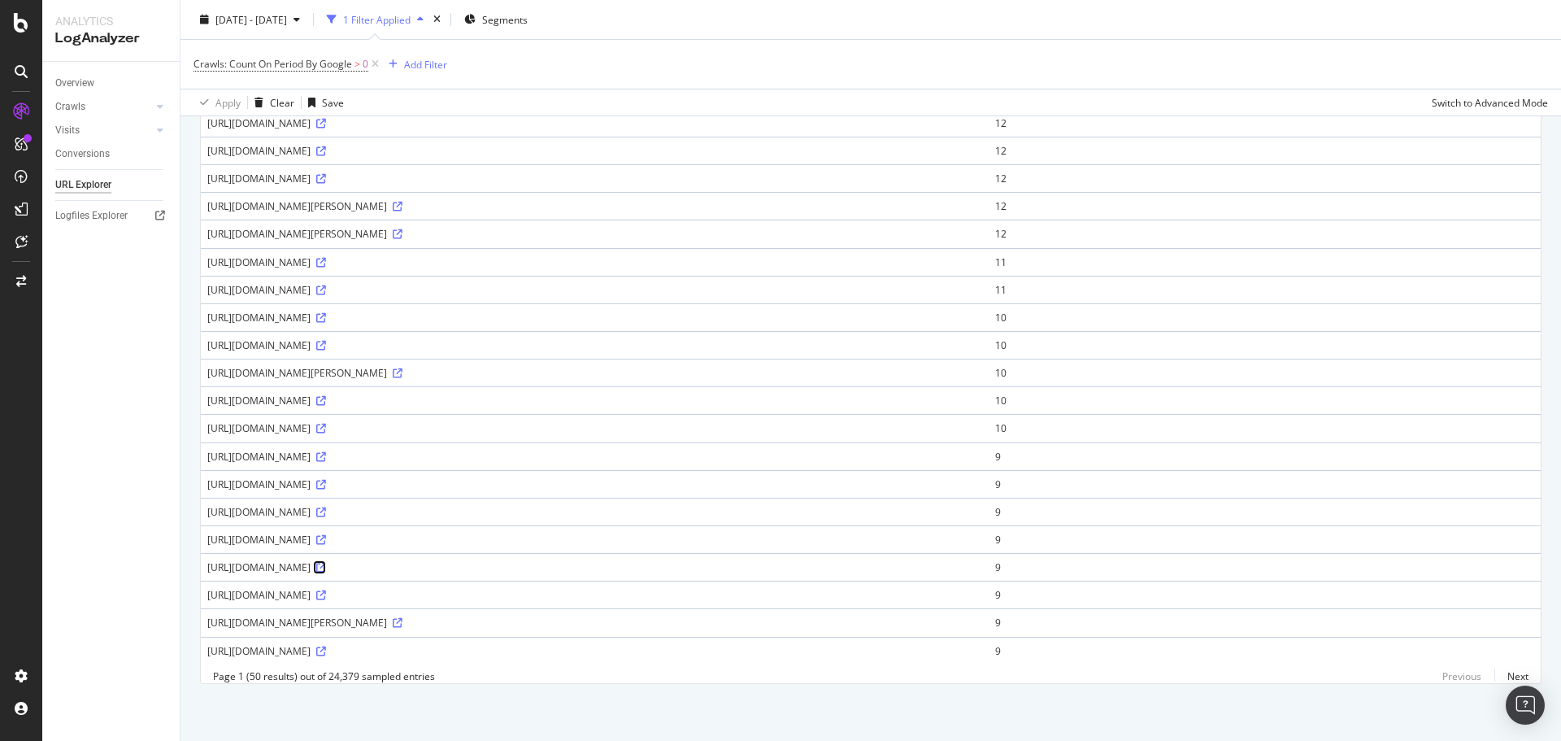
click at [326, 562] on icon at bounding box center [321, 567] width 10 height 10
click at [326, 507] on icon at bounding box center [321, 512] width 10 height 10
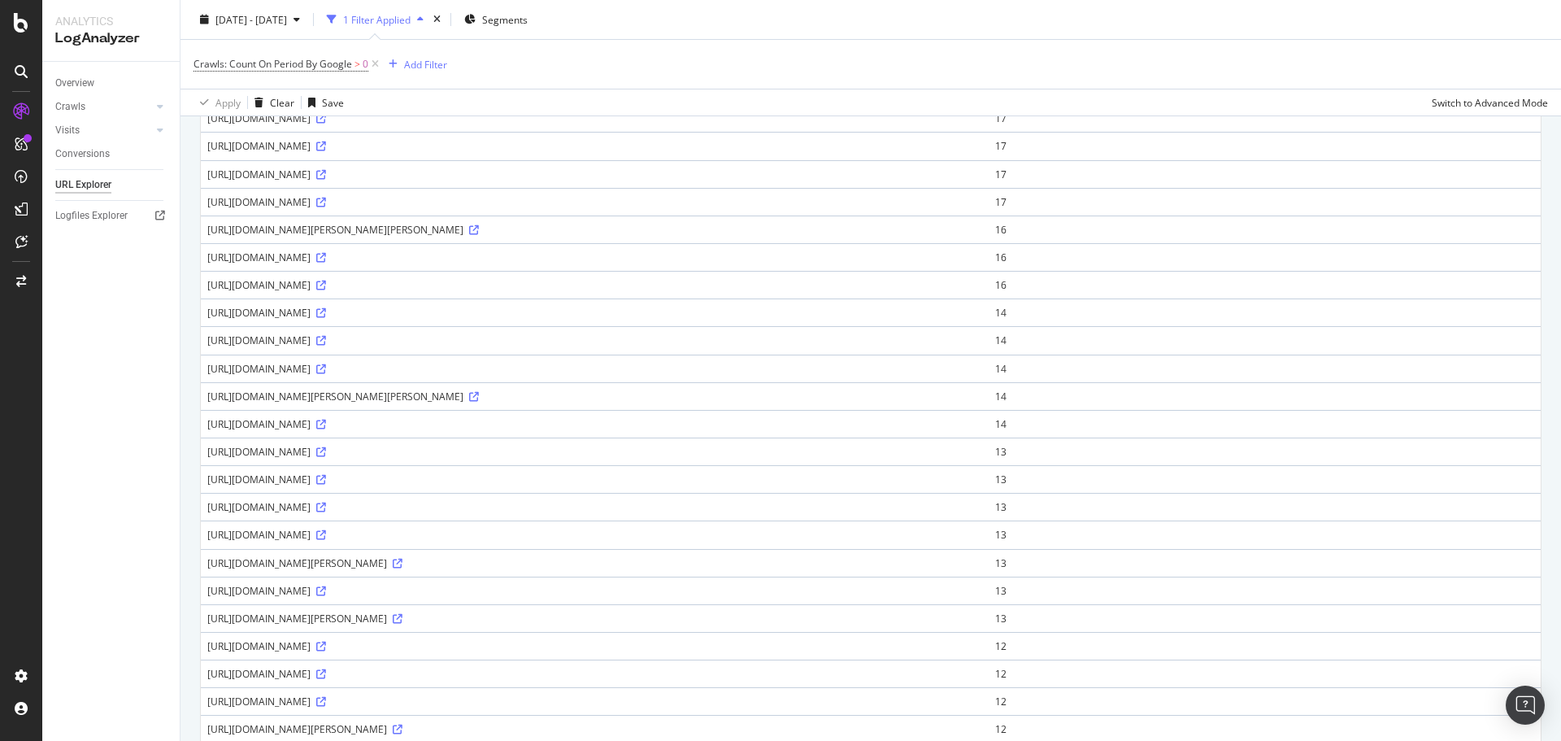
scroll to position [0, 0]
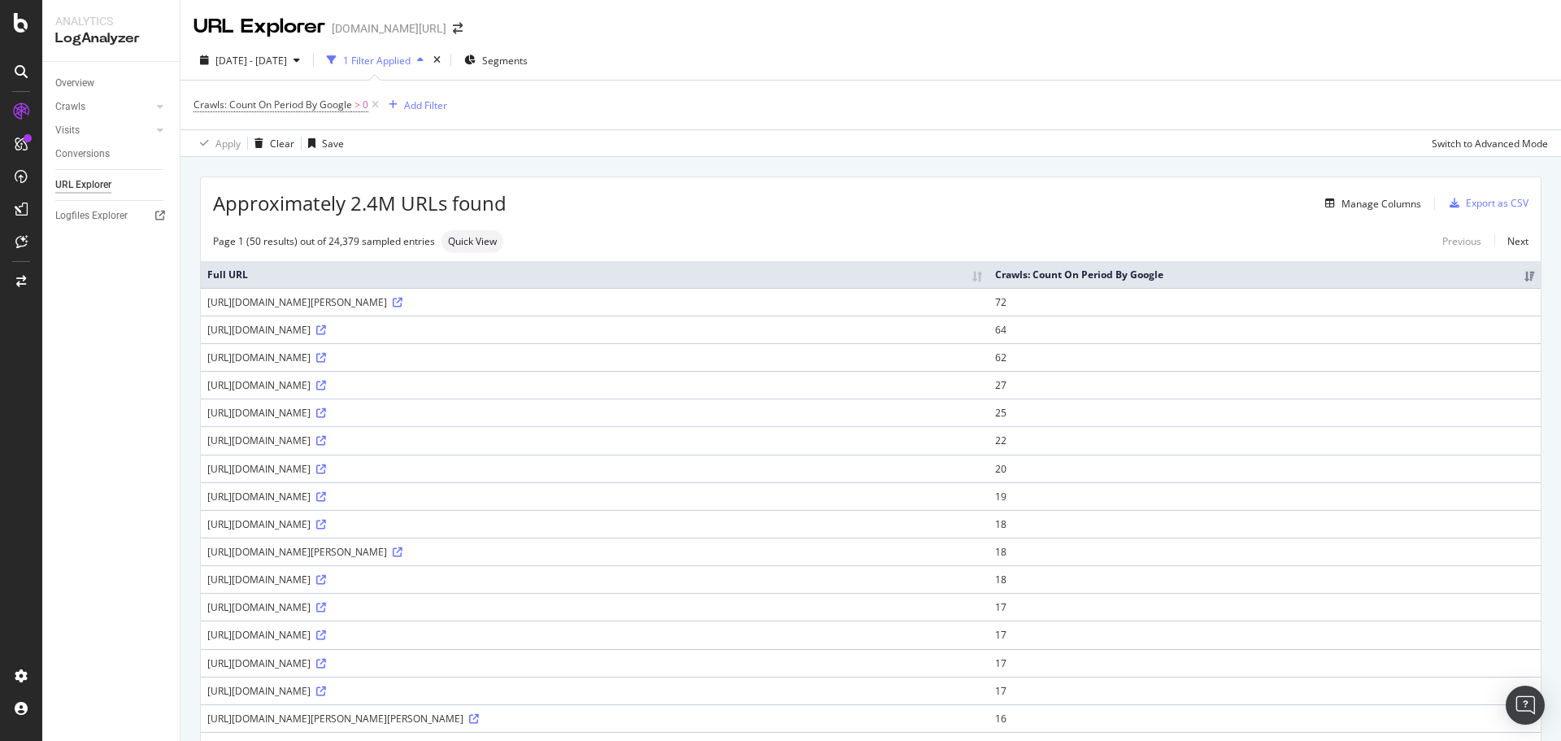
click at [370, 465] on div "https://www.trendyol.com/ro/balenciaga-x-b1234" at bounding box center [594, 469] width 775 height 14
click at [732, 193] on div "Manage Columns" at bounding box center [963, 203] width 914 height 20
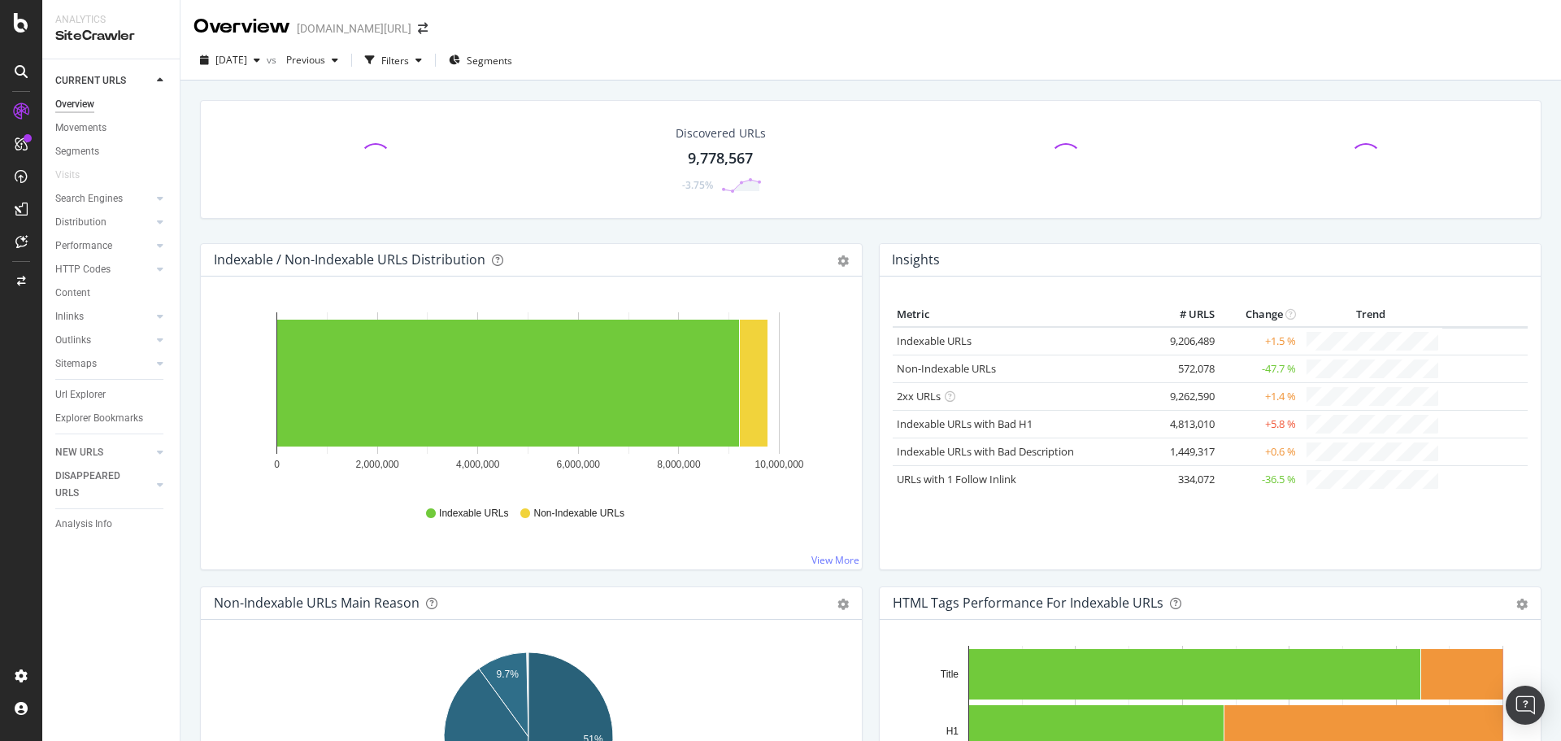
click at [384, 13] on div "Overview [DOMAIN_NAME][URL]" at bounding box center [318, 27] width 250 height 28
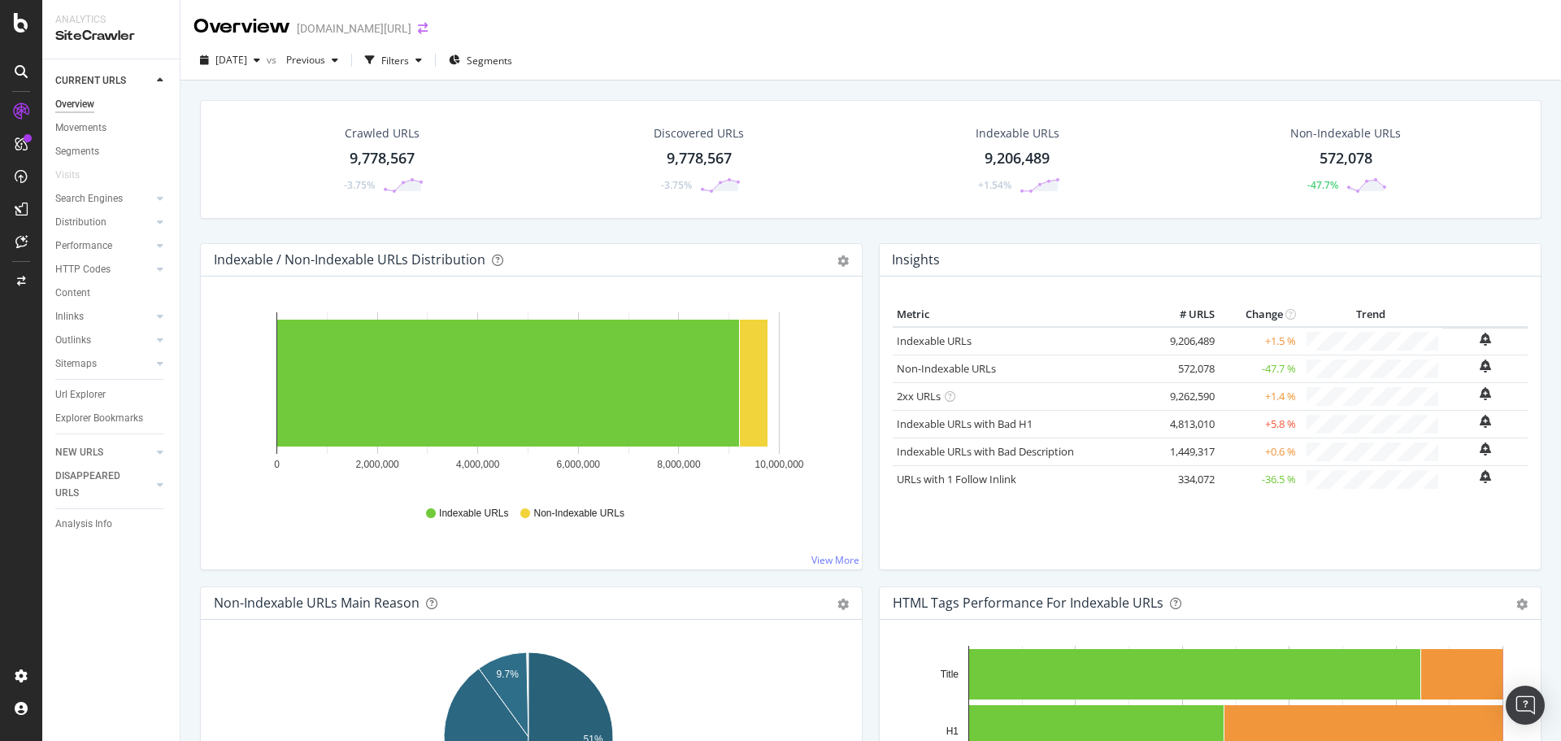
click at [418, 23] on icon "arrow-right-arrow-left" at bounding box center [423, 28] width 10 height 11
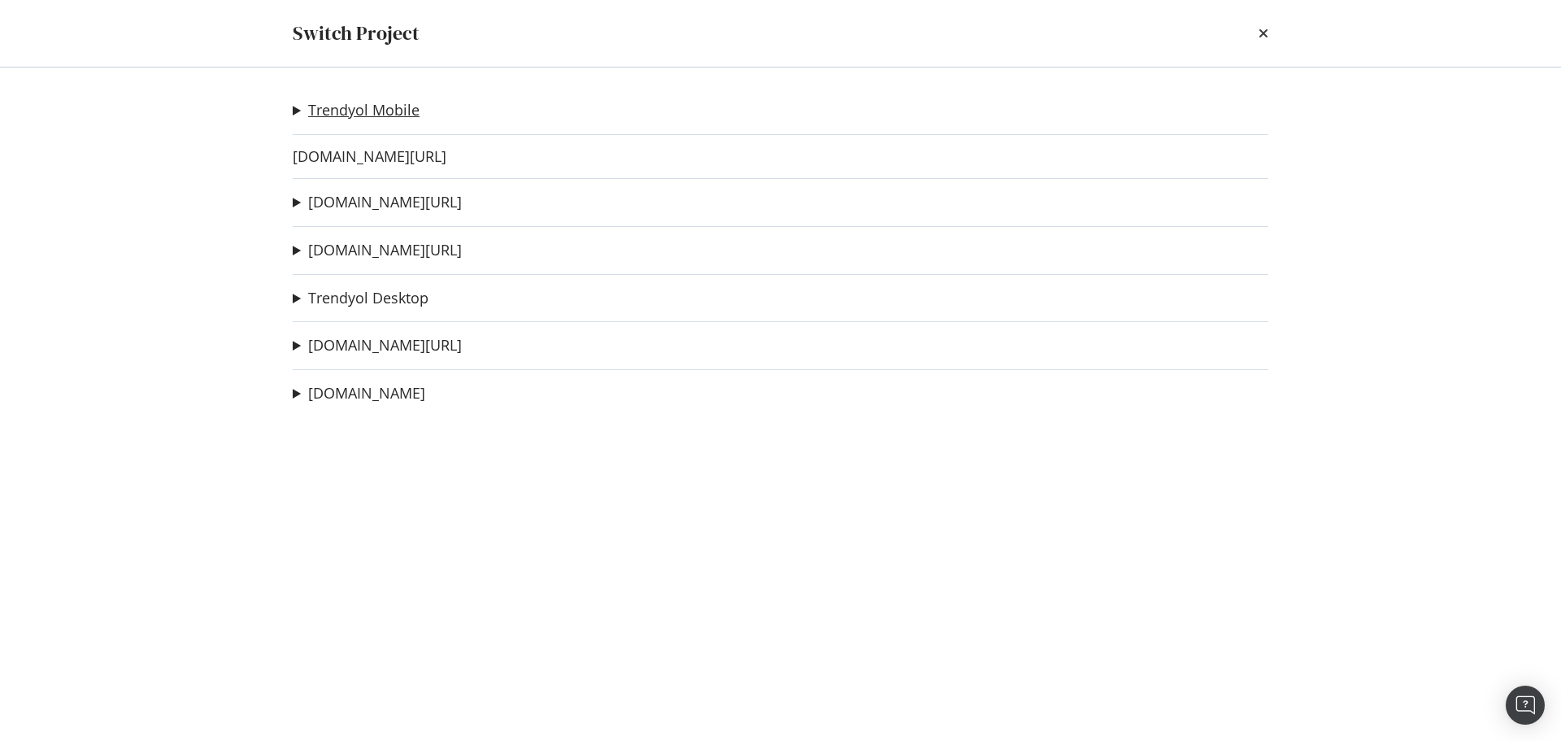
click at [391, 111] on link "Trendyol Mobile" at bounding box center [363, 110] width 111 height 17
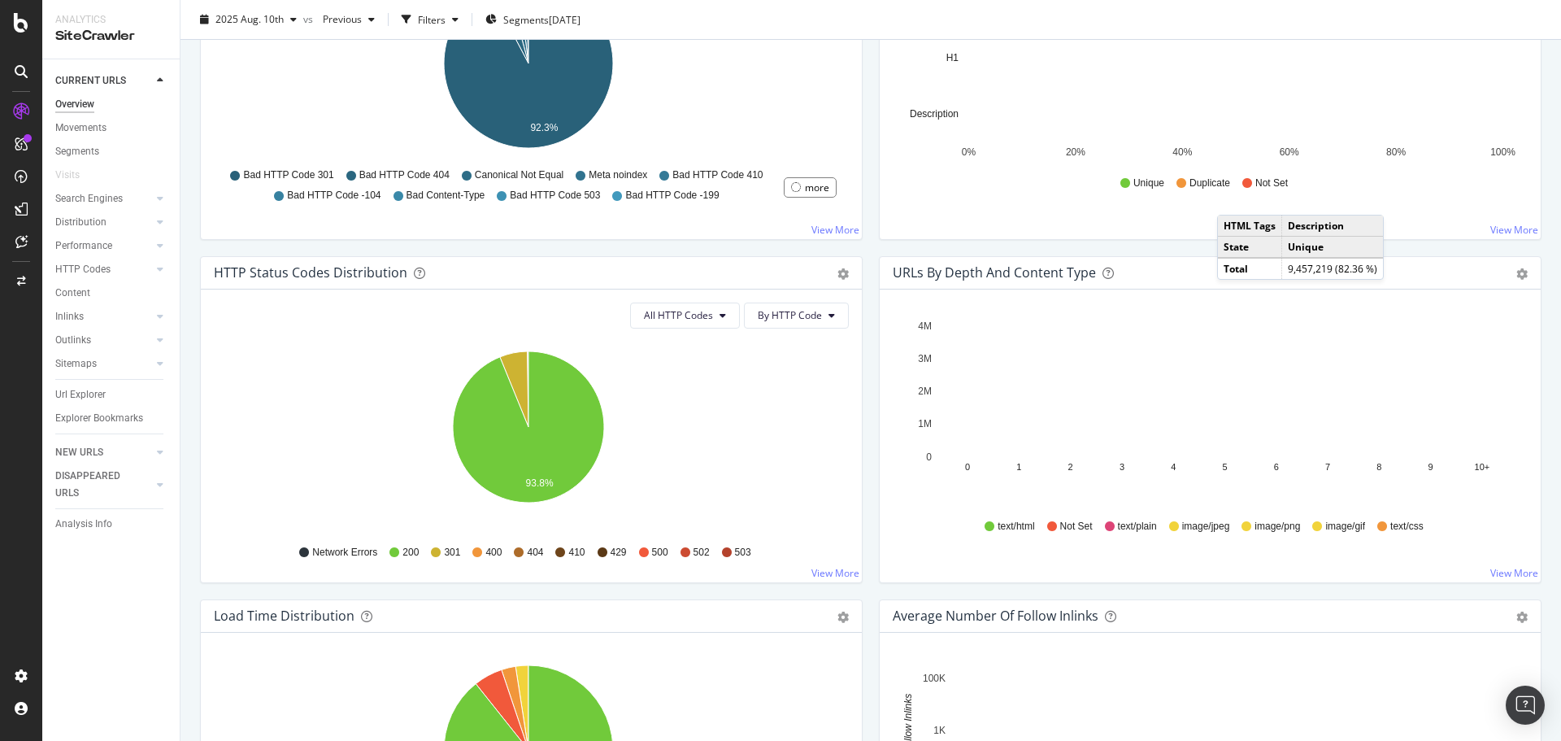
scroll to position [708, 0]
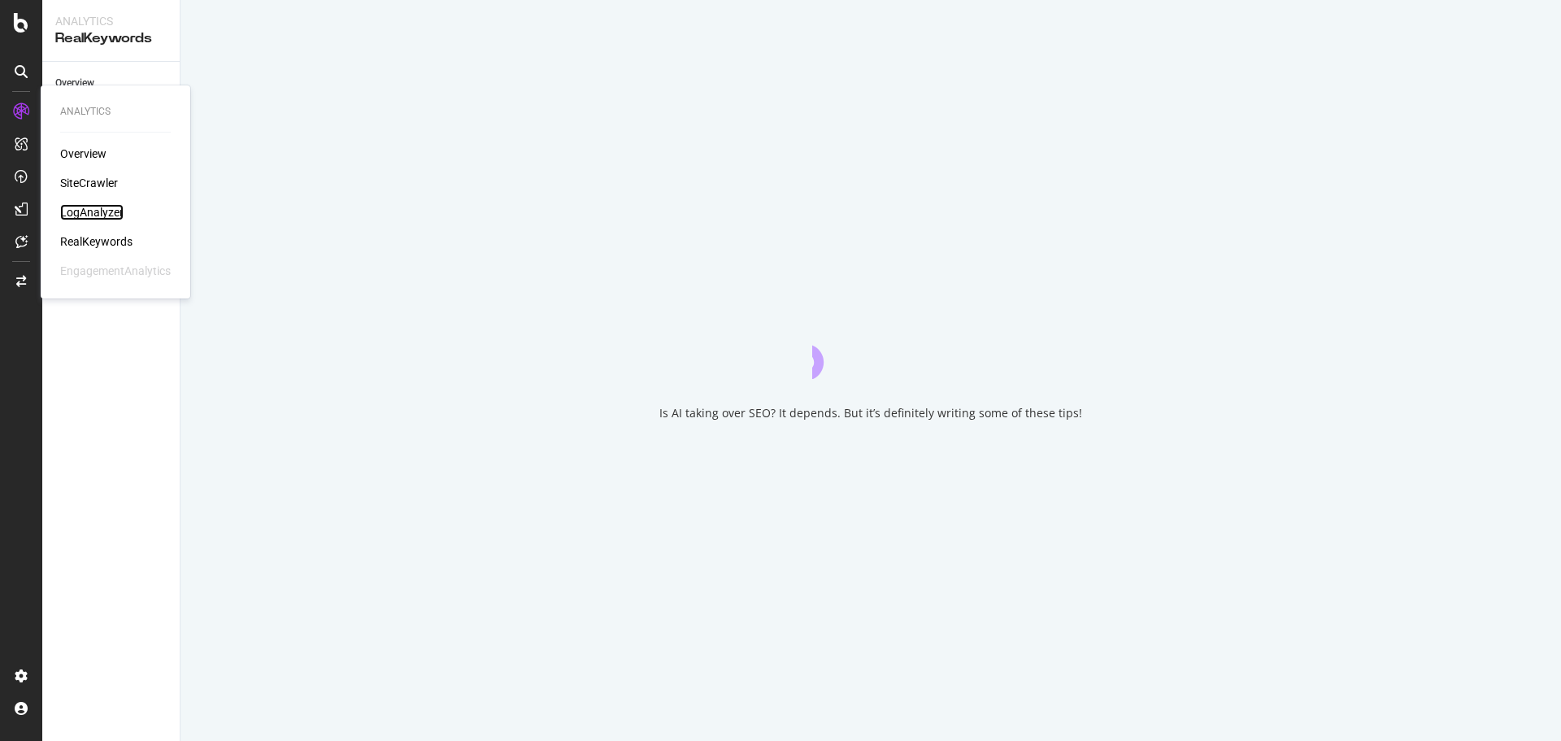
click at [110, 211] on div "LogAnalyzer" at bounding box center [91, 212] width 63 height 16
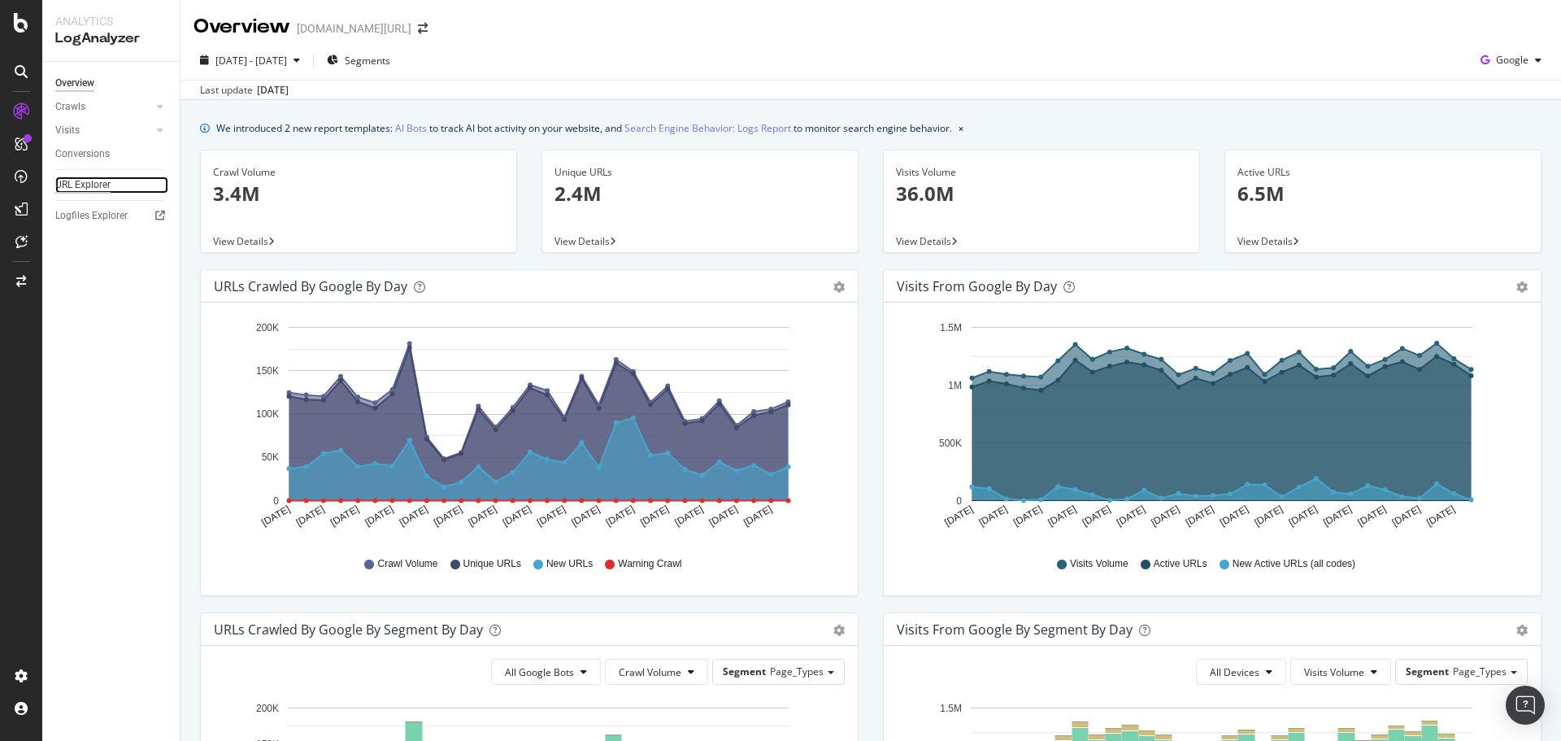
click at [91, 185] on div "URL Explorer" at bounding box center [82, 184] width 55 height 17
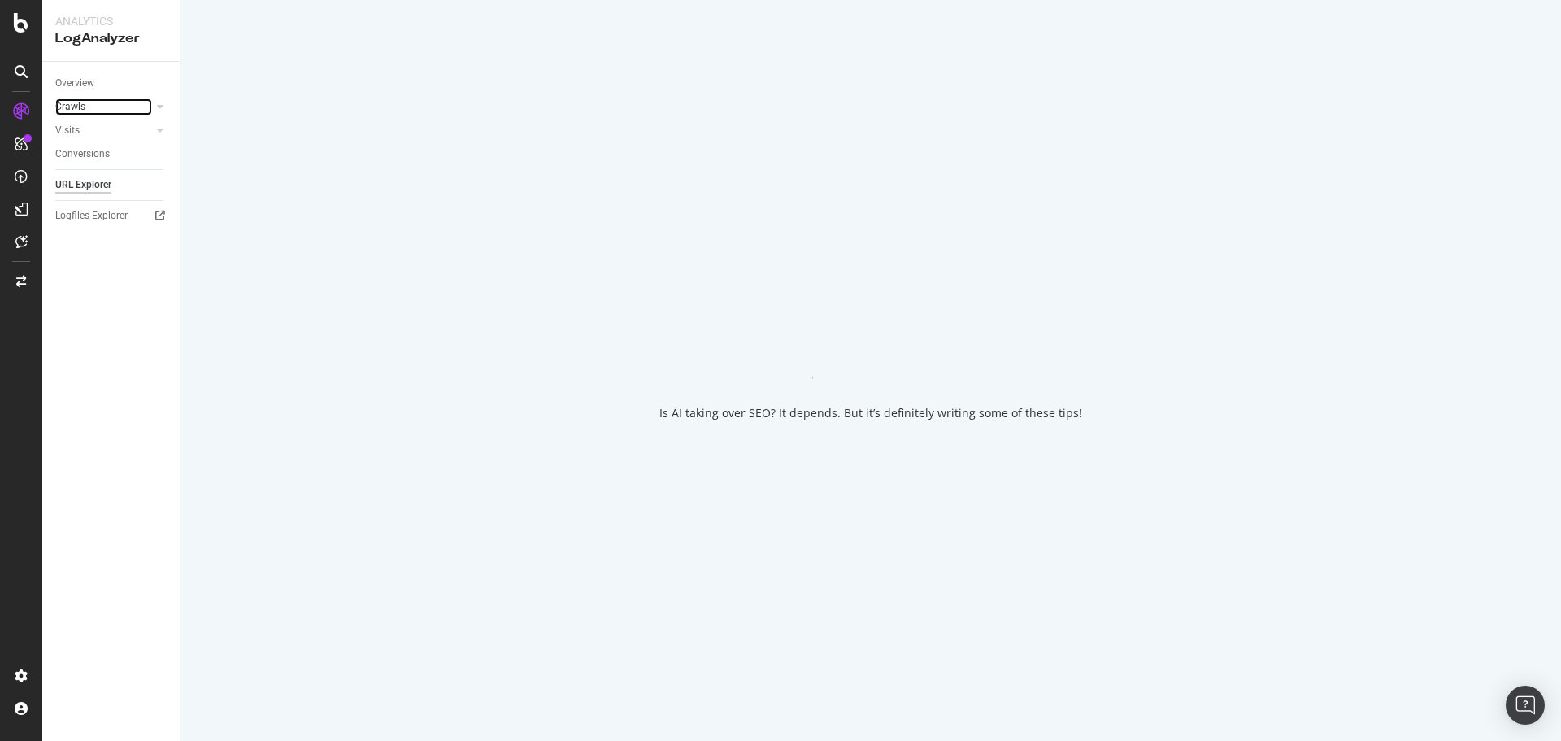
click at [93, 109] on link "Crawls" at bounding box center [103, 106] width 97 height 17
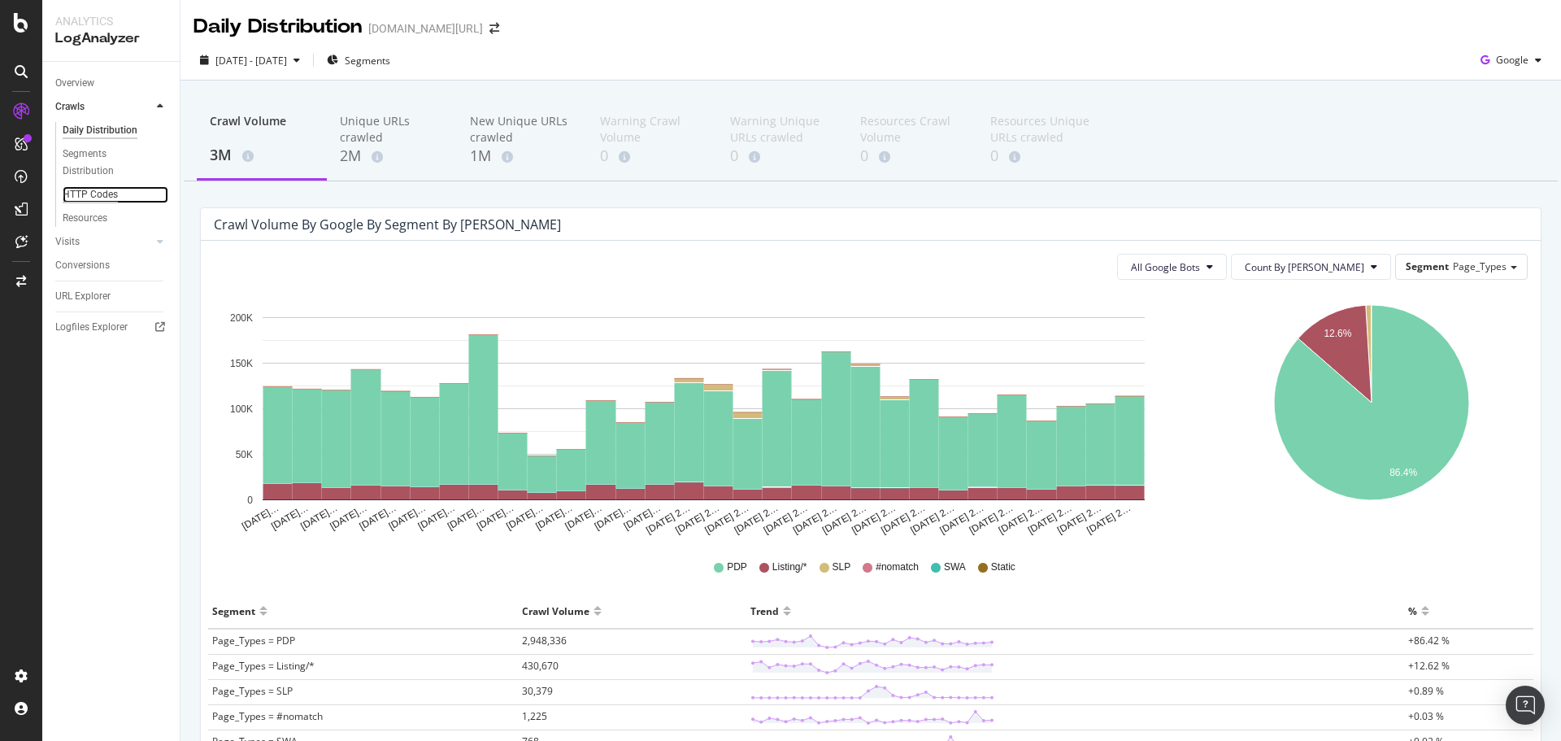
click at [93, 201] on div "HTTP Codes" at bounding box center [90, 194] width 55 height 17
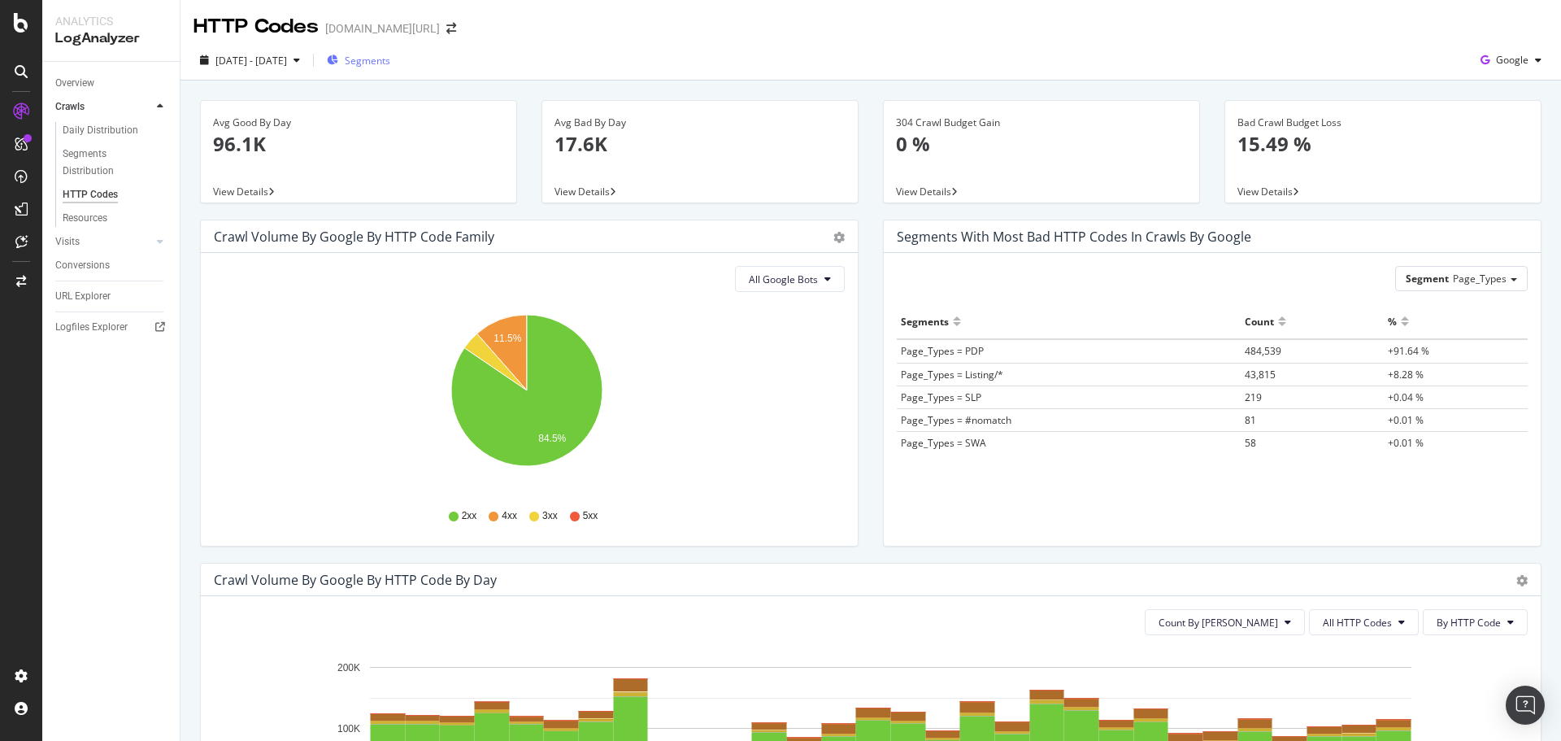
click at [386, 60] on span "Segments" at bounding box center [368, 61] width 46 height 14
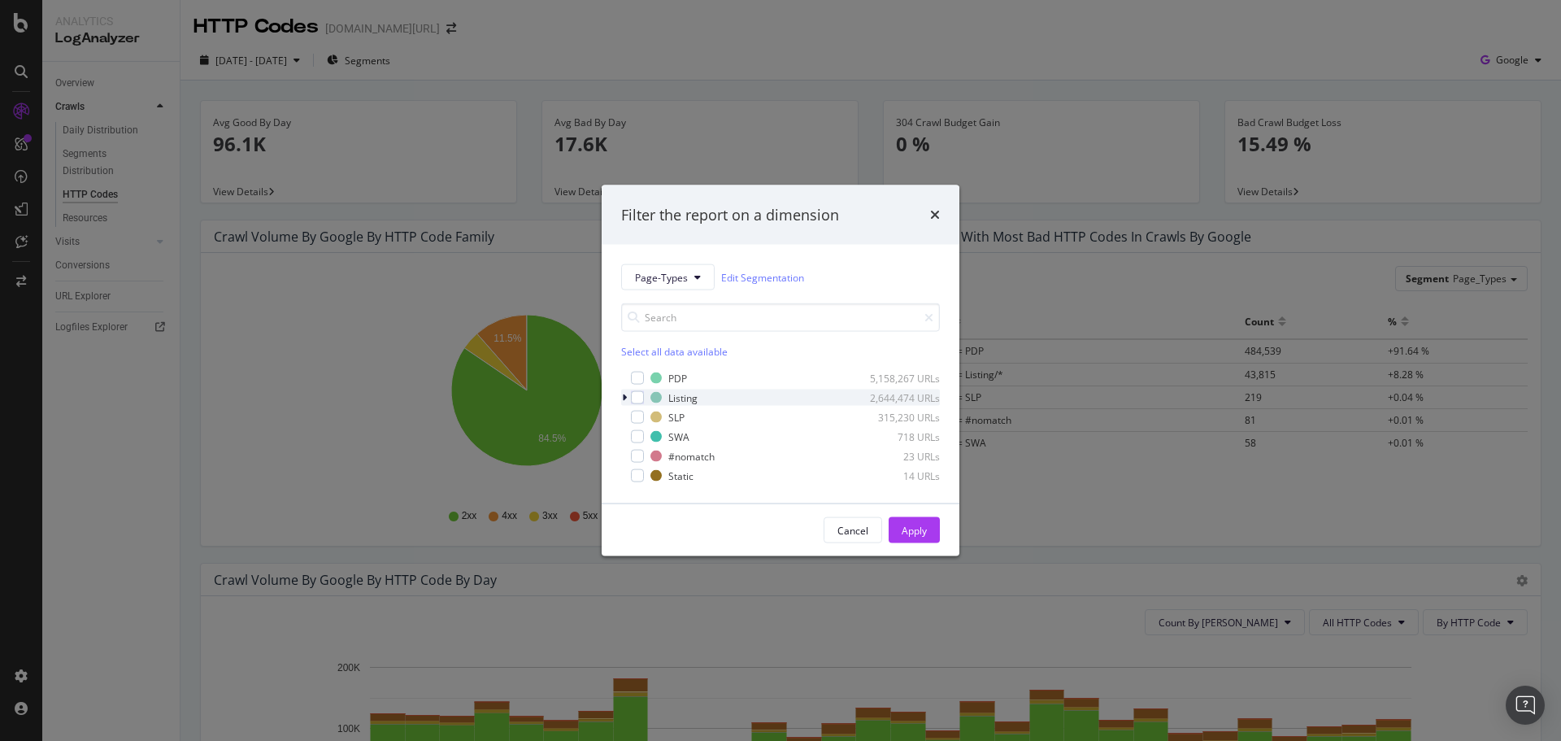
click at [636, 404] on div "Listing 2,644,474 URLs" at bounding box center [780, 397] width 319 height 16
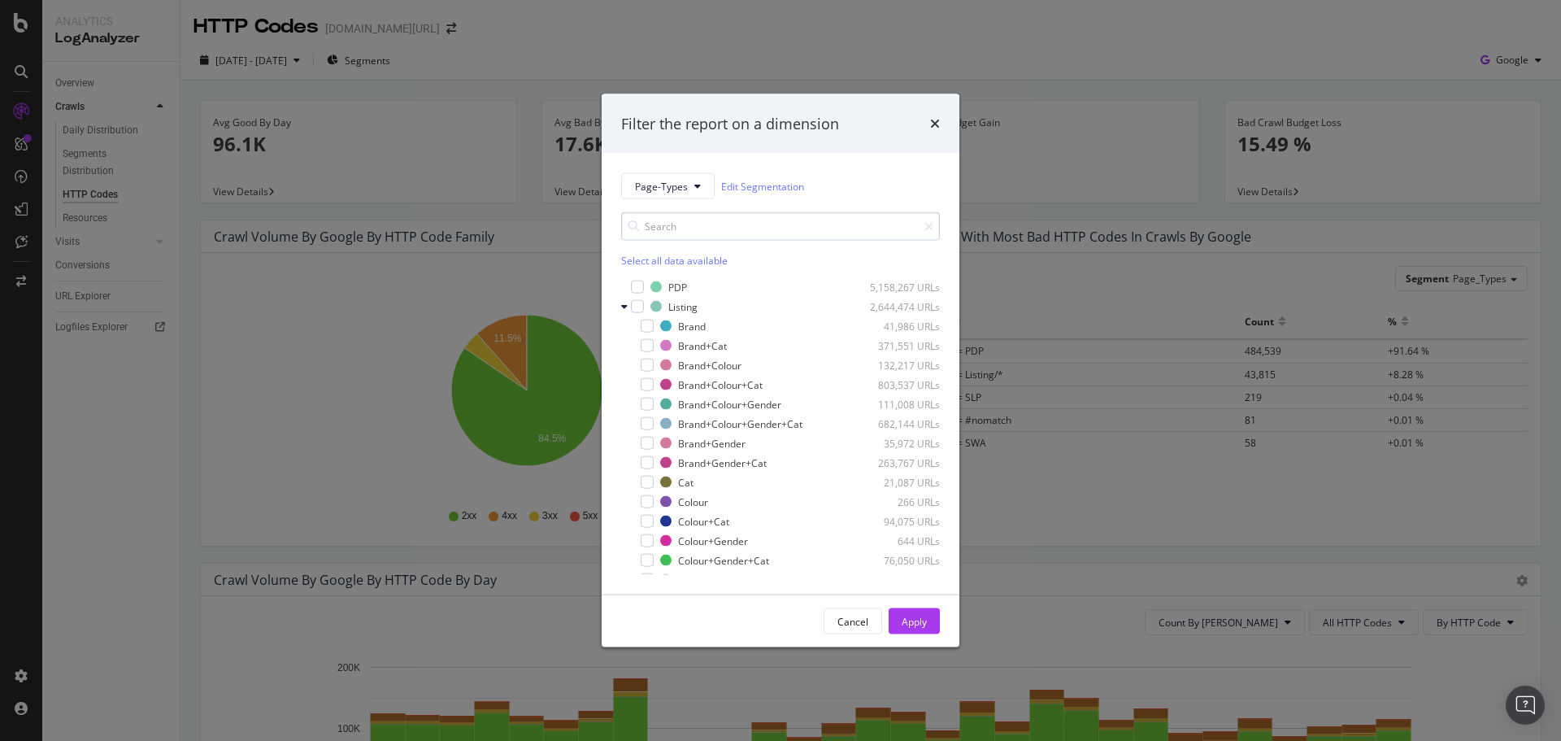
click at [623, 303] on icon "modal" at bounding box center [624, 307] width 7 height 10
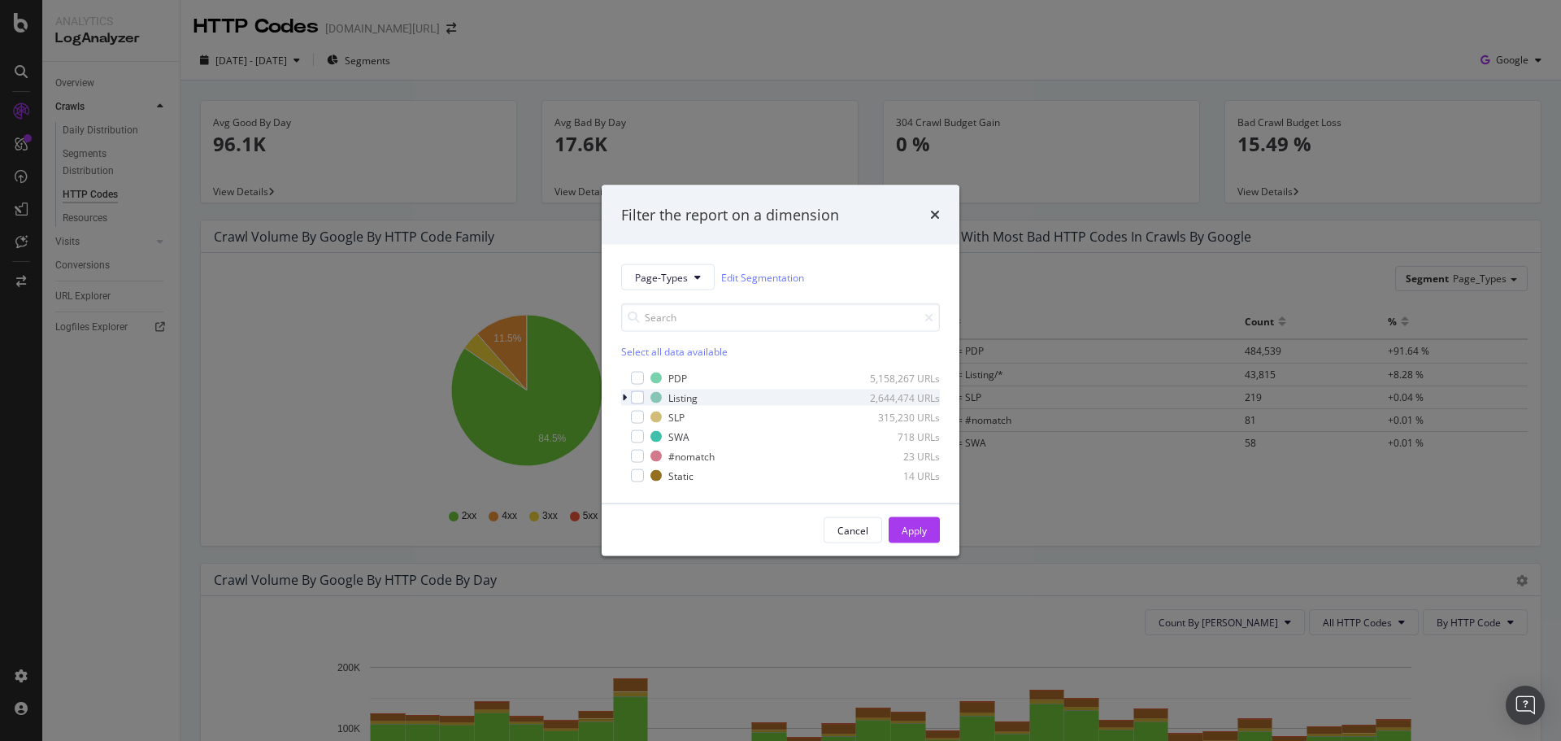
click at [641, 393] on div "modal" at bounding box center [637, 397] width 13 height 13
click at [927, 530] on button "Apply" at bounding box center [913, 530] width 51 height 26
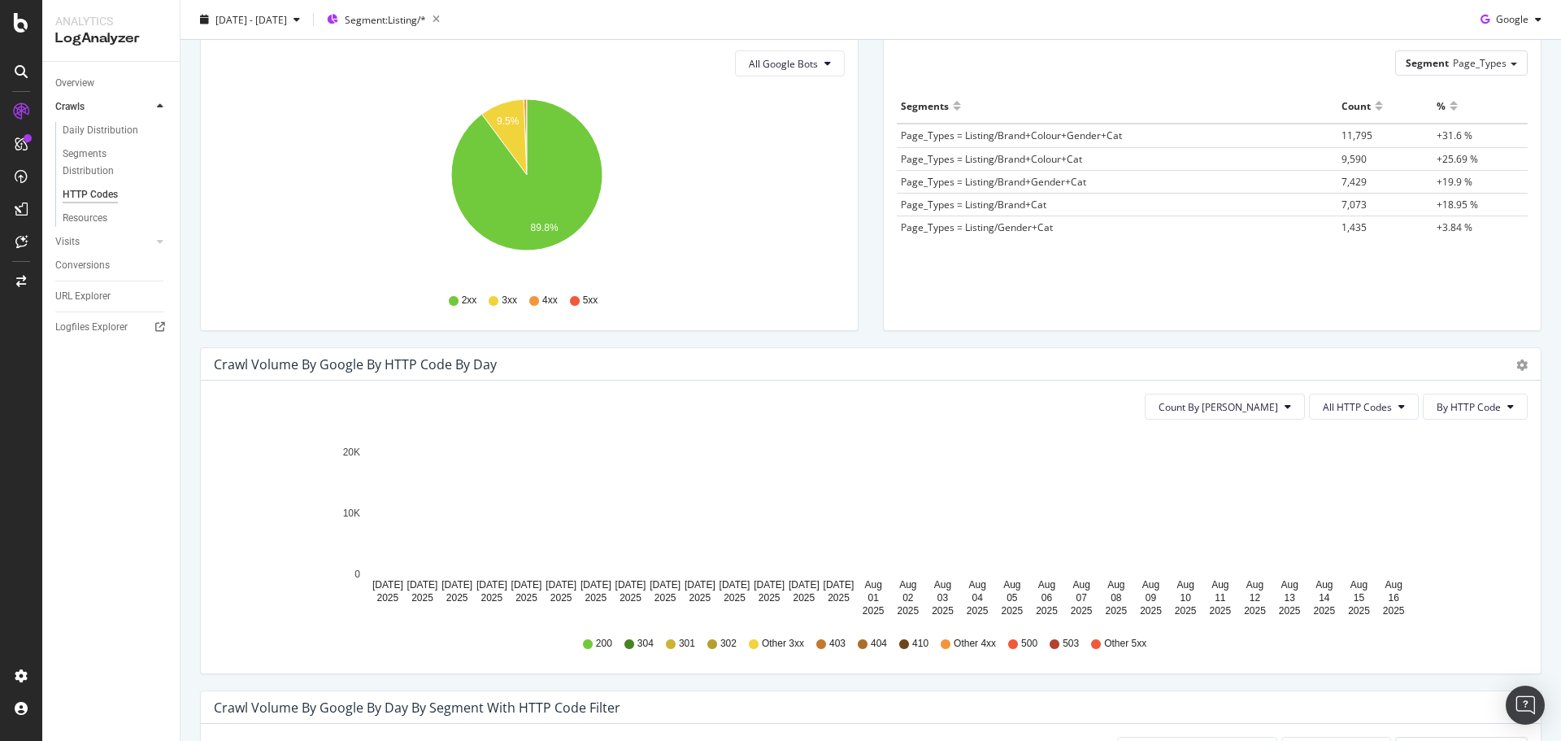
scroll to position [290, 0]
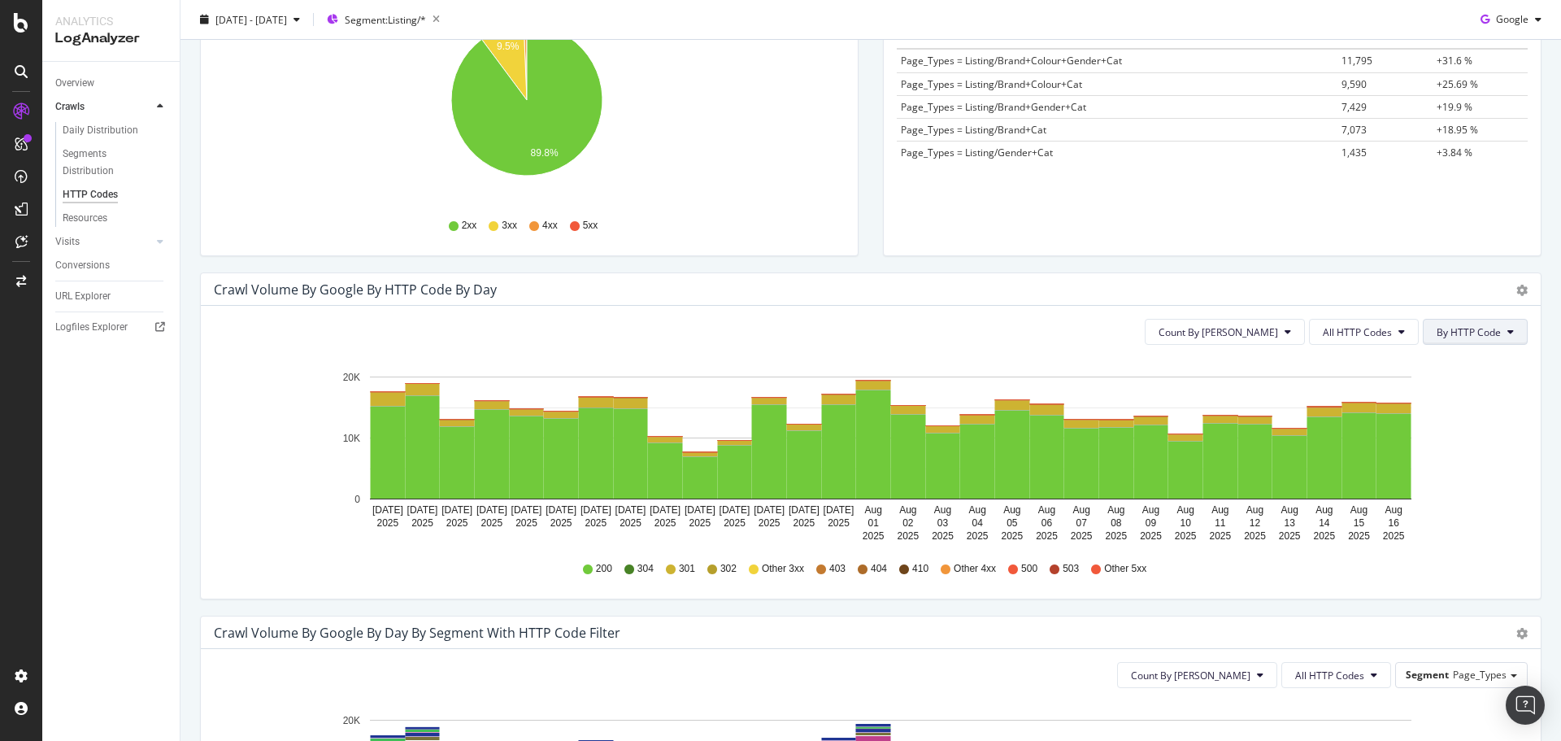
click at [1423, 339] on button "By HTTP Code" at bounding box center [1475, 332] width 105 height 26
click at [1344, 335] on span "All HTTP Codes" at bounding box center [1357, 332] width 69 height 14
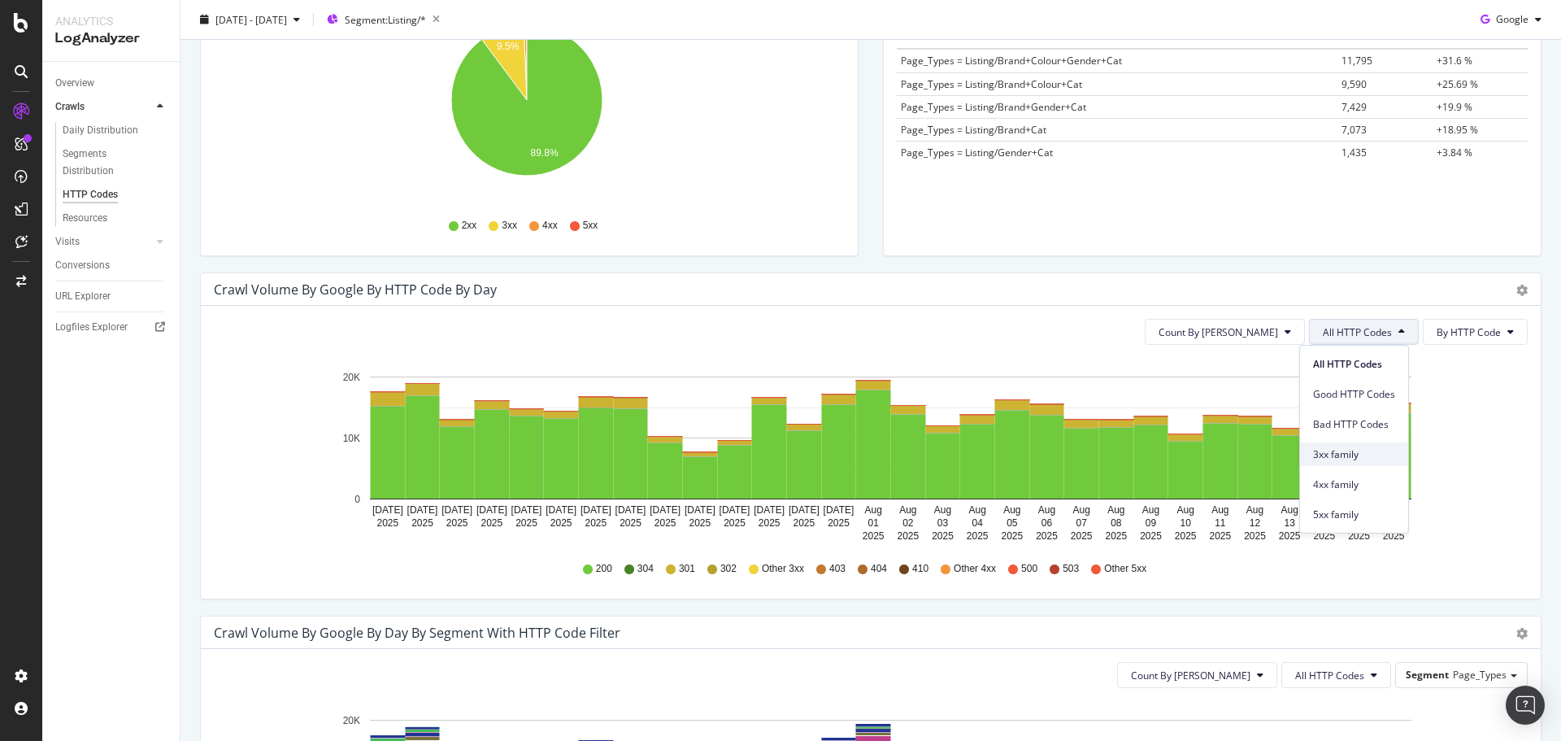
click at [1353, 457] on span "3xx family" at bounding box center [1354, 454] width 82 height 15
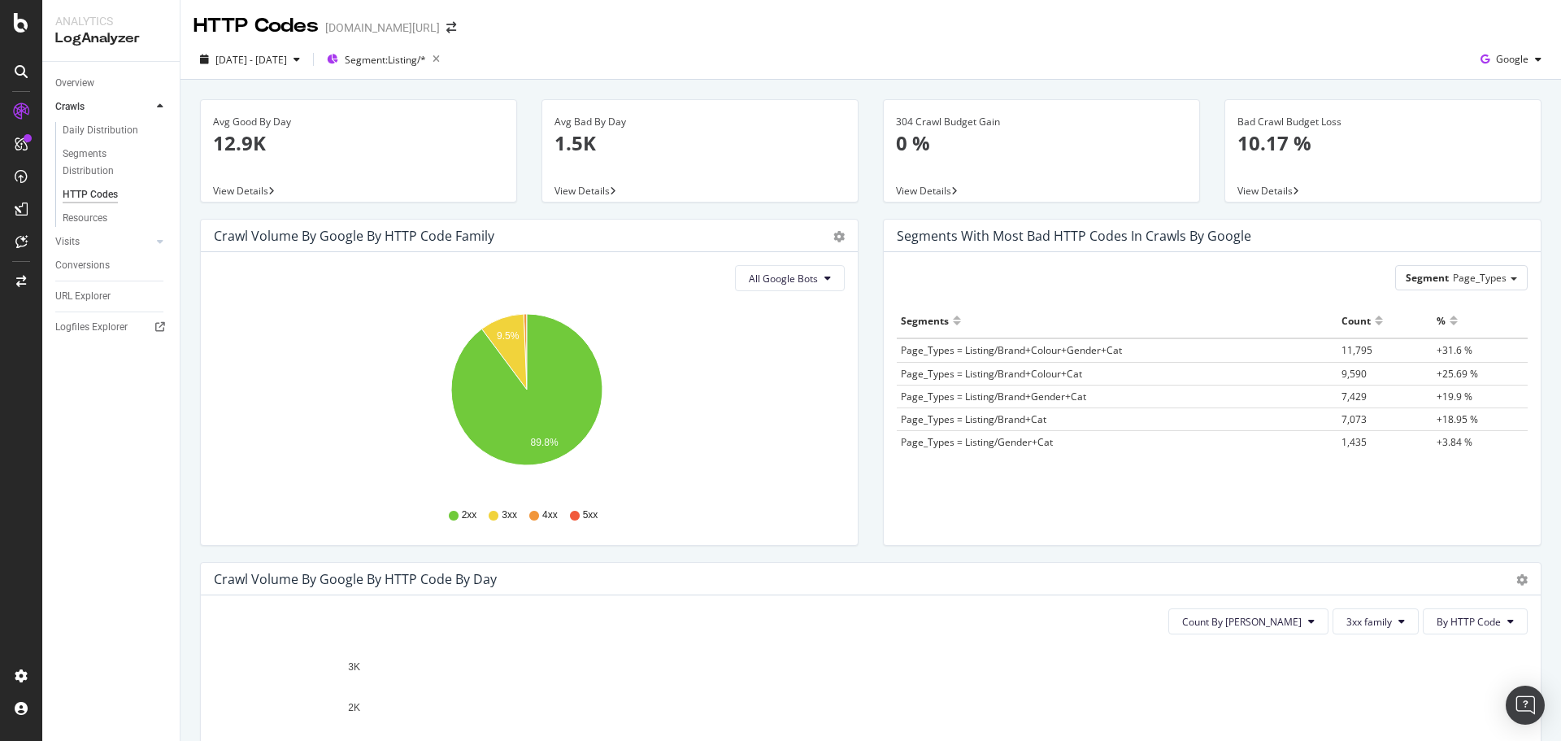
scroll to position [0, 0]
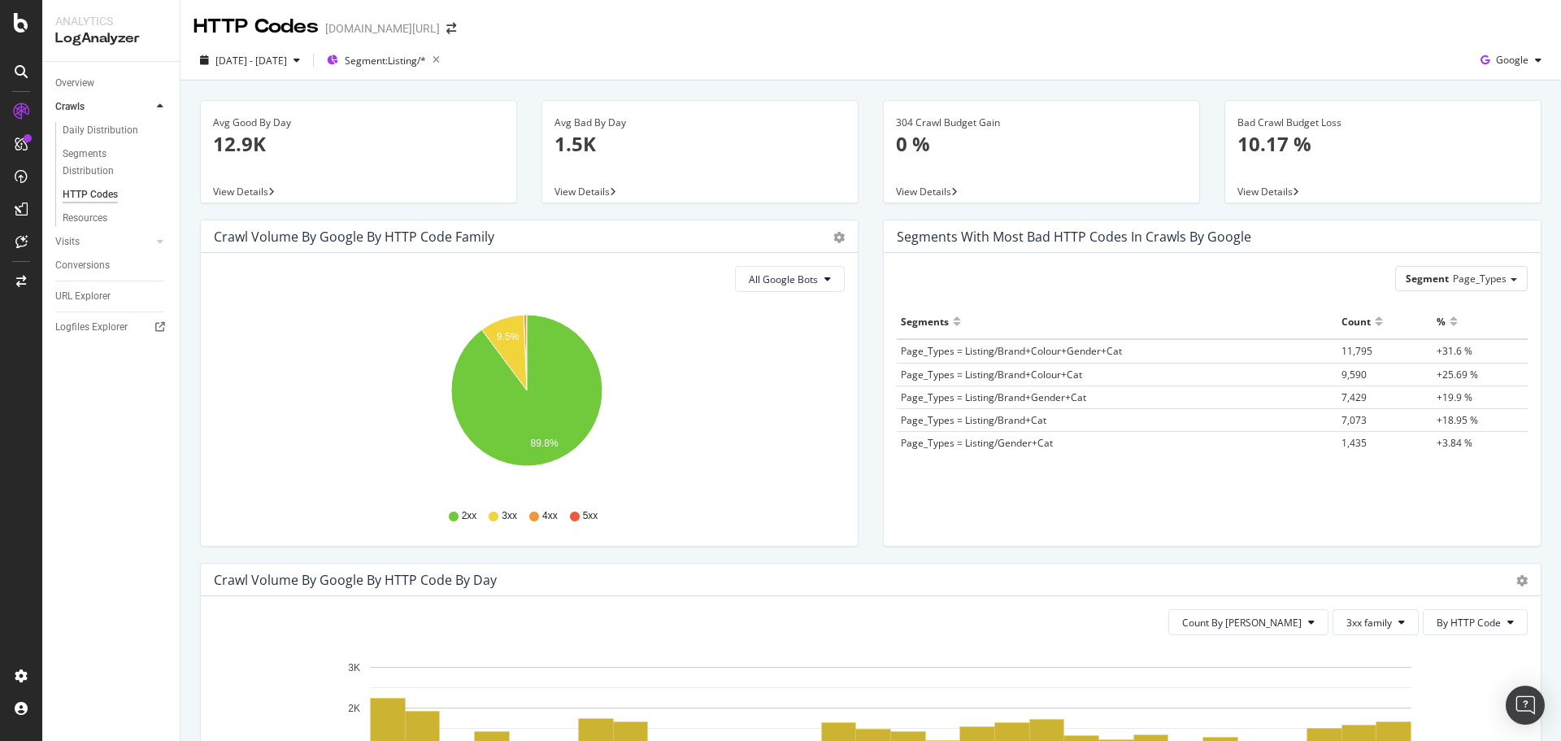
click at [1171, 57] on div "[DATE] - [DATE] Segment: Listing/* Google" at bounding box center [870, 63] width 1380 height 33
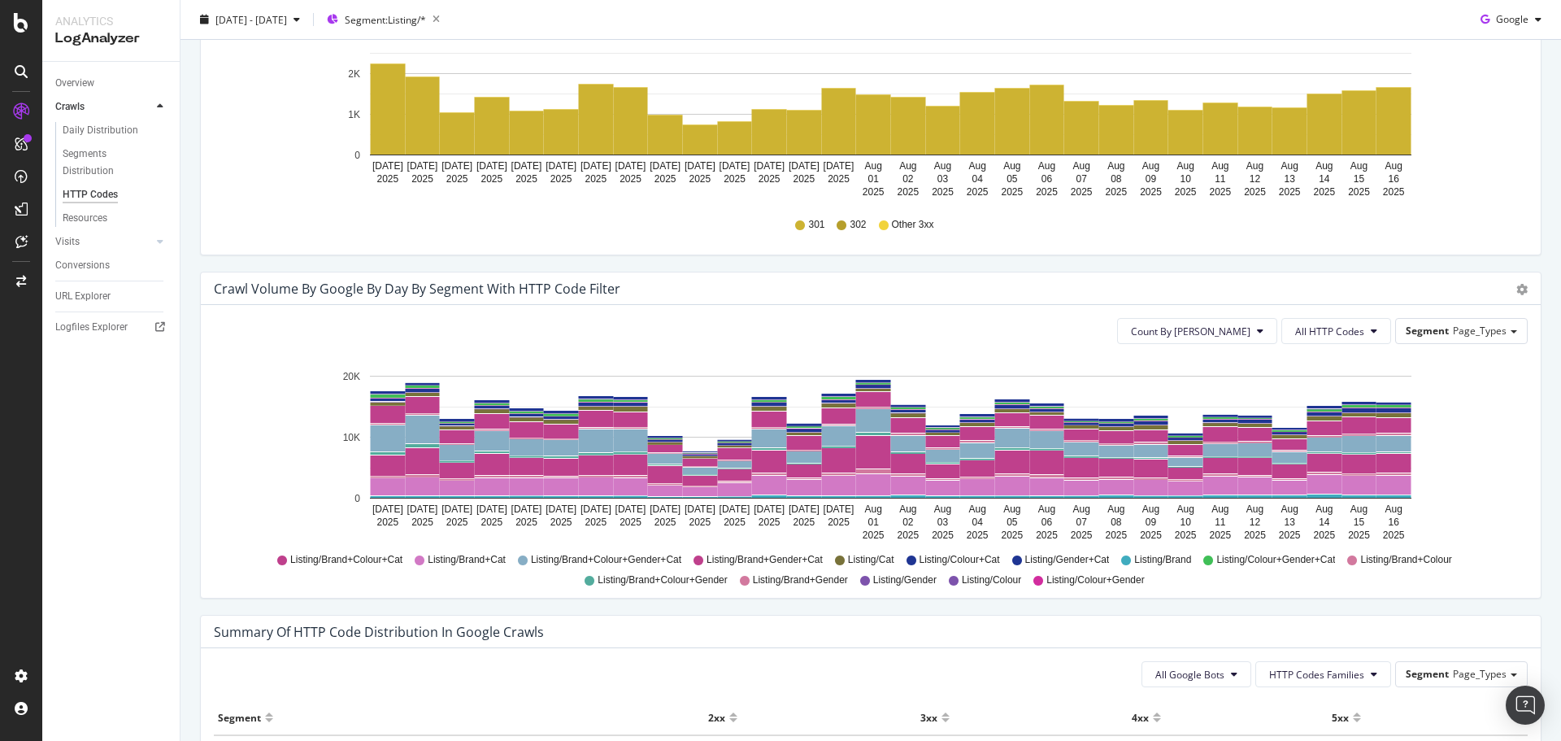
scroll to position [587, 0]
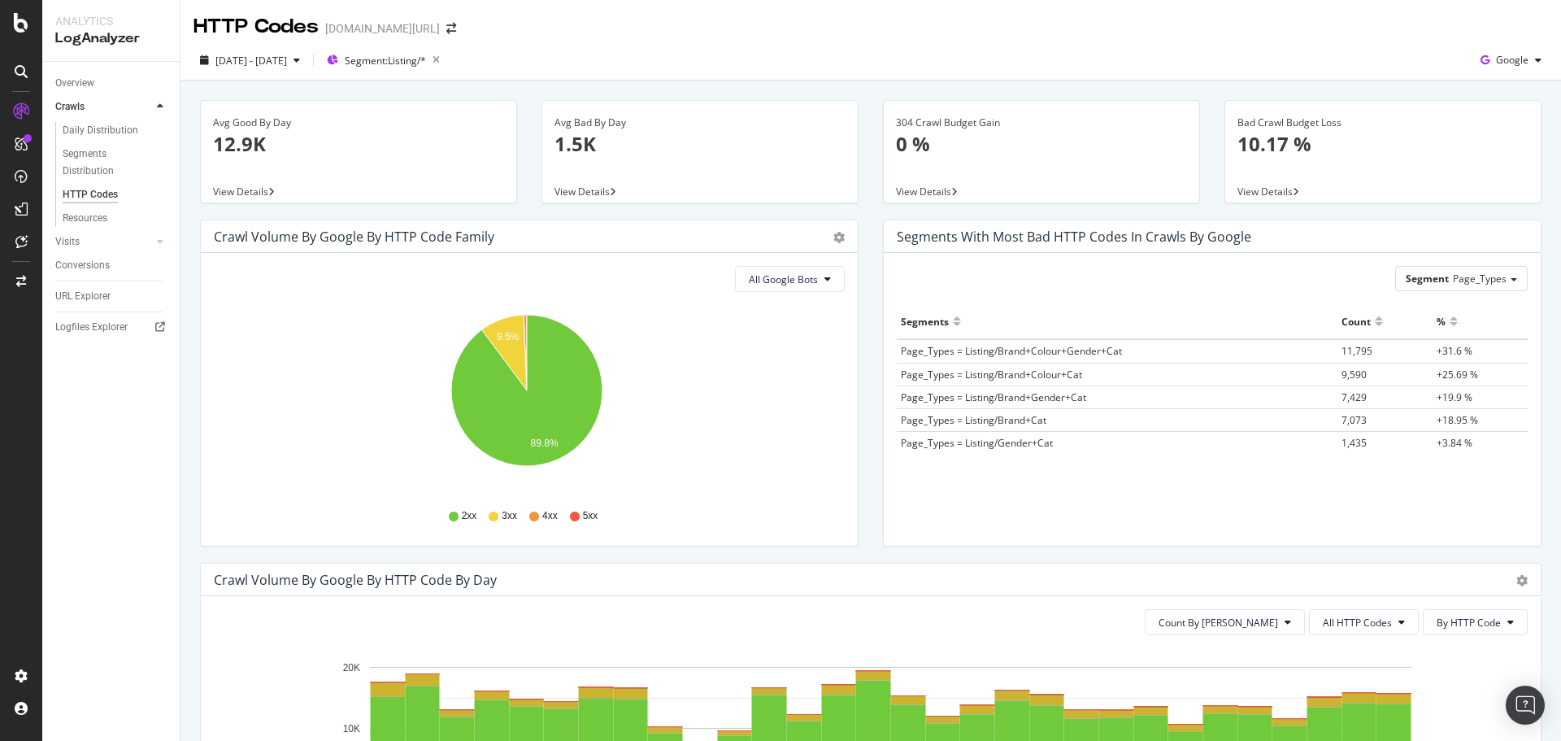
click at [440, 28] on span at bounding box center [451, 28] width 23 height 11
drag, startPoint x: 423, startPoint y: 27, endPoint x: 419, endPoint y: 57, distance: 30.5
click at [440, 28] on span at bounding box center [451, 28] width 23 height 11
click at [446, 23] on icon "arrow-right-arrow-left" at bounding box center [451, 28] width 10 height 11
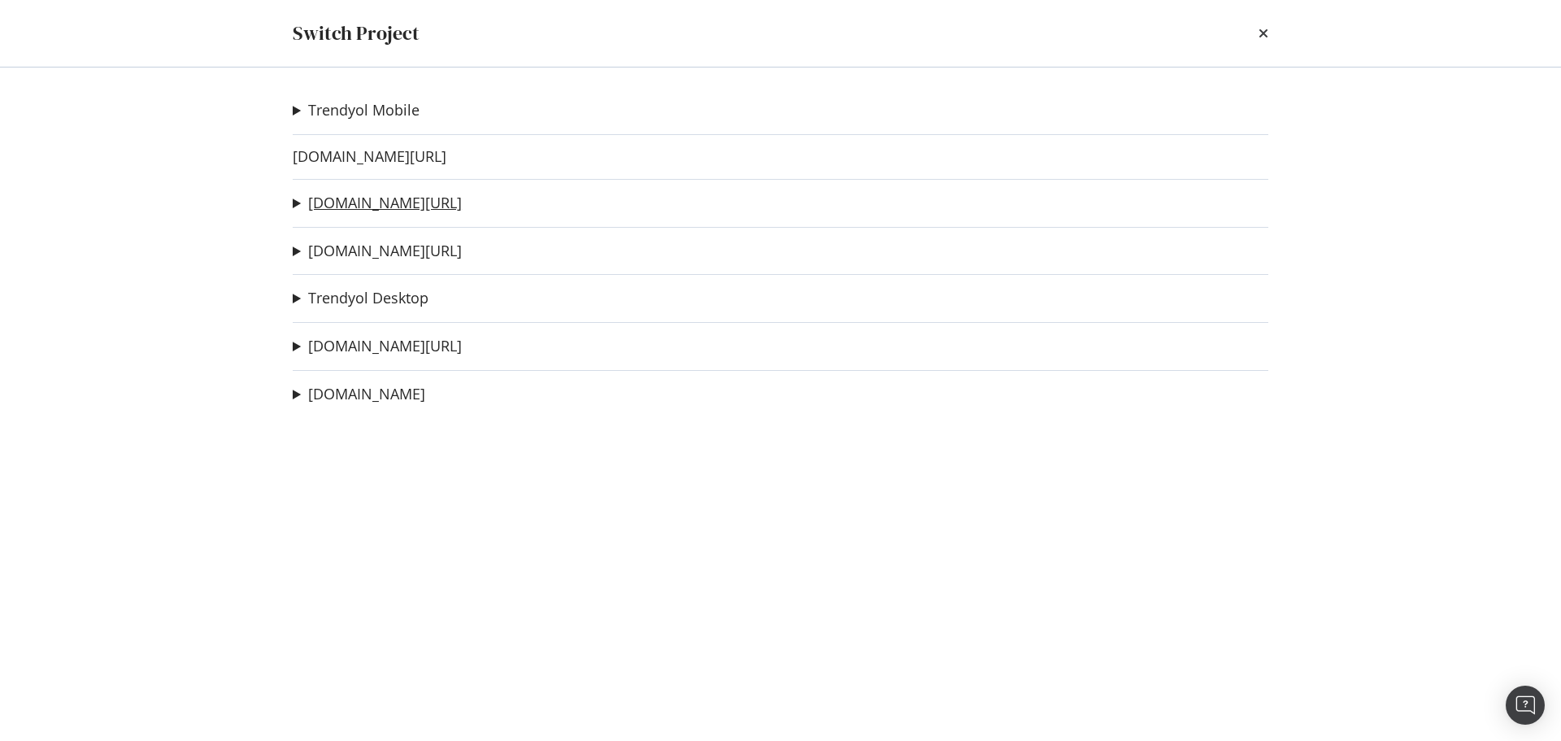
click at [384, 194] on link "[DOMAIN_NAME][URL]" at bounding box center [385, 202] width 154 height 17
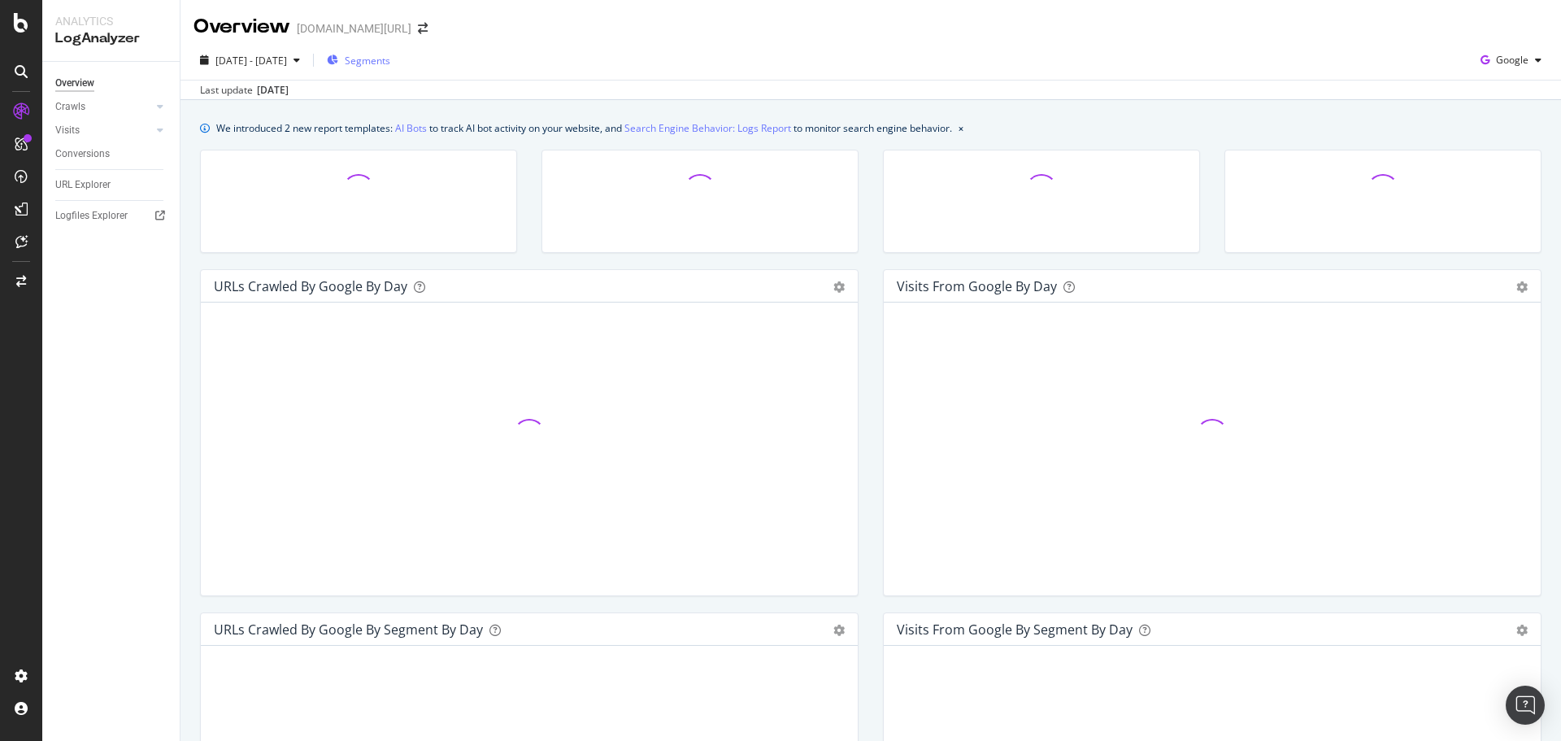
click at [390, 63] on span "Segments" at bounding box center [368, 61] width 46 height 14
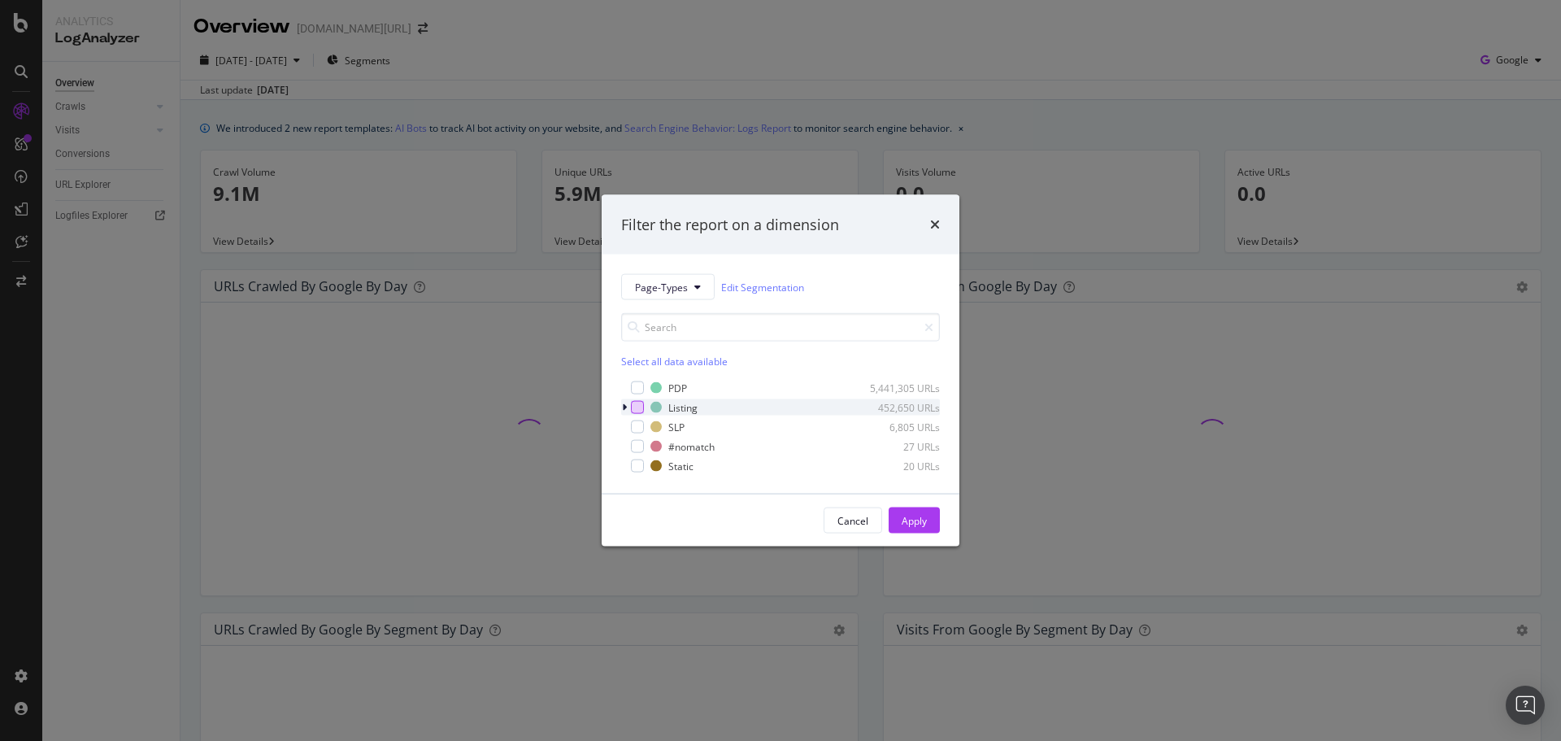
click at [639, 404] on div "modal" at bounding box center [637, 407] width 13 height 13
click at [910, 508] on div "Apply" at bounding box center [913, 520] width 25 height 24
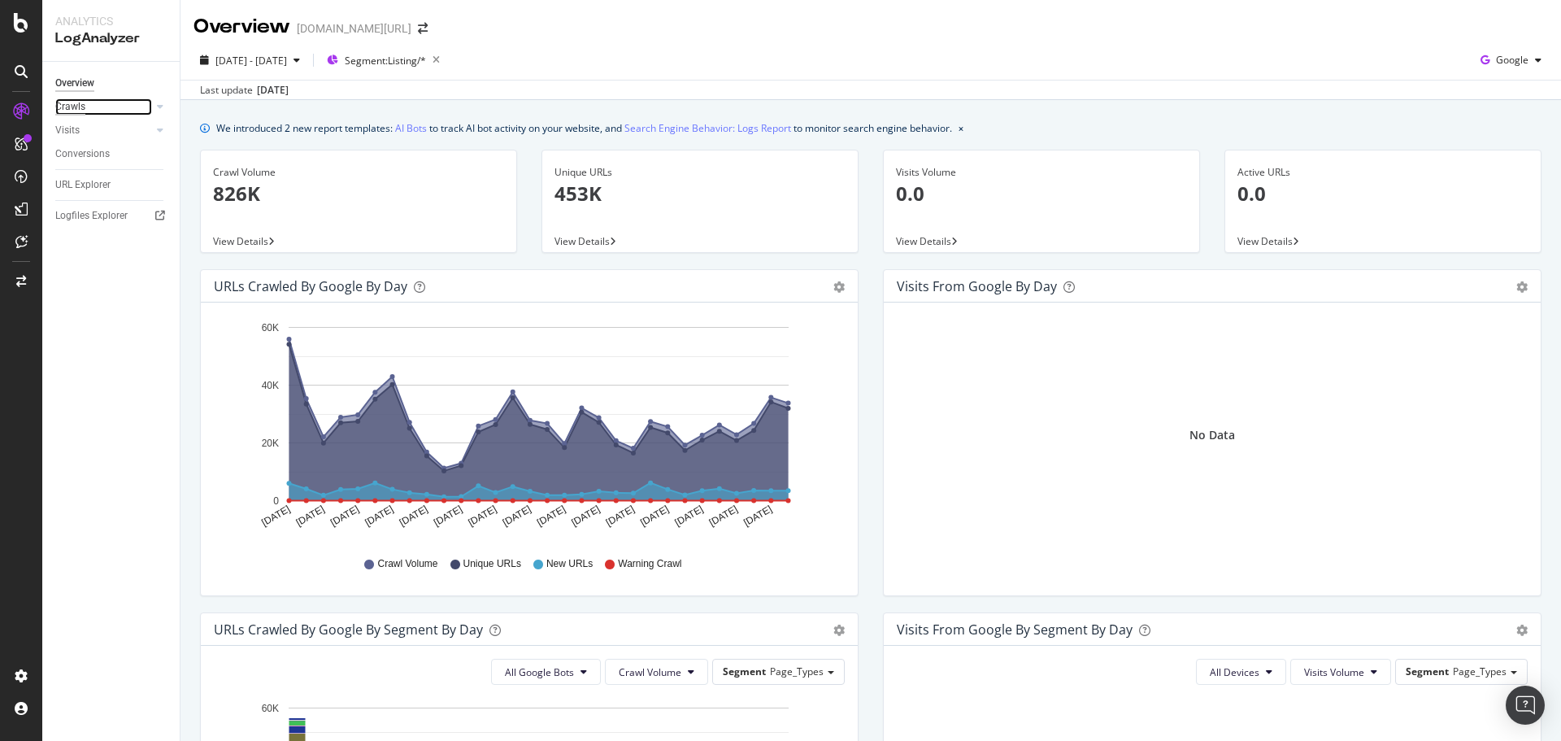
click at [81, 109] on div "Crawls" at bounding box center [70, 106] width 30 height 17
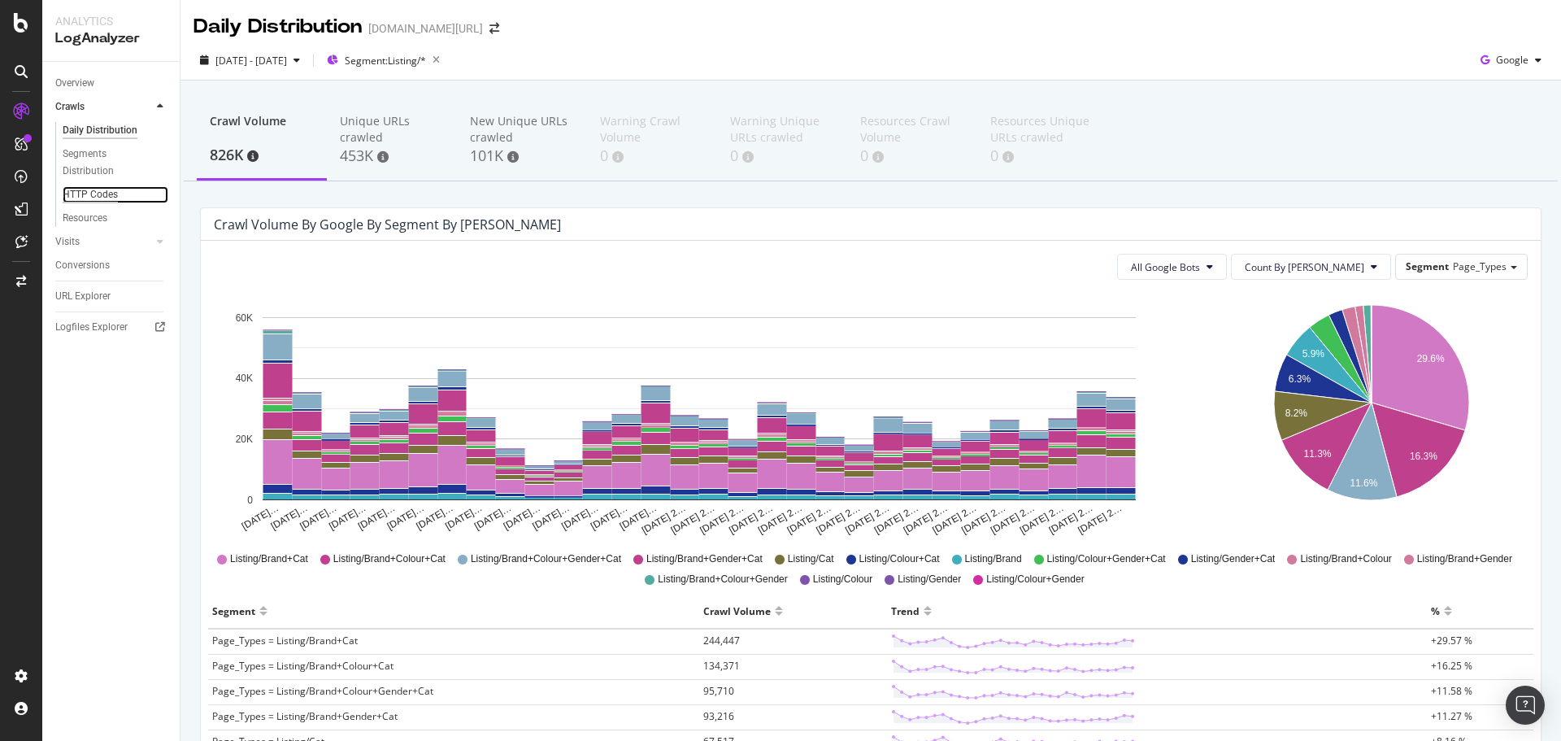
click at [80, 192] on div "HTTP Codes" at bounding box center [90, 194] width 55 height 17
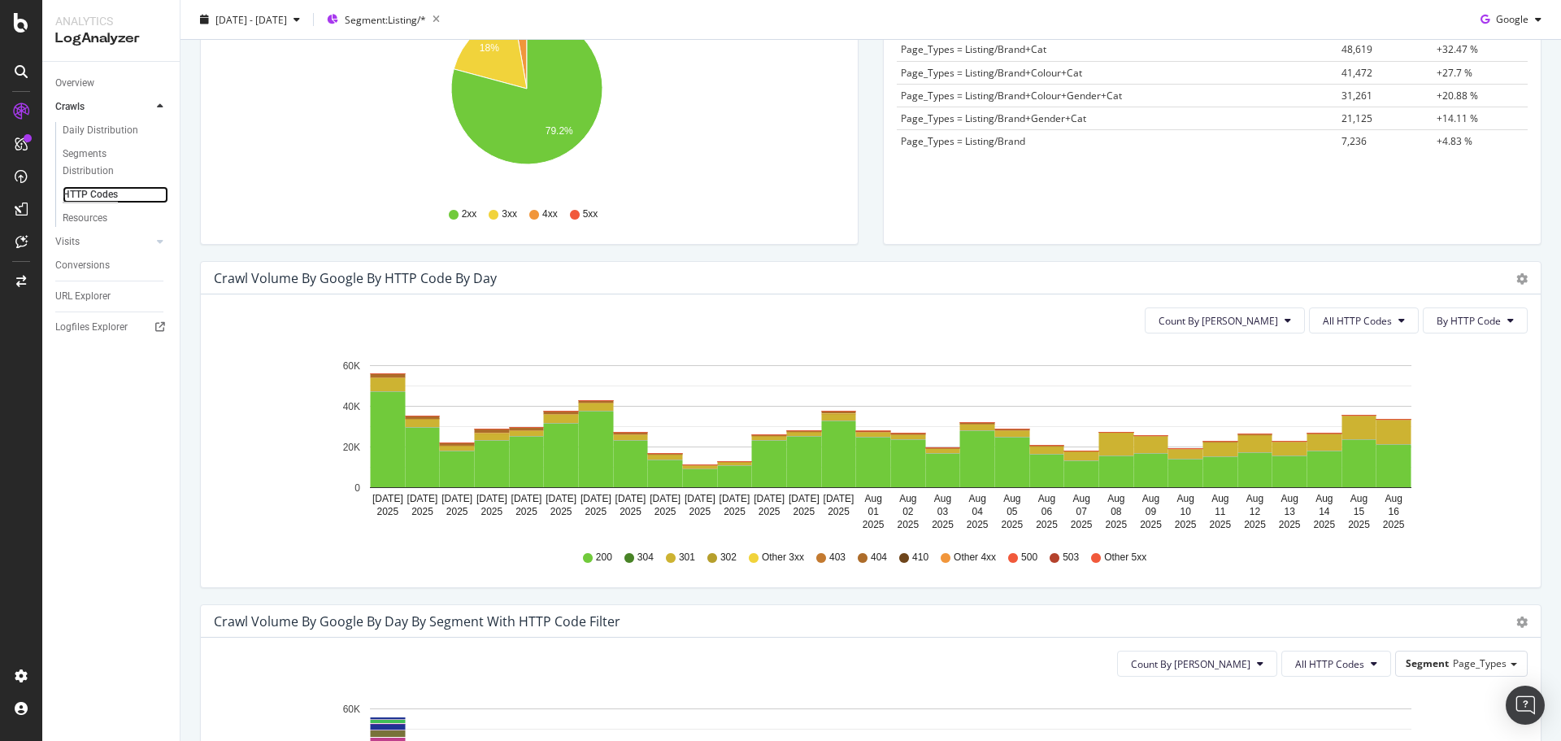
scroll to position [350, 0]
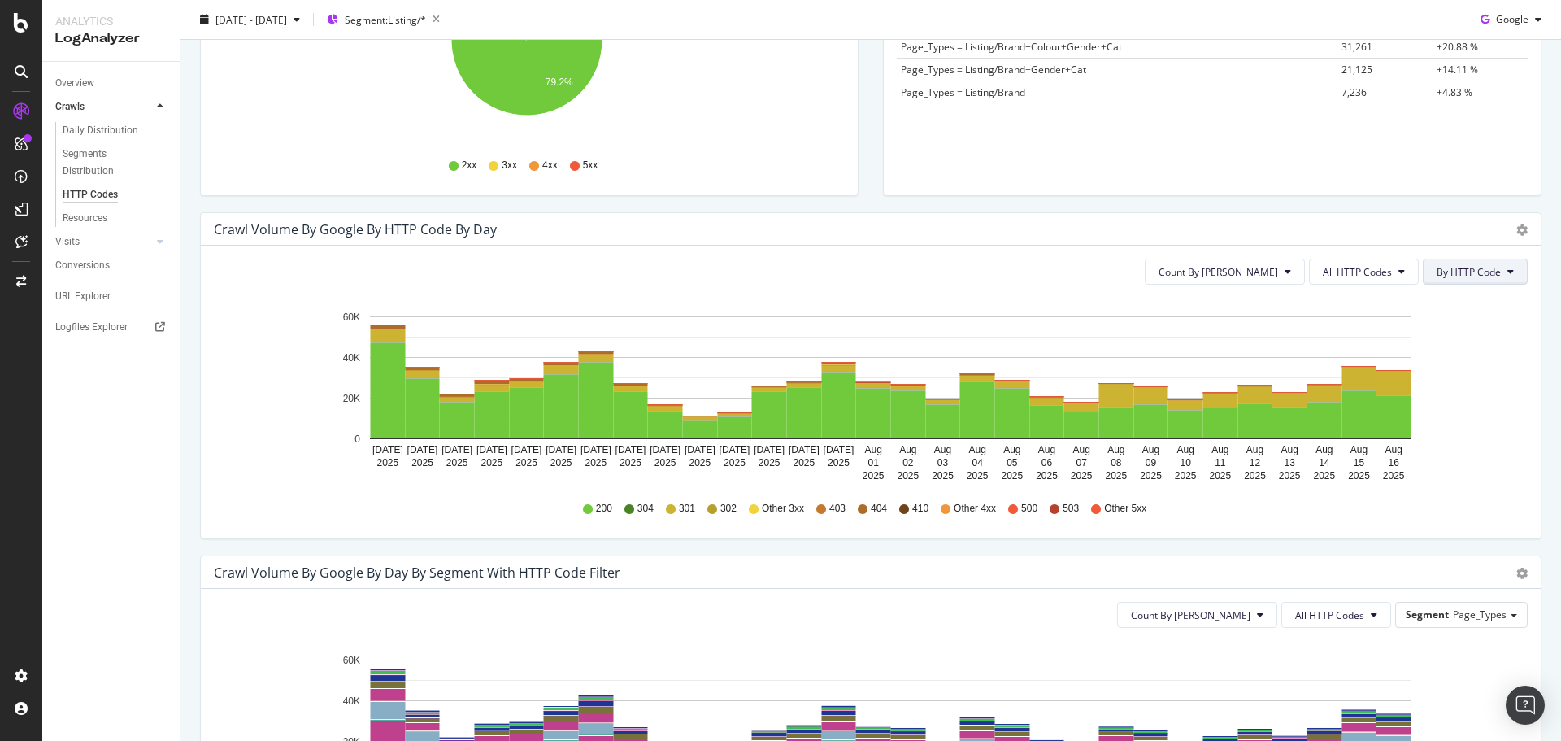
click at [1444, 278] on span "By HTTP Code" at bounding box center [1468, 272] width 64 height 14
click at [1343, 268] on span "All HTTP Codes" at bounding box center [1357, 272] width 69 height 14
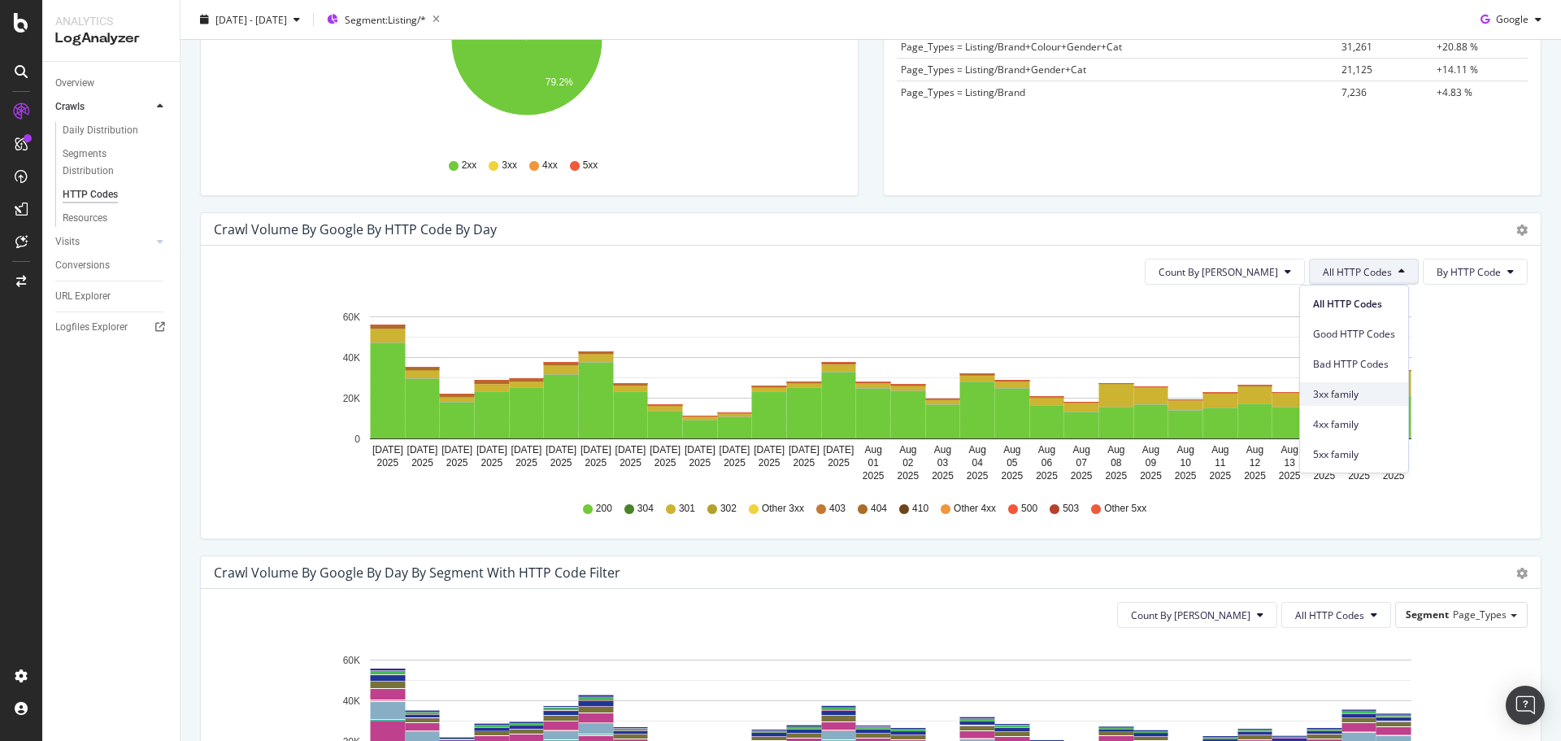
click at [1328, 397] on span "3xx family" at bounding box center [1354, 394] width 82 height 15
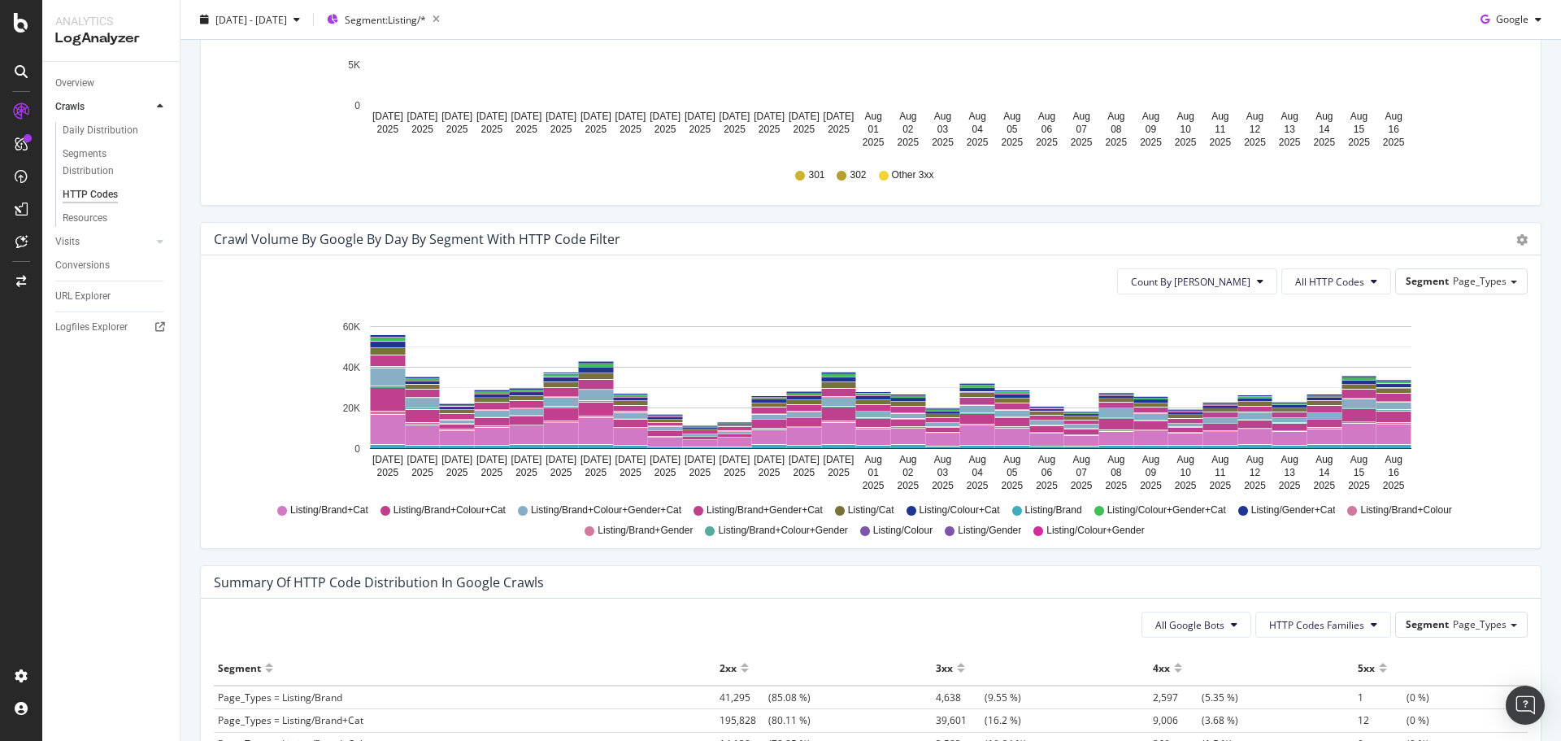
scroll to position [940, 0]
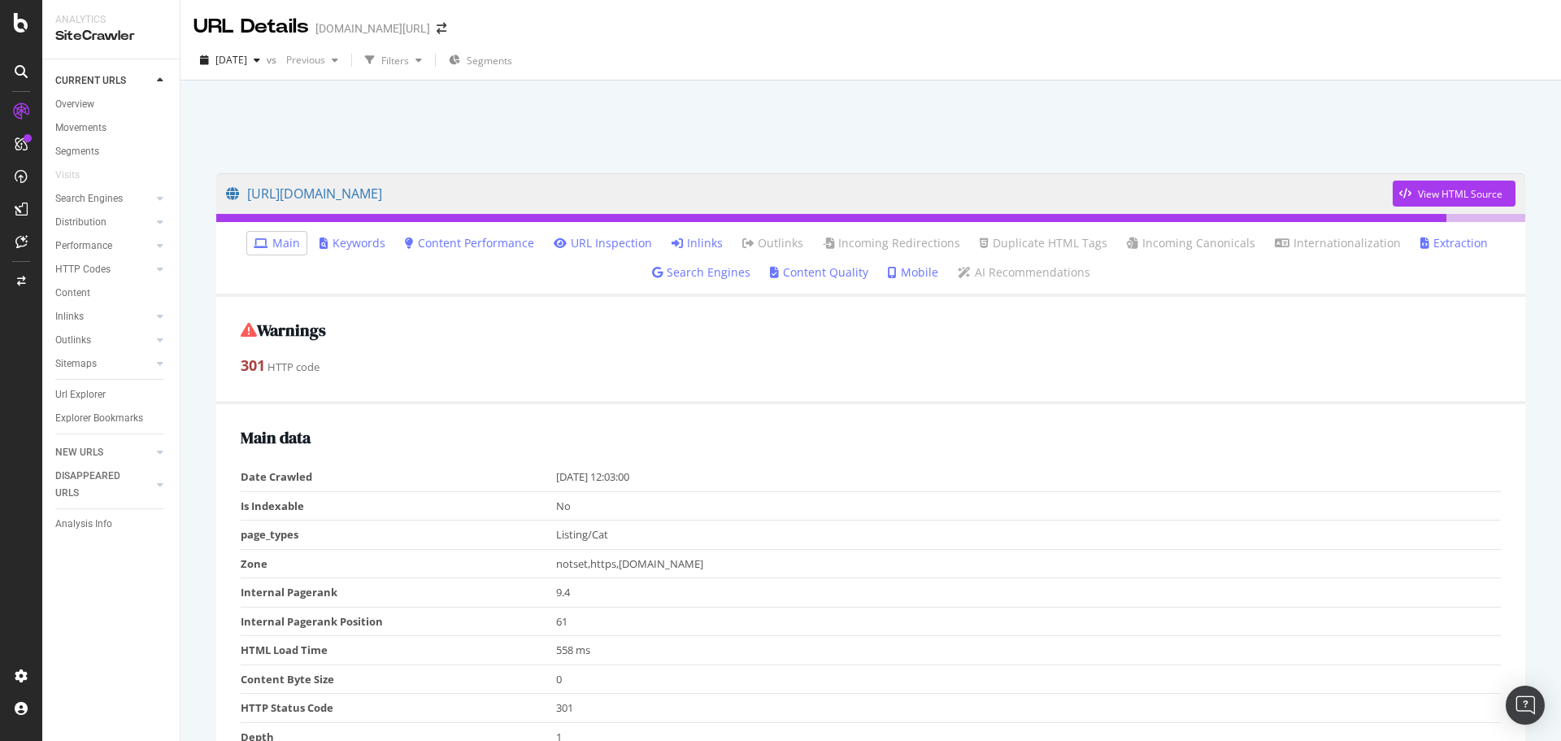
click at [700, 244] on link "Inlinks" at bounding box center [696, 243] width 51 height 16
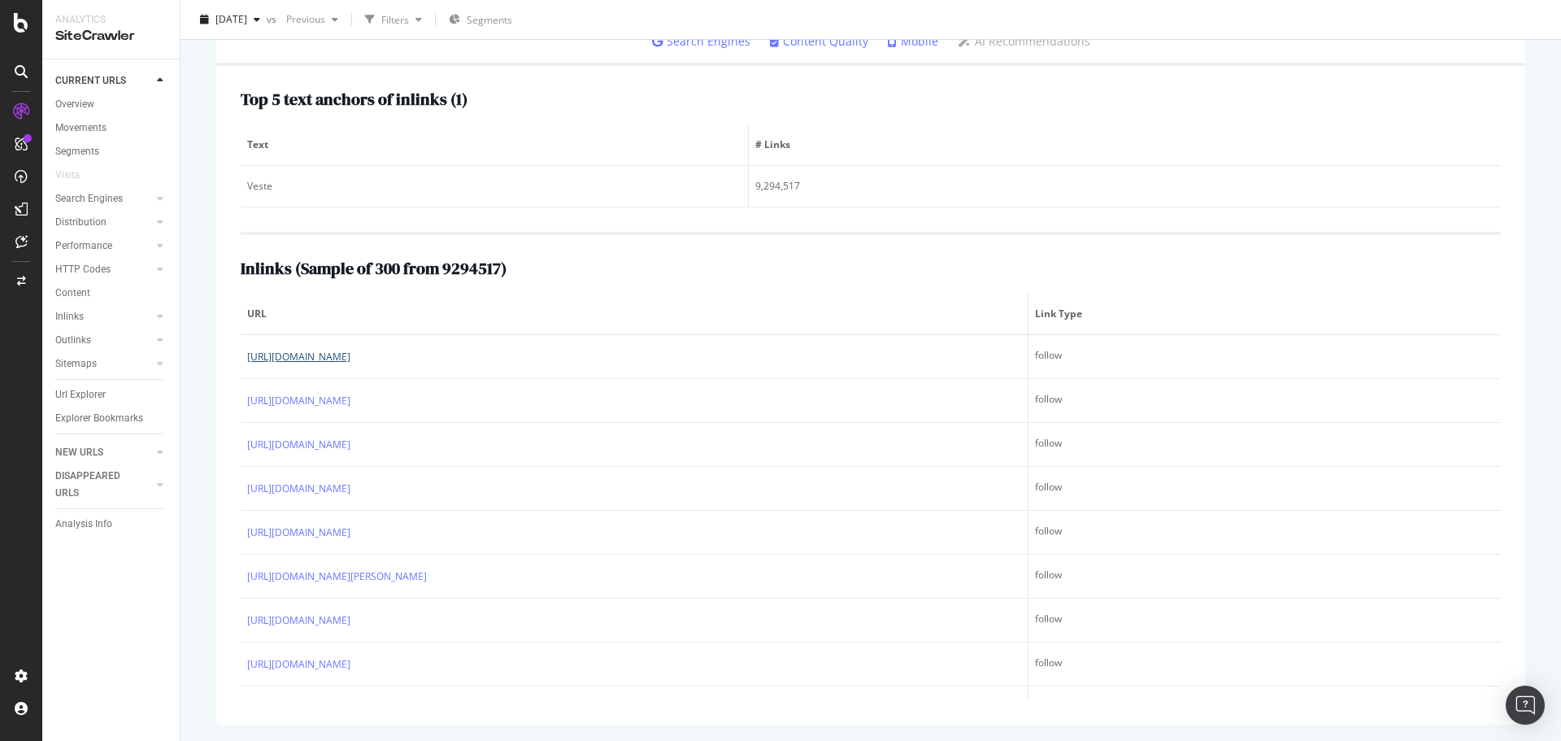
scroll to position [3, 0]
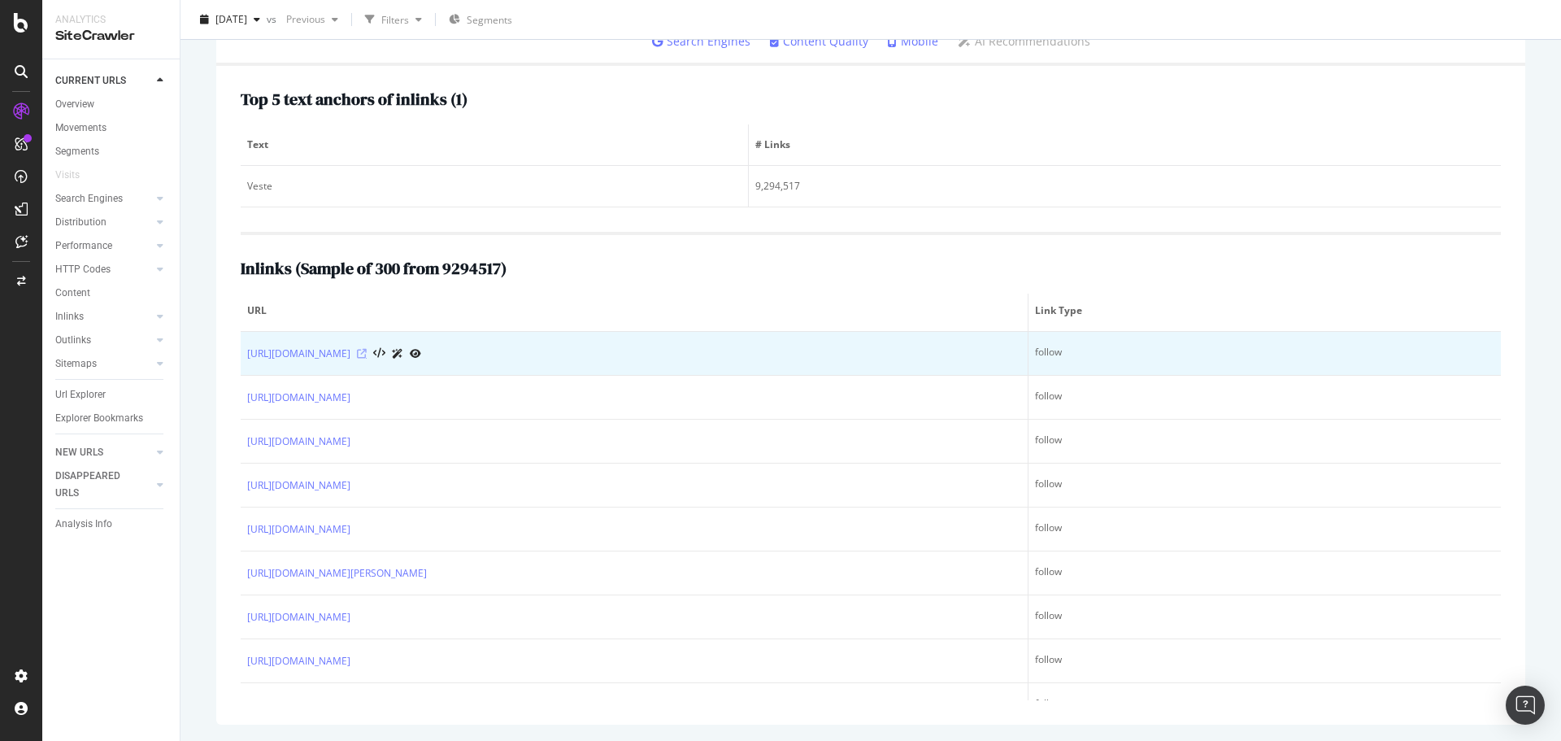
click at [367, 354] on icon at bounding box center [362, 354] width 10 height 10
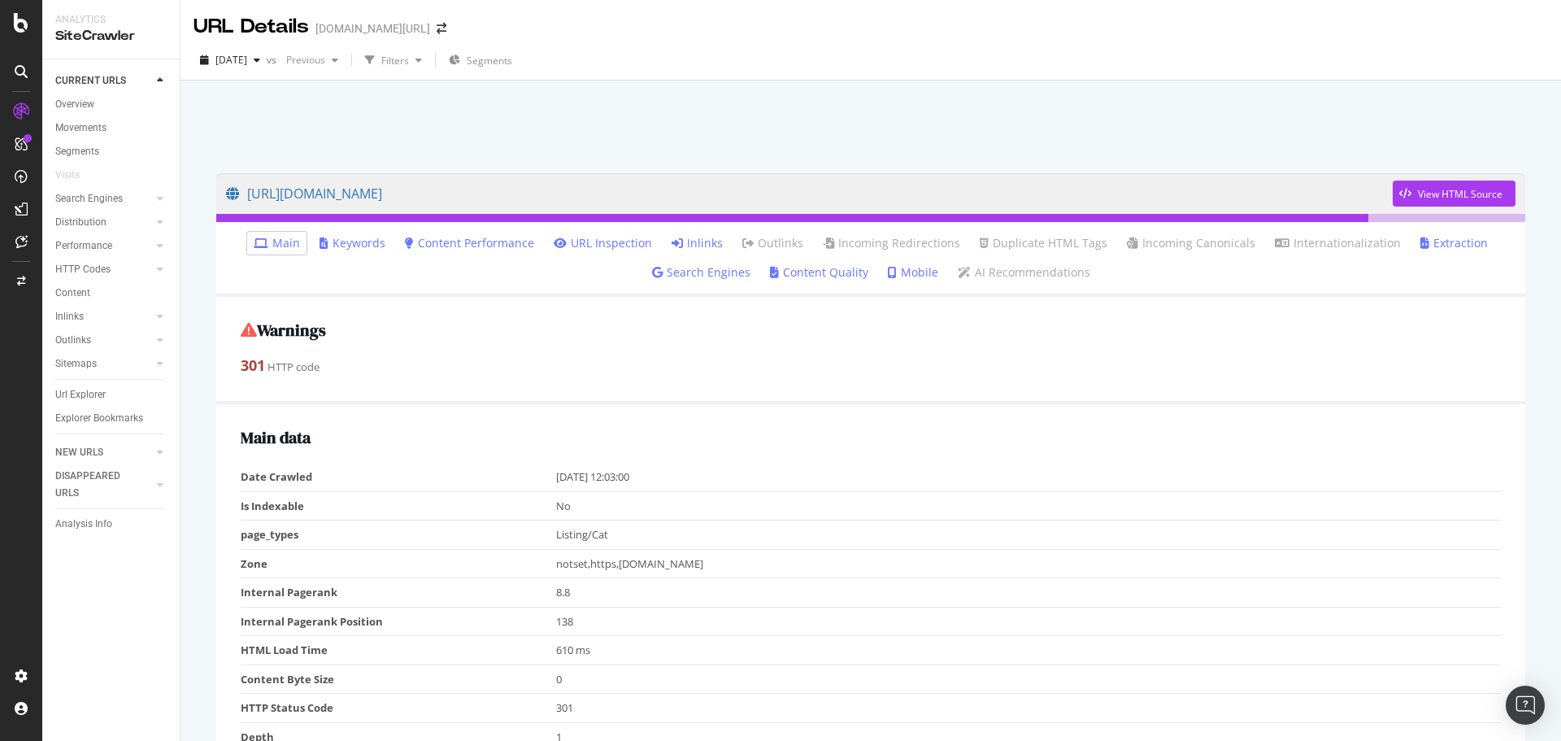
click at [723, 228] on ul "Main Keywords Content Performance URL Inspection Inlinks Outlinks Incoming Redi…" at bounding box center [870, 259] width 1309 height 75
click at [708, 243] on link "Inlinks" at bounding box center [696, 243] width 51 height 16
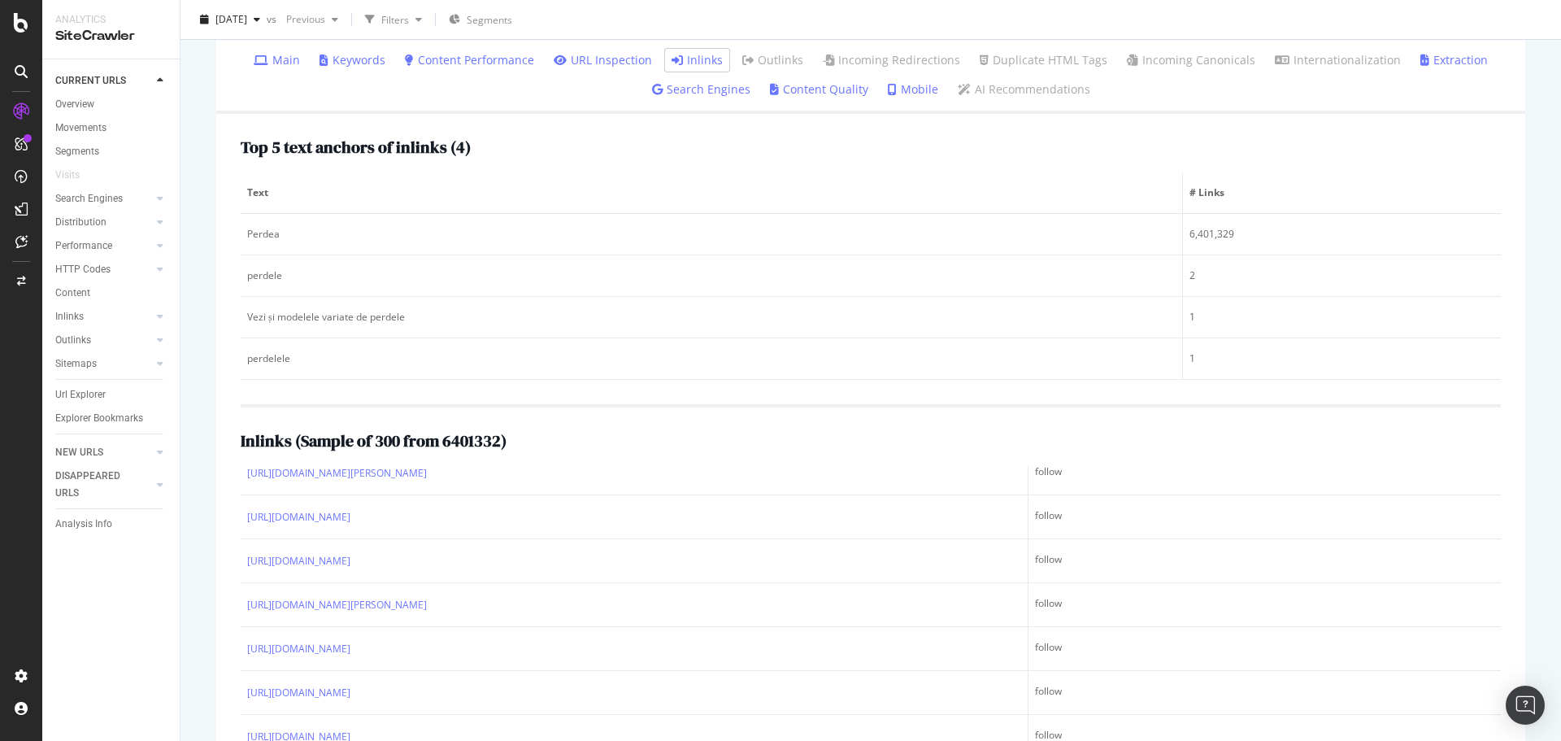
scroll to position [20, 0]
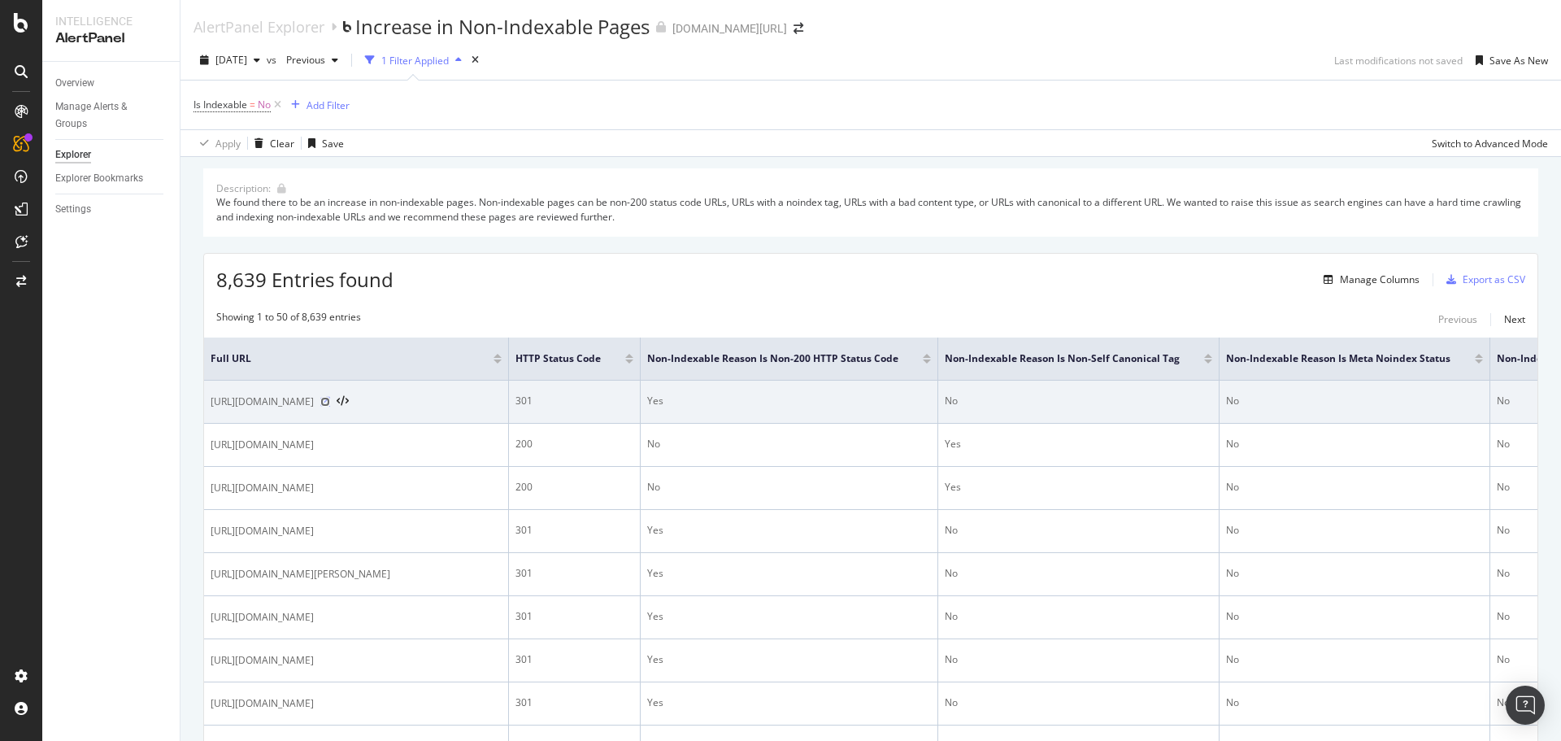
click at [330, 401] on icon at bounding box center [325, 402] width 10 height 10
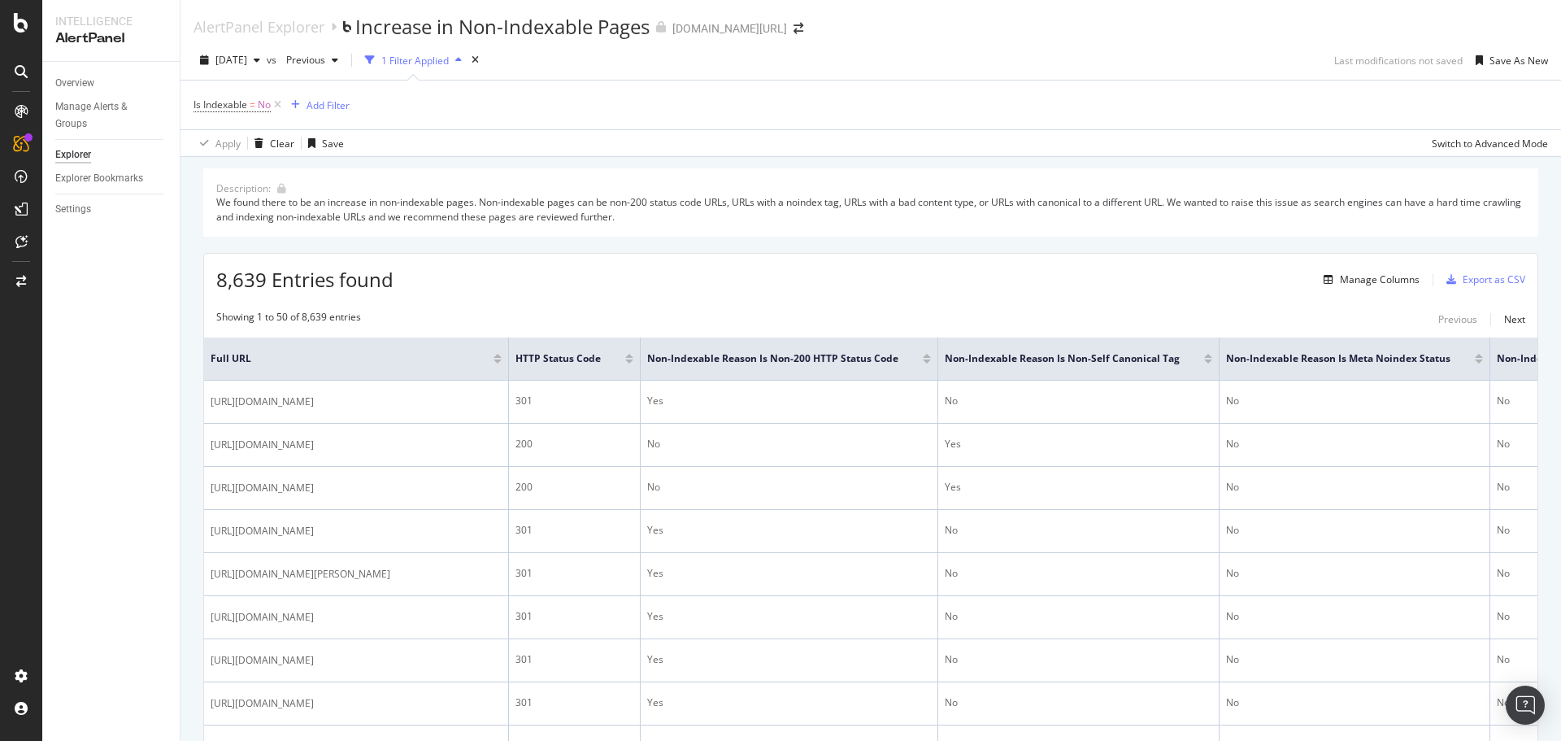
scroll to position [348, 0]
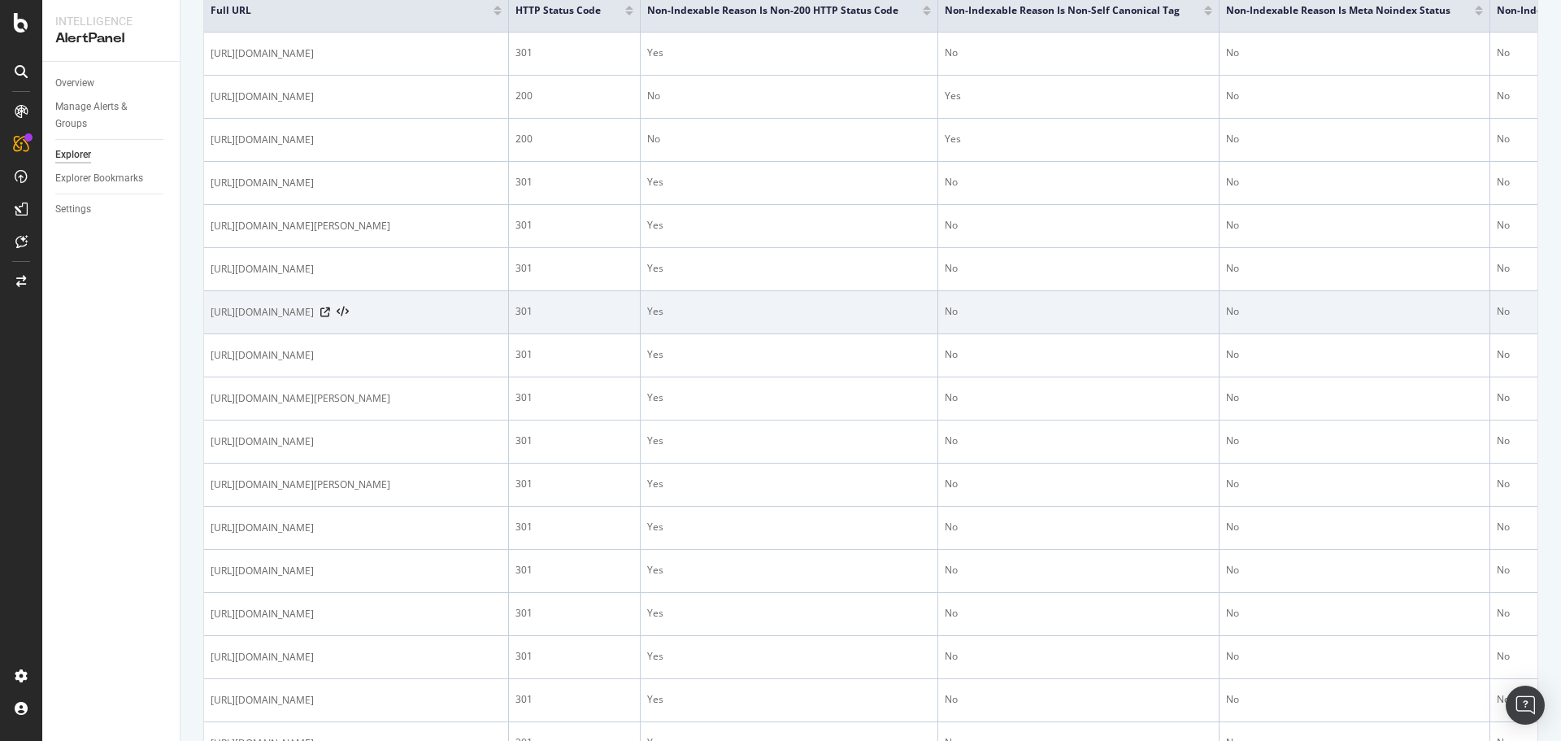
click at [502, 320] on div "[URL][DOMAIN_NAME]" at bounding box center [356, 312] width 291 height 16
click at [330, 317] on icon at bounding box center [325, 312] width 10 height 10
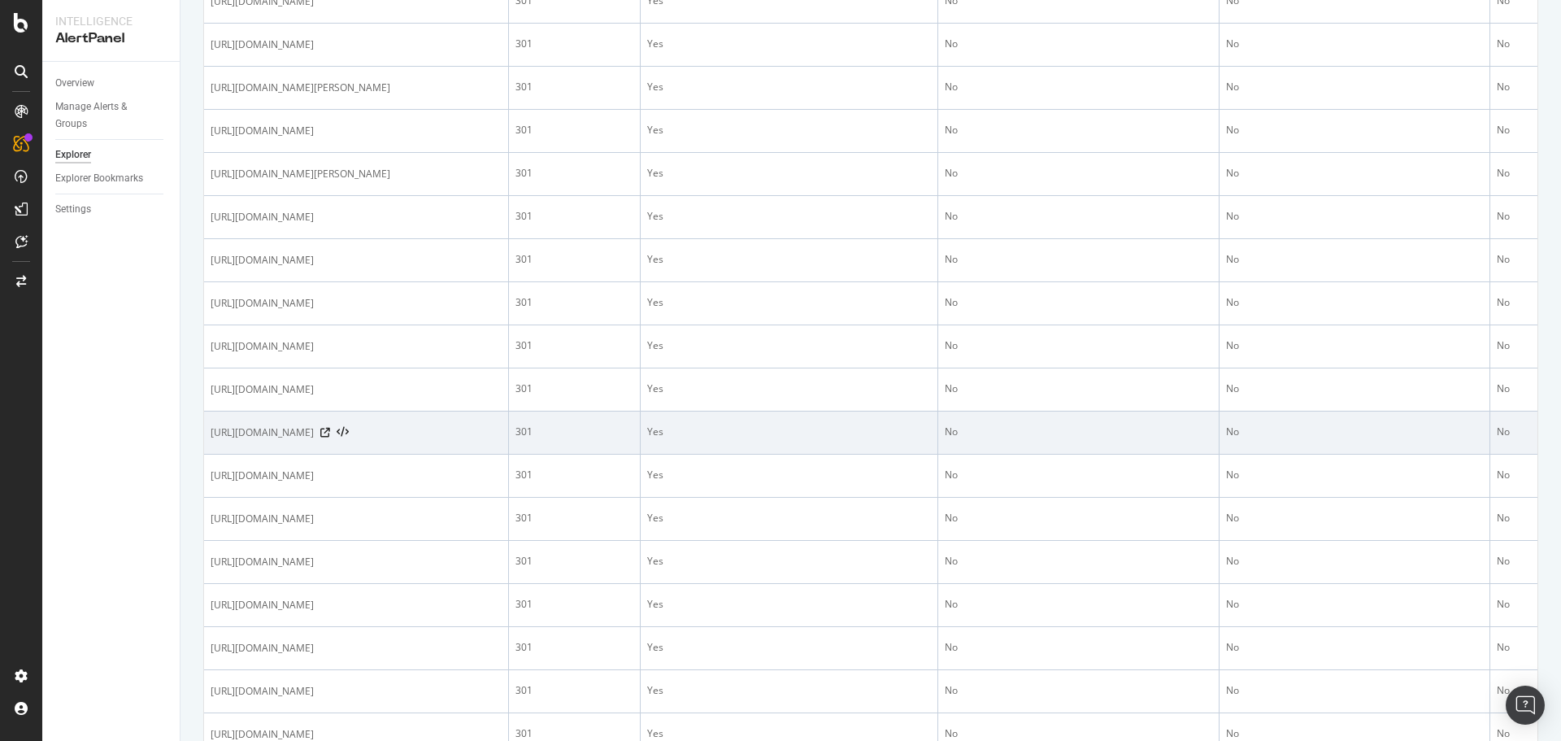
scroll to position [698, 0]
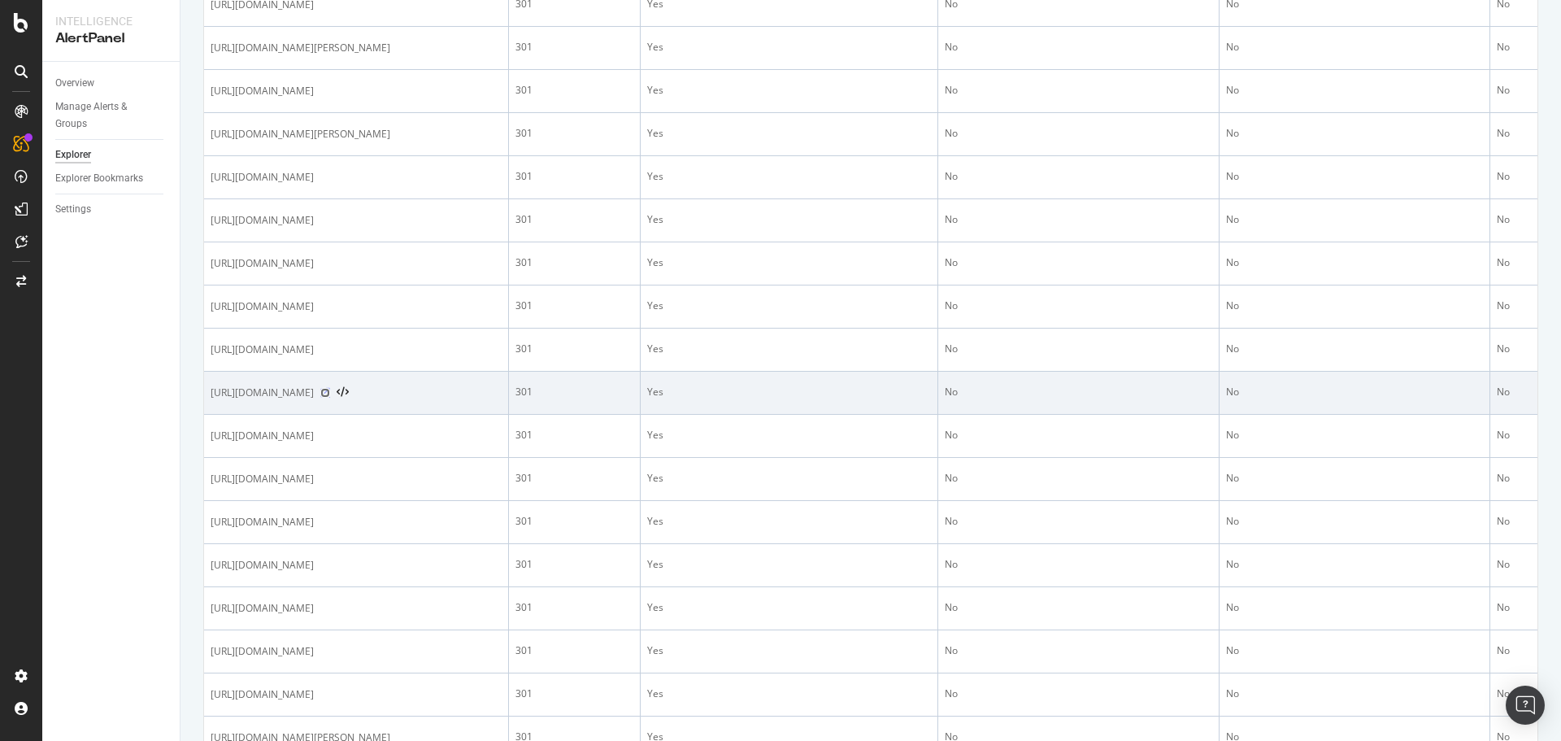
click at [330, 397] on icon at bounding box center [325, 393] width 10 height 10
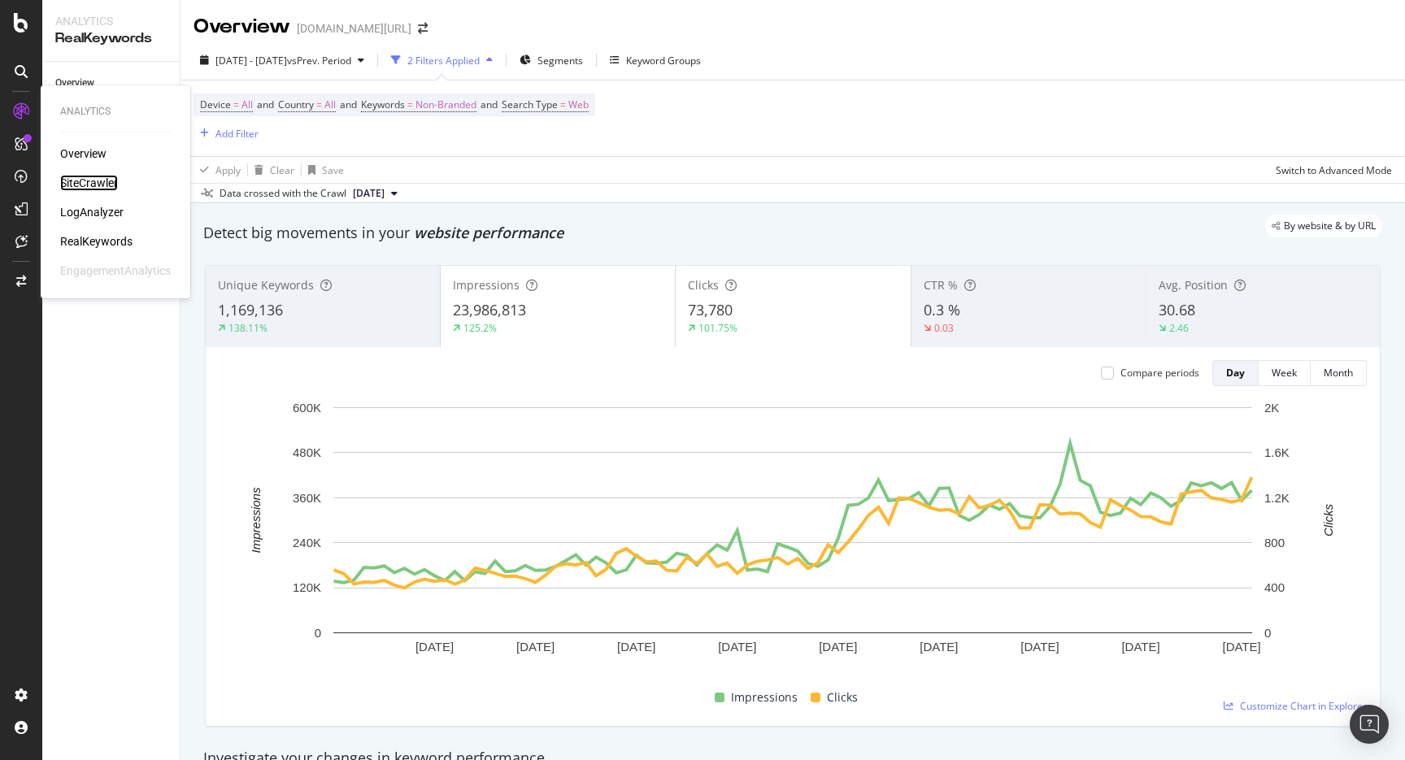
click at [101, 184] on div "SiteCrawler" at bounding box center [89, 183] width 58 height 16
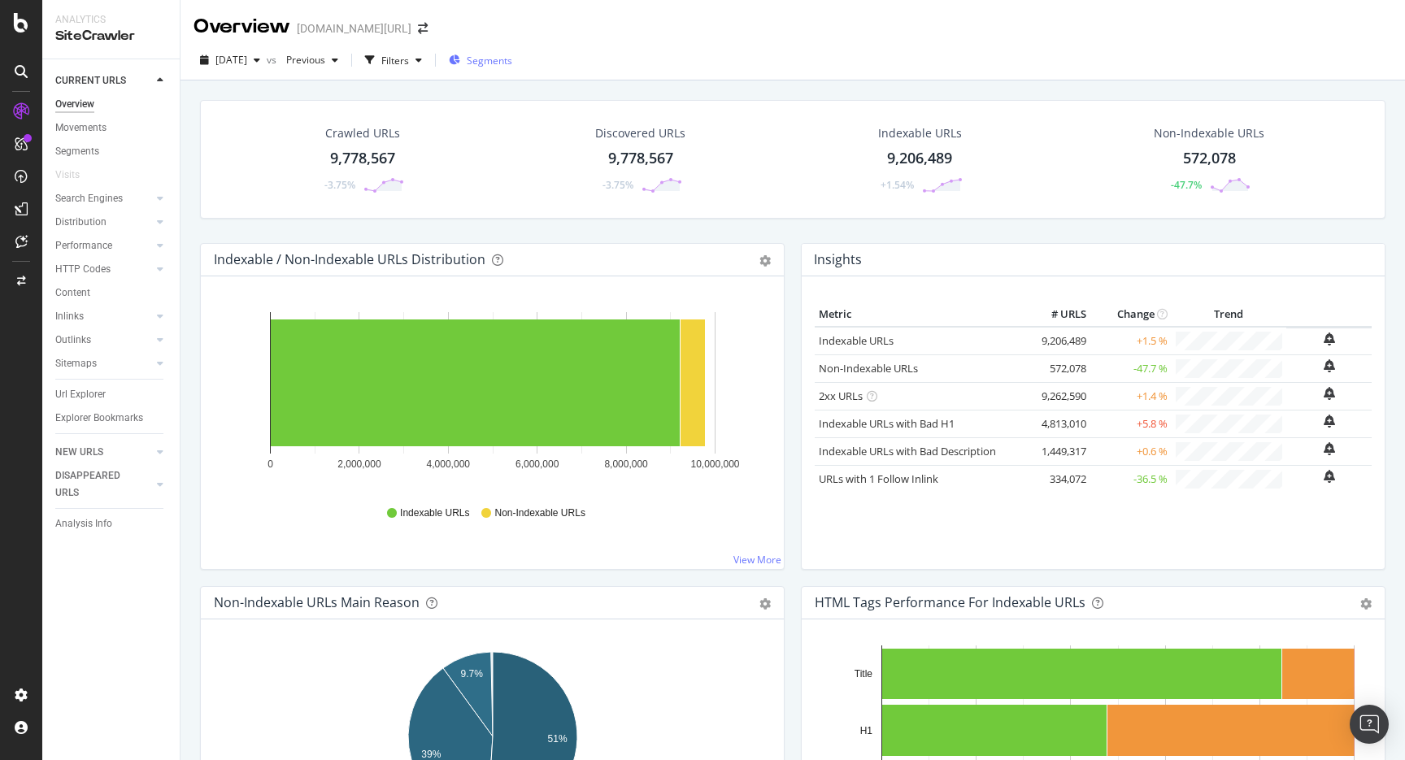
click at [460, 63] on icon "button" at bounding box center [454, 60] width 11 height 10
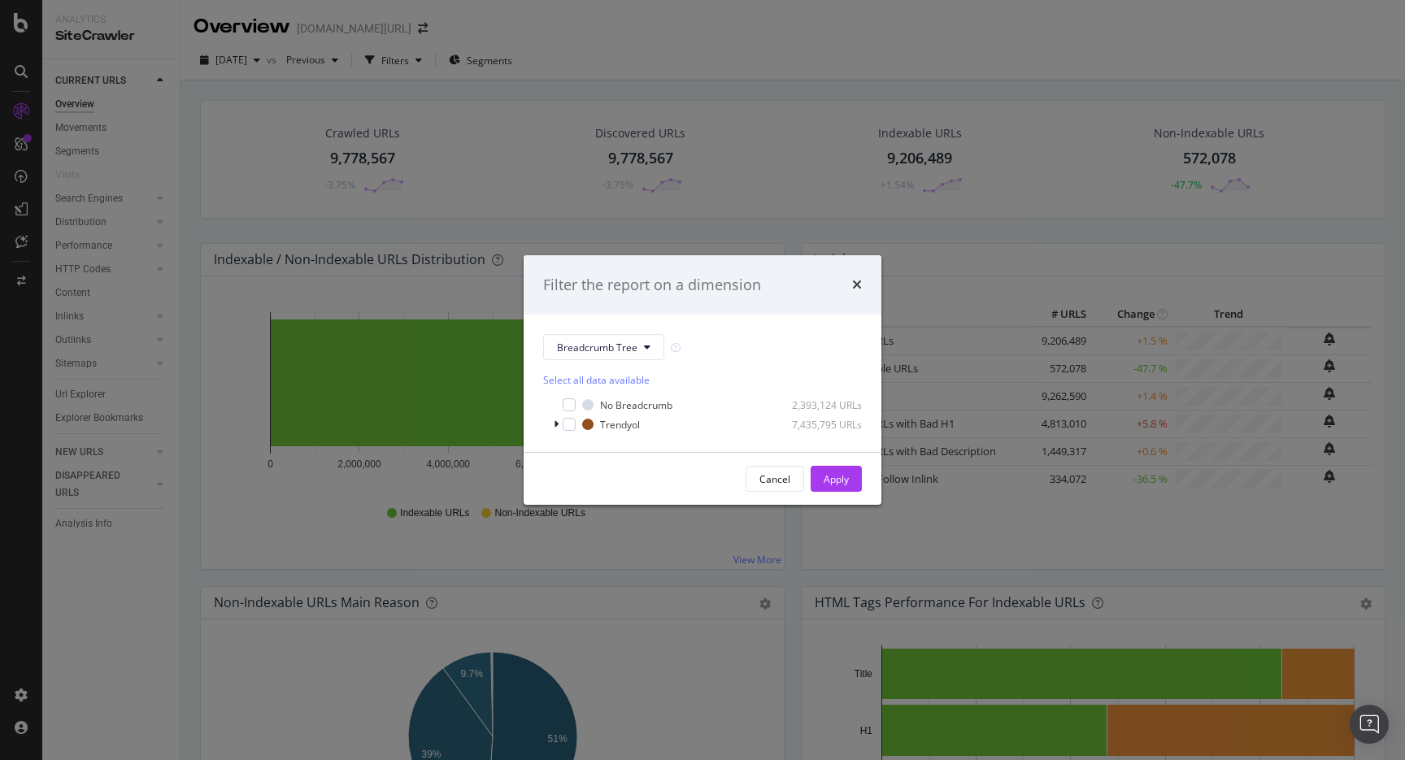
click at [582, 363] on div "Select all data available No Breadcrumb 2,393,124 URLs Trendyol 7,435,795 URLs" at bounding box center [702, 396] width 319 height 72
click at [587, 352] on span "Breadcrumb Tree" at bounding box center [597, 348] width 80 height 14
click at [583, 321] on div "Breadcrumb Tree Select all data available No Breadcrumb 2,393,124 URLs Trendyol…" at bounding box center [702, 383] width 358 height 137
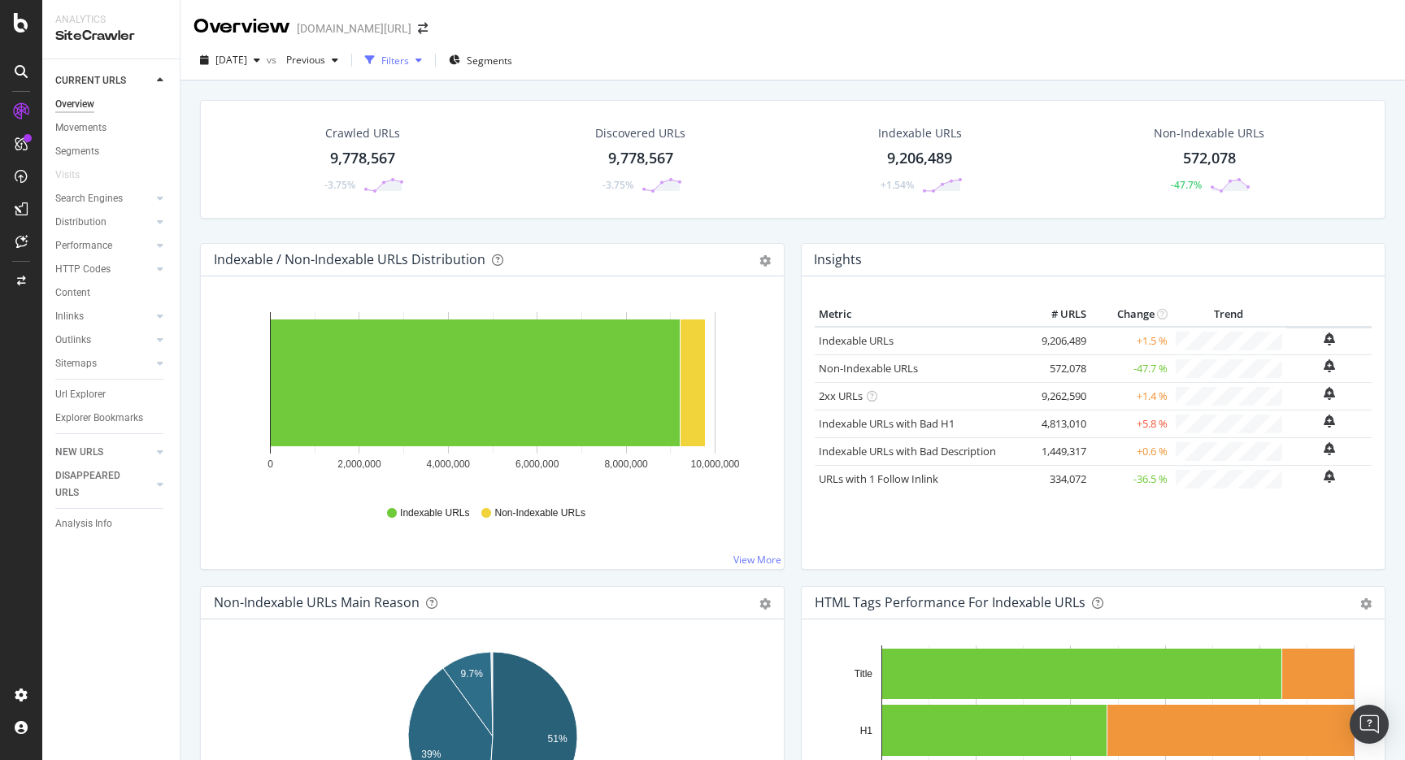
click at [428, 62] on div "button" at bounding box center [419, 60] width 20 height 10
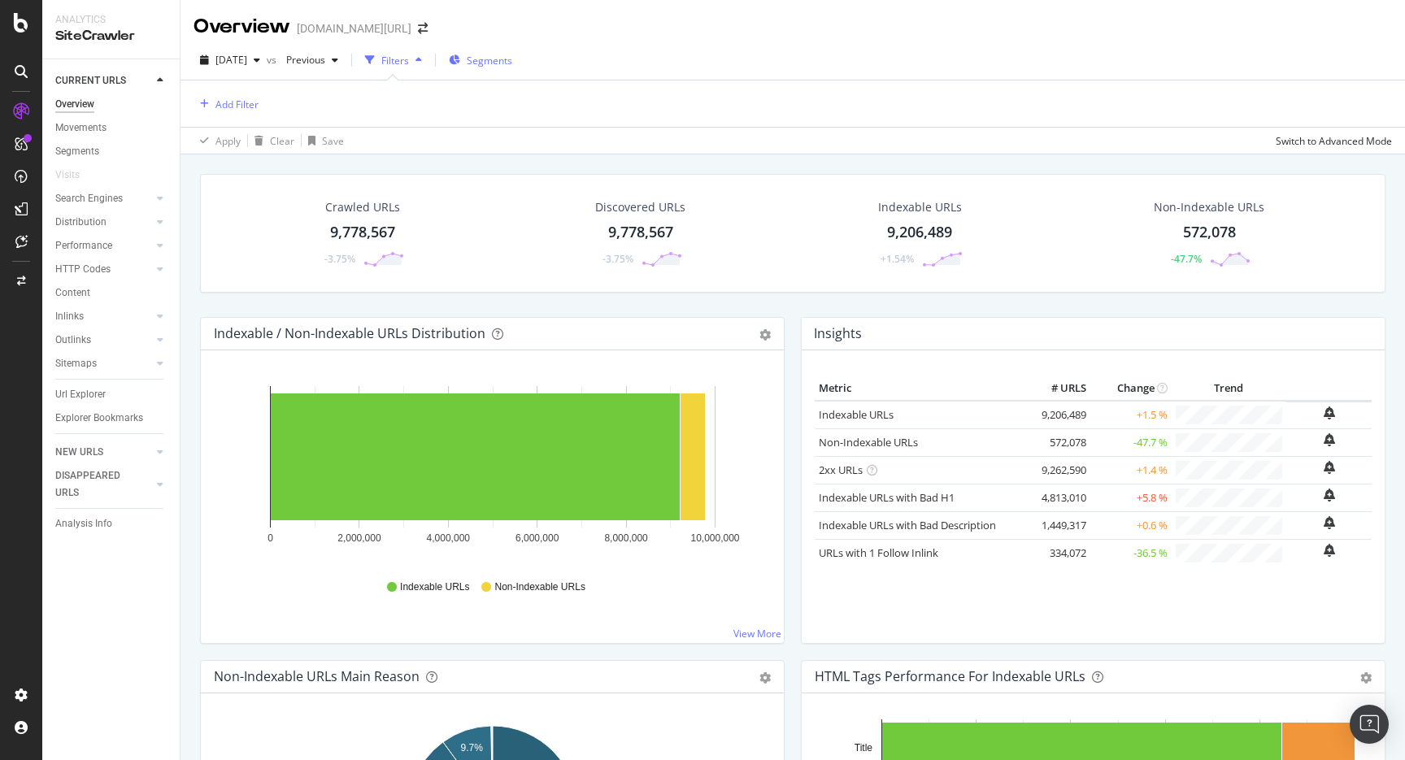
click at [512, 56] on span "Segments" at bounding box center [490, 61] width 46 height 14
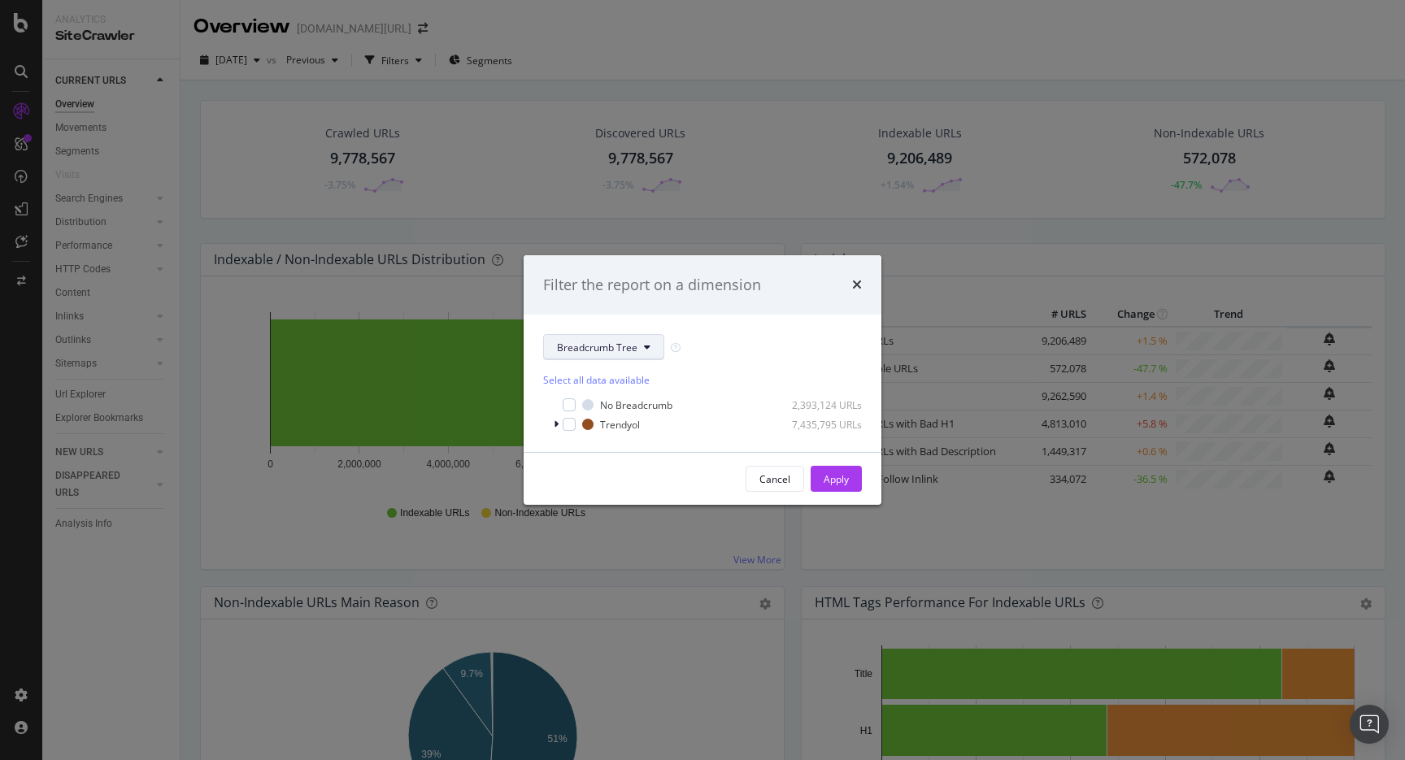
click at [586, 357] on button "Breadcrumb Tree" at bounding box center [603, 347] width 121 height 26
click at [579, 410] on span "Page-Types" at bounding box center [609, 405] width 105 height 15
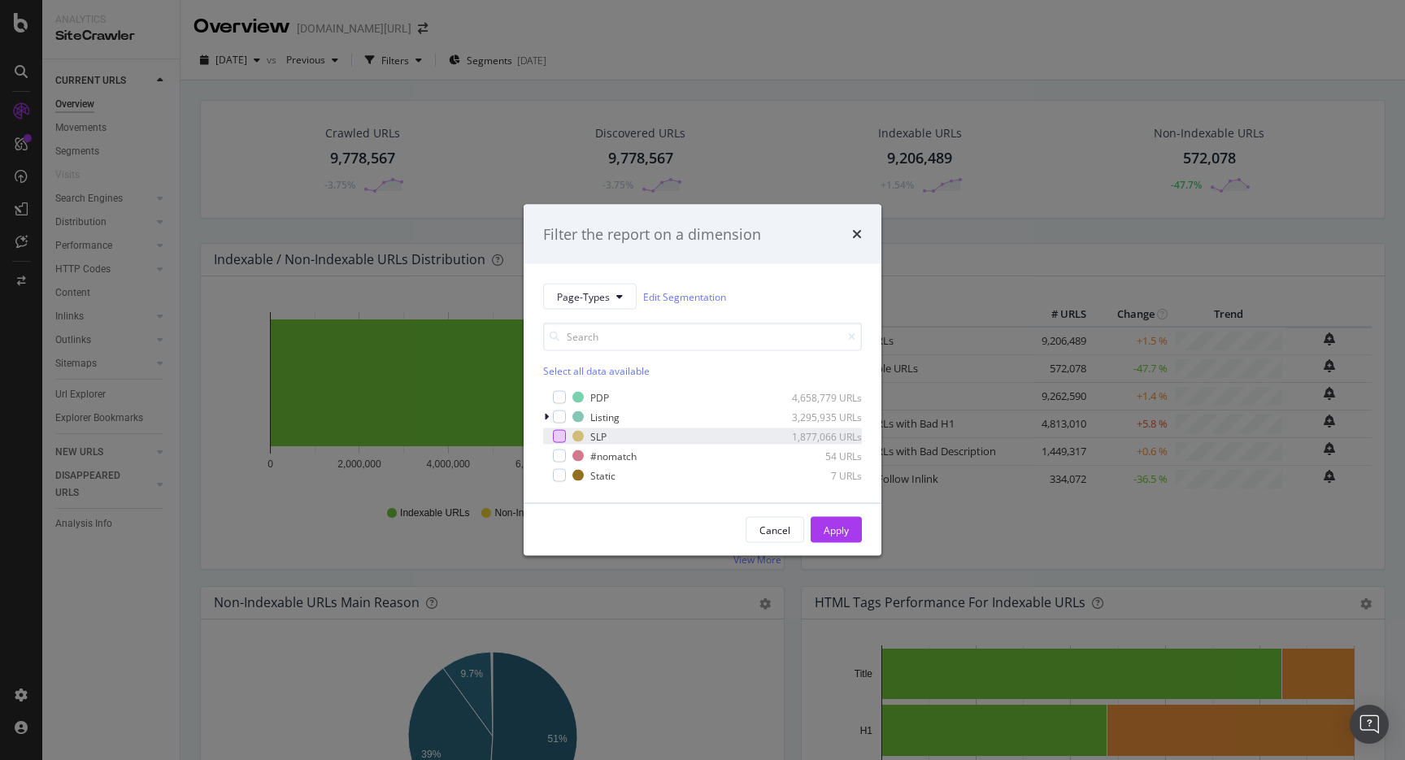
click at [558, 438] on div "modal" at bounding box center [559, 436] width 13 height 13
click at [837, 528] on div "Apply" at bounding box center [835, 530] width 25 height 14
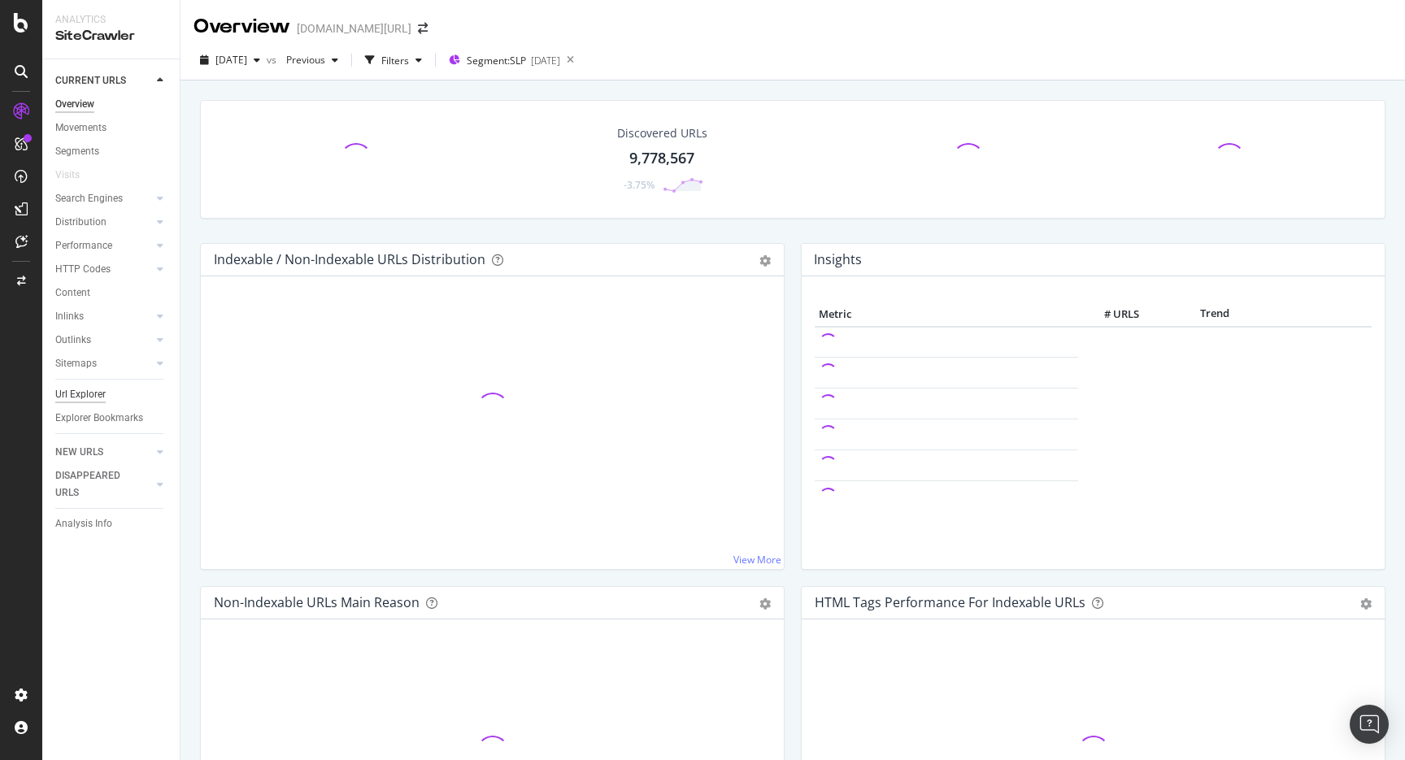
click at [98, 397] on div "Url Explorer" at bounding box center [80, 394] width 50 height 17
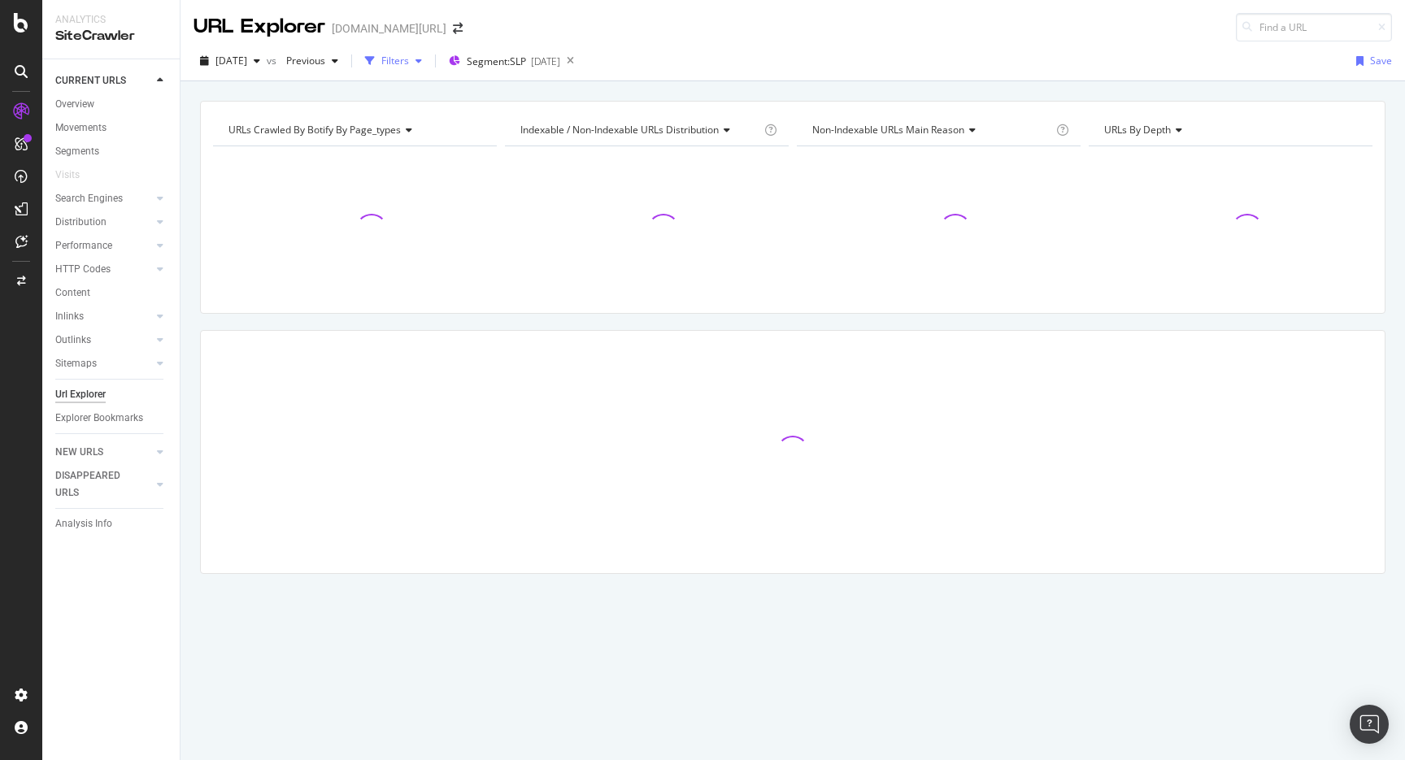
click at [409, 60] on div "Filters" at bounding box center [395, 61] width 28 height 14
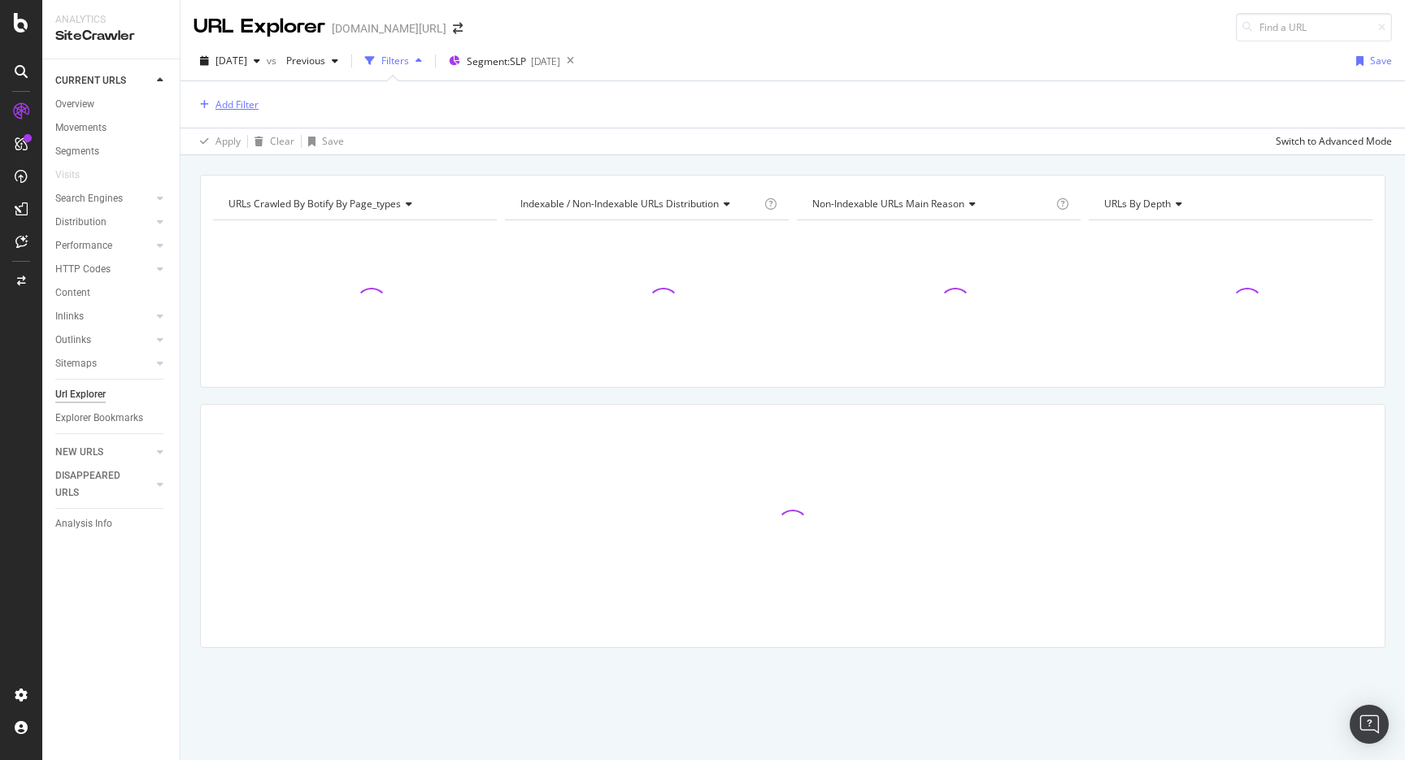
click at [209, 112] on div "Add Filter" at bounding box center [225, 105] width 65 height 18
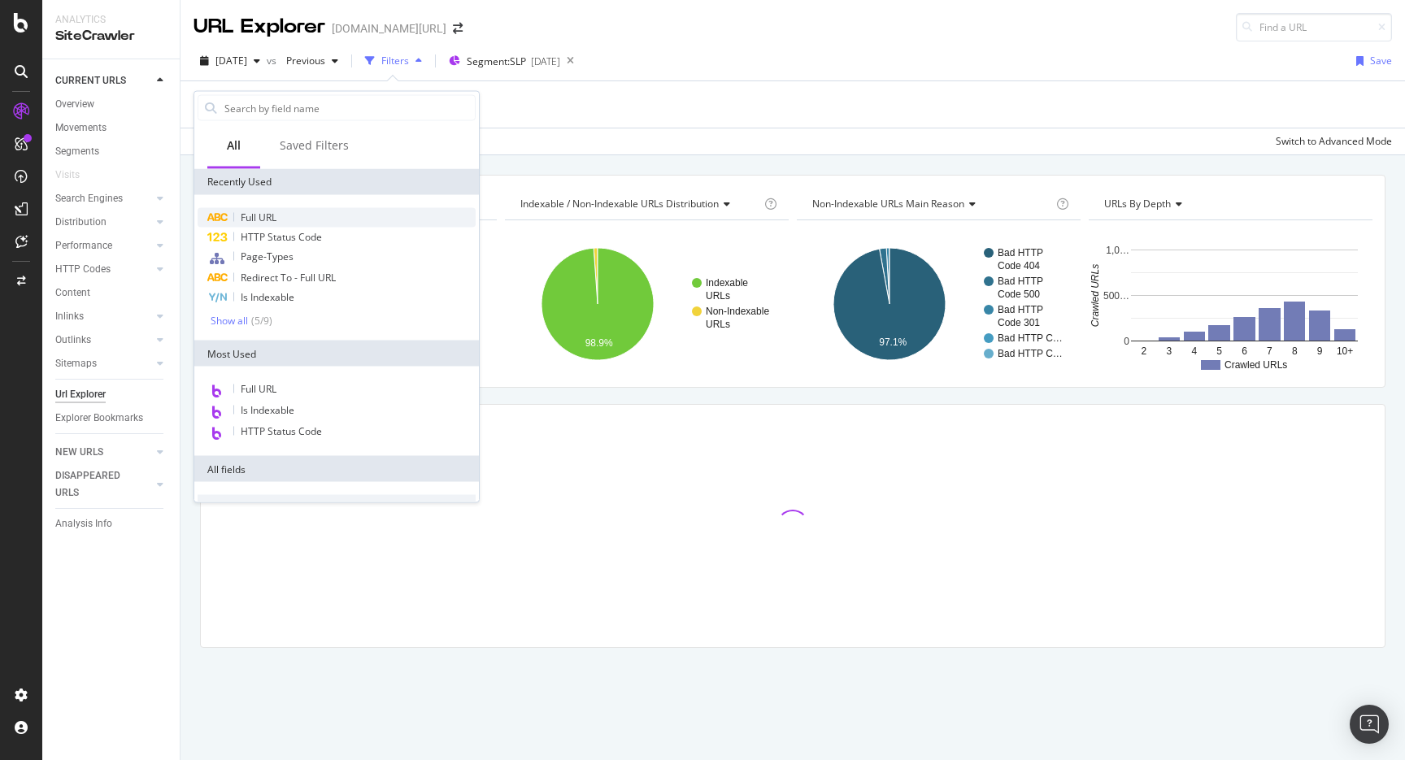
click at [250, 208] on div "Full URL" at bounding box center [337, 218] width 278 height 20
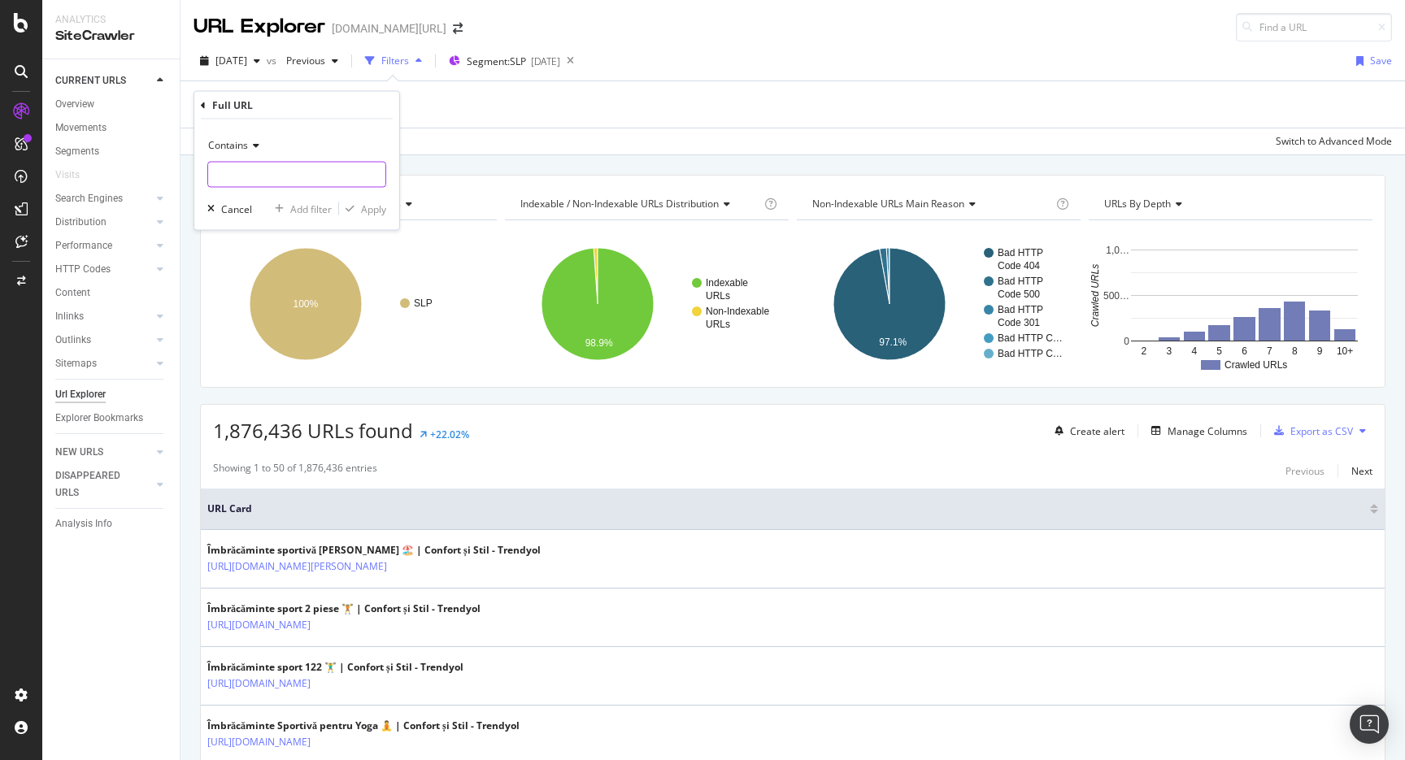
click at [259, 183] on input "text" at bounding box center [296, 175] width 177 height 26
type input "pi="
click at [219, 140] on span "Contains" at bounding box center [228, 145] width 40 height 14
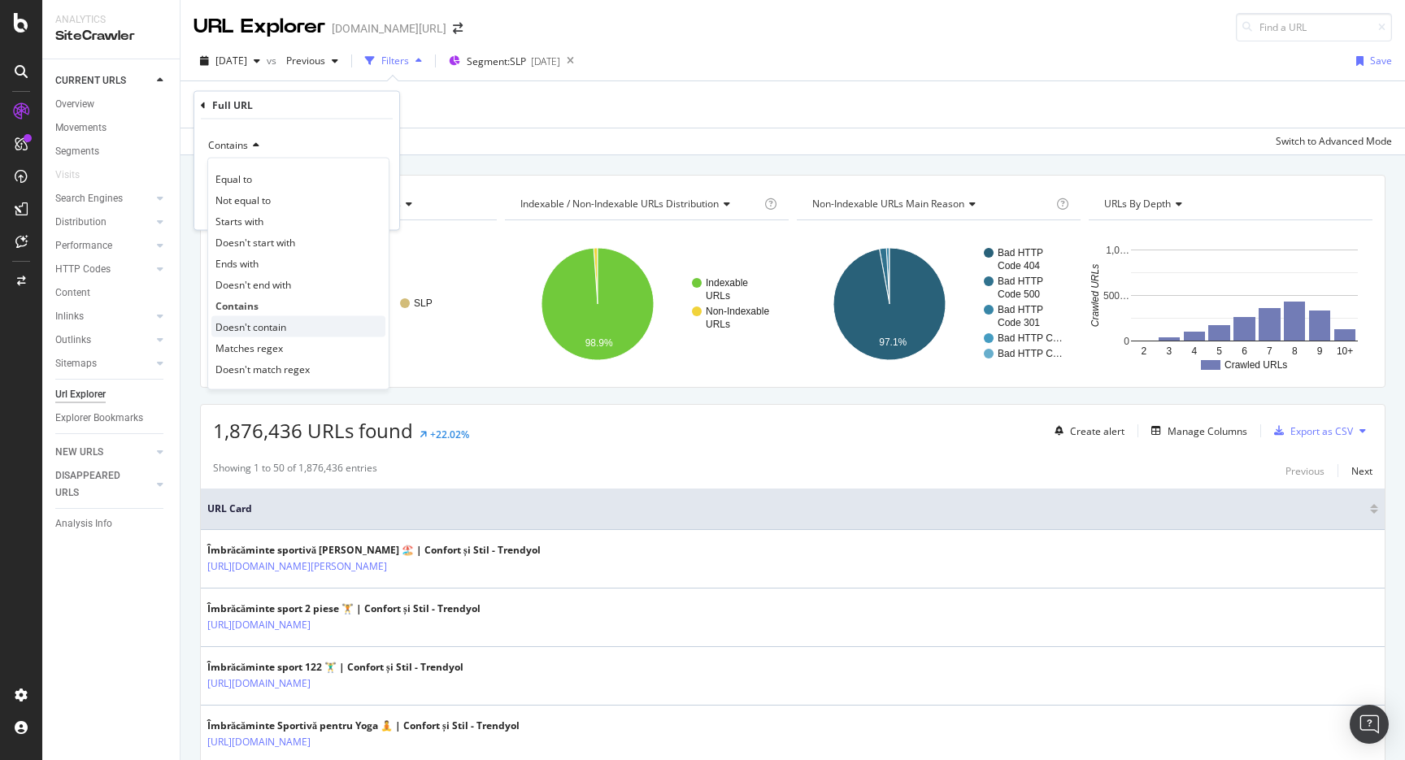
click at [292, 329] on div "Doesn't contain" at bounding box center [298, 326] width 174 height 21
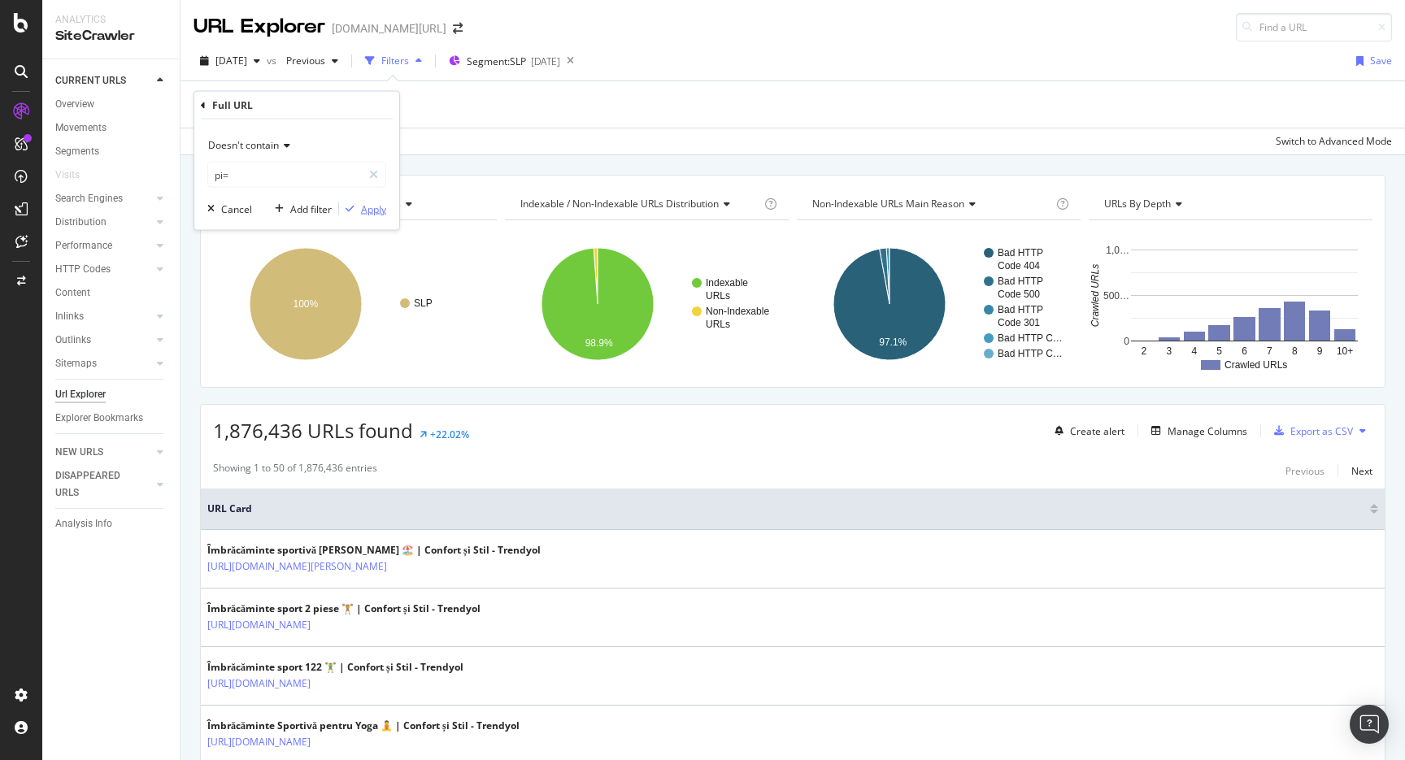
click at [380, 212] on div "Apply" at bounding box center [373, 209] width 25 height 14
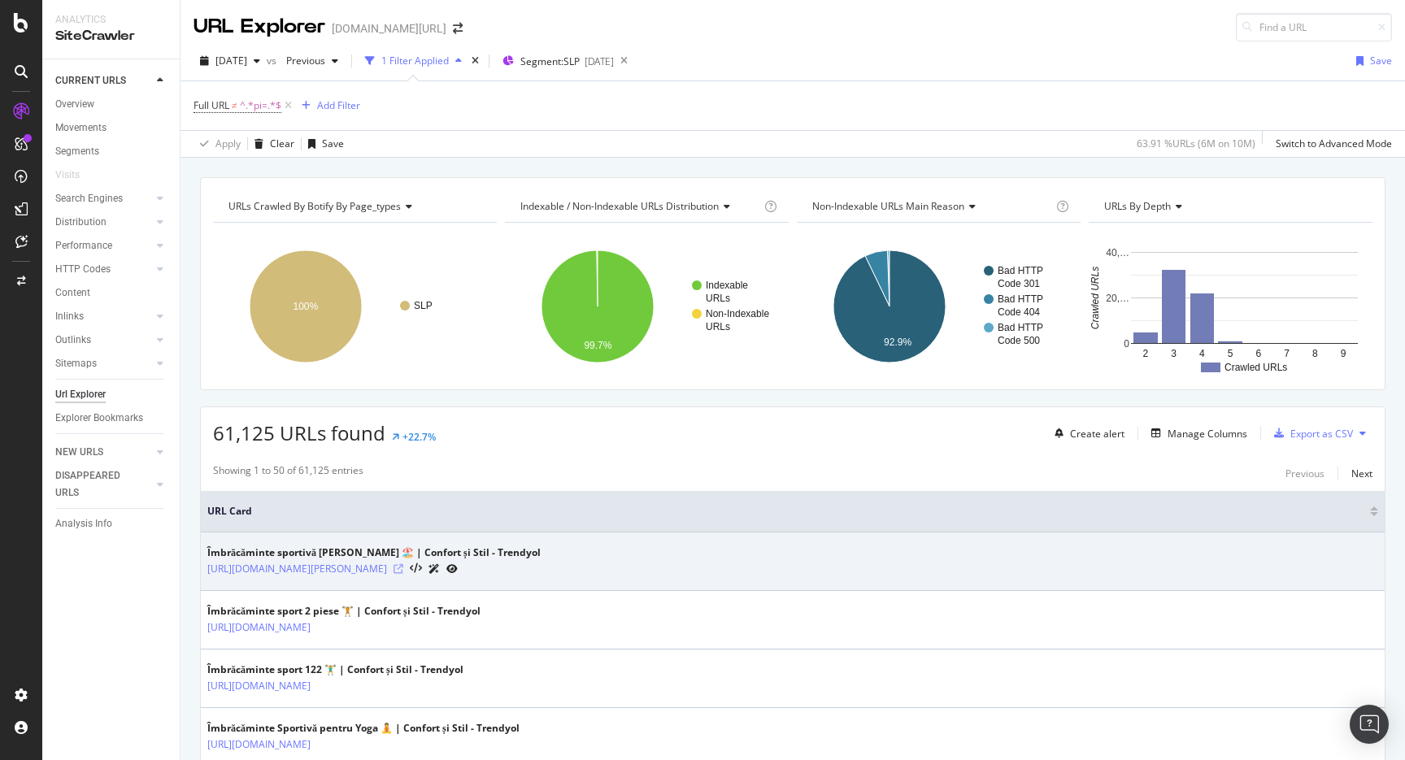
click at [403, 571] on icon at bounding box center [398, 569] width 10 height 10
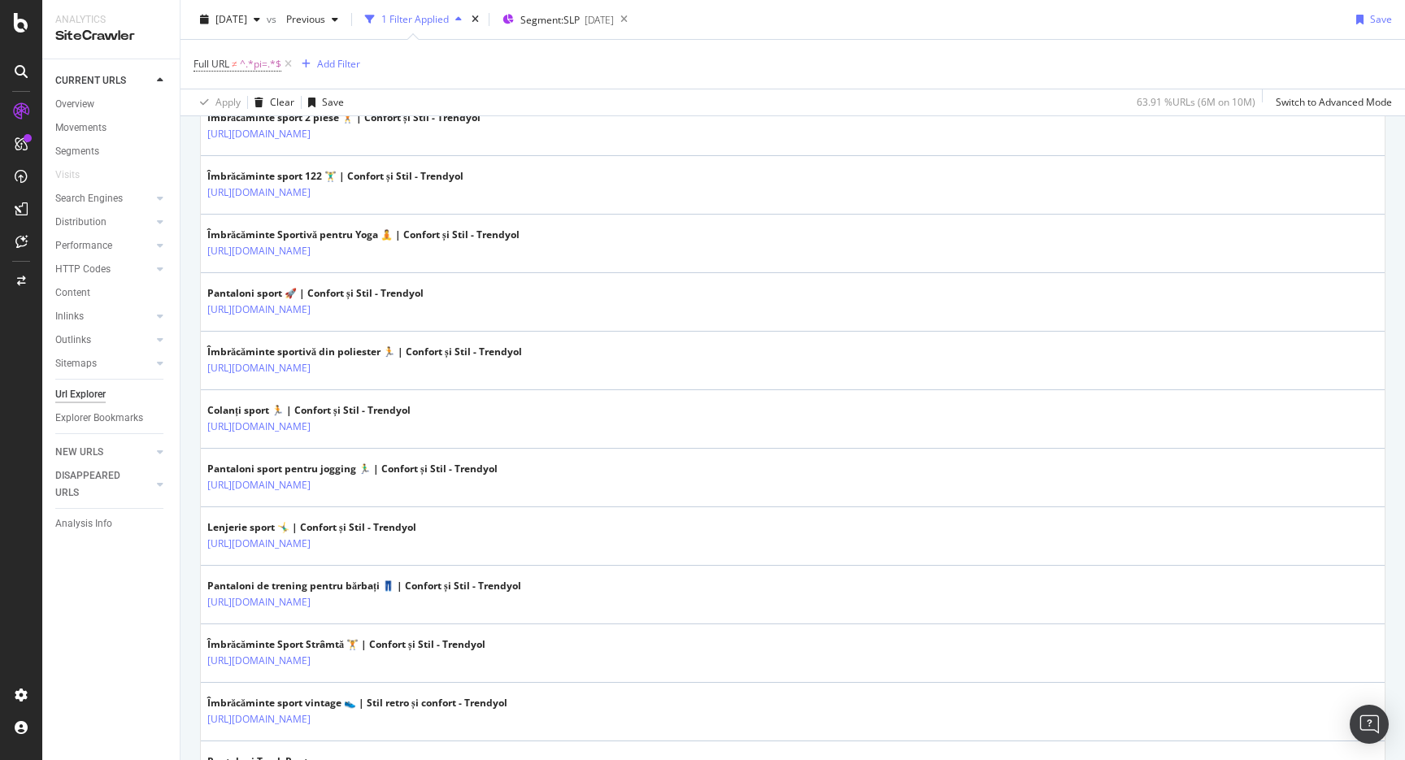
scroll to position [612, 0]
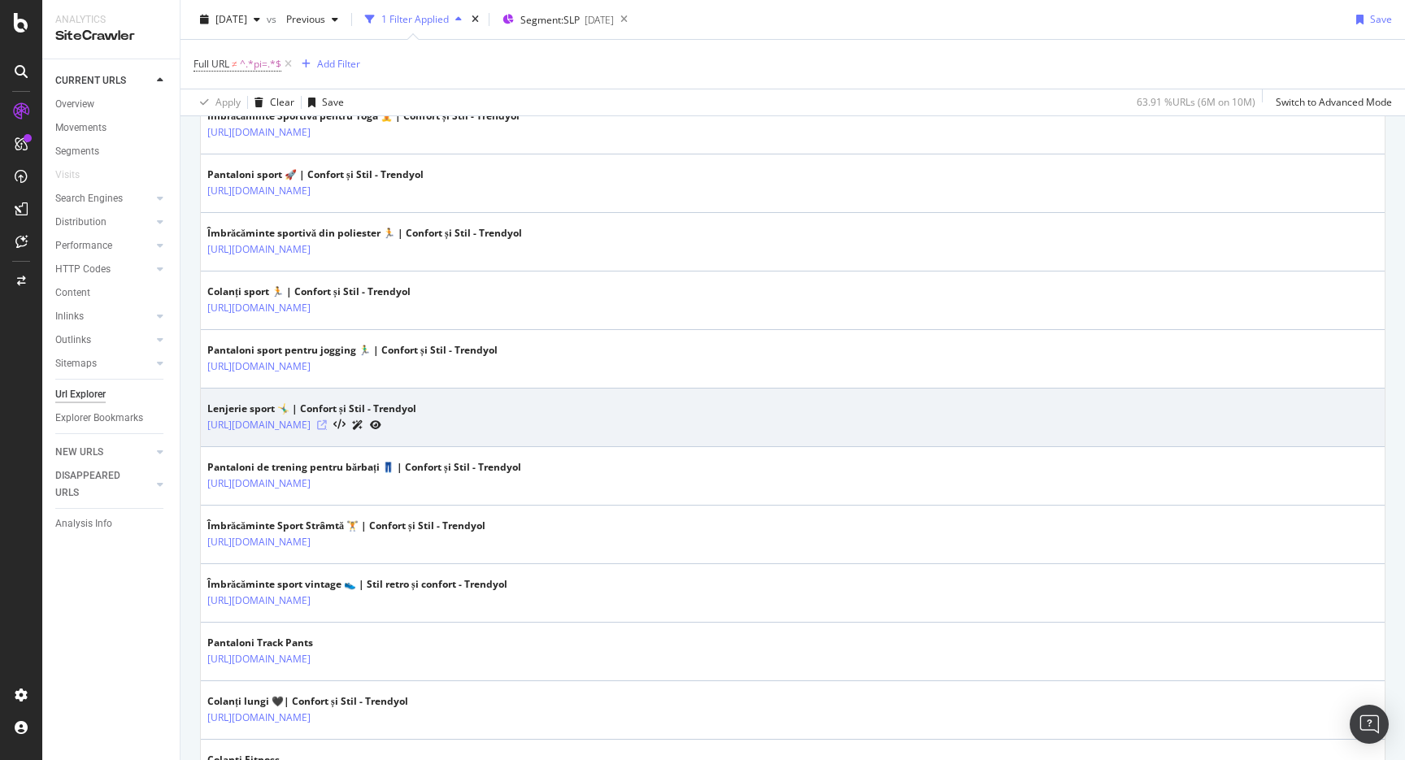
click at [327, 426] on icon at bounding box center [322, 425] width 10 height 10
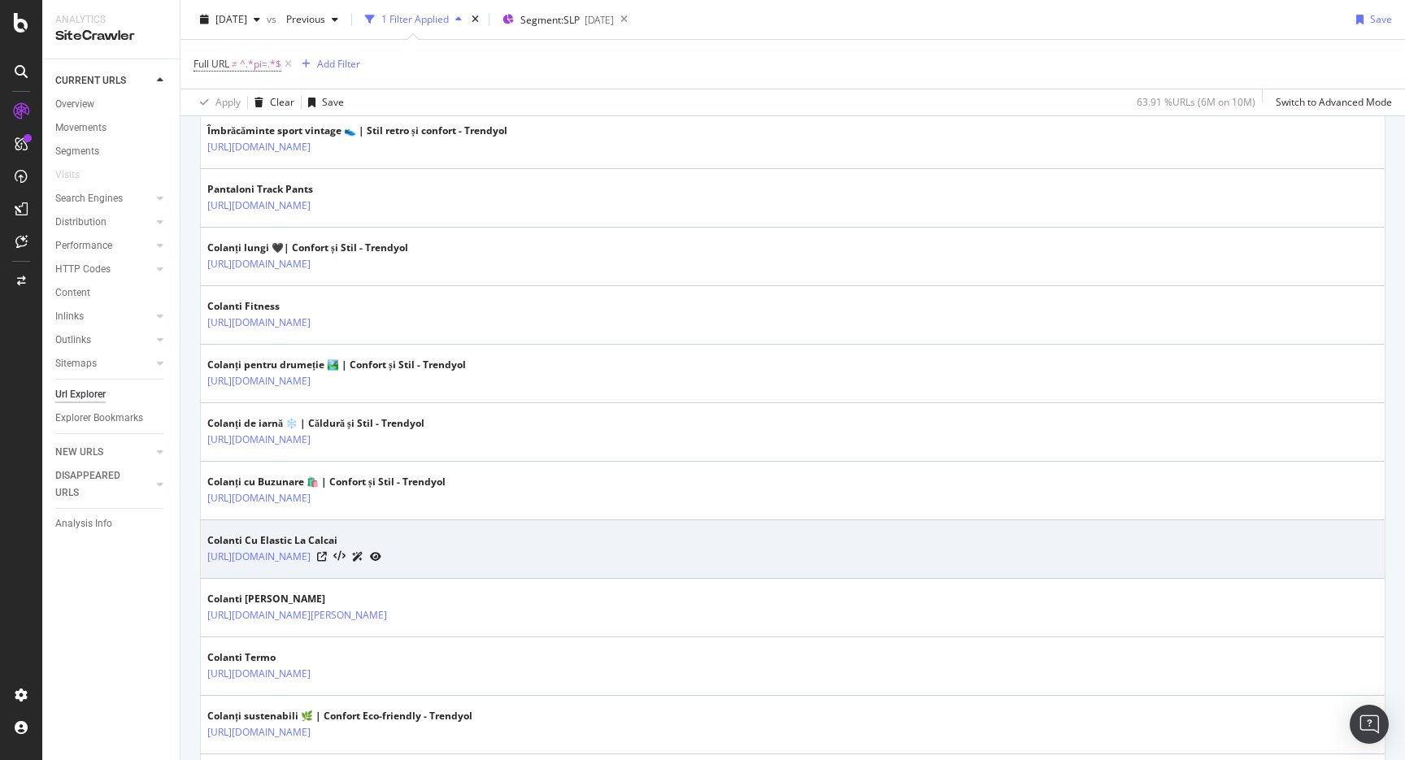
scroll to position [1237, 0]
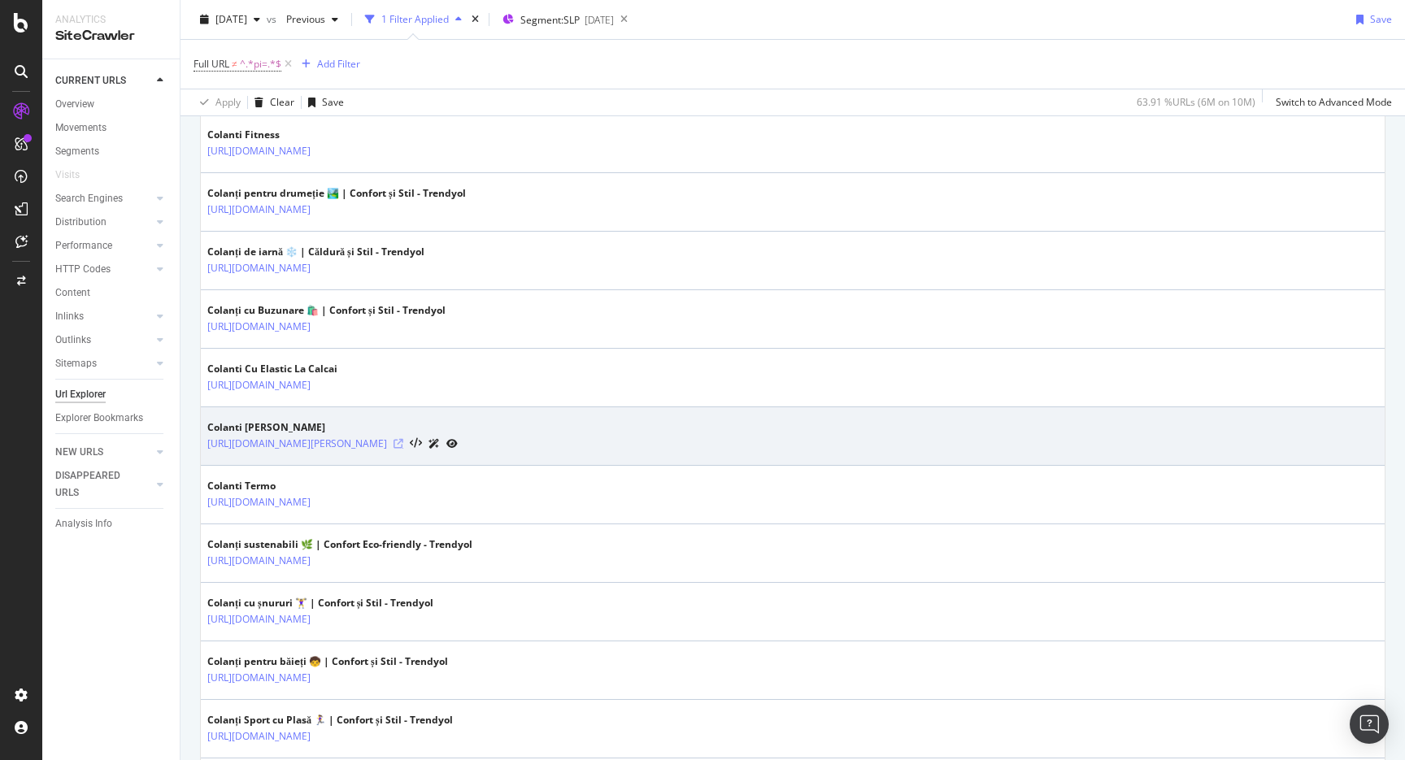
click at [403, 445] on icon at bounding box center [398, 444] width 10 height 10
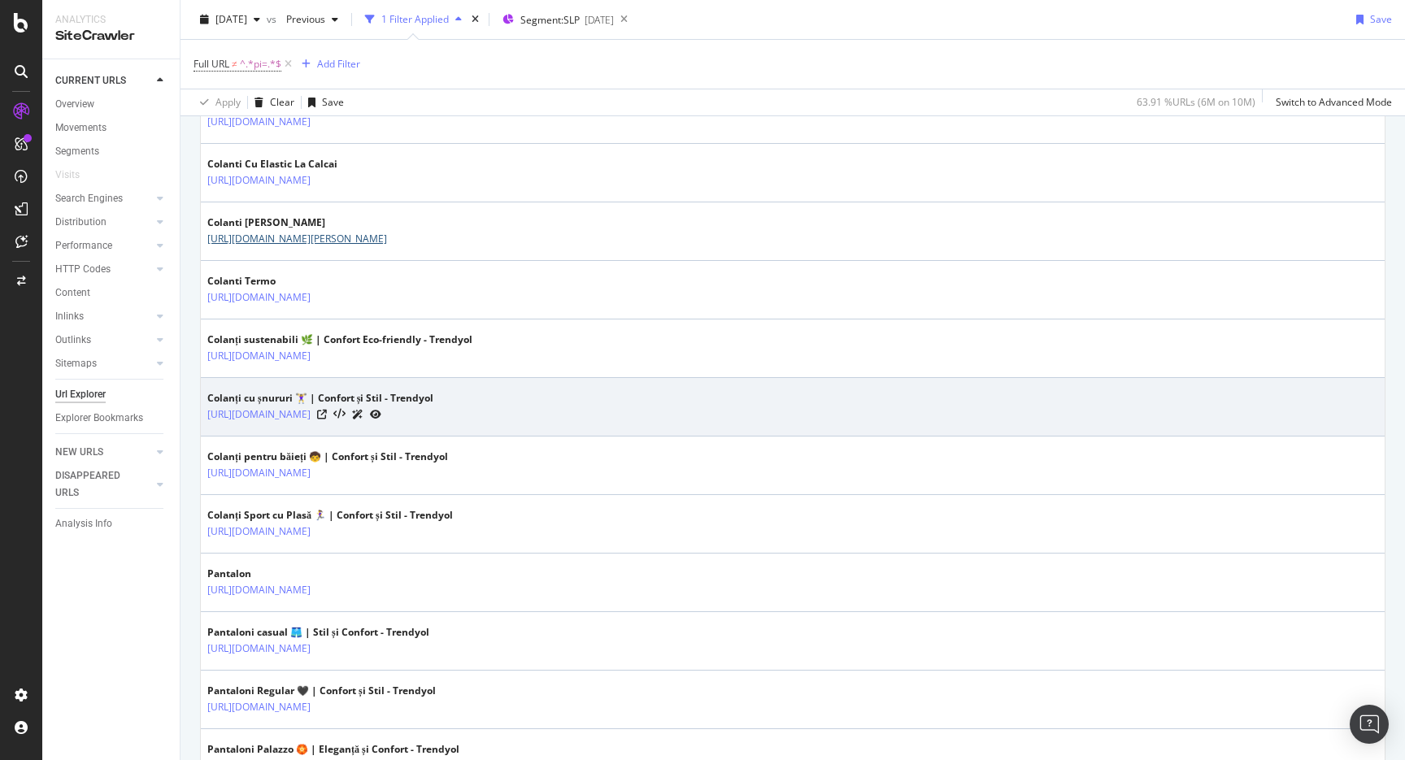
scroll to position [1477, 0]
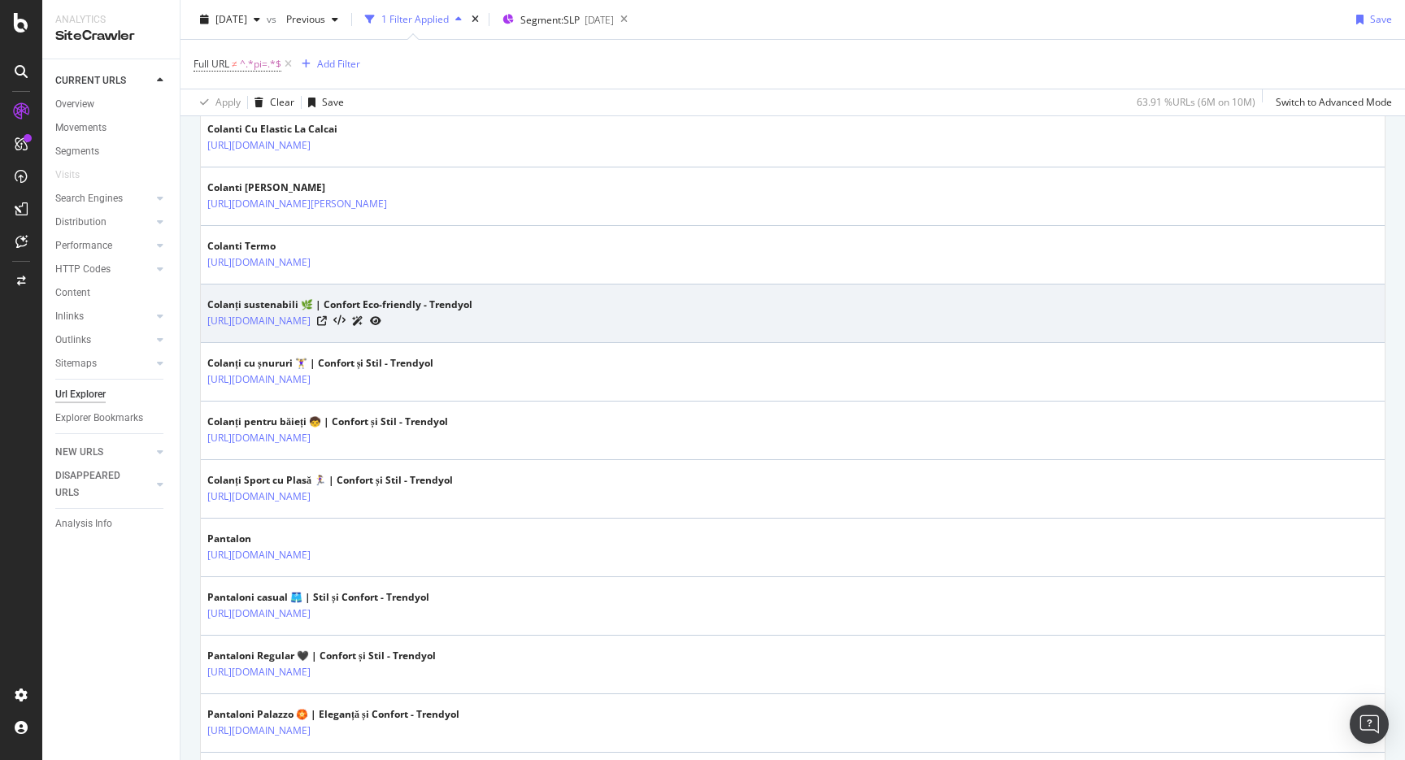
click at [610, 315] on div "Colanți sustenabili 🌿 | Confort Eco-friendly - Trendyol [URL][DOMAIN_NAME]" at bounding box center [792, 314] width 1171 height 32
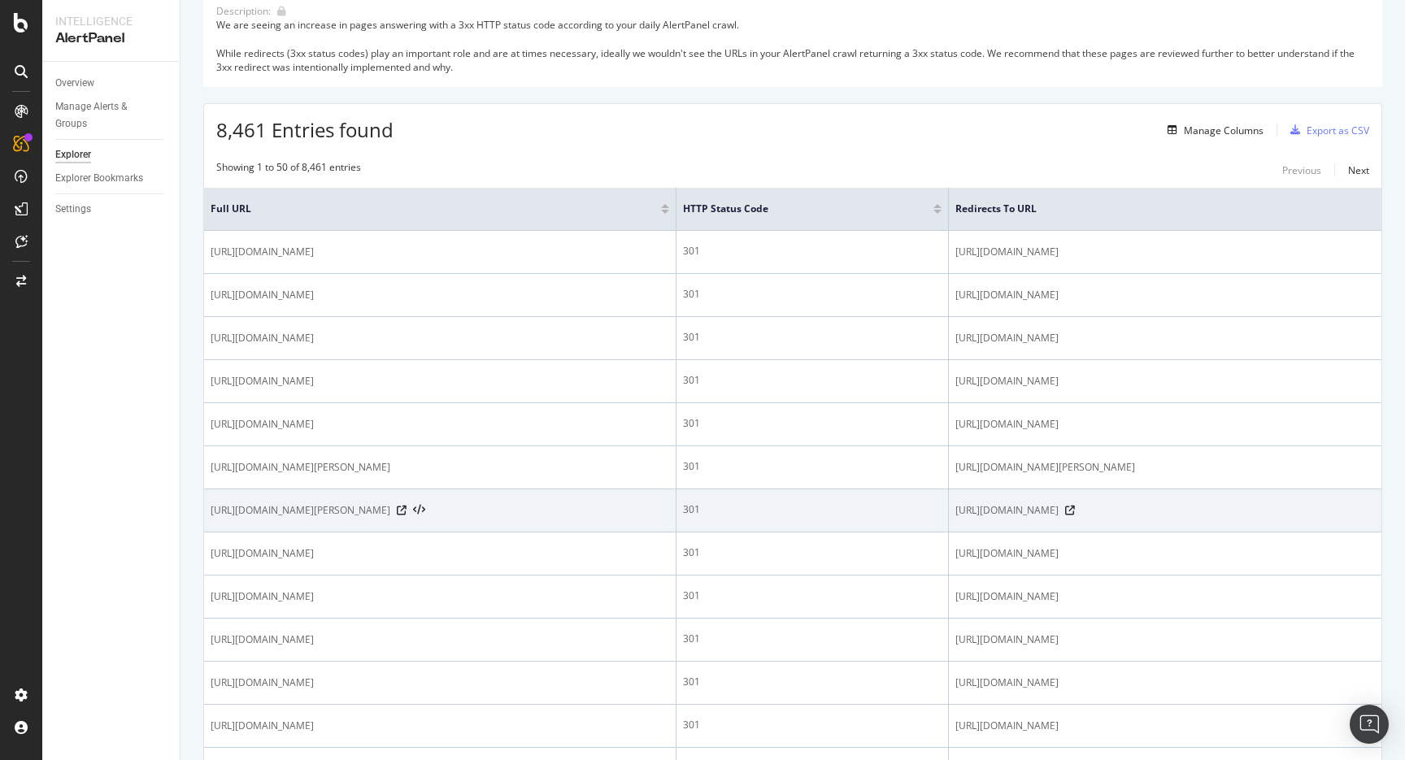
scroll to position [163, 0]
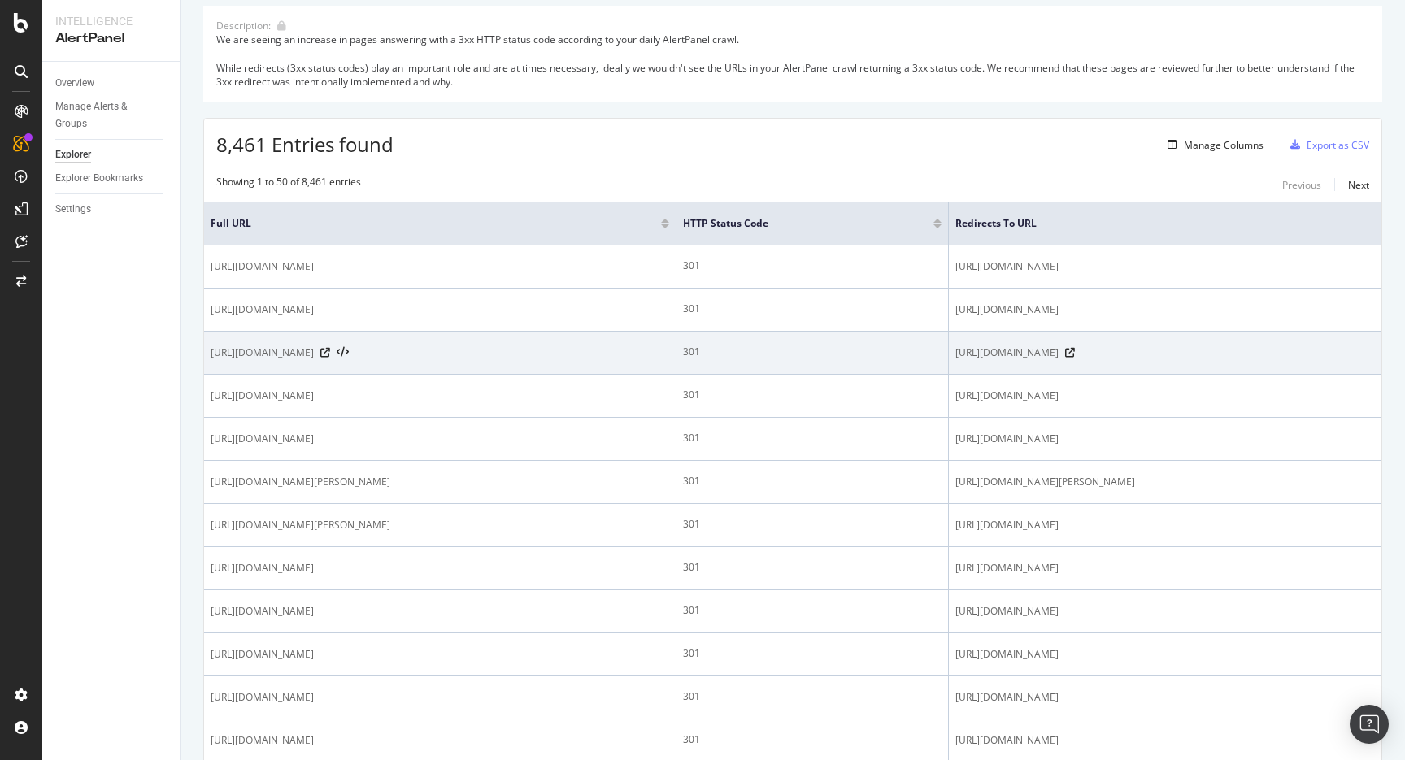
click at [314, 352] on span "[URL][DOMAIN_NAME]" at bounding box center [262, 353] width 103 height 16
copy div "[URL][DOMAIN_NAME]"
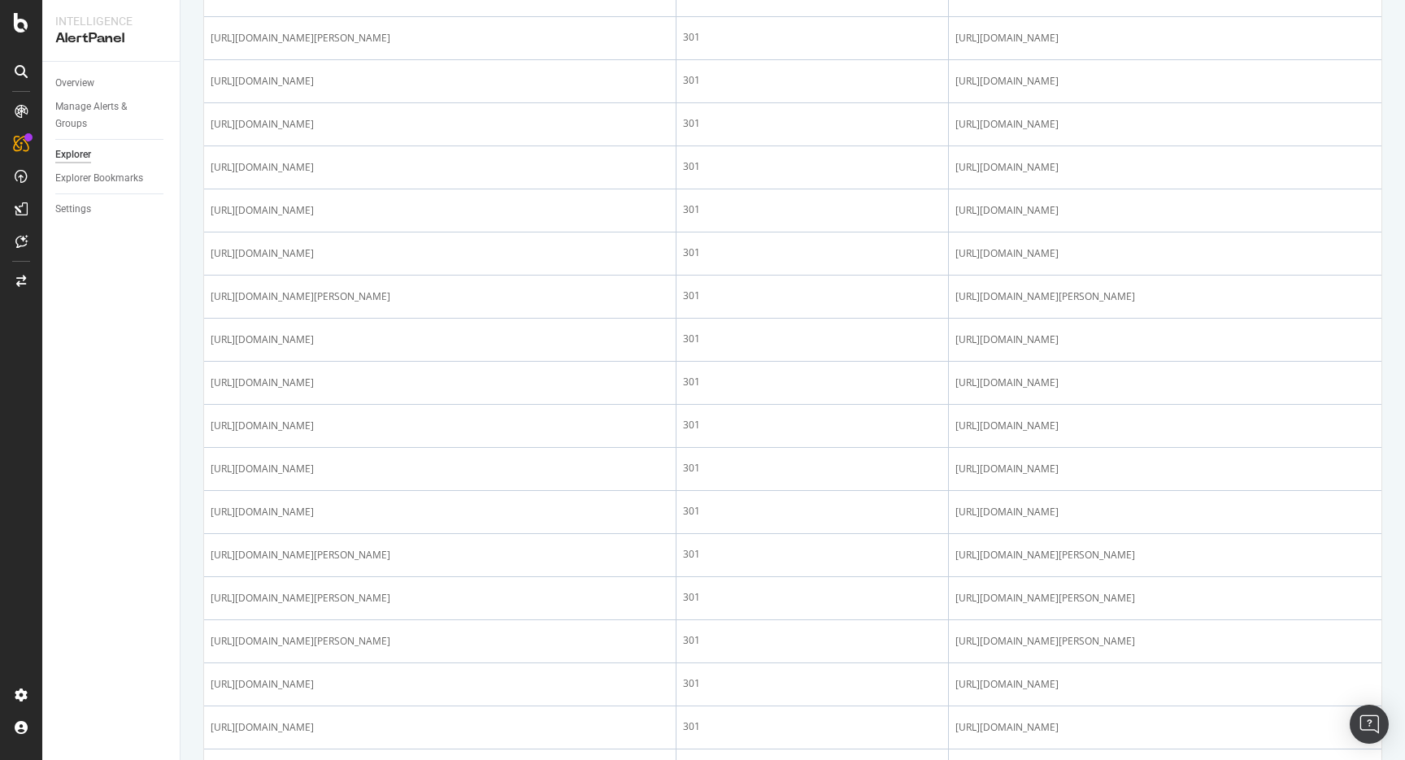
scroll to position [941, 0]
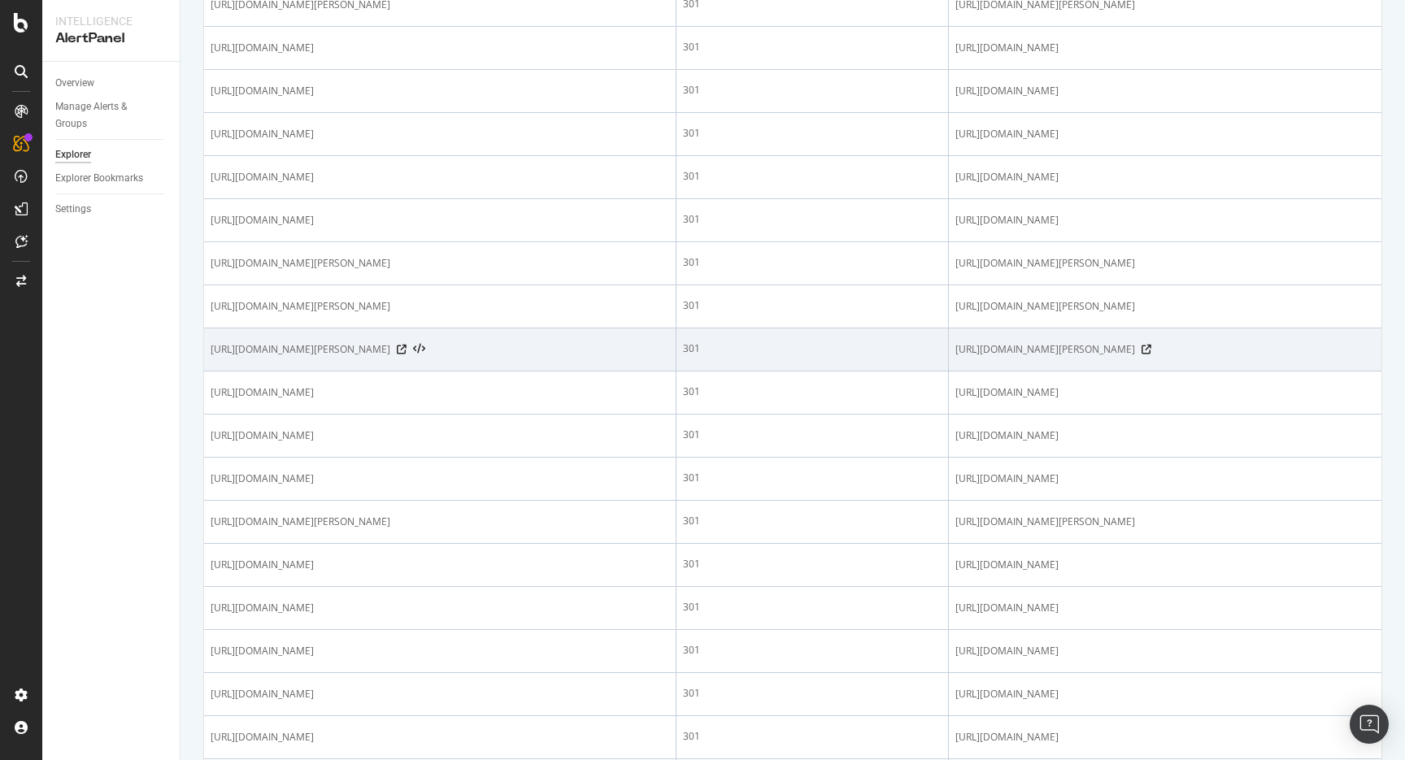
click at [390, 354] on span "[URL][DOMAIN_NAME][PERSON_NAME]" at bounding box center [301, 349] width 180 height 16
copy div "[URL][DOMAIN_NAME][PERSON_NAME]"
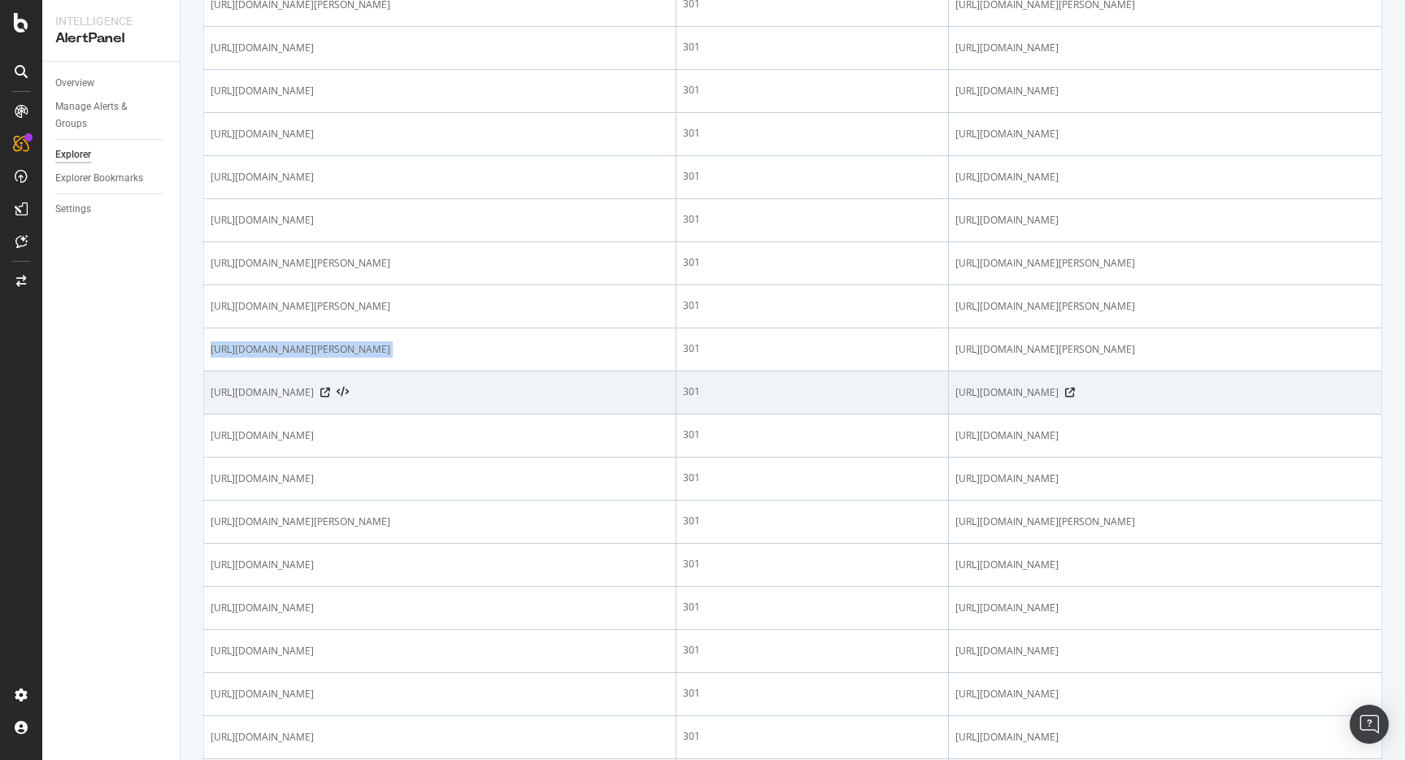
scroll to position [1913, 0]
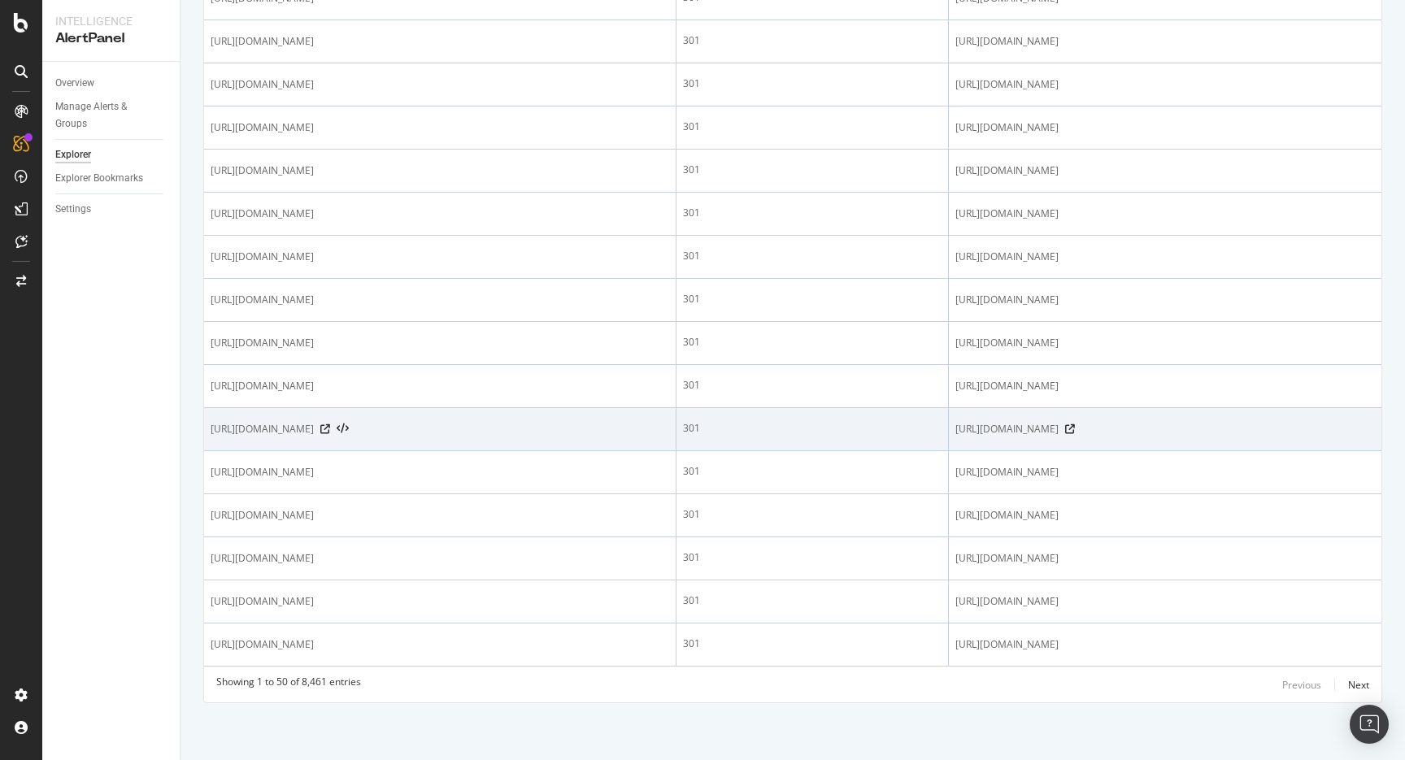
click at [314, 421] on span "[URL][DOMAIN_NAME]" at bounding box center [262, 429] width 103 height 16
copy div "[URL][DOMAIN_NAME]"
